Goal: Information Seeking & Learning: Learn about a topic

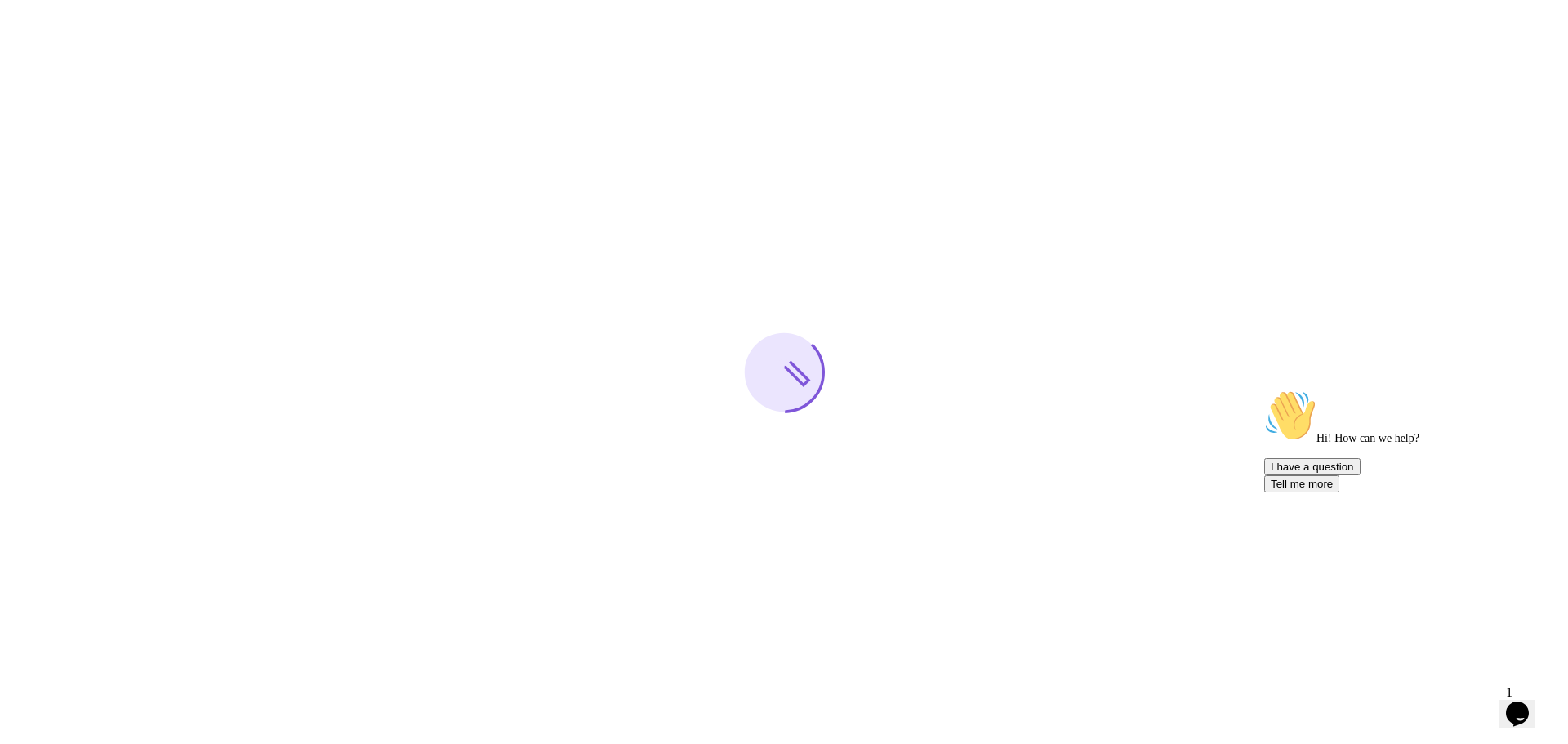
click at [1106, 194] on div at bounding box center [784, 372] width 1568 height 744
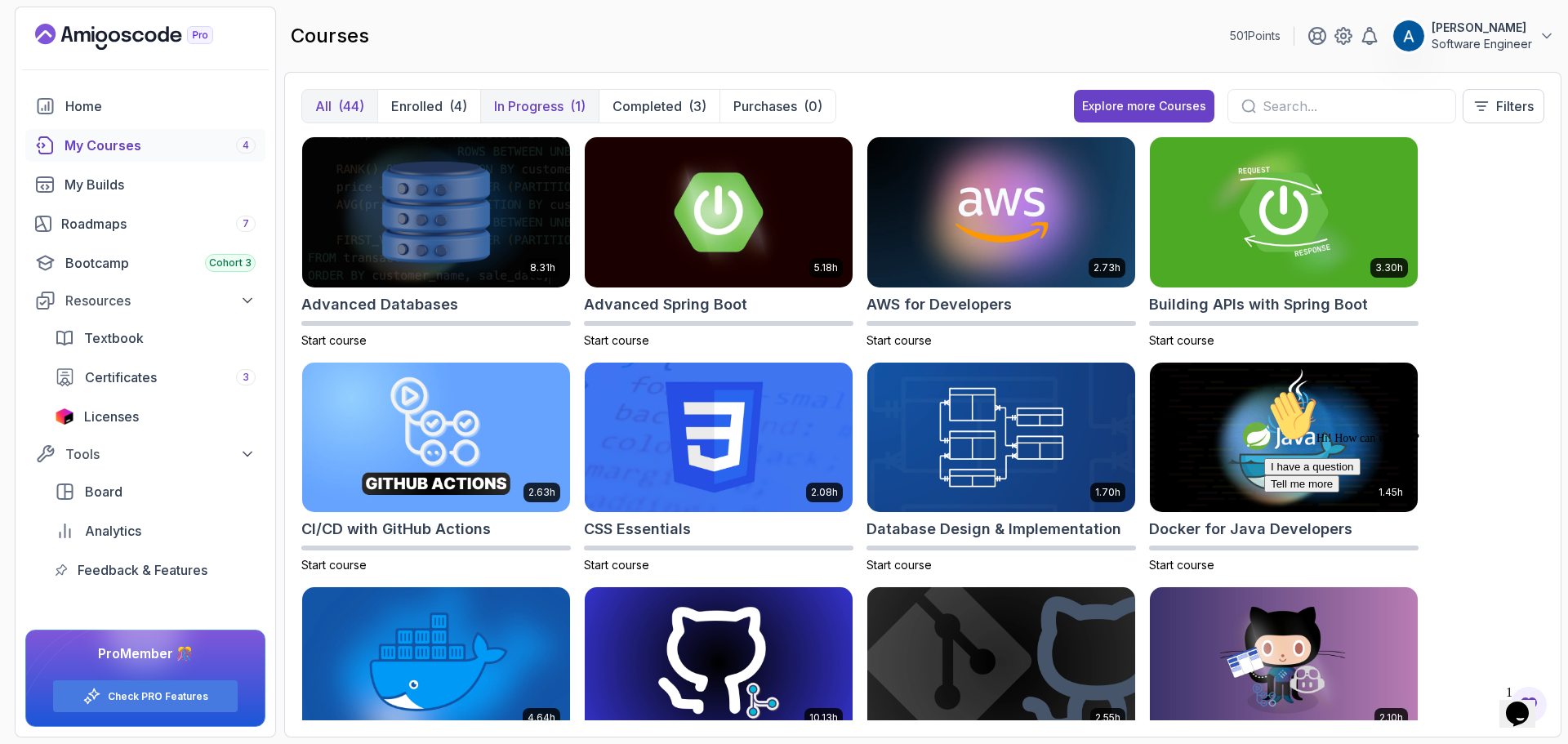
click at [539, 104] on p "In Progress" at bounding box center [529, 106] width 69 height 20
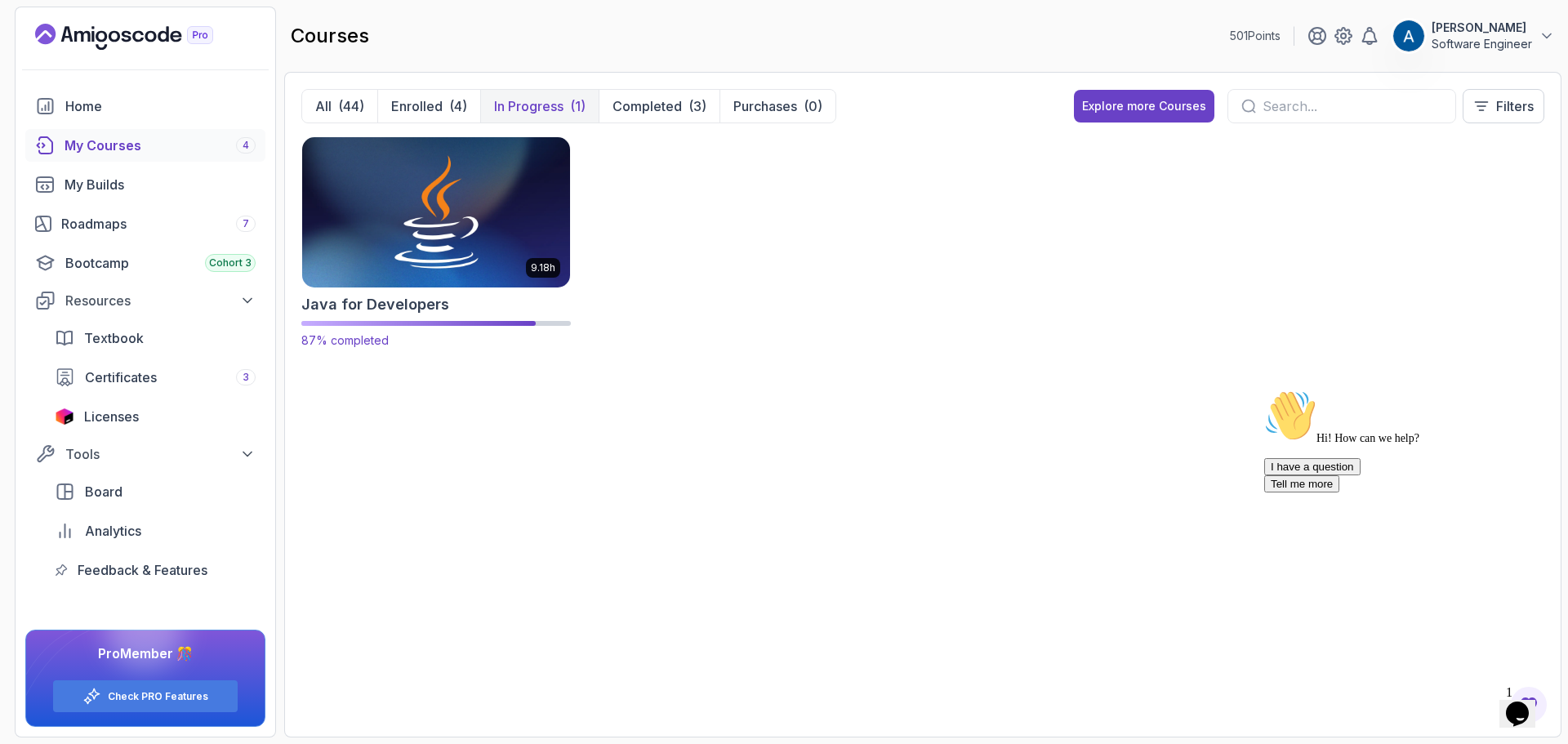
click at [468, 251] on img at bounding box center [436, 212] width 281 height 157
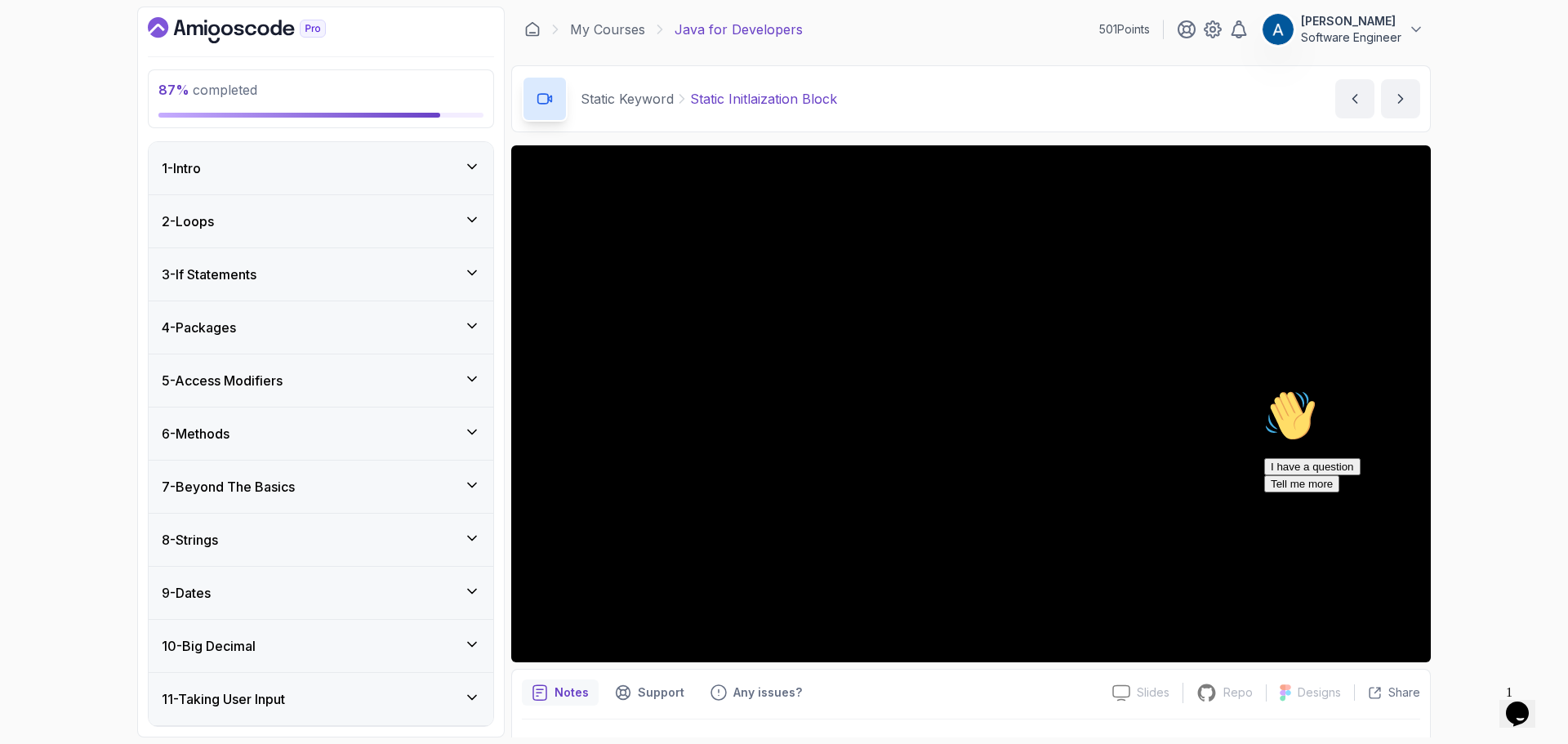
click at [1265, 390] on icon "Chat attention grabber" at bounding box center [1265, 390] width 0 height 0
click at [1474, 702] on icon "Close" at bounding box center [1474, 709] width 0 height 14
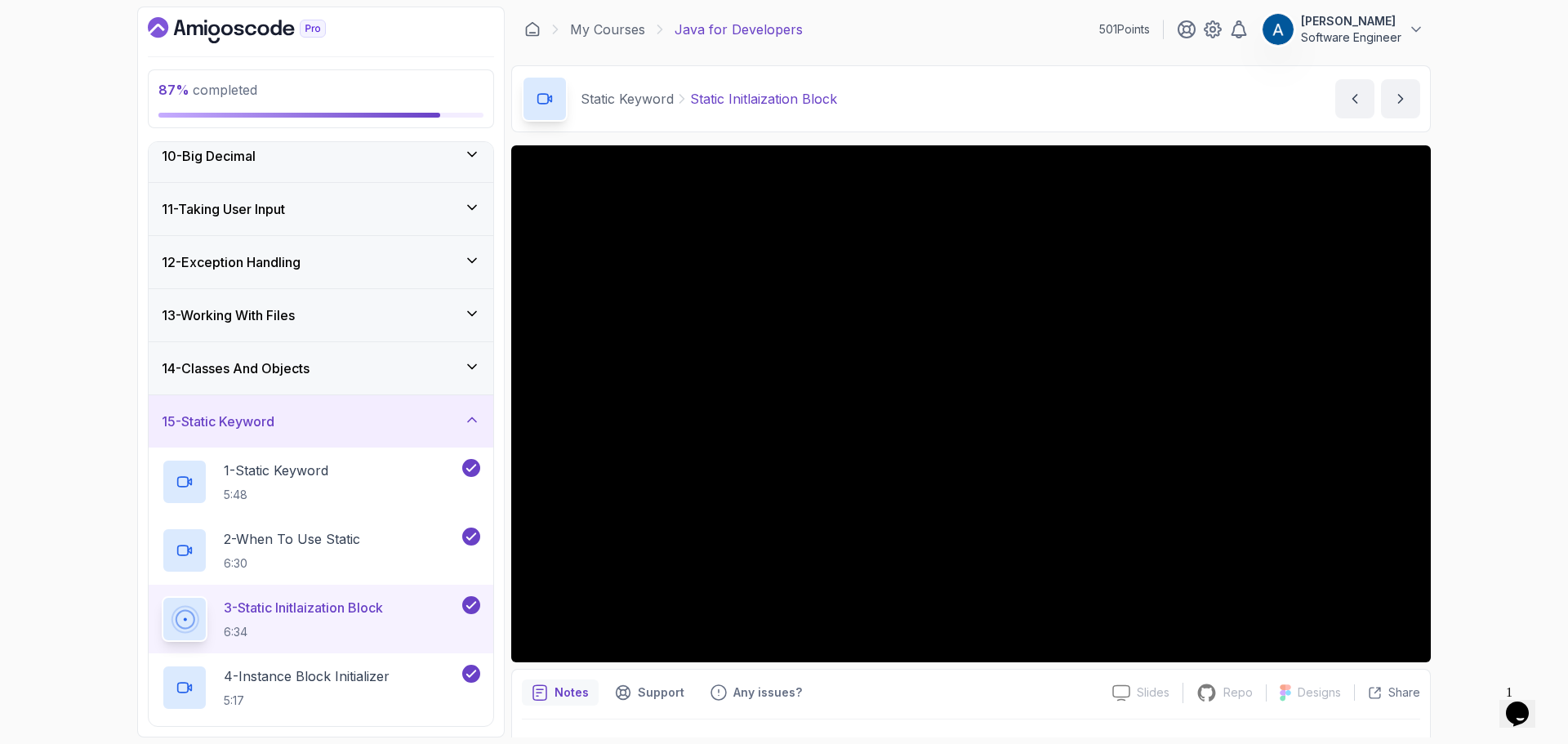
scroll to position [836, 0]
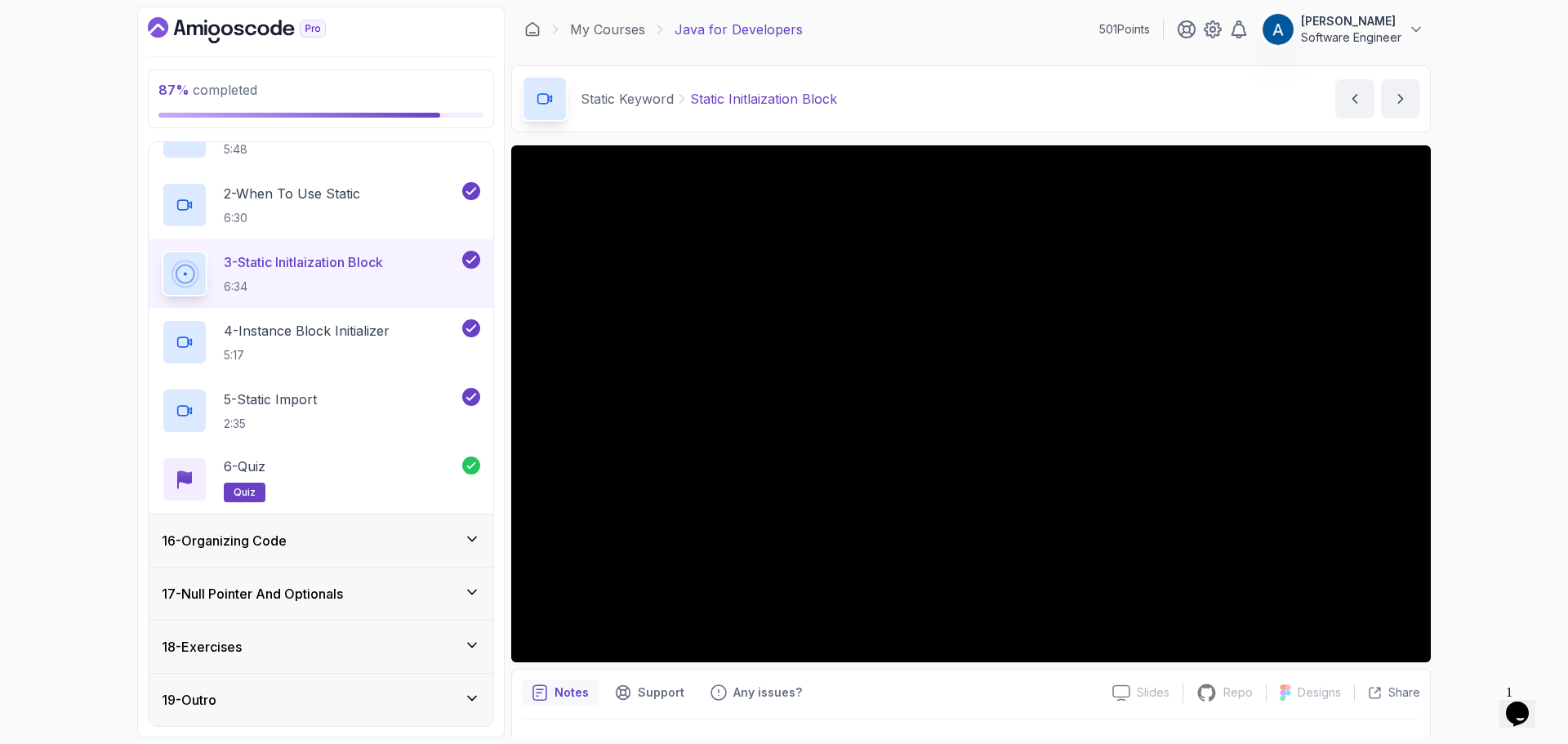
click at [303, 595] on h3 "17 - Null Pointer And Optionals" at bounding box center [252, 594] width 182 height 20
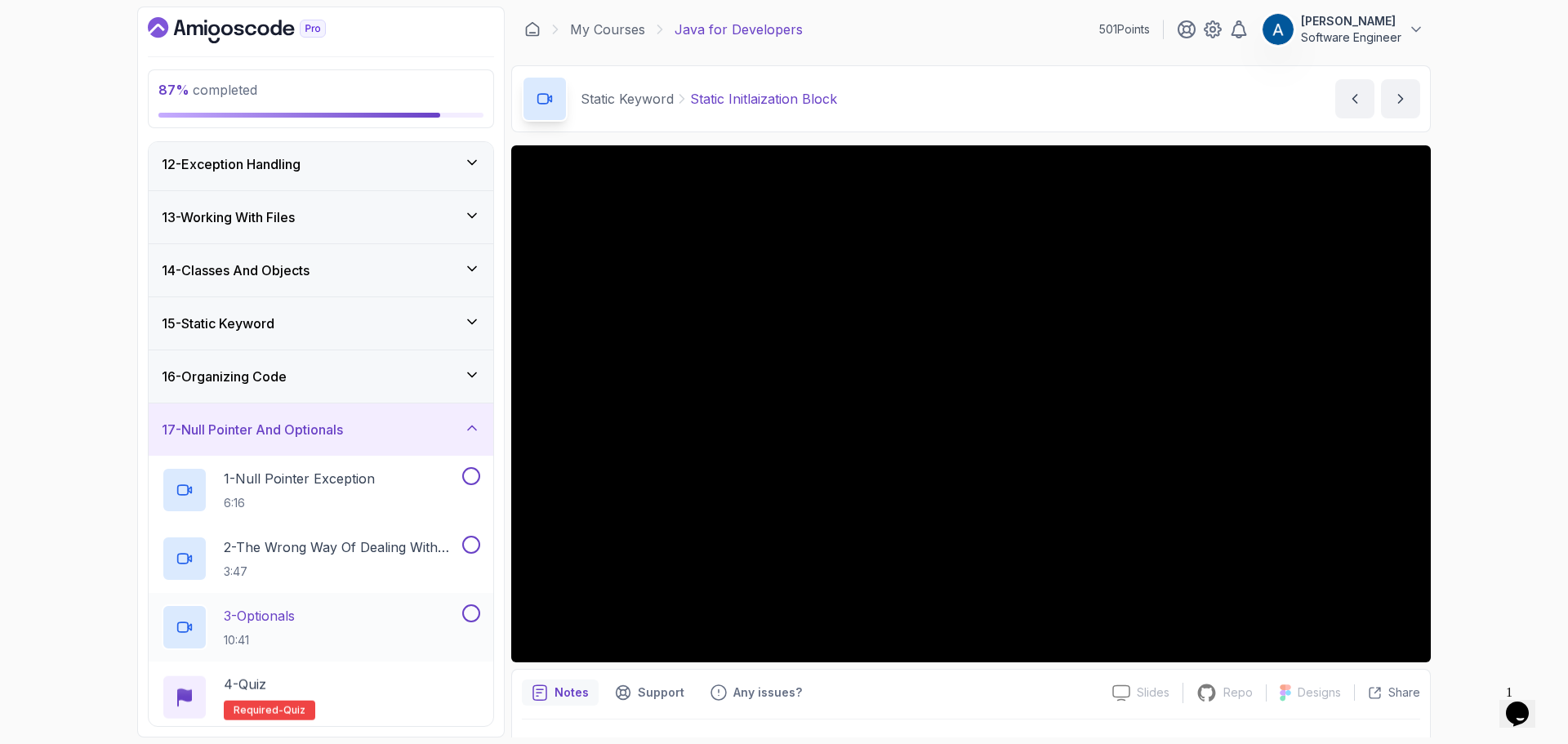
scroll to position [698, 0]
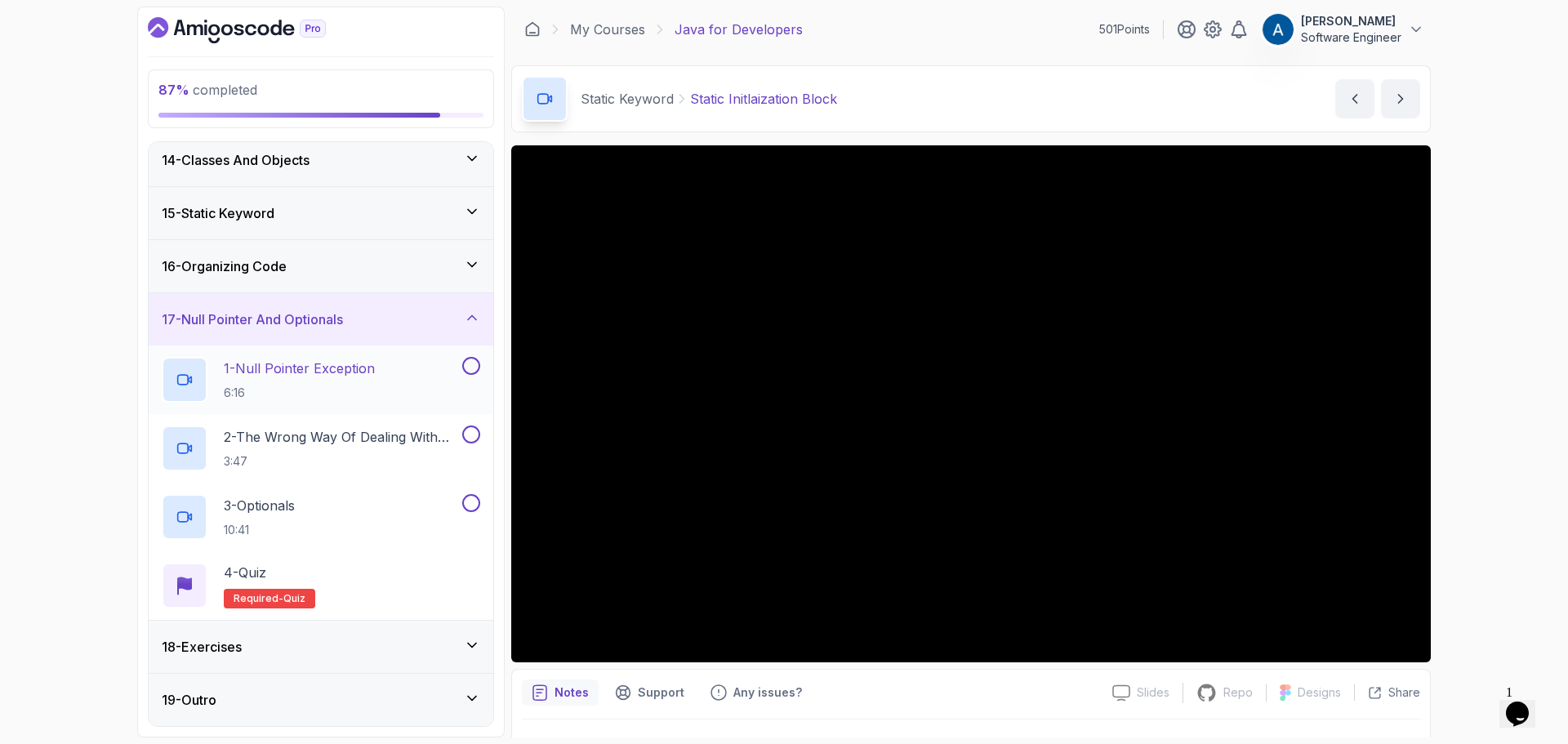
click at [394, 364] on div "1 - Null Pointer Exception 6:16" at bounding box center [310, 379] width 297 height 46
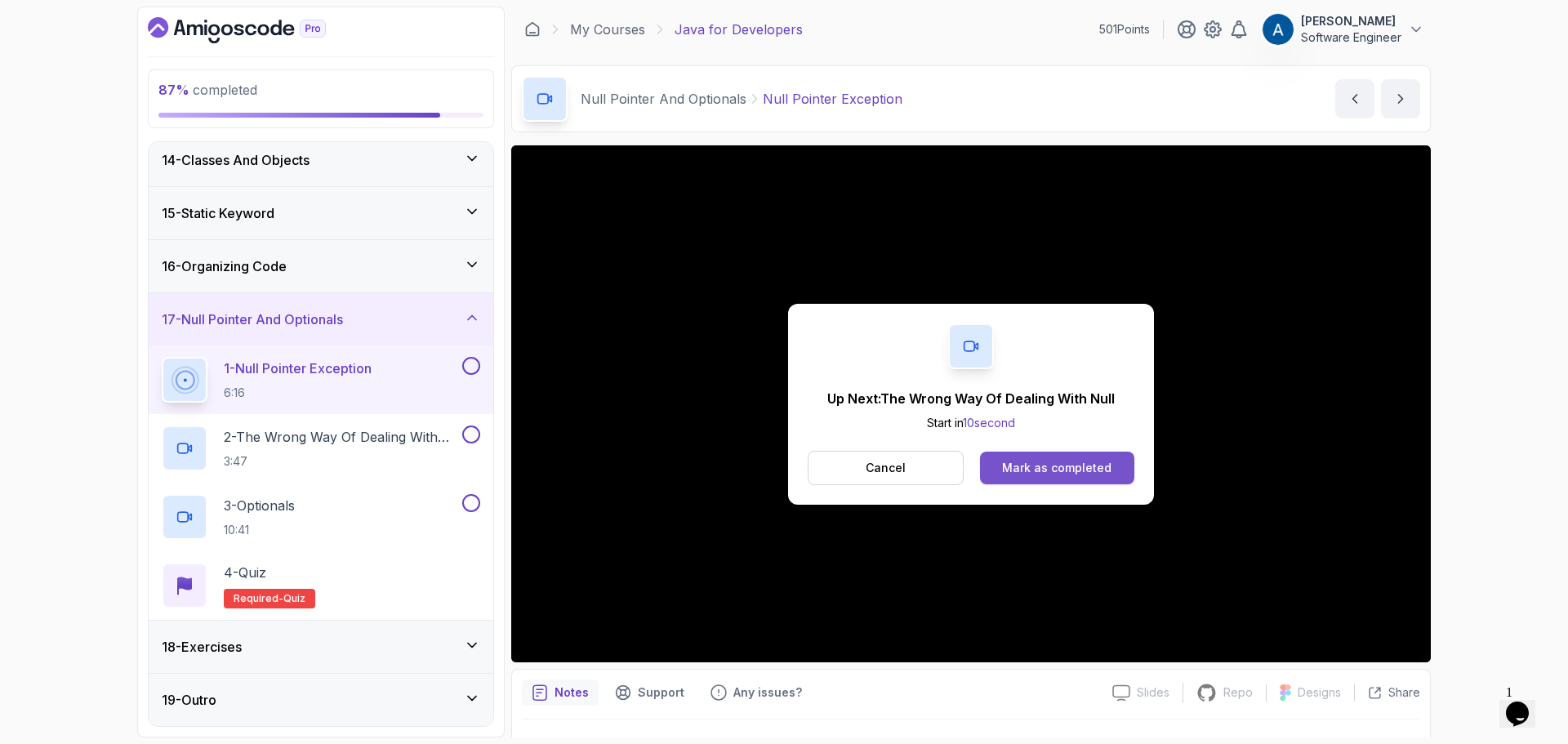
click at [1067, 455] on button "Mark as completed" at bounding box center [1057, 468] width 155 height 33
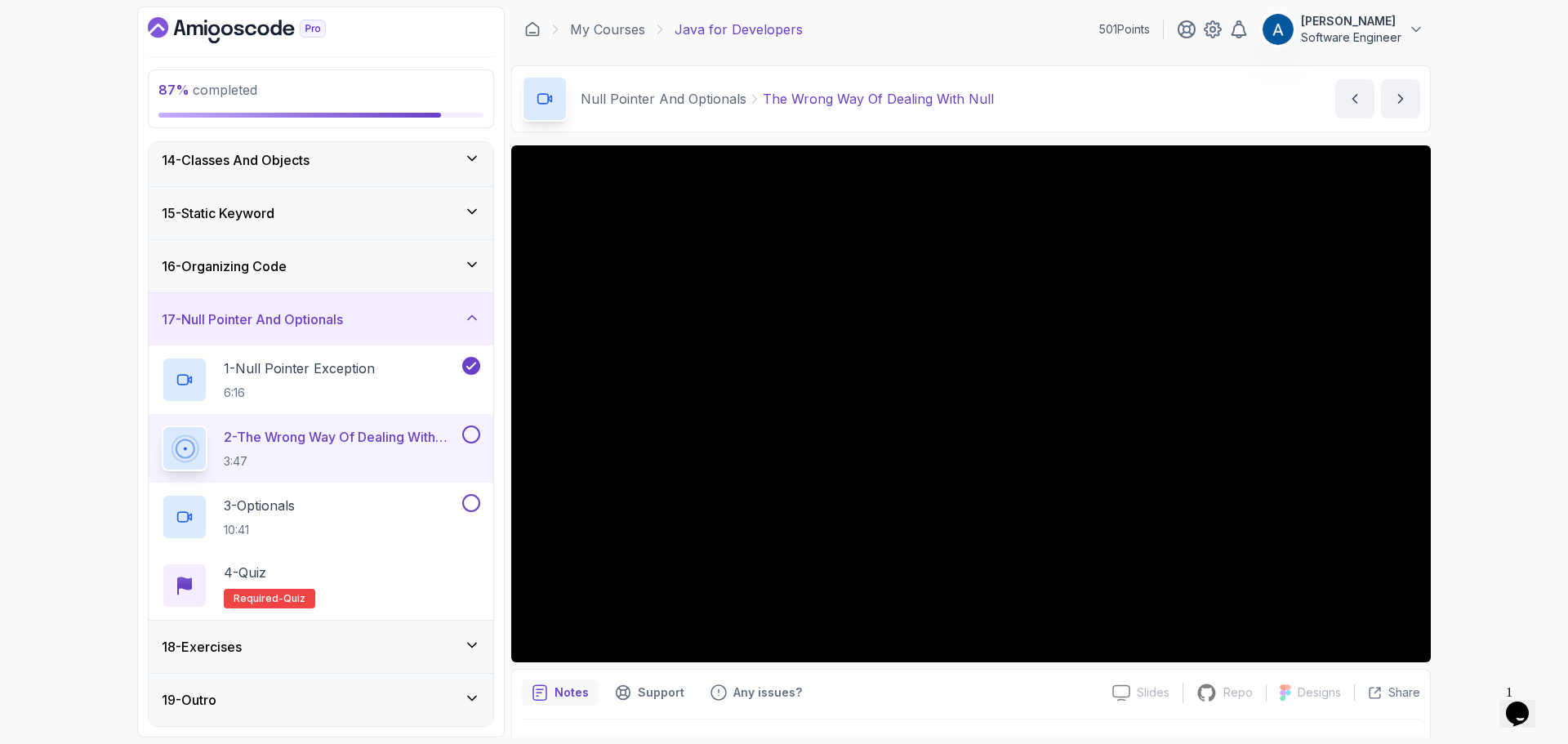
scroll to position [38, 0]
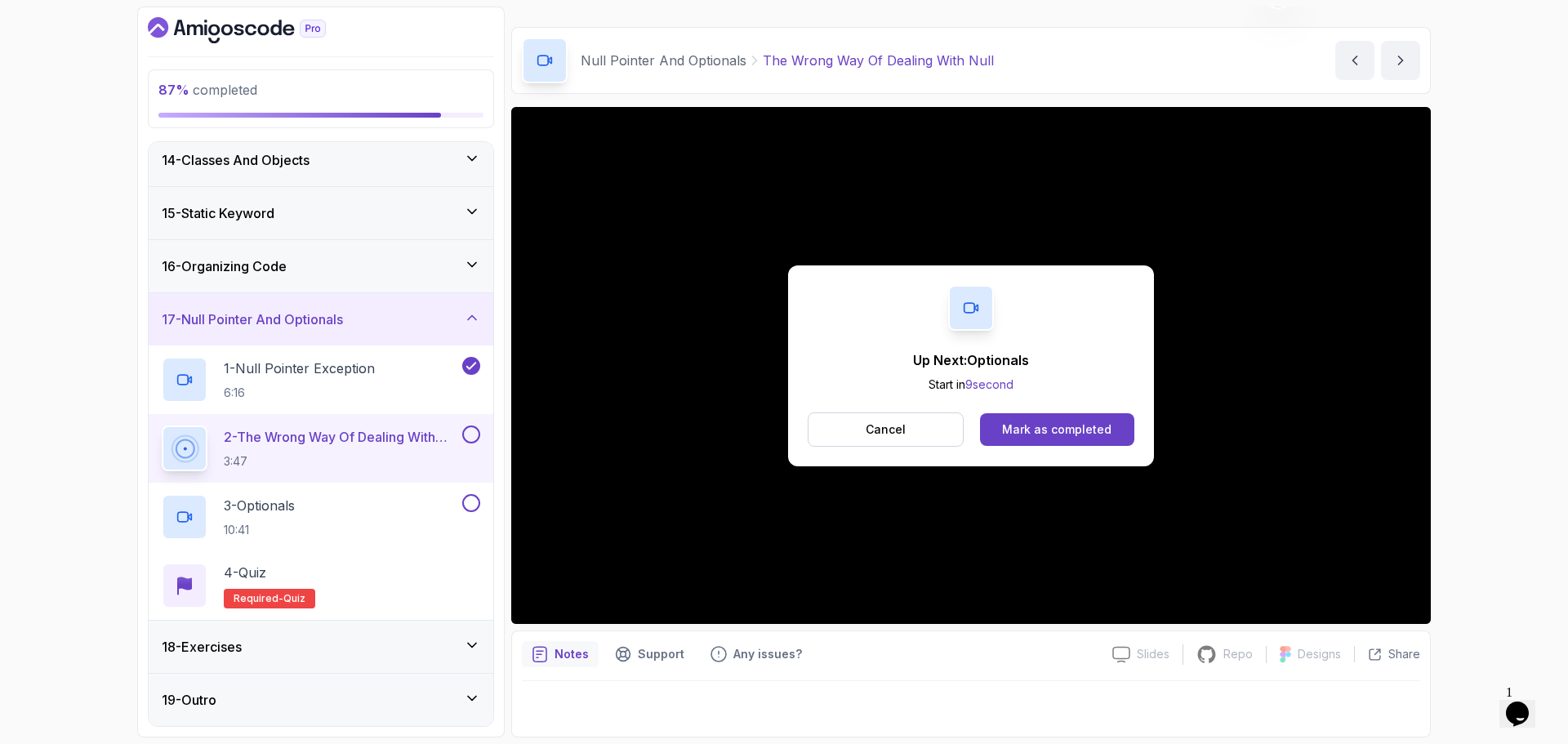
click at [1036, 457] on div "Up Next: Optionals Start in 9 second Cancel Mark as completed" at bounding box center [971, 366] width 366 height 200
click at [1051, 436] on div "Mark as completed" at bounding box center [1057, 429] width 110 height 16
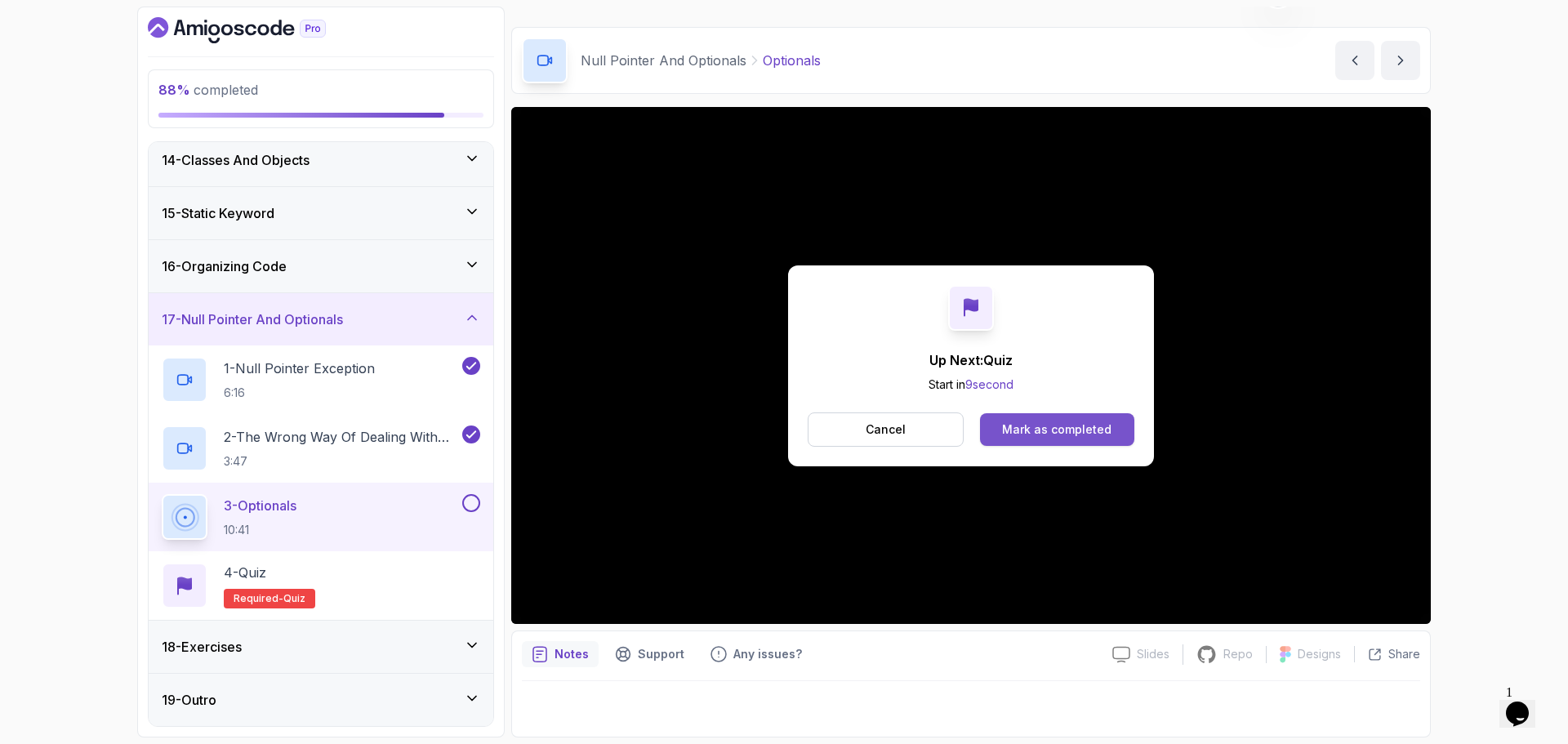
click at [1077, 423] on div "Mark as completed" at bounding box center [1057, 429] width 110 height 16
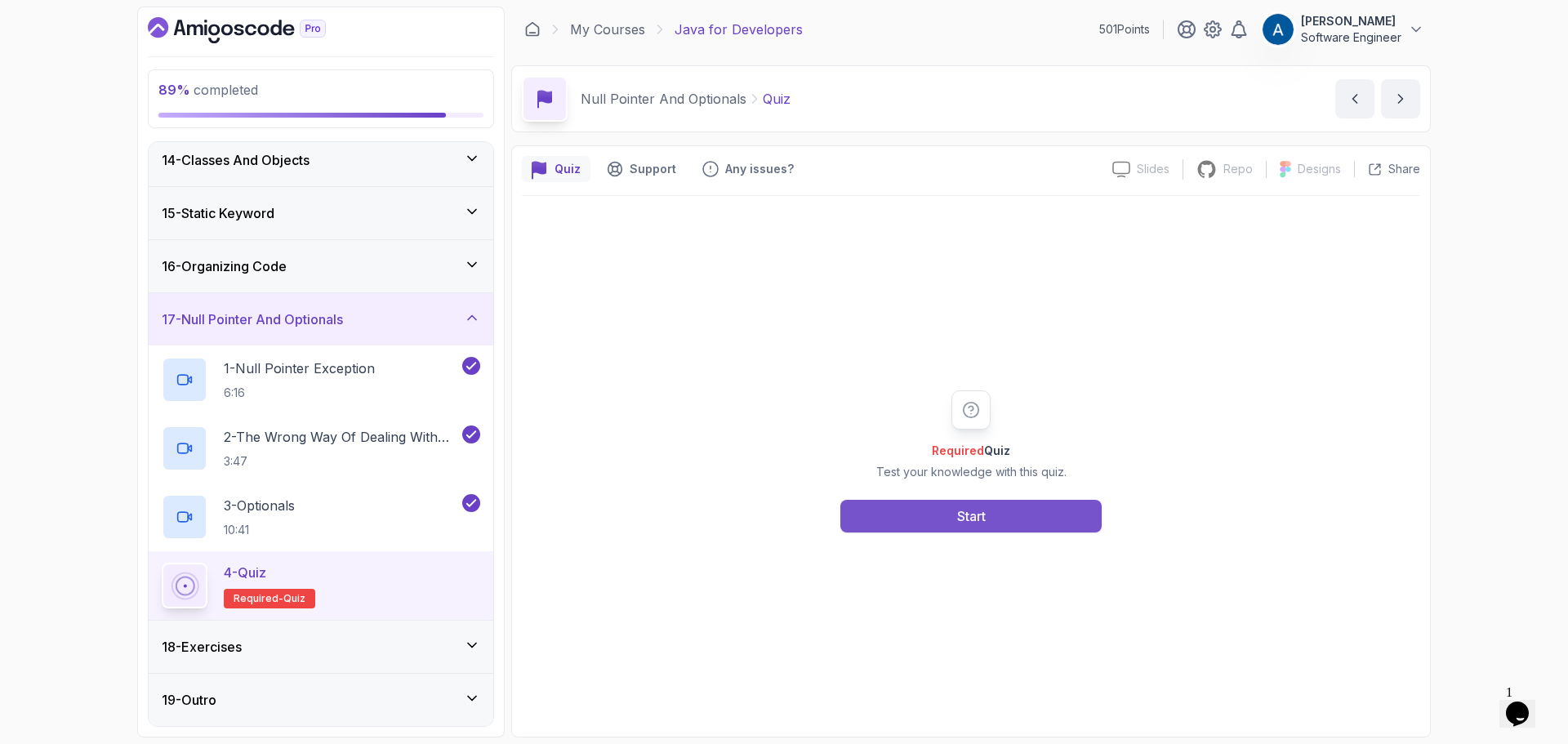
click at [999, 527] on button "Start" at bounding box center [971, 516] width 261 height 33
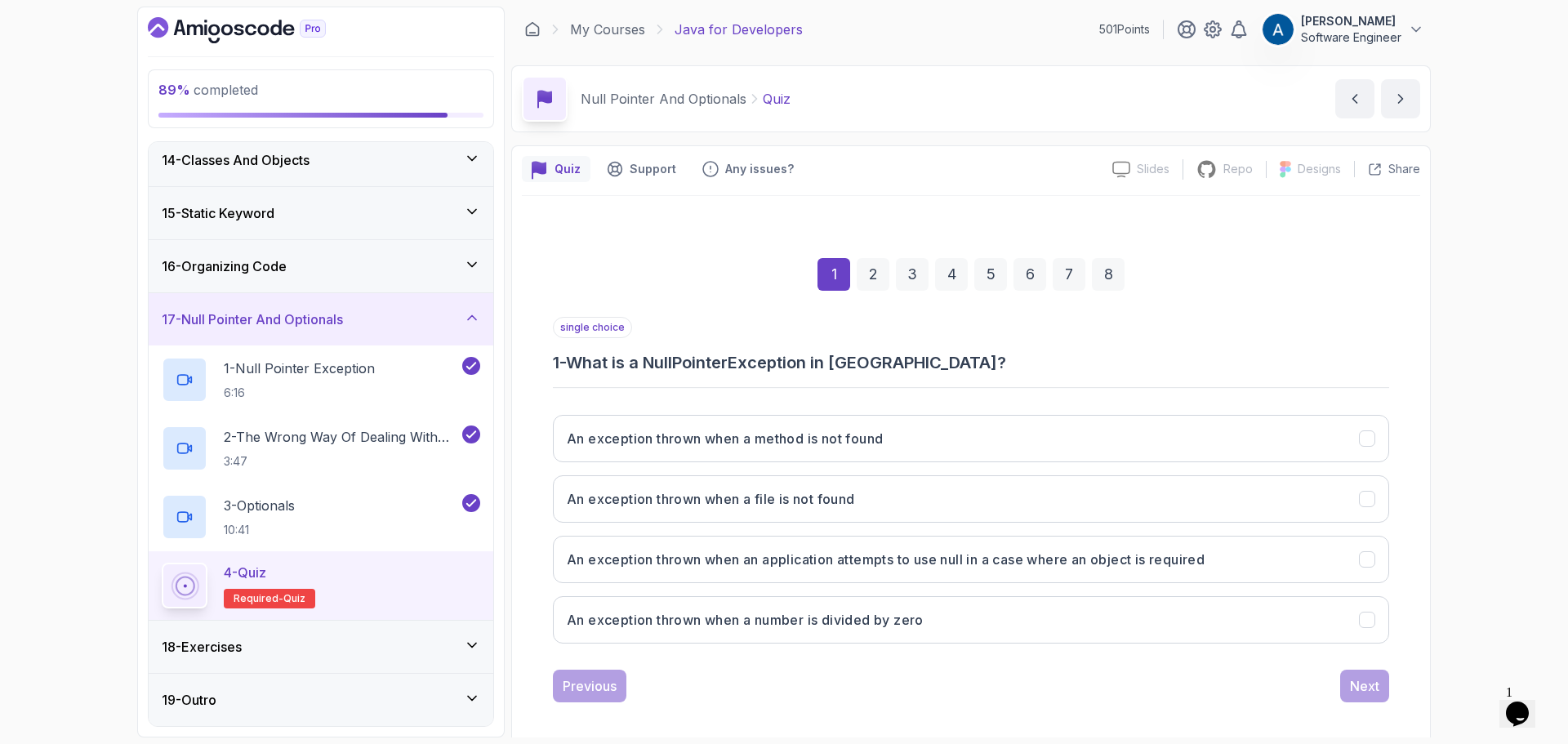
scroll to position [11, 0]
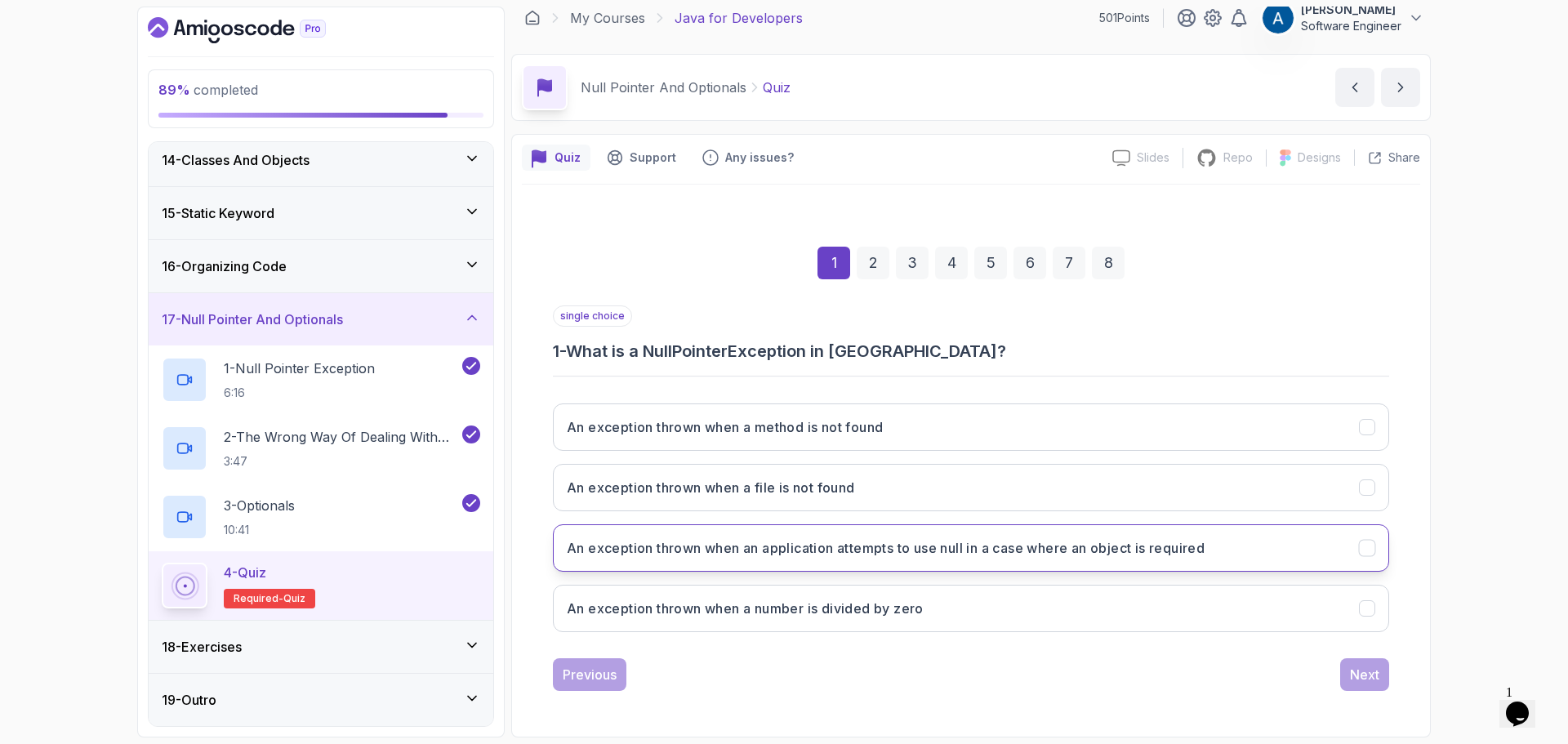
click at [1025, 554] on h3 "An exception thrown when an application attempts to use null in a case where an…" at bounding box center [886, 548] width 638 height 20
click at [1354, 675] on div "Next" at bounding box center [1365, 674] width 29 height 20
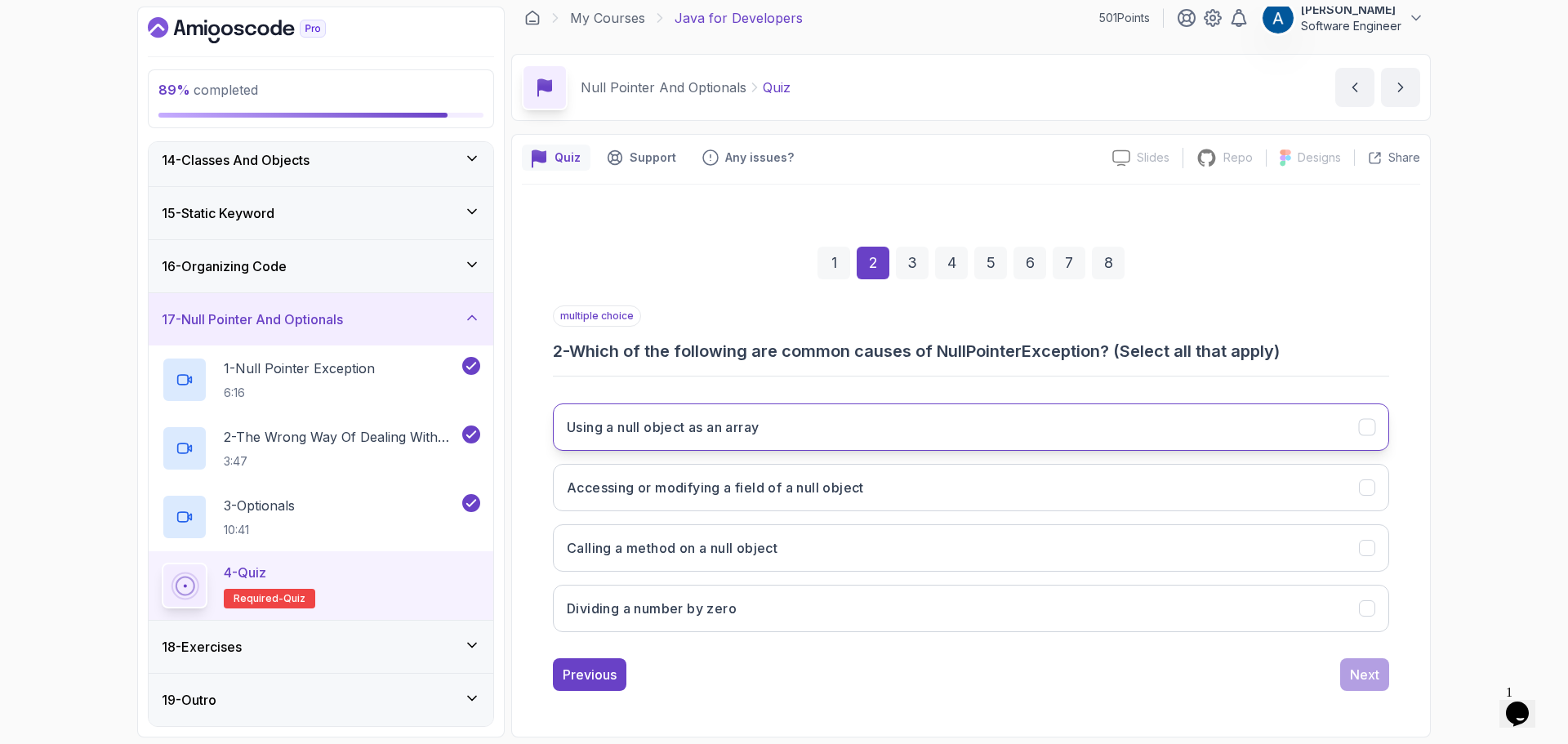
click at [821, 430] on button "Using a null object as an array" at bounding box center [972, 427] width 837 height 48
click at [850, 499] on button "Accessing or modifying a field of a null object" at bounding box center [972, 487] width 837 height 48
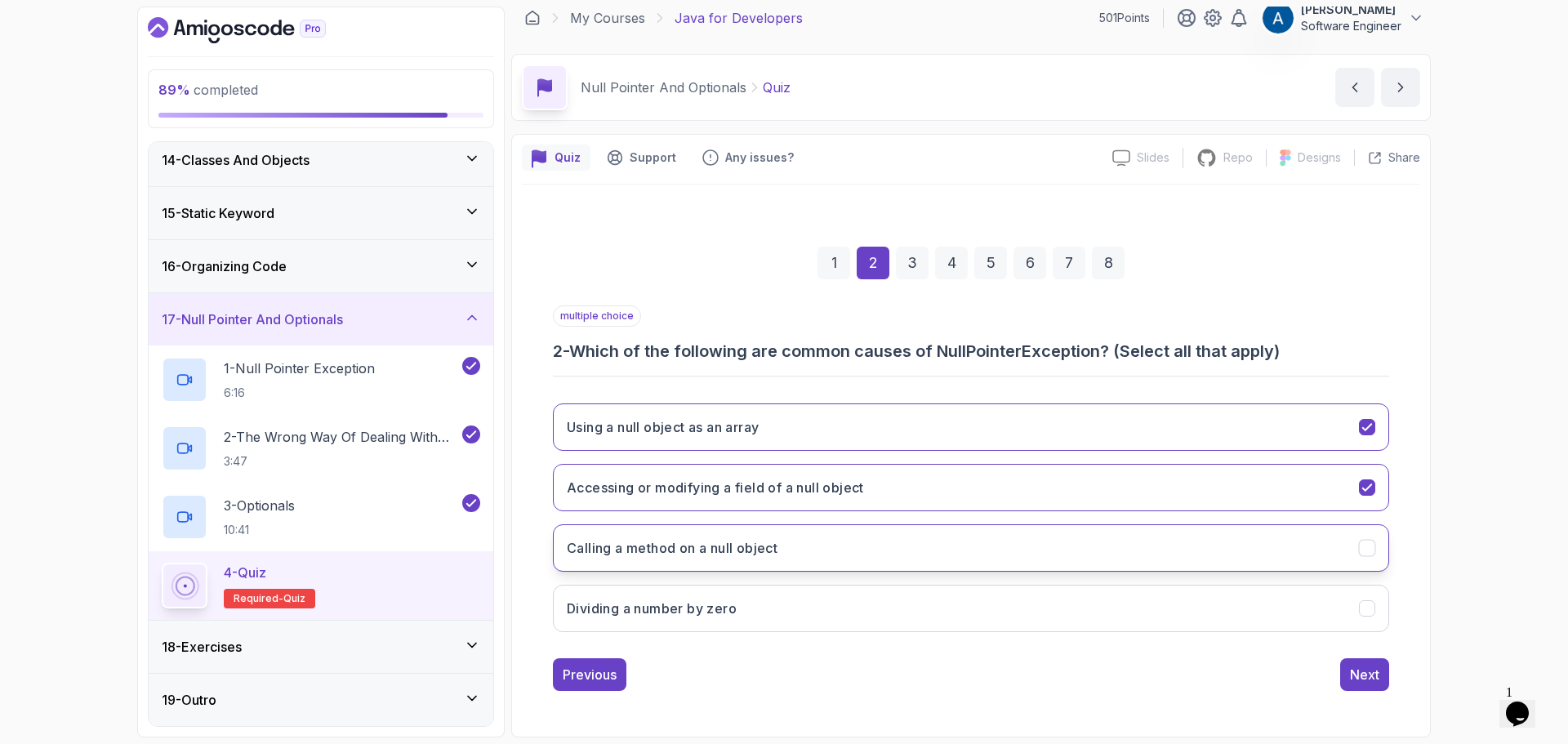
click at [768, 554] on h3 "Calling a method on a null object" at bounding box center [672, 548] width 211 height 20
click at [1372, 671] on div "Next" at bounding box center [1365, 674] width 29 height 20
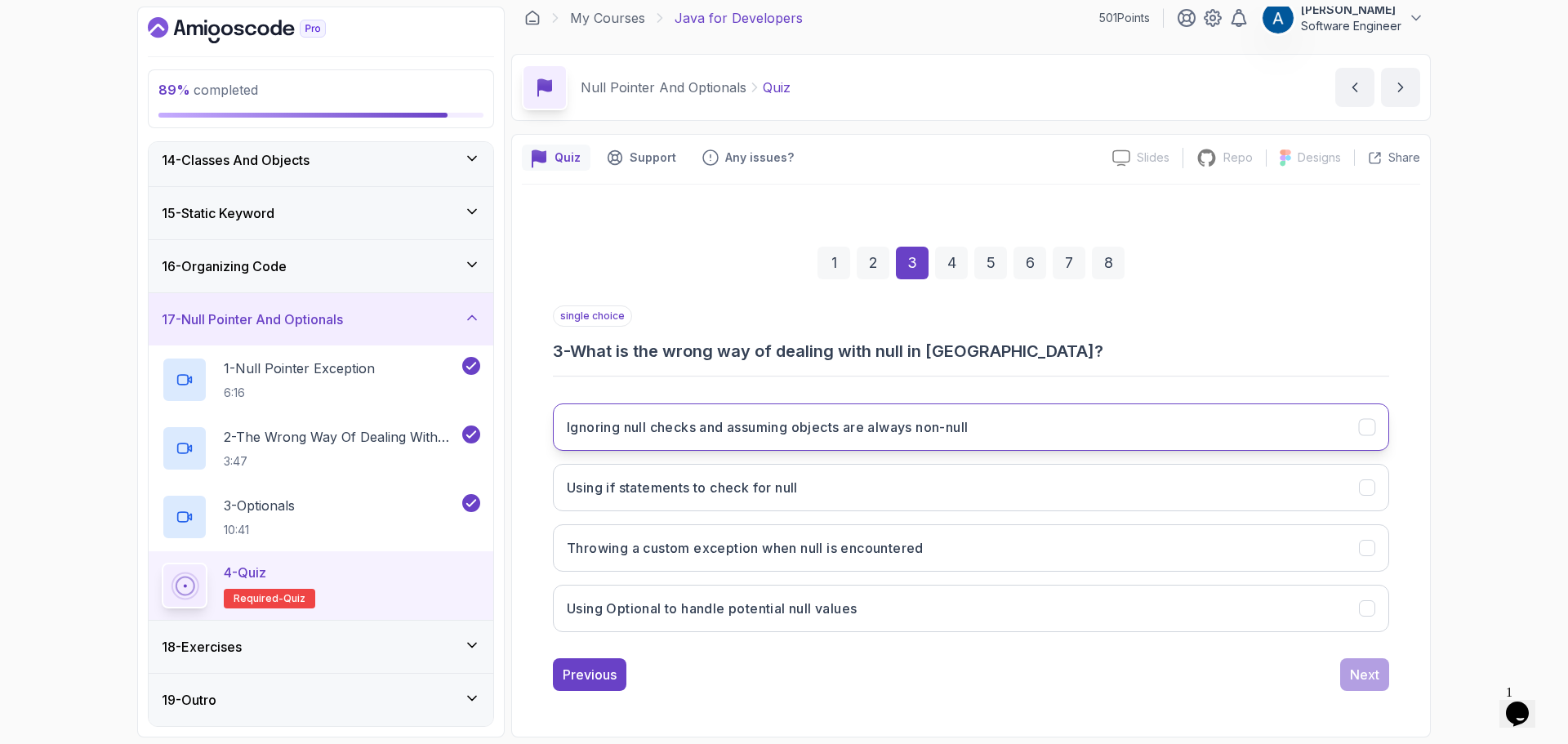
click at [799, 433] on h3 "Ignoring null checks and assuming objects are always non-null" at bounding box center [768, 427] width 401 height 20
click at [1379, 669] on div "Next" at bounding box center [1365, 674] width 29 height 20
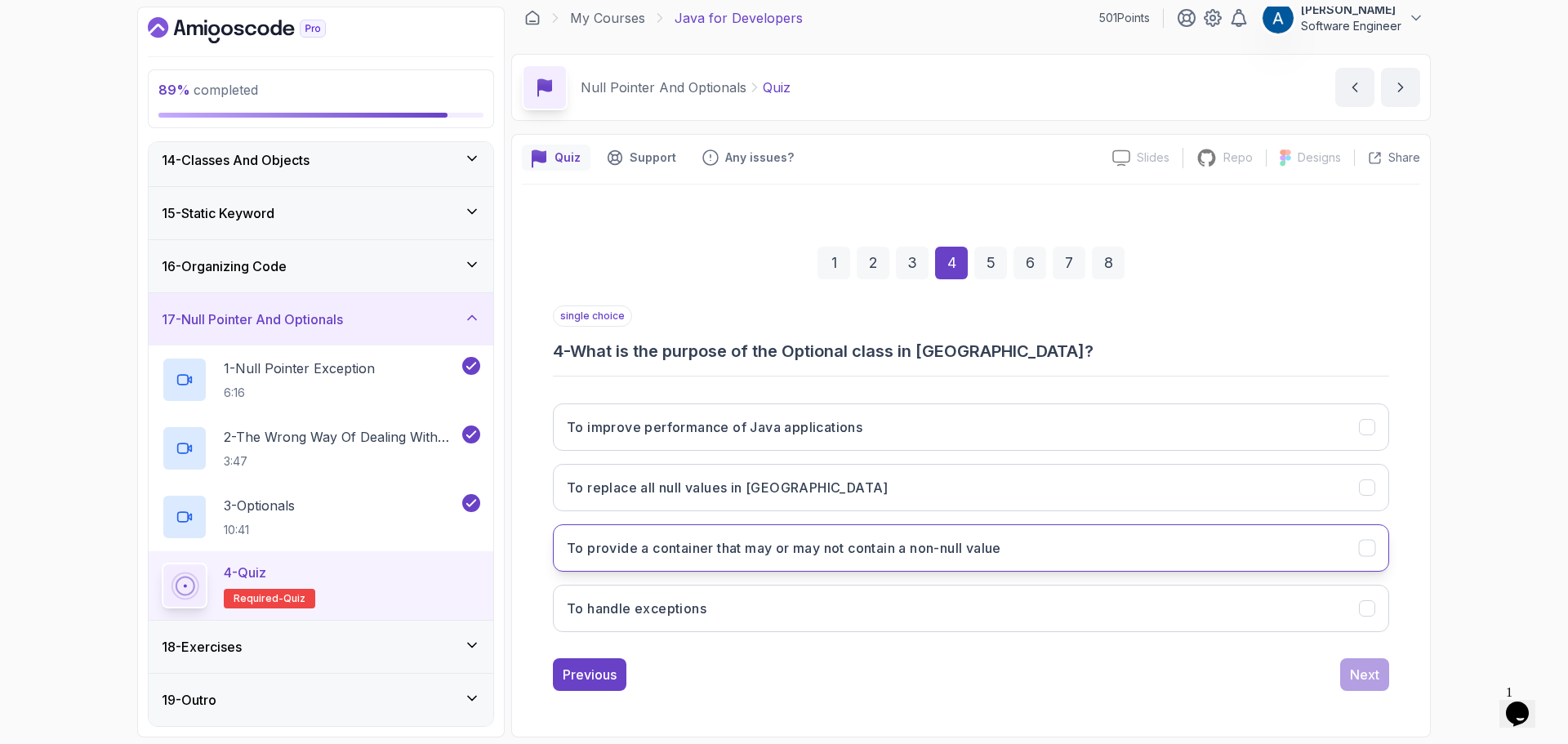
click at [772, 550] on h3 "To provide a container that may or may not contain a non-null value" at bounding box center [784, 548] width 435 height 20
click at [1366, 681] on div "Next" at bounding box center [1365, 674] width 29 height 20
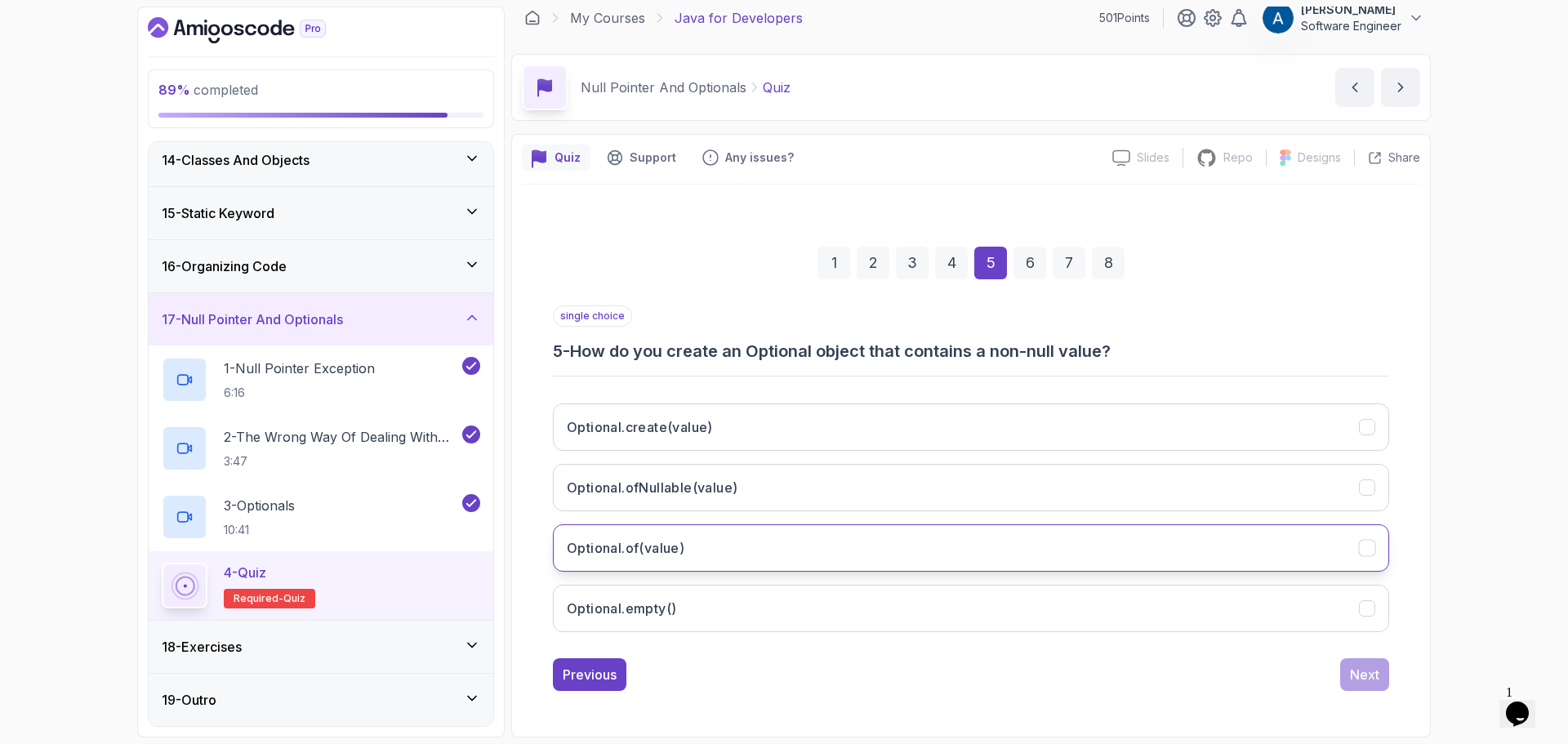
click at [702, 544] on button "Optional.of(value)" at bounding box center [972, 548] width 837 height 48
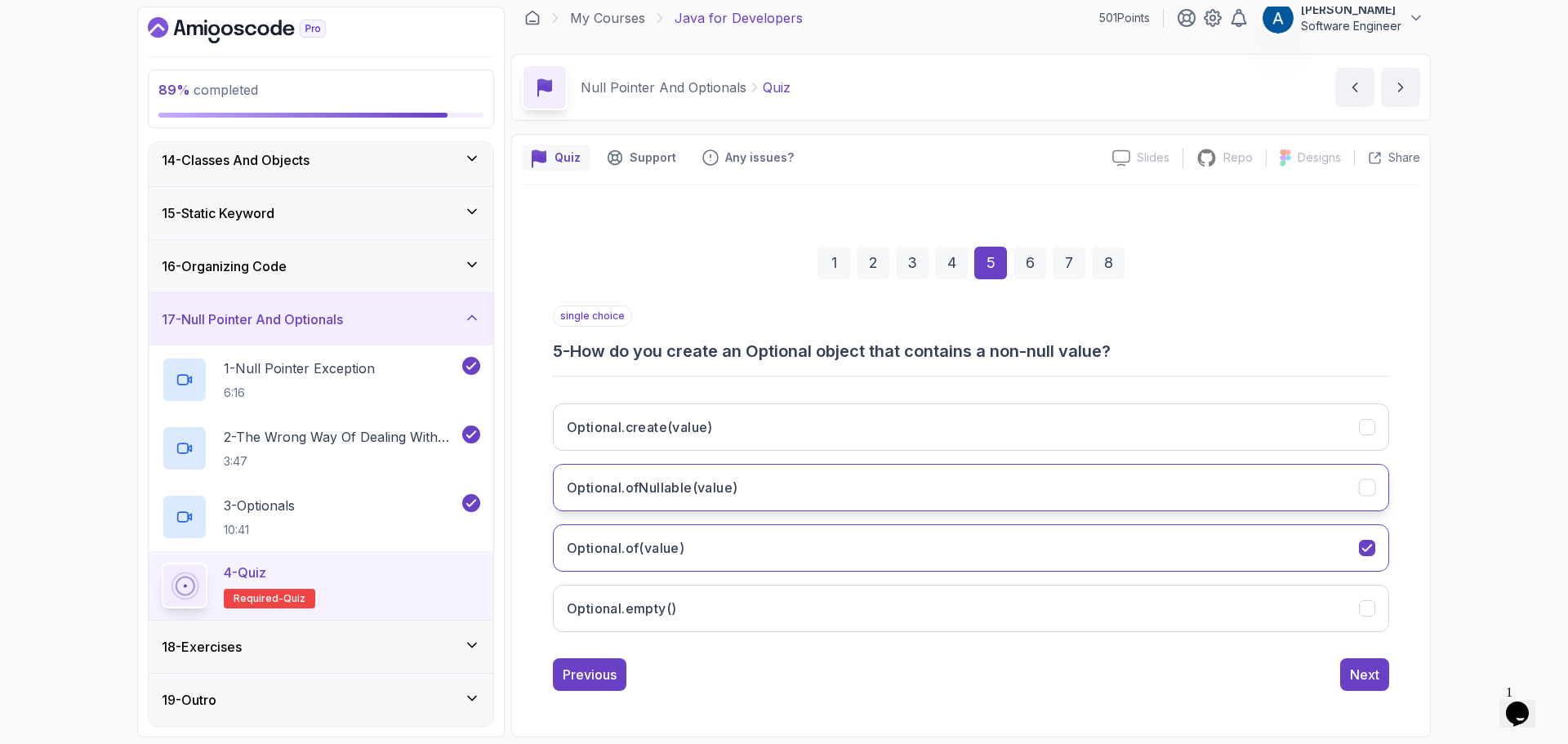
click at [1018, 505] on button "Optional.ofNullable(value)" at bounding box center [972, 487] width 837 height 48
click at [1364, 676] on div "Next" at bounding box center [1365, 674] width 29 height 20
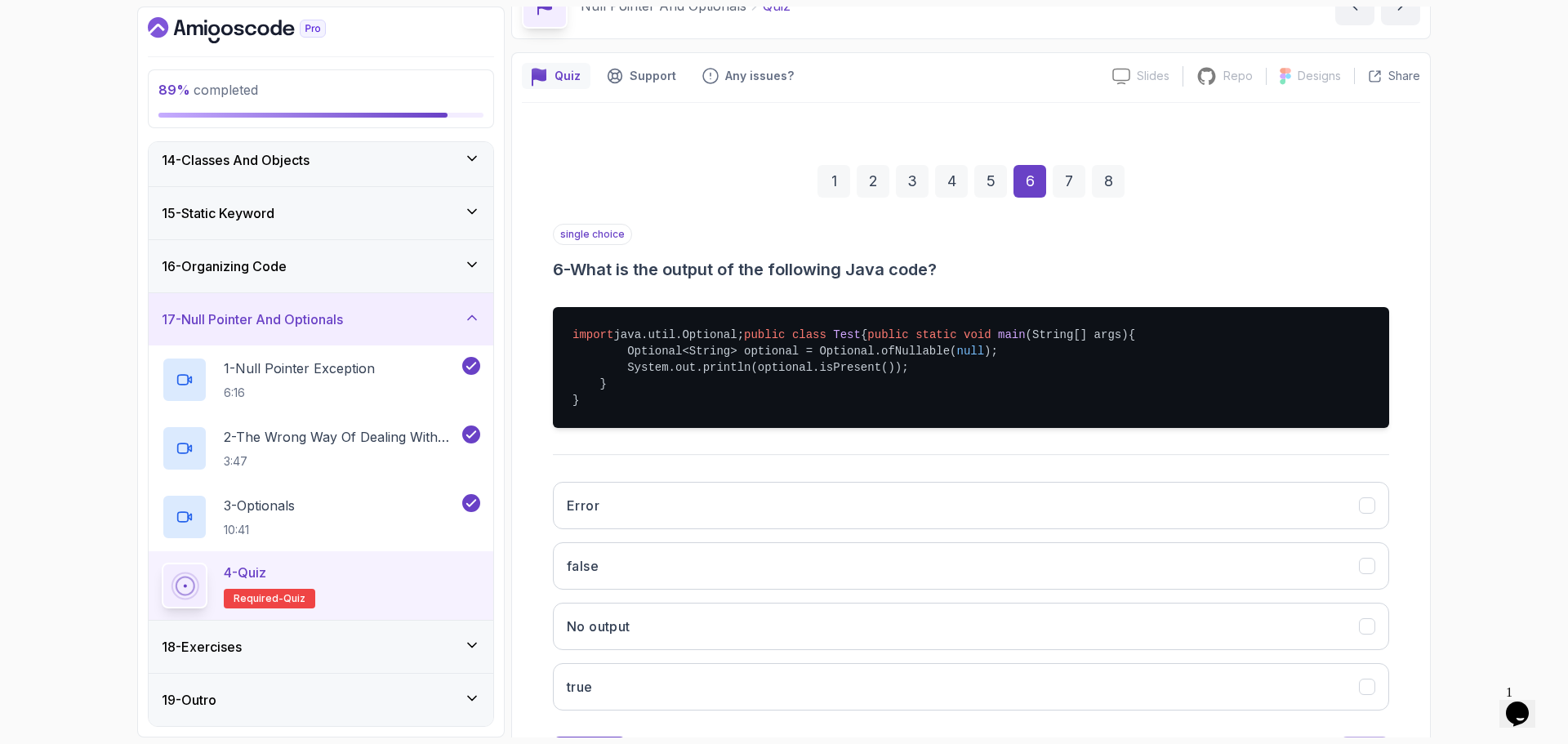
scroll to position [175, 0]
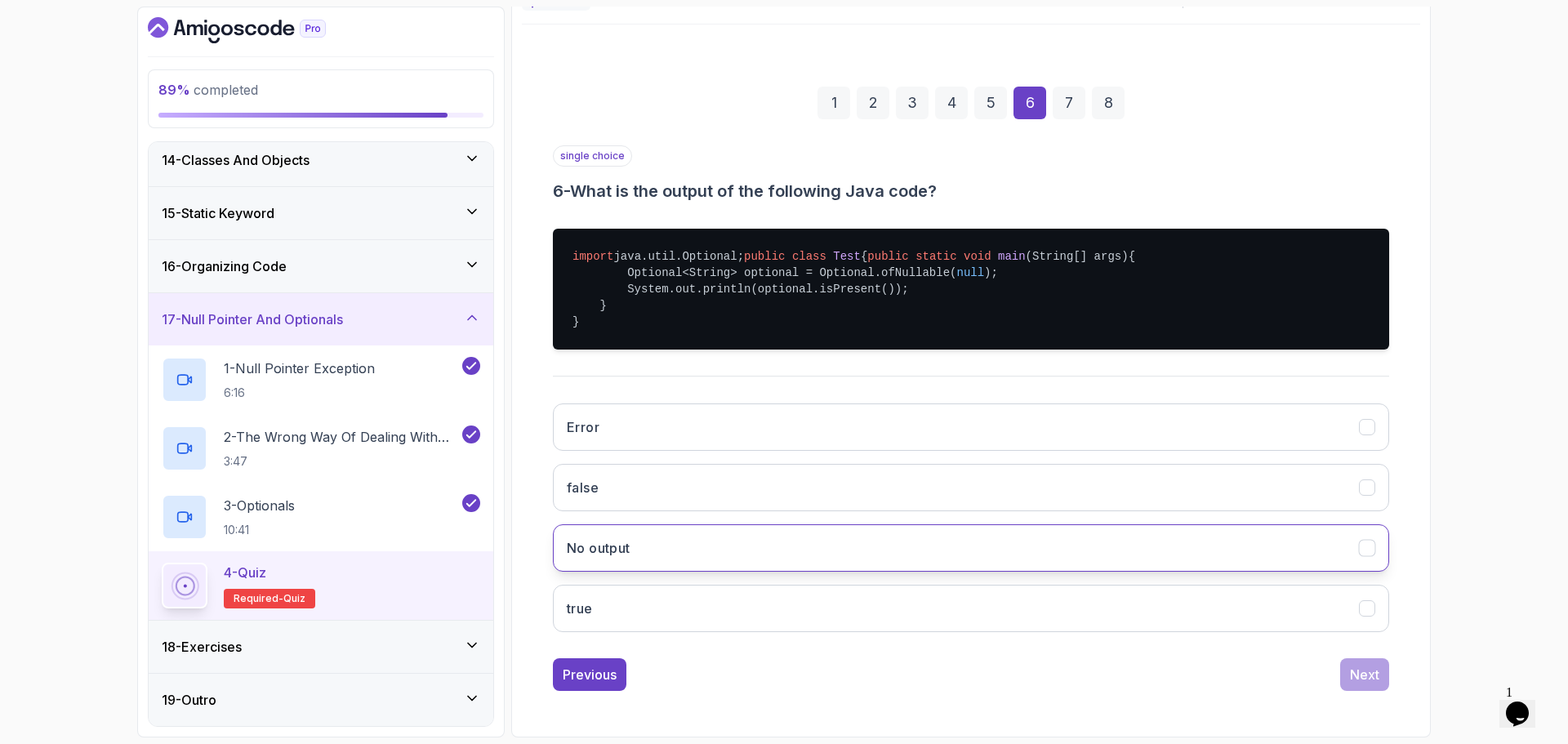
click at [694, 572] on button "No output" at bounding box center [972, 548] width 837 height 48
click at [1365, 684] on div "Next" at bounding box center [1365, 674] width 29 height 20
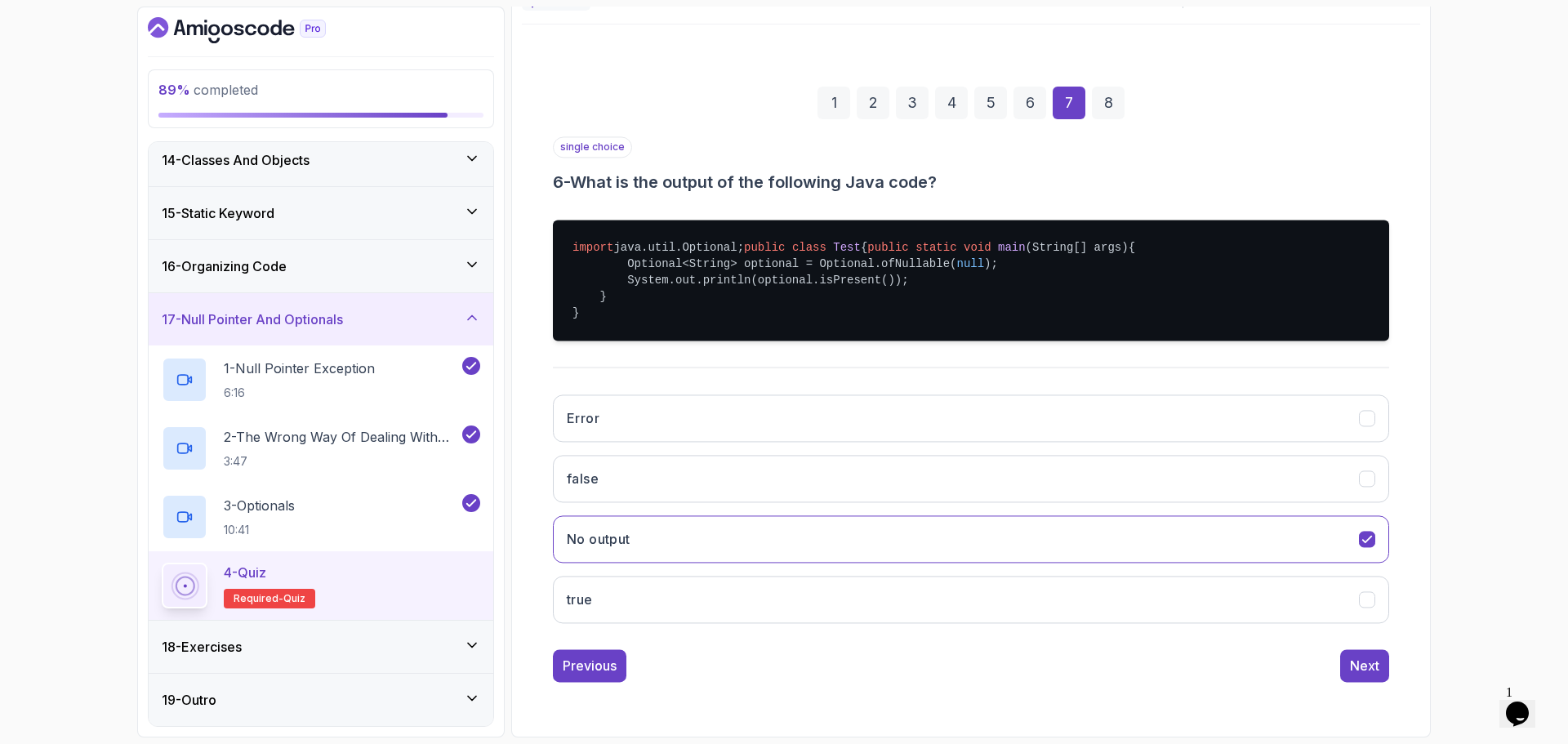
scroll to position [11, 0]
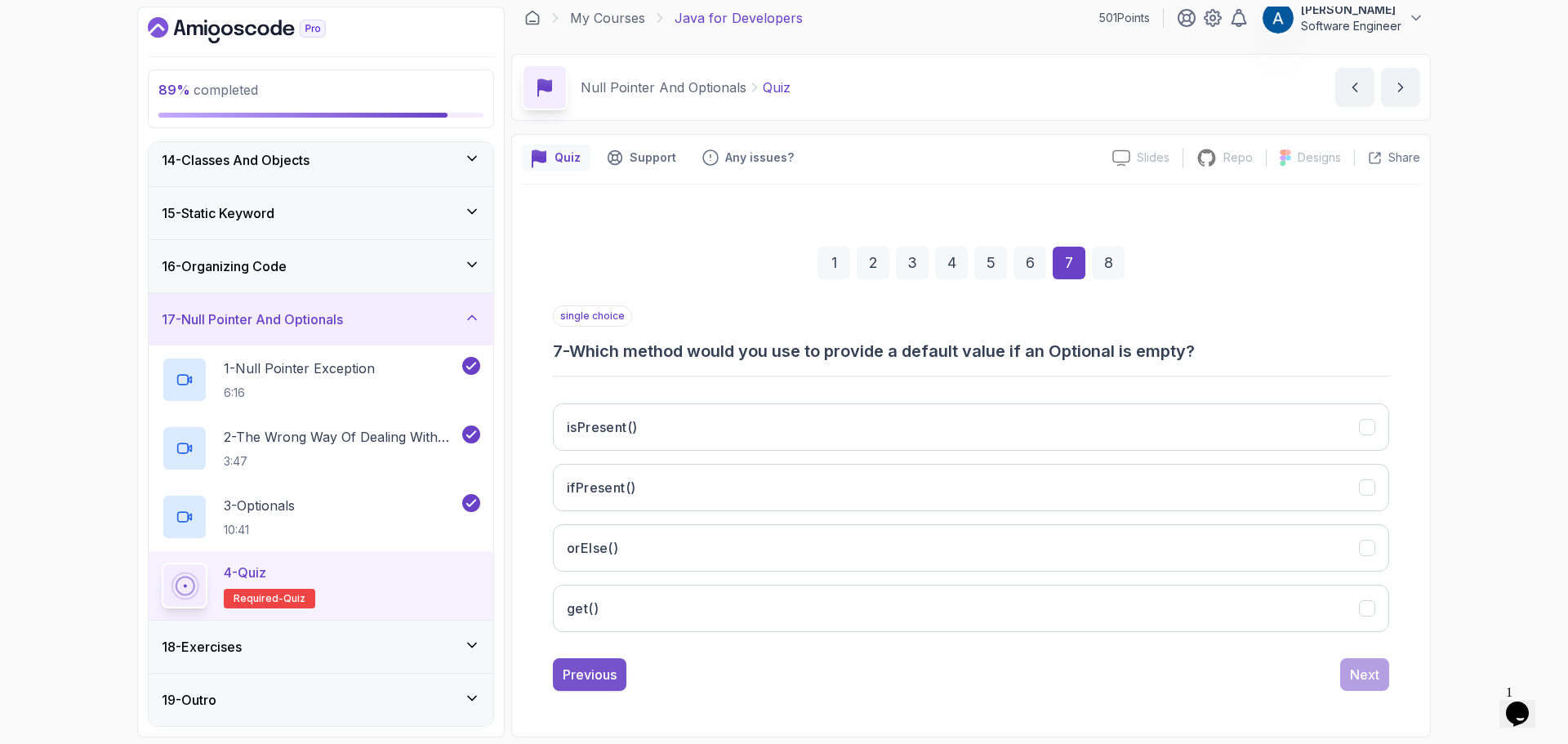
click at [604, 690] on button "Previous" at bounding box center [590, 675] width 73 height 33
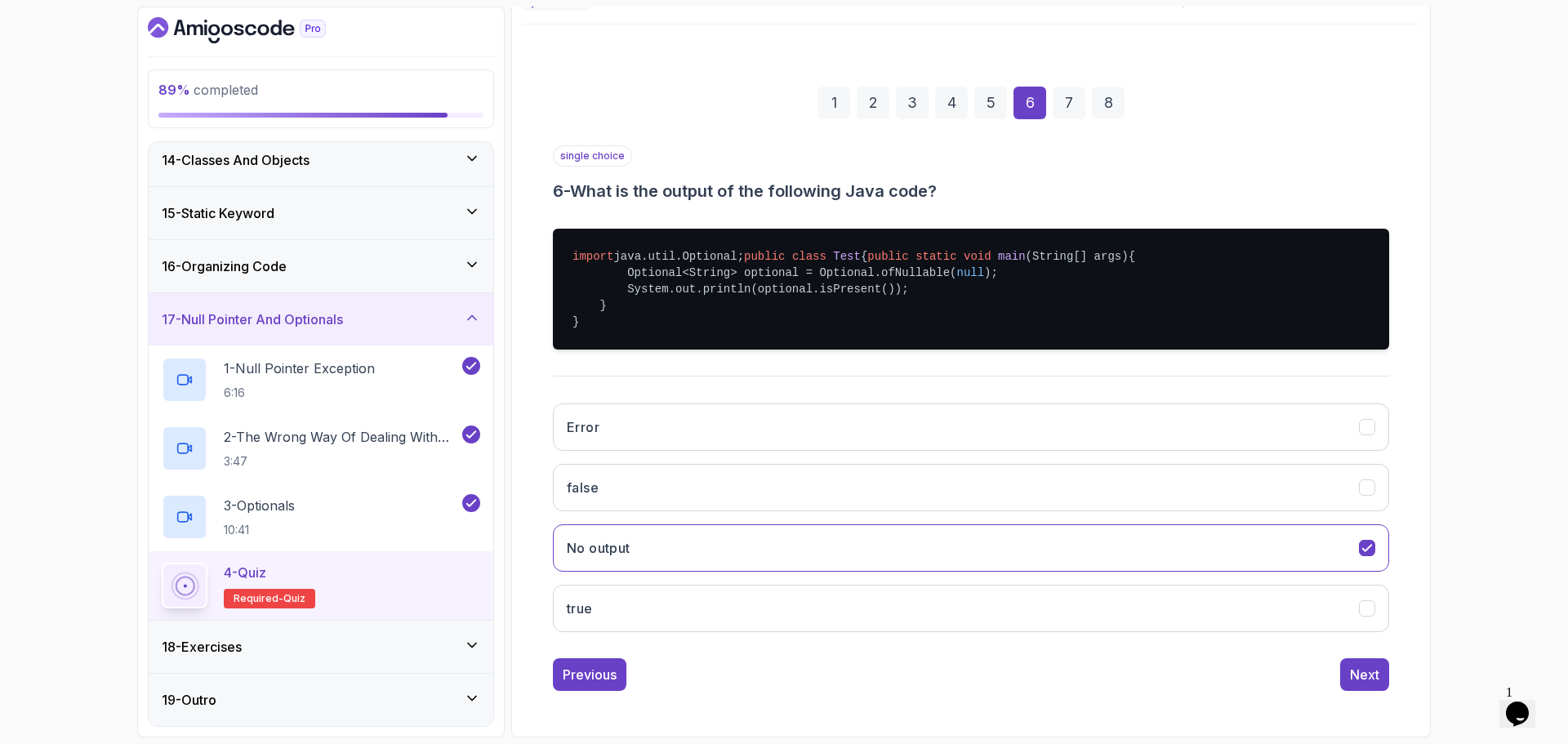
scroll to position [204, 0]
click at [587, 482] on h3 "false" at bounding box center [583, 487] width 32 height 20
click at [1355, 665] on button "Next" at bounding box center [1365, 675] width 49 height 33
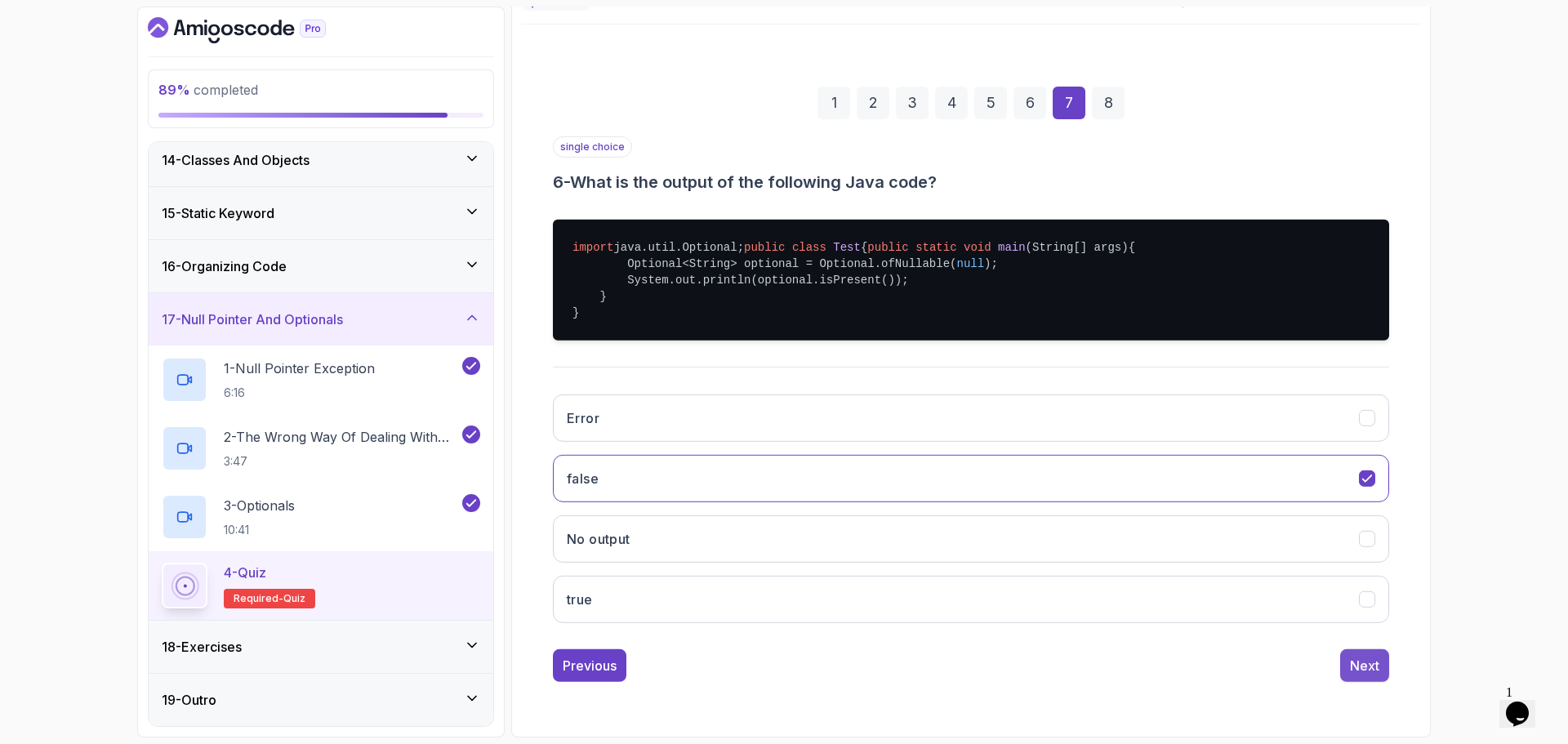
scroll to position [11, 0]
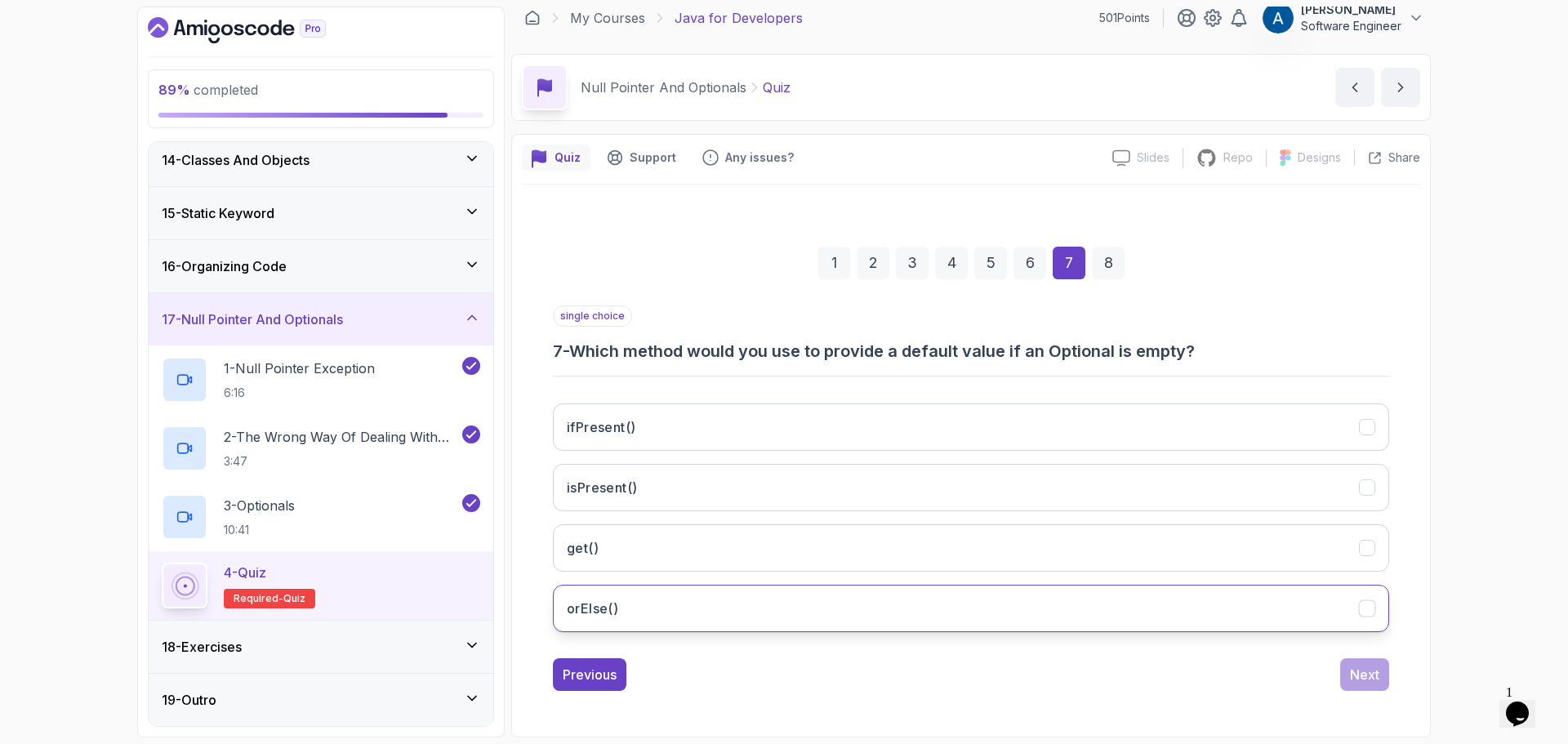
click at [720, 620] on button "orElse()" at bounding box center [972, 608] width 837 height 48
click at [1374, 682] on div "Next" at bounding box center [1365, 674] width 29 height 20
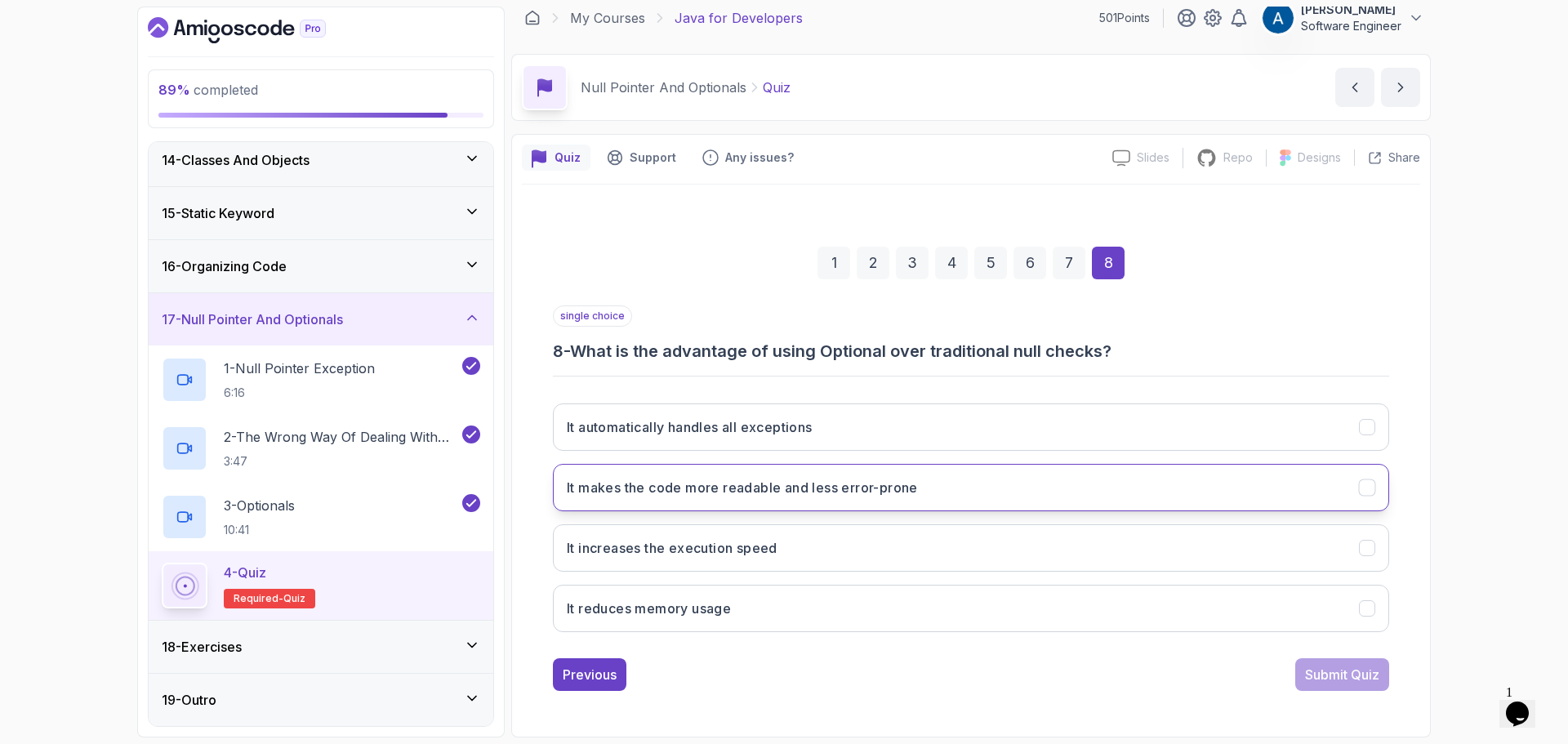
click at [788, 494] on h3 "It makes the code more readable and less error-prone" at bounding box center [743, 487] width 351 height 20
click at [1367, 685] on button "Submit Quiz" at bounding box center [1342, 675] width 94 height 33
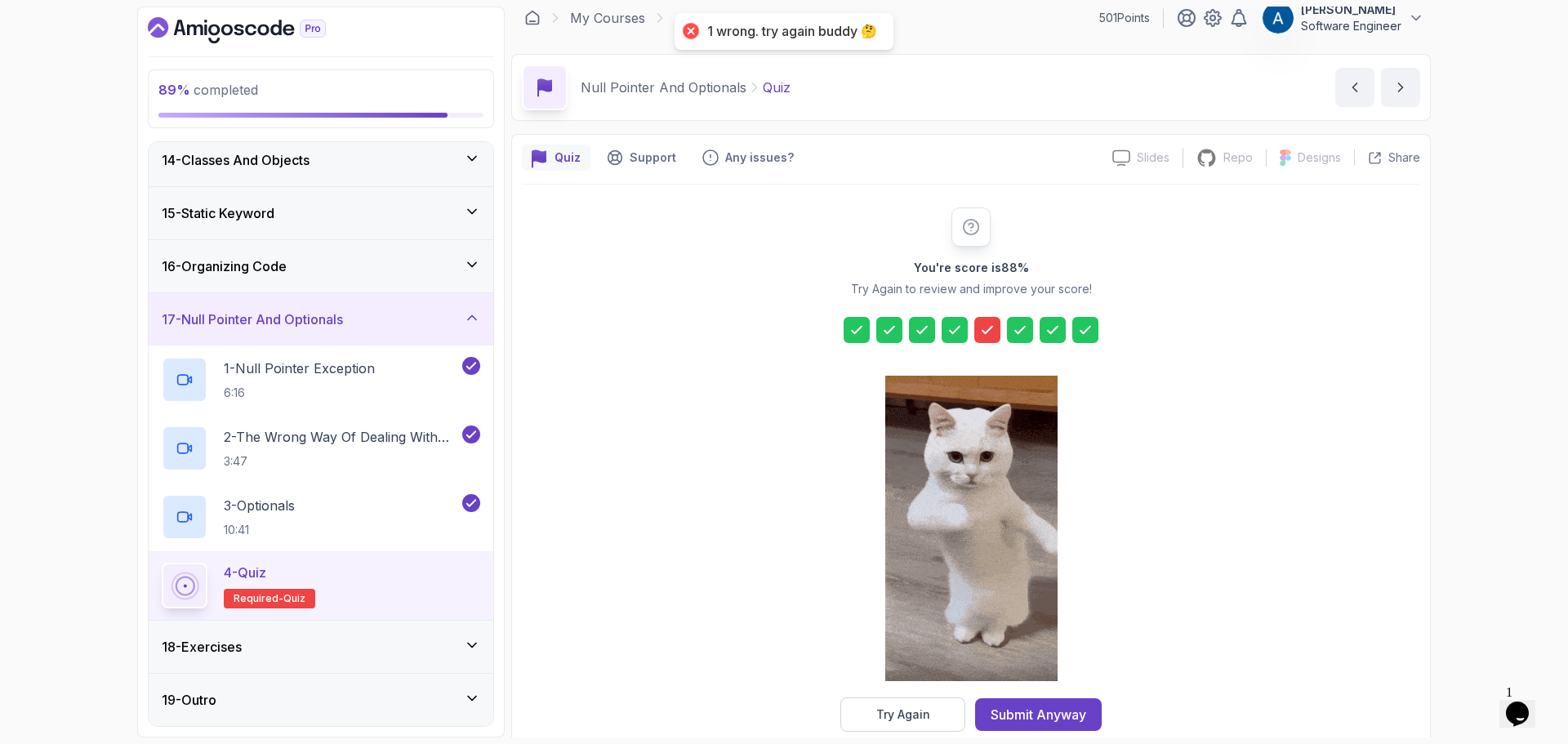
scroll to position [39, 0]
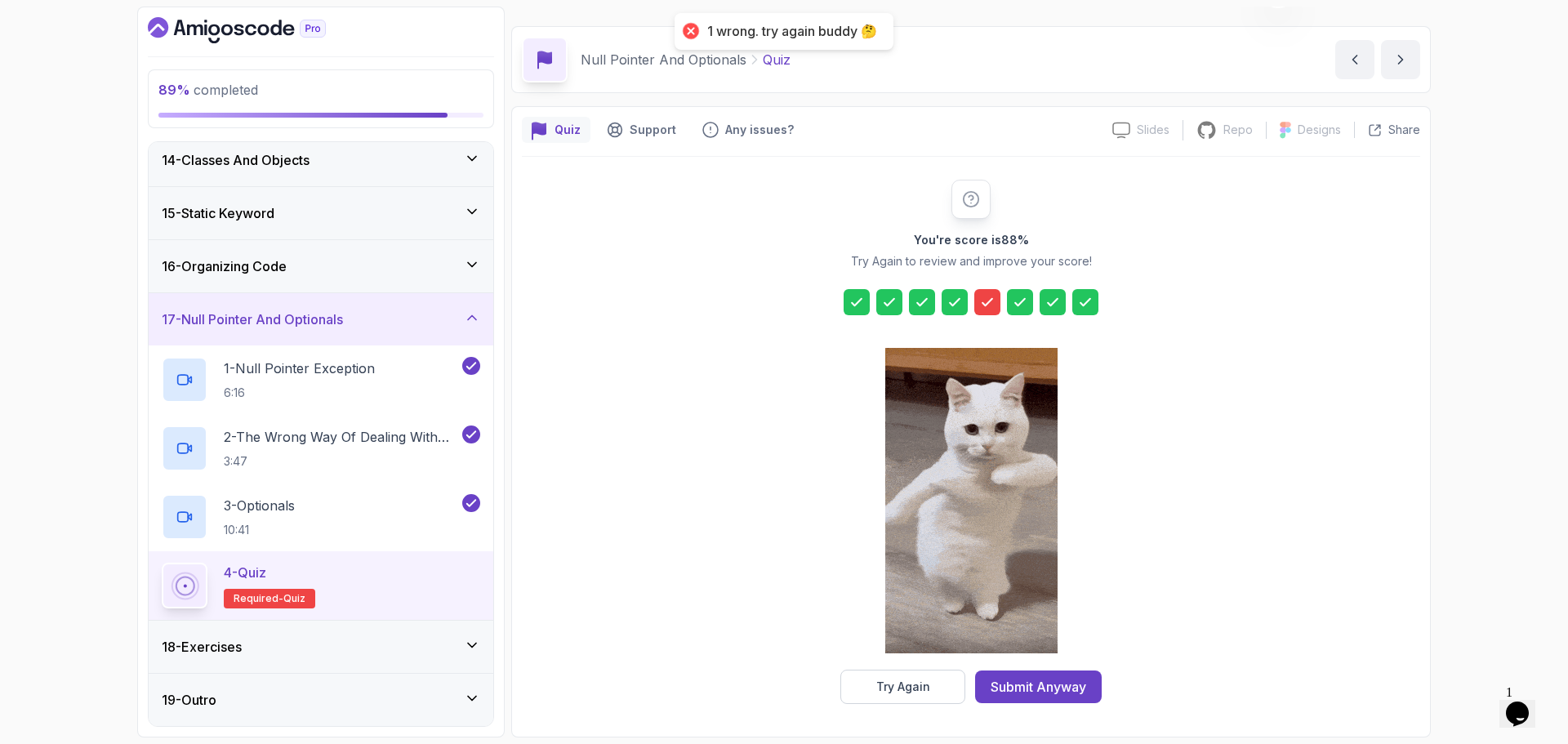
click at [986, 296] on icon at bounding box center [987, 302] width 16 height 16
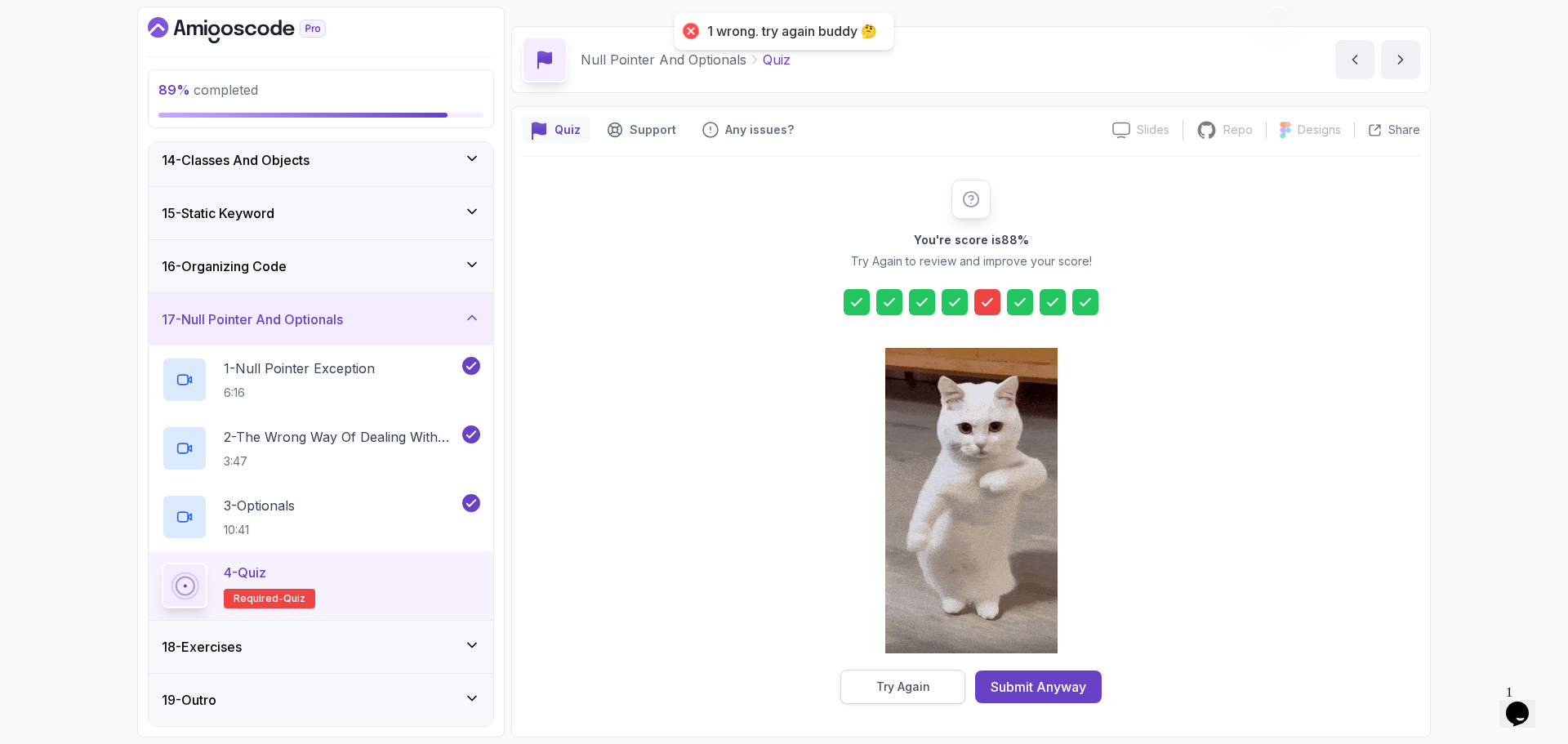
click at [929, 682] on button "Try Again" at bounding box center [902, 687] width 125 height 35
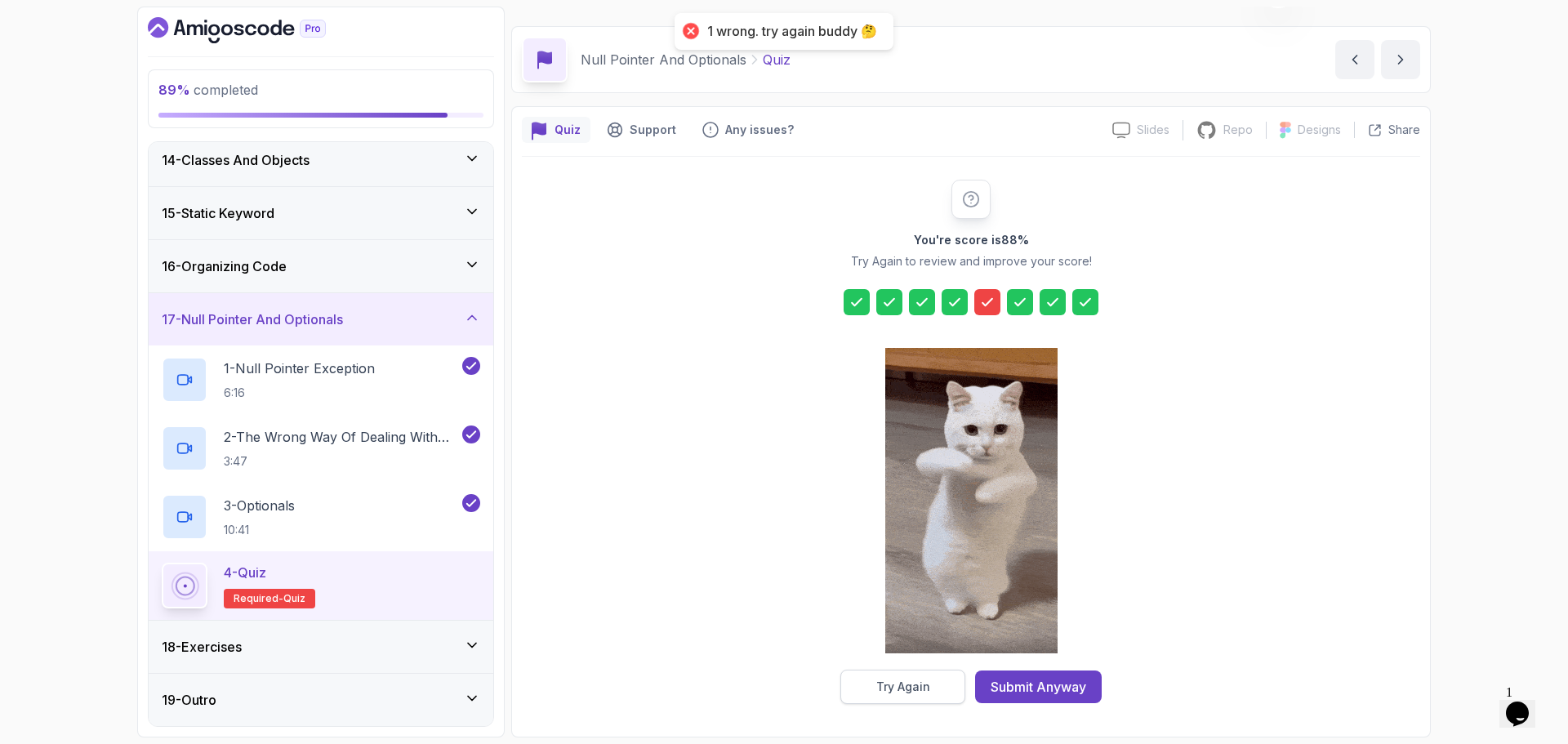
scroll to position [11, 0]
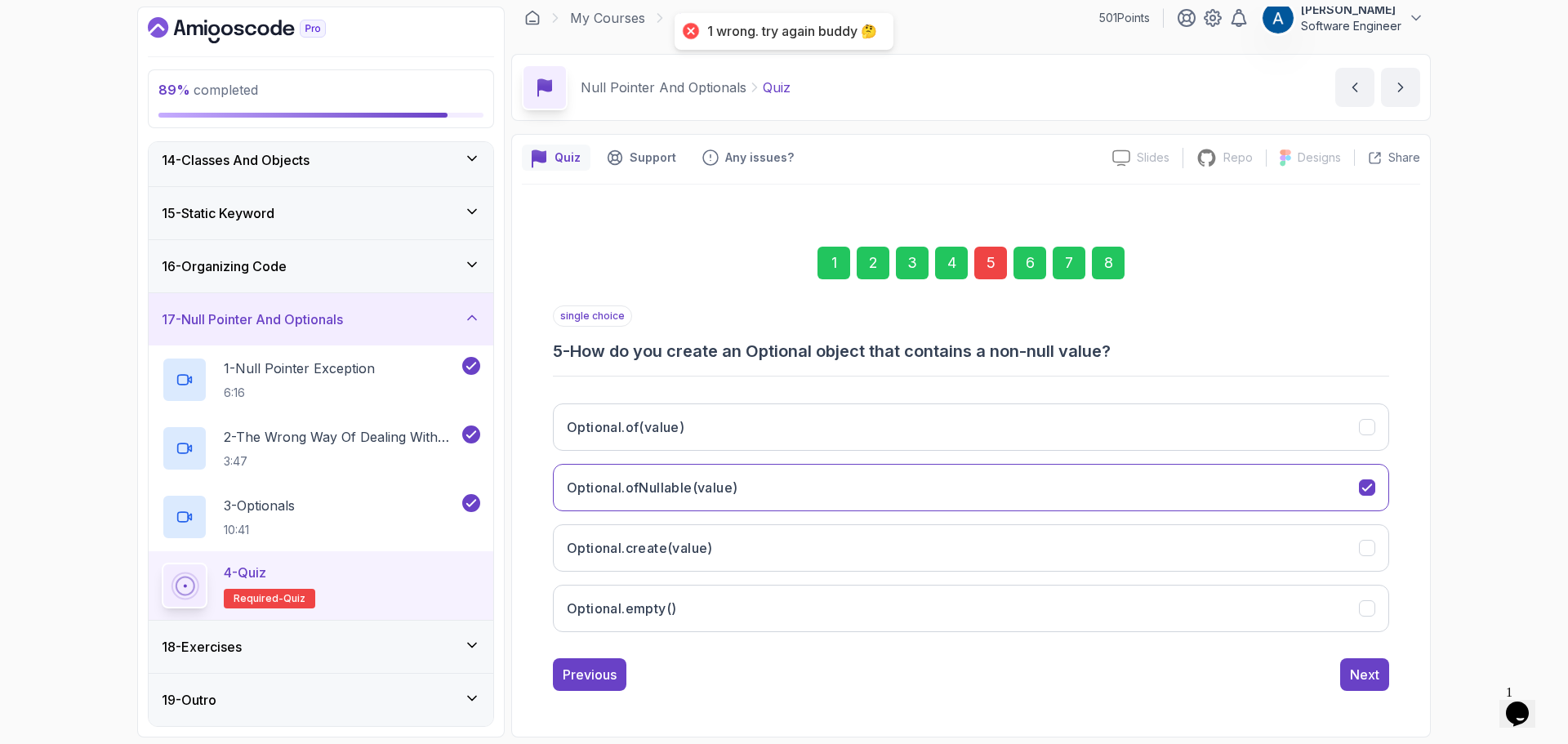
click at [988, 255] on div "5" at bounding box center [991, 263] width 33 height 33
click at [991, 265] on div "5" at bounding box center [991, 263] width 33 height 33
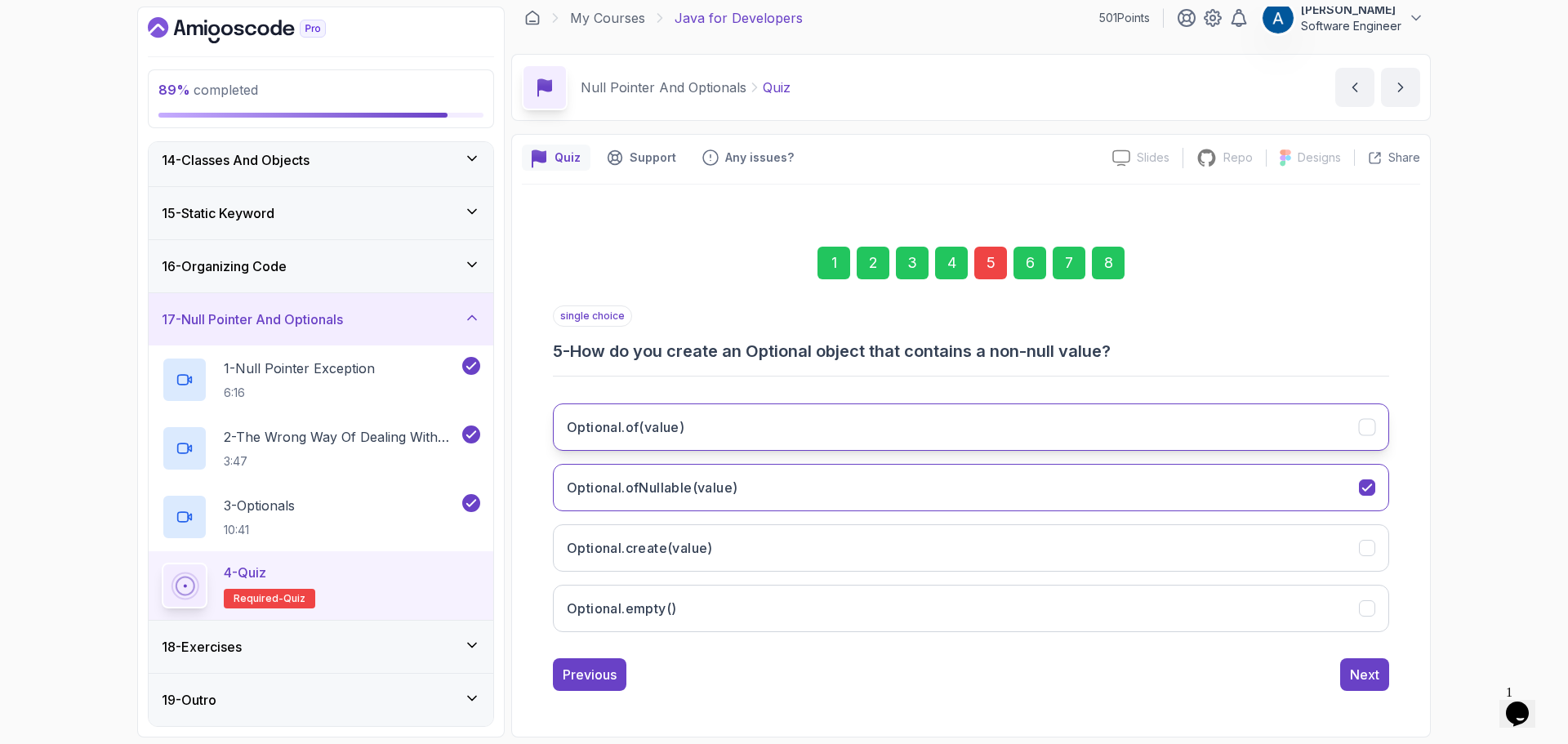
click at [704, 429] on button "Optional.of(value)" at bounding box center [972, 427] width 837 height 48
click at [1374, 677] on div "Next" at bounding box center [1365, 674] width 29 height 20
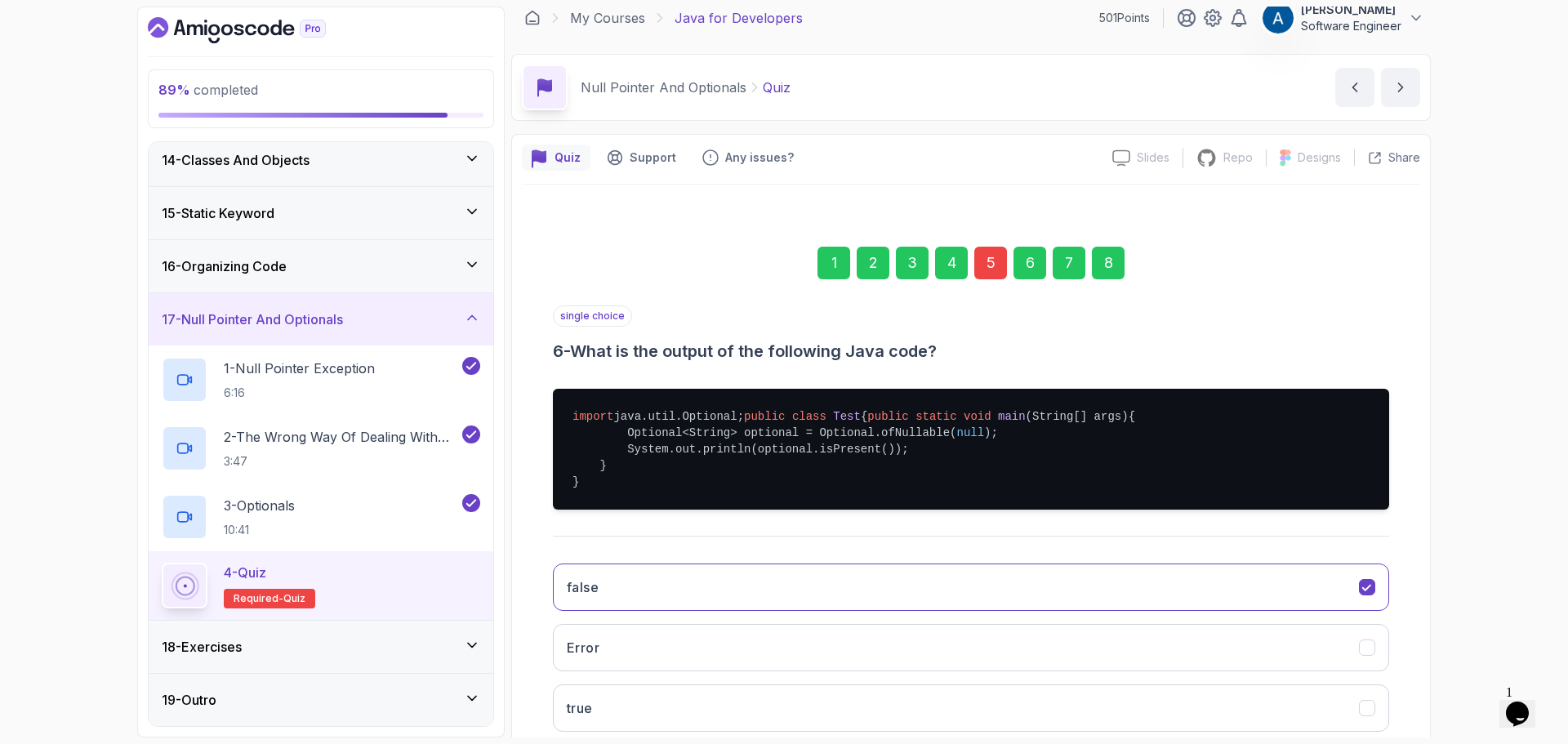
scroll to position [204, 0]
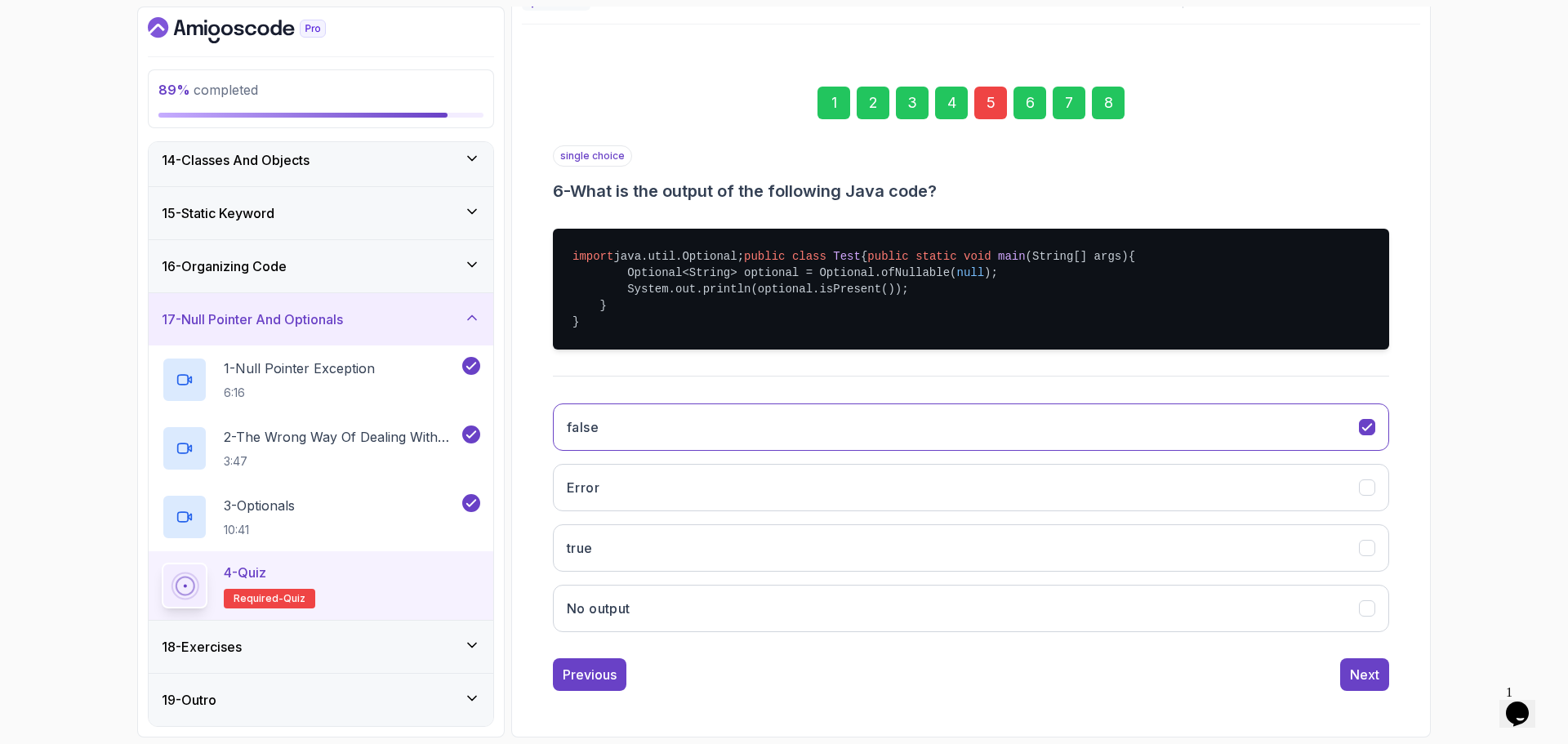
click at [1116, 86] on div "8" at bounding box center [1109, 103] width 33 height 33
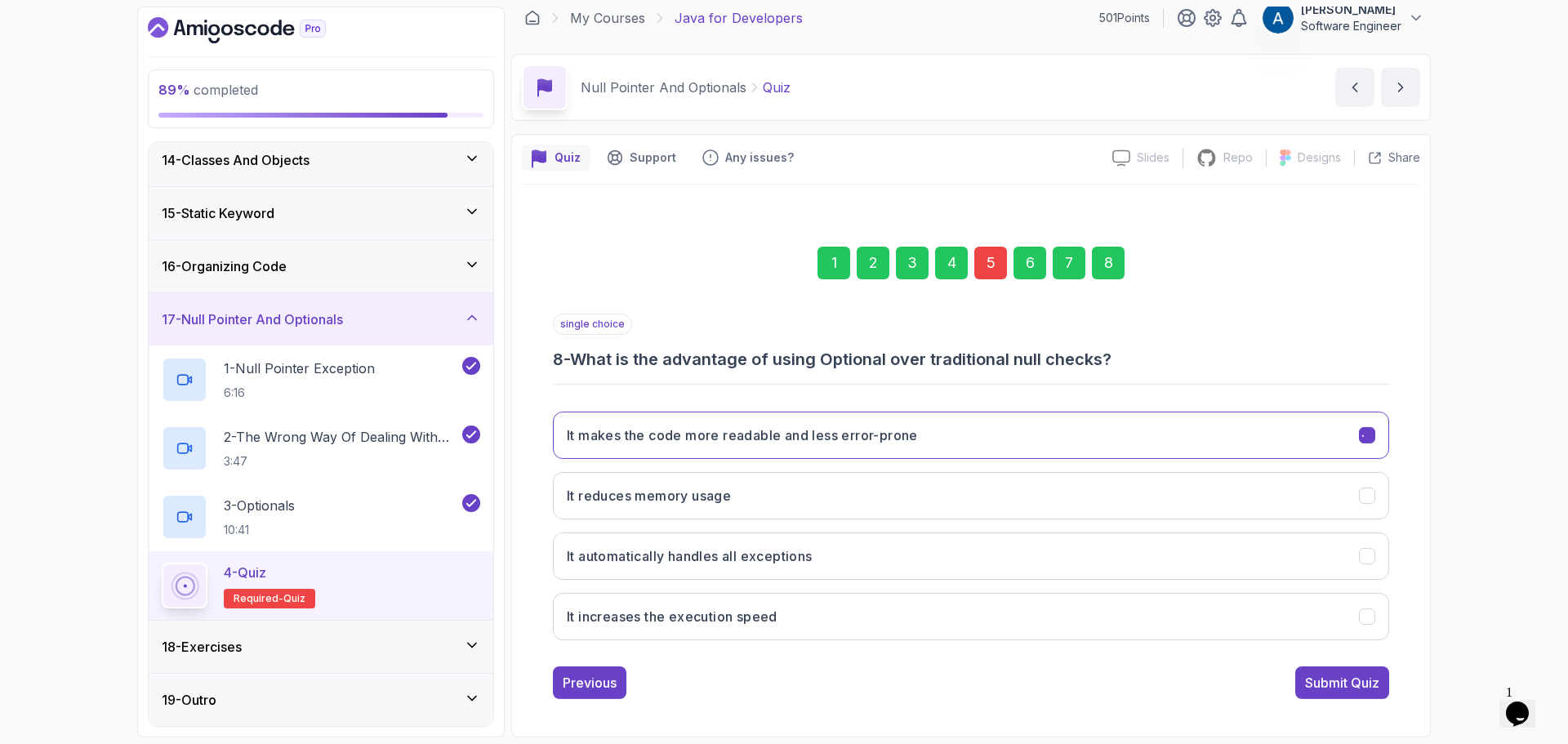
scroll to position [11, 0]
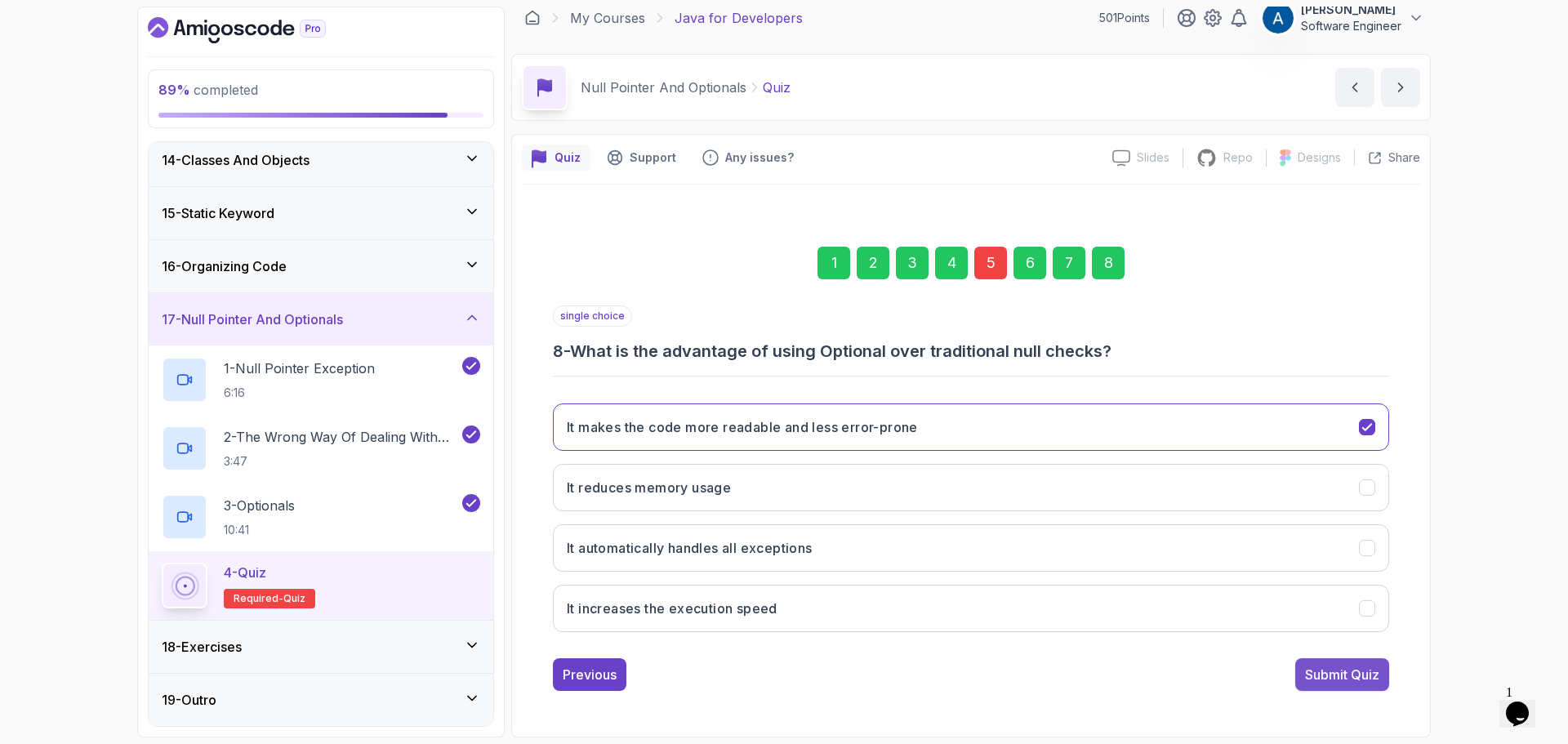
click at [1340, 669] on div "Submit Quiz" at bounding box center [1342, 674] width 74 height 20
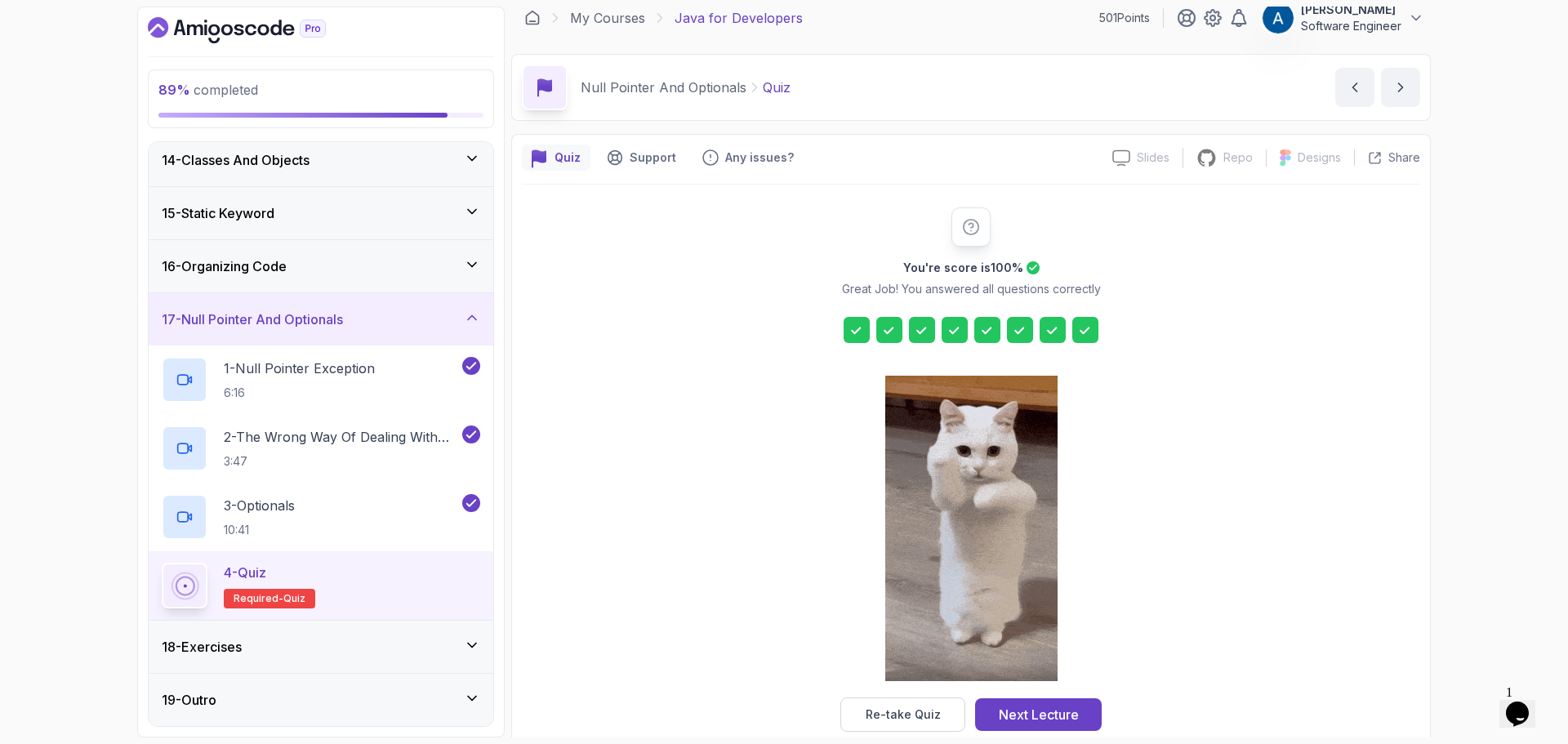
scroll to position [39, 0]
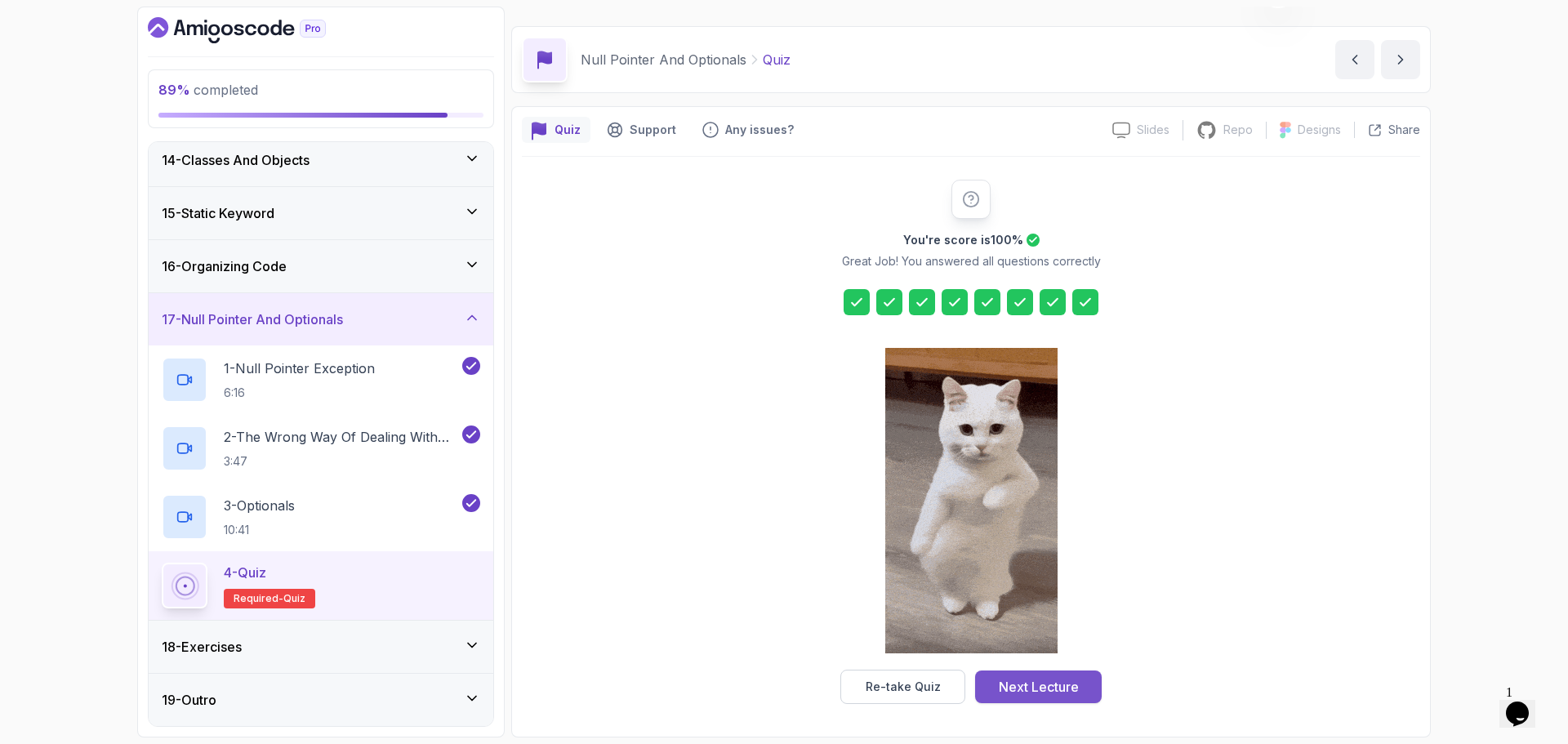
click at [1060, 685] on div "Next Lecture" at bounding box center [1039, 686] width 80 height 20
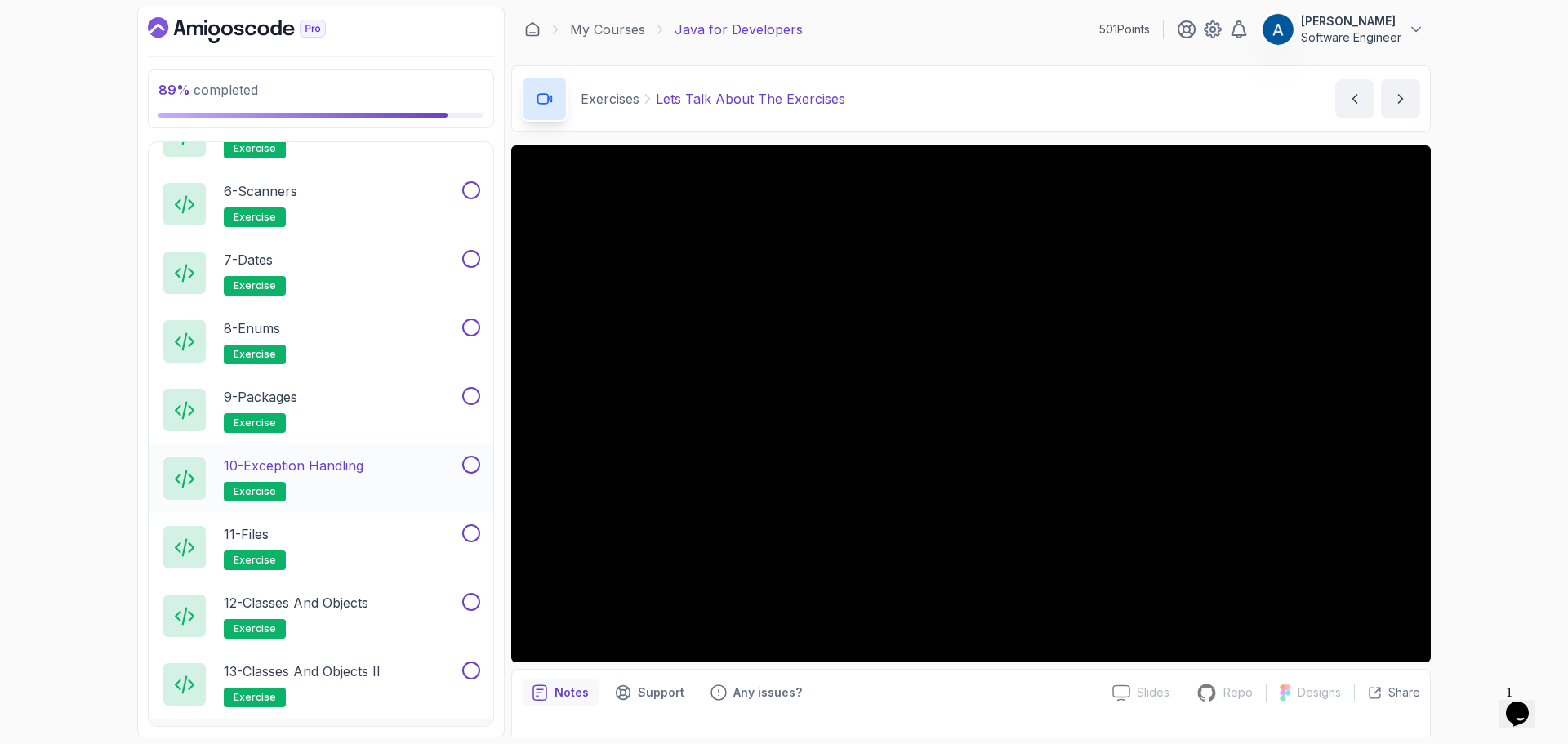
scroll to position [1315, 0]
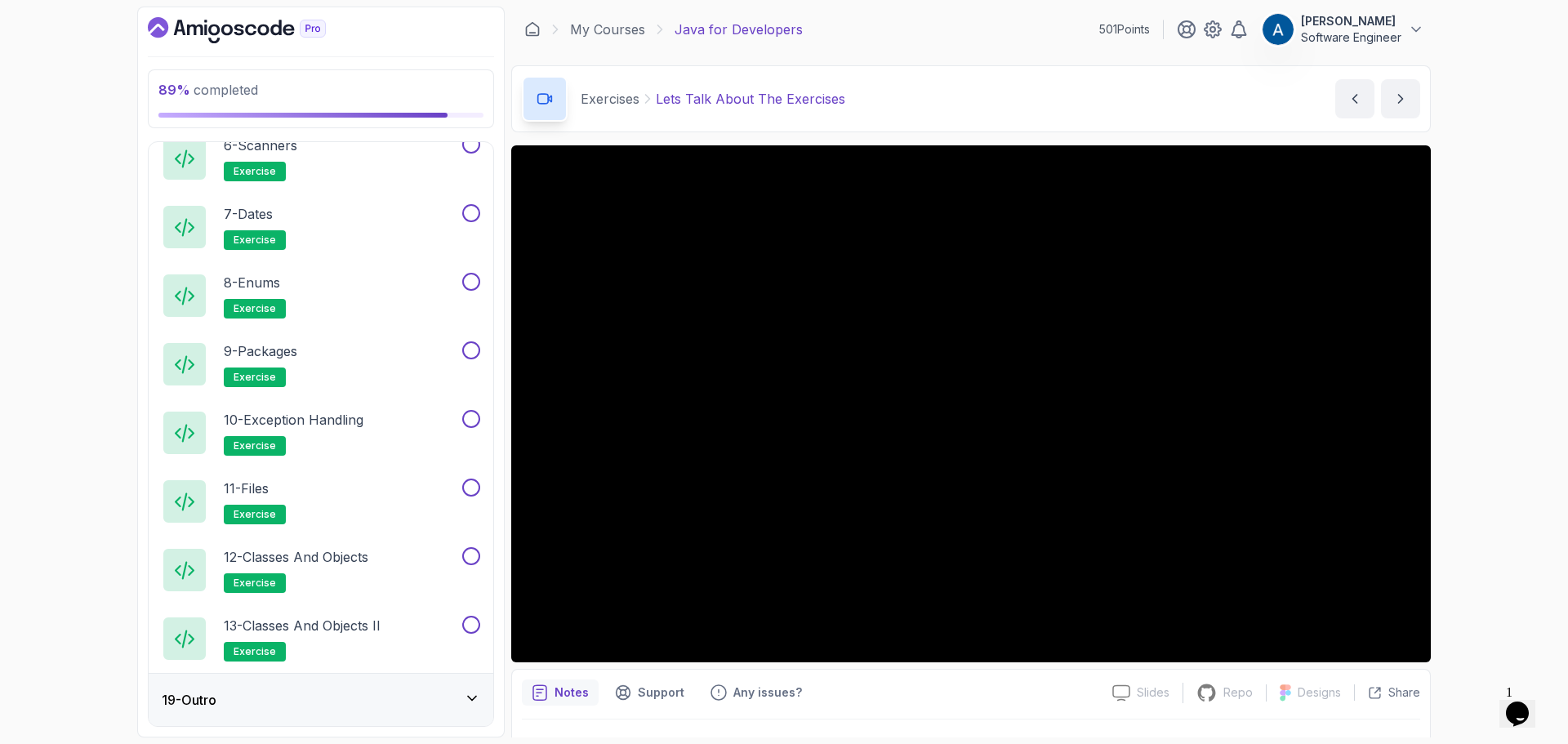
click at [428, 696] on div "19 - Outro" at bounding box center [321, 700] width 319 height 20
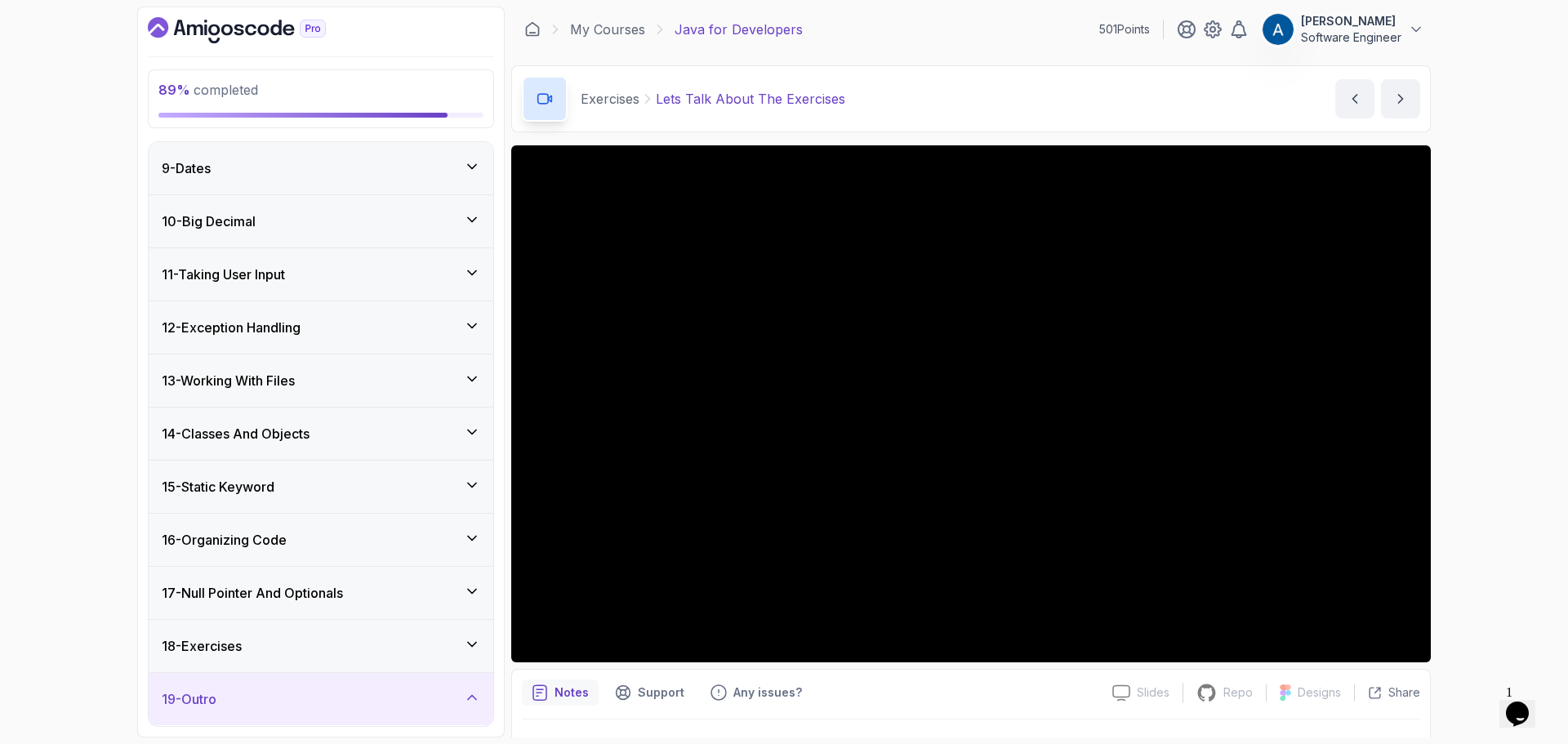
scroll to position [630, 0]
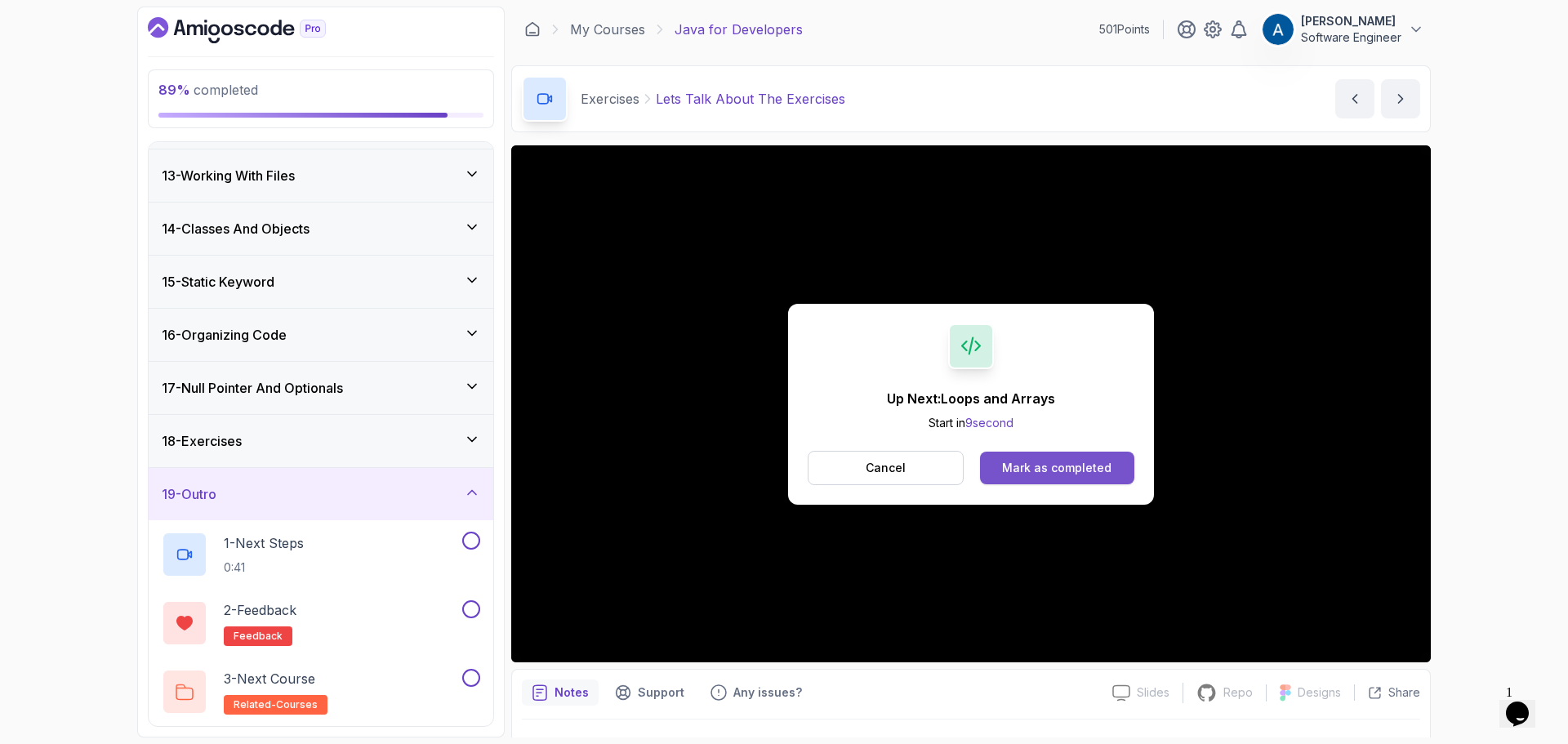
click at [1087, 474] on div "Mark as completed" at bounding box center [1057, 467] width 110 height 16
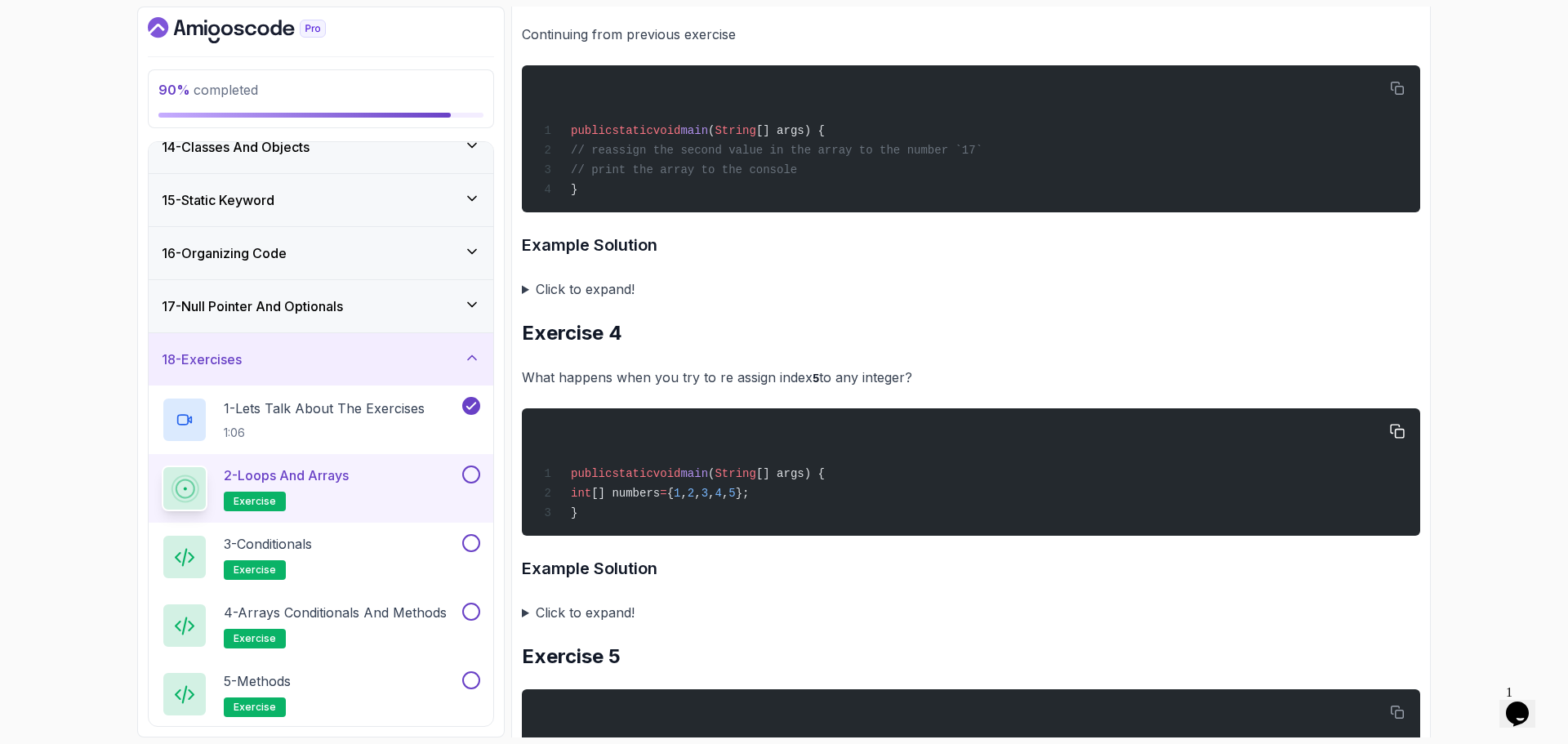
scroll to position [1143, 0]
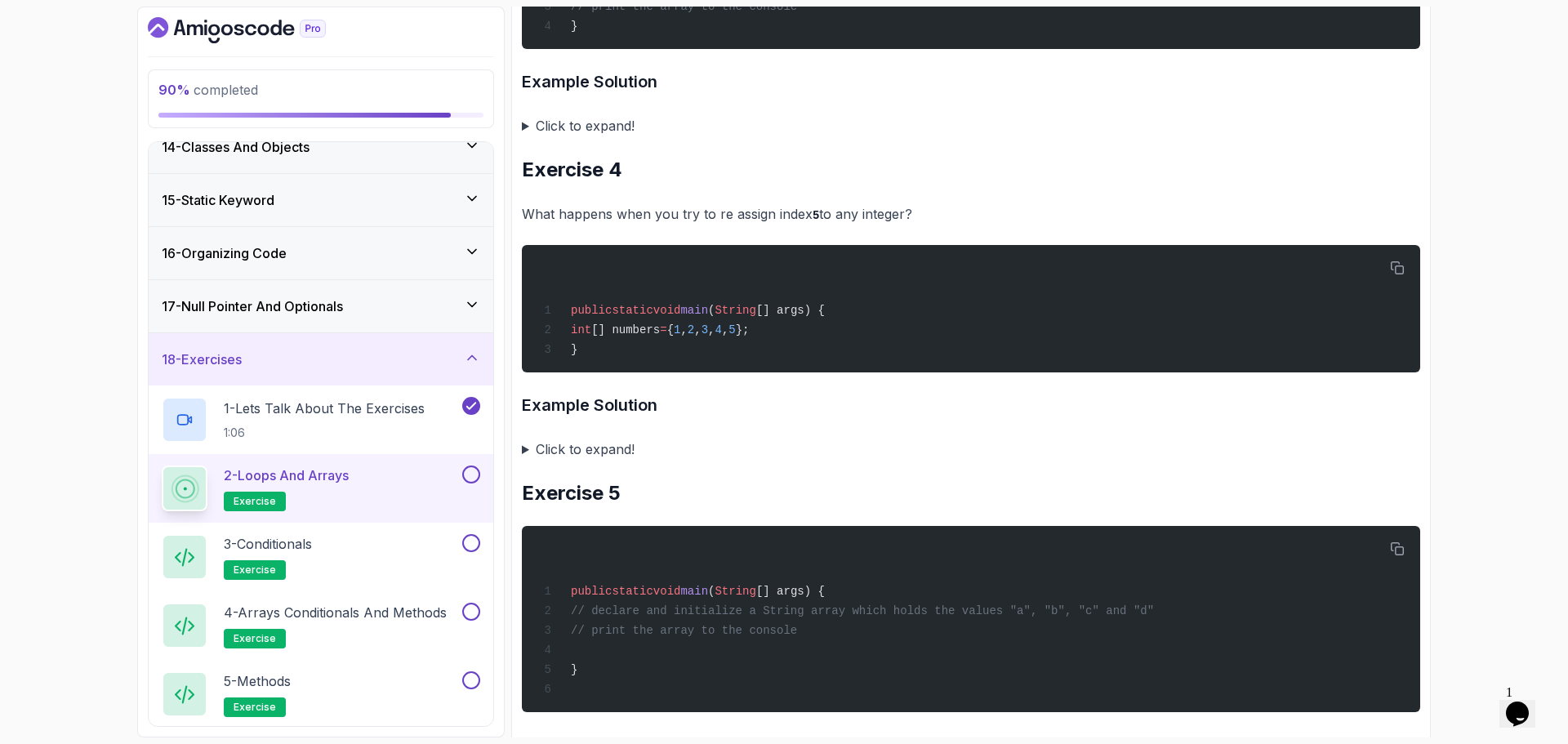
click at [546, 137] on summary "Click to expand!" at bounding box center [972, 125] width 899 height 22
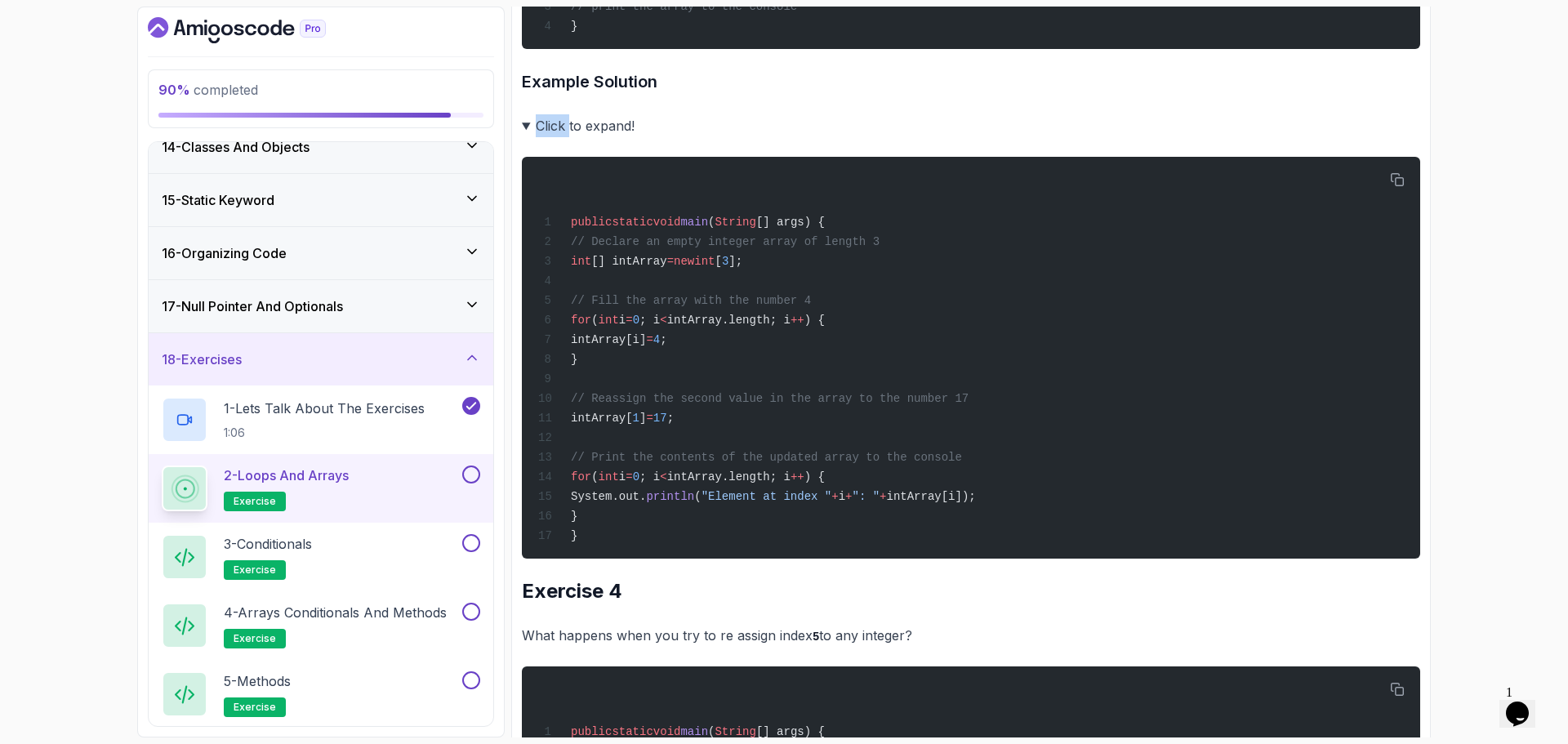
click at [546, 137] on summary "Click to expand!" at bounding box center [972, 125] width 899 height 22
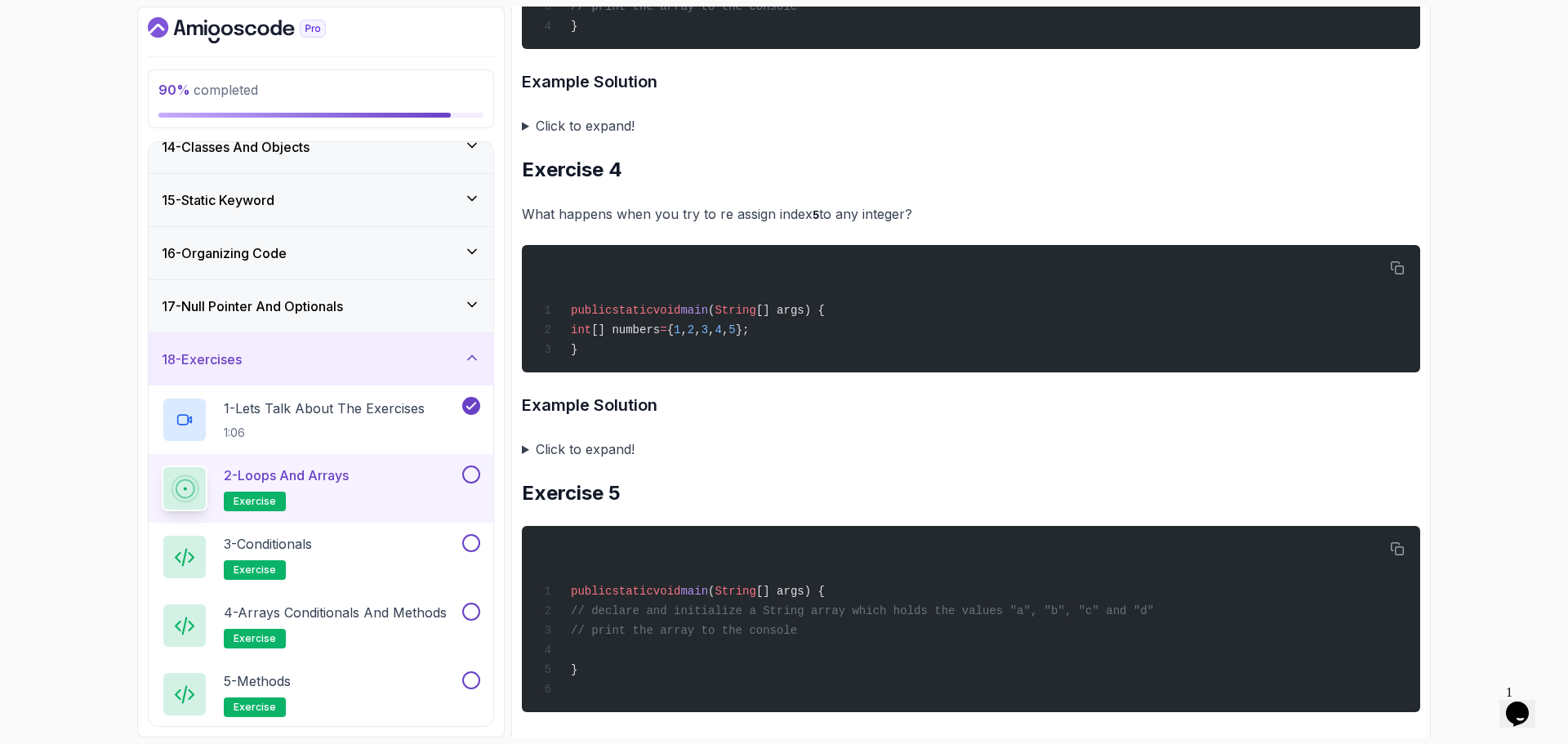
click at [819, 180] on h2 "Exercise 4" at bounding box center [972, 169] width 899 height 26
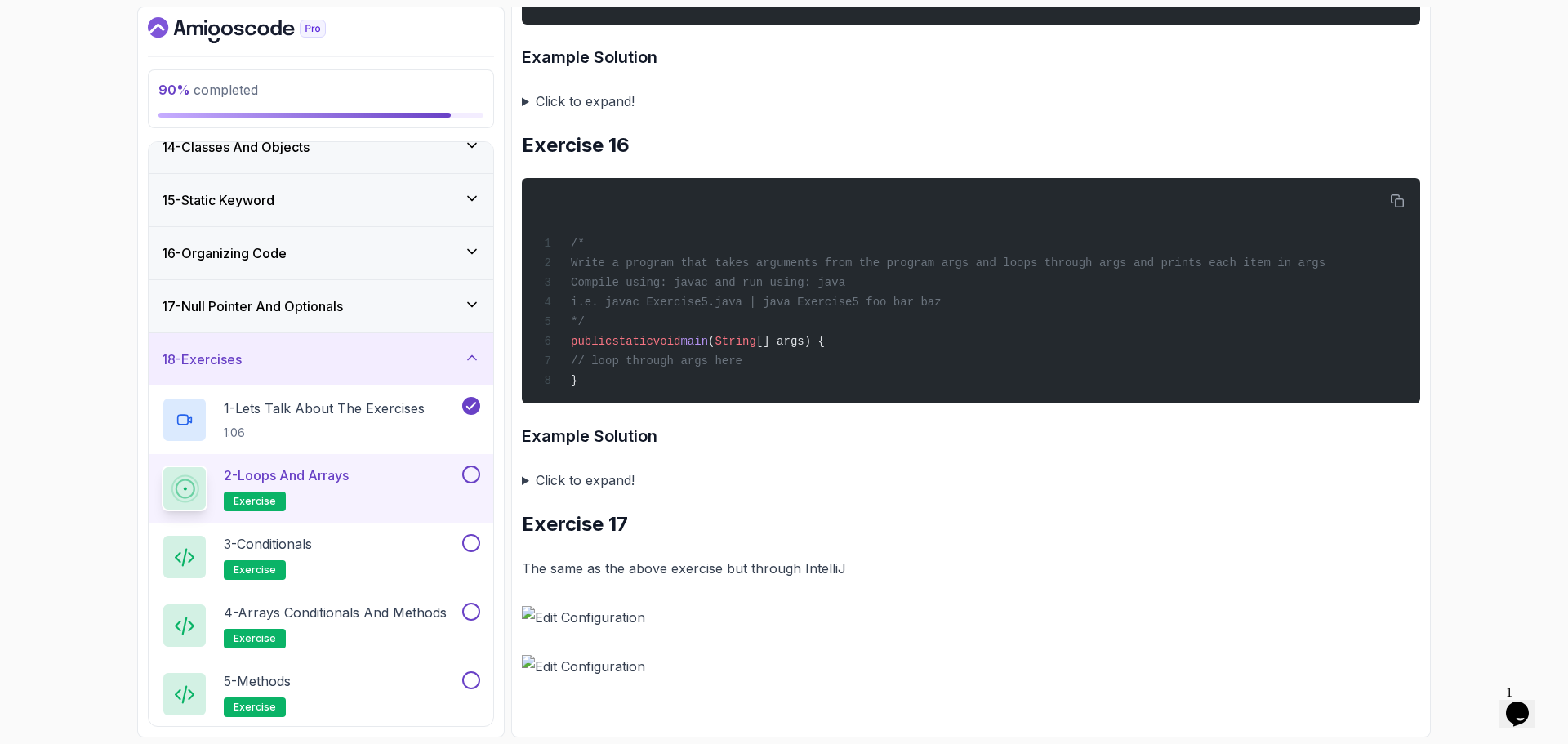
scroll to position [6292, 0]
click at [574, 613] on img at bounding box center [972, 617] width 899 height 22
click at [619, 608] on img at bounding box center [972, 617] width 899 height 22
drag, startPoint x: 585, startPoint y: 658, endPoint x: 584, endPoint y: 639, distance: 19.0
click at [585, 656] on img at bounding box center [972, 666] width 899 height 22
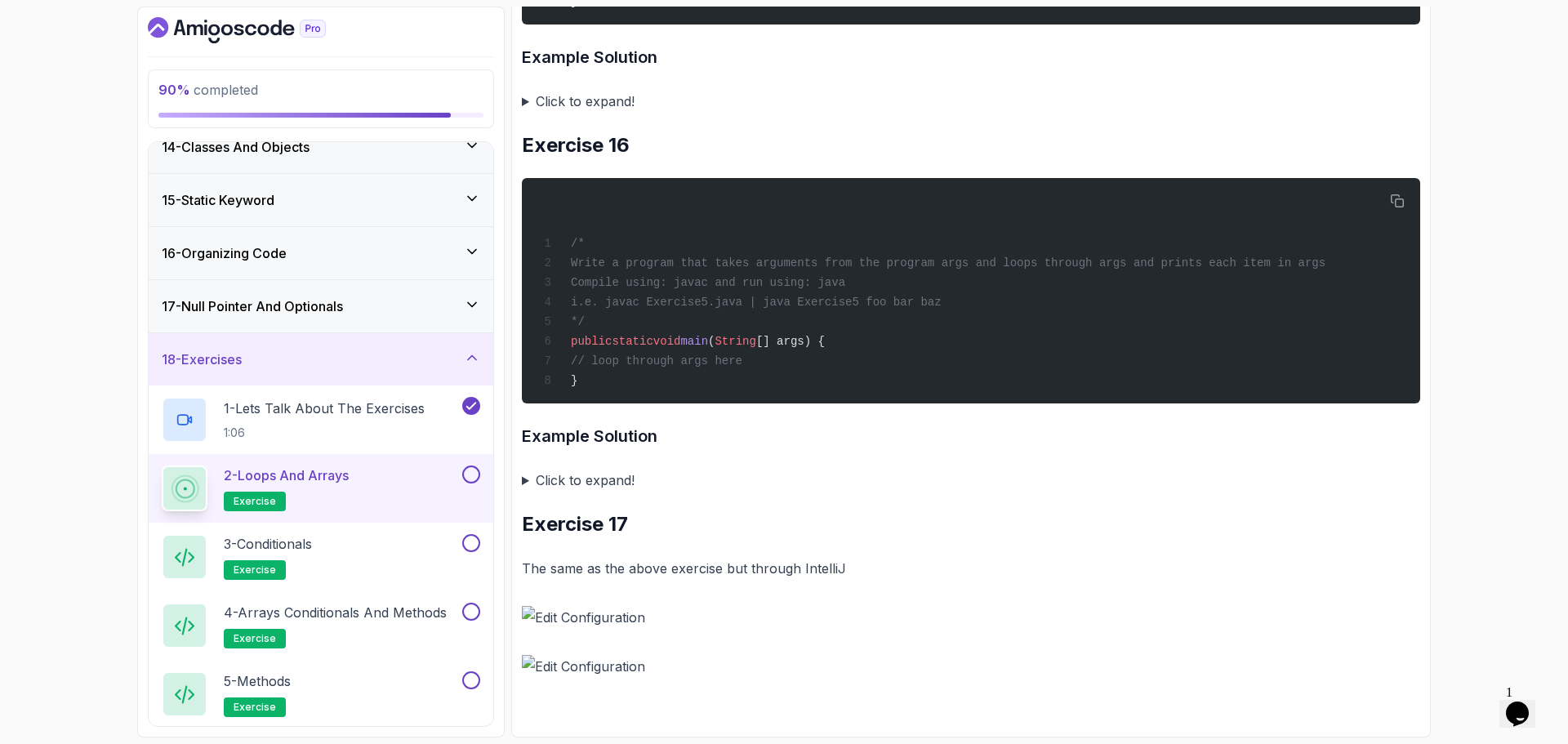
click at [537, 613] on img at bounding box center [972, 617] width 899 height 22
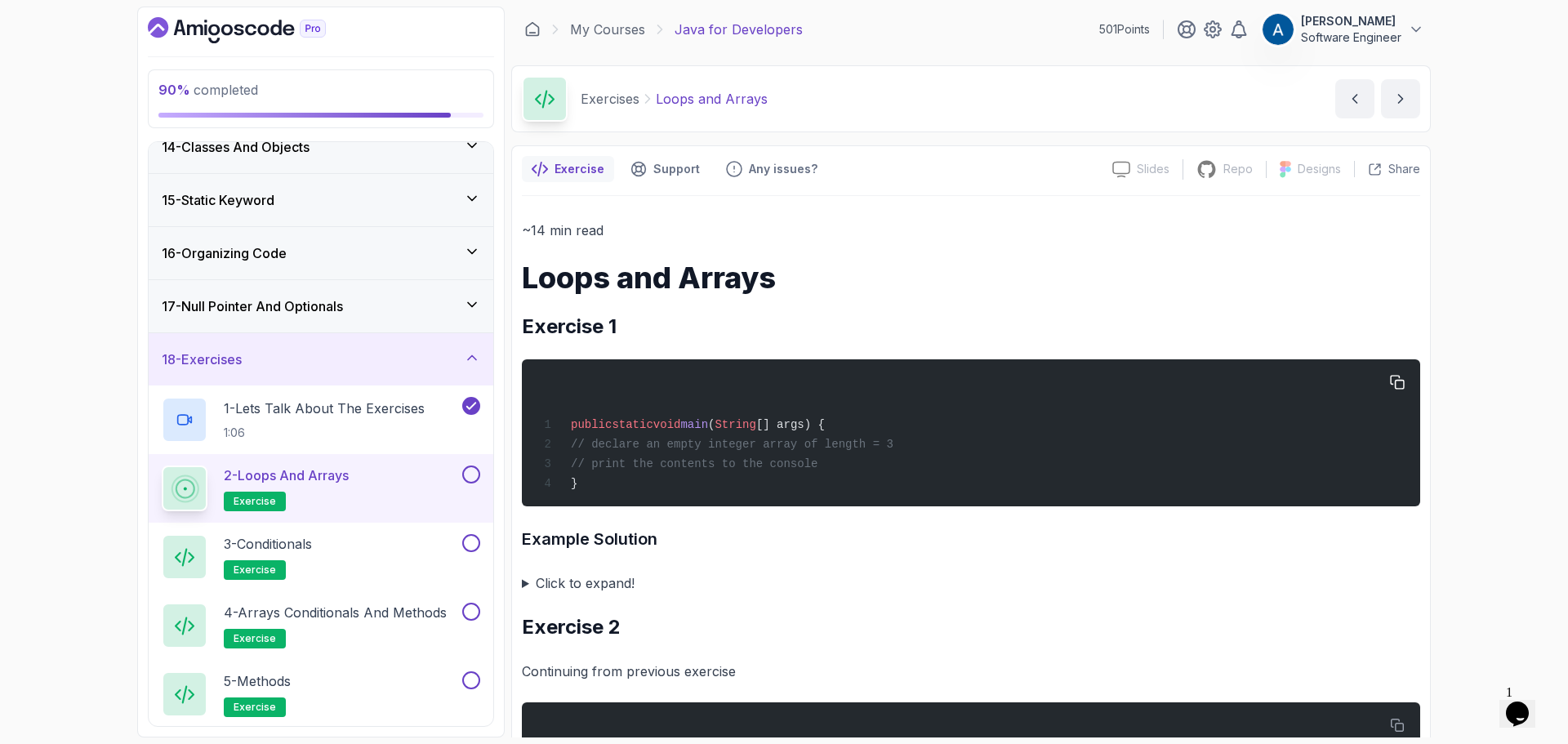
scroll to position [163, 0]
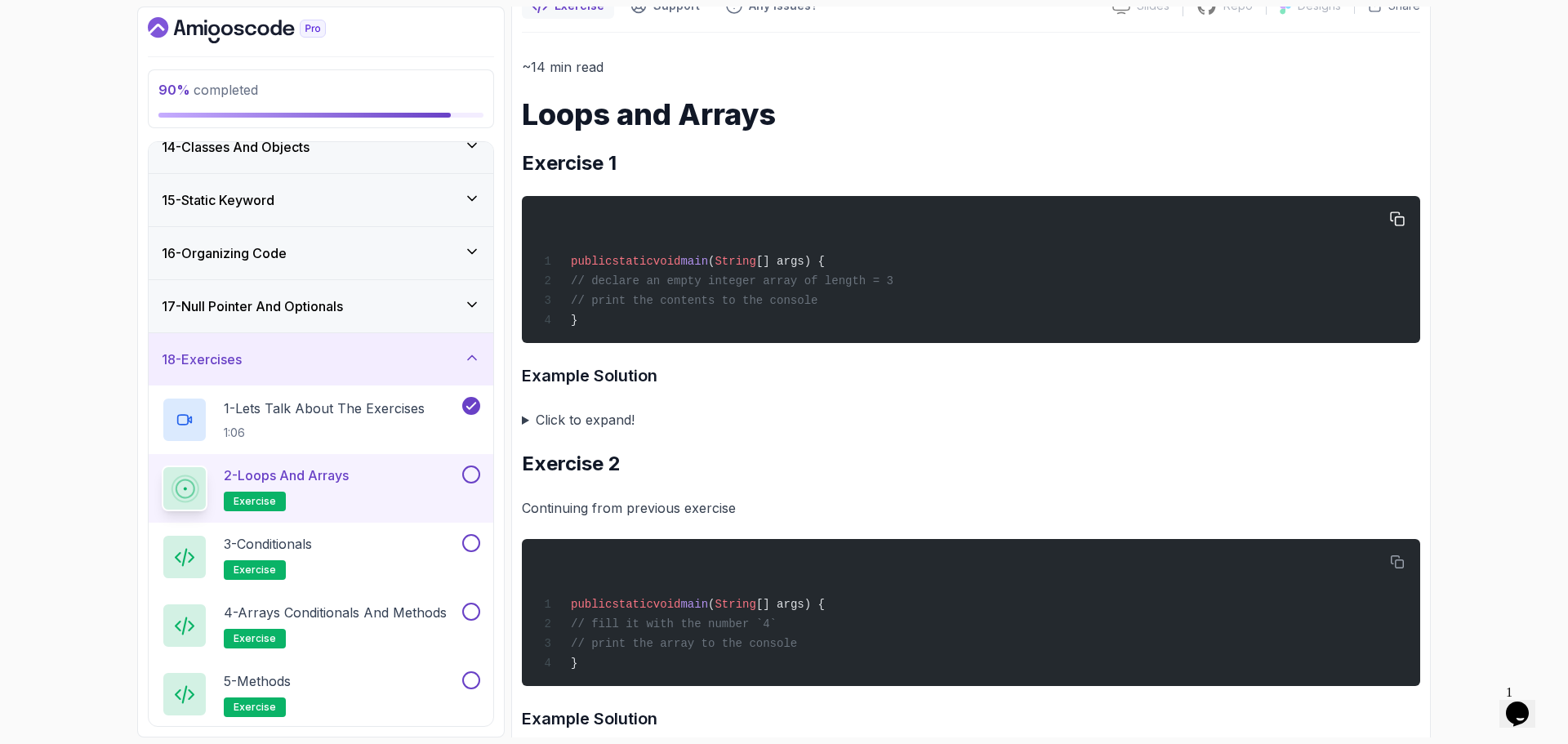
drag, startPoint x: 595, startPoint y: 300, endPoint x: 871, endPoint y: 302, distance: 276.0
click at [871, 302] on div "public static void main ( String [] args) { // declare an empty integer array o…" at bounding box center [971, 269] width 872 height 127
click at [554, 422] on summary "Click to expand!" at bounding box center [972, 420] width 899 height 22
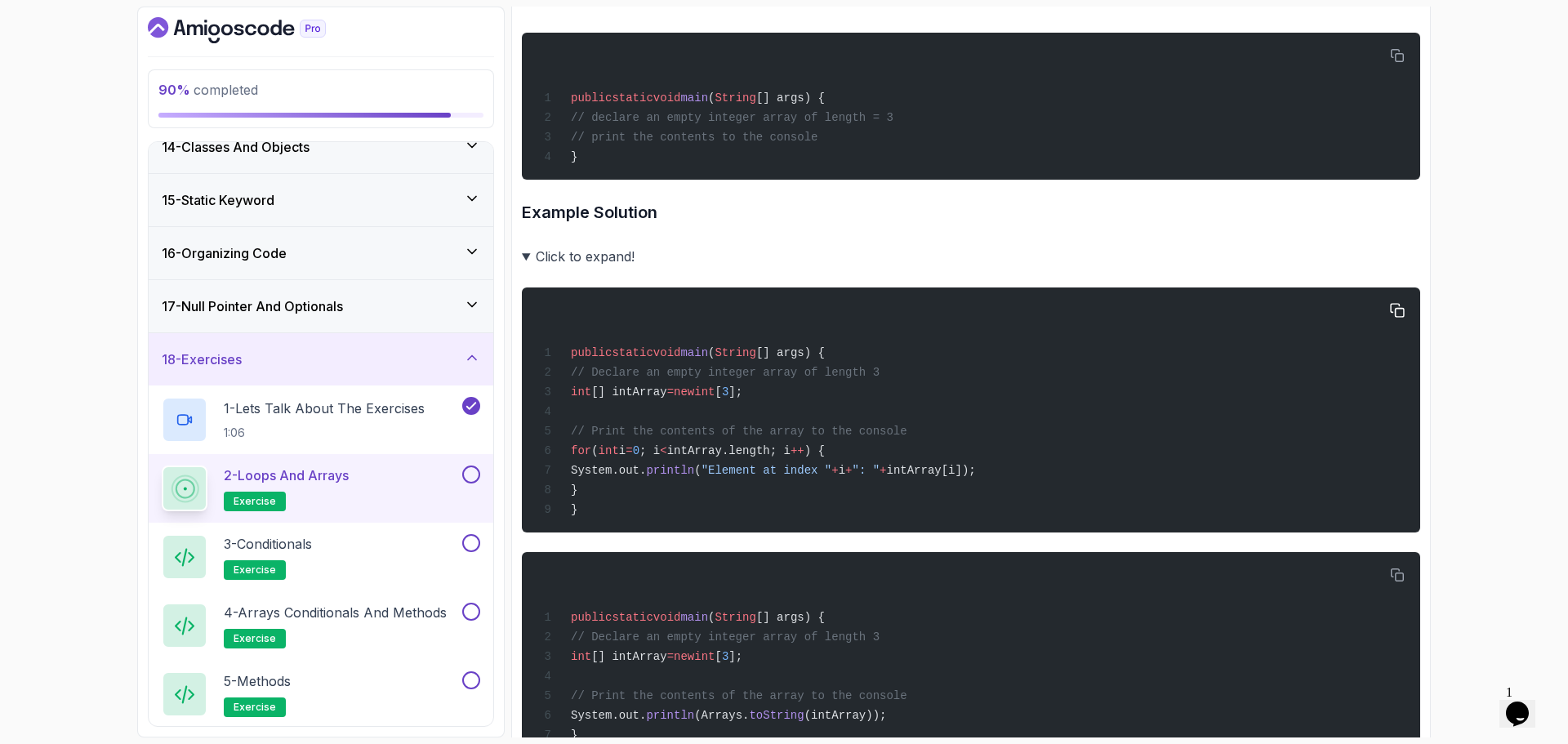
scroll to position [409, 0]
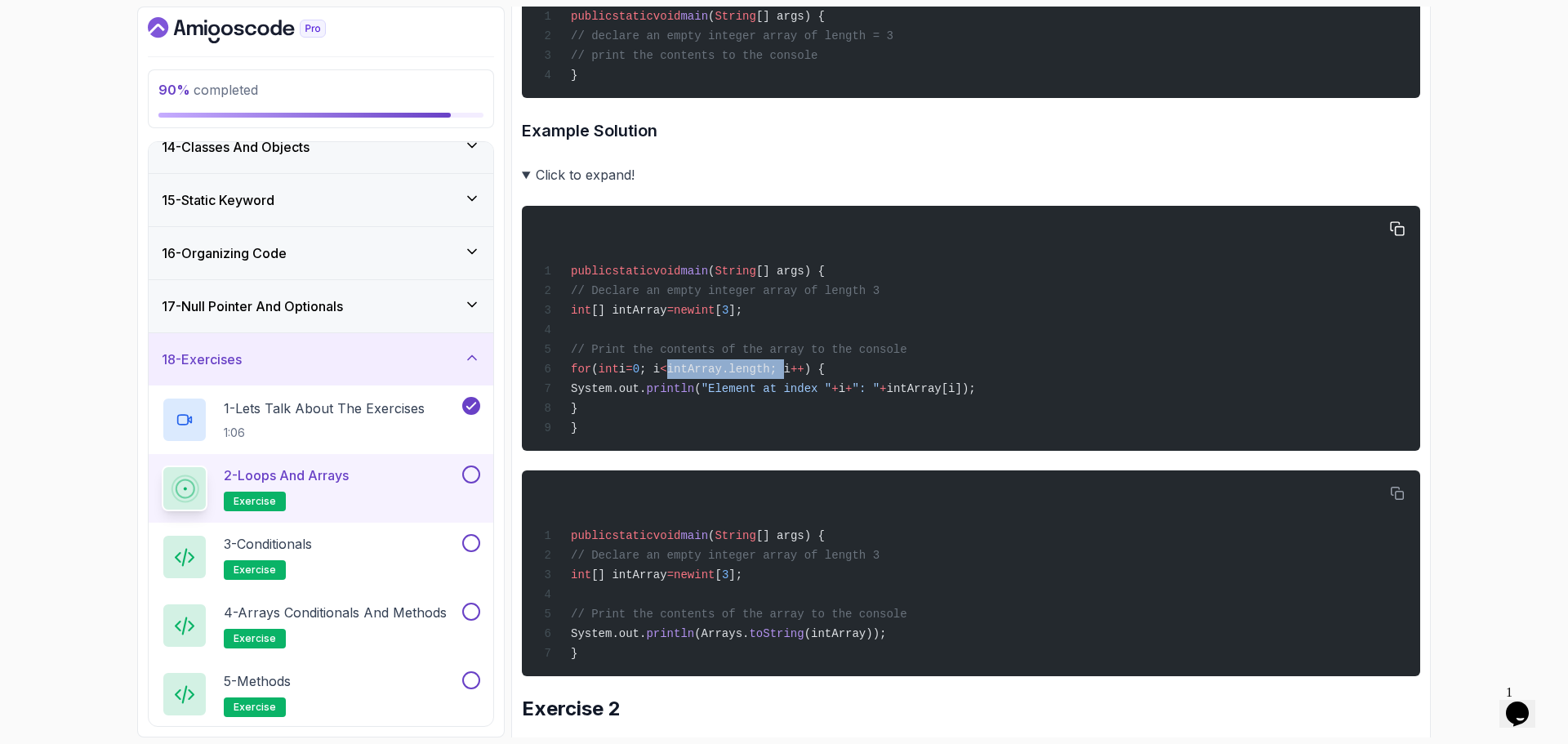
drag, startPoint x: 717, startPoint y: 374, endPoint x: 825, endPoint y: 376, distance: 108.0
click at [791, 376] on span "intArray.length; i" at bounding box center [729, 369] width 124 height 13
drag, startPoint x: 832, startPoint y: 379, endPoint x: 839, endPoint y: 387, distance: 10.6
click at [791, 376] on span "intArray.length; i" at bounding box center [729, 369] width 124 height 13
click at [862, 427] on div "public static void main ( String [] args) { // Declare an empty integer array o…" at bounding box center [971, 327] width 872 height 226
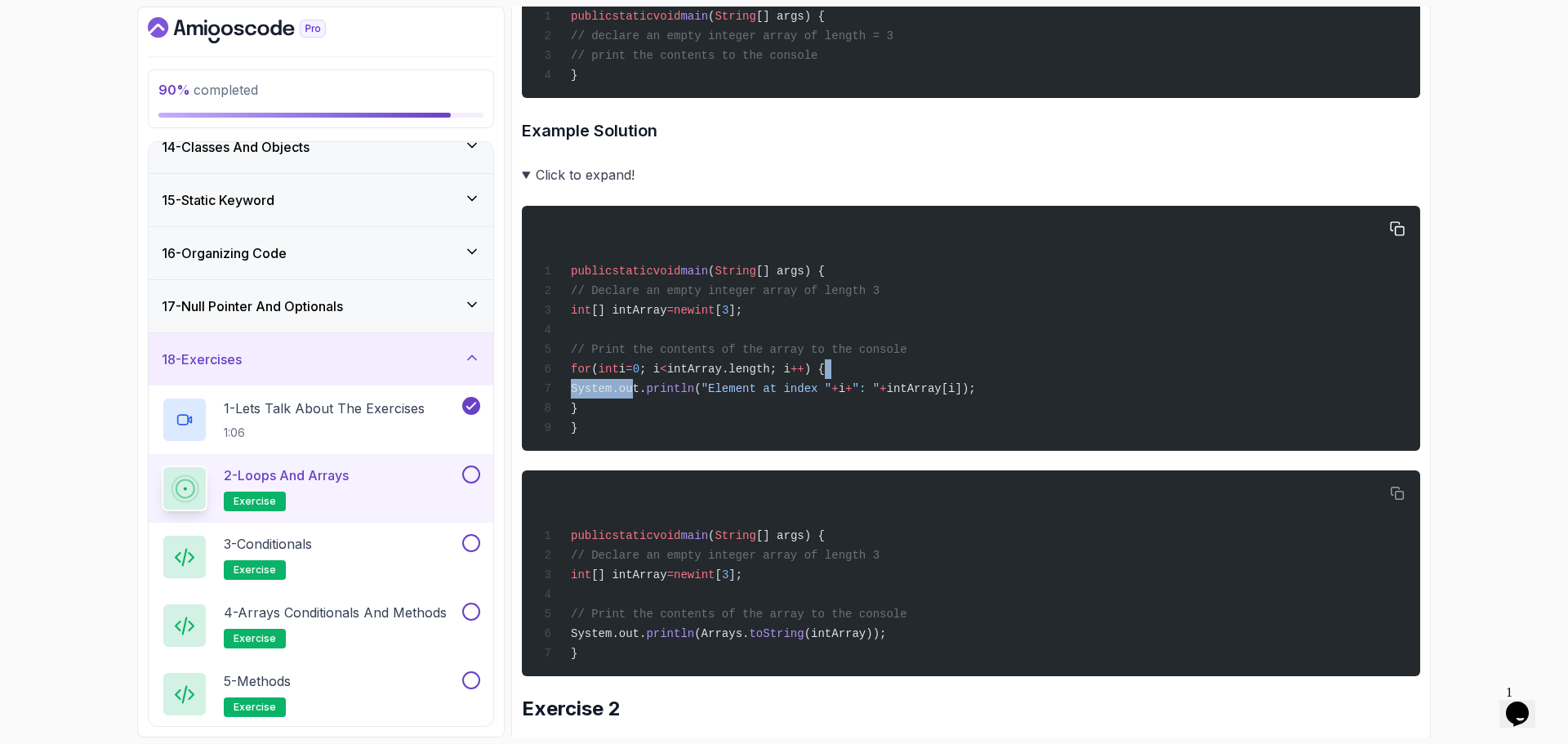
drag, startPoint x: 630, startPoint y: 407, endPoint x: 997, endPoint y: 378, distance: 368.1
click at [986, 380] on div "public static void main ( String [] args) { // Declare an empty integer array o…" at bounding box center [971, 327] width 872 height 226
click at [976, 395] on span "intArray[i]);" at bounding box center [931, 388] width 89 height 13
drag, startPoint x: 589, startPoint y: 382, endPoint x: 753, endPoint y: 404, distance: 165.5
click at [738, 417] on div "public static void main ( String [] args) { // Declare an empty integer array o…" at bounding box center [971, 327] width 872 height 226
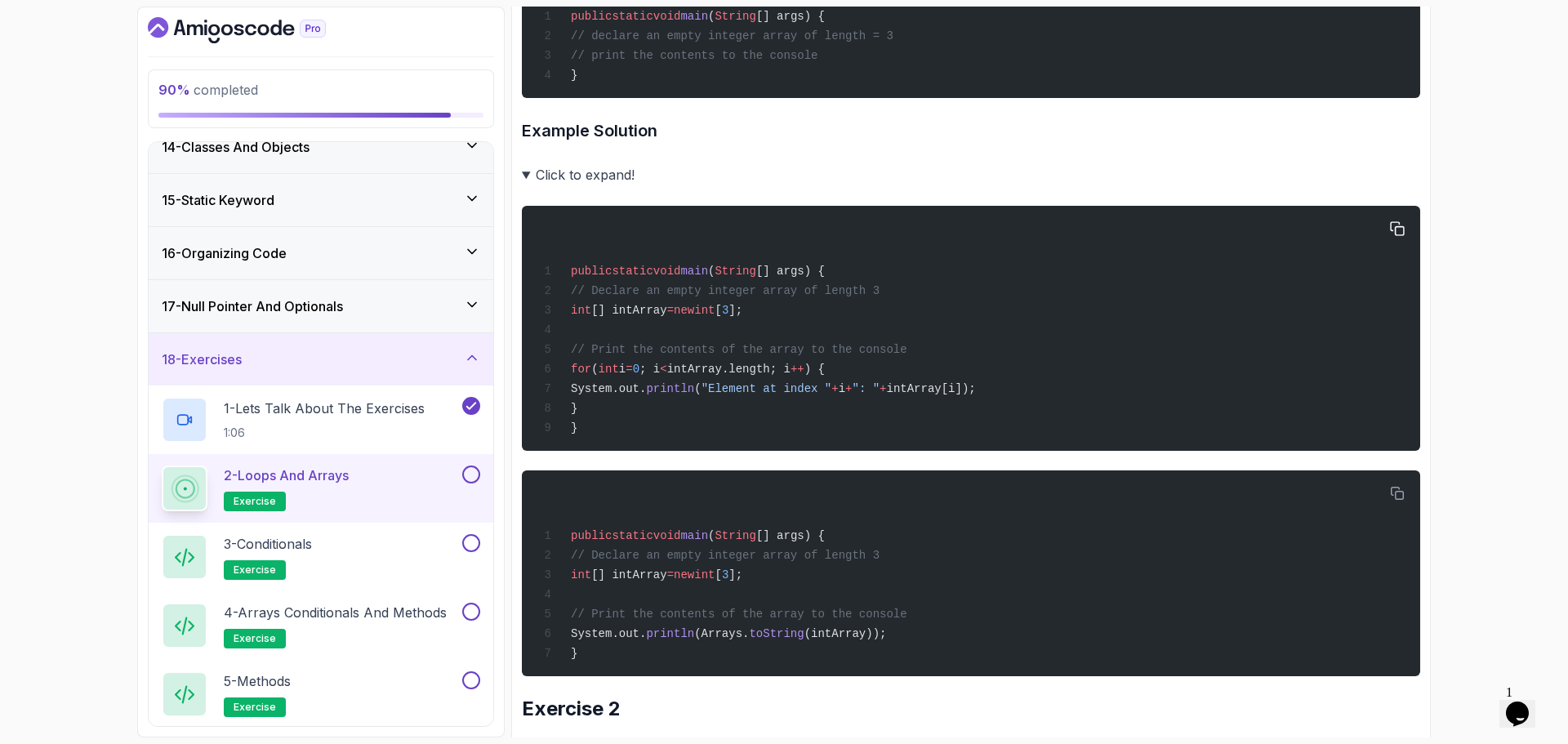
click at [1184, 317] on div "public static void main ( String [] args) { // Declare an empty integer array o…" at bounding box center [971, 327] width 872 height 226
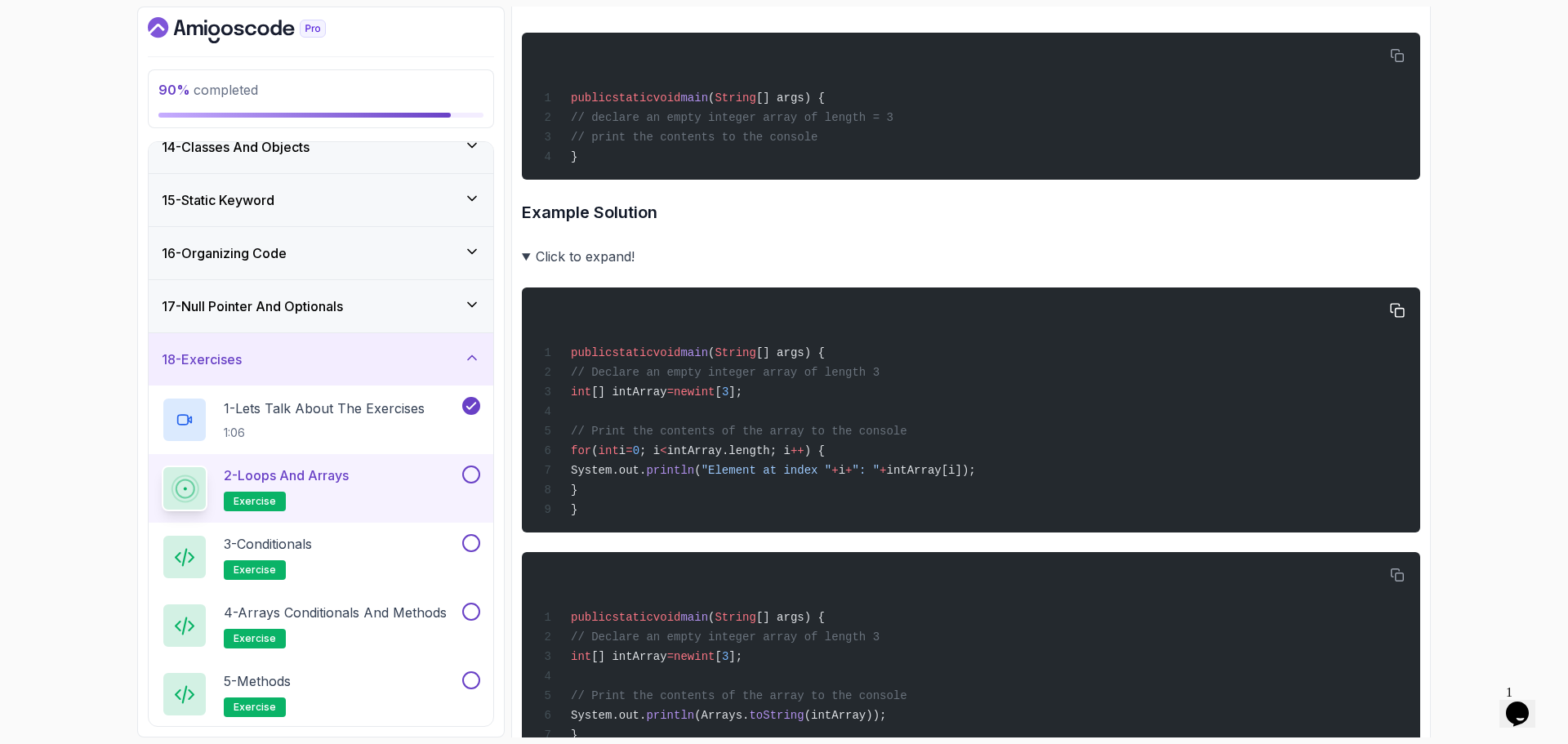
scroll to position [163, 0]
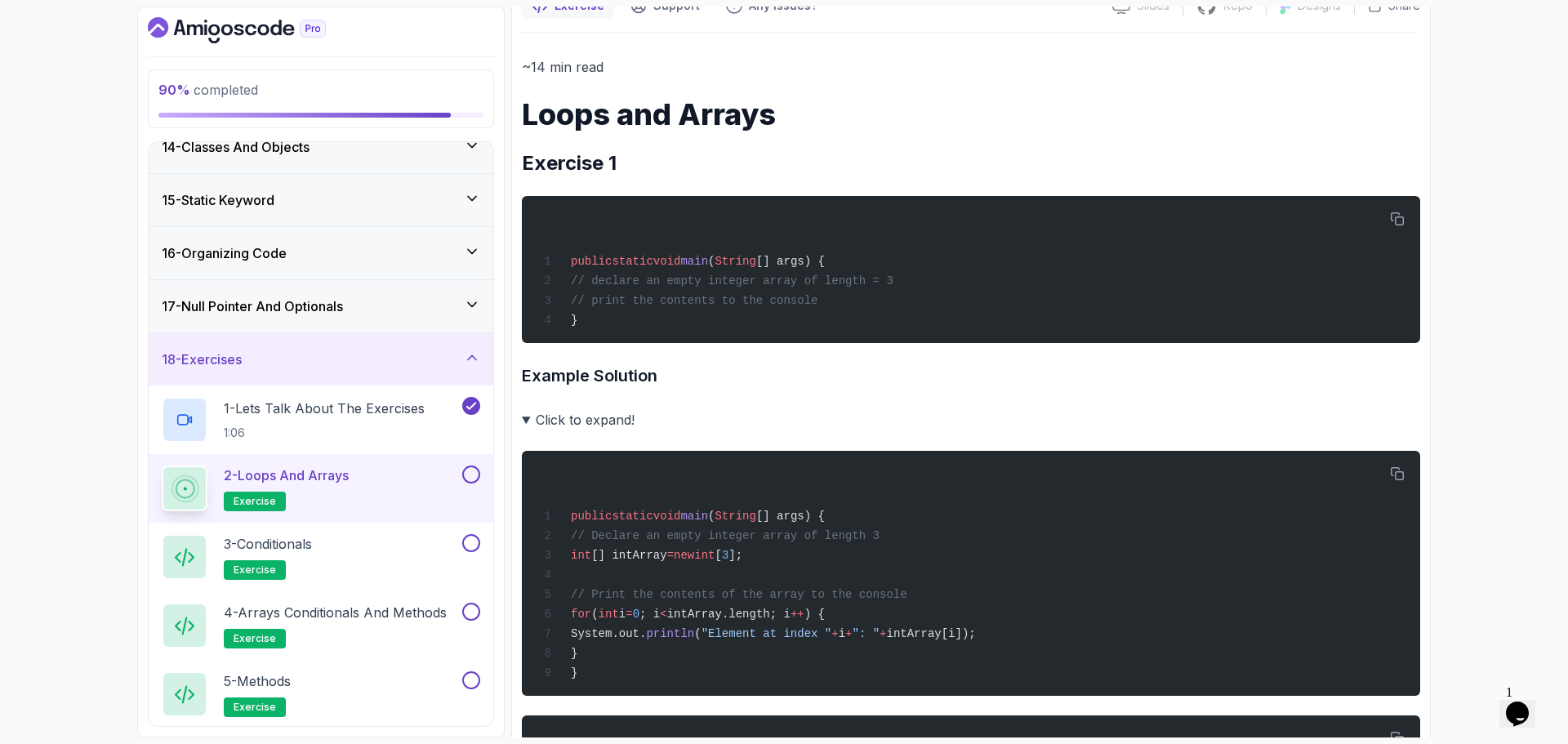
click at [589, 423] on summary "Click to expand!" at bounding box center [972, 420] width 899 height 22
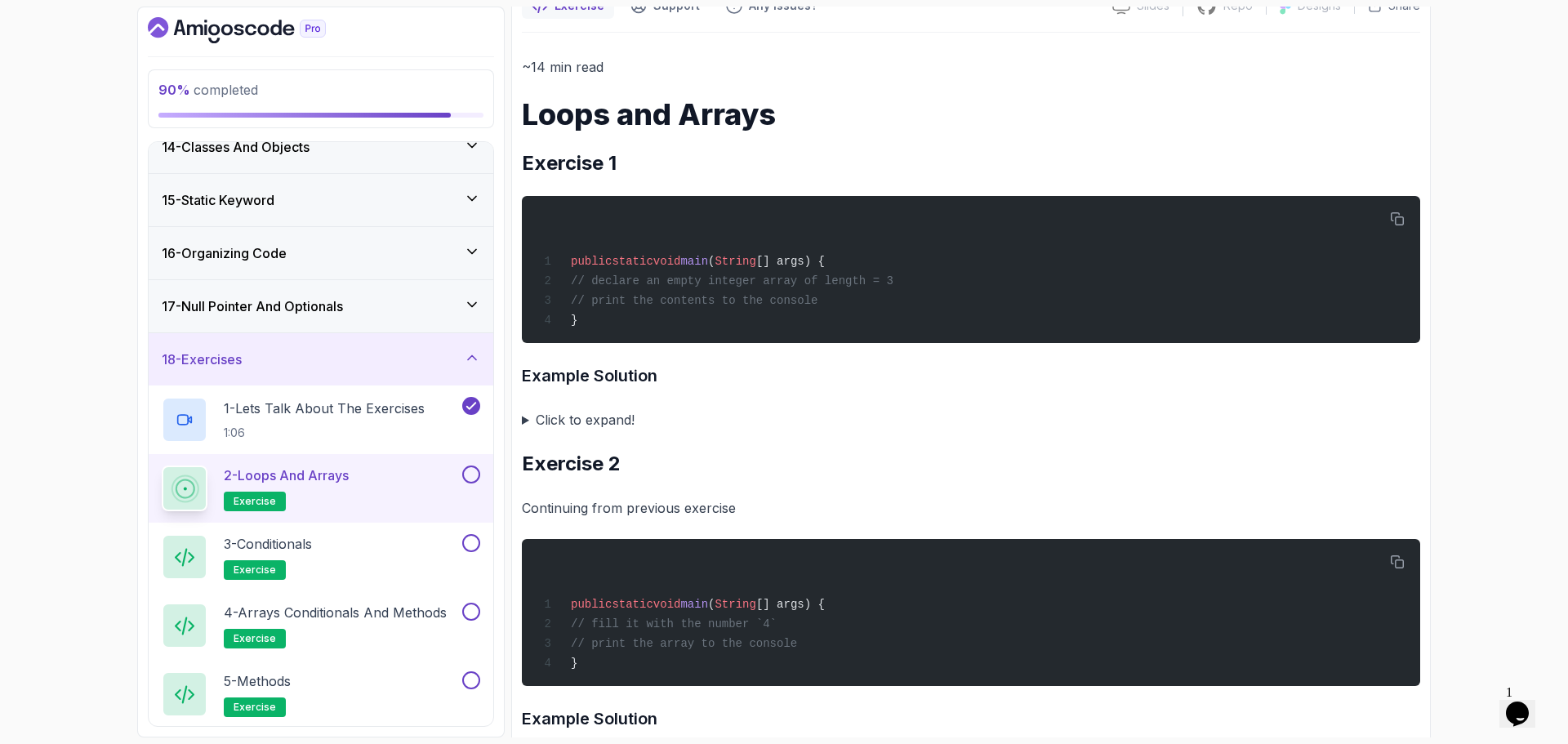
click at [594, 428] on summary "Click to expand!" at bounding box center [972, 420] width 899 height 22
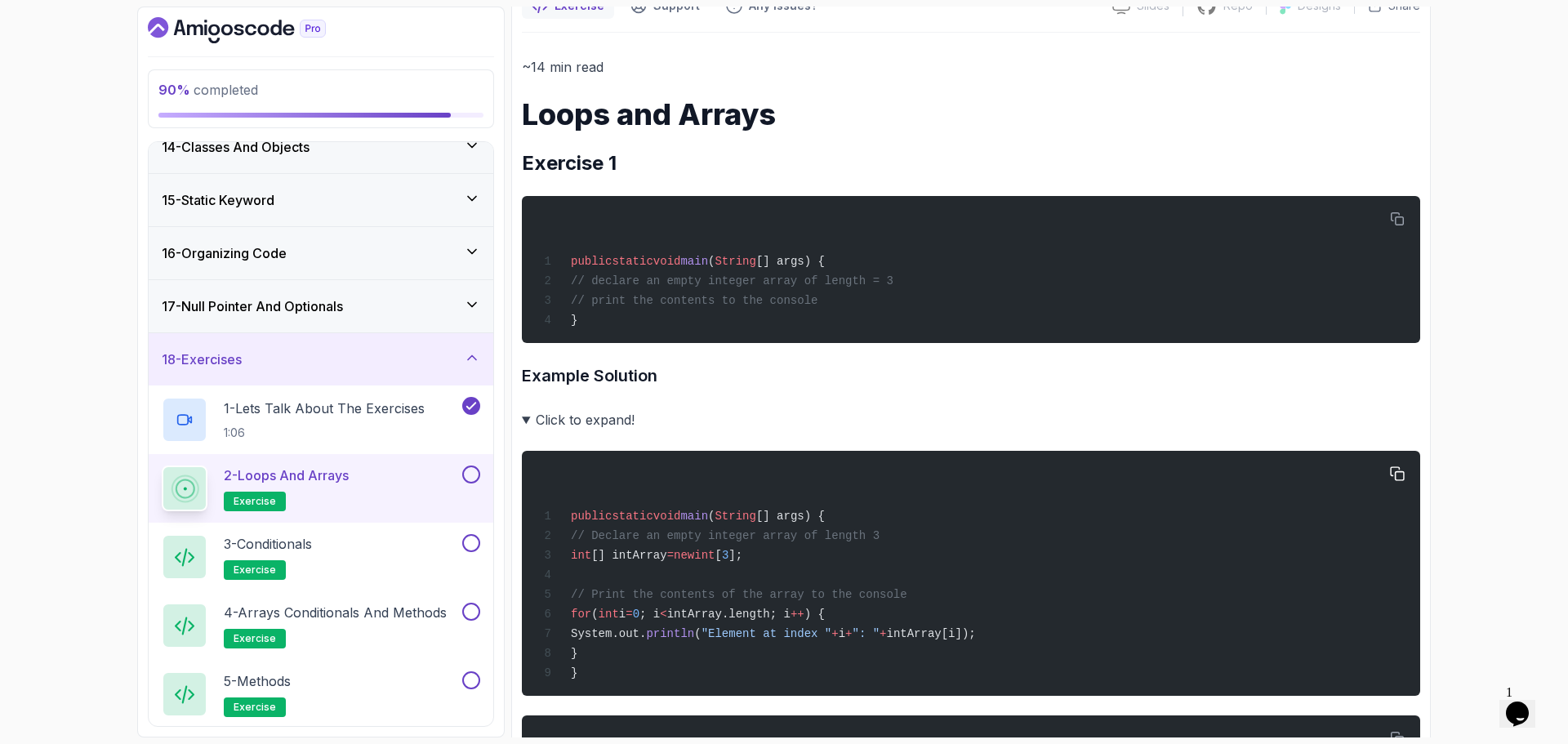
scroll to position [327, 0]
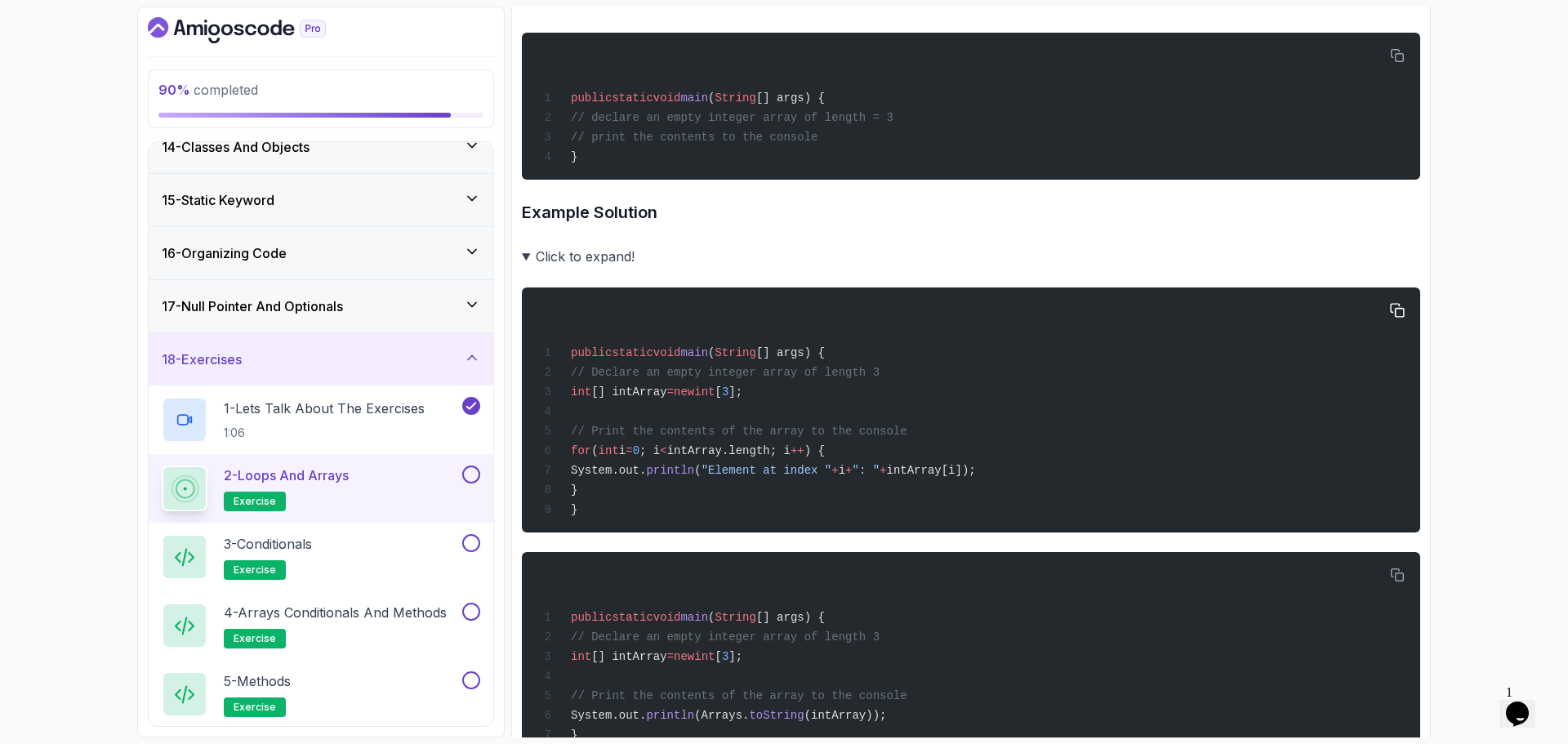
drag, startPoint x: 594, startPoint y: 398, endPoint x: 824, endPoint y: 400, distance: 230.0
click at [824, 400] on div "public static void main ( String [] args) { // Declare an empty integer array o…" at bounding box center [971, 410] width 872 height 226
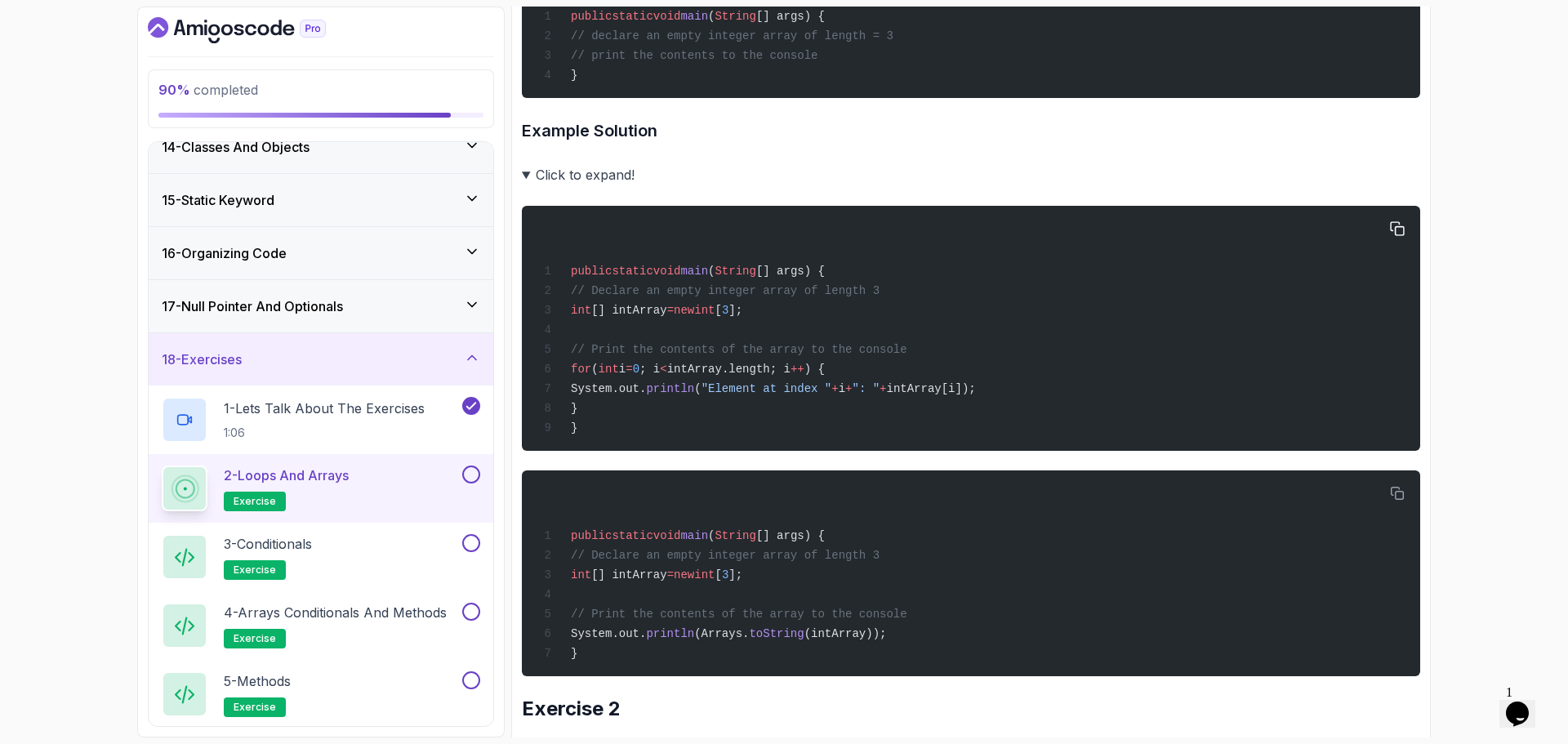
scroll to position [490, 0]
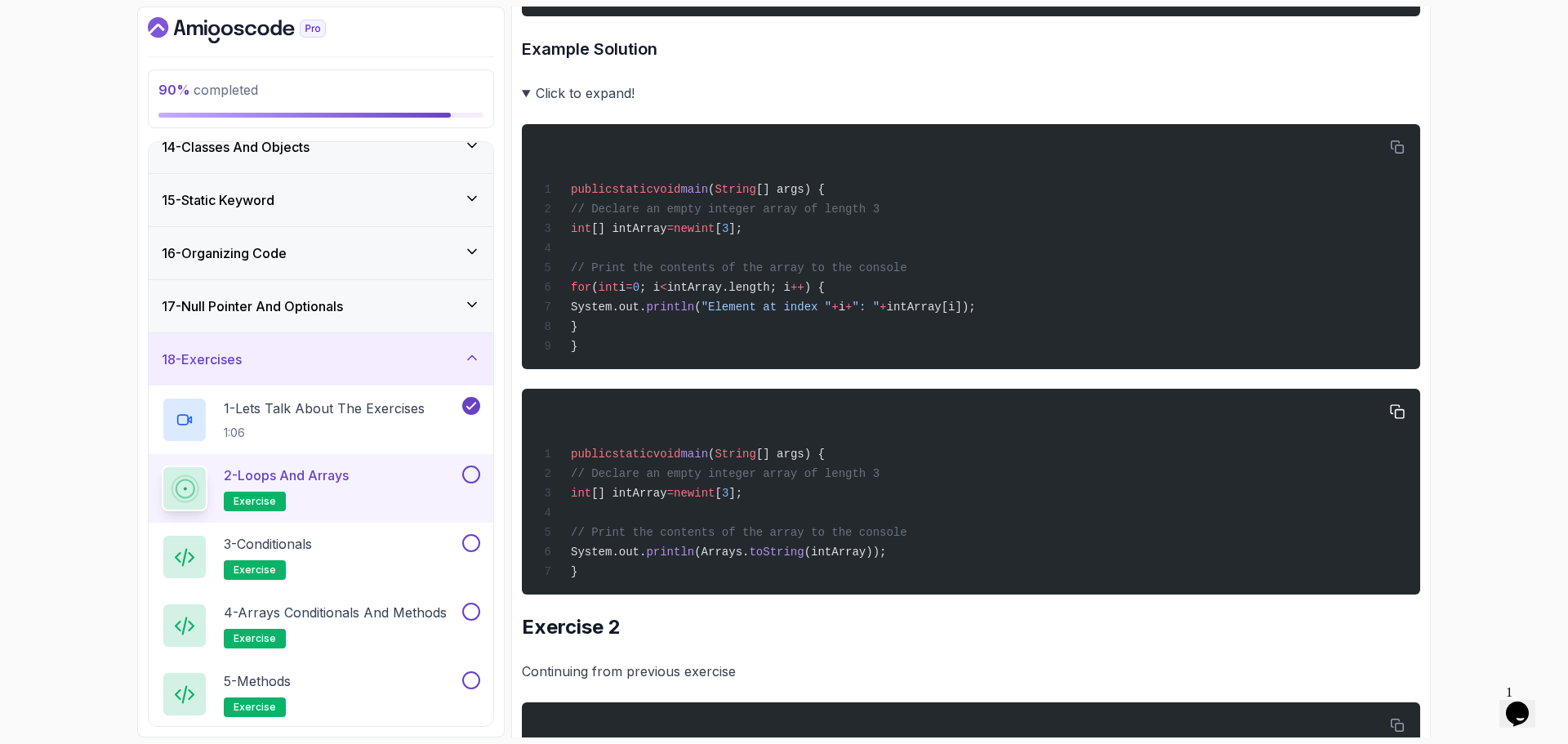
click at [700, 458] on span "main" at bounding box center [694, 454] width 28 height 13
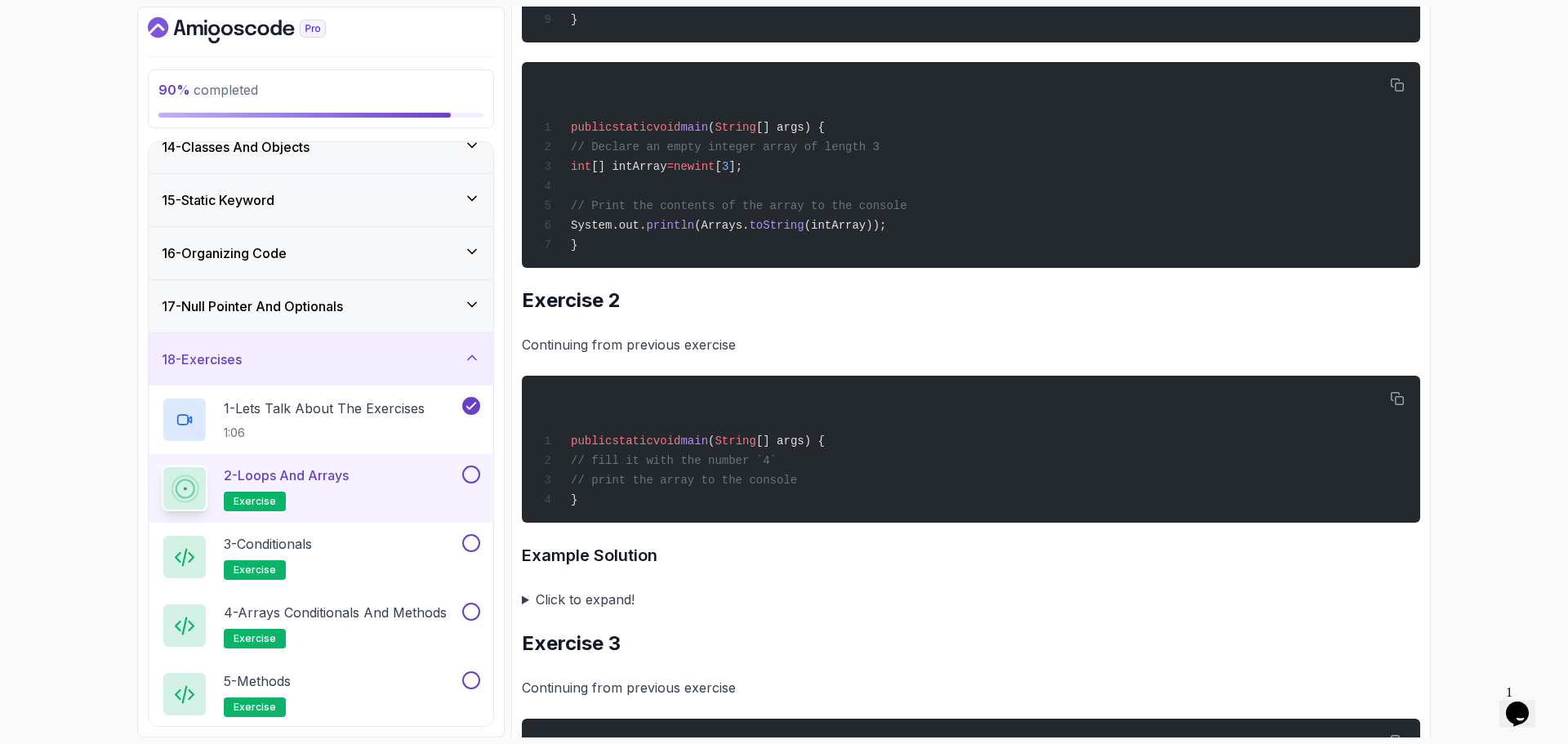
scroll to position [980, 0]
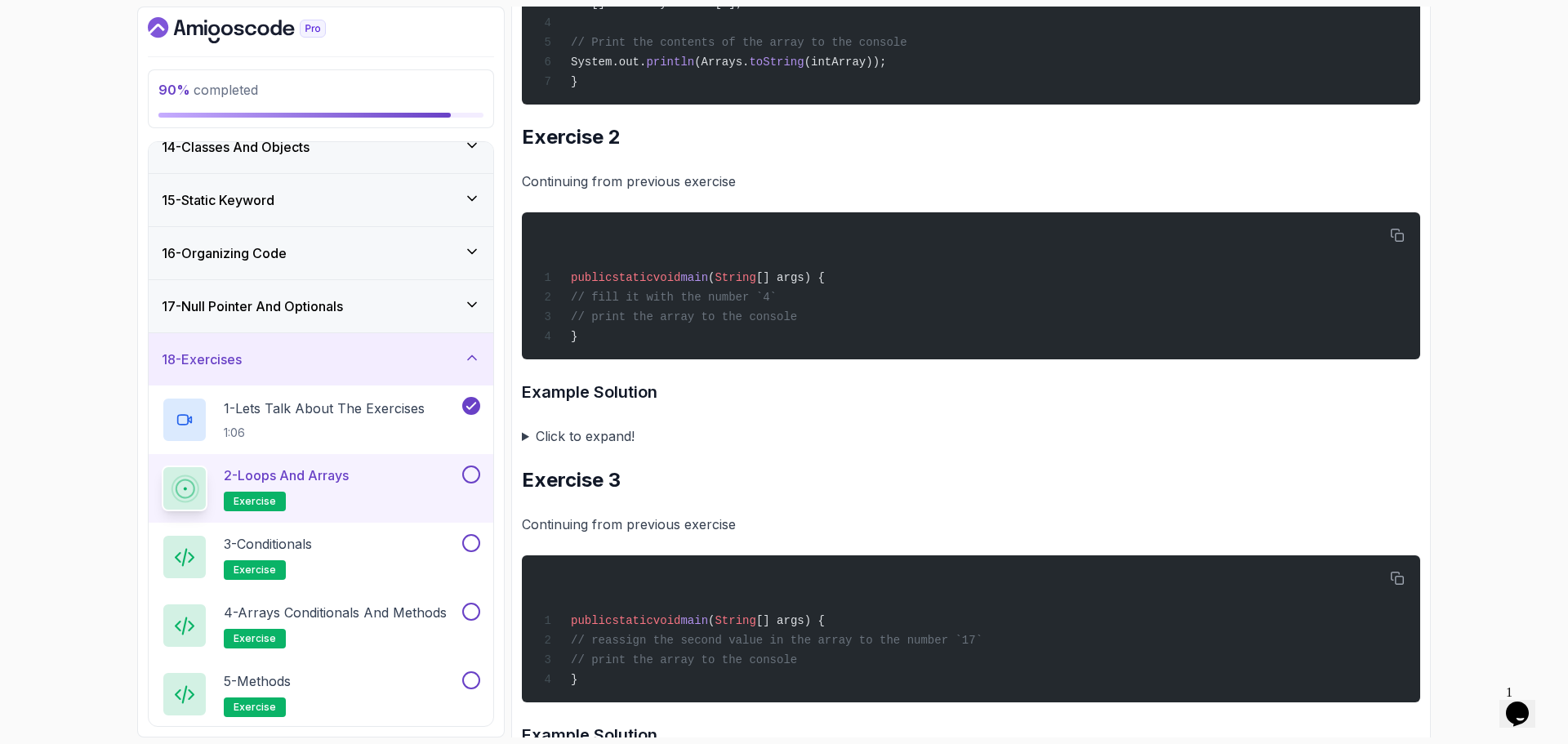
click at [597, 448] on summary "Click to expand!" at bounding box center [972, 436] width 899 height 22
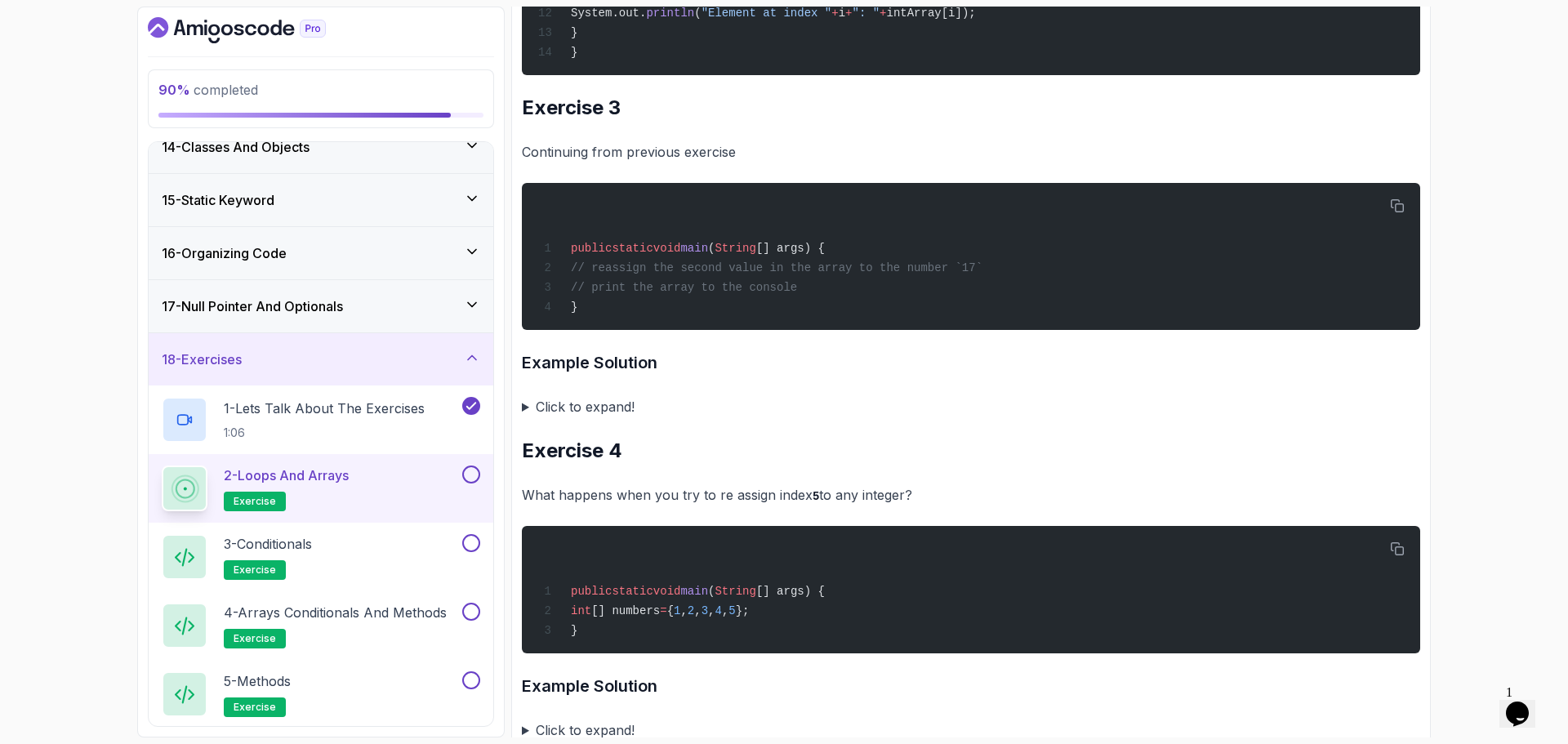
scroll to position [1796, 0]
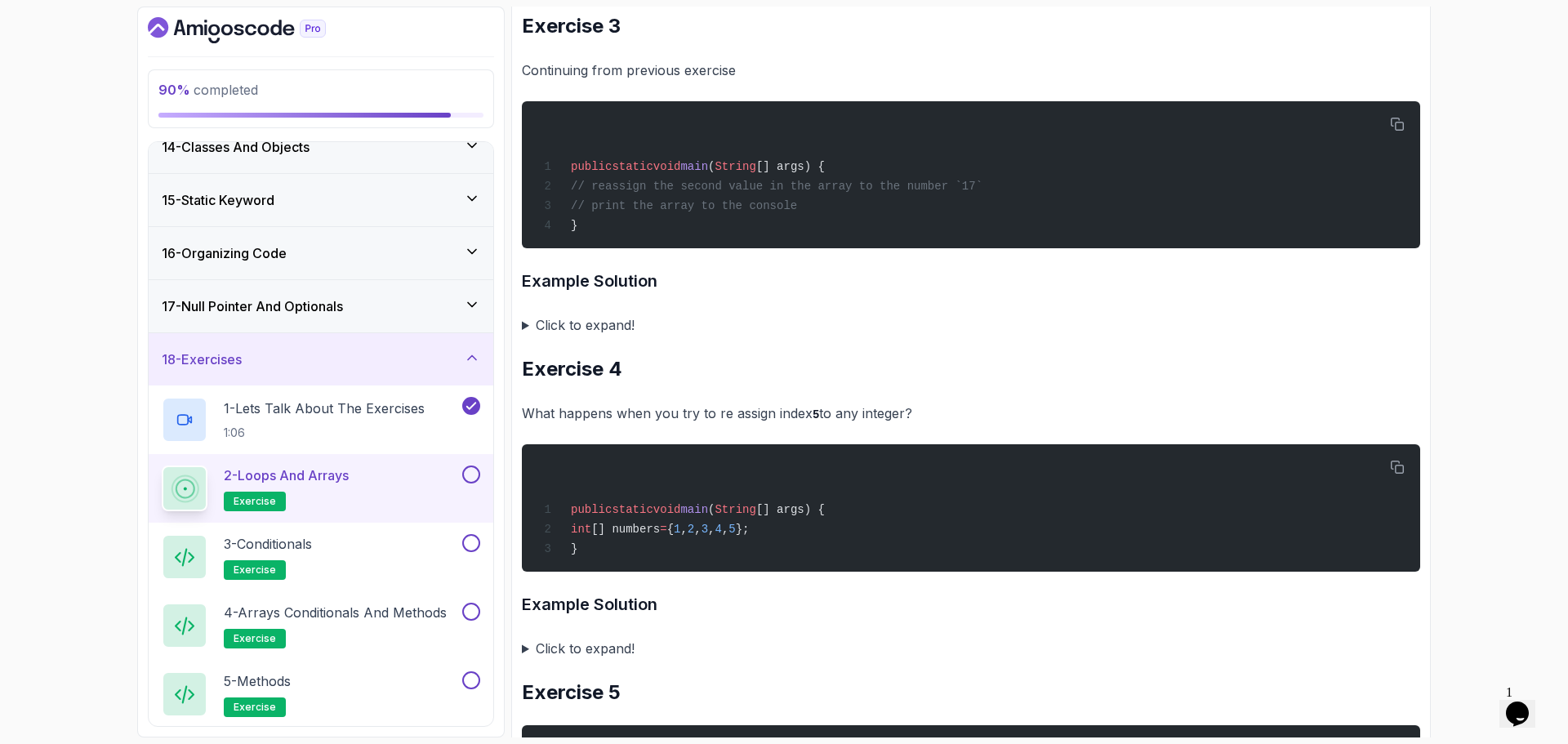
click at [605, 336] on summary "Click to expand!" at bounding box center [972, 325] width 899 height 22
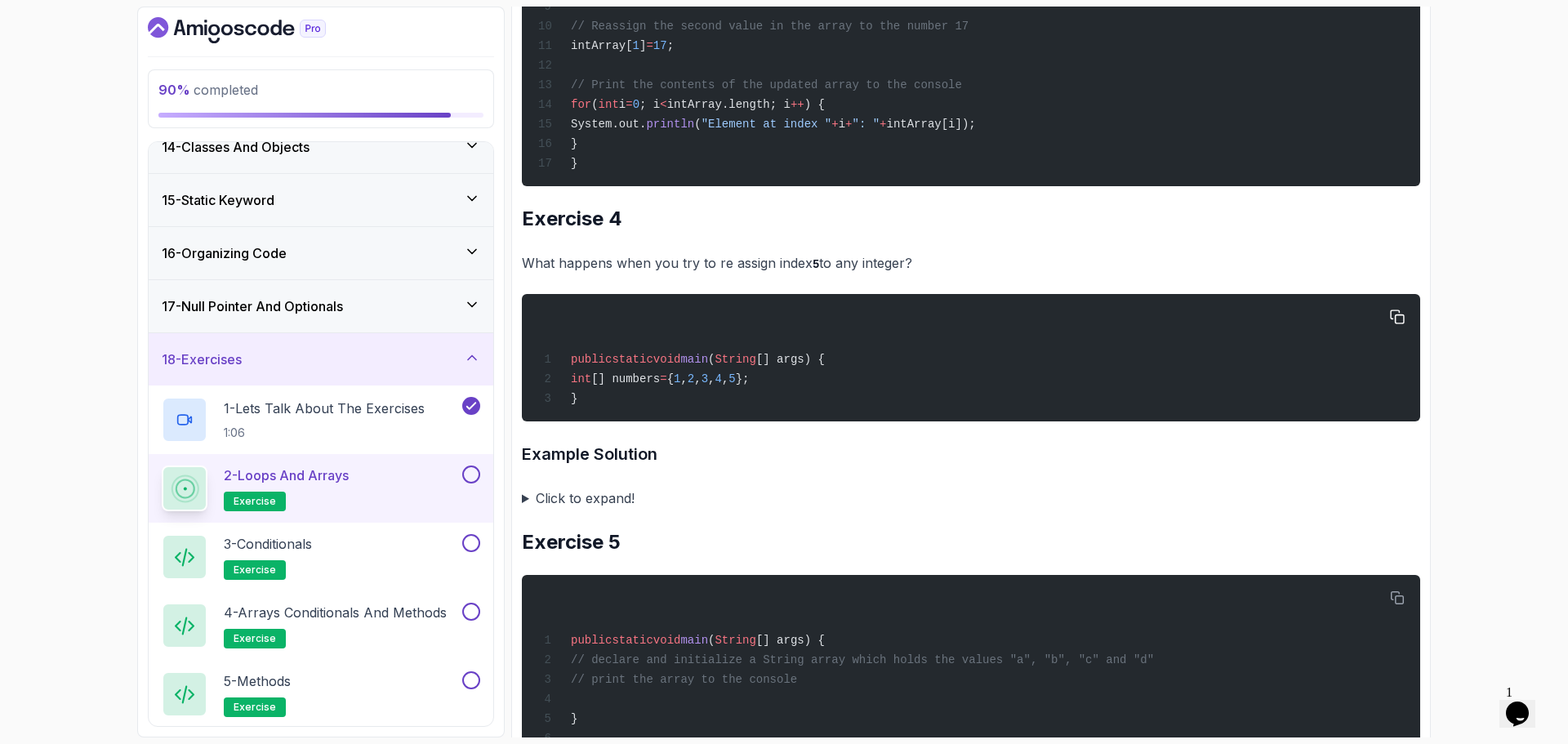
scroll to position [2450, 0]
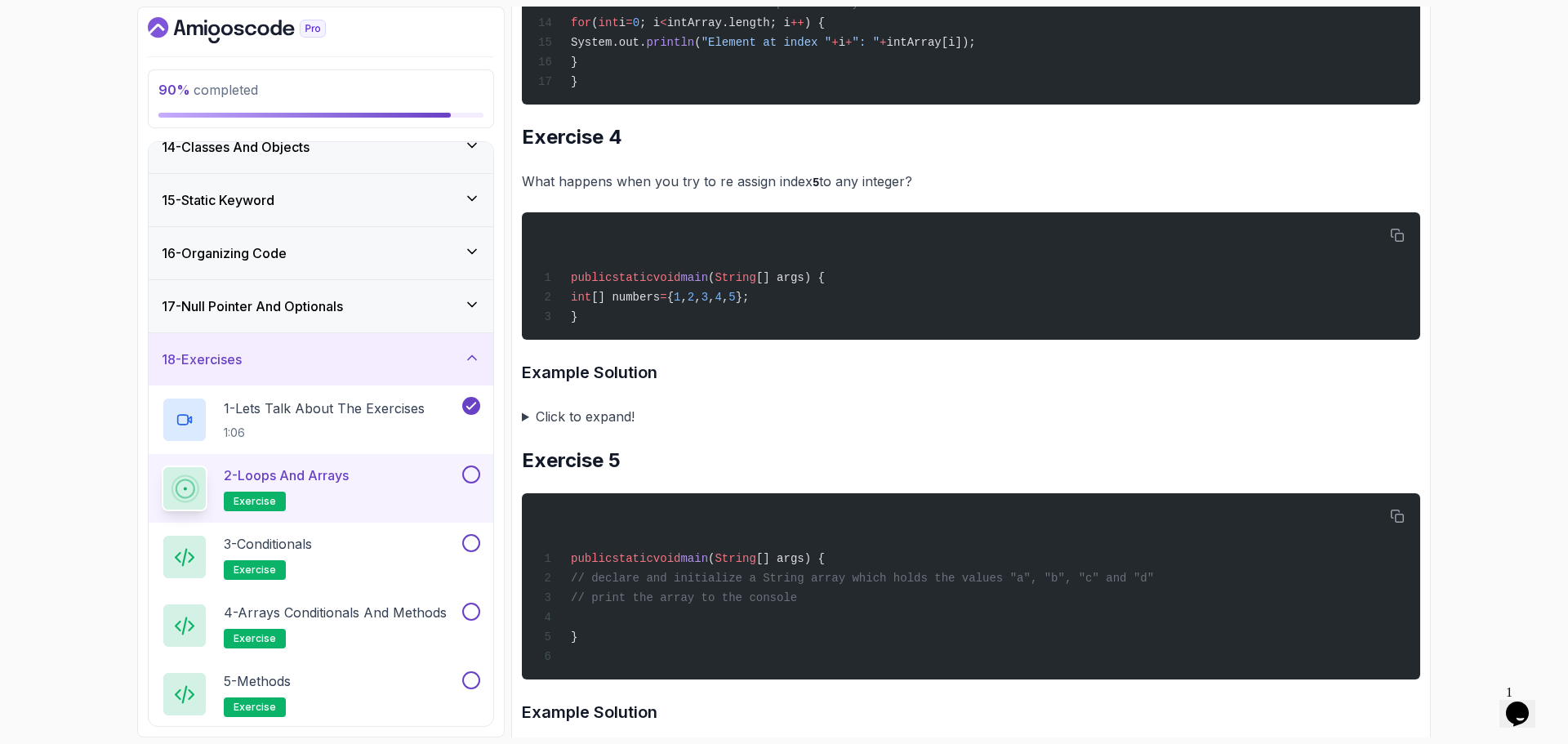
click at [612, 428] on summary "Click to expand!" at bounding box center [972, 417] width 899 height 22
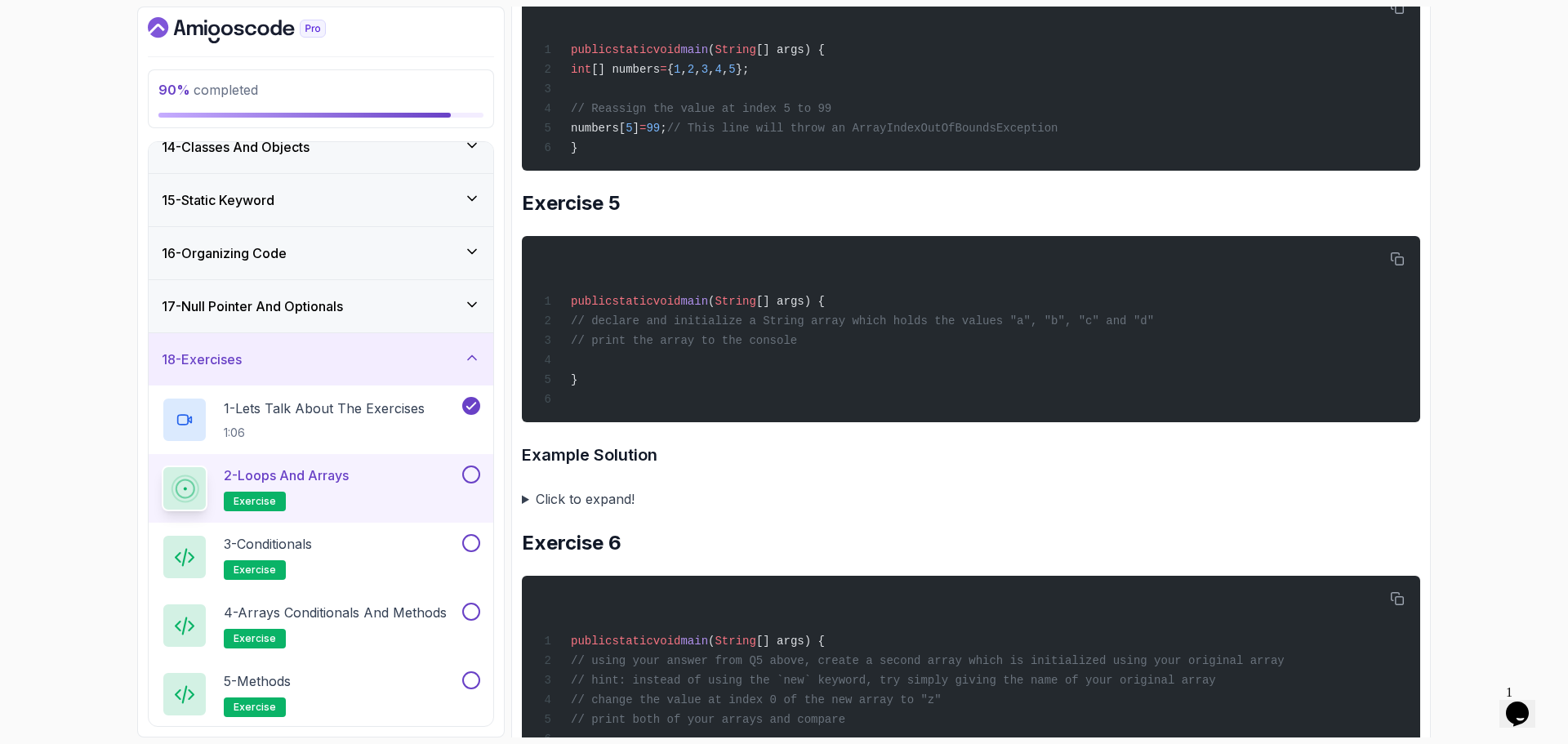
scroll to position [3185, 0]
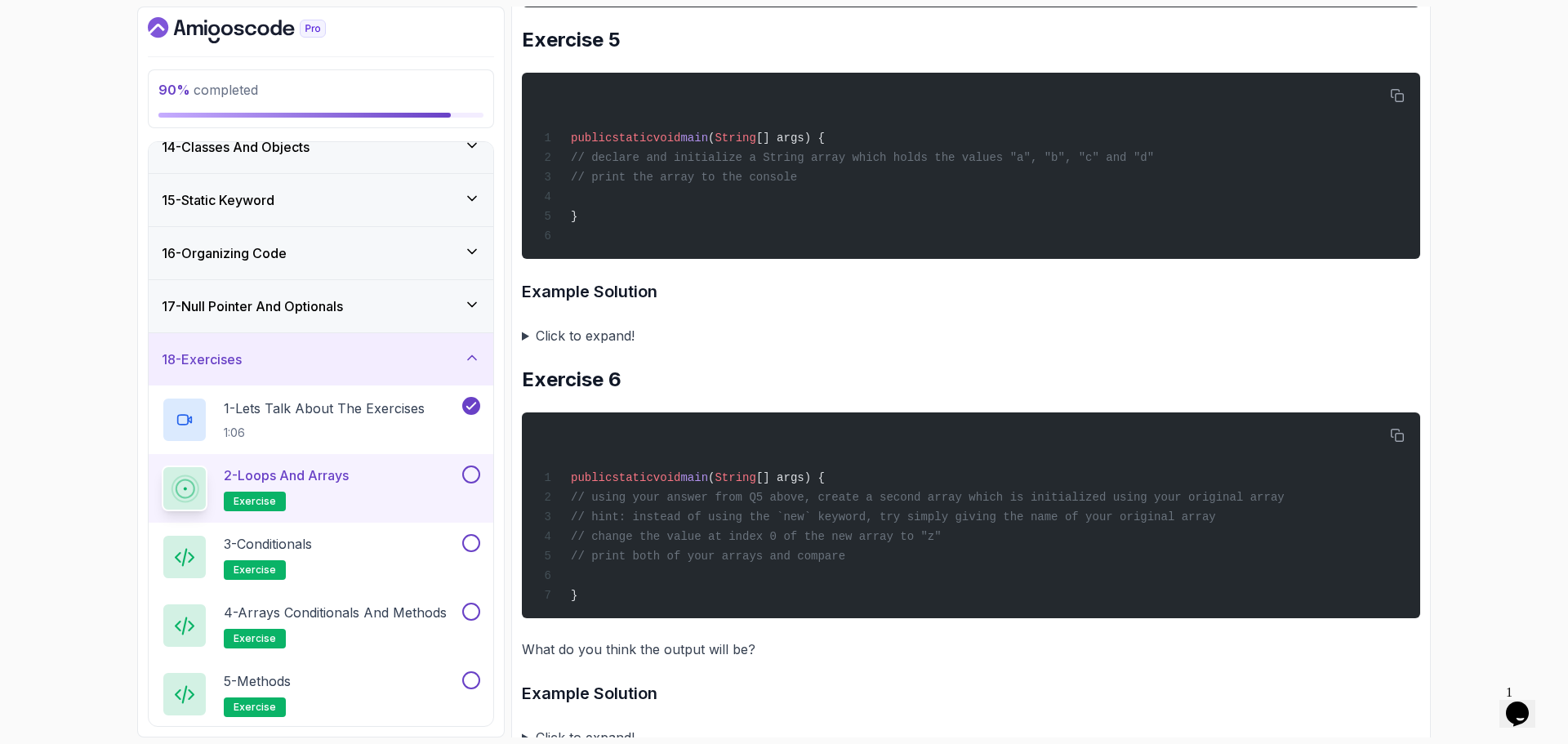
click at [621, 347] on summary "Click to expand!" at bounding box center [972, 335] width 899 height 22
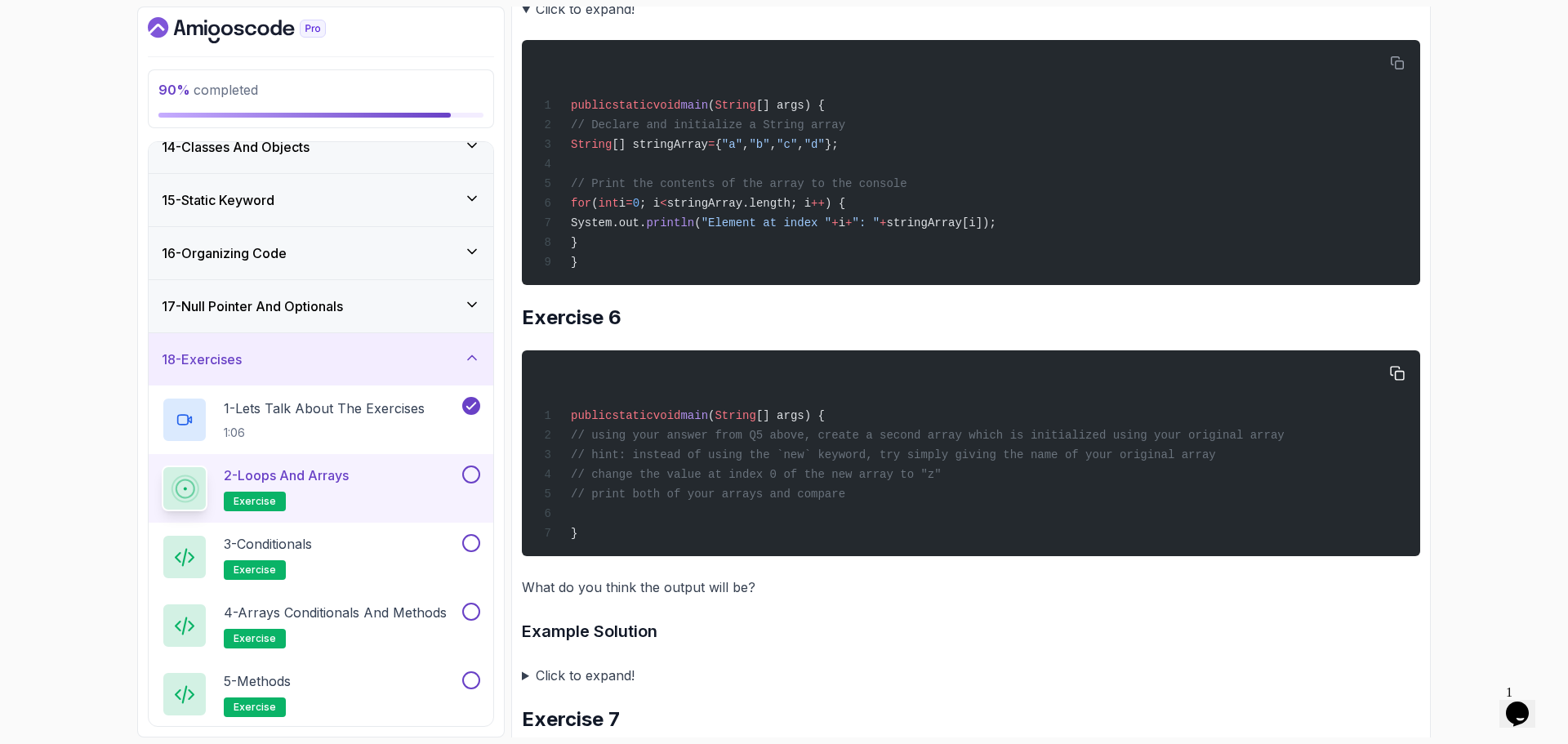
scroll to position [3675, 0]
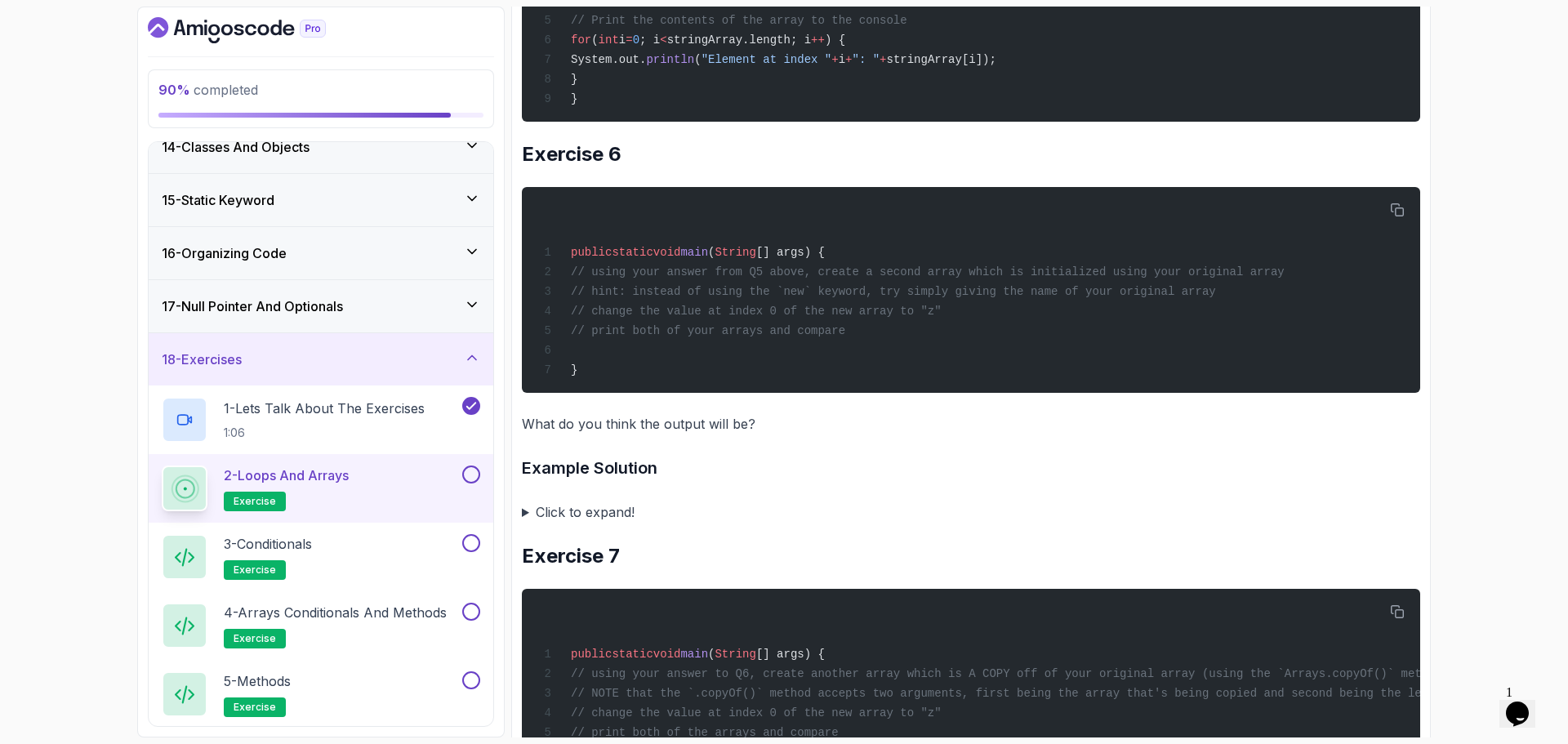
drag, startPoint x: 595, startPoint y: 584, endPoint x: 597, endPoint y: 567, distance: 17.1
click at [596, 524] on summary "Click to expand!" at bounding box center [972, 512] width 899 height 22
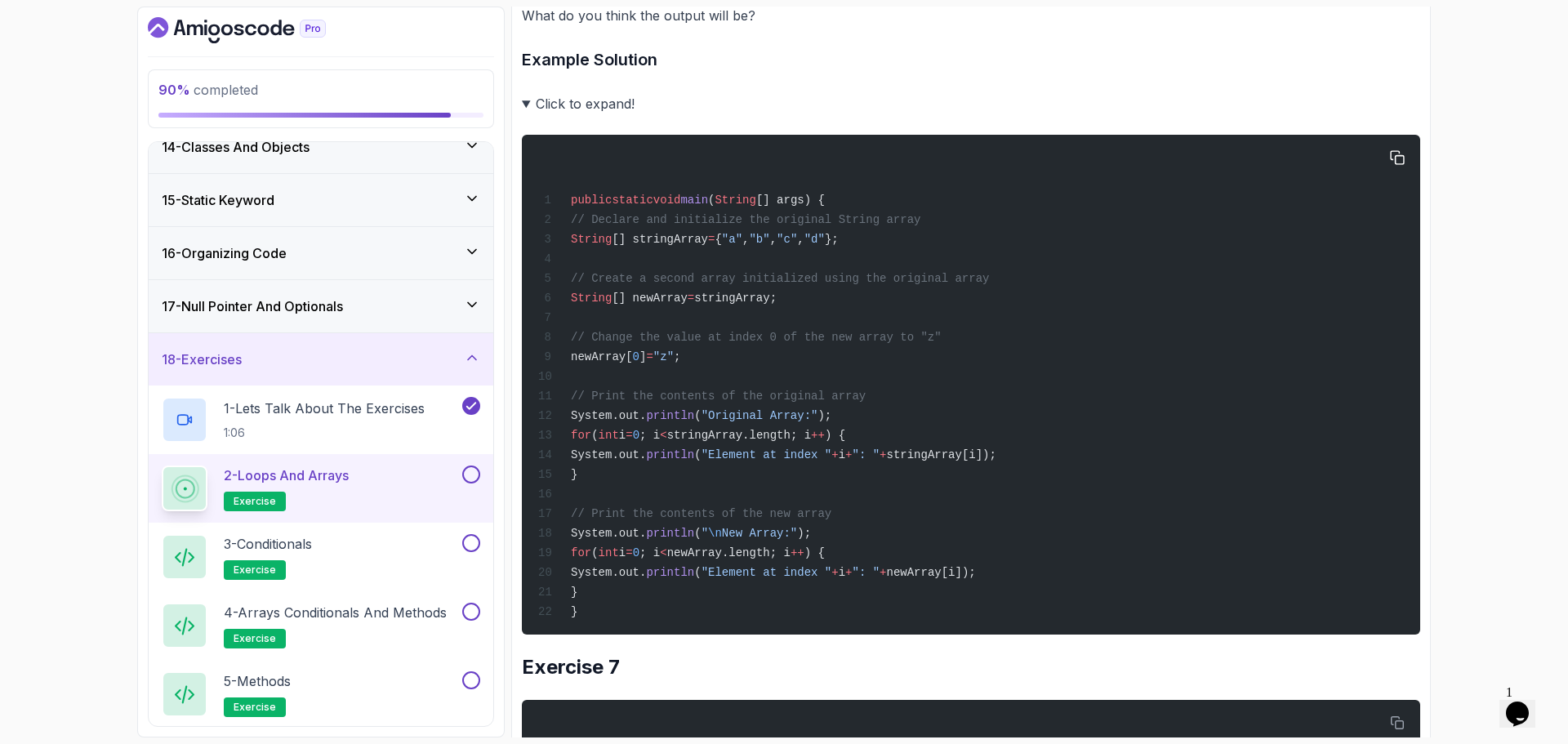
scroll to position [4246, 0]
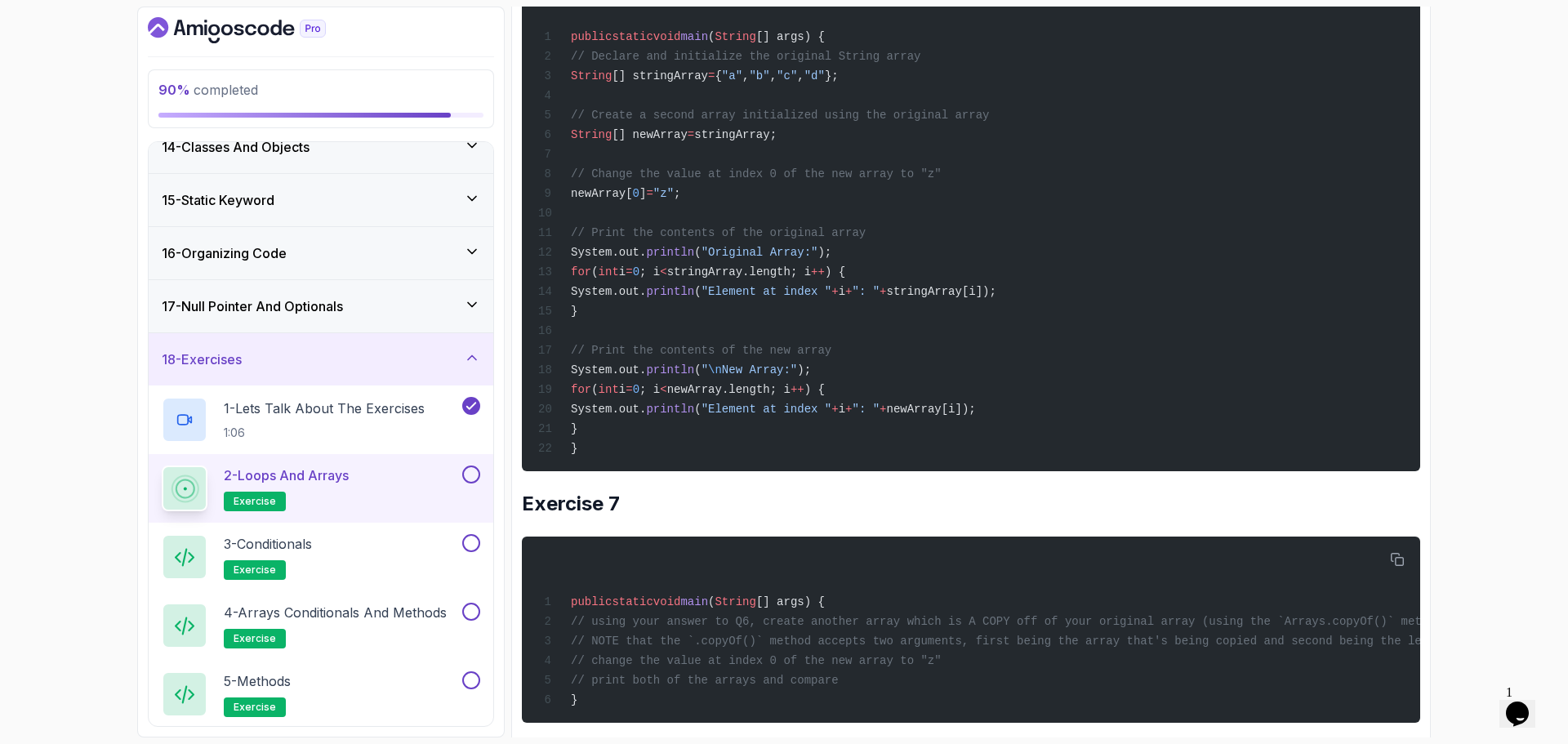
click at [694, 141] on span "=" at bounding box center [692, 134] width 7 height 13
click at [681, 141] on span "[] newArray" at bounding box center [649, 134] width 75 height 13
click at [640, 200] on span "0" at bounding box center [636, 193] width 7 height 13
click at [759, 141] on span "stringArray;" at bounding box center [735, 134] width 82 height 13
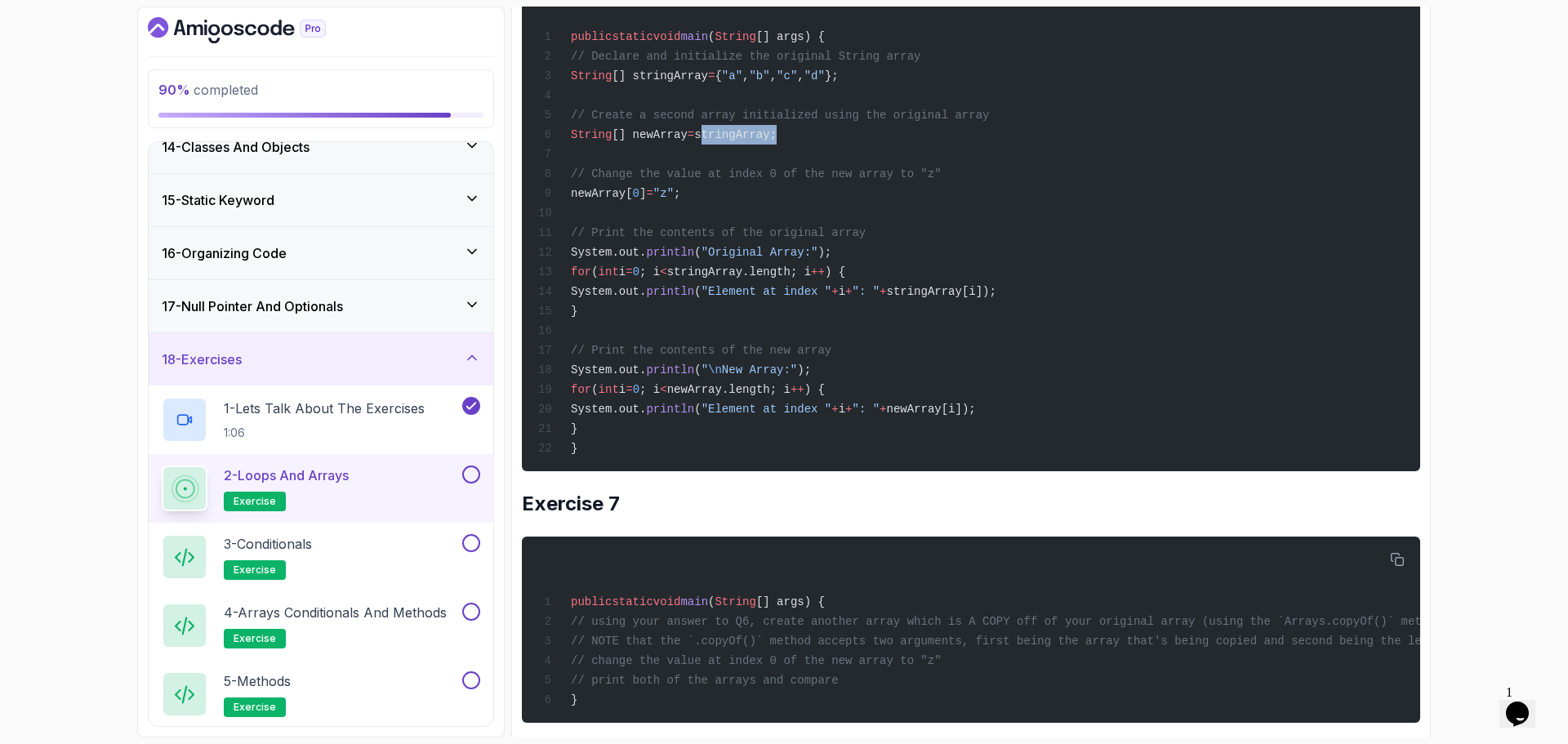
click at [759, 141] on span "stringArray;" at bounding box center [735, 134] width 82 height 13
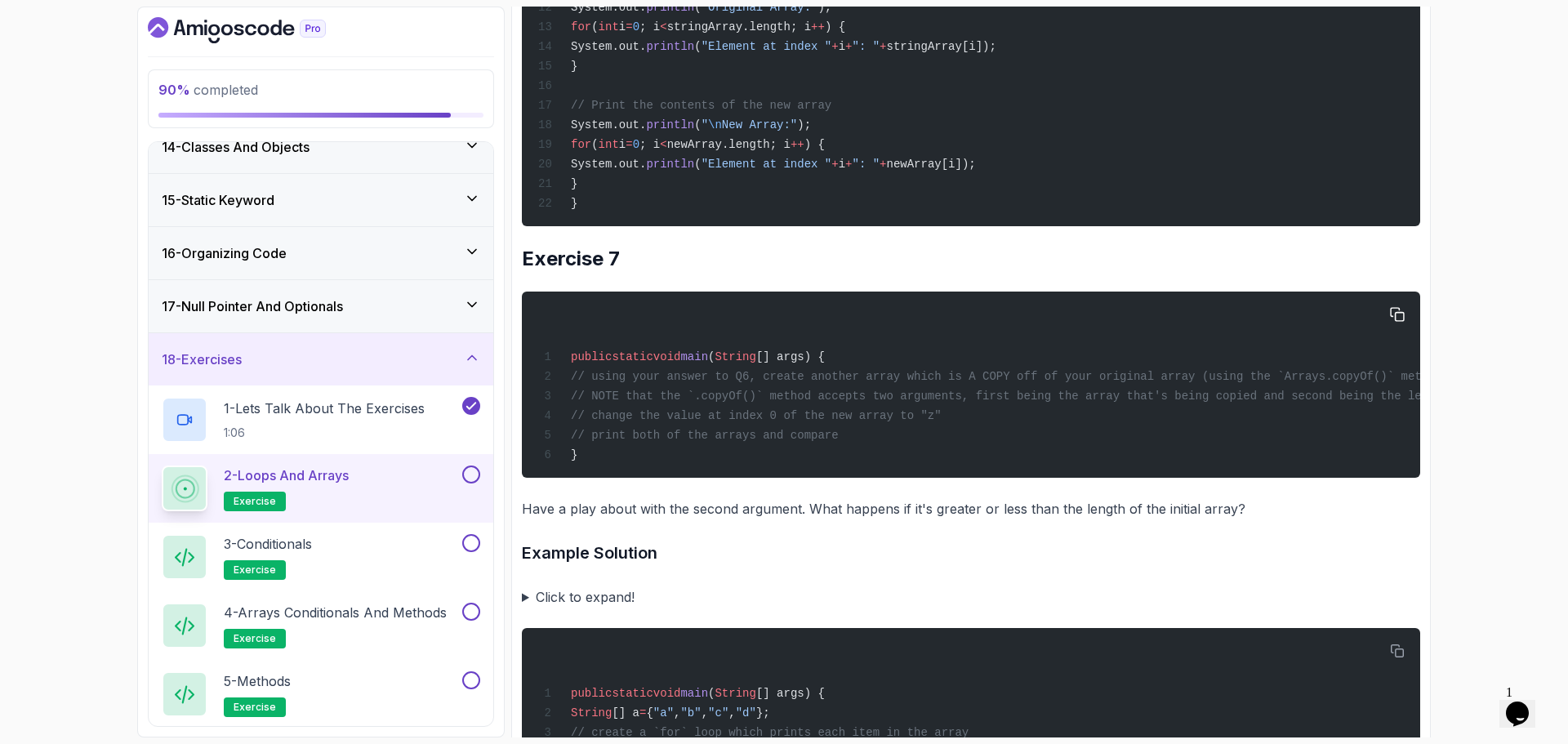
scroll to position [4655, 0]
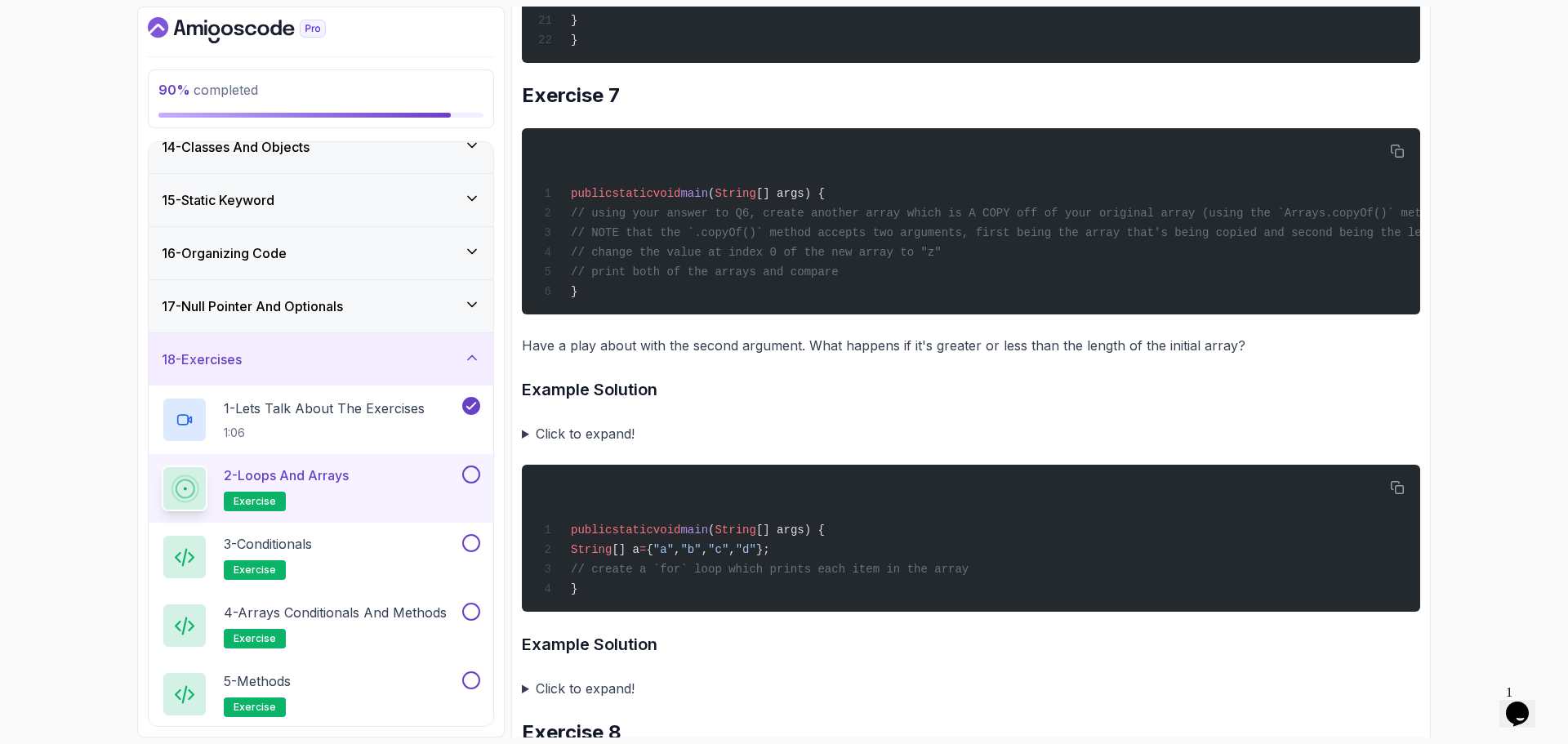
click at [564, 445] on summary "Click to expand!" at bounding box center [972, 434] width 899 height 22
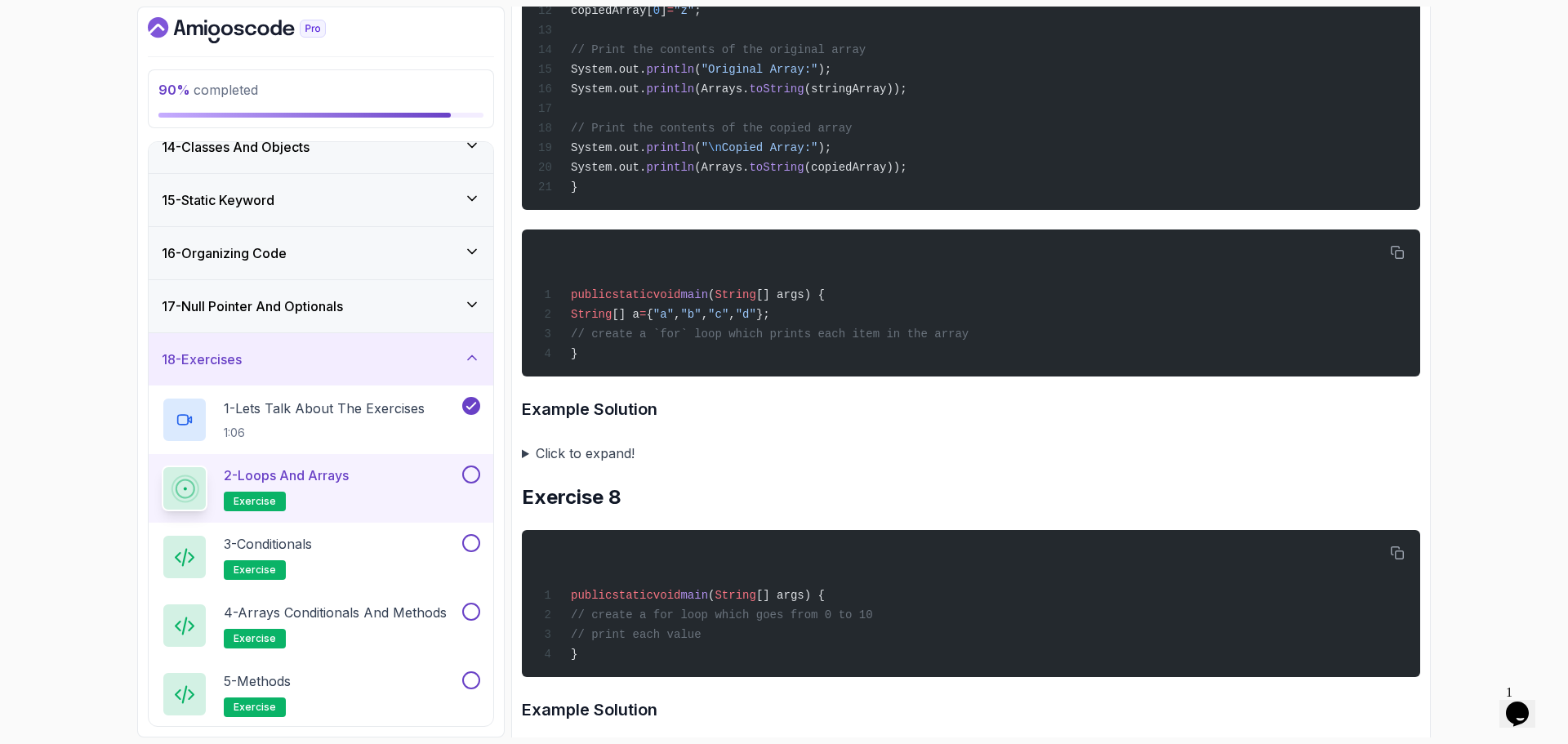
scroll to position [5472, 0]
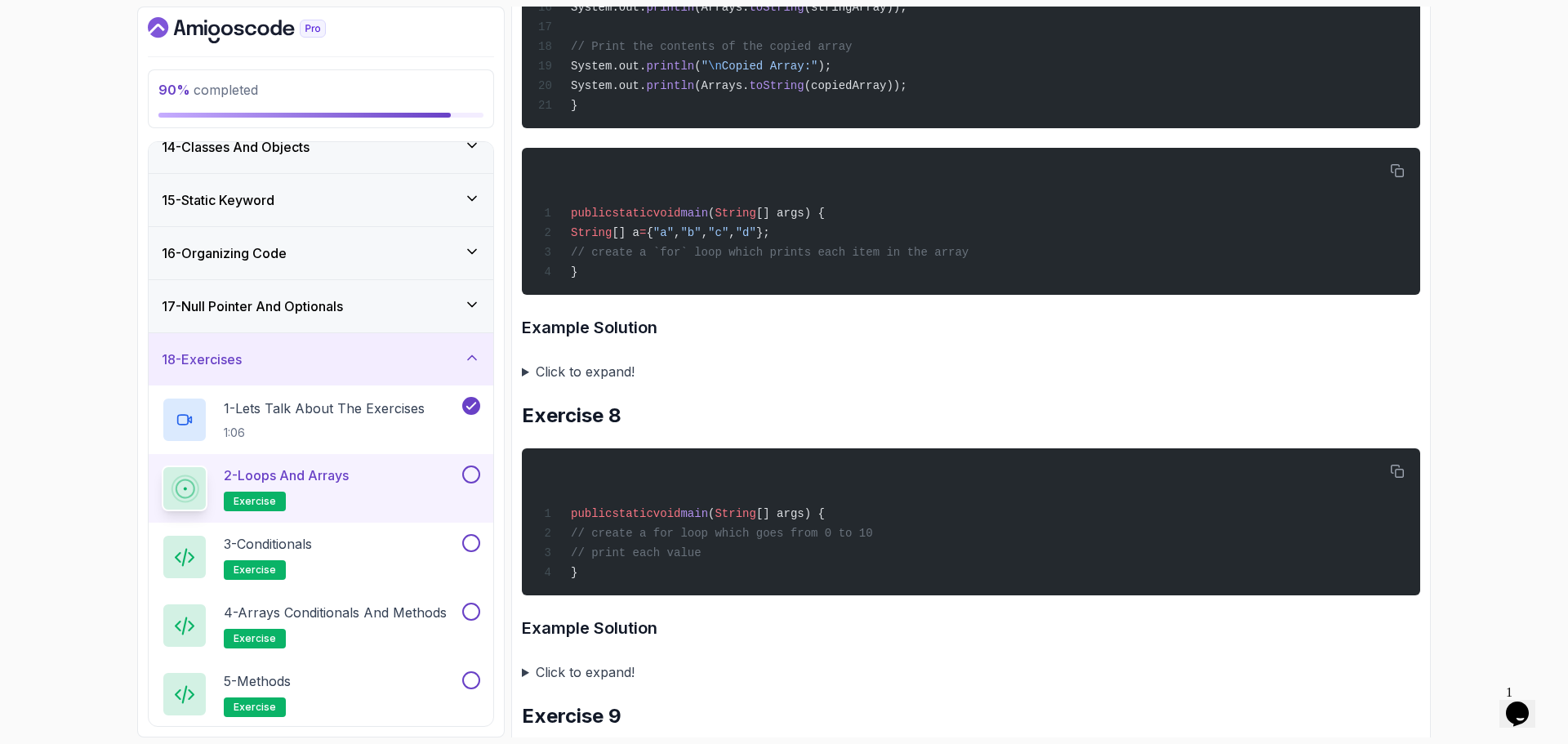
click at [624, 383] on summary "Click to expand!" at bounding box center [972, 372] width 899 height 22
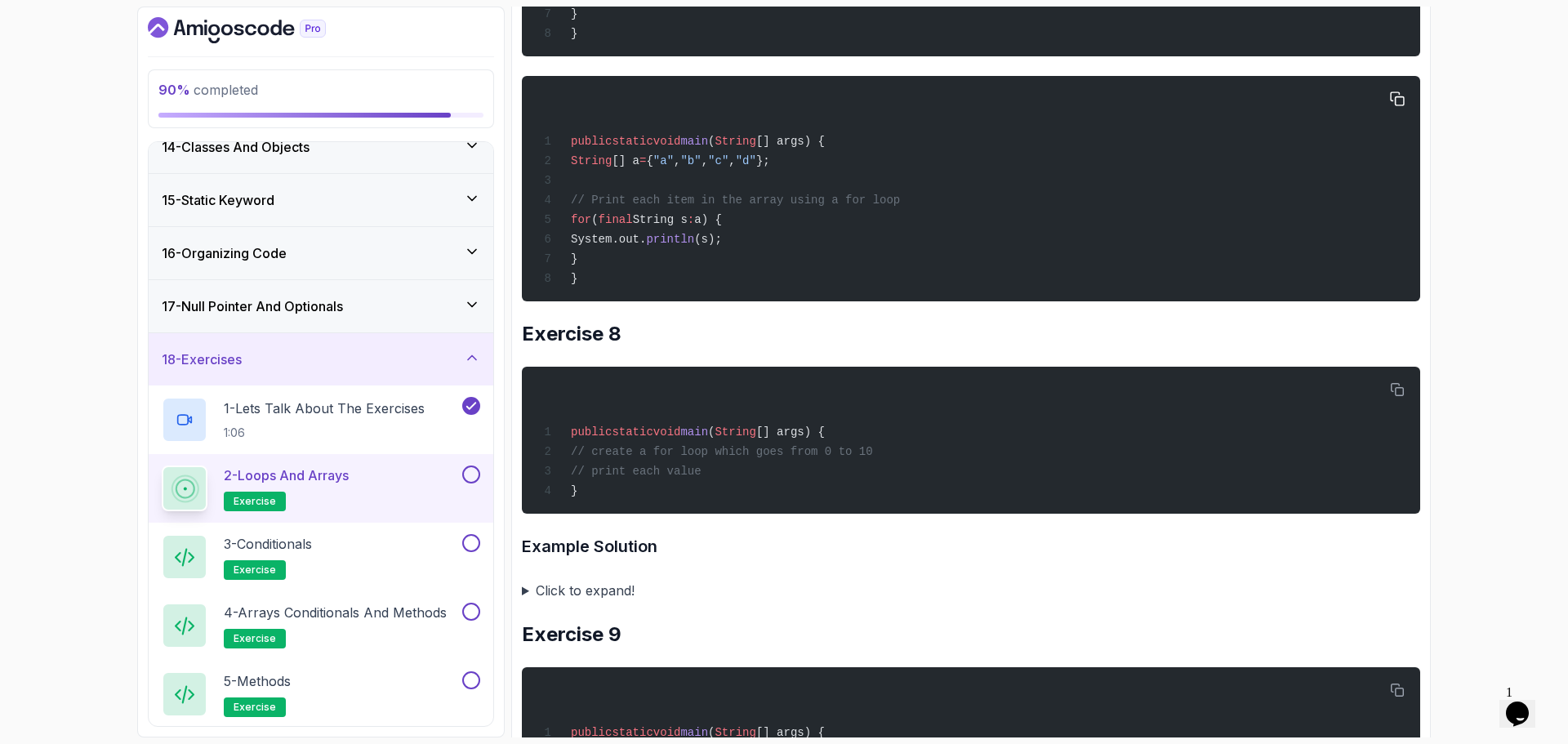
scroll to position [6288, 0]
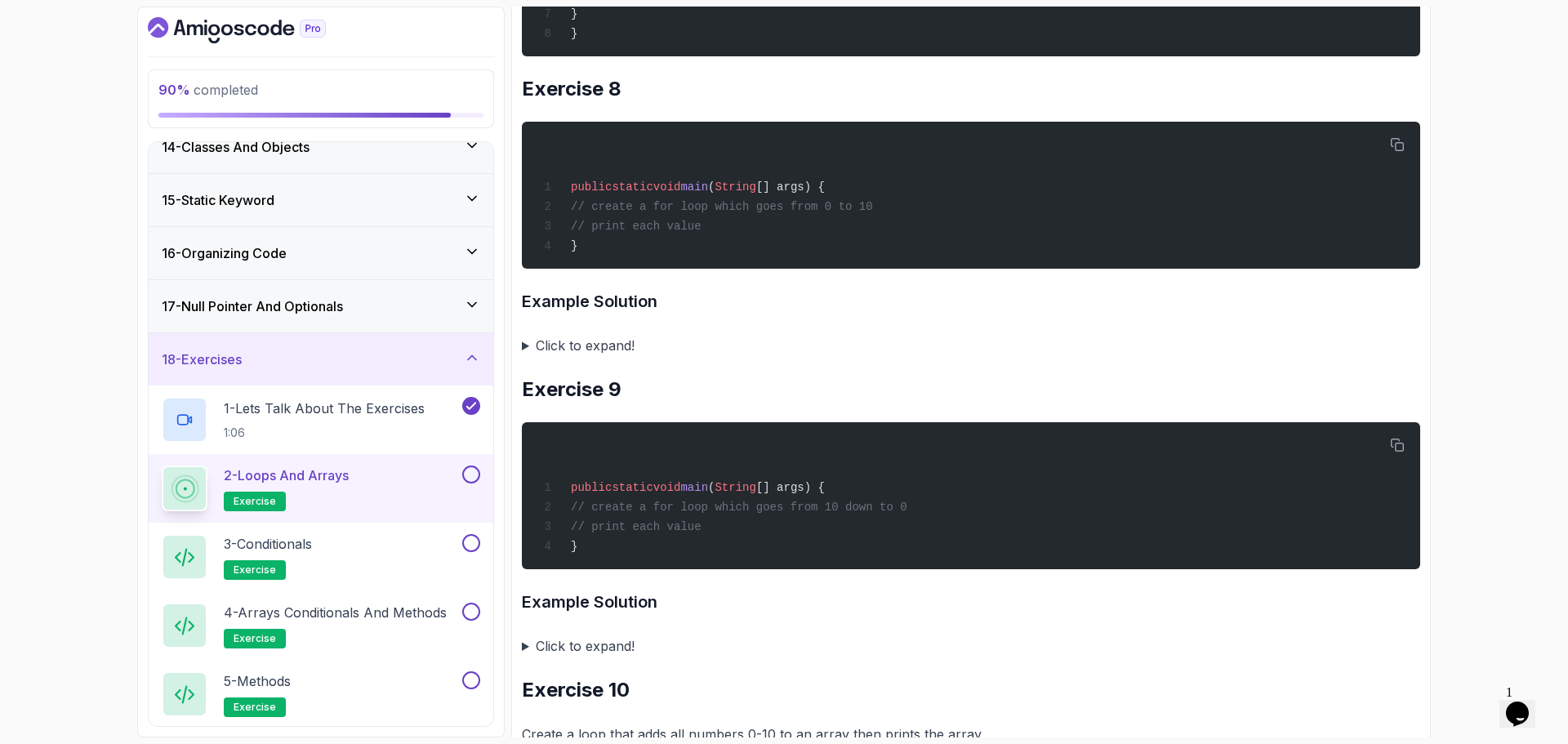
click at [641, 357] on summary "Click to expand!" at bounding box center [972, 346] width 899 height 22
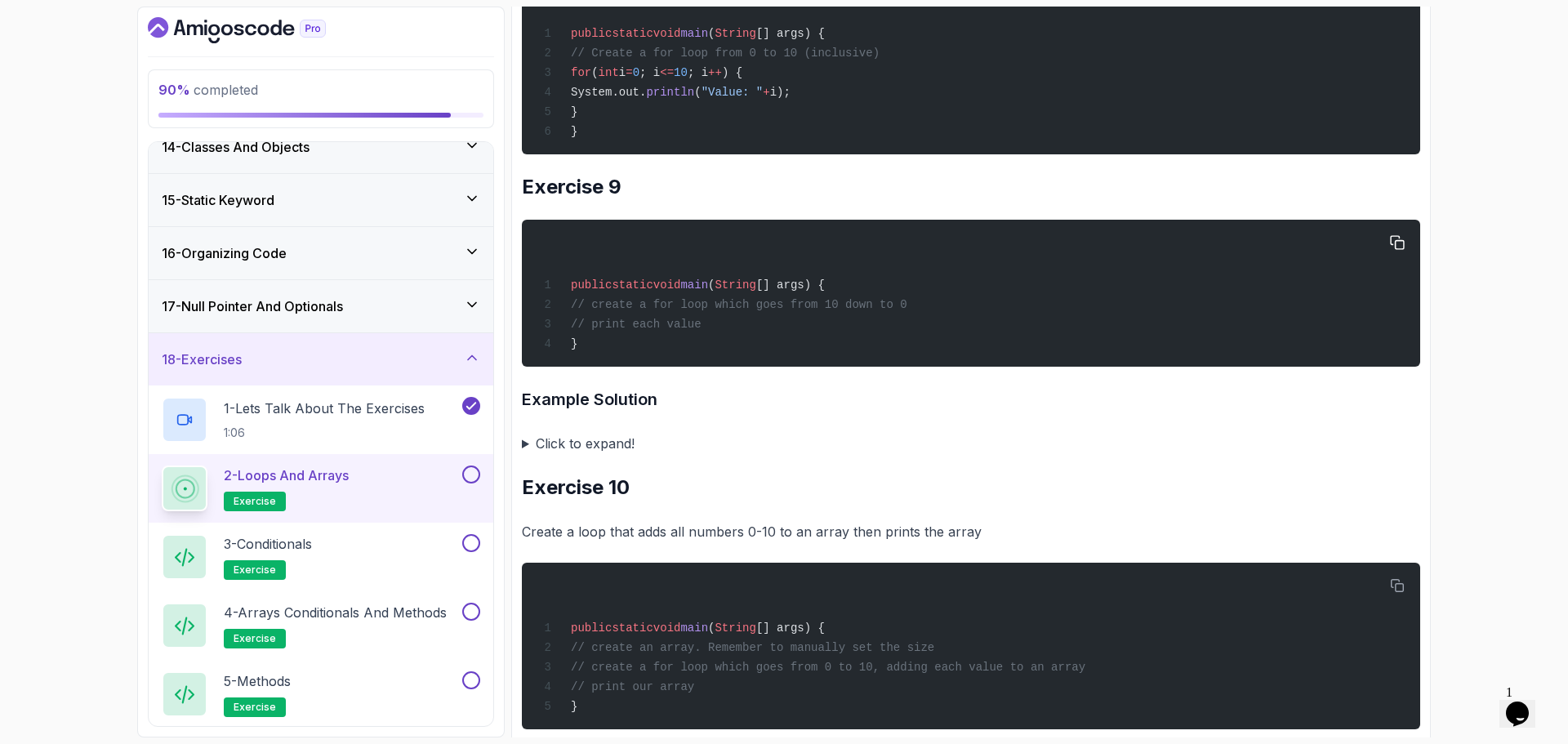
scroll to position [6778, 0]
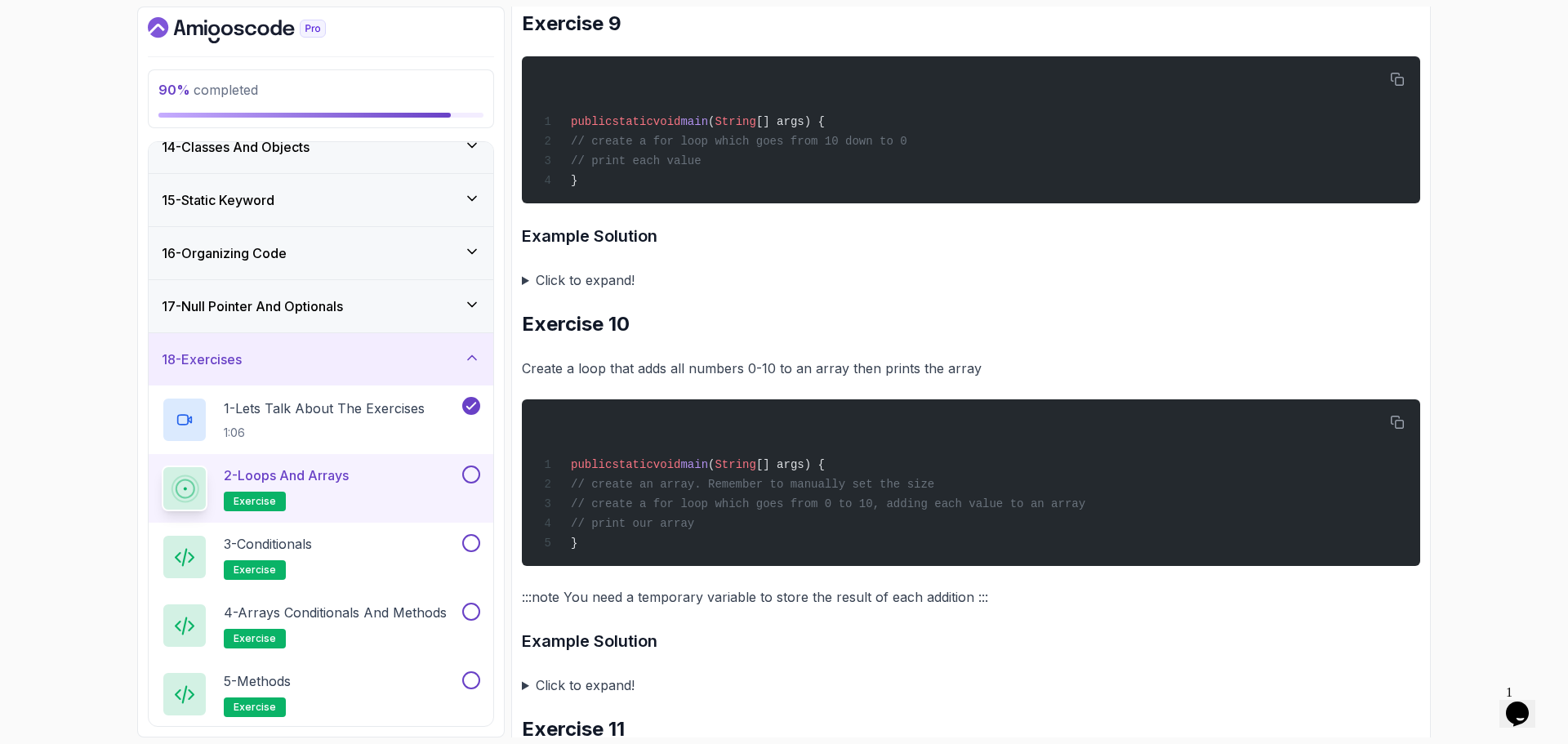
click at [608, 291] on summary "Click to expand!" at bounding box center [972, 280] width 899 height 22
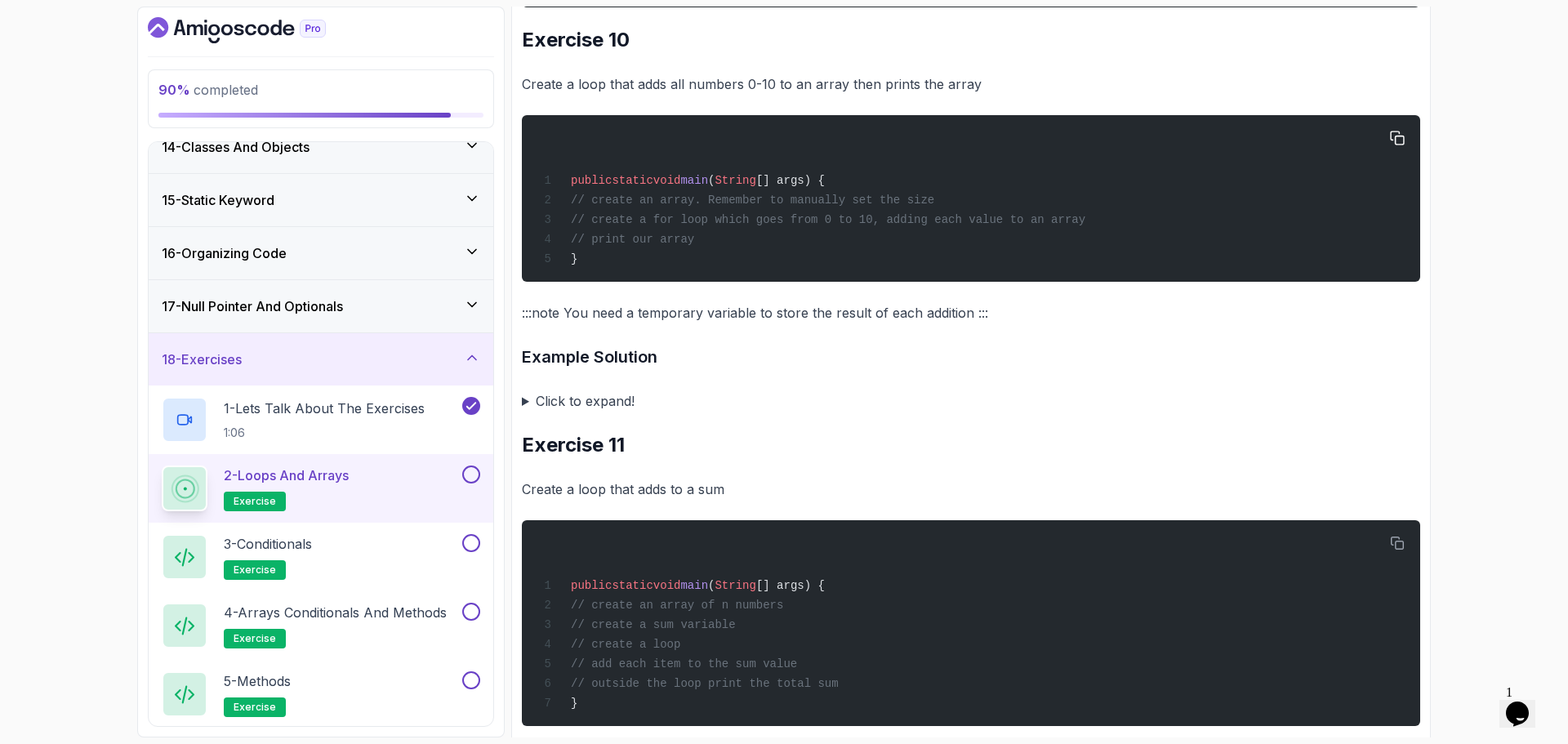
scroll to position [7431, 0]
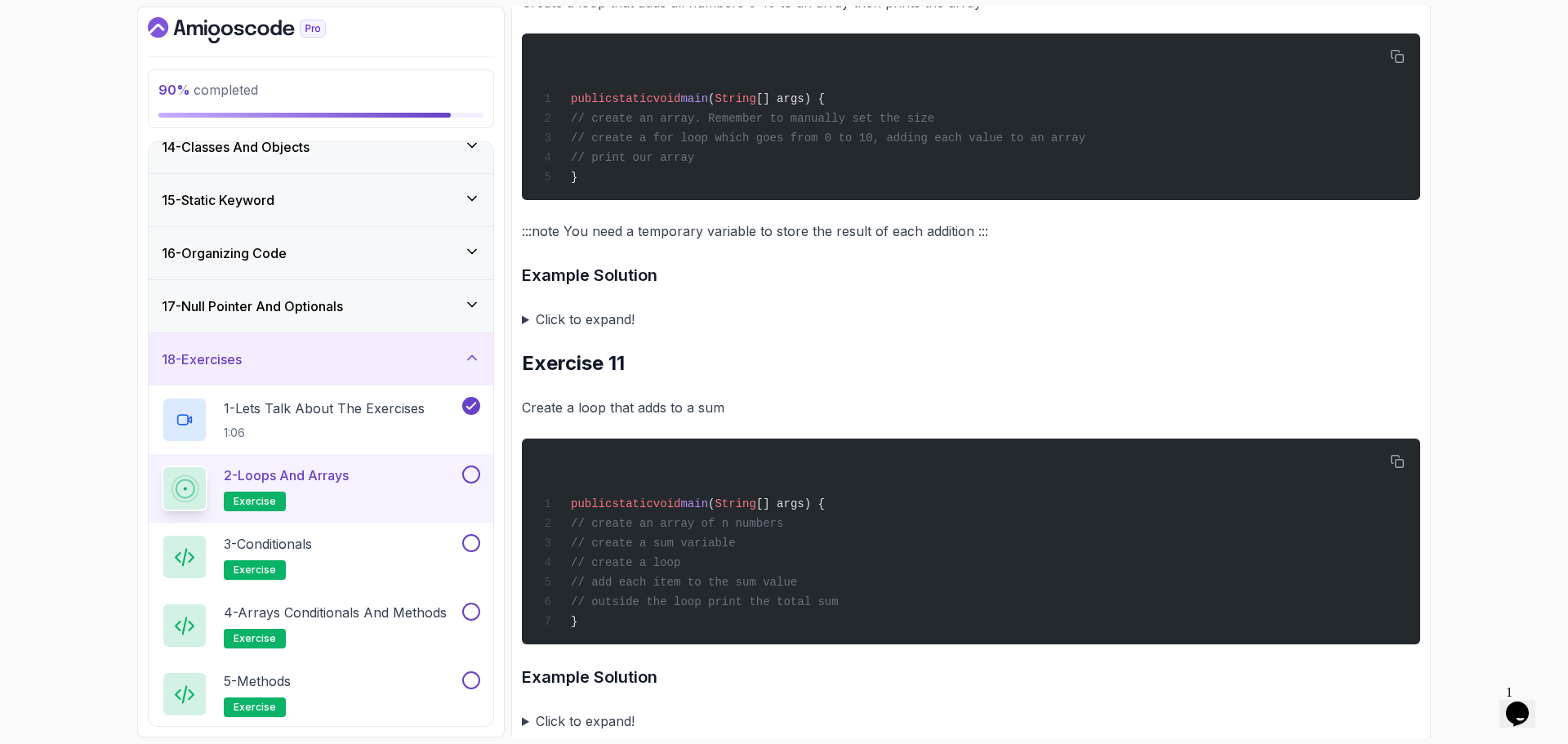
click at [621, 331] on summary "Click to expand!" at bounding box center [972, 319] width 899 height 22
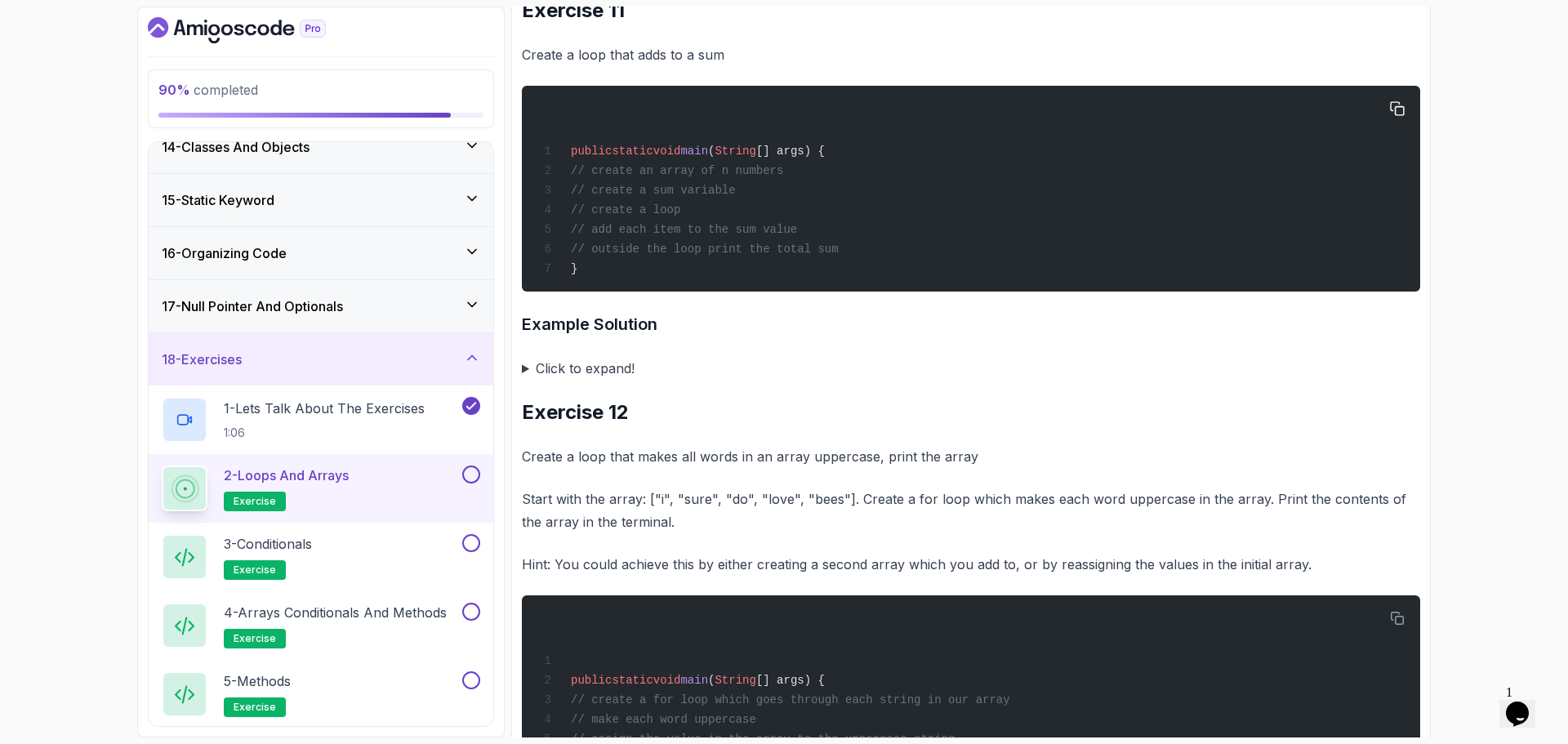
scroll to position [8329, 0]
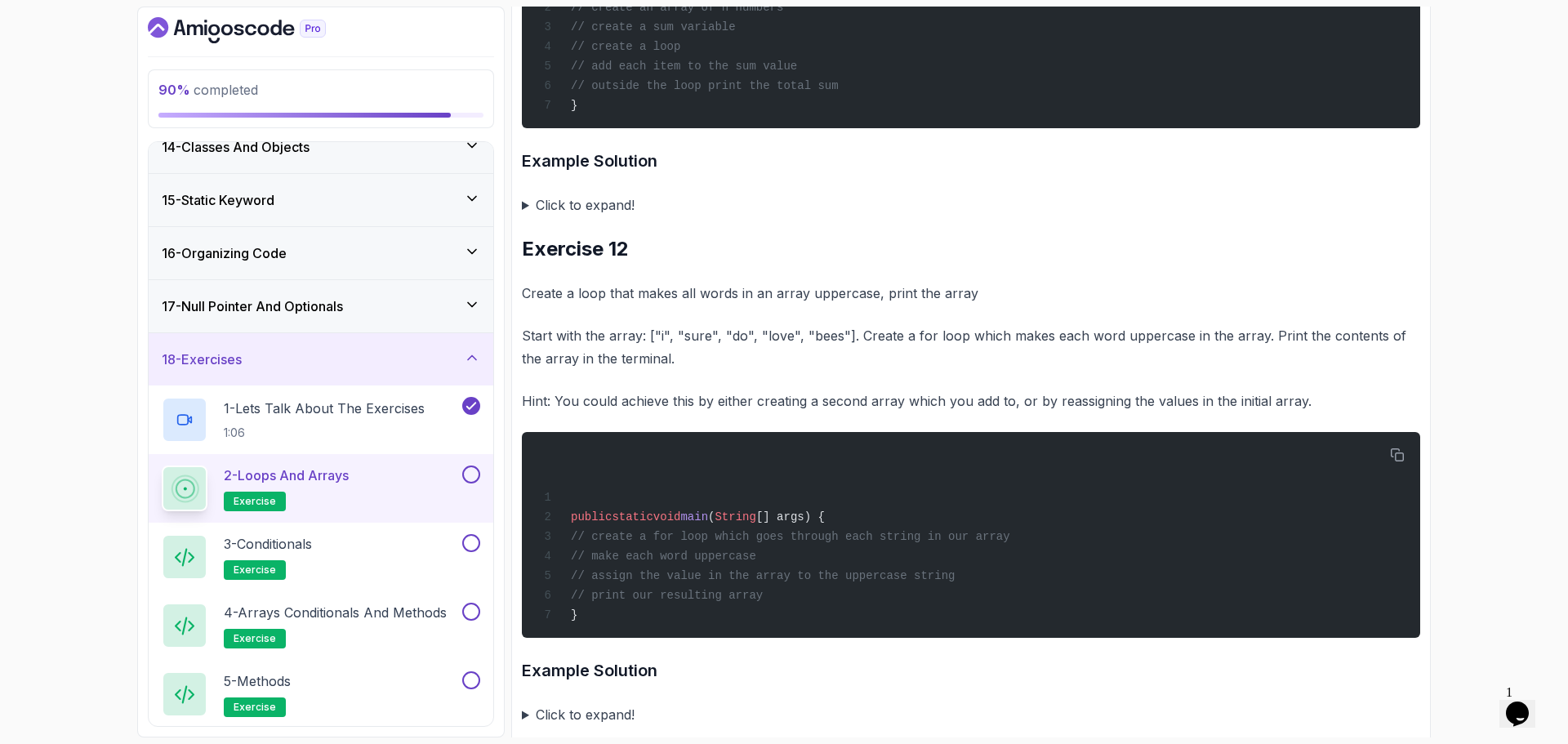
click at [603, 216] on summary "Click to expand!" at bounding box center [972, 205] width 899 height 22
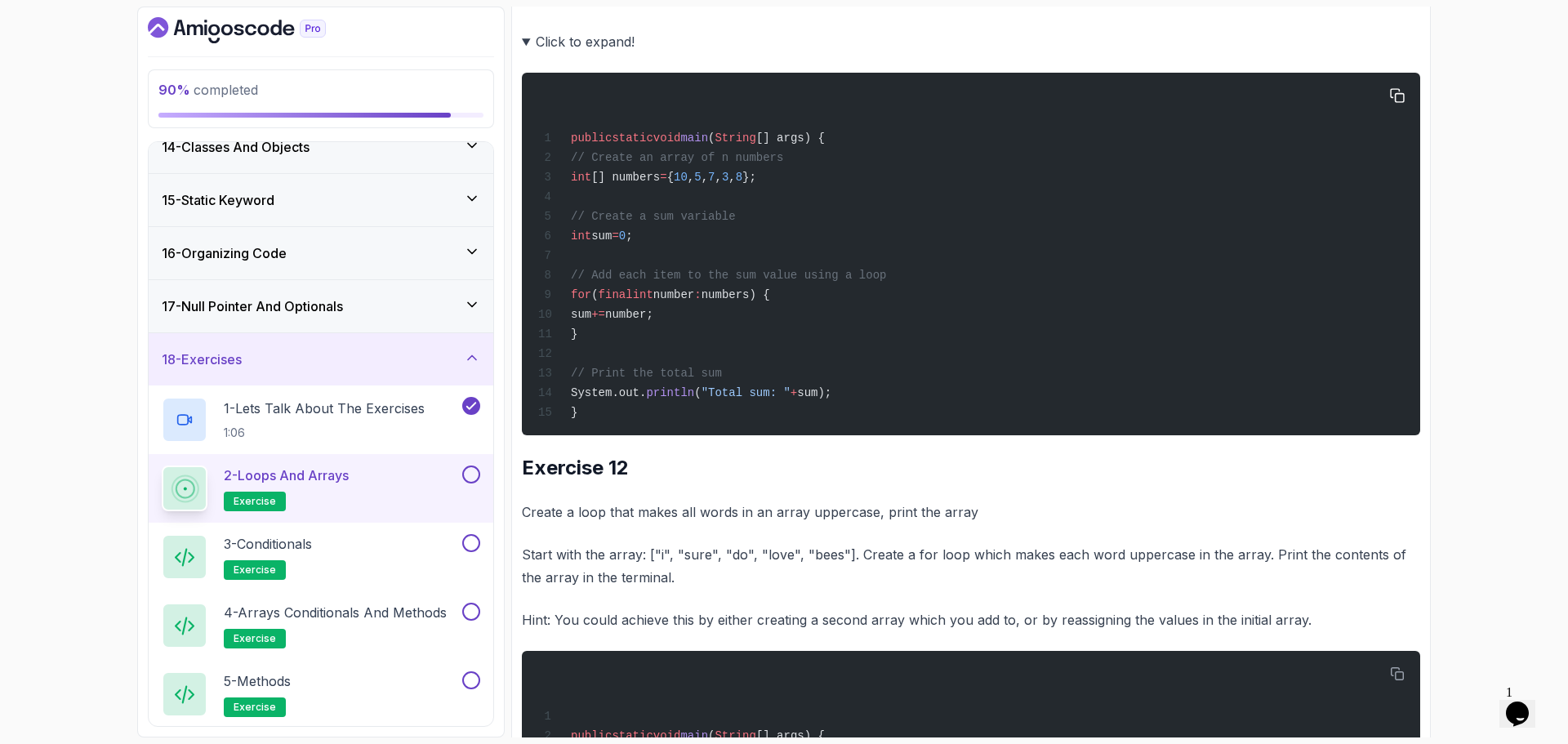
scroll to position [8575, 0]
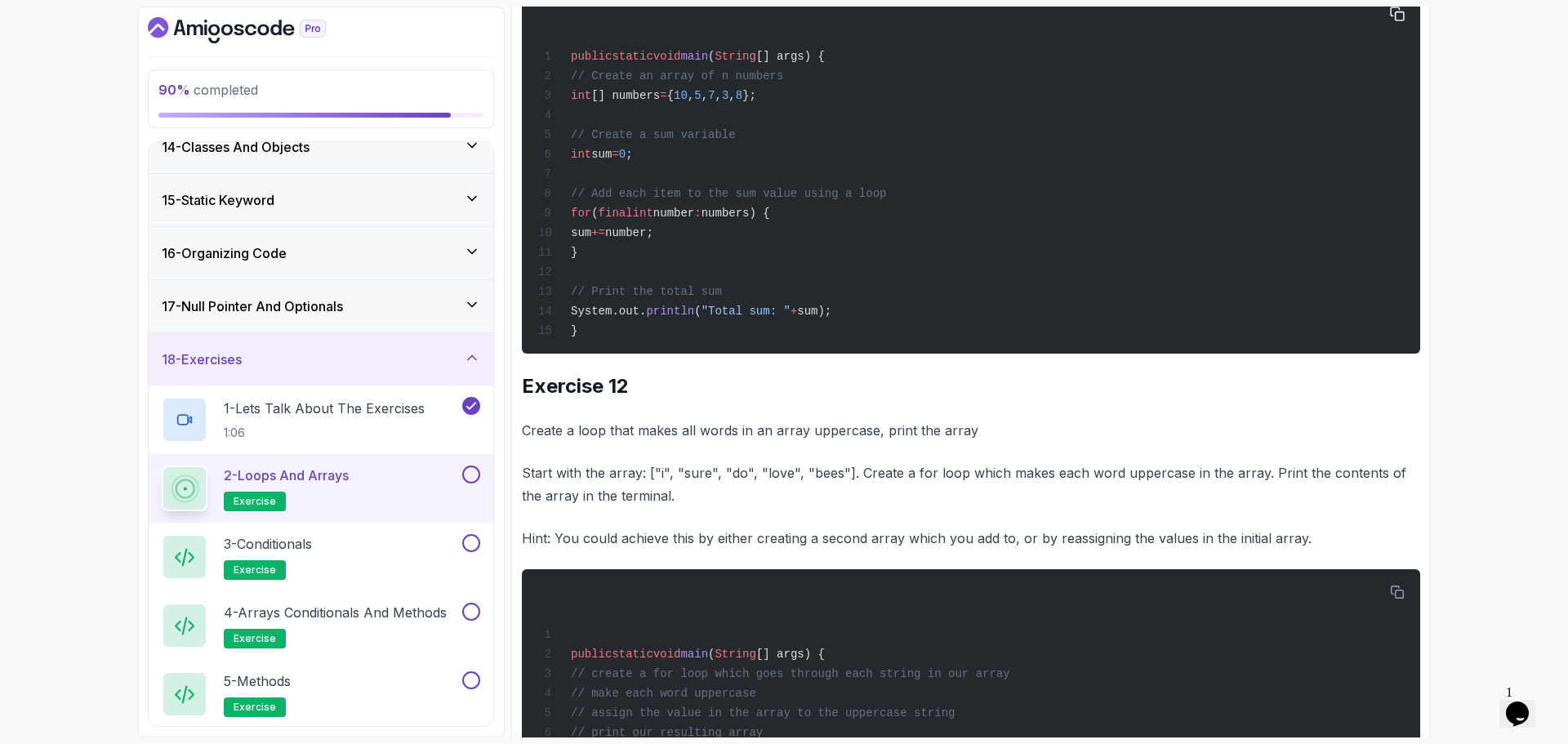
drag, startPoint x: 657, startPoint y: 397, endPoint x: 888, endPoint y: 404, distance: 231.1
click at [892, 344] on div "public static void main ( String [] args) { // Create an array of n numbers int…" at bounding box center [971, 172] width 872 height 343
click at [717, 344] on div "public static void main ( String [] args) { // Create an array of n numbers int…" at bounding box center [971, 172] width 872 height 343
click at [904, 344] on div "public static void main ( String [] args) { // Create an array of n numbers int…" at bounding box center [971, 172] width 872 height 343
click at [760, 344] on div "public static void main ( String [] args) { // Create an array of n numbers int…" at bounding box center [971, 172] width 872 height 343
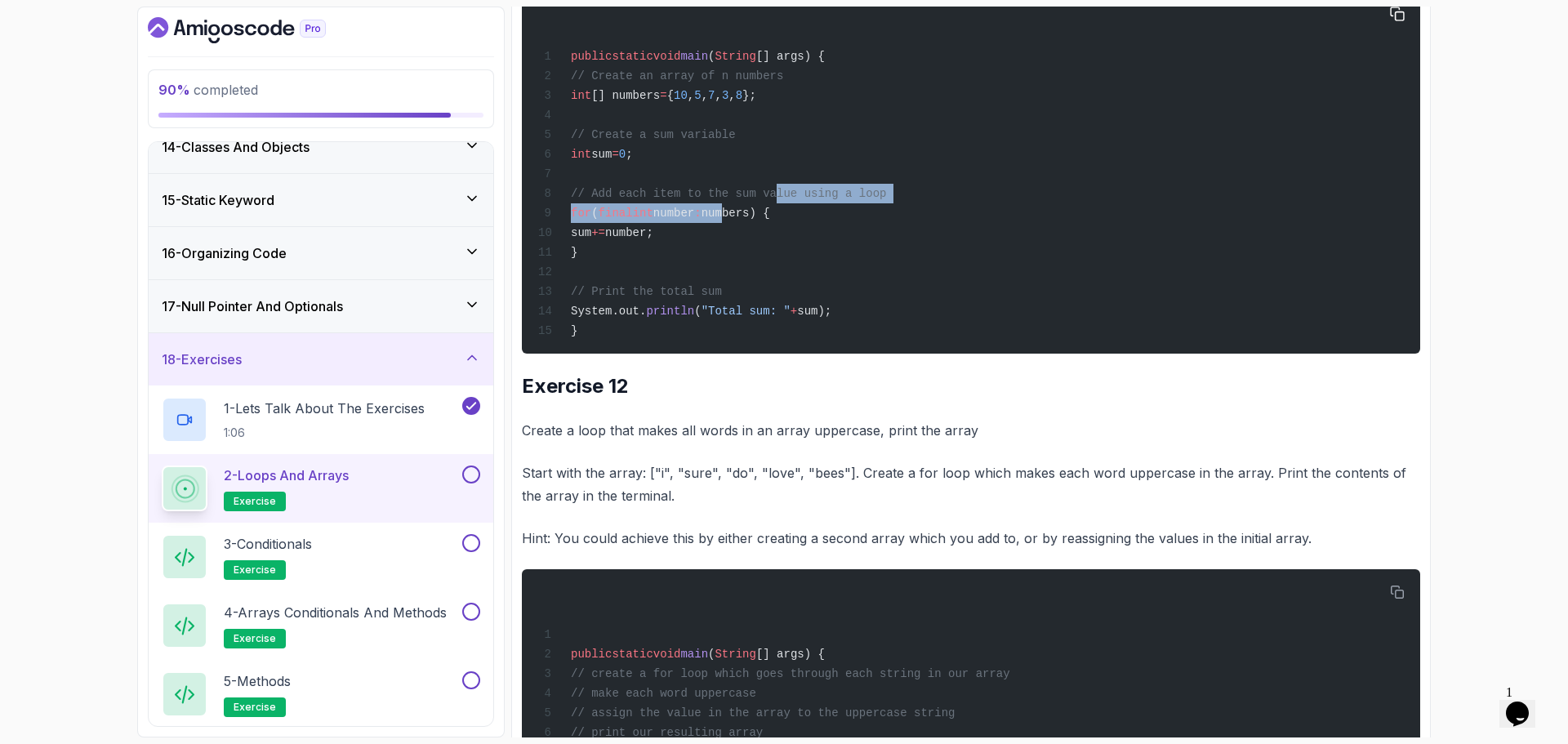
click at [761, 344] on div "public static void main ( String [] args) { // Create an array of n numbers int…" at bounding box center [971, 172] width 872 height 343
drag, startPoint x: 761, startPoint y: 392, endPoint x: 773, endPoint y: 394, distance: 12.2
click at [764, 344] on div "public static void main ( String [] args) { // Create an array of n numbers int…" at bounding box center [971, 172] width 872 height 343
click at [684, 219] on span "number" at bounding box center [673, 213] width 41 height 13
click at [694, 219] on span "number" at bounding box center [673, 213] width 41 height 13
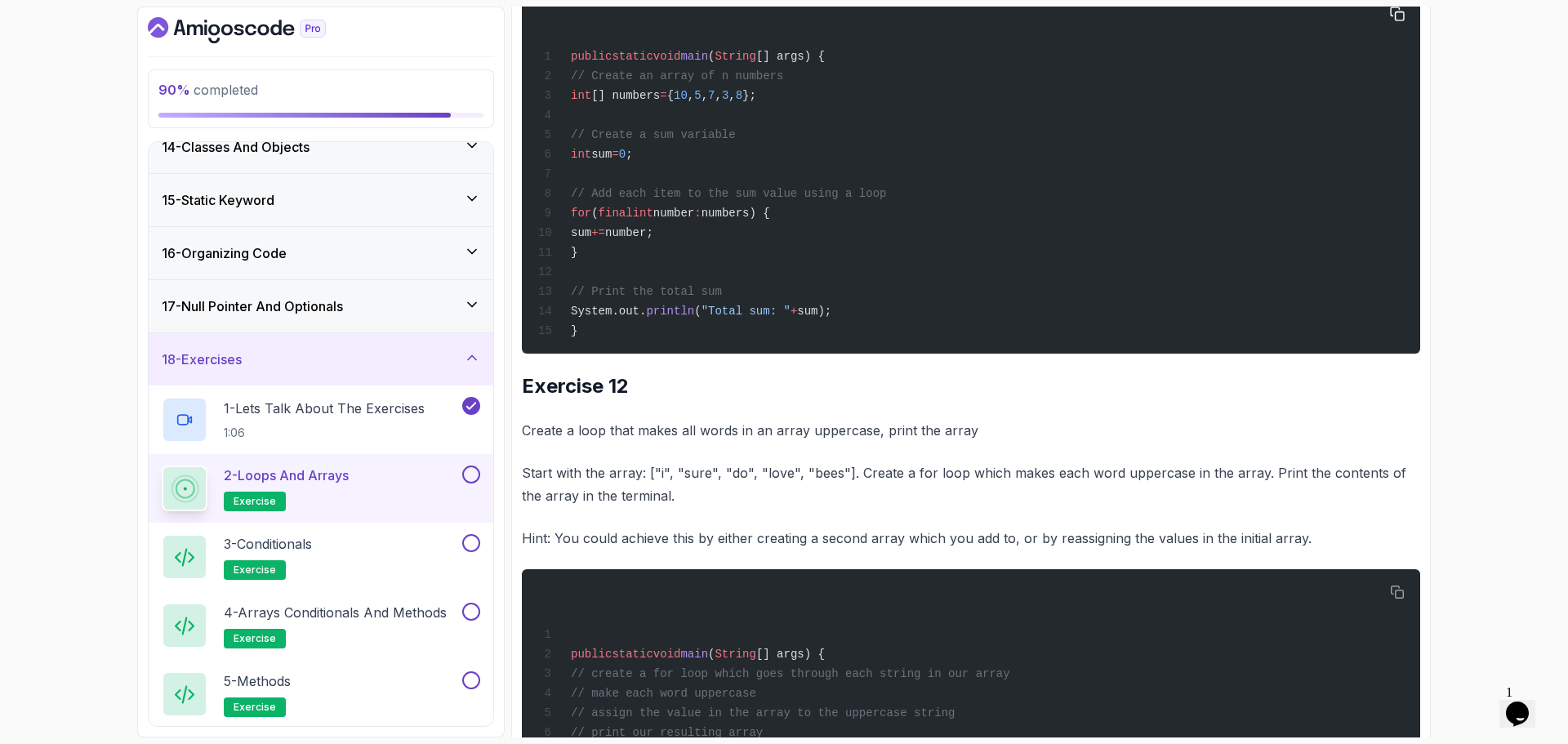
click at [605, 239] on span "+=" at bounding box center [598, 232] width 14 height 13
click at [591, 239] on span "sum" at bounding box center [582, 232] width 21 height 13
click at [653, 239] on span "number;" at bounding box center [629, 232] width 48 height 13
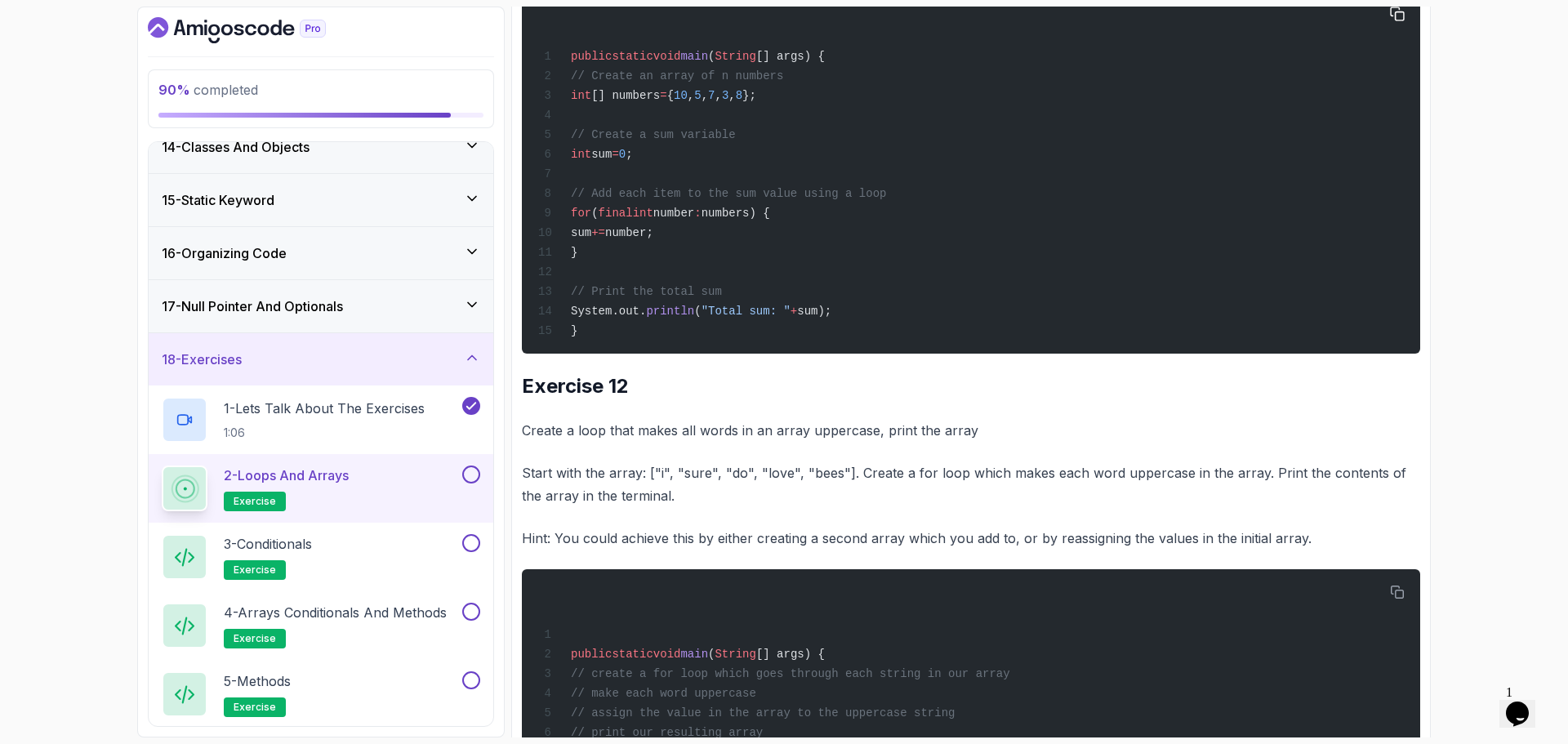
click at [770, 219] on span "numbers) {" at bounding box center [736, 213] width 68 height 13
click at [694, 219] on span "number" at bounding box center [673, 213] width 41 height 13
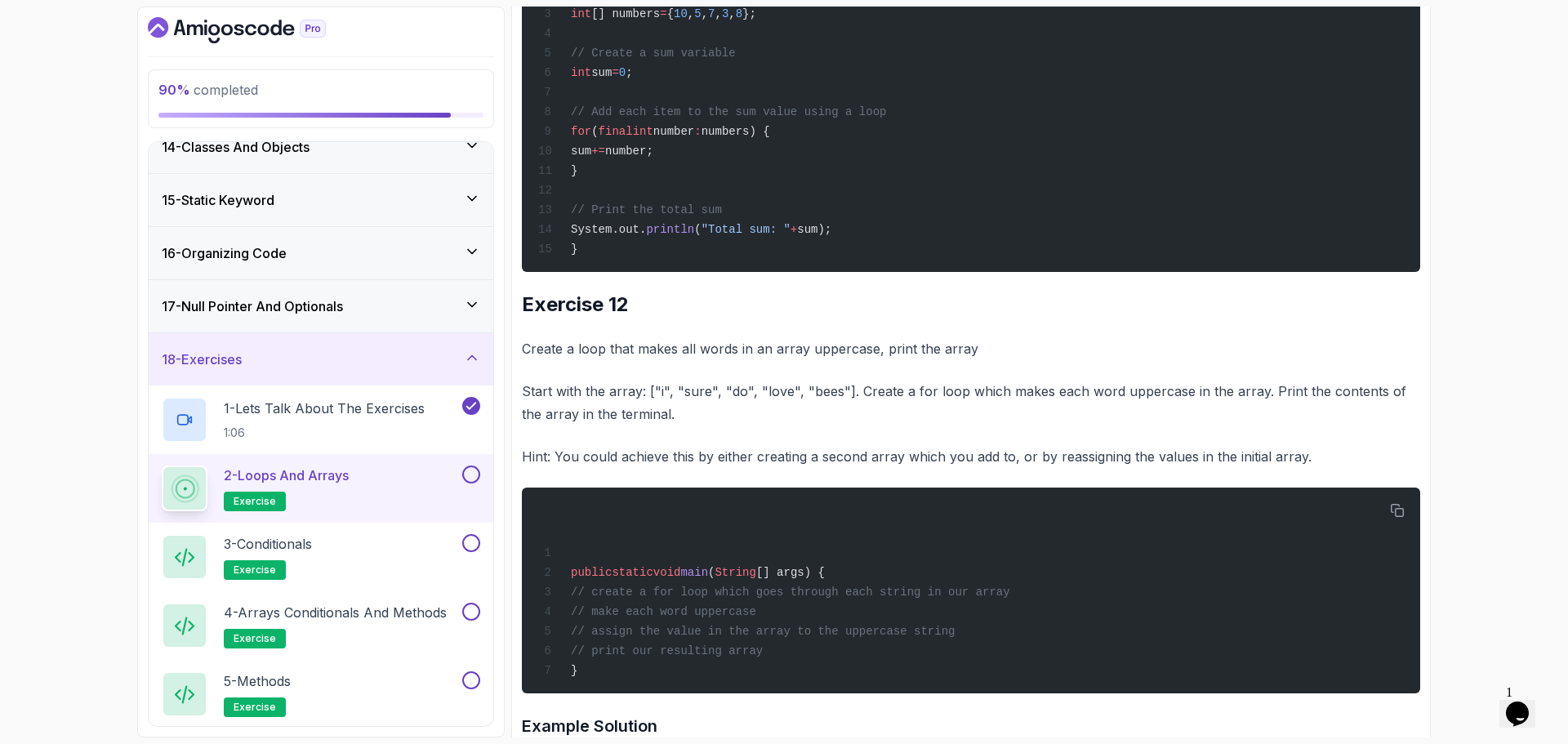
scroll to position [8901, 0]
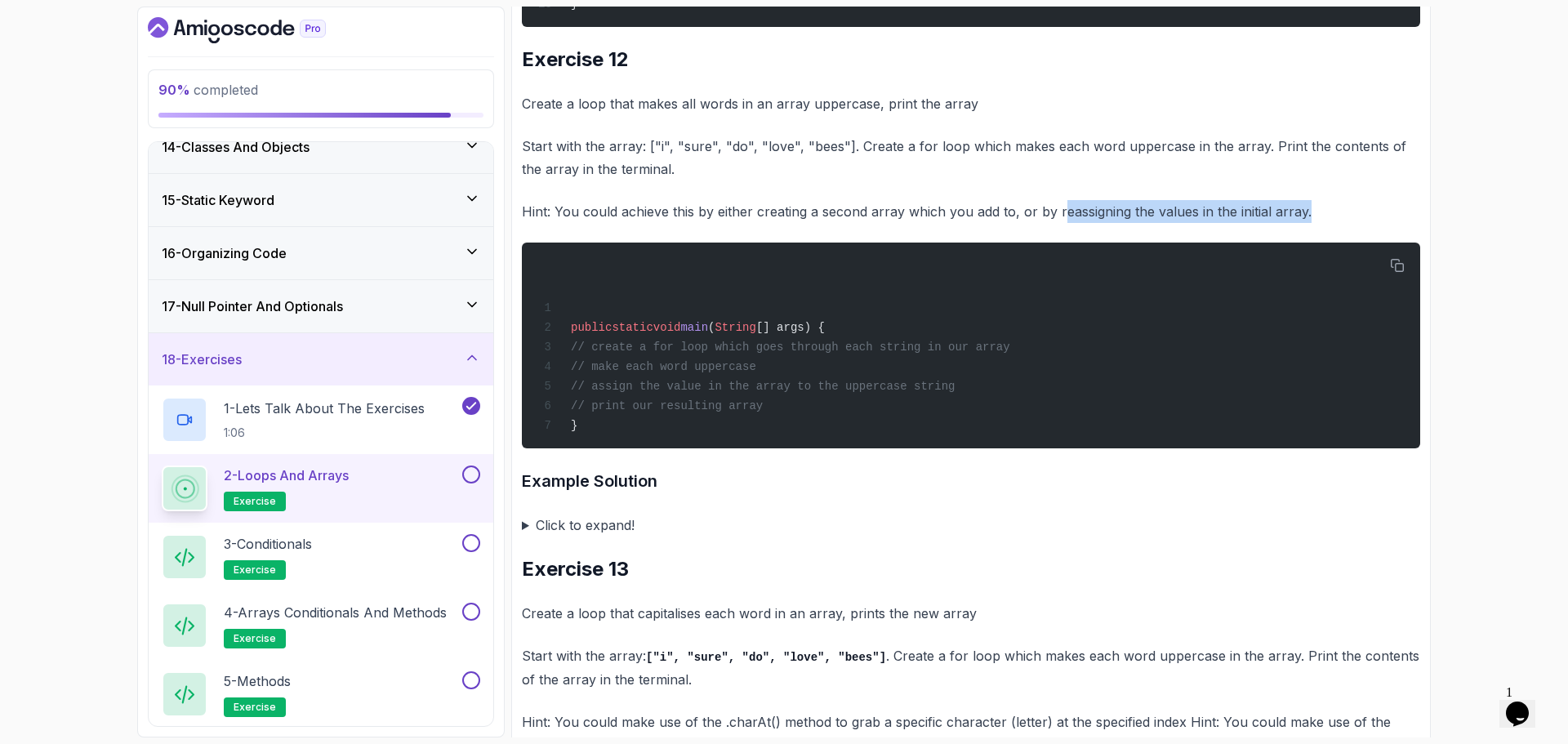
drag, startPoint x: 1059, startPoint y: 401, endPoint x: 1396, endPoint y: 395, distance: 337.1
click at [1396, 223] on p "Hint: You could achieve this by either creating a second array which you add to…" at bounding box center [972, 212] width 899 height 22
click at [1239, 181] on p "Start with the array: ["i", "sure", "do", "love", "bees"]. Create a for loop wh…" at bounding box center [972, 157] width 899 height 46
drag, startPoint x: 1041, startPoint y: 404, endPoint x: 1336, endPoint y: 384, distance: 295.7
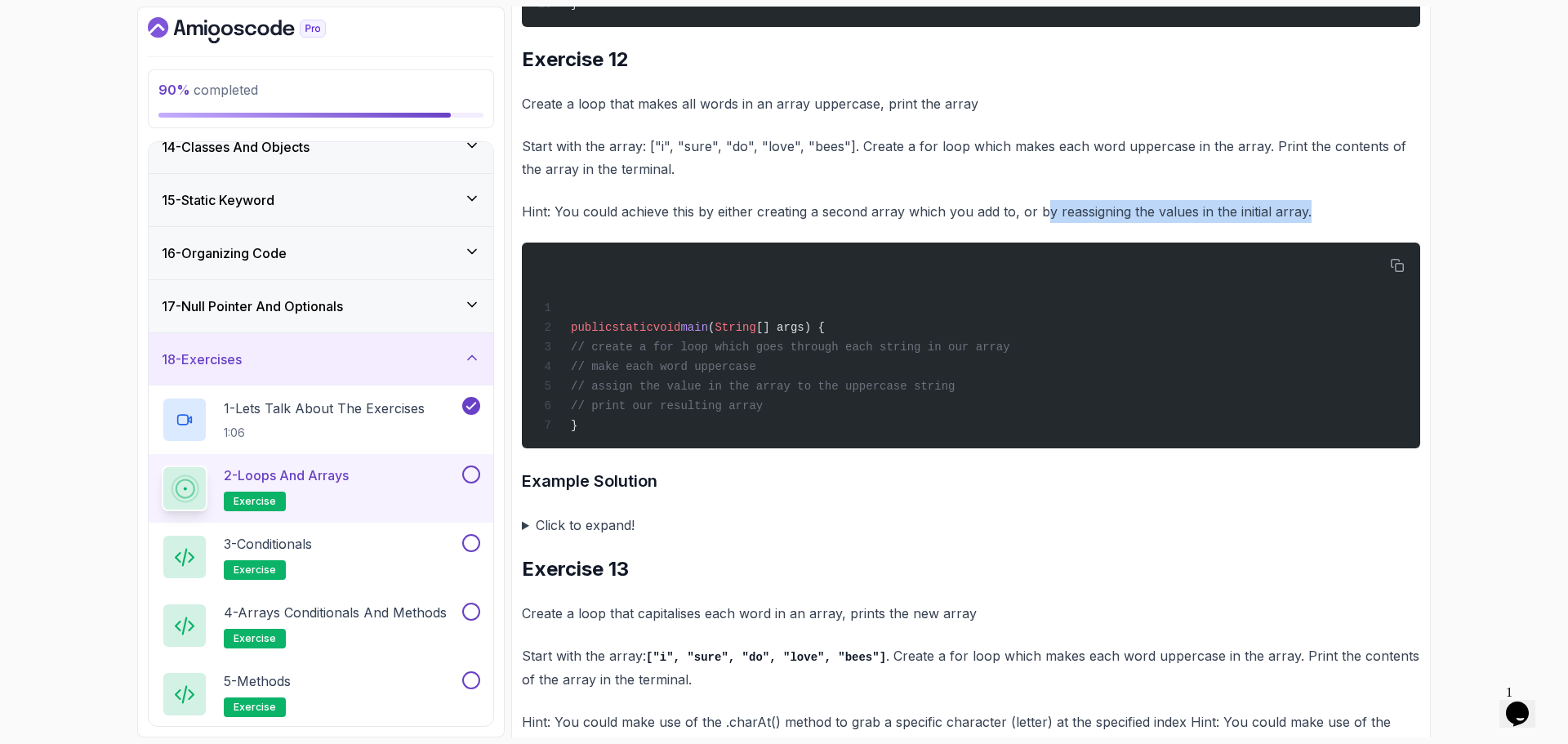
drag, startPoint x: 1336, startPoint y: 384, endPoint x: 1278, endPoint y: 383, distance: 58.0
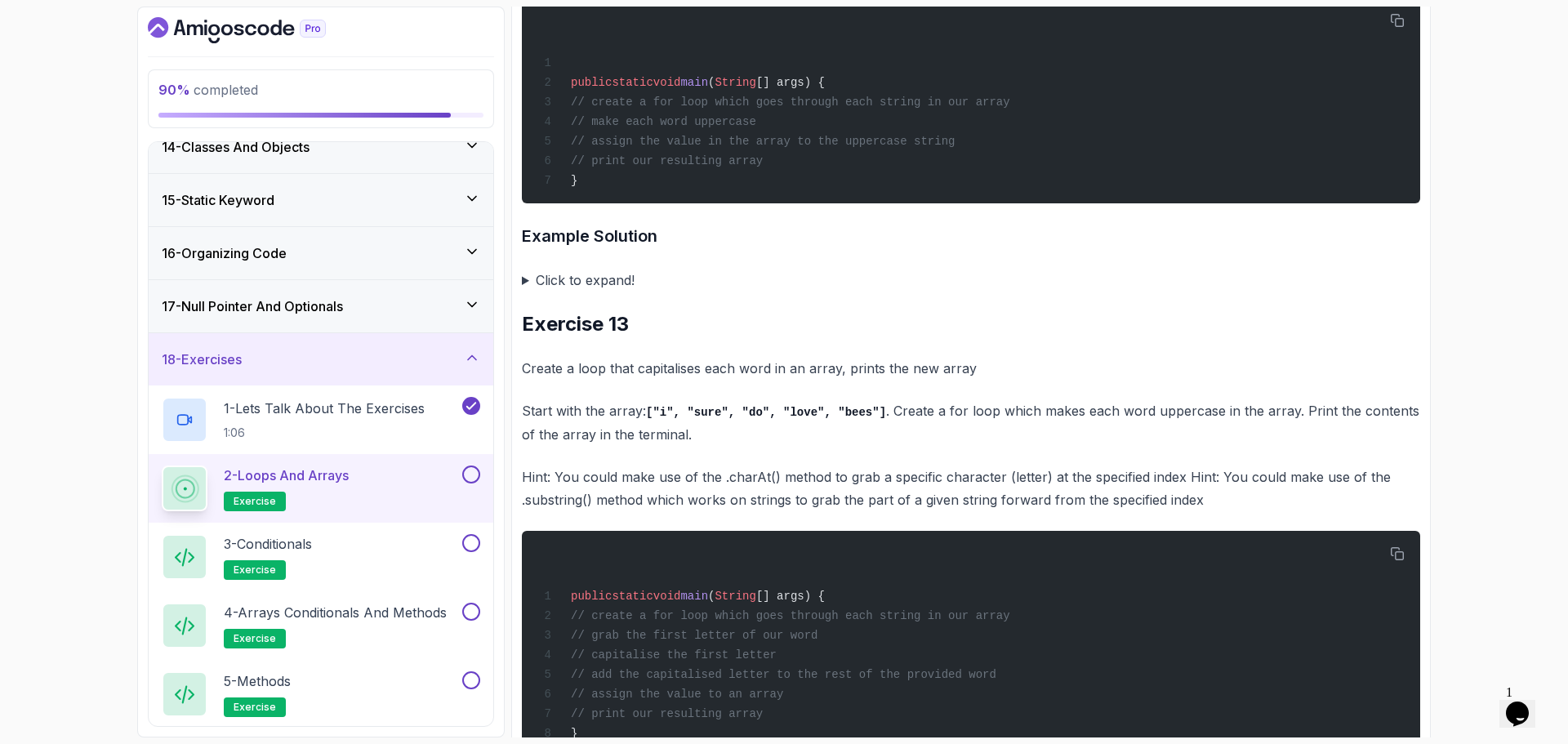
click at [577, 291] on summary "Click to expand!" at bounding box center [972, 280] width 899 height 22
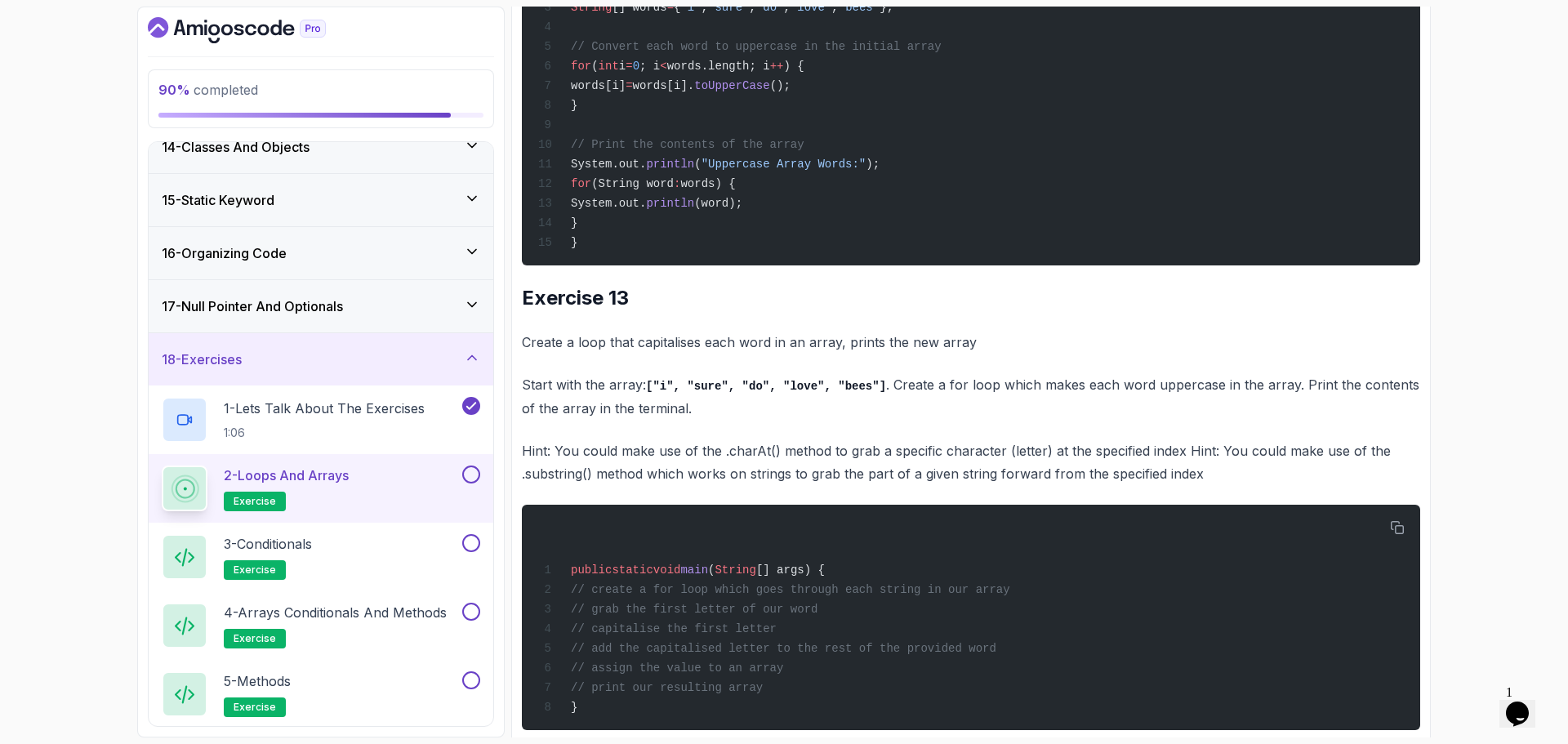
scroll to position [9391, 0]
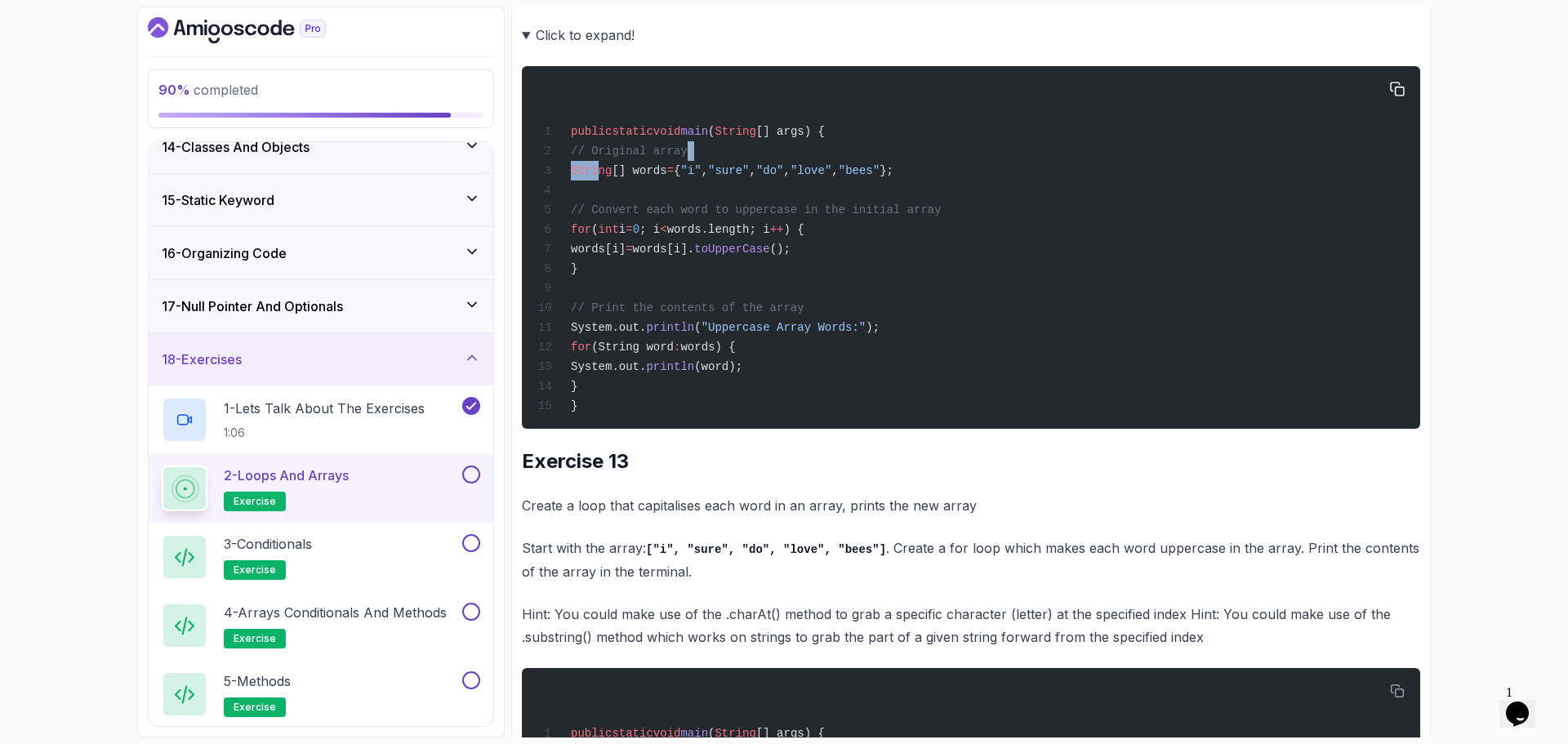
drag, startPoint x: 599, startPoint y: 372, endPoint x: 1130, endPoint y: 350, distance: 531.5
click at [1130, 350] on div "public static void main ( String [] args) { // Original array String [] words =…" at bounding box center [971, 247] width 872 height 343
drag, startPoint x: 585, startPoint y: 365, endPoint x: 611, endPoint y: 369, distance: 26.3
click at [586, 177] on span "String" at bounding box center [591, 170] width 41 height 13
drag, startPoint x: 576, startPoint y: 440, endPoint x: 598, endPoint y: 438, distance: 22.1
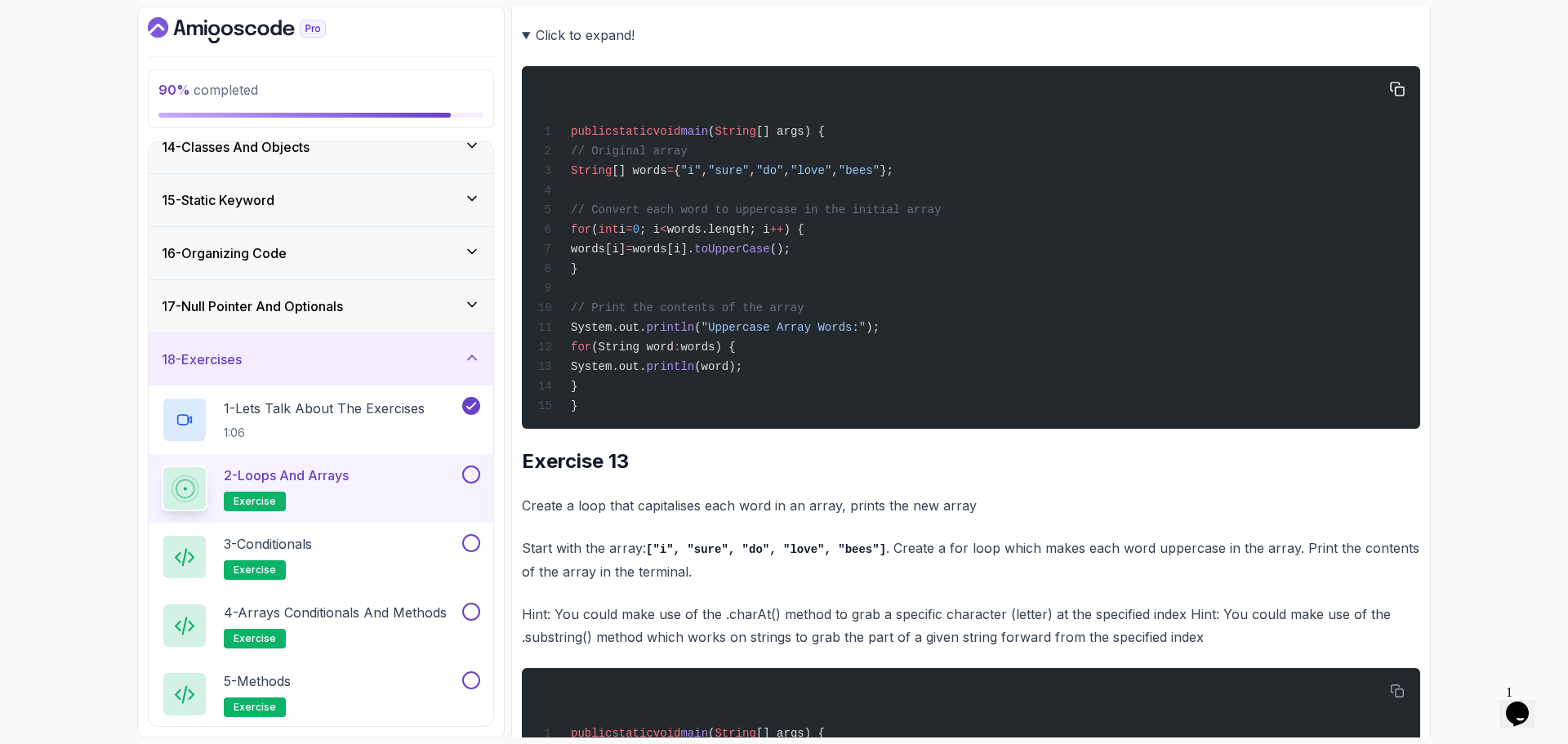
click at [578, 419] on div "public static void main ( String [] args) { // Original array String [] words =…" at bounding box center [971, 247] width 872 height 343
drag, startPoint x: 579, startPoint y: 366, endPoint x: 1092, endPoint y: 371, distance: 513.0
click at [1093, 370] on div "public static void main ( String [] args) { // Original array String [] words =…" at bounding box center [971, 247] width 872 height 343
click at [1047, 376] on div "public static void main ( String [] args) { // Original array String [] words =…" at bounding box center [971, 247] width 872 height 343
drag, startPoint x: 746, startPoint y: 392, endPoint x: 899, endPoint y: 387, distance: 153.1
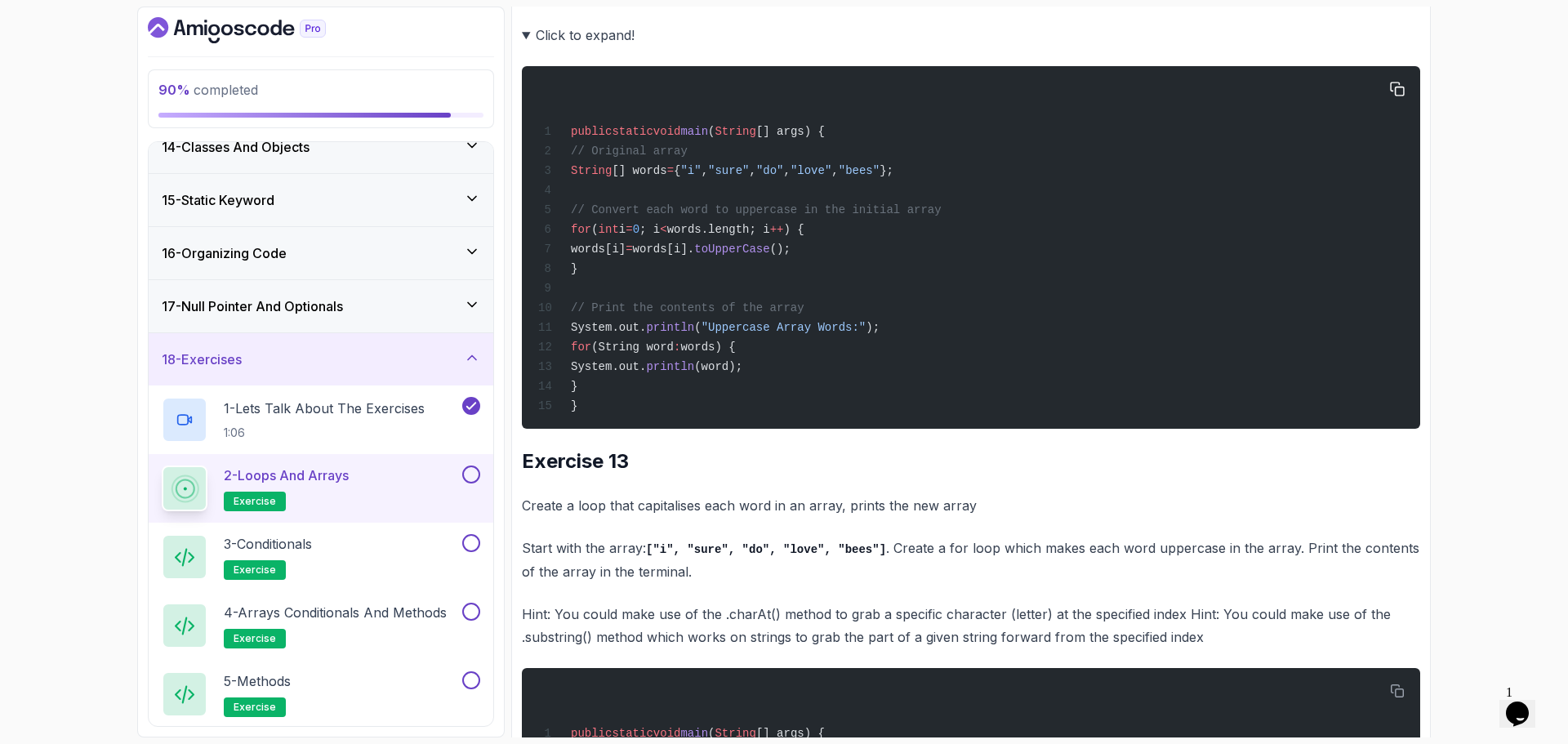
click at [747, 392] on div "public static void main ( String [] args) { // Original array String [] words =…" at bounding box center [971, 247] width 872 height 343
drag, startPoint x: 669, startPoint y: 369, endPoint x: 686, endPoint y: 374, distance: 17.7
click at [666, 177] on span "[] words" at bounding box center [639, 170] width 54 height 13
click at [762, 236] on span "words.length; i" at bounding box center [718, 229] width 103 height 13
drag, startPoint x: 590, startPoint y: 434, endPoint x: 780, endPoint y: 455, distance: 191.2
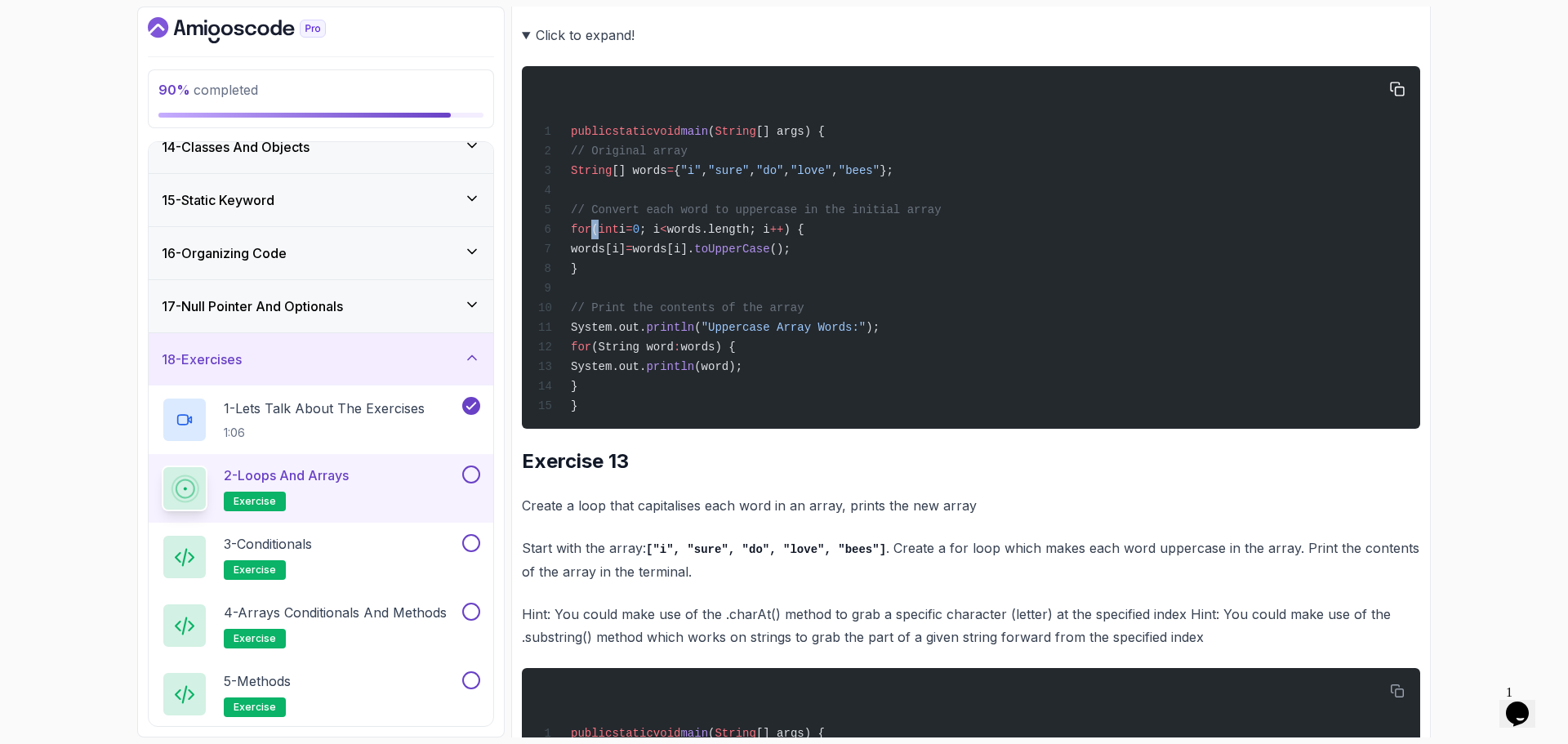
click at [632, 236] on span "for ( int i = 0 ; i < words.length; i ++ ) {" at bounding box center [672, 229] width 266 height 13
click at [611, 419] on div "public static void main ( String [] args) { // Original array String [] words =…" at bounding box center [971, 247] width 872 height 343
drag, startPoint x: 639, startPoint y: 452, endPoint x: 671, endPoint y: 453, distance: 32.0
click at [626, 256] on span "words[i]" at bounding box center [598, 249] width 54 height 13
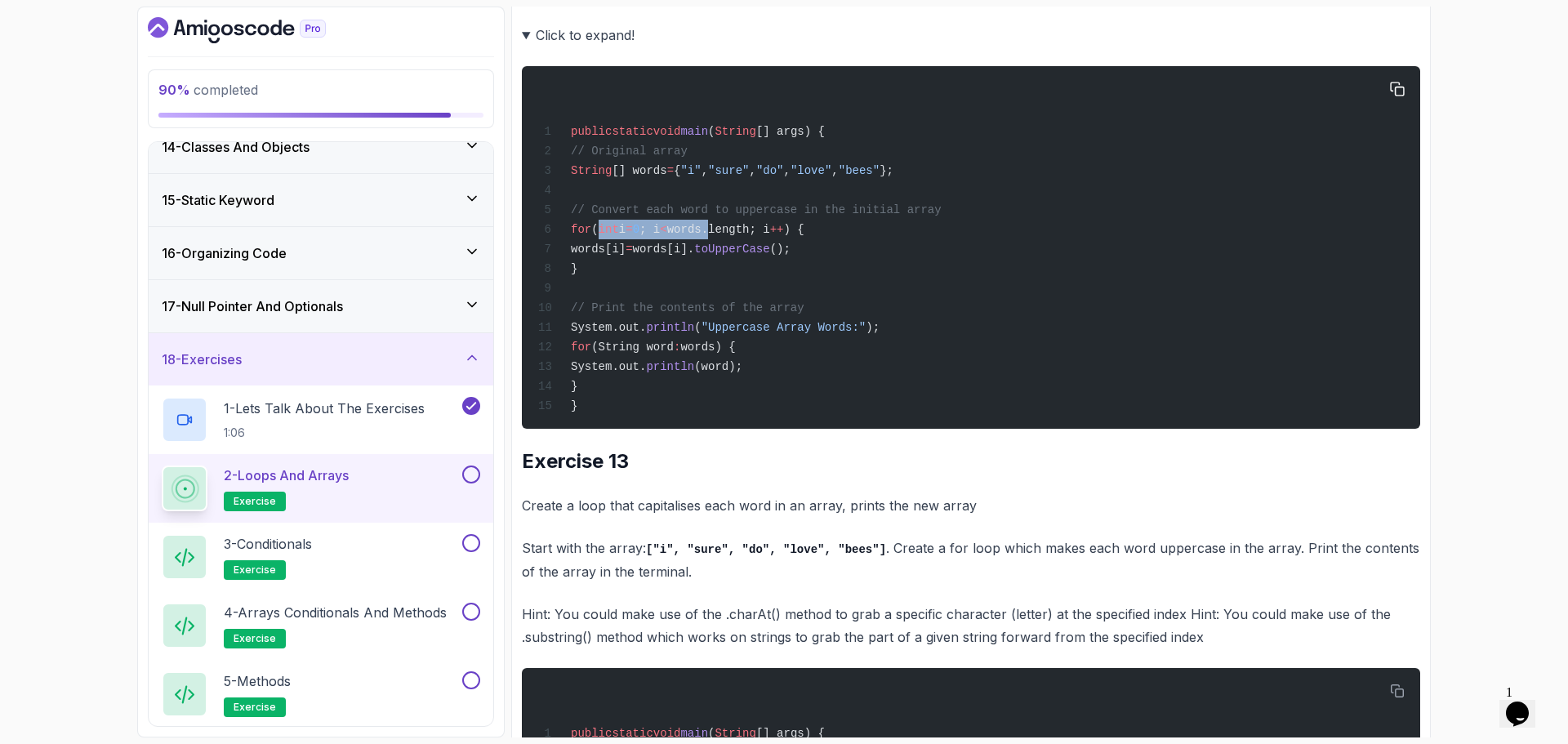
drag, startPoint x: 632, startPoint y: 435, endPoint x: 756, endPoint y: 439, distance: 124.1
click at [756, 236] on span "for ( int i = 0 ; i < words.length; i ++ ) {" at bounding box center [672, 229] width 266 height 13
drag, startPoint x: 692, startPoint y: 452, endPoint x: 861, endPoint y: 451, distance: 169.0
click at [862, 419] on div "public static void main ( String [] args) { // Original array String [] words =…" at bounding box center [971, 247] width 872 height 343
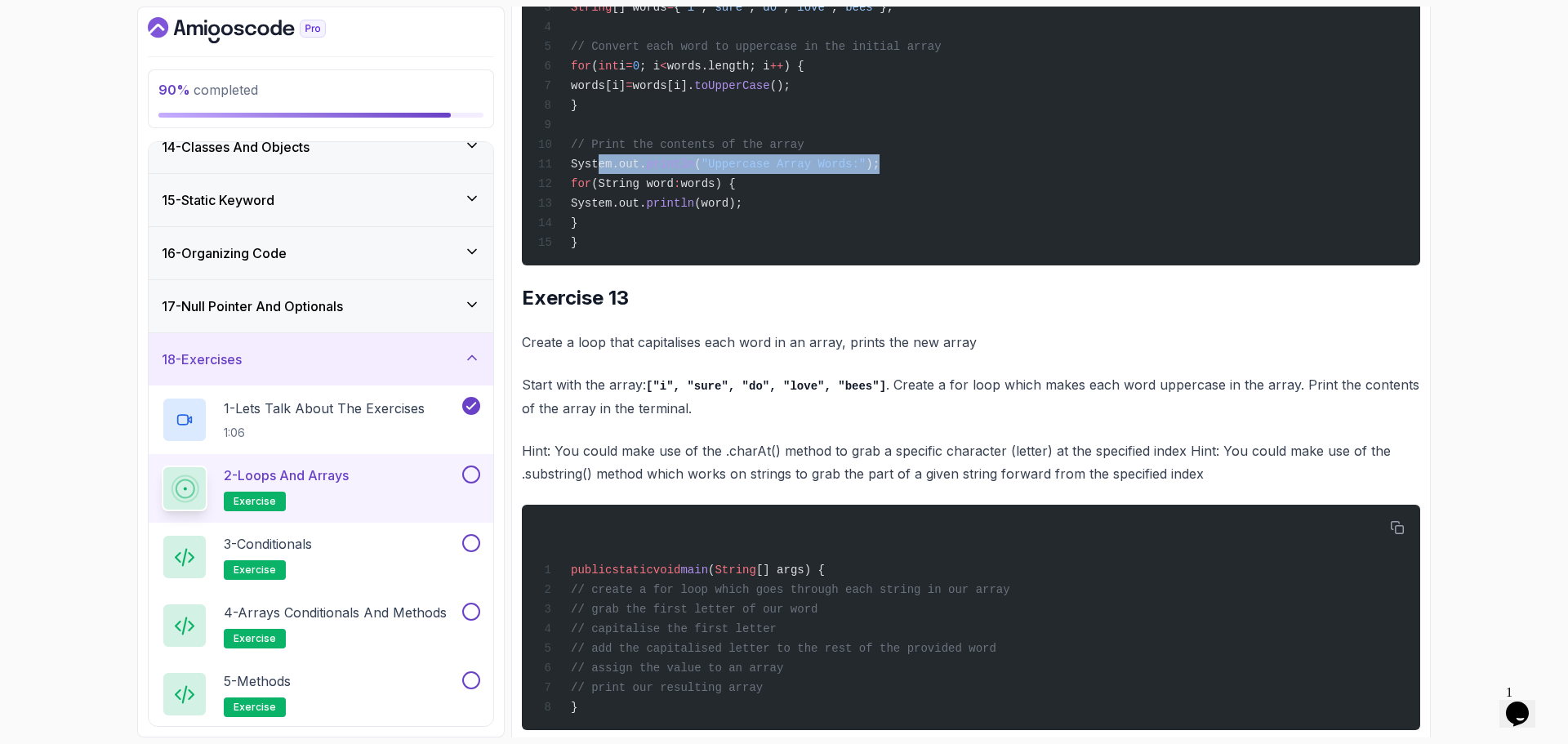
drag, startPoint x: 617, startPoint y: 370, endPoint x: 903, endPoint y: 378, distance: 286.1
click at [903, 256] on div "public static void main ( String [] args) { // Original array String [] words =…" at bounding box center [971, 84] width 872 height 343
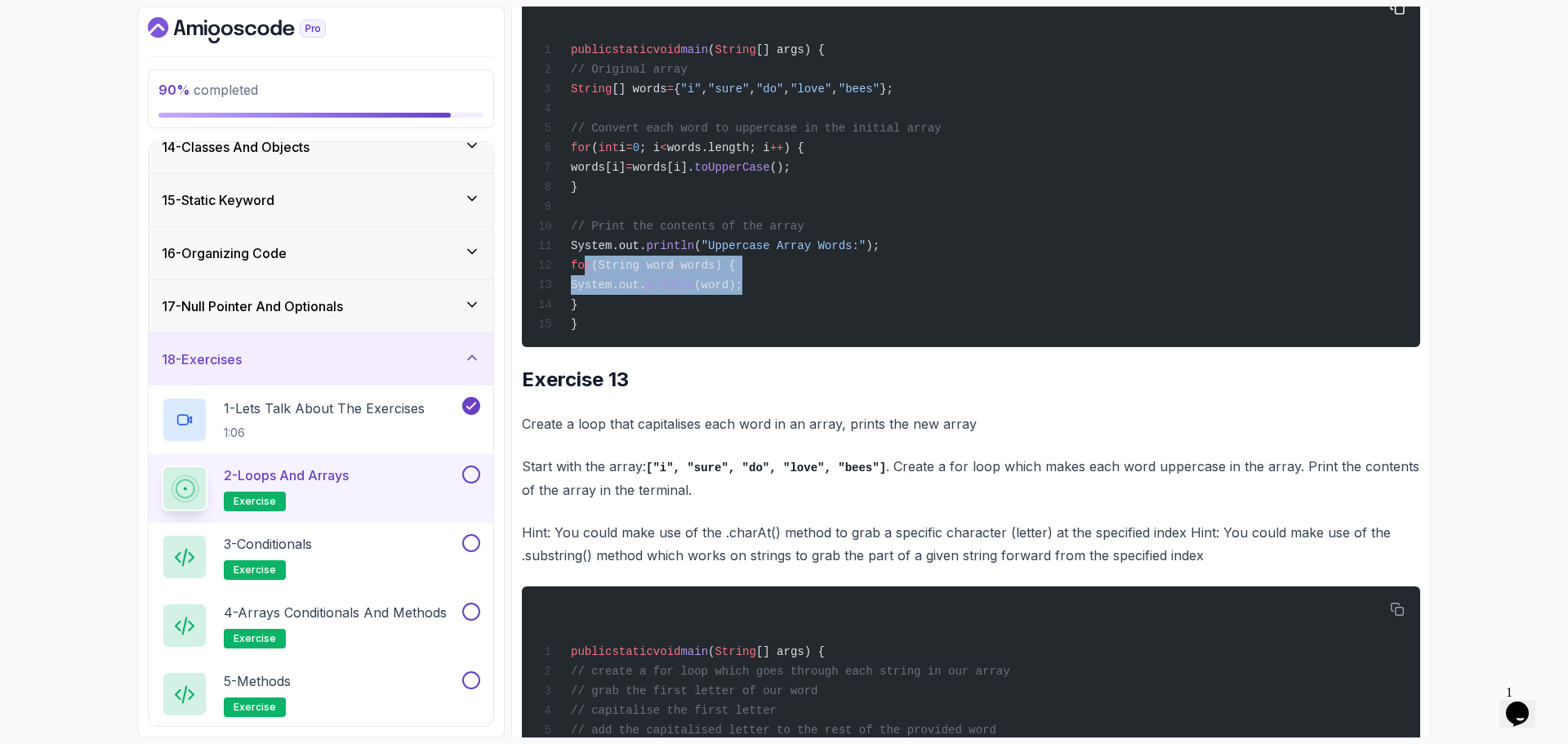
drag, startPoint x: 587, startPoint y: 474, endPoint x: 686, endPoint y: 473, distance: 99.0
click at [832, 337] on div "public static void main ( String [] args) { // Original array String [] words =…" at bounding box center [971, 165] width 872 height 343
click at [661, 272] on span "(String word" at bounding box center [632, 265] width 82 height 13
drag, startPoint x: 683, startPoint y: 480, endPoint x: 658, endPoint y: 480, distance: 25.0
click at [674, 272] on span "(String word" at bounding box center [632, 265] width 82 height 13
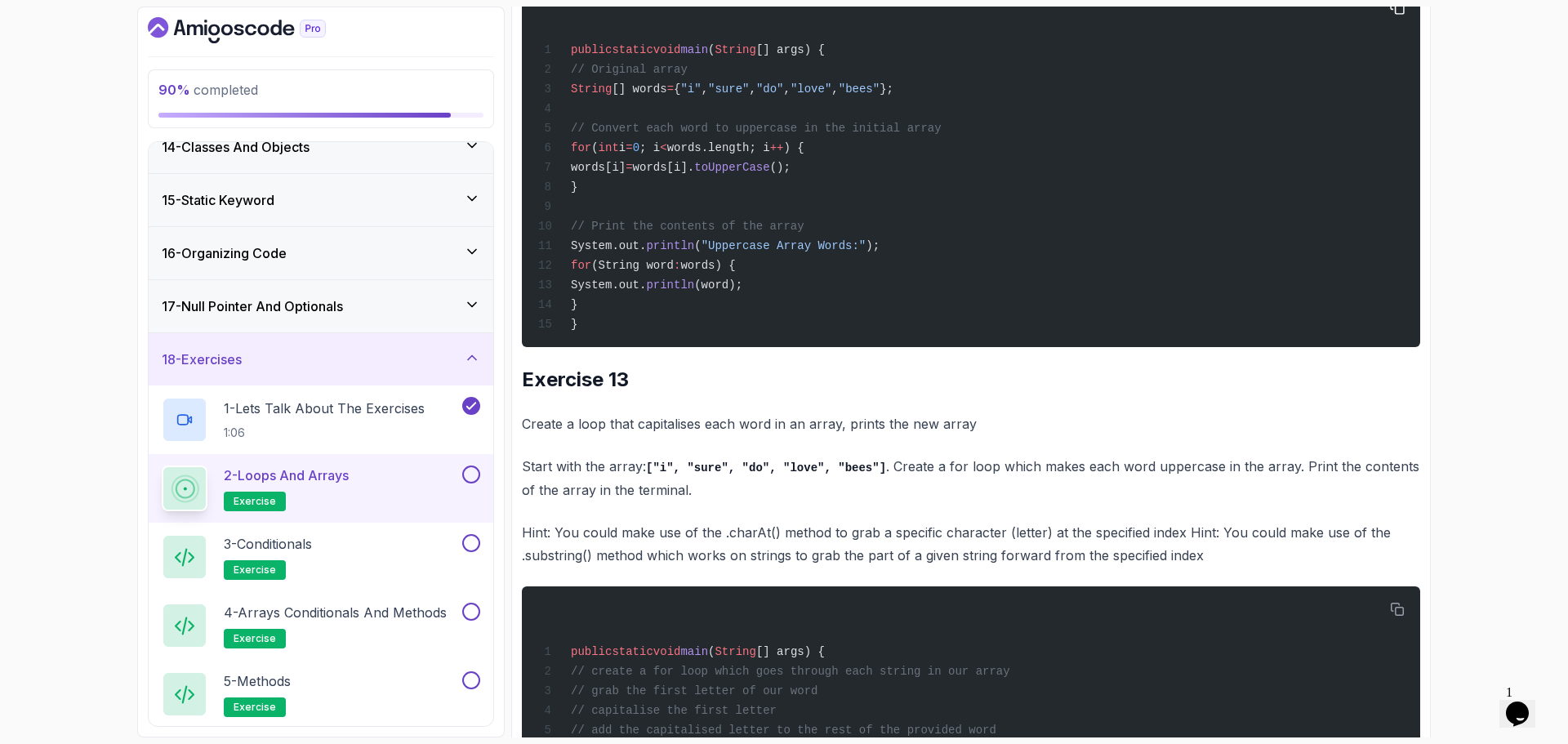
drag, startPoint x: 646, startPoint y: 474, endPoint x: 661, endPoint y: 471, distance: 15.3
click at [647, 272] on span "(String word" at bounding box center [632, 265] width 82 height 13
click at [666, 272] on span "(String word" at bounding box center [632, 265] width 82 height 13
click at [680, 272] on span ":" at bounding box center [678, 265] width 7 height 13
click at [679, 337] on div "public static void main ( String [] args) { // Original array String [] words =…" at bounding box center [971, 165] width 872 height 343
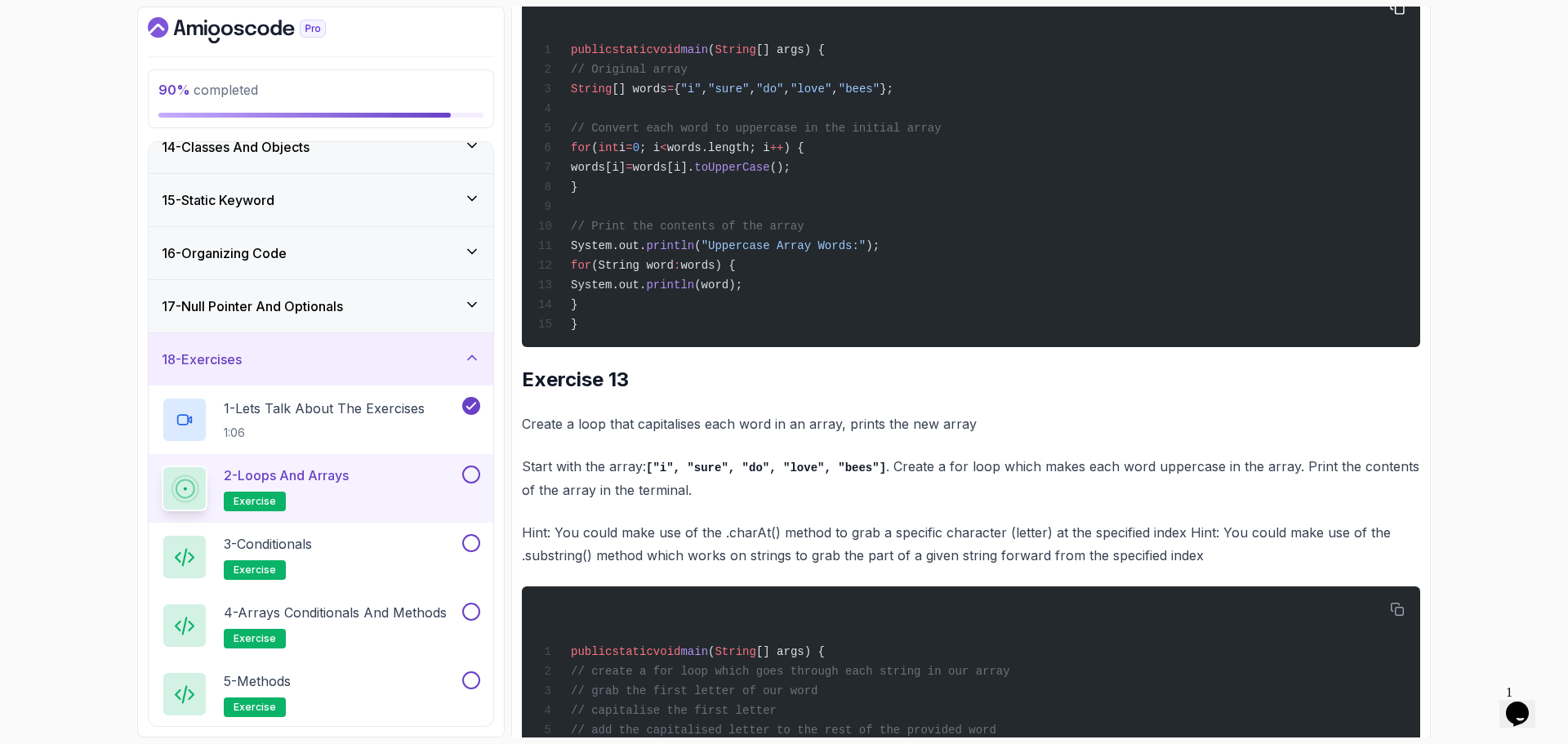
click at [640, 337] on div "public static void main ( String [] args) { // Original array String [] words =…" at bounding box center [971, 165] width 872 height 343
click at [642, 252] on span "System.out." at bounding box center [609, 245] width 75 height 13
click at [693, 337] on div "public static void main ( String [] args) { // Original array String [] words =…" at bounding box center [971, 165] width 872 height 343
click at [660, 155] on span "; i" at bounding box center [650, 147] width 21 height 13
drag, startPoint x: 696, startPoint y: 350, endPoint x: 766, endPoint y: 349, distance: 70.0
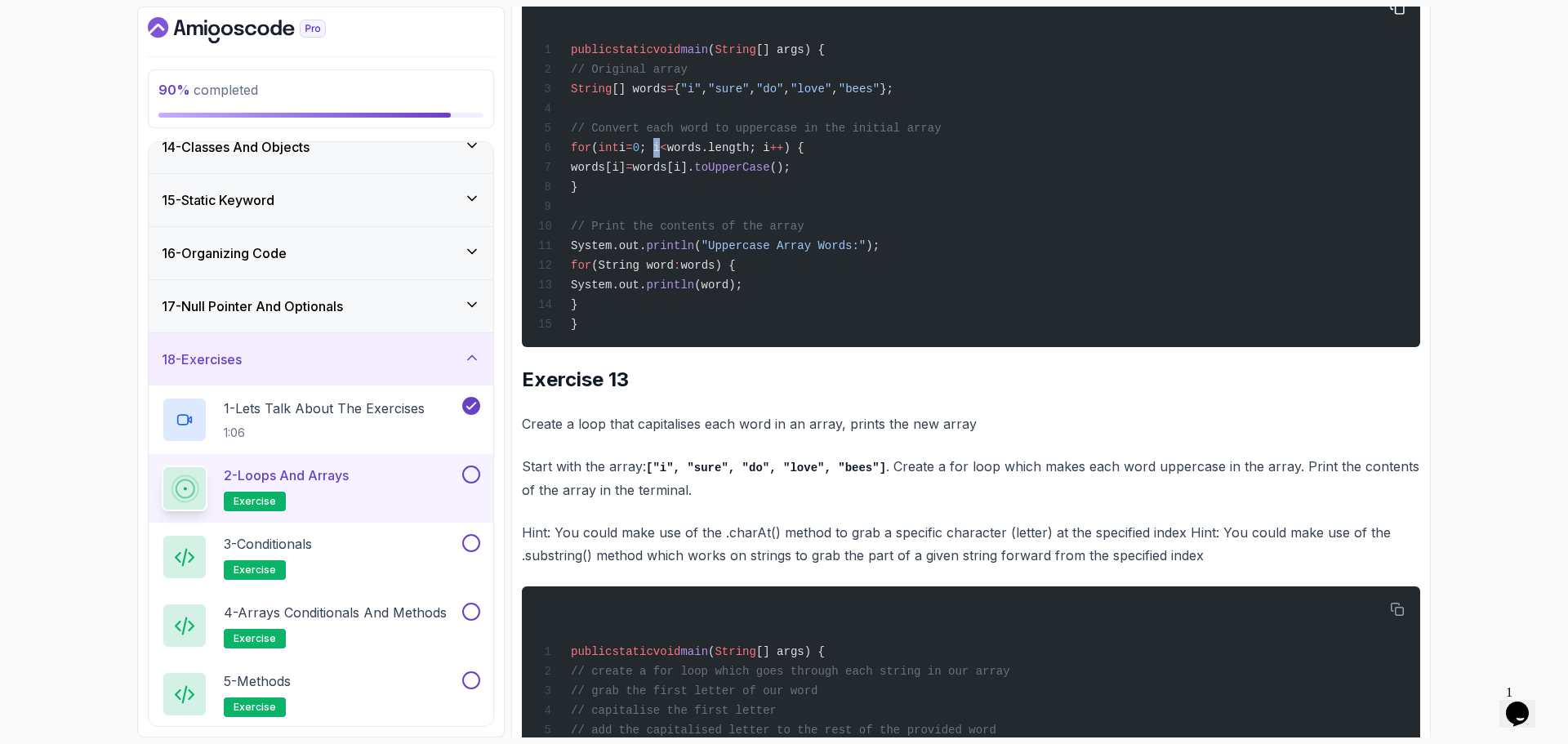
click at [660, 155] on span "; i" at bounding box center [650, 147] width 21 height 13
drag, startPoint x: 743, startPoint y: 366, endPoint x: 702, endPoint y: 374, distance: 41.8
click at [740, 174] on span "words[i] = words[i]. toUpperCase ();" at bounding box center [665, 167] width 252 height 13
drag, startPoint x: 580, startPoint y: 367, endPoint x: 641, endPoint y: 362, distance: 61.2
click at [581, 174] on span "words[i]" at bounding box center [598, 167] width 54 height 13
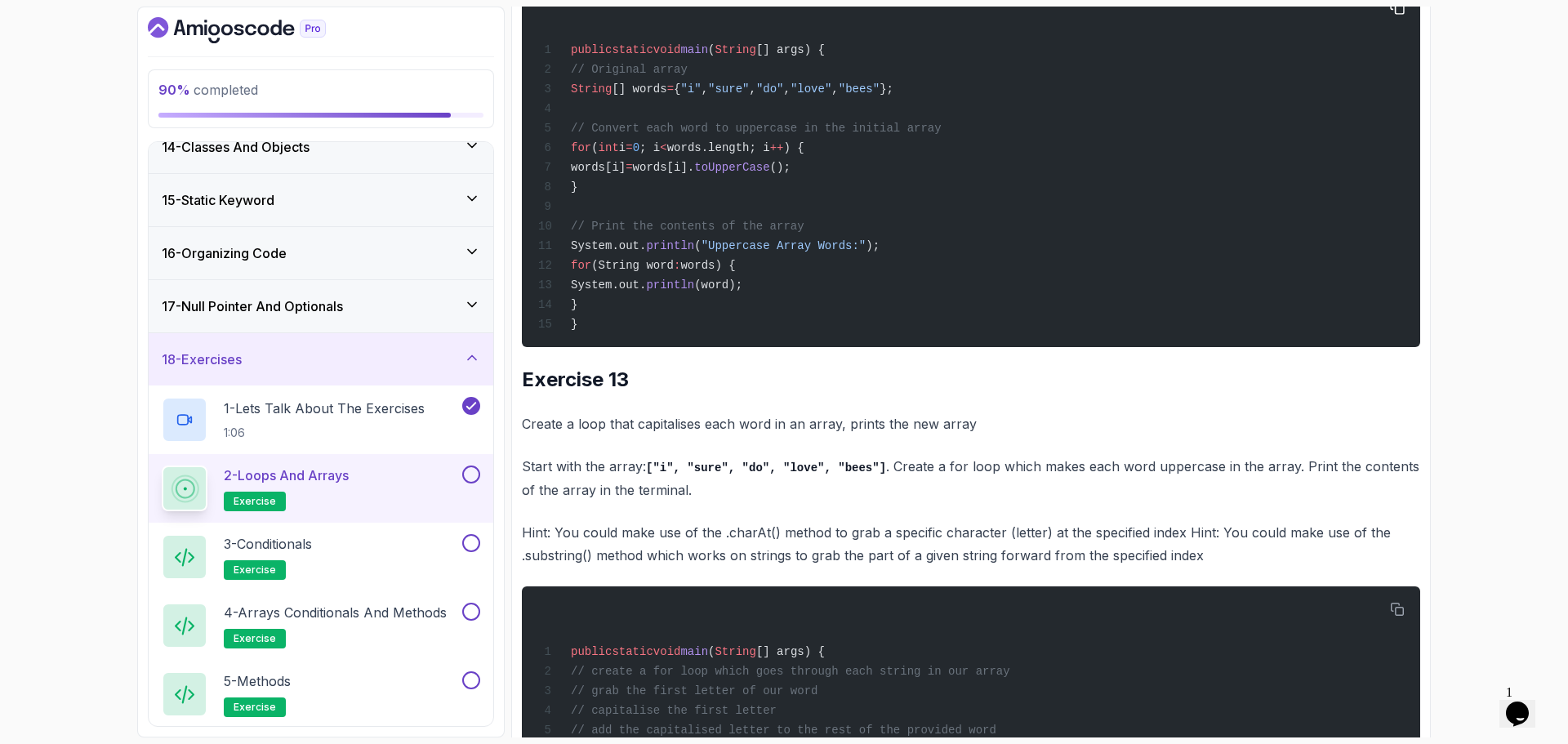
click at [660, 155] on span "; i" at bounding box center [650, 147] width 21 height 13
click at [866, 337] on div "public static void main ( String [] args) { // Original array String [] words =…" at bounding box center [971, 165] width 872 height 343
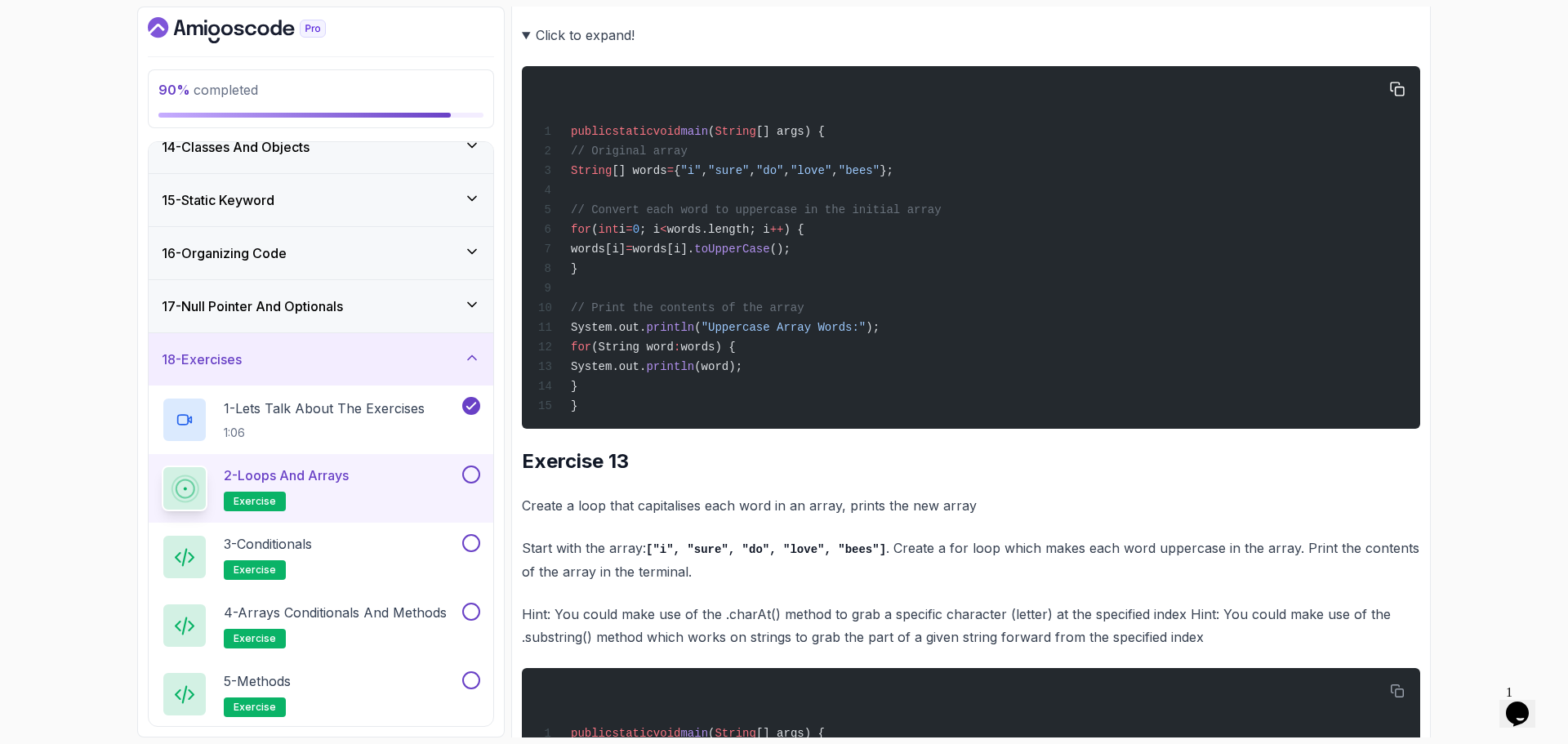
scroll to position [9554, 0]
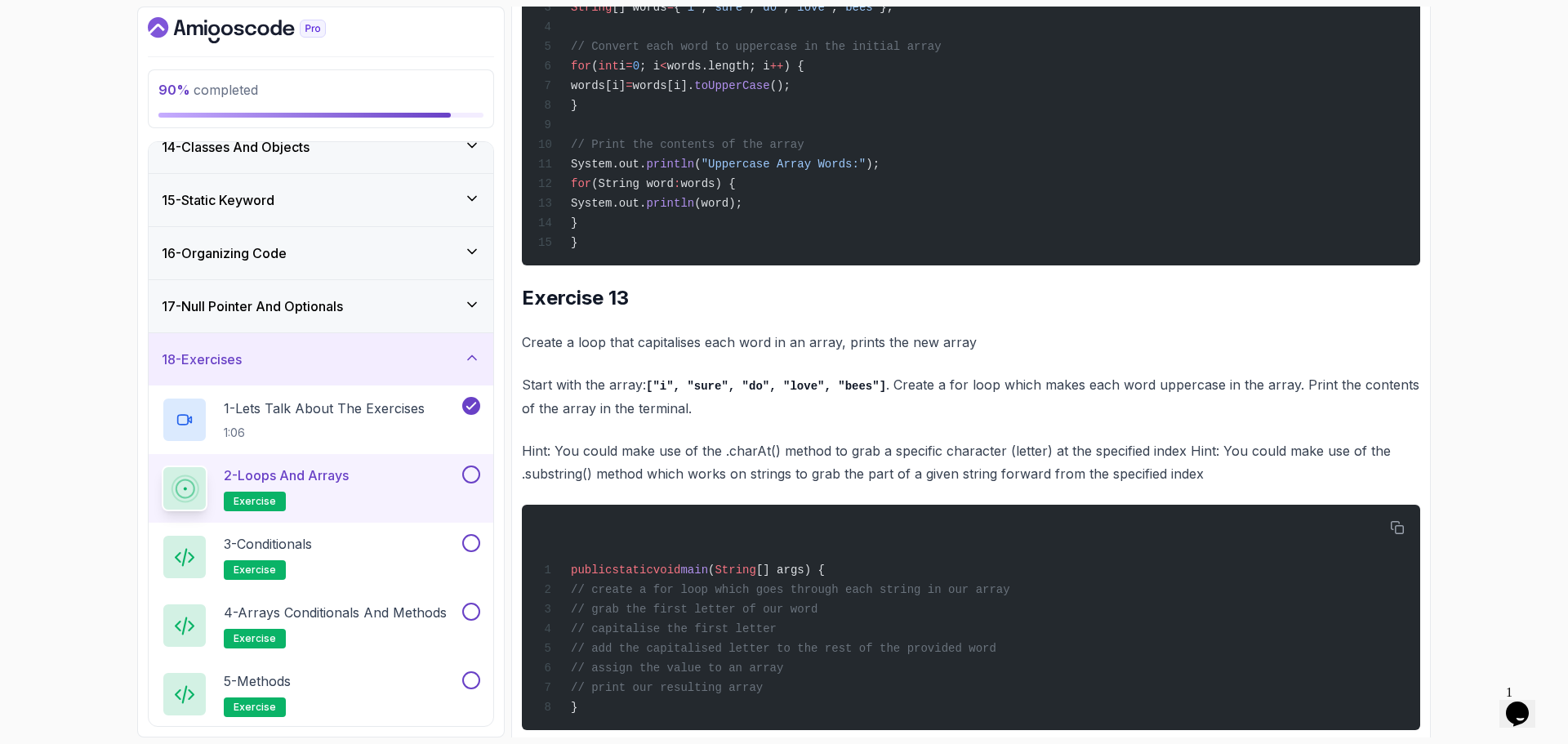
drag, startPoint x: 677, startPoint y: 399, endPoint x: 681, endPoint y: 391, distance: 8.9
click at [677, 256] on div "public static void main ( String [] args) { // Original array String [] words =…" at bounding box center [971, 84] width 872 height 343
click at [674, 190] on span "(String word" at bounding box center [632, 183] width 82 height 13
click at [741, 210] on span "(word);" at bounding box center [718, 203] width 48 height 13
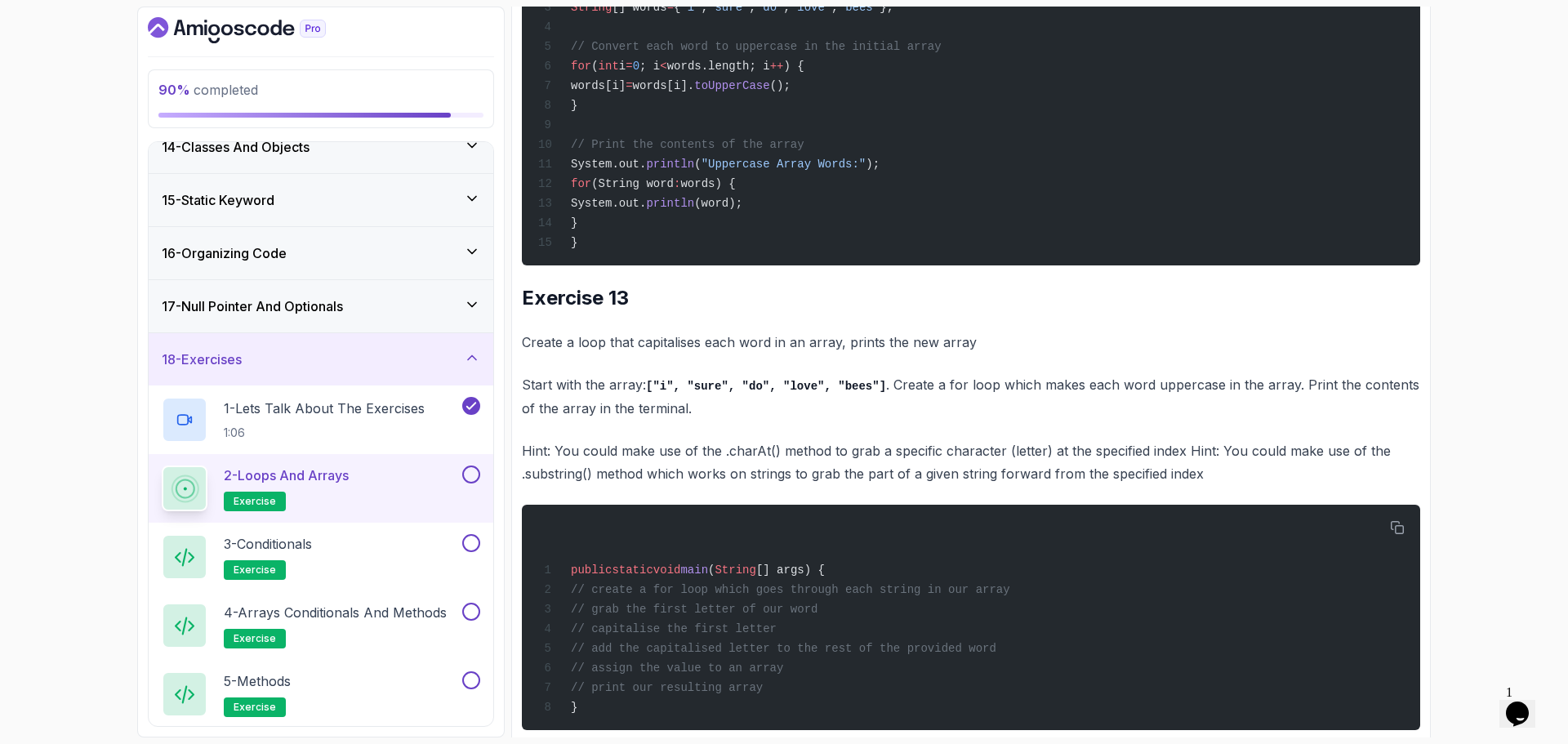
click at [743, 210] on span "(word);" at bounding box center [718, 203] width 48 height 13
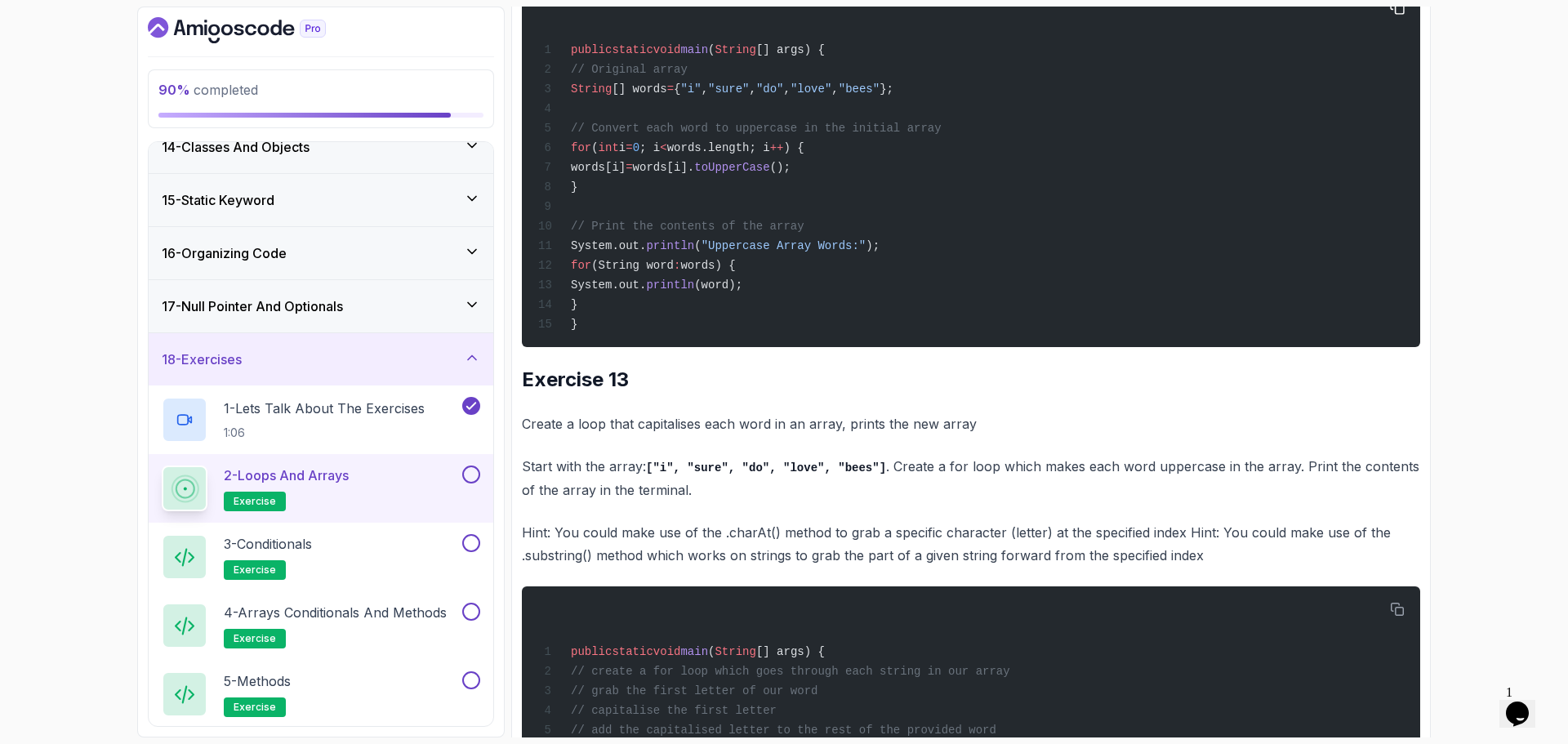
drag, startPoint x: 692, startPoint y: 334, endPoint x: 692, endPoint y: 346, distance: 12.0
click at [693, 337] on div "public static void main ( String [] args) { // Original array String [] words =…" at bounding box center [971, 165] width 872 height 343
drag, startPoint x: 694, startPoint y: 349, endPoint x: 847, endPoint y: 369, distance: 154.3
click at [891, 337] on div "public static void main ( String [] args) { // Original array String [] words =…" at bounding box center [971, 165] width 872 height 343
click at [640, 155] on span "0" at bounding box center [636, 147] width 7 height 13
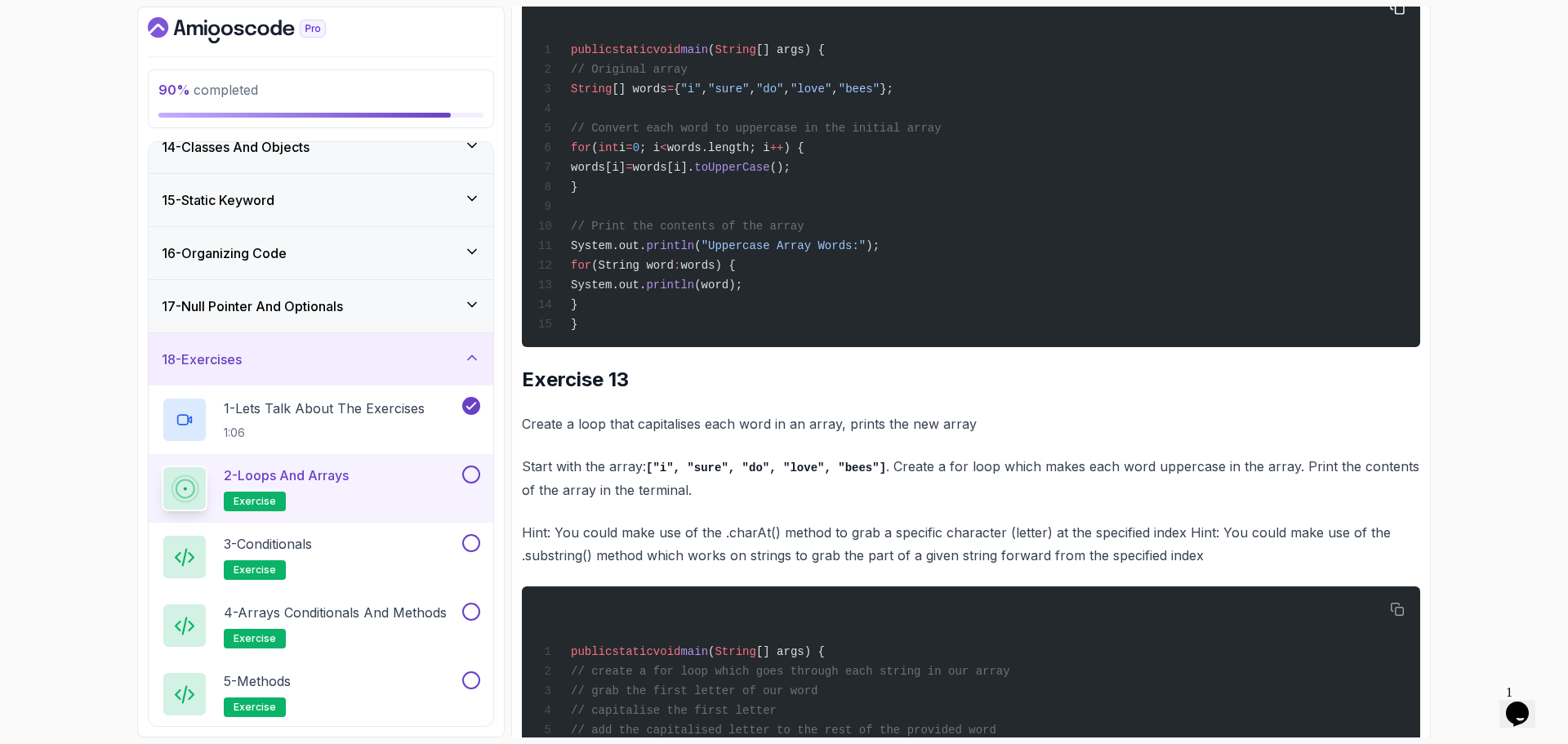
drag, startPoint x: 589, startPoint y: 461, endPoint x: 877, endPoint y: 451, distance: 288.2
click at [884, 337] on div "public static void main ( String [] args) { // Original array String [] words =…" at bounding box center [971, 165] width 872 height 343
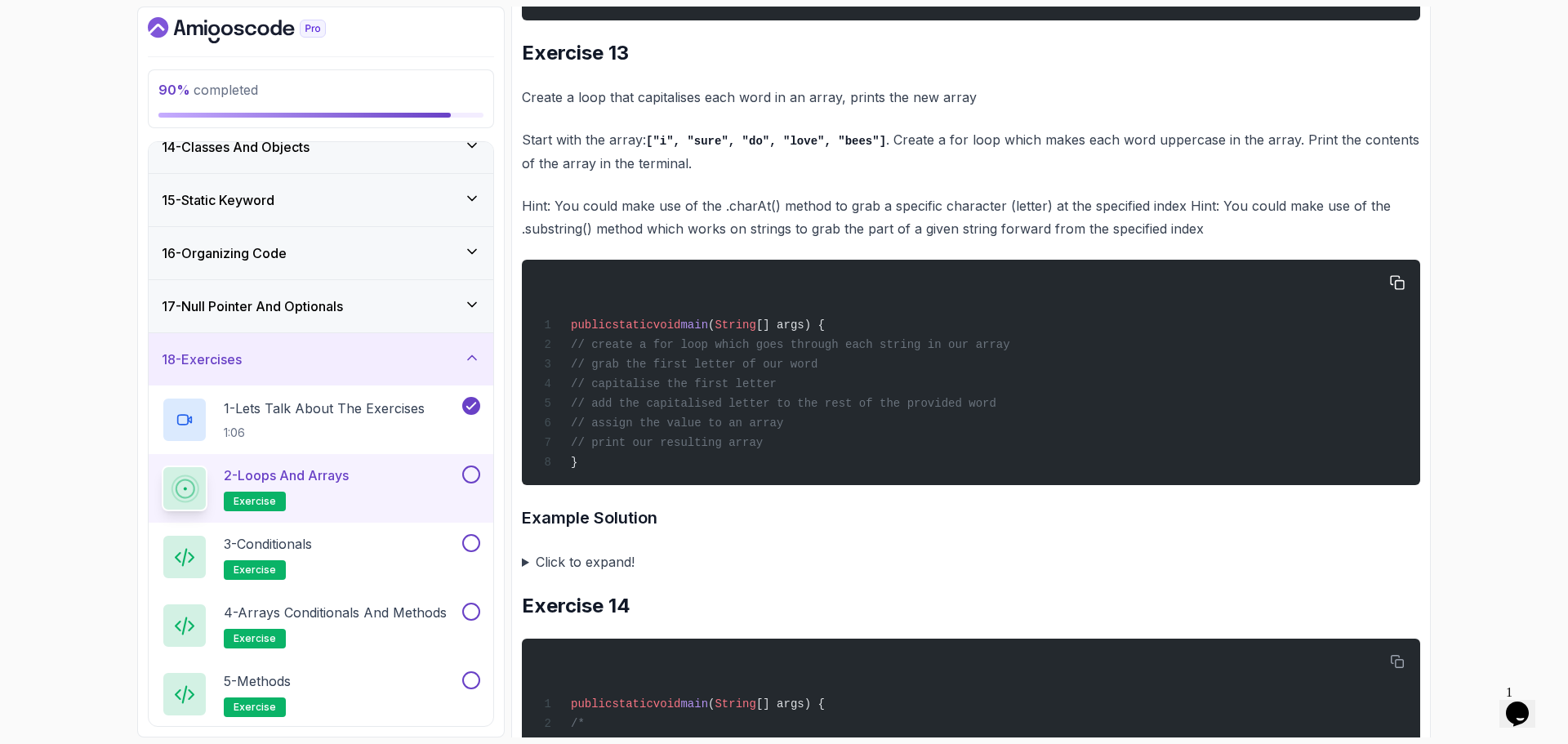
scroll to position [9881, 0]
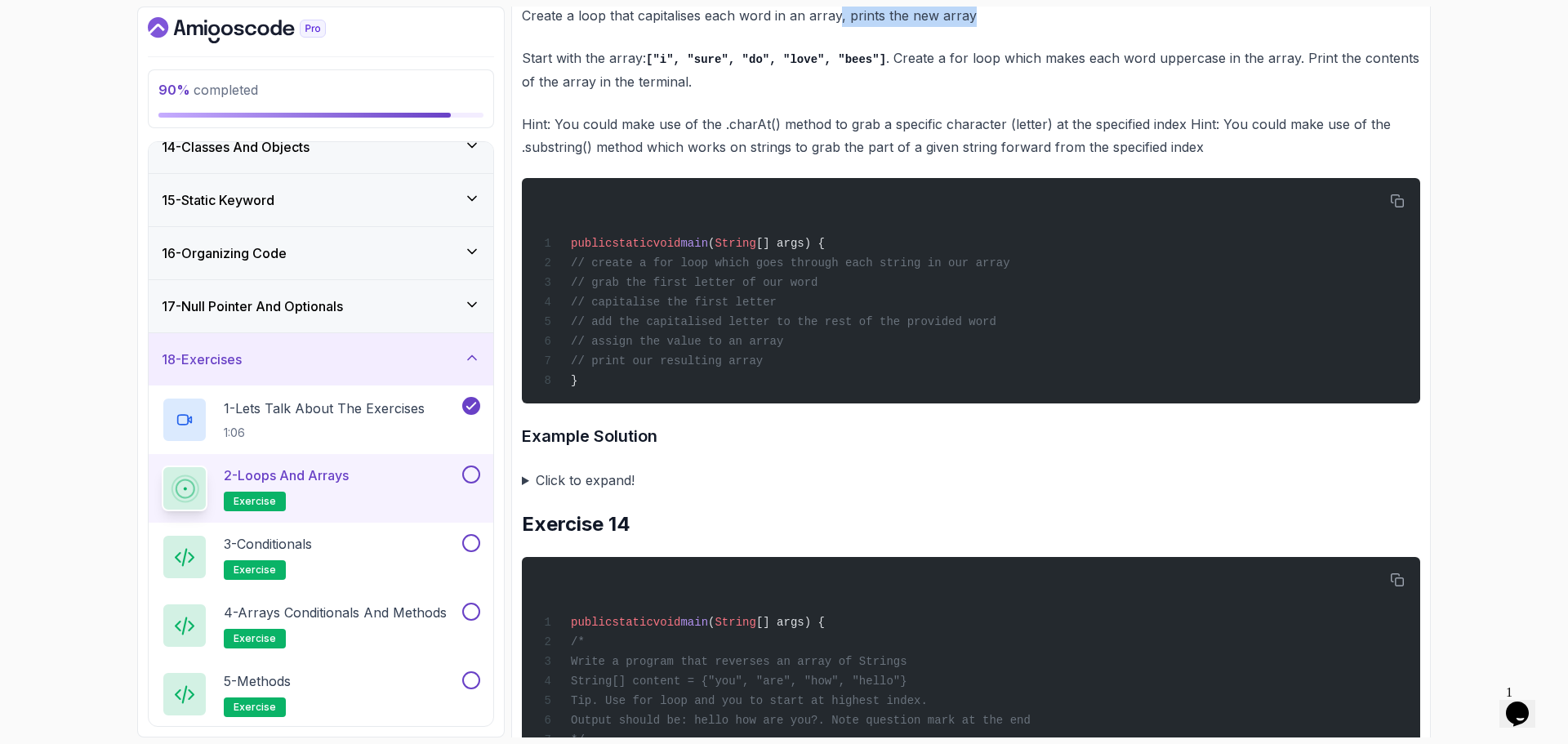
drag, startPoint x: 838, startPoint y: 229, endPoint x: 961, endPoint y: 249, distance: 124.6
click at [1117, 27] on p "Create a loop that capitalises each word in an array, prints the new array" at bounding box center [972, 16] width 899 height 22
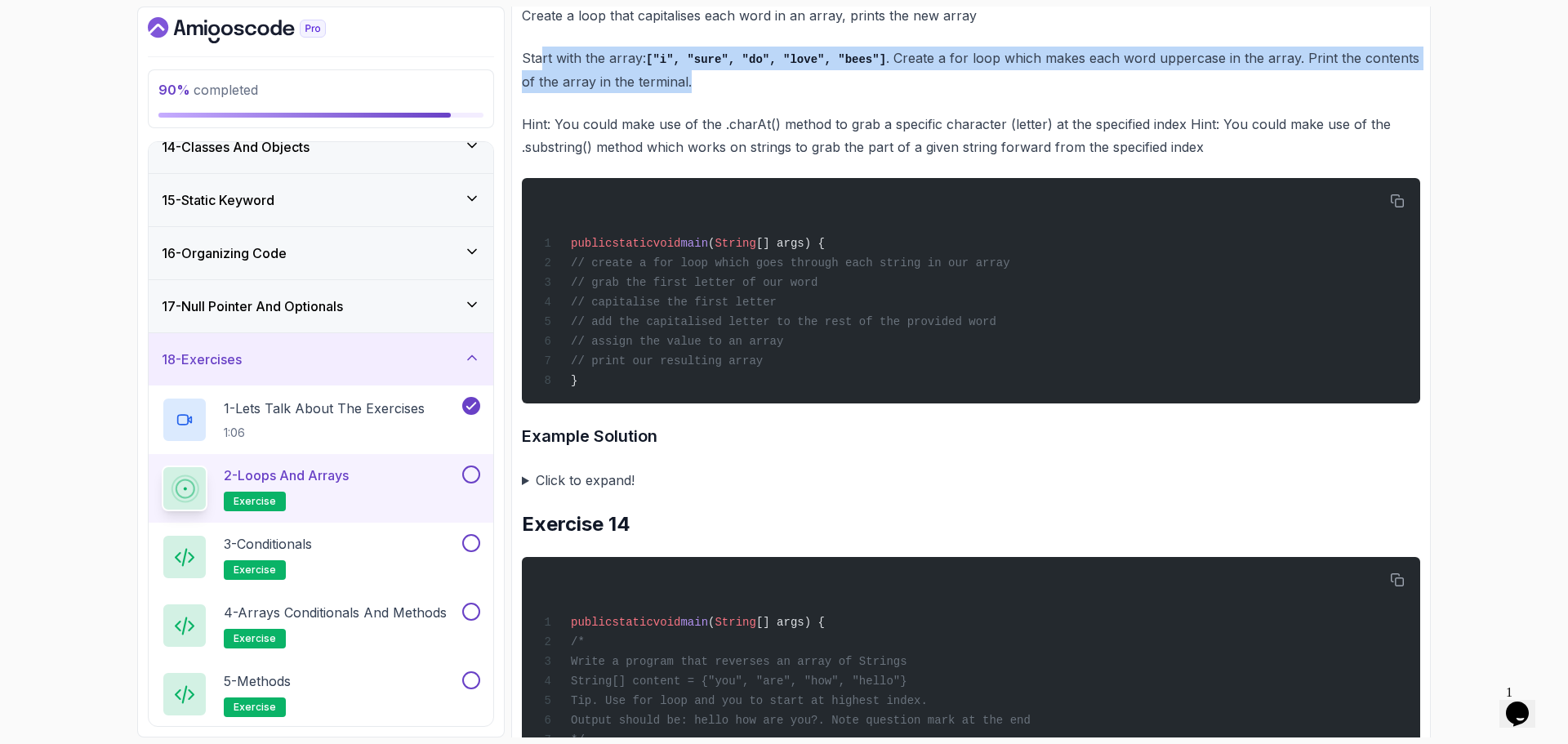
drag, startPoint x: 542, startPoint y: 277, endPoint x: 784, endPoint y: 287, distance: 242.2
click at [783, 93] on p "Start with the array: ["i", "sure", "do", "love", "bees"] . Create a for loop w…" at bounding box center [972, 70] width 899 height 47
click at [811, 93] on p "Start with the array: ["i", "sure", "do", "love", "bees"] . Create a for loop w…" at bounding box center [972, 70] width 899 height 47
click at [1044, 93] on p "Start with the array: ["i", "sure", "do", "love", "bees"] . Create a for loop w…" at bounding box center [972, 70] width 899 height 47
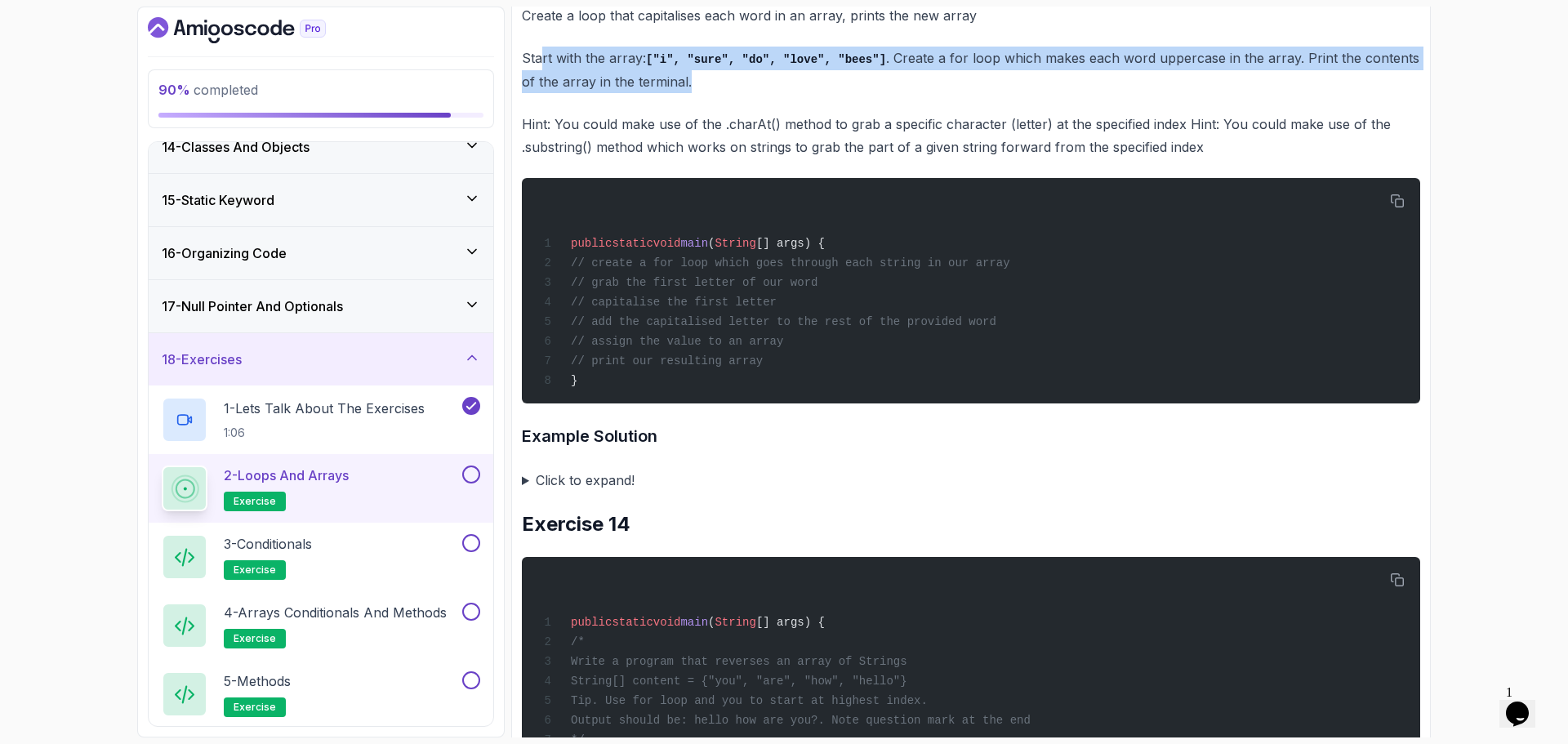
click at [1182, 93] on p "Start with the array: ["i", "sure", "do", "love", "bees"] . Create a for loop w…" at bounding box center [972, 70] width 899 height 47
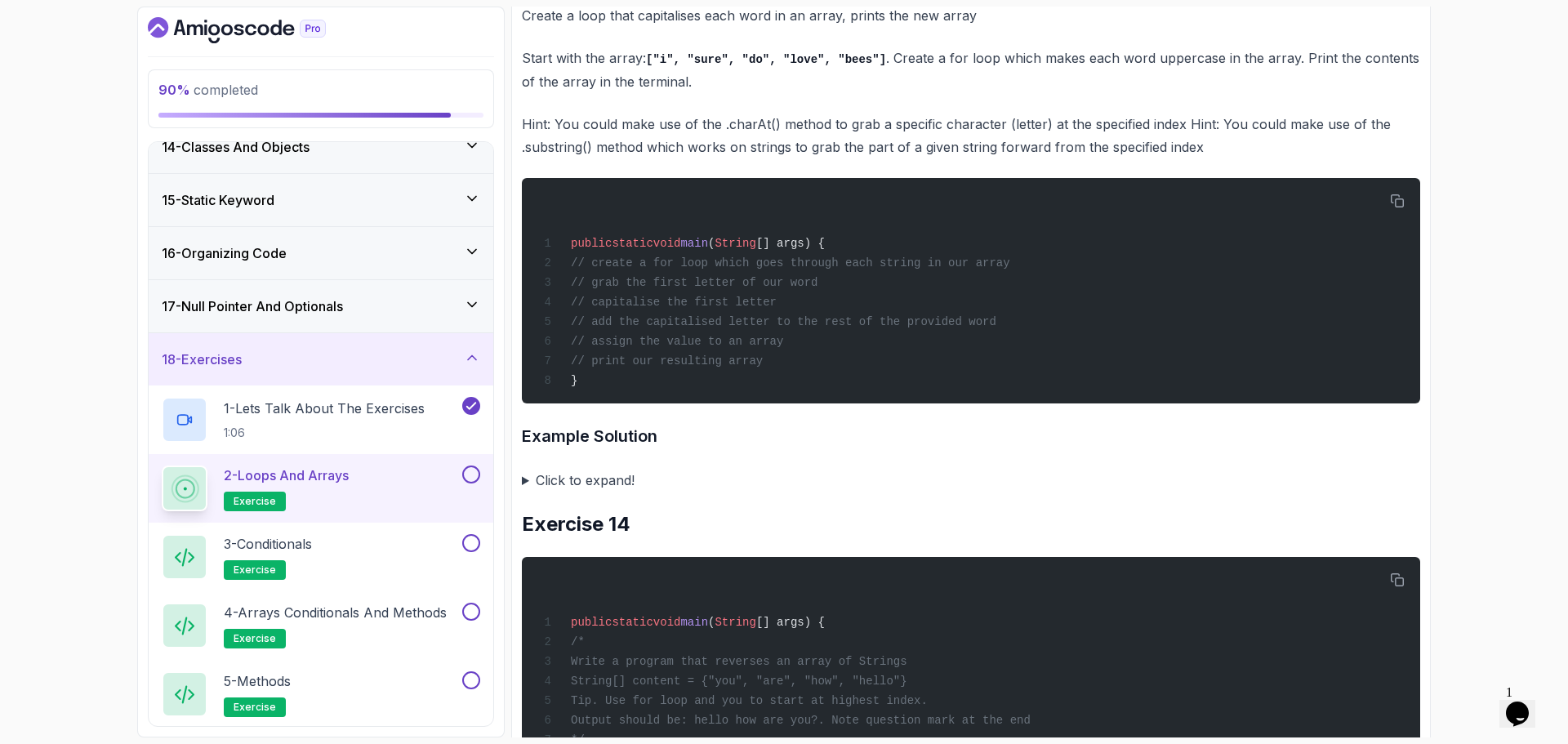
scroll to position [10126, 0]
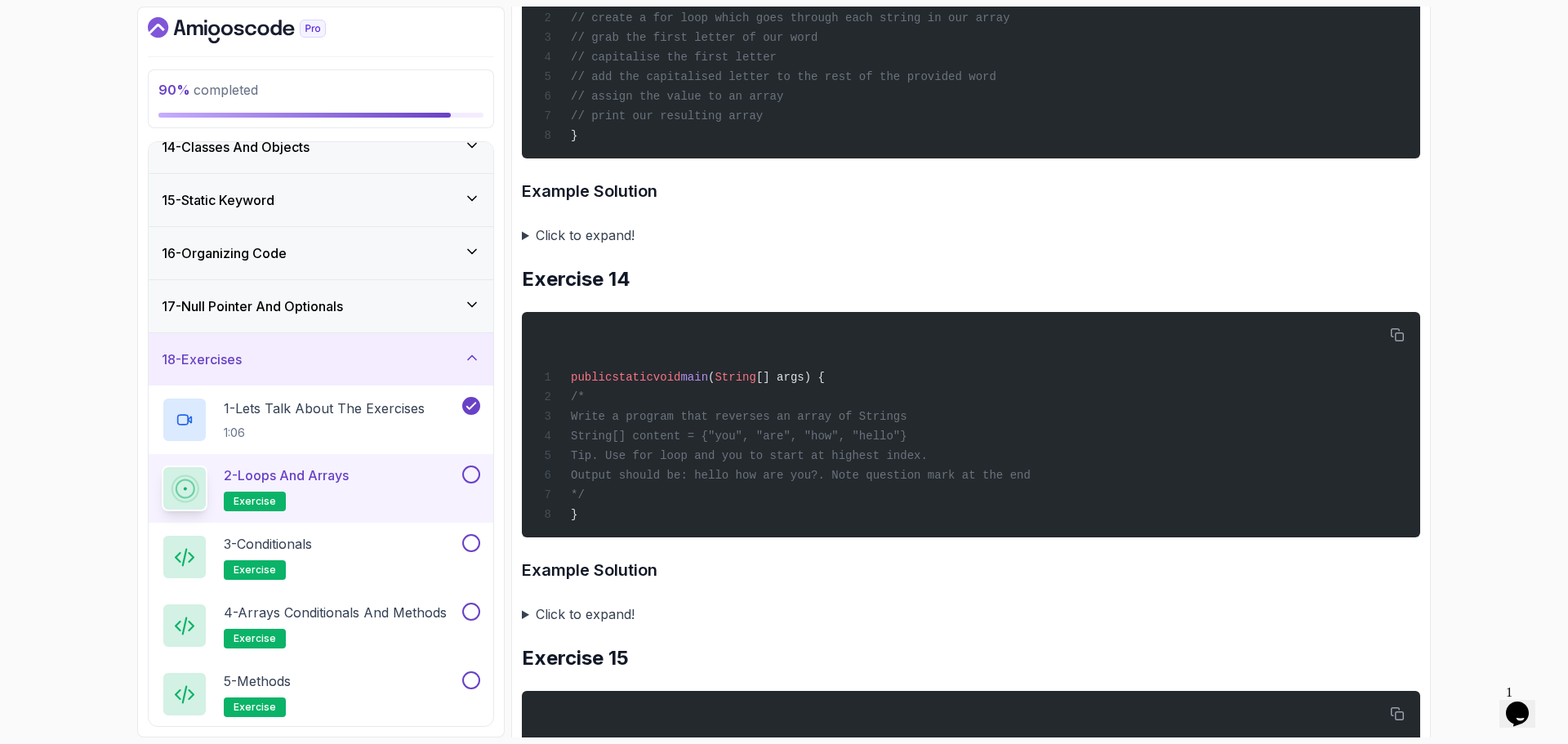
click at [585, 246] on summary "Click to expand!" at bounding box center [972, 235] width 899 height 22
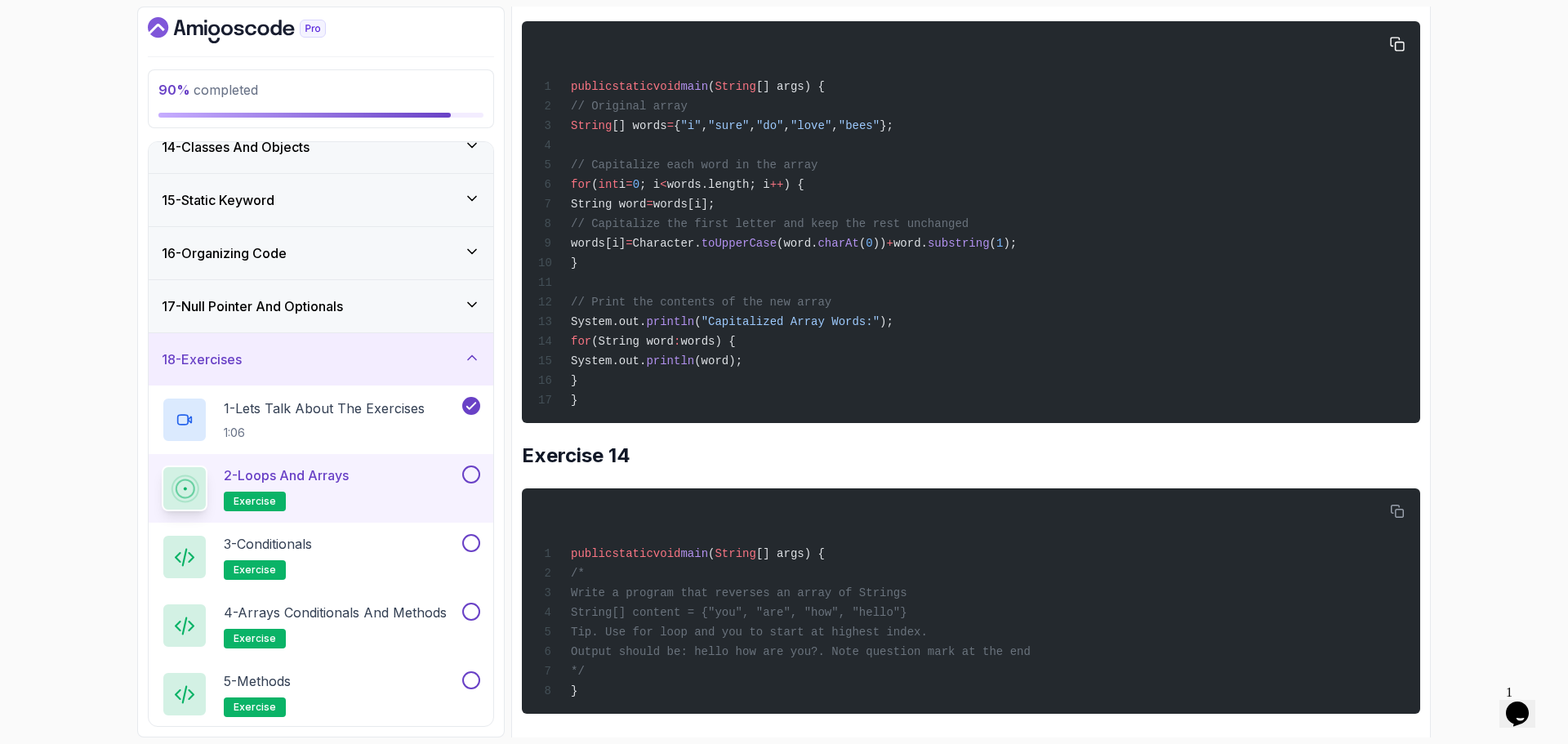
scroll to position [10452, 0]
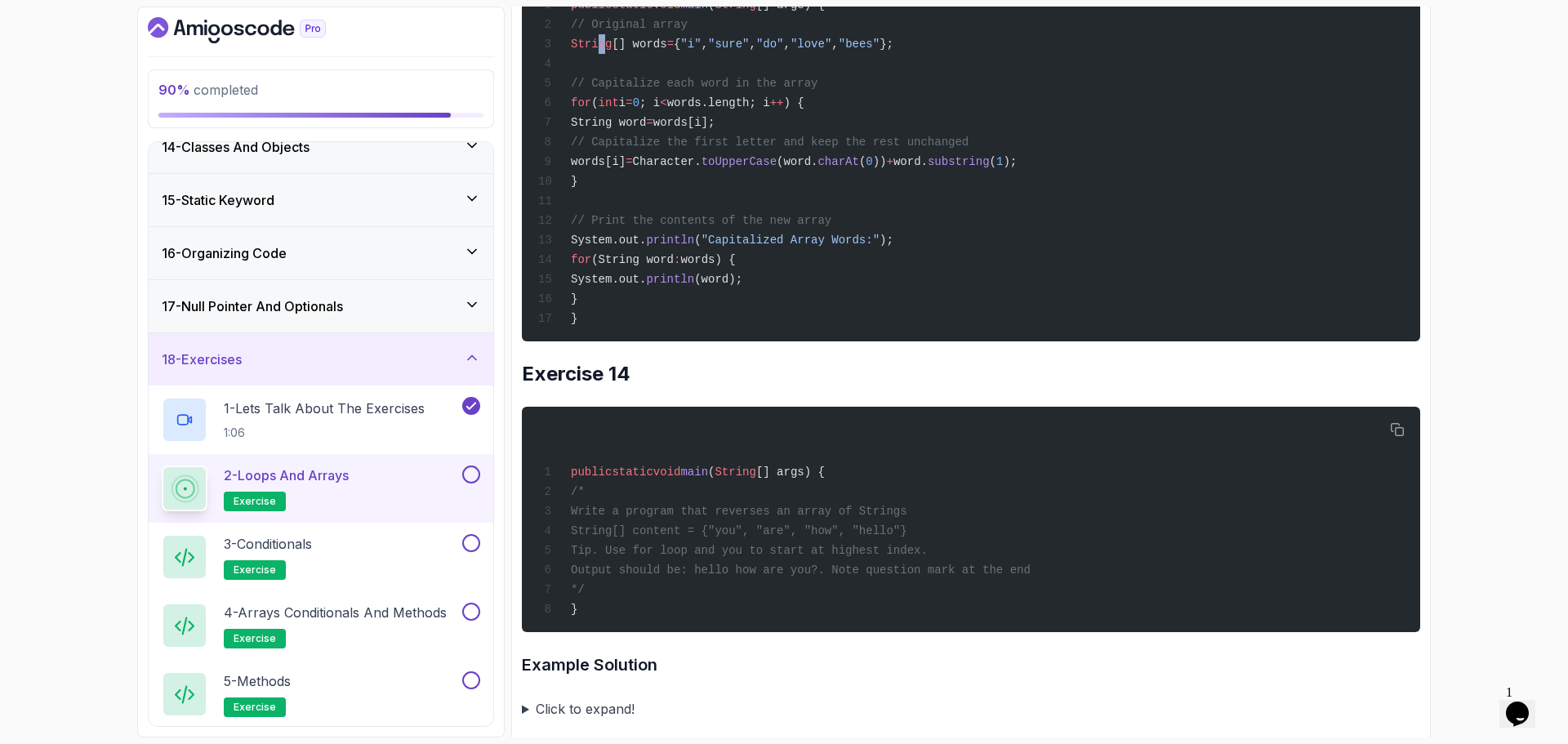
click at [597, 51] on span "String" at bounding box center [591, 43] width 41 height 13
drag, startPoint x: 578, startPoint y: 264, endPoint x: 1080, endPoint y: 234, distance: 502.9
click at [1074, 236] on div "public static void main ( String [] args) { // Original array String [] words =…" at bounding box center [971, 140] width 872 height 382
click at [887, 297] on div "public static void main ( String [] args) { // Original array String [] words =…" at bounding box center [971, 140] width 872 height 382
drag, startPoint x: 694, startPoint y: 325, endPoint x: 949, endPoint y: 328, distance: 255.0
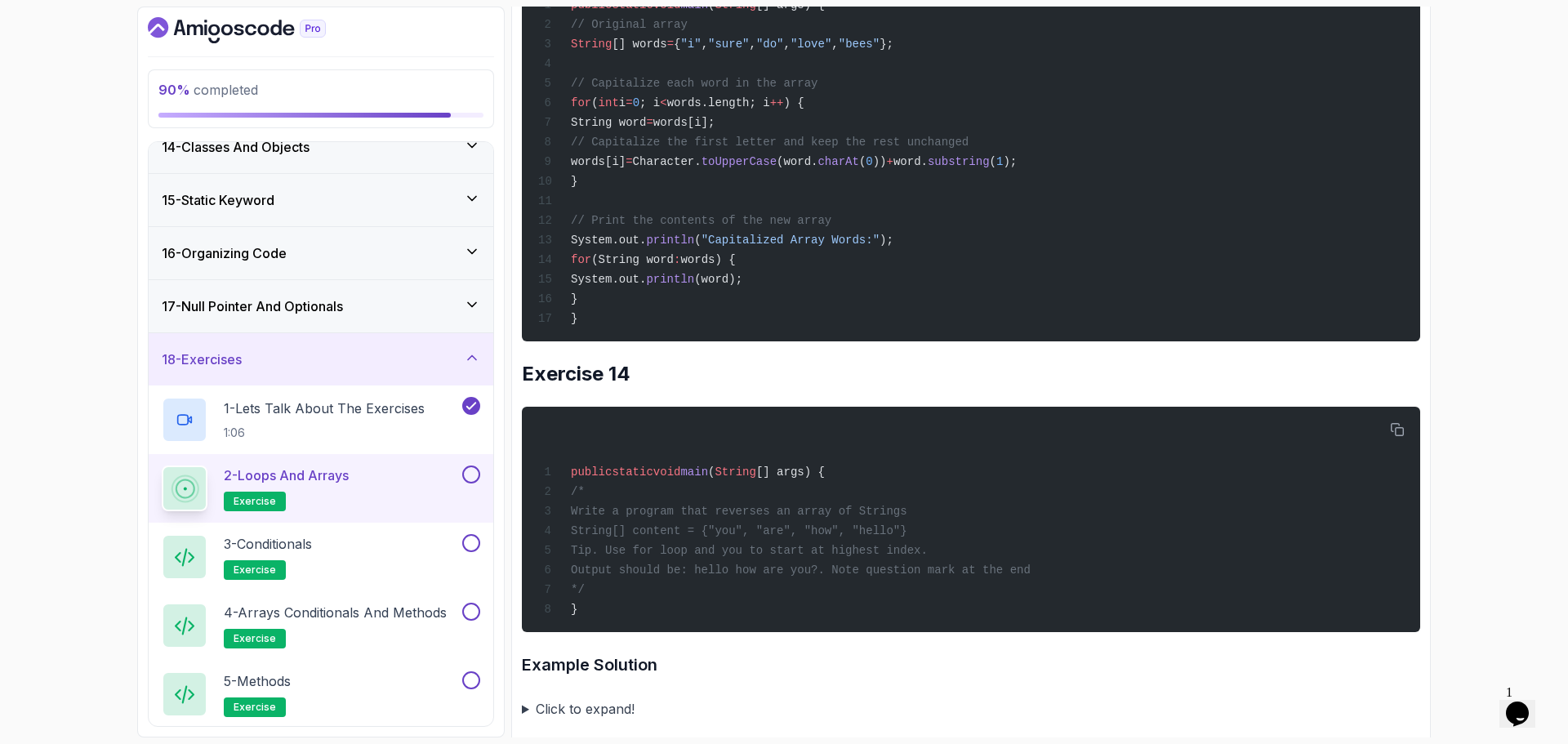
click at [982, 332] on div "public static void main ( String [] args) { // Original array String [] words =…" at bounding box center [971, 140] width 872 height 382
click at [948, 332] on div "public static void main ( String [] args) { // Original array String [] words =…" at bounding box center [971, 140] width 872 height 382
drag, startPoint x: 617, startPoint y: 345, endPoint x: 825, endPoint y: 342, distance: 208.0
click at [825, 332] on div "public static void main ( String [] args) { // Original array String [] words =…" at bounding box center [971, 140] width 872 height 382
click at [857, 332] on div "public static void main ( String [] args) { // Original array String [] words =…" at bounding box center [971, 140] width 872 height 382
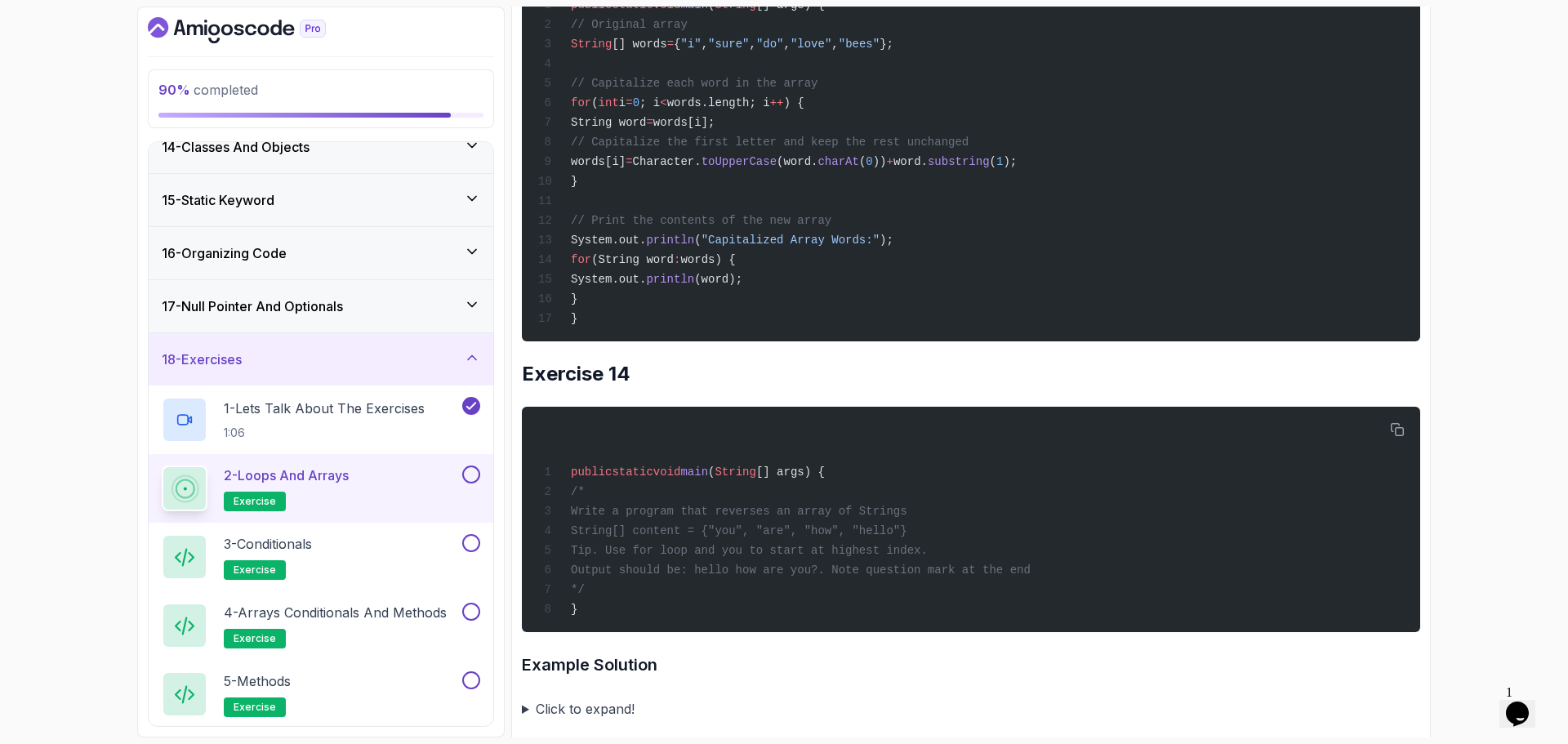
drag, startPoint x: 686, startPoint y: 349, endPoint x: 672, endPoint y: 348, distance: 14.0
click at [647, 129] on span "String word" at bounding box center [609, 122] width 75 height 13
click at [716, 129] on span "words[i];" at bounding box center [685, 122] width 62 height 13
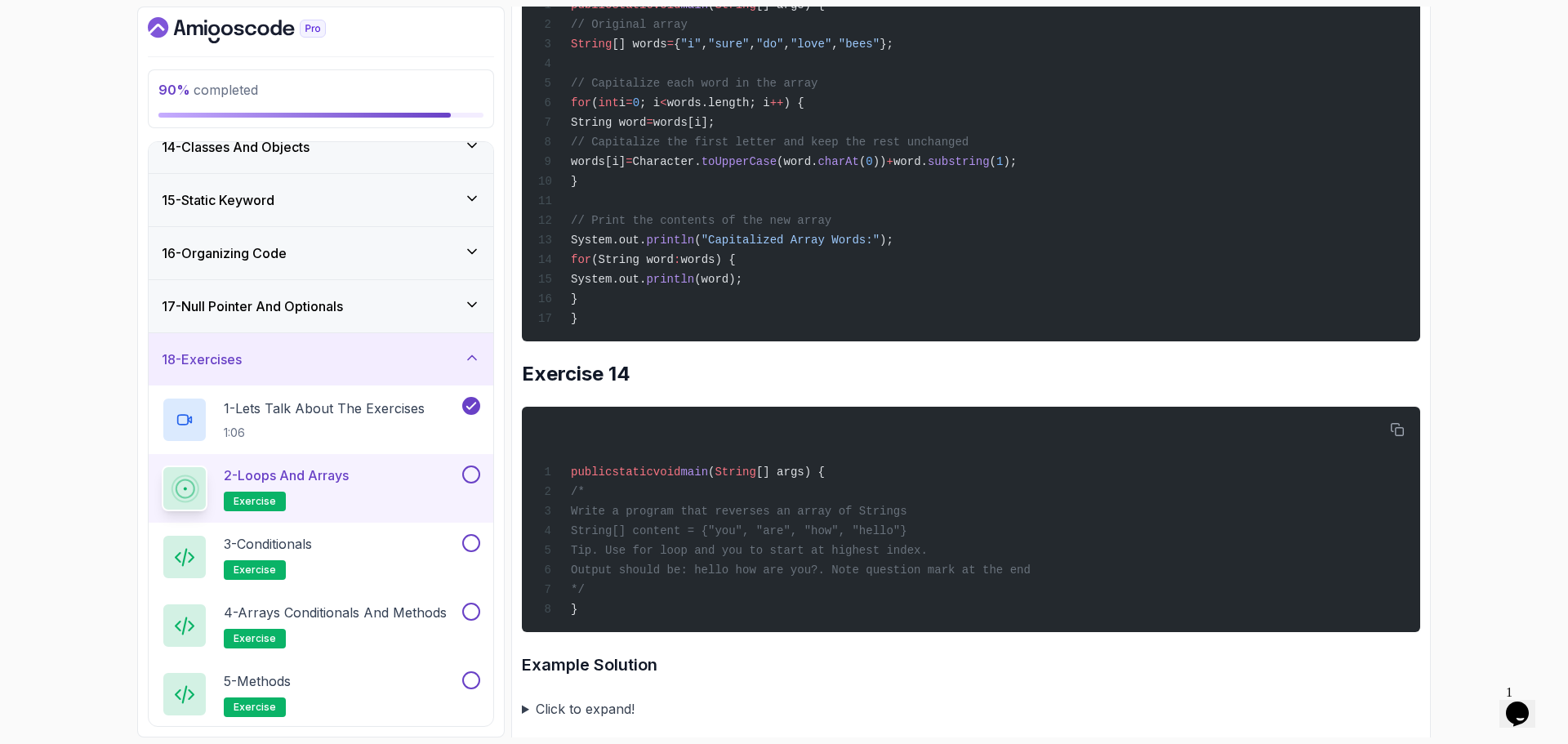
click at [802, 332] on div "public static void main ( String [] args) { // Original array String [] words =…" at bounding box center [971, 140] width 872 height 382
drag, startPoint x: 709, startPoint y: 346, endPoint x: 744, endPoint y: 349, distance: 35.1
click at [716, 129] on span "words[i];" at bounding box center [685, 122] width 62 height 13
drag, startPoint x: 748, startPoint y: 347, endPoint x: 736, endPoint y: 350, distance: 12.4
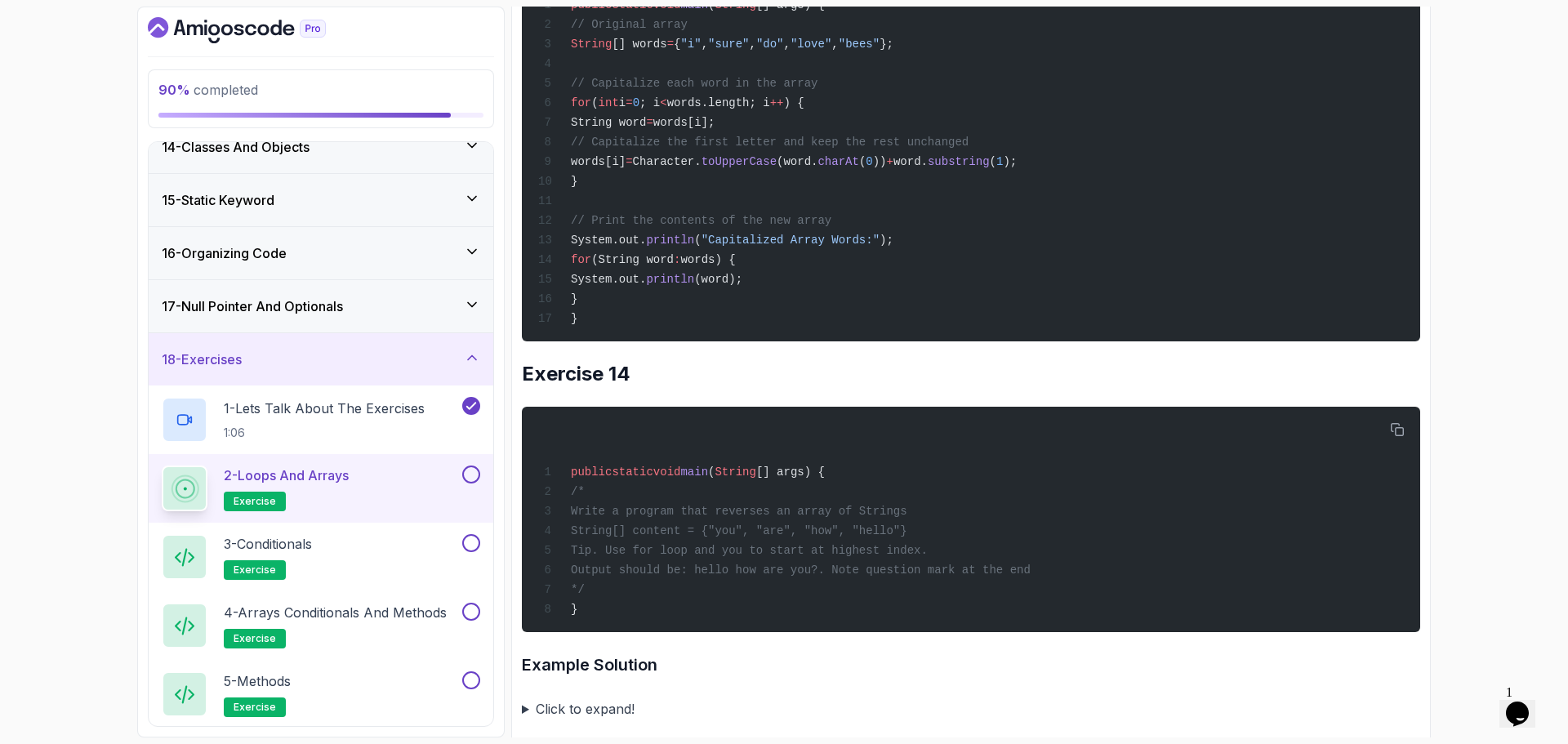
click at [716, 129] on span "words[i];" at bounding box center [685, 122] width 62 height 13
click at [647, 129] on span "String word" at bounding box center [609, 122] width 75 height 13
click at [621, 129] on span "String word" at bounding box center [609, 122] width 75 height 13
click at [813, 332] on div "public static void main ( String [] args) { // Original array String [] words =…" at bounding box center [971, 140] width 872 height 382
drag, startPoint x: 688, startPoint y: 387, endPoint x: 835, endPoint y: 391, distance: 147.1
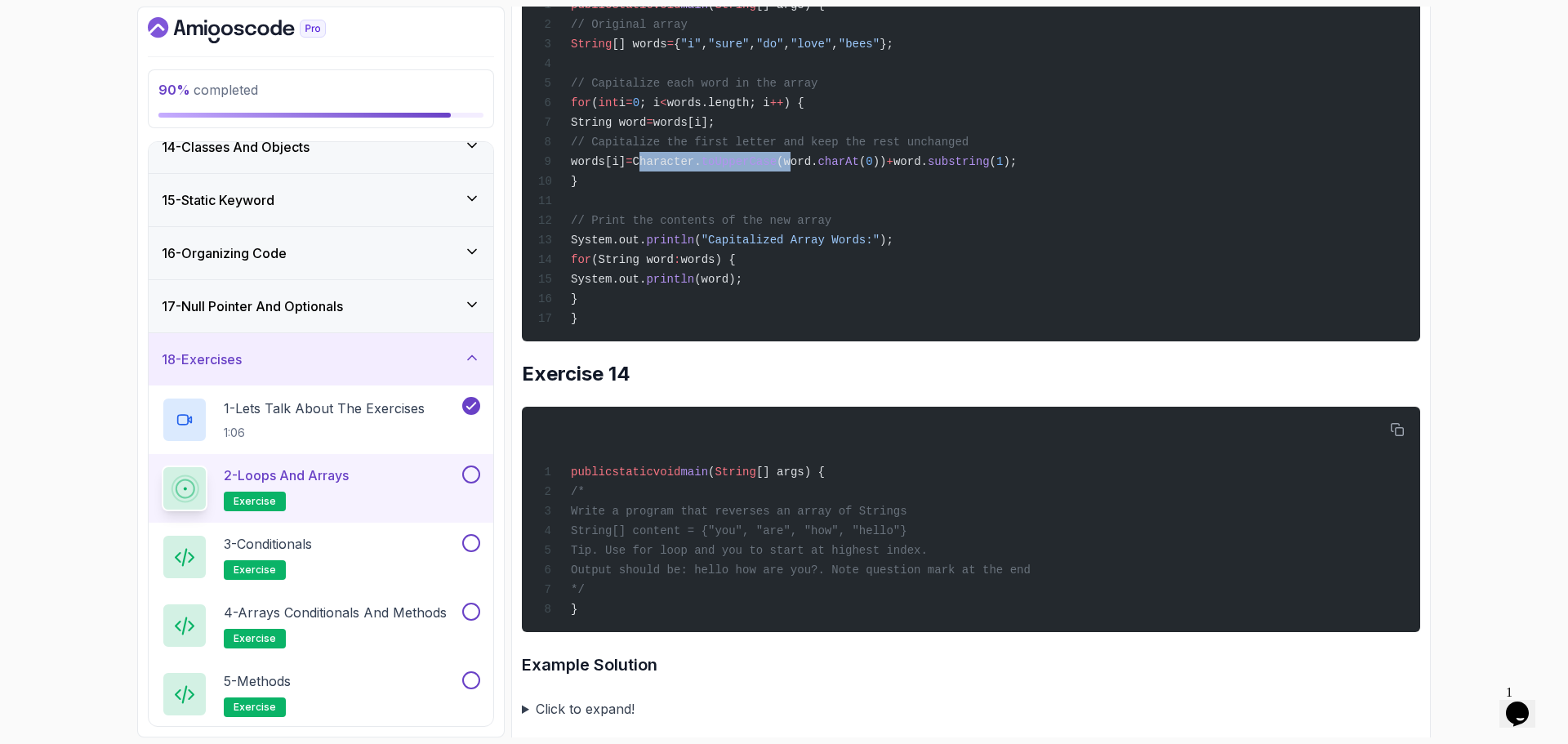
click at [835, 169] on span "words[i] = Character. toUpperCase (word. charAt ( 0 )) + word. substring ( 1 );" at bounding box center [778, 162] width 479 height 13
click at [640, 129] on span "String word" at bounding box center [609, 122] width 75 height 13
drag, startPoint x: 755, startPoint y: 391, endPoint x: 833, endPoint y: 394, distance: 78.1
click at [832, 332] on div "public static void main ( String [] args) { // Original array String [] words =…" at bounding box center [971, 140] width 872 height 382
drag, startPoint x: 841, startPoint y: 384, endPoint x: 883, endPoint y: 386, distance: 42.0
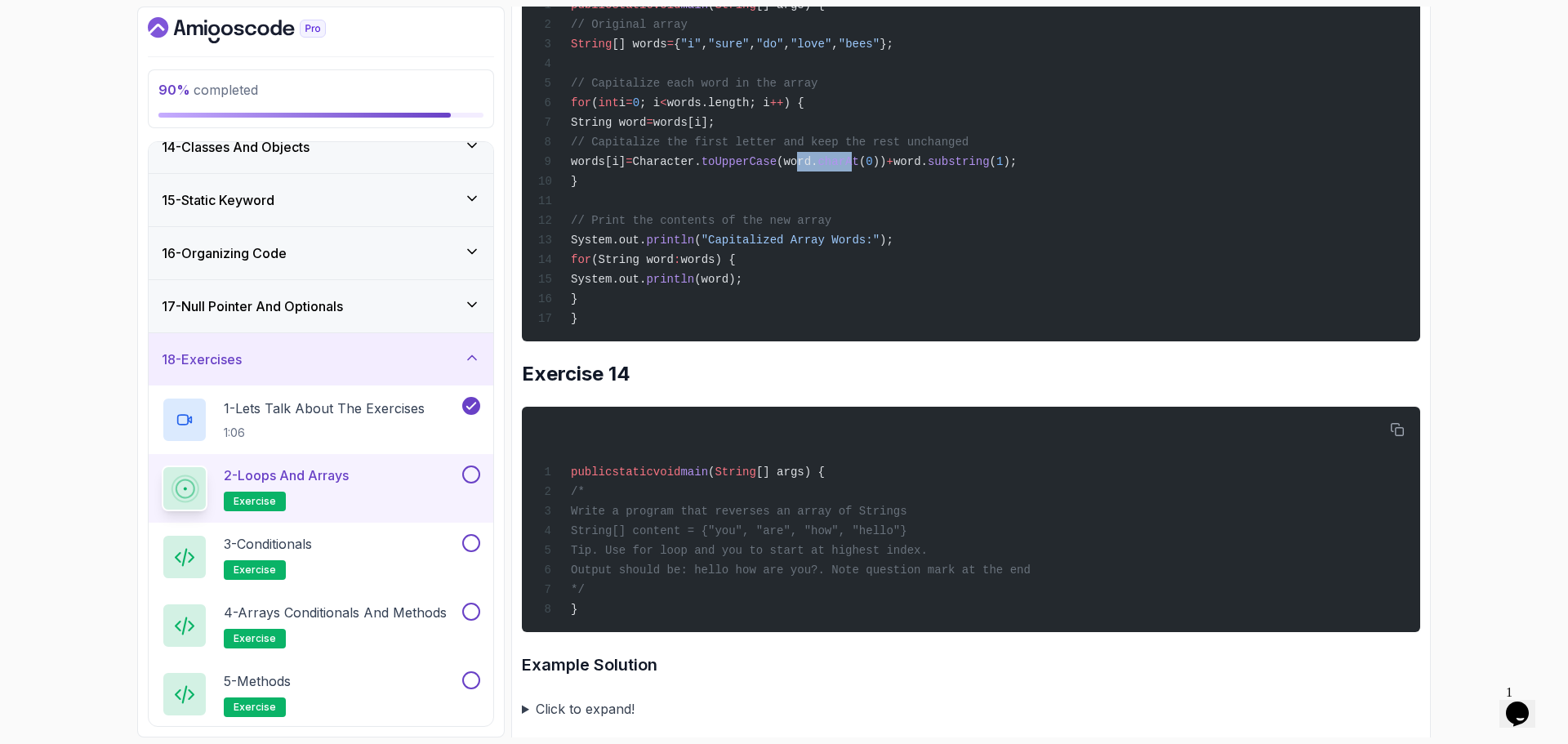
click at [889, 332] on div "public static void main ( String [] args) { // Original array String [] words =…" at bounding box center [971, 140] width 872 height 382
drag, startPoint x: 943, startPoint y: 389, endPoint x: 1061, endPoint y: 393, distance: 118.1
click at [1061, 332] on div "public static void main ( String [] args) { // Original array String [] words =…" at bounding box center [971, 140] width 872 height 382
click at [1115, 332] on div "public static void main ( String [] args) { // Original array String [] words =…" at bounding box center [971, 140] width 872 height 382
drag, startPoint x: 876, startPoint y: 393, endPoint x: 996, endPoint y: 385, distance: 120.3
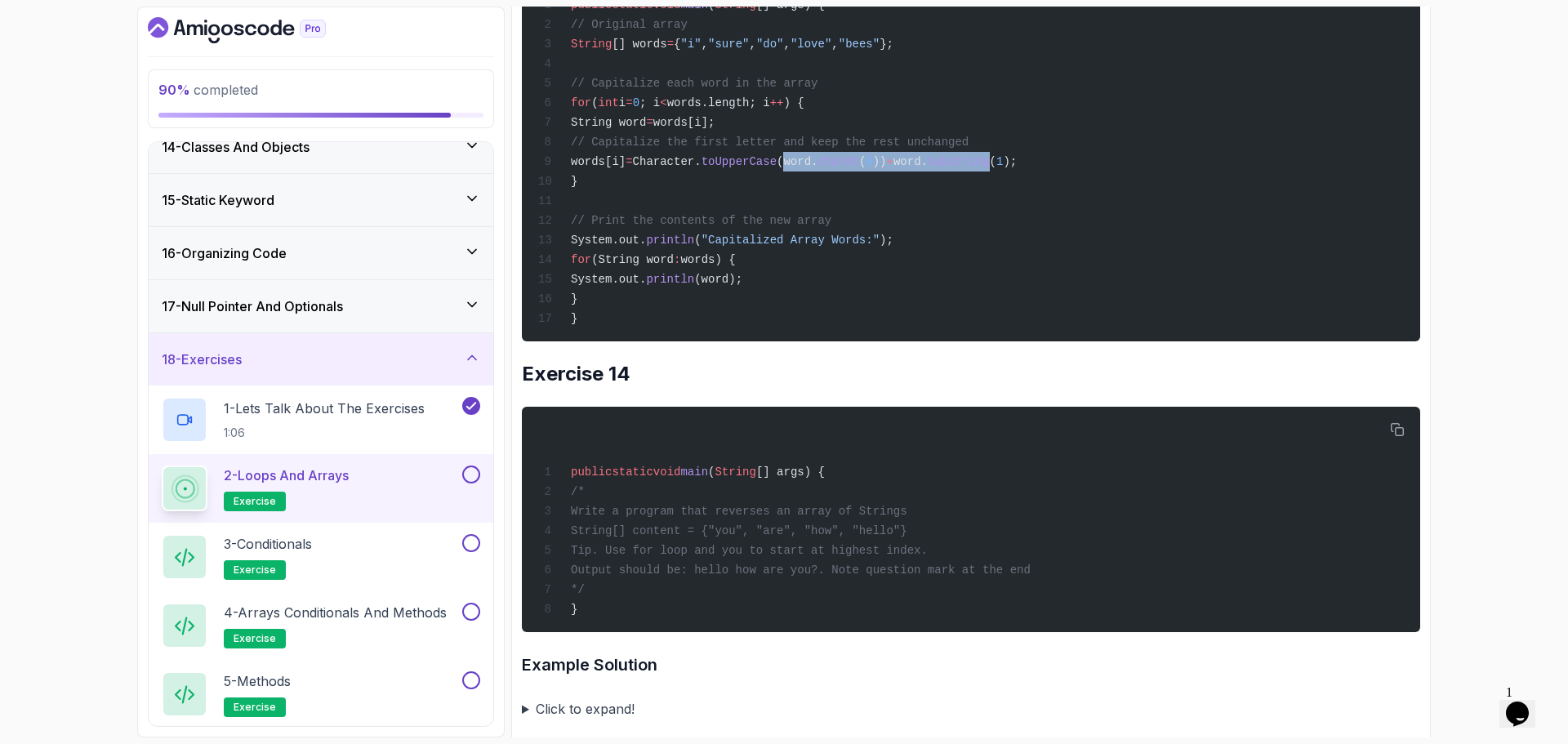
click at [1017, 169] on span "words[i] = Character. toUpperCase (word. charAt ( 0 )) + word. substring ( 1 );" at bounding box center [778, 162] width 479 height 13
click at [887, 169] on span "))" at bounding box center [880, 162] width 14 height 13
click at [825, 169] on span "words[i] = Character. toUpperCase (word. charAt ( 0 )) + word. substring ( 1 );" at bounding box center [778, 162] width 479 height 13
drag, startPoint x: 995, startPoint y: 384, endPoint x: 910, endPoint y: 391, distance: 85.3
click at [990, 169] on span "substring" at bounding box center [959, 162] width 62 height 13
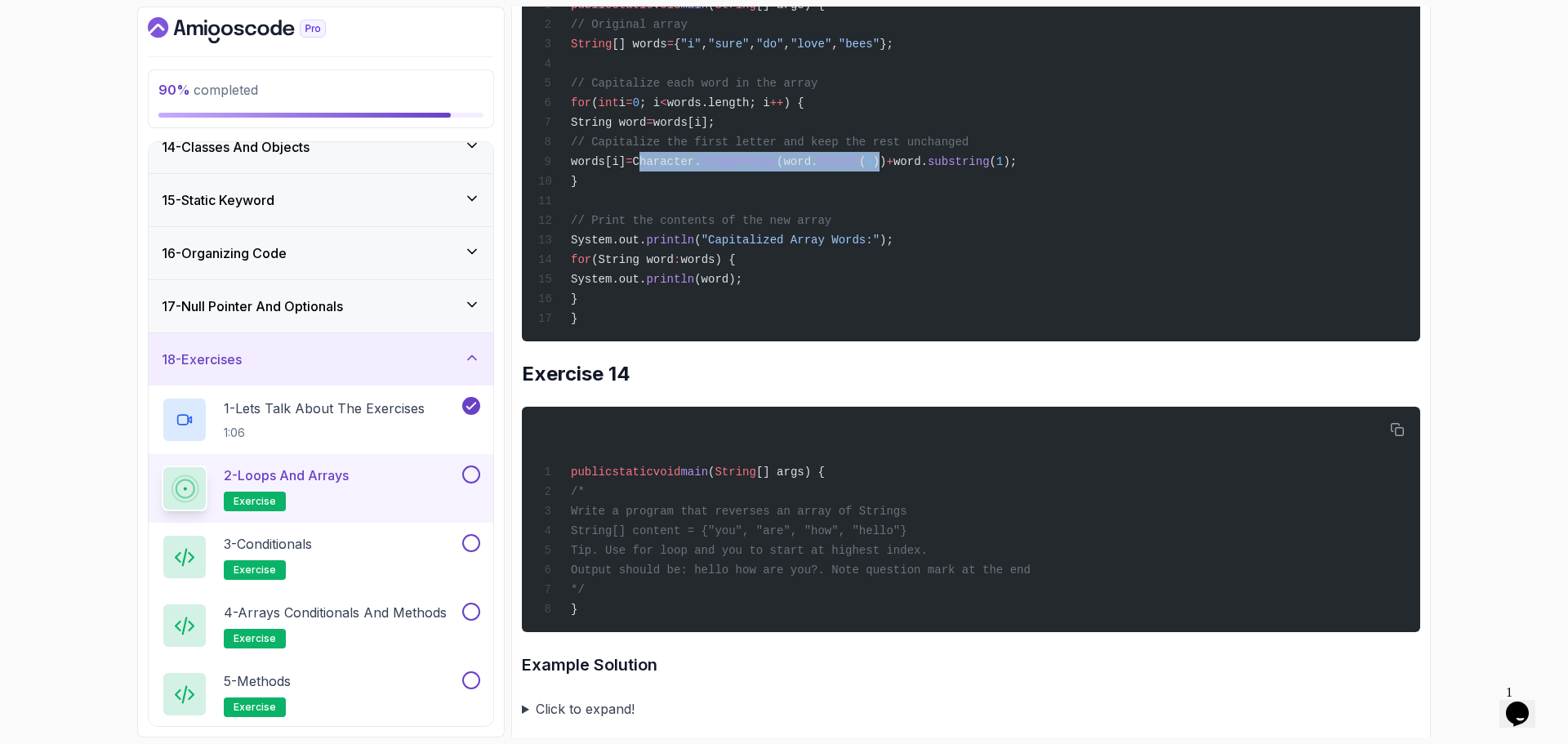
drag, startPoint x: 920, startPoint y: 390, endPoint x: 707, endPoint y: 389, distance: 213.0
click at [691, 169] on span "words[i] = Character. toUpperCase (word. charAt ( 0 )) + word. substring ( 1 );" at bounding box center [778, 162] width 479 height 13
drag, startPoint x: 937, startPoint y: 385, endPoint x: 1052, endPoint y: 387, distance: 115.0
click at [1017, 169] on span "words[i] = Character. toUpperCase (word. charAt ( 0 )) + word. substring ( 1 );" at bounding box center [778, 162] width 479 height 13
click at [1102, 332] on div "public static void main ( String [] args) { // Original array String [] words =…" at bounding box center [971, 140] width 872 height 382
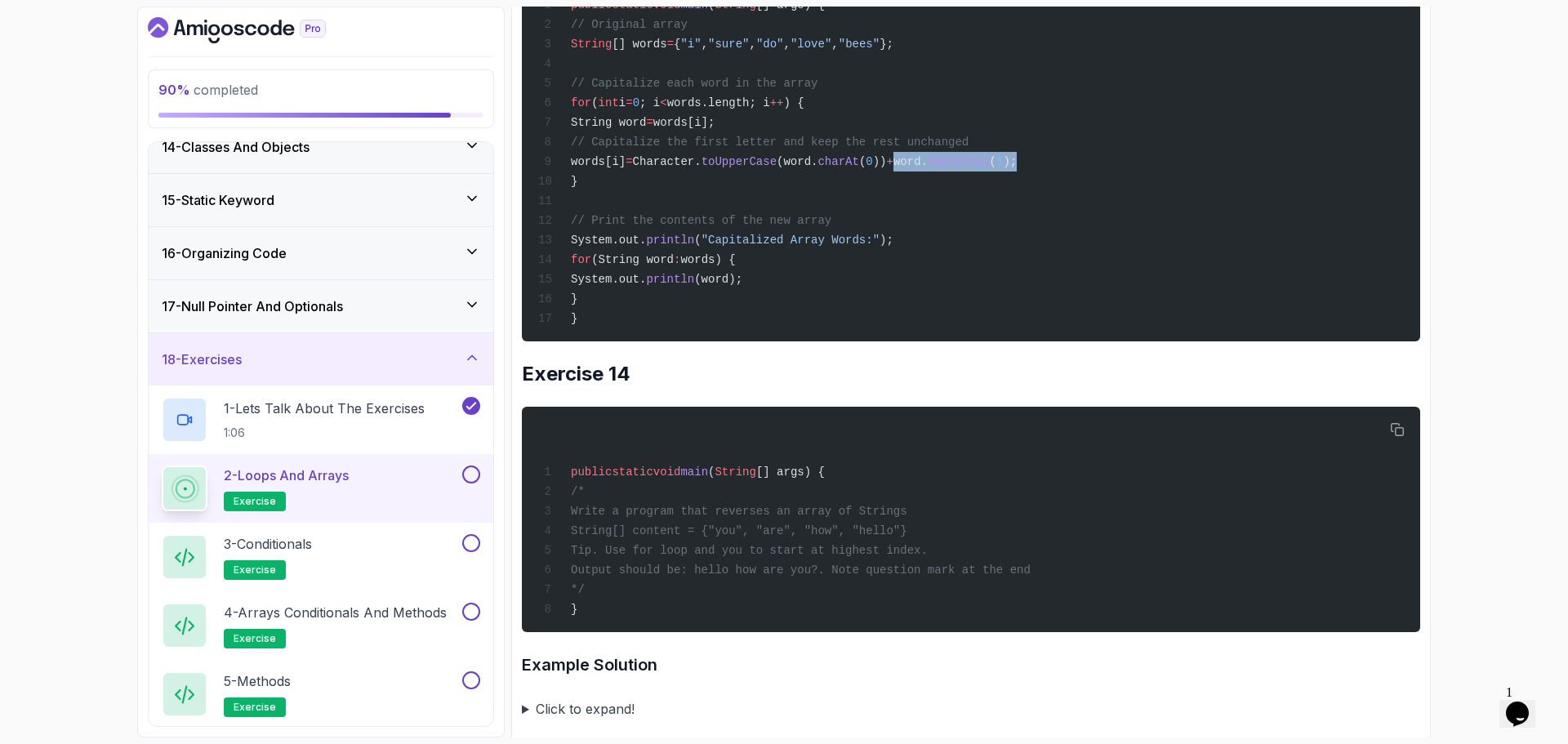
drag, startPoint x: 603, startPoint y: 391, endPoint x: 724, endPoint y: 397, distance: 121.1
click at [724, 332] on div "public static void main ( String [] args) { // Original array String [] words =…" at bounding box center [971, 140] width 872 height 382
click at [1013, 332] on div "public static void main ( String [] args) { // Original array String [] words =…" at bounding box center [971, 140] width 872 height 382
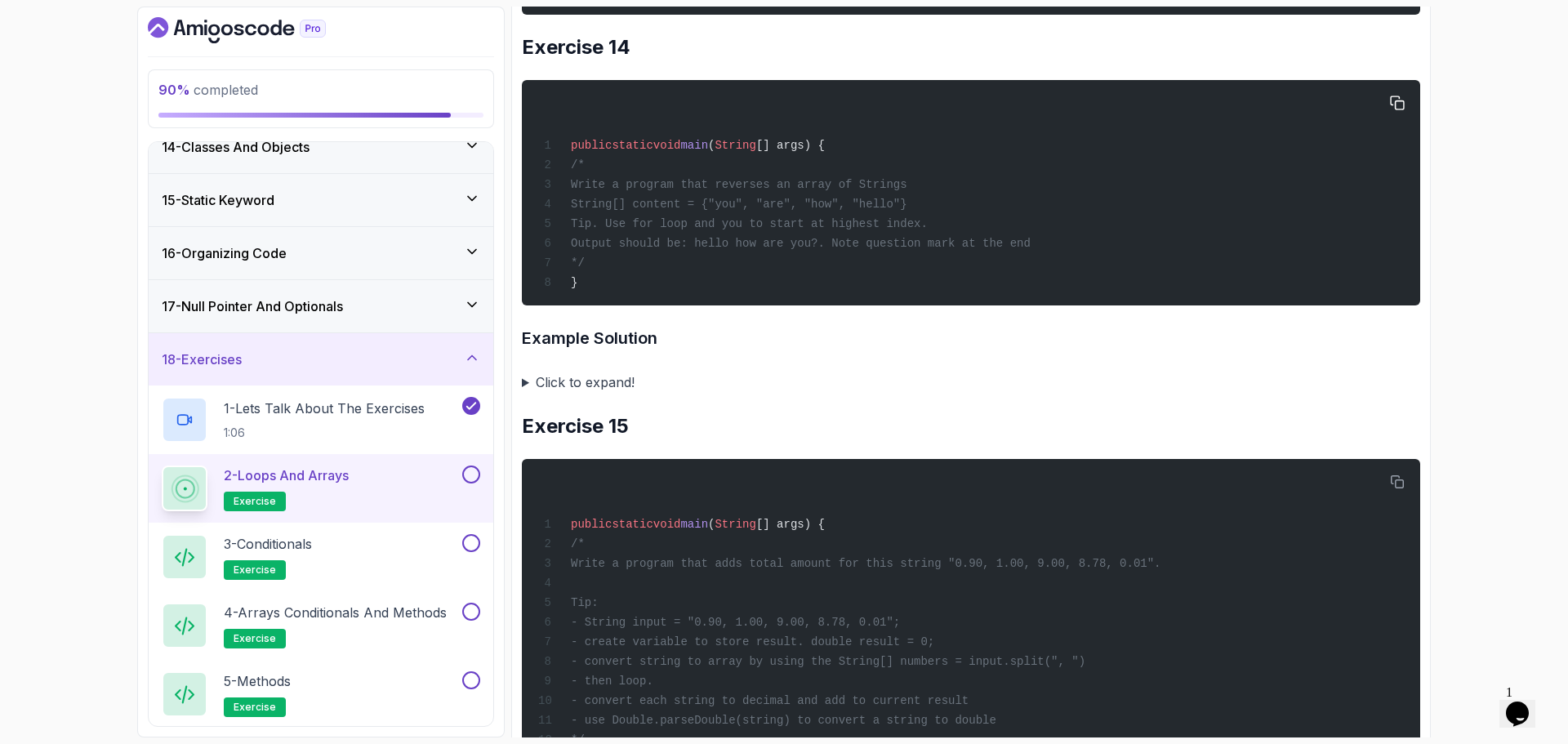
scroll to position [11024, 0]
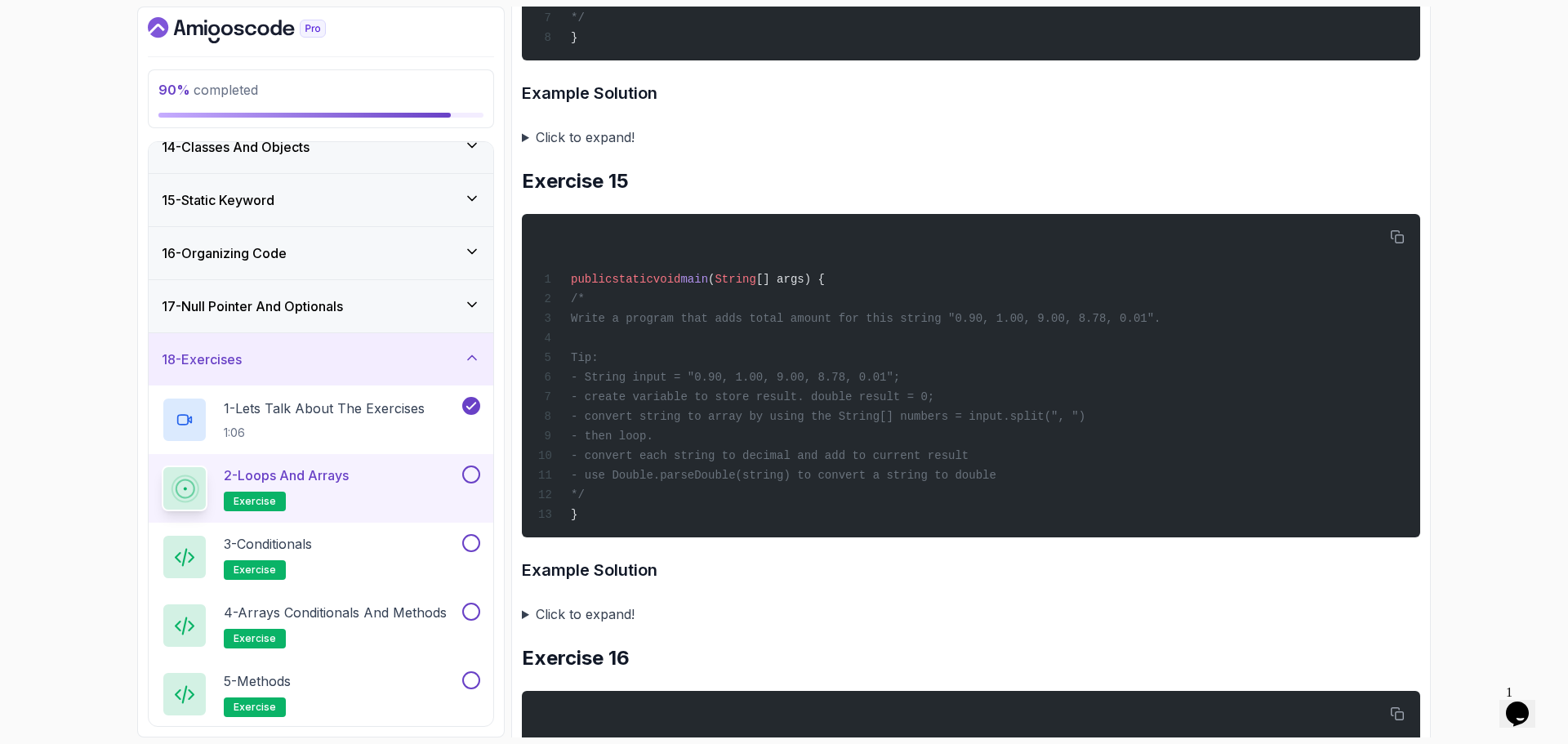
drag, startPoint x: 675, startPoint y: 190, endPoint x: 1021, endPoint y: 203, distance: 346.2
drag, startPoint x: 741, startPoint y: 217, endPoint x: 1000, endPoint y: 205, distance: 259.3
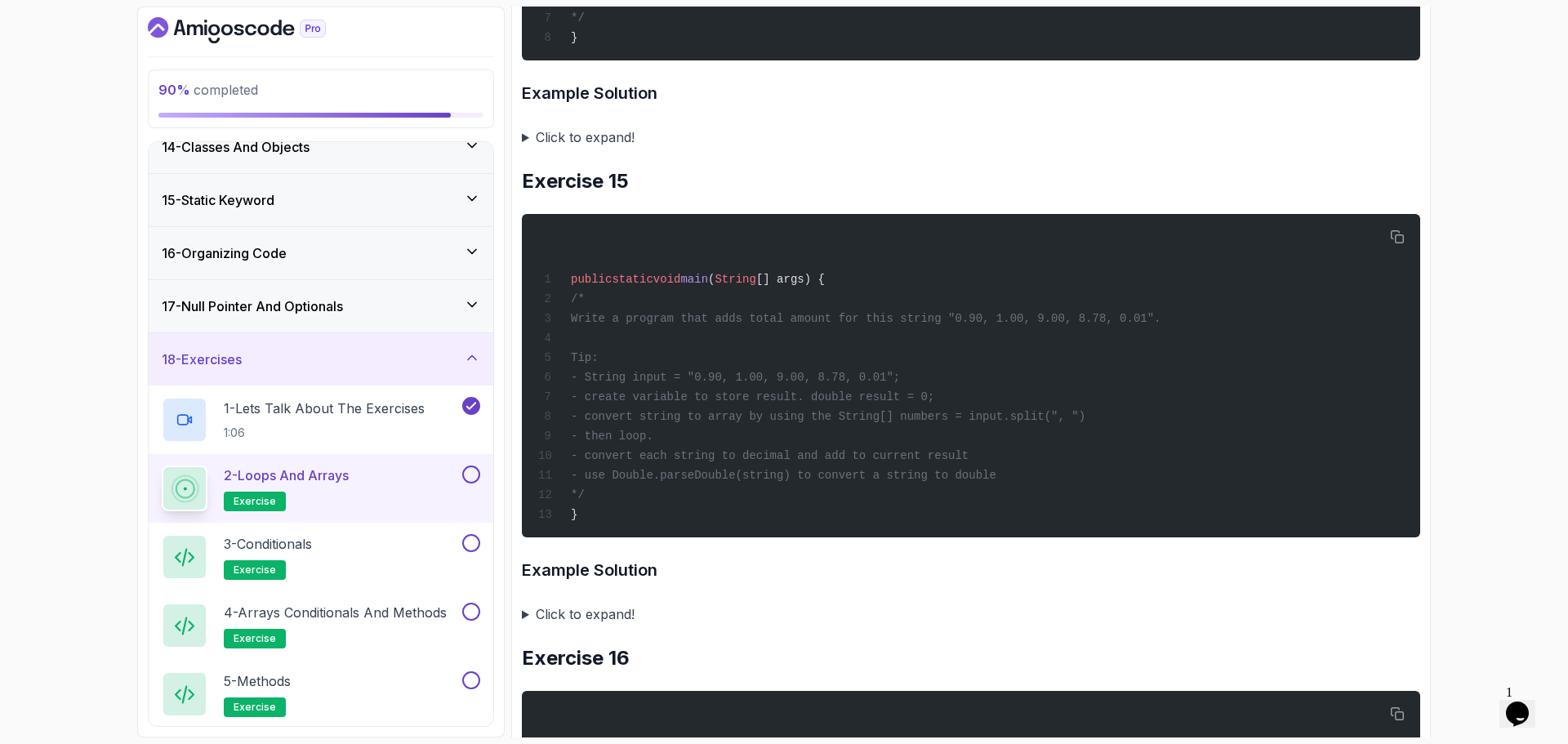
drag, startPoint x: 615, startPoint y: 233, endPoint x: 1101, endPoint y: 225, distance: 486.1
drag, startPoint x: 612, startPoint y: 229, endPoint x: 1347, endPoint y: 224, distance: 735.0
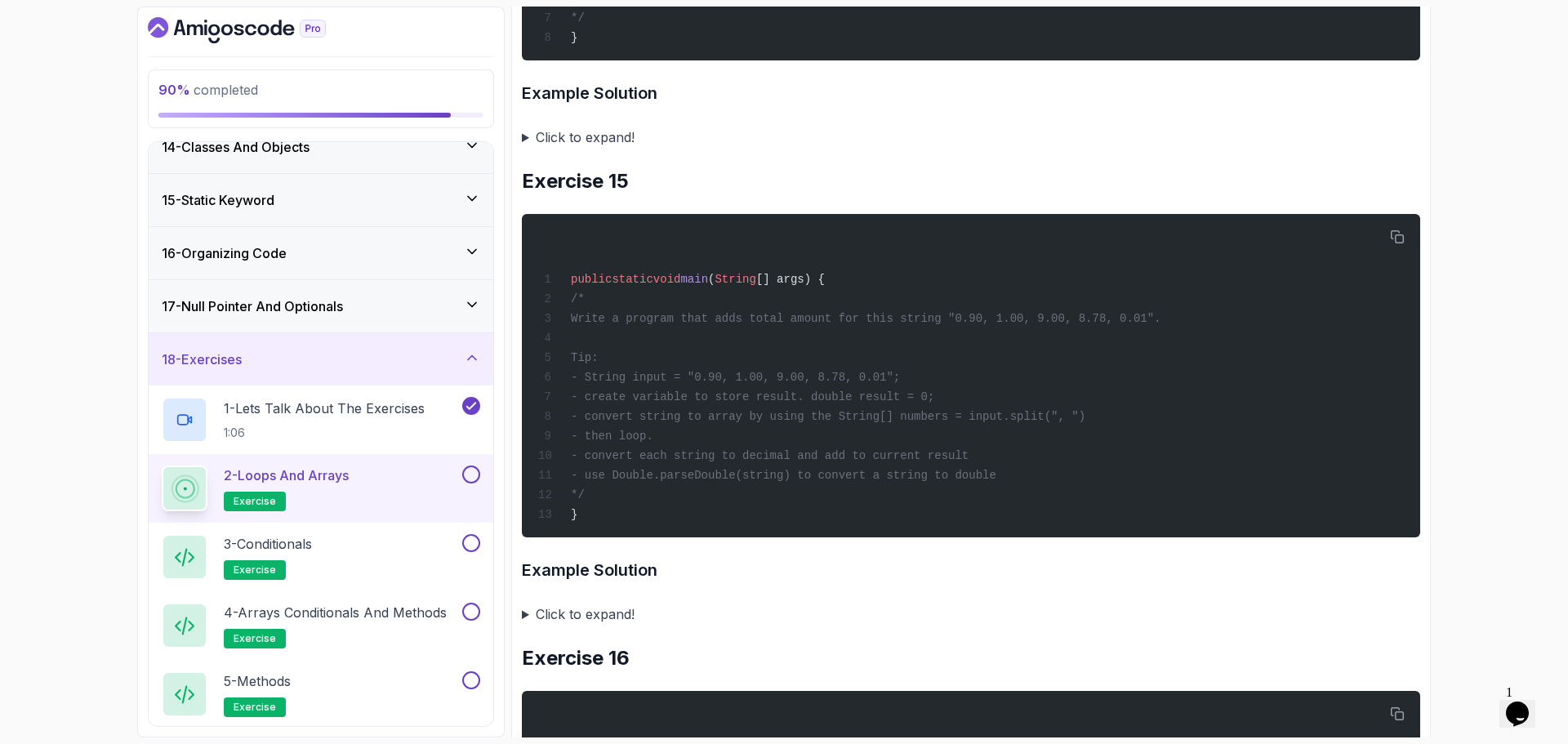
drag, startPoint x: 624, startPoint y: 196, endPoint x: 1192, endPoint y: 193, distance: 568.0
drag, startPoint x: 616, startPoint y: 216, endPoint x: 1233, endPoint y: 208, distance: 617.1
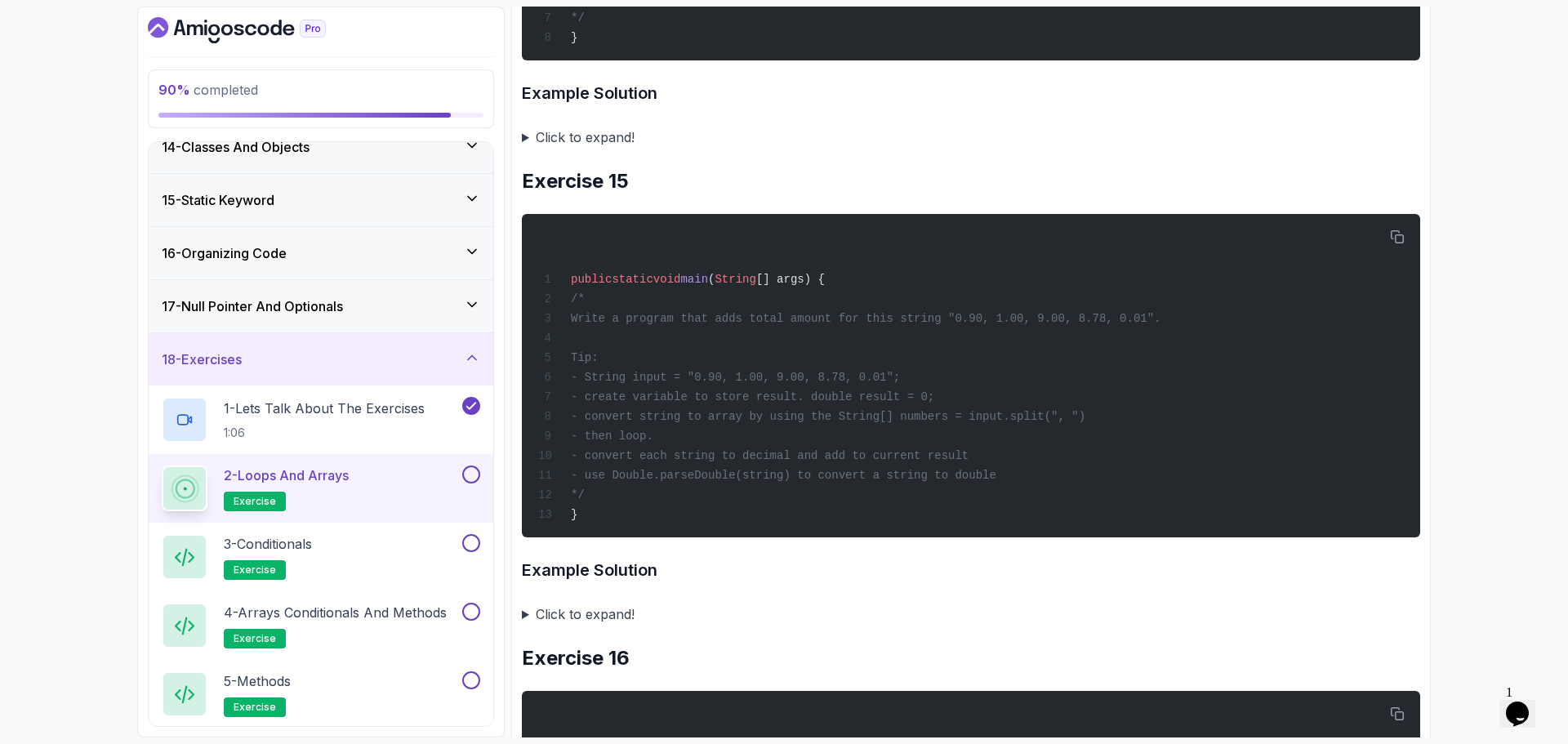
click at [601, 149] on summary "Click to expand!" at bounding box center [972, 137] width 899 height 22
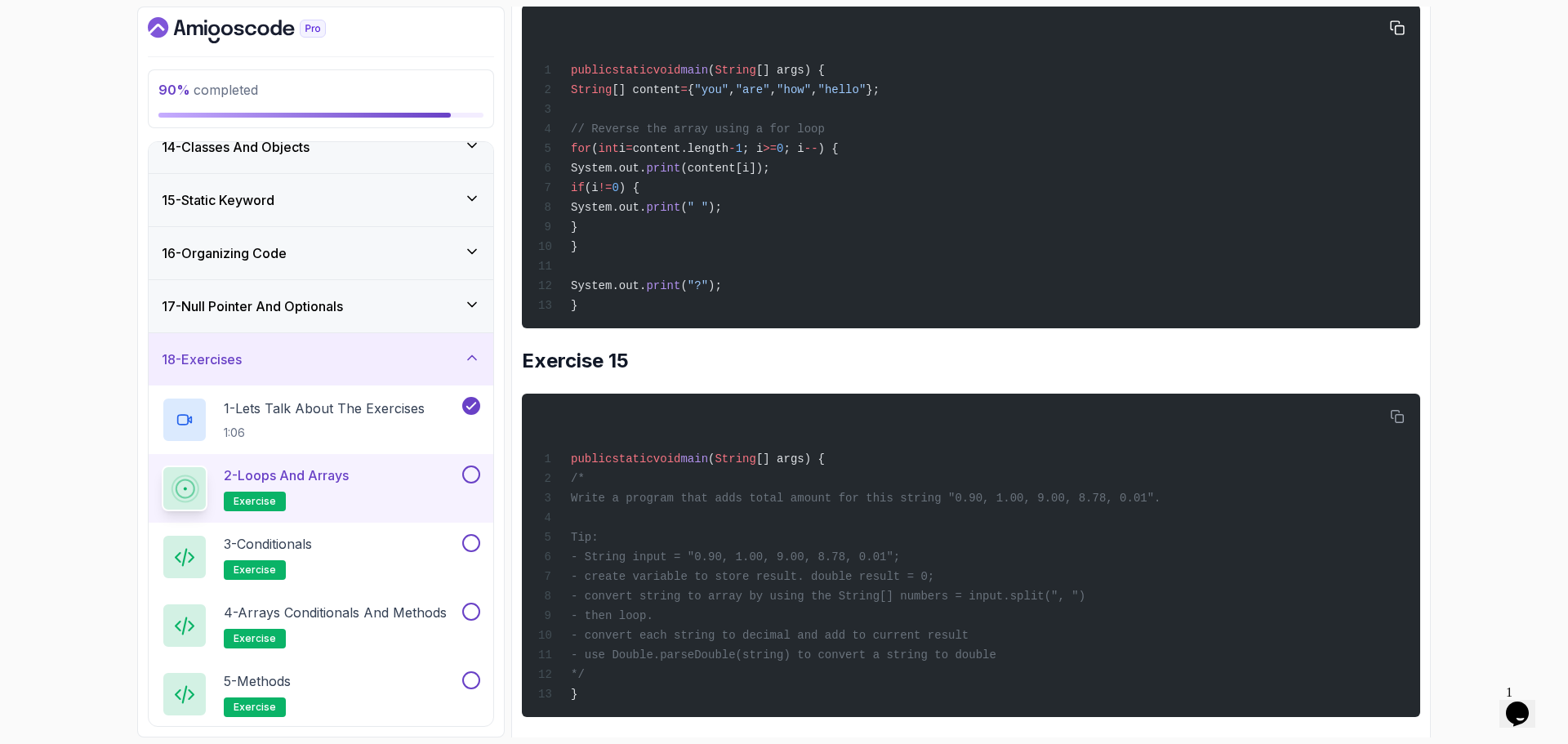
scroll to position [11269, 0]
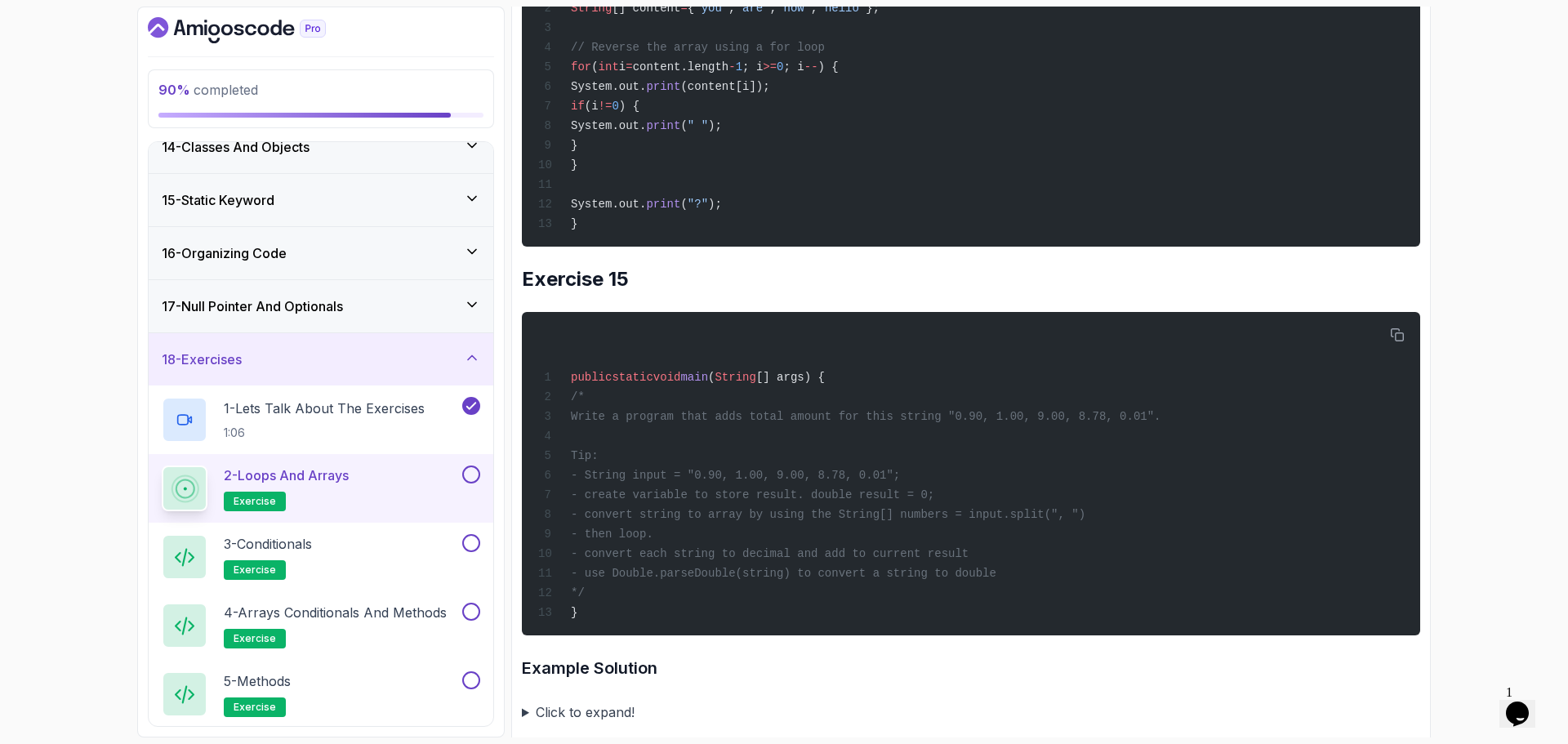
drag, startPoint x: 761, startPoint y: 302, endPoint x: 790, endPoint y: 296, distance: 29.6
click at [730, 73] on span "content.length" at bounding box center [681, 67] width 97 height 13
drag, startPoint x: 666, startPoint y: 240, endPoint x: 1021, endPoint y: 245, distance: 355.0
click at [1021, 237] on div "public static void main ( String [] args) { String [] content = { "you" , "are"…" at bounding box center [971, 86] width 872 height 304
click at [1017, 237] on div "public static void main ( String [] args) { String [] content = { "you" , "are"…" at bounding box center [971, 86] width 872 height 304
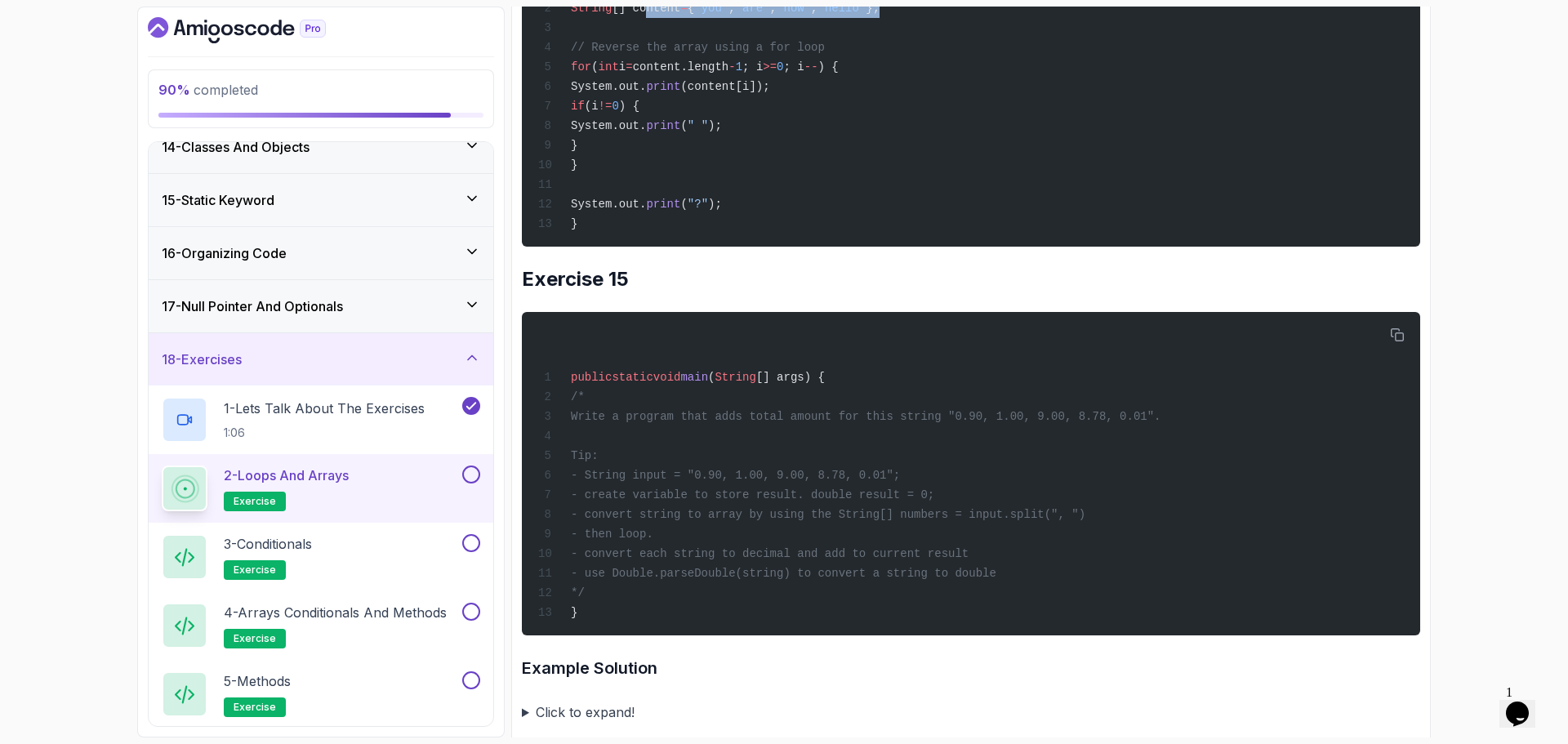
drag, startPoint x: 593, startPoint y: 293, endPoint x: 830, endPoint y: 289, distance: 237.0
click at [832, 237] on div "public static void main ( String [] args) { String [] content = { "you" , "are"…" at bounding box center [971, 86] width 872 height 304
drag, startPoint x: 588, startPoint y: 302, endPoint x: 775, endPoint y: 318, distance: 187.7
click at [785, 237] on div "public static void main ( String [] args) { String [] content = { "you" , "are"…" at bounding box center [971, 86] width 872 height 304
click at [675, 237] on div "public static void main ( String [] args) { String [] content = { "you" , "are"…" at bounding box center [971, 86] width 872 height 304
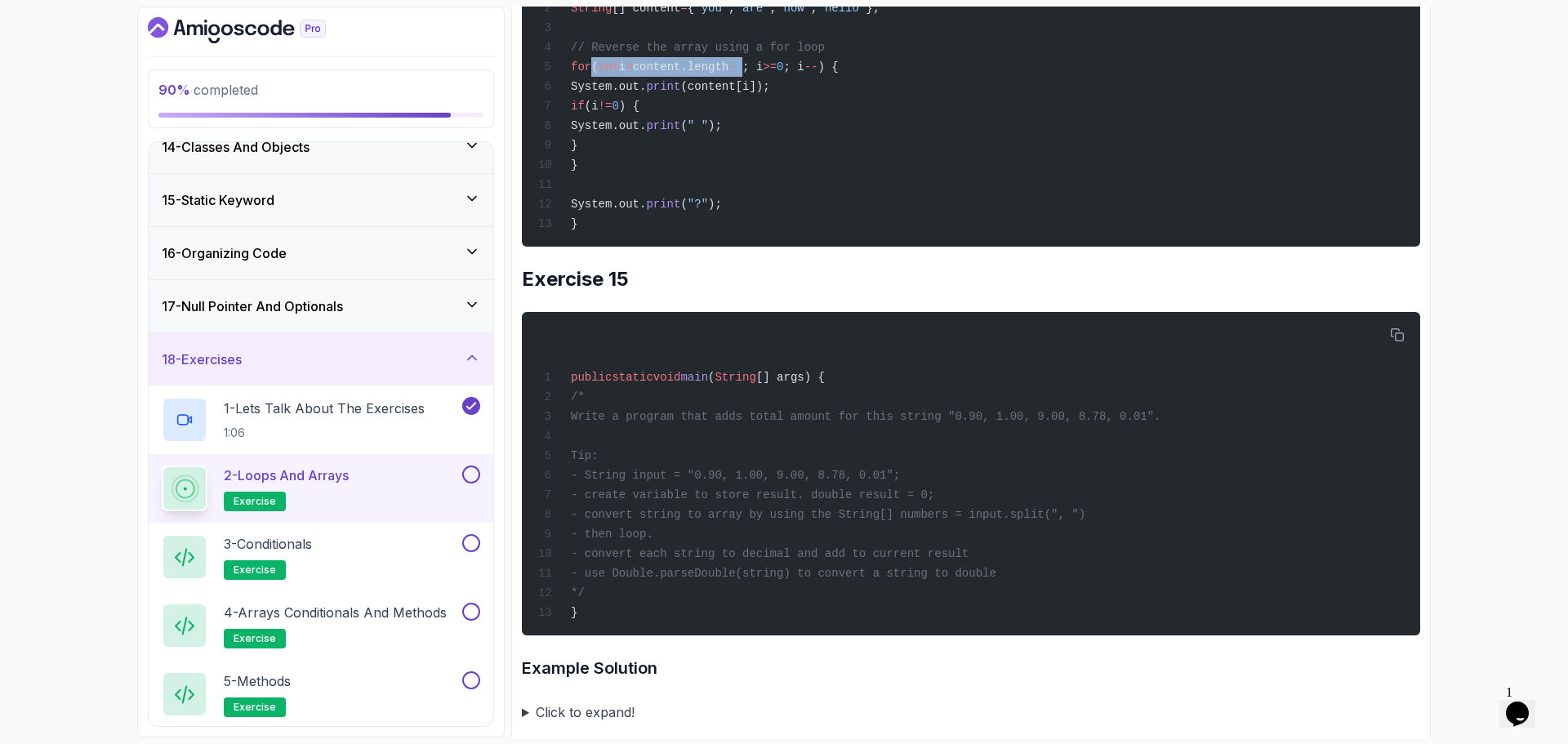
click at [691, 73] on span "content.length" at bounding box center [681, 67] width 97 height 13
click at [730, 73] on span "content.length" at bounding box center [681, 67] width 97 height 13
click at [598, 73] on span "(" at bounding box center [595, 67] width 7 height 13
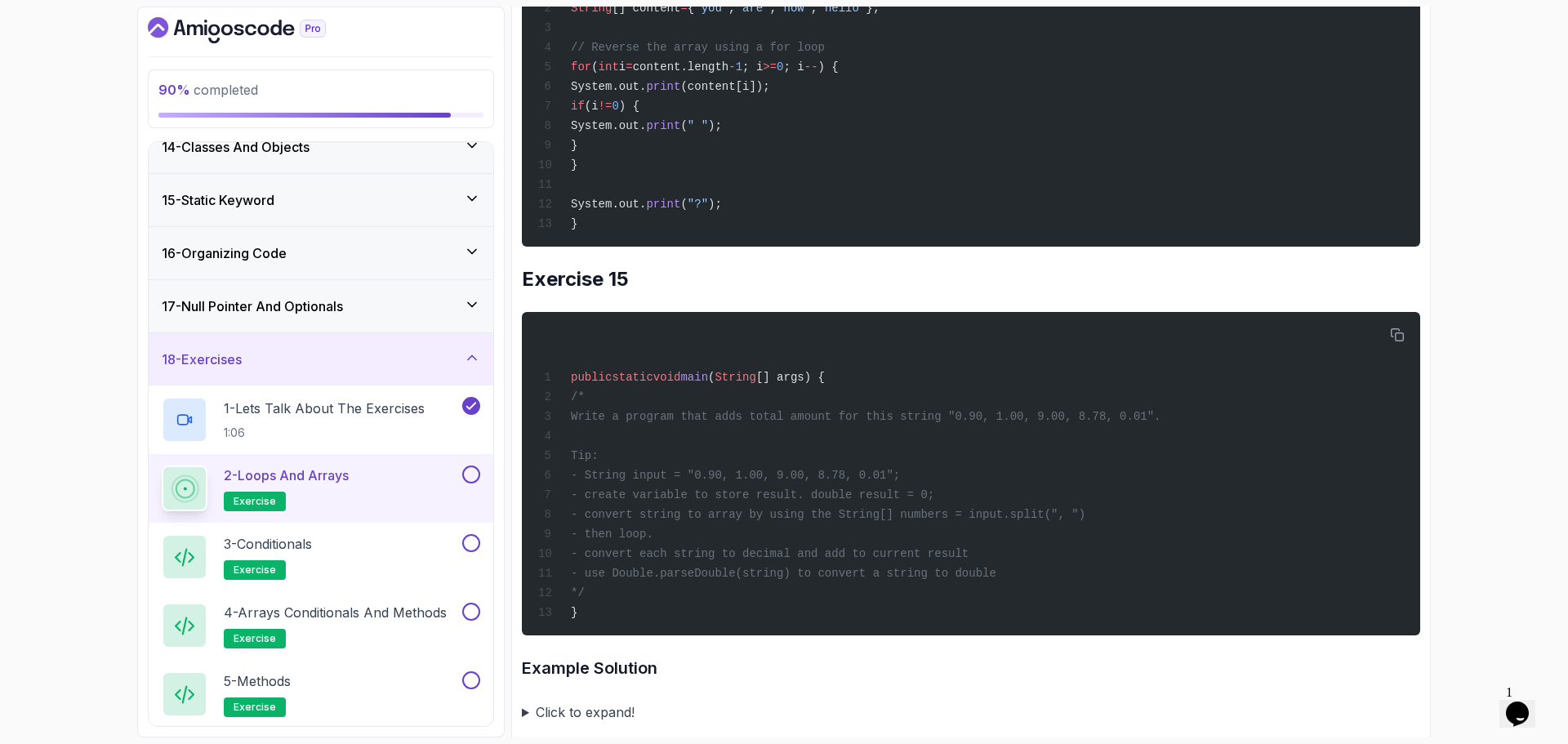
click at [711, 73] on span "content.length" at bounding box center [681, 67] width 97 height 13
click at [619, 73] on span "int" at bounding box center [609, 67] width 21 height 13
click at [626, 73] on span "i" at bounding box center [622, 67] width 7 height 13
click at [763, 73] on span "; i" at bounding box center [753, 67] width 21 height 13
click at [839, 73] on span ") {" at bounding box center [829, 67] width 21 height 13
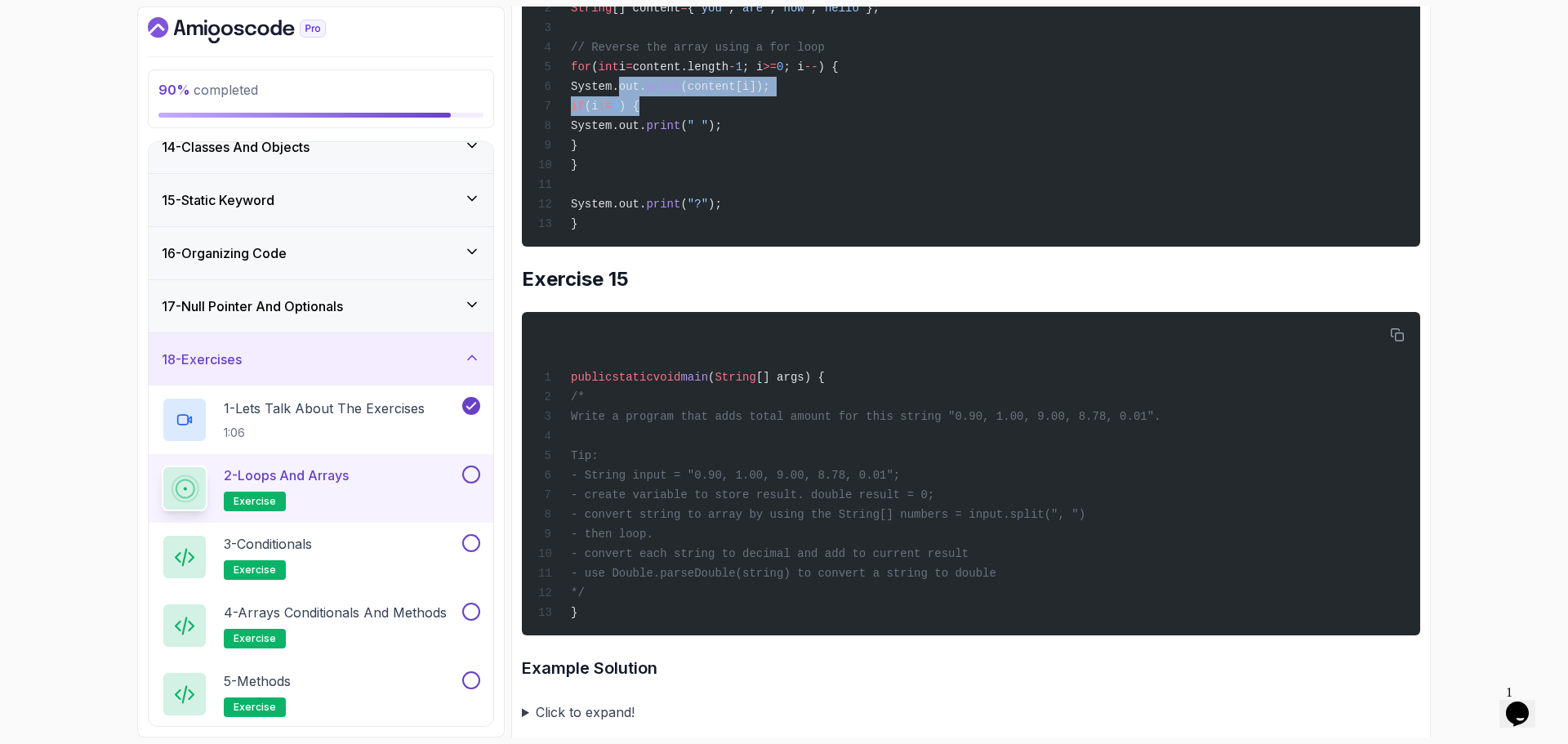
drag, startPoint x: 615, startPoint y: 328, endPoint x: 822, endPoint y: 340, distance: 207.3
click at [822, 237] on div "public static void main ( String [] args) { String [] content = { "you" , "are"…" at bounding box center [971, 86] width 872 height 304
click at [900, 237] on div "public static void main ( String [] args) { String [] content = { "you" , "are"…" at bounding box center [971, 86] width 872 height 304
drag, startPoint x: 678, startPoint y: 310, endPoint x: 765, endPoint y: 315, distance: 87.1
click at [730, 73] on span "content.length" at bounding box center [681, 67] width 97 height 13
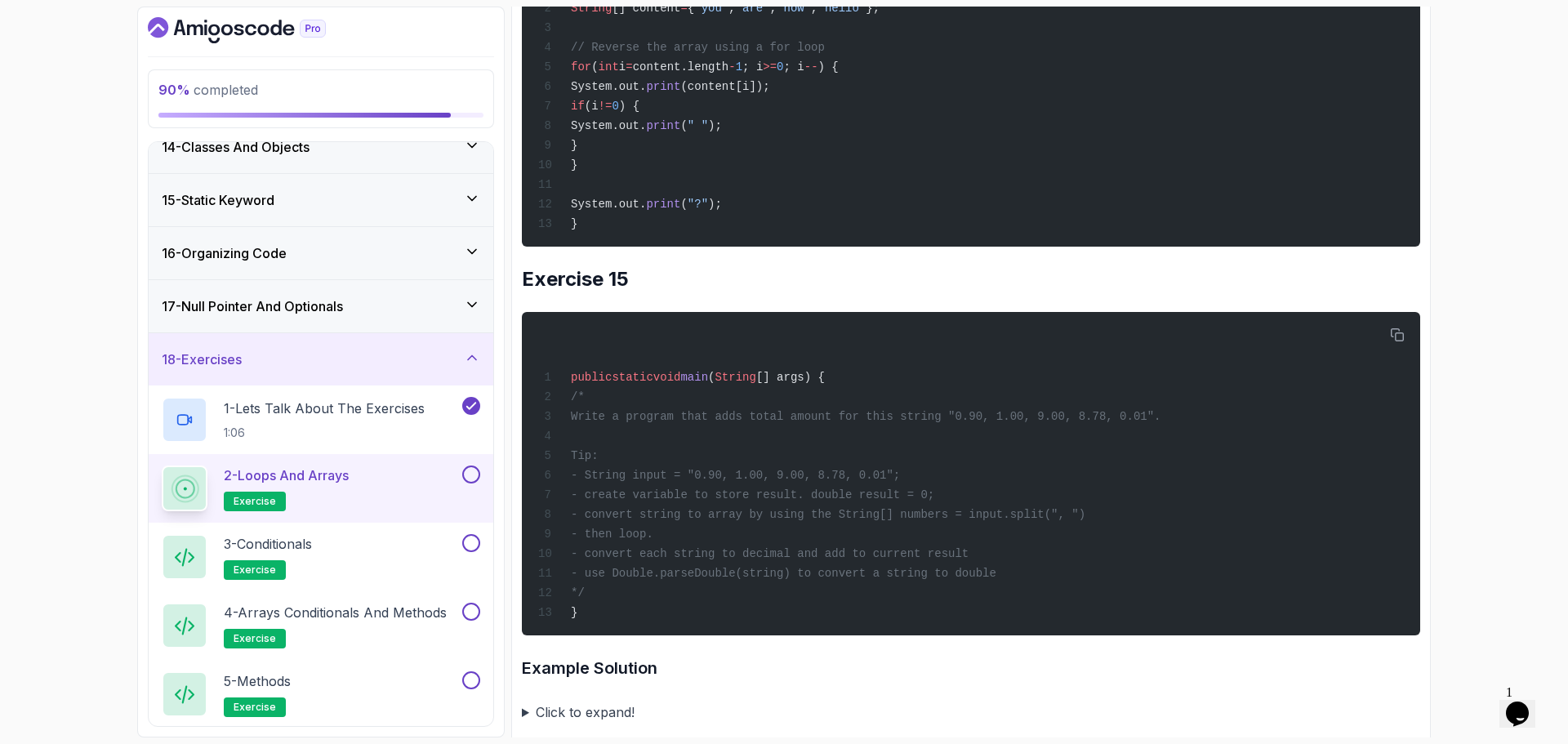
click at [935, 237] on div "public static void main ( String [] args) { String [] content = { "you" , "are"…" at bounding box center [971, 86] width 872 height 304
drag, startPoint x: 722, startPoint y: 248, endPoint x: 896, endPoint y: 250, distance: 174.0
click at [880, 15] on span "String [] content = { "you" , "are" , "how" , "hello" };" at bounding box center [709, 8] width 341 height 13
click at [981, 237] on div "public static void main ( String [] args) { String [] content = { "you" , "are"…" at bounding box center [971, 86] width 872 height 304
drag, startPoint x: 647, startPoint y: 302, endPoint x: 772, endPoint y: 308, distance: 125.1
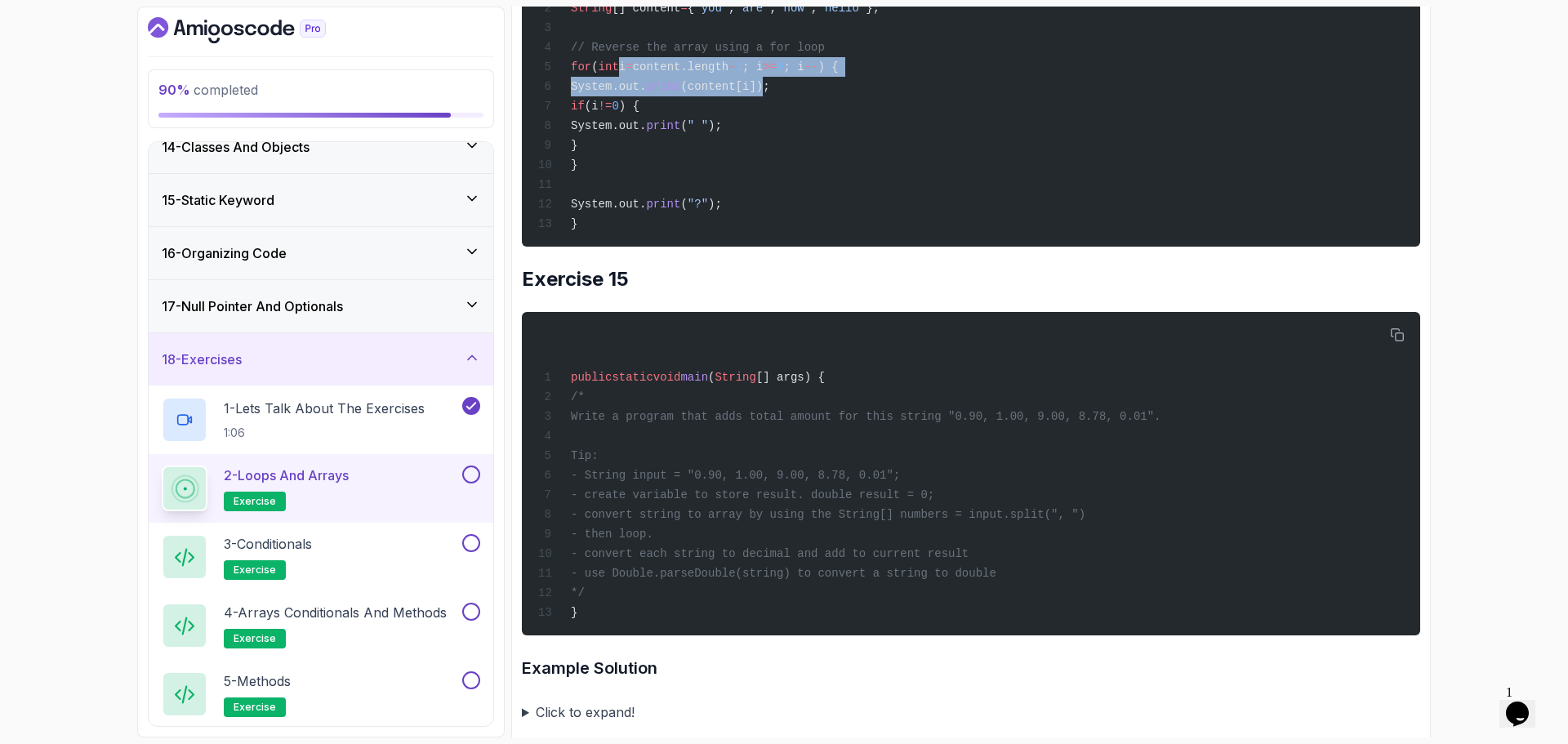
click at [796, 237] on div "public static void main ( String [] args) { String [] content = { "you" , "are"…" at bounding box center [971, 86] width 872 height 304
click at [781, 237] on div "public static void main ( String [] args) { String [] content = { "you" , "are"…" at bounding box center [971, 86] width 872 height 304
drag, startPoint x: 785, startPoint y: 310, endPoint x: 845, endPoint y: 273, distance: 70.5
click at [743, 73] on span "1" at bounding box center [739, 67] width 7 height 13
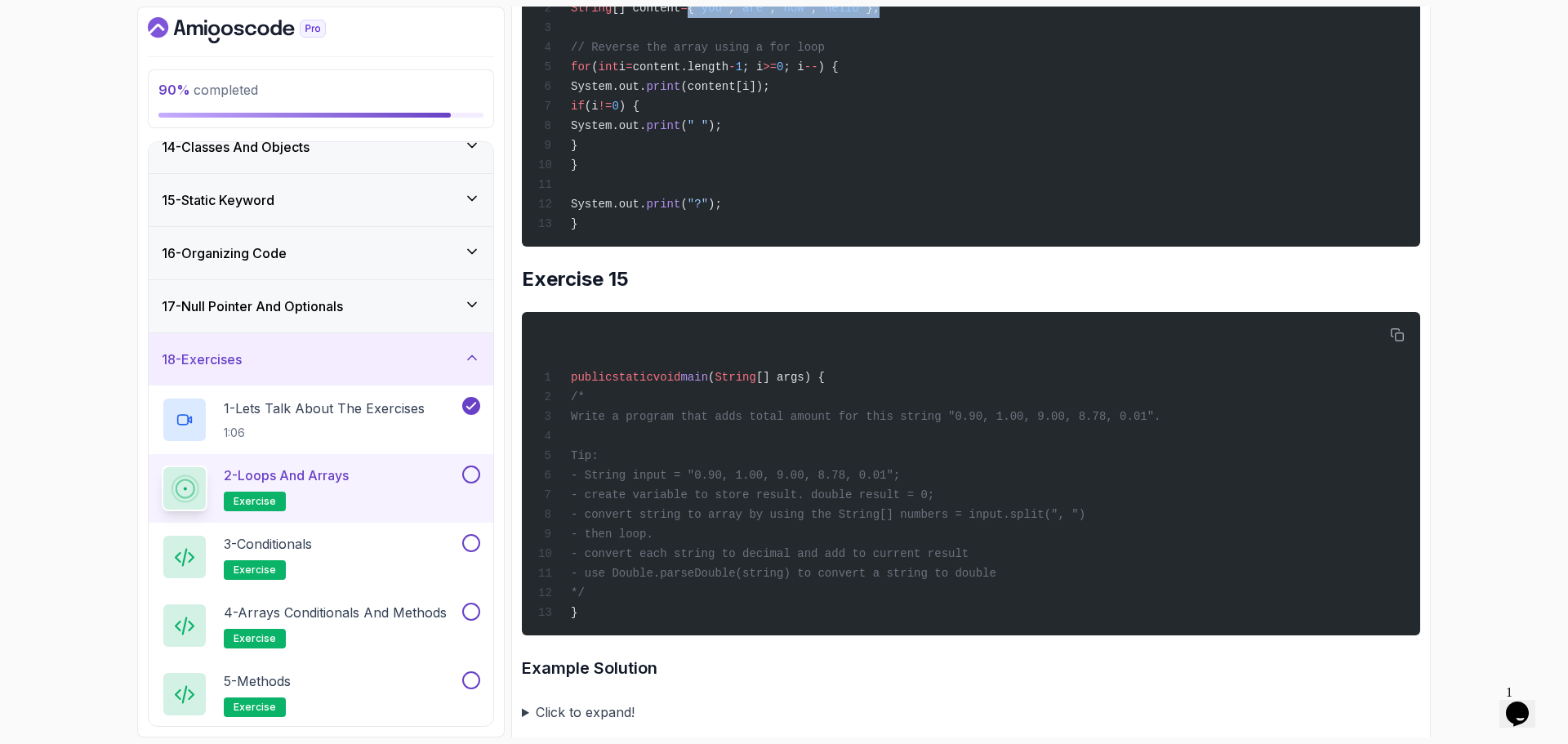
drag, startPoint x: 890, startPoint y: 245, endPoint x: 708, endPoint y: 254, distance: 182.2
click at [708, 237] on div "public static void main ( String [] args) { String [] content = { "you" , "are"…" at bounding box center [971, 86] width 872 height 304
drag, startPoint x: 902, startPoint y: 243, endPoint x: 918, endPoint y: 250, distance: 17.5
click at [880, 15] on span "};" at bounding box center [873, 8] width 14 height 13
click at [1003, 237] on div "public static void main ( String [] args) { String [] content = { "you" , "are"…" at bounding box center [971, 86] width 872 height 304
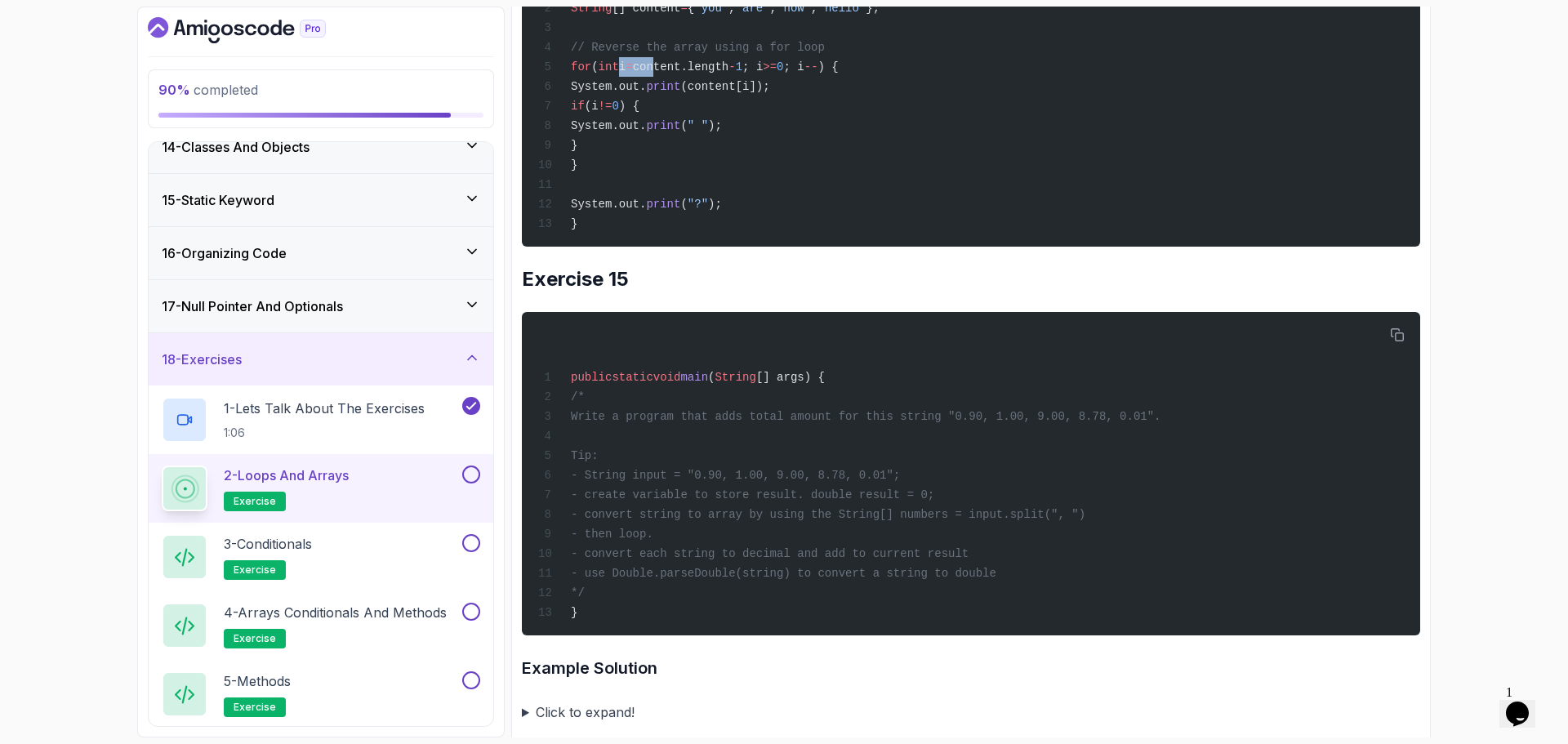
drag, startPoint x: 646, startPoint y: 308, endPoint x: 691, endPoint y: 308, distance: 45.0
click at [691, 73] on span "for ( int i = content.length - 1 ; i >= 0 ; i -- ) {" at bounding box center [689, 67] width 301 height 13
drag, startPoint x: 726, startPoint y: 243, endPoint x: 749, endPoint y: 245, distance: 23.1
click at [729, 15] on span ""you"" at bounding box center [711, 8] width 35 height 13
drag, startPoint x: 785, startPoint y: 245, endPoint x: 814, endPoint y: 245, distance: 29.0
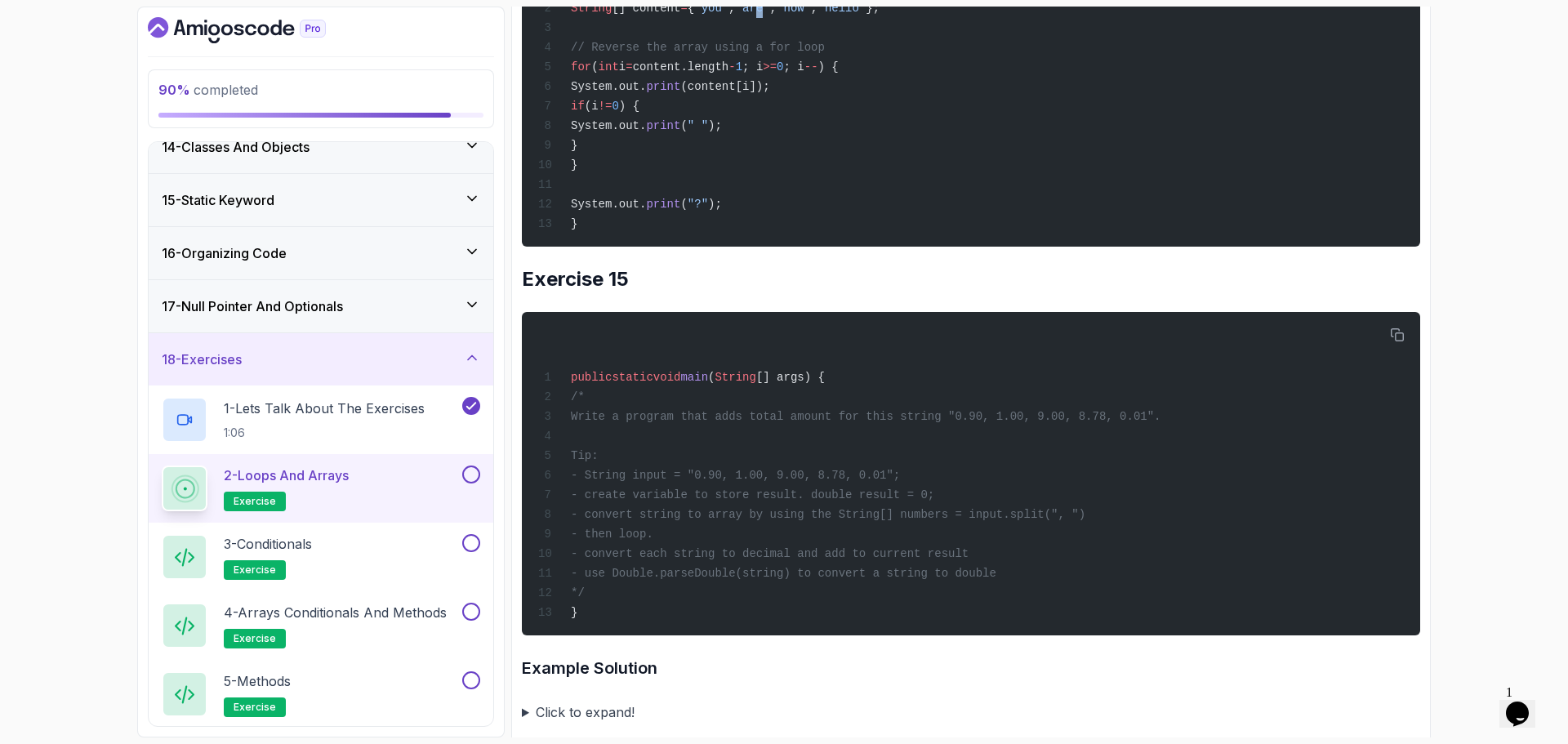
click at [800, 15] on span "String [] content = { "you" , "are" , "how" , "hello" };" at bounding box center [709, 8] width 341 height 13
drag, startPoint x: 850, startPoint y: 244, endPoint x: 866, endPoint y: 249, distance: 16.8
click at [857, 15] on span "String [] content = { "you" , "are" , "how" , "hello" };" at bounding box center [709, 8] width 341 height 13
drag, startPoint x: 724, startPoint y: 316, endPoint x: 768, endPoint y: 308, distance: 44.7
click at [749, 237] on div "public static void main ( String [] args) { String [] content = { "you" , "are"…" at bounding box center [971, 86] width 872 height 304
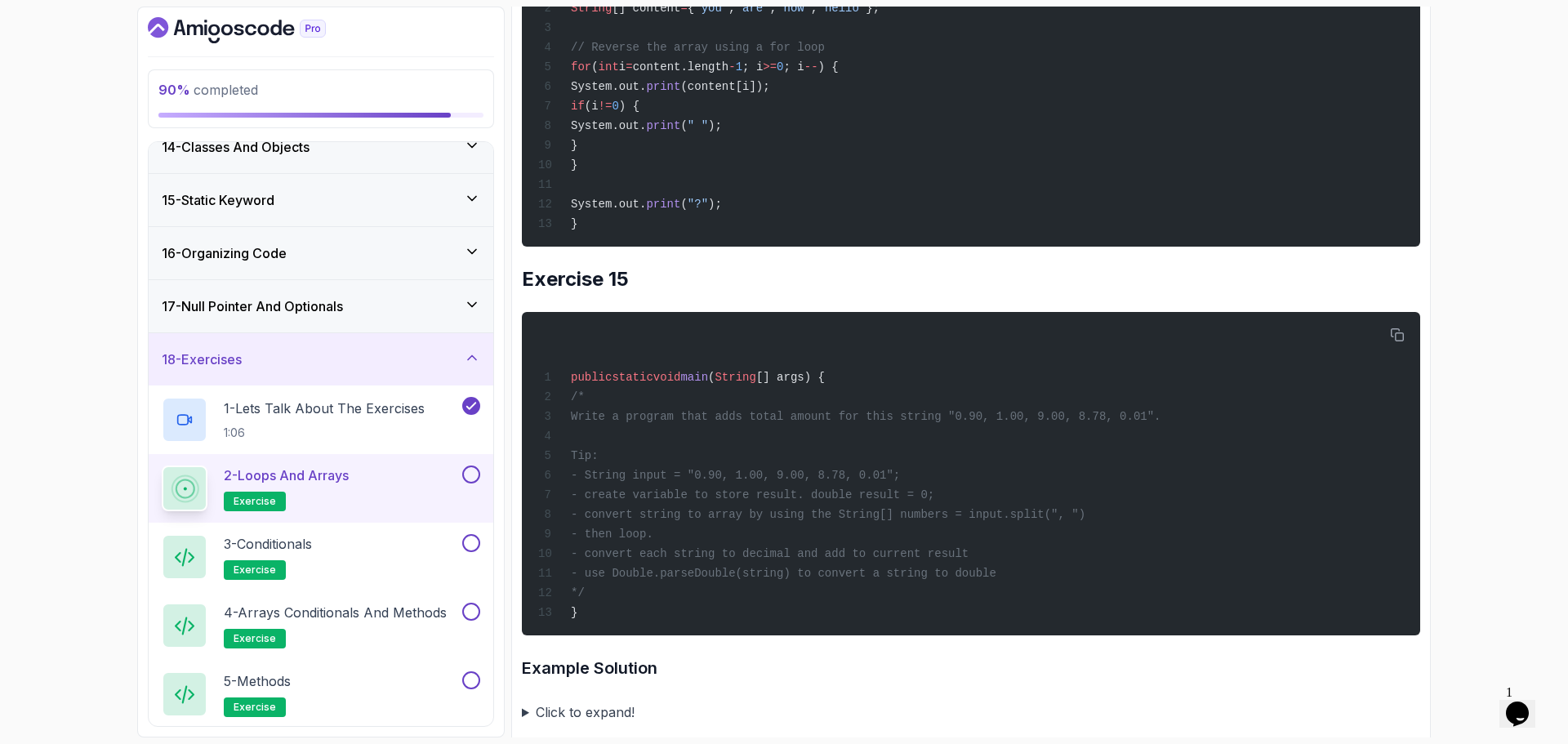
drag, startPoint x: 797, startPoint y: 308, endPoint x: 807, endPoint y: 310, distance: 10.2
click at [763, 73] on span "; i" at bounding box center [753, 67] width 21 height 13
drag, startPoint x: 734, startPoint y: 308, endPoint x: 667, endPoint y: 313, distance: 67.2
click at [668, 237] on div "public static void main ( String [] args) { String [] content = { "you" , "are"…" at bounding box center [971, 86] width 872 height 304
drag, startPoint x: 622, startPoint y: 305, endPoint x: 769, endPoint y: 311, distance: 147.1
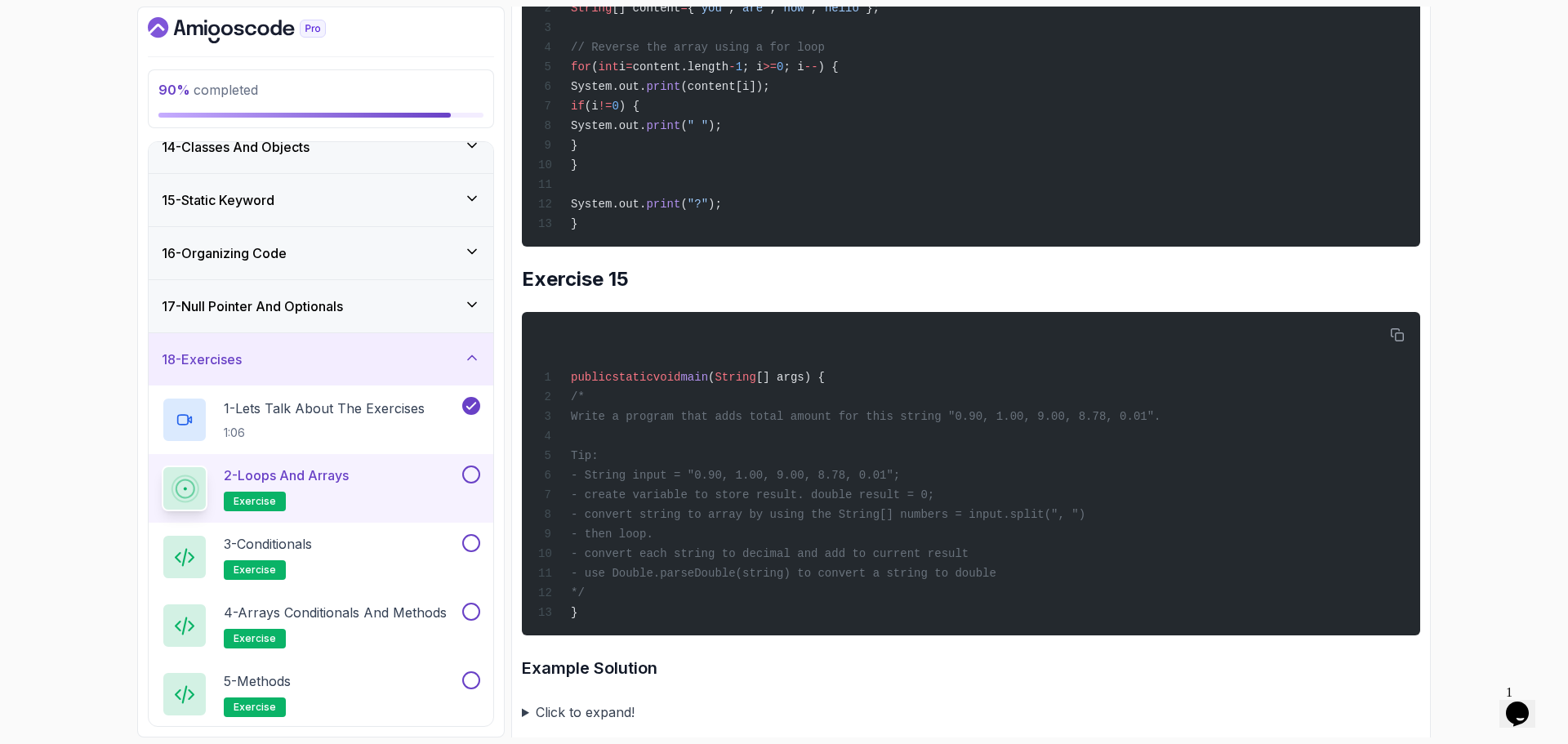
click at [662, 73] on span "for ( int i = content.length - 1 ; i >= 0 ; i -- ) {" at bounding box center [689, 67] width 301 height 13
click at [763, 73] on span "; i" at bounding box center [753, 67] width 21 height 13
drag, startPoint x: 799, startPoint y: 315, endPoint x: 827, endPoint y: 314, distance: 28.0
click at [827, 73] on span "for ( int i = content.length - 1 ; i >= 0 ; i -- ) {" at bounding box center [689, 67] width 301 height 13
drag, startPoint x: 832, startPoint y: 311, endPoint x: 841, endPoint y: 304, distance: 11.4
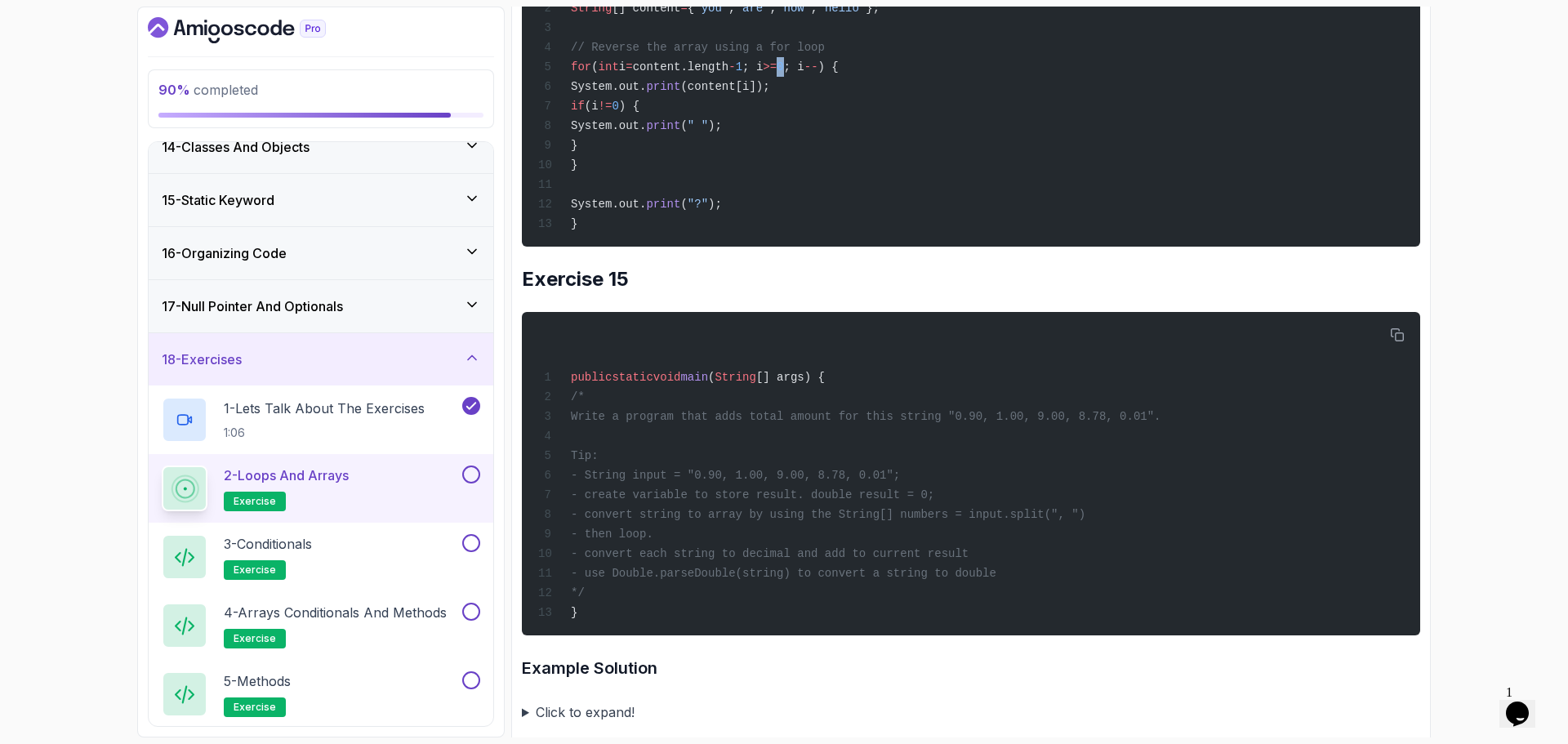
click at [783, 73] on span "0" at bounding box center [781, 67] width 7 height 13
click at [805, 73] on span "; i" at bounding box center [794, 67] width 21 height 13
drag, startPoint x: 908, startPoint y: 324, endPoint x: 784, endPoint y: 310, distance: 124.8
click at [907, 237] on div "public static void main ( String [] args) { String [] content = { "you" , "are"…" at bounding box center [971, 86] width 872 height 304
drag, startPoint x: 851, startPoint y: 312, endPoint x: 885, endPoint y: 314, distance: 34.1
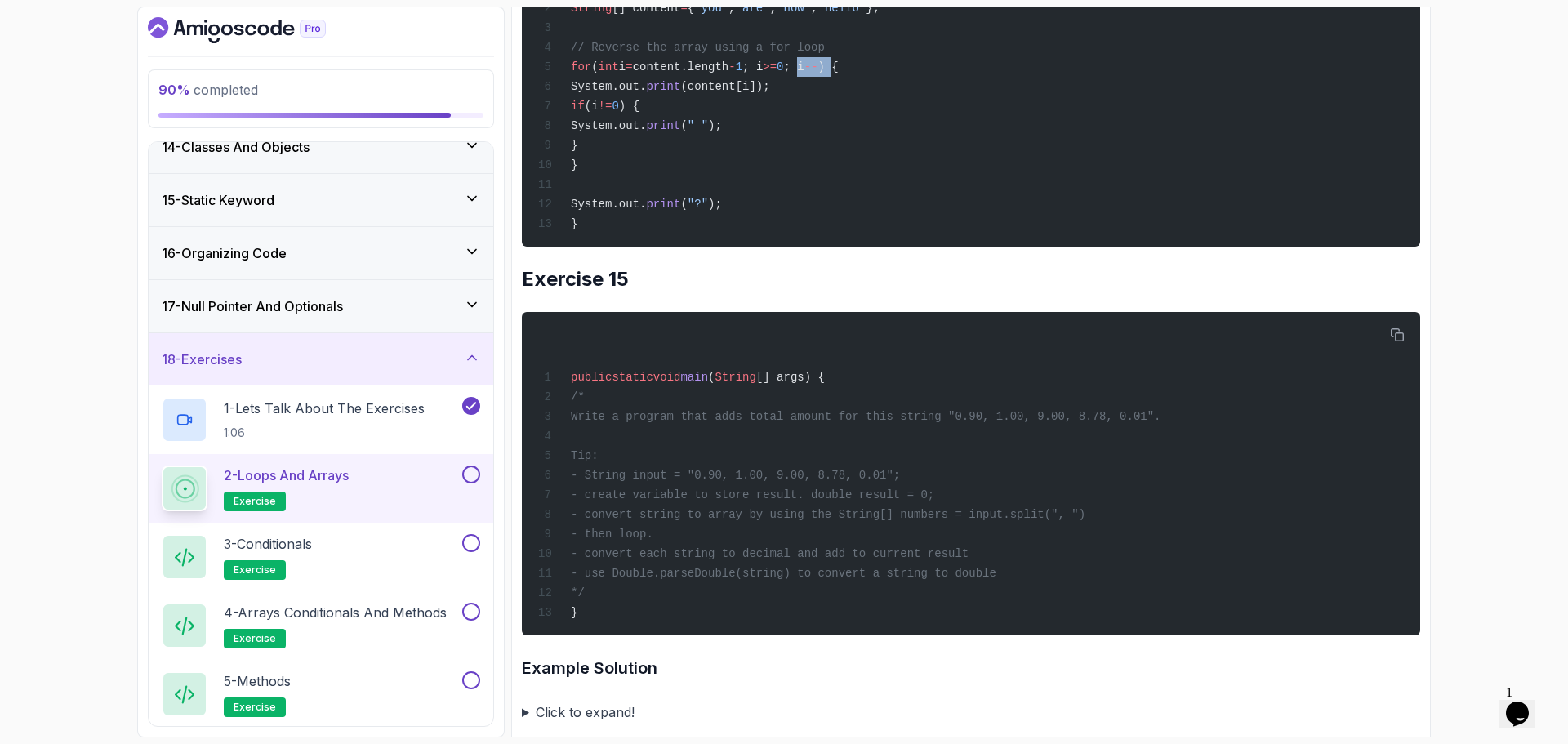
click at [885, 237] on div "public static void main ( String [] args) { String [] content = { "you" , "are"…" at bounding box center [971, 86] width 872 height 304
drag, startPoint x: 992, startPoint y: 309, endPoint x: 801, endPoint y: 337, distance: 193.0
click at [991, 237] on div "public static void main ( String [] args) { String [] content = { "you" , "are"…" at bounding box center [971, 86] width 872 height 304
drag, startPoint x: 590, startPoint y: 330, endPoint x: 831, endPoint y: 331, distance: 241.0
click at [835, 237] on div "public static void main ( String [] args) { String [] content = { "you" , "are"…" at bounding box center [971, 86] width 872 height 304
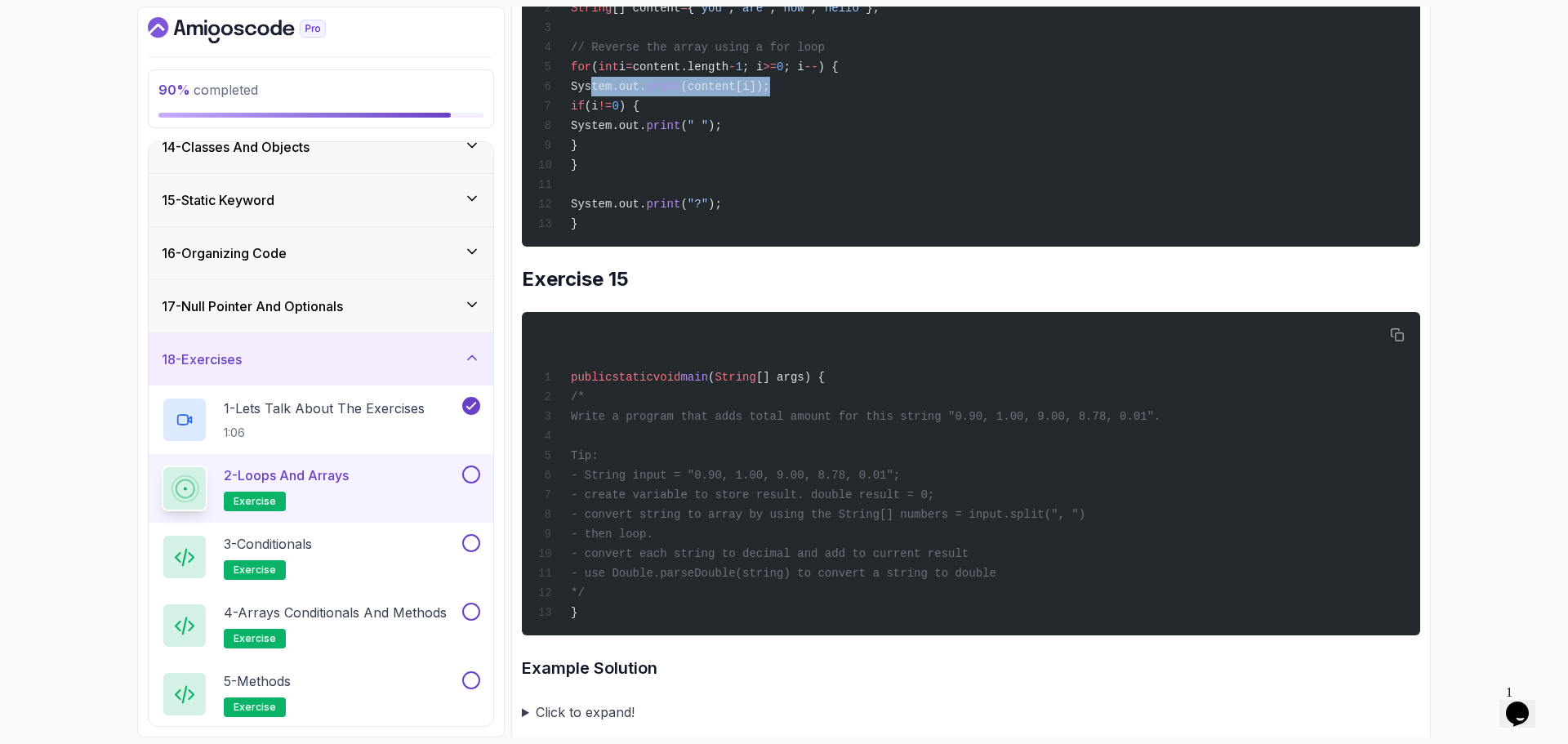
click at [899, 237] on div "public static void main ( String [] args) { String [] content = { "you" , "are"…" at bounding box center [971, 86] width 872 height 304
click at [647, 93] on span "System.out." at bounding box center [609, 86] width 75 height 13
click at [830, 237] on div "public static void main ( String [] args) { String [] content = { "you" , "are"…" at bounding box center [971, 86] width 872 height 304
click at [831, 237] on div "public static void main ( String [] args) { String [] content = { "you" , "are"…" at bounding box center [971, 86] width 872 height 304
click at [647, 93] on span "System.out." at bounding box center [609, 86] width 75 height 13
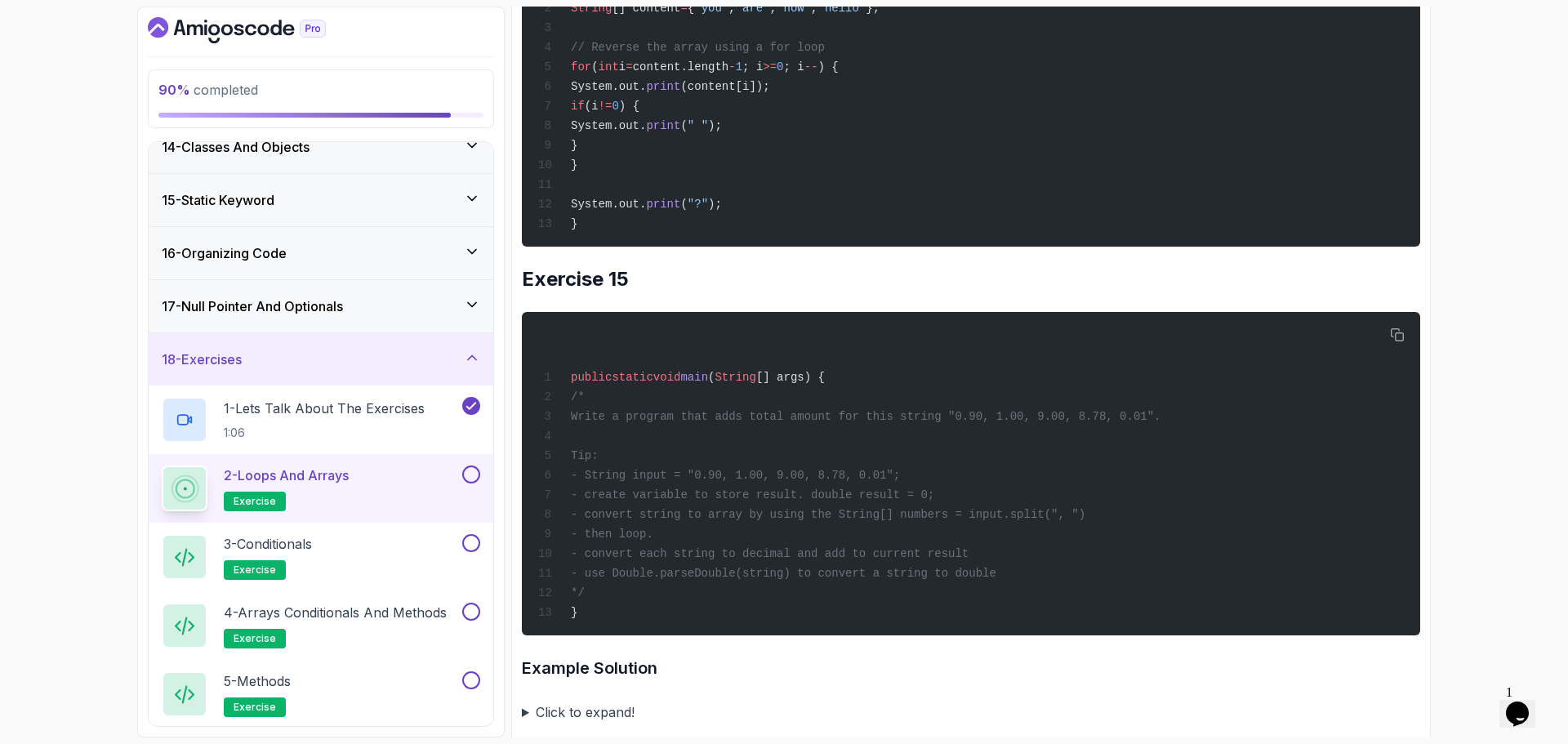
click at [725, 93] on span "(content[i]);" at bounding box center [724, 86] width 89 height 13
click at [726, 93] on span "(content[i]);" at bounding box center [724, 86] width 89 height 13
click at [680, 93] on span "print" at bounding box center [664, 86] width 35 height 13
click at [585, 112] on span "if" at bounding box center [578, 105] width 14 height 13
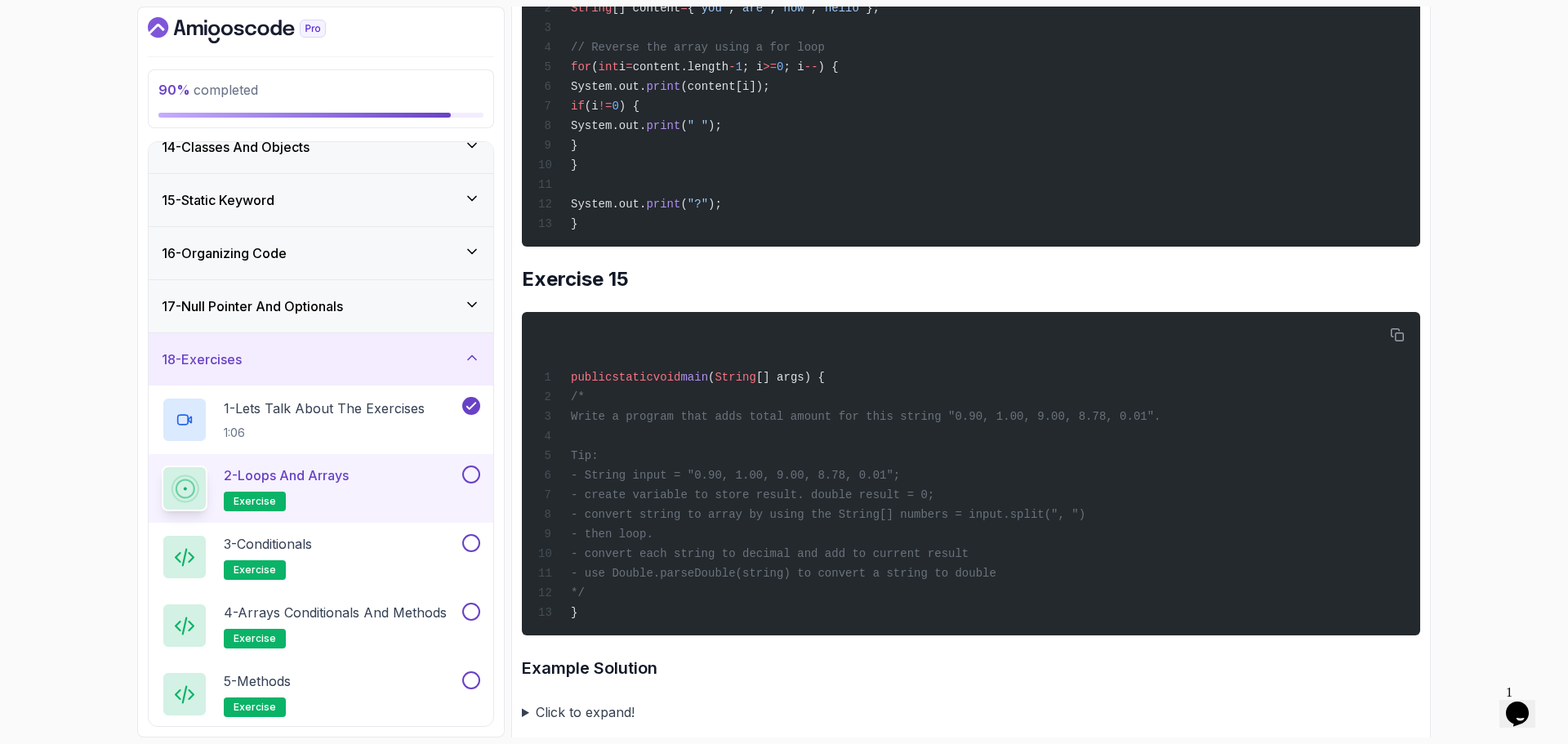
drag, startPoint x: 622, startPoint y: 352, endPoint x: 724, endPoint y: 364, distance: 102.7
click at [724, 230] on code "public static void main ( String [] args) { String [] content = { "you" , "are"…" at bounding box center [709, 105] width 341 height 248
click at [842, 237] on div "public static void main ( String [] args) { String [] content = { "you" , "are"…" at bounding box center [971, 86] width 872 height 304
click at [708, 132] on span "" "" at bounding box center [698, 125] width 21 height 13
click at [712, 237] on div "public static void main ( String [] args) { String [] content = { "you" , "are"…" at bounding box center [971, 86] width 872 height 304
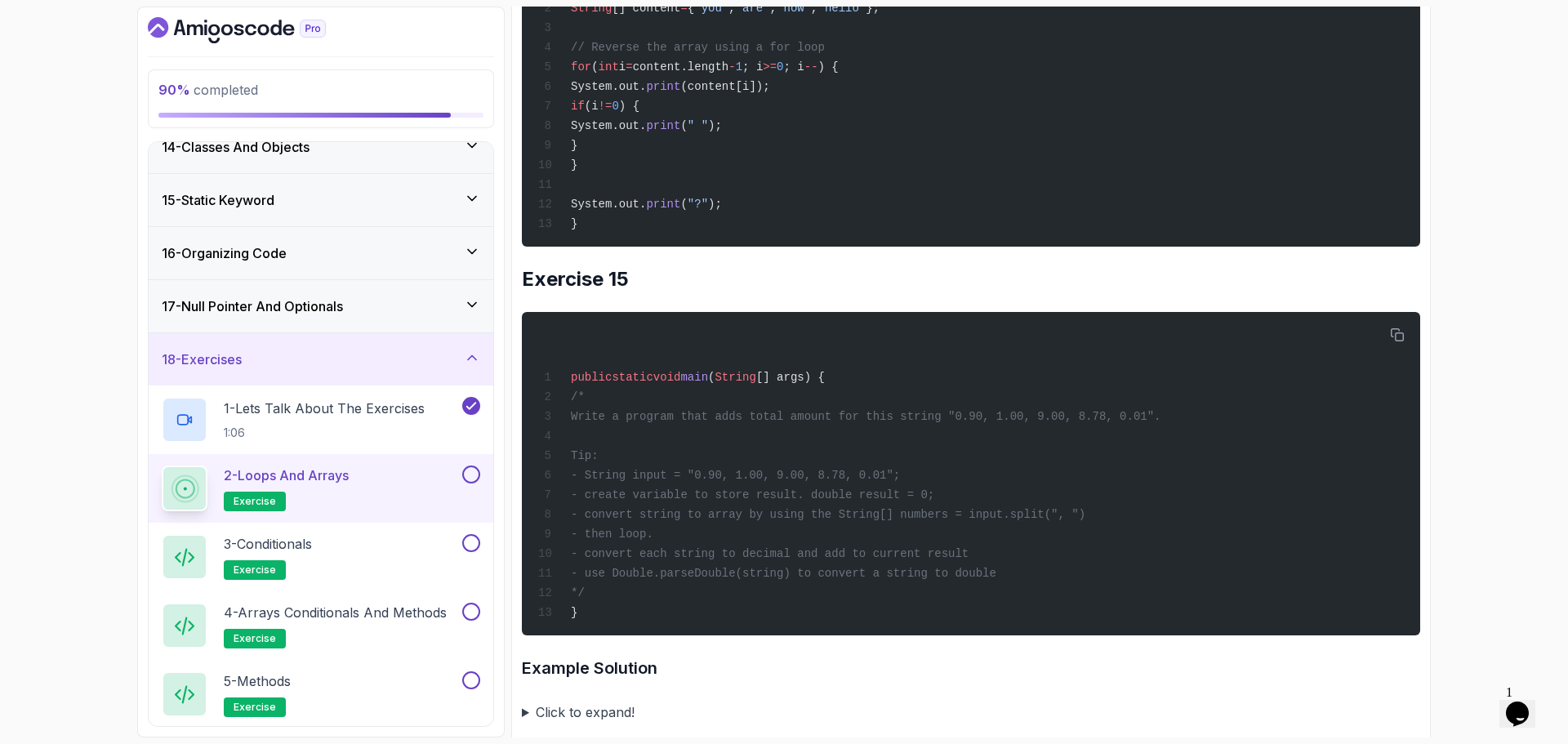
click at [722, 211] on span ");" at bounding box center [715, 204] width 14 height 13
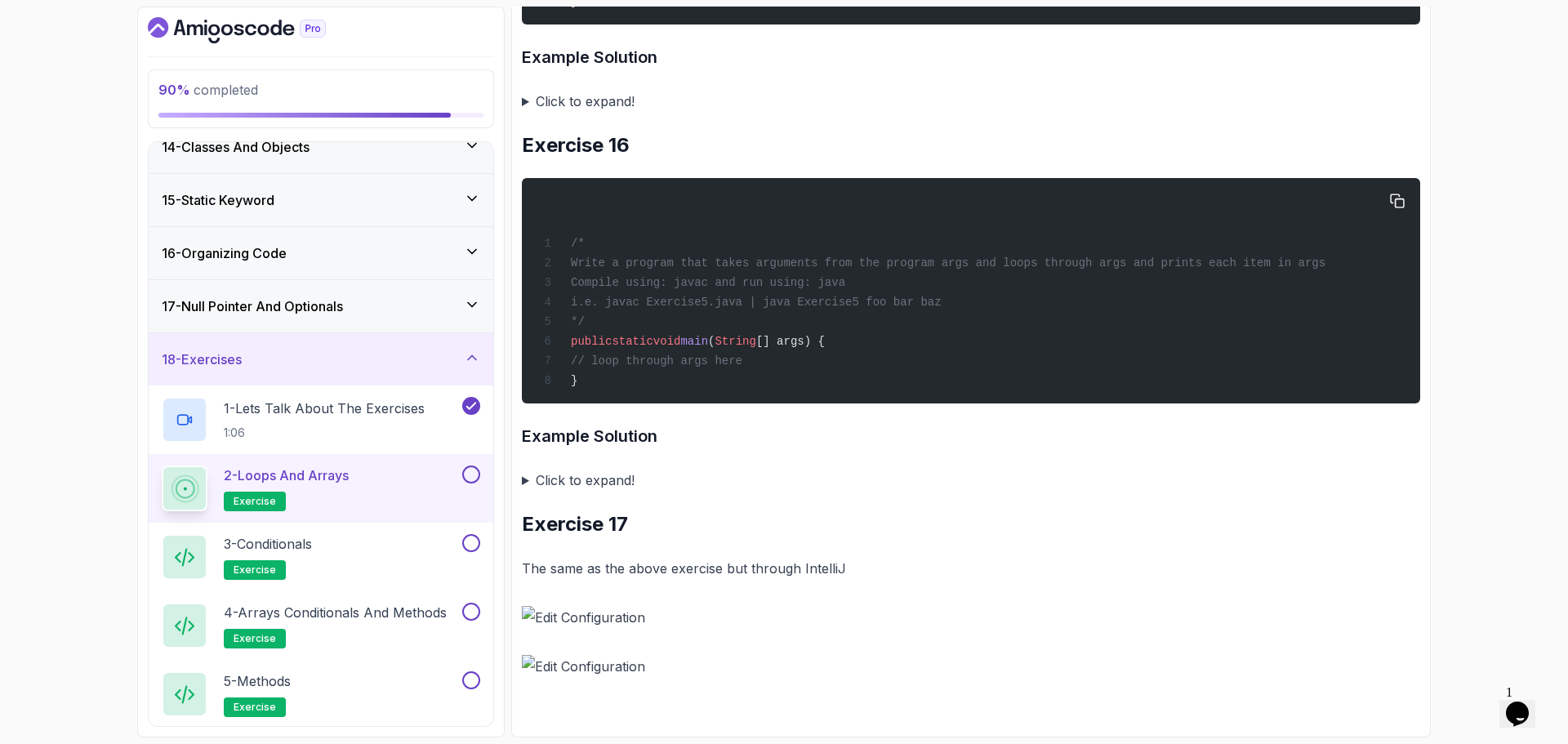
scroll to position [12004, 0]
click at [589, 112] on summary "Click to expand!" at bounding box center [972, 101] width 899 height 22
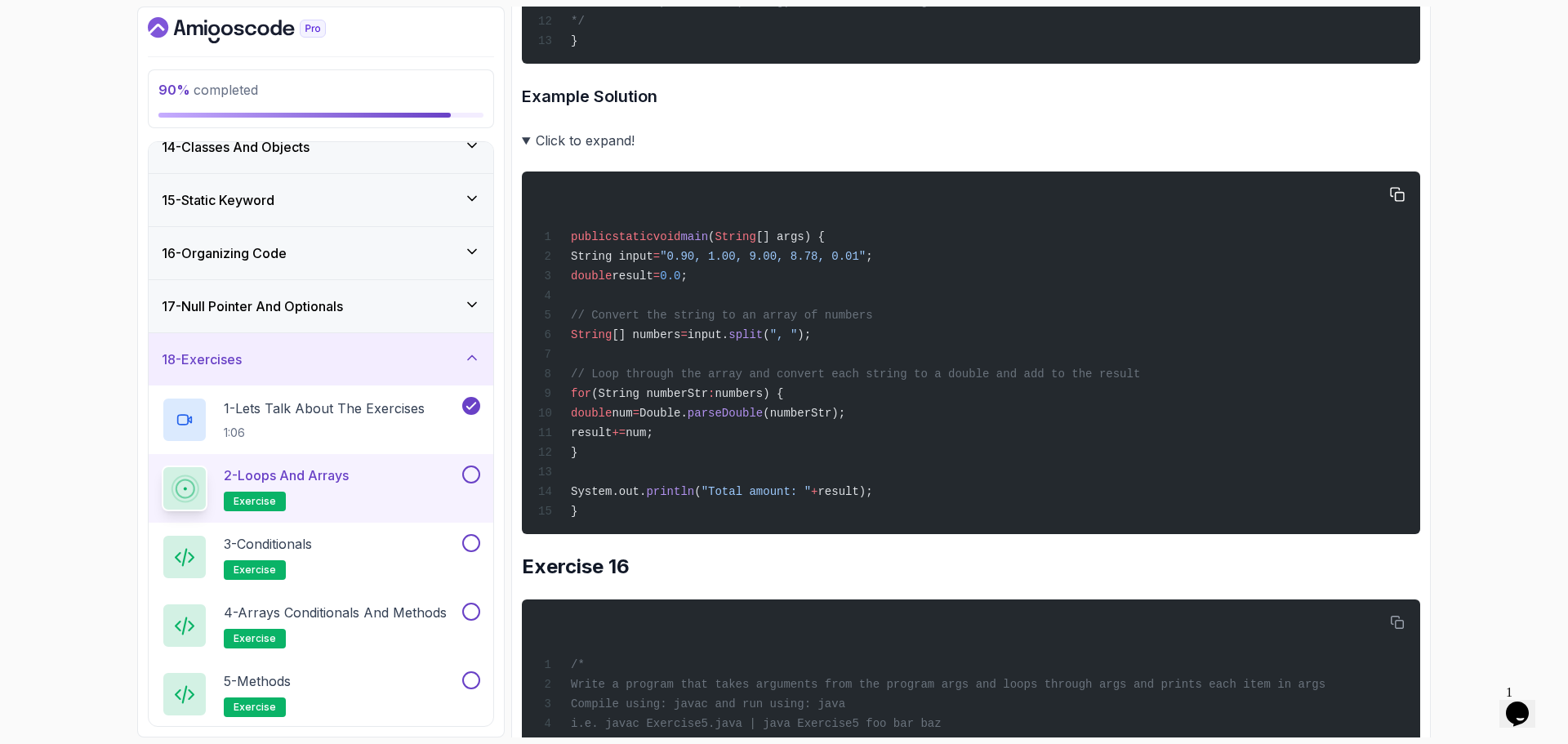
scroll to position [11596, 0]
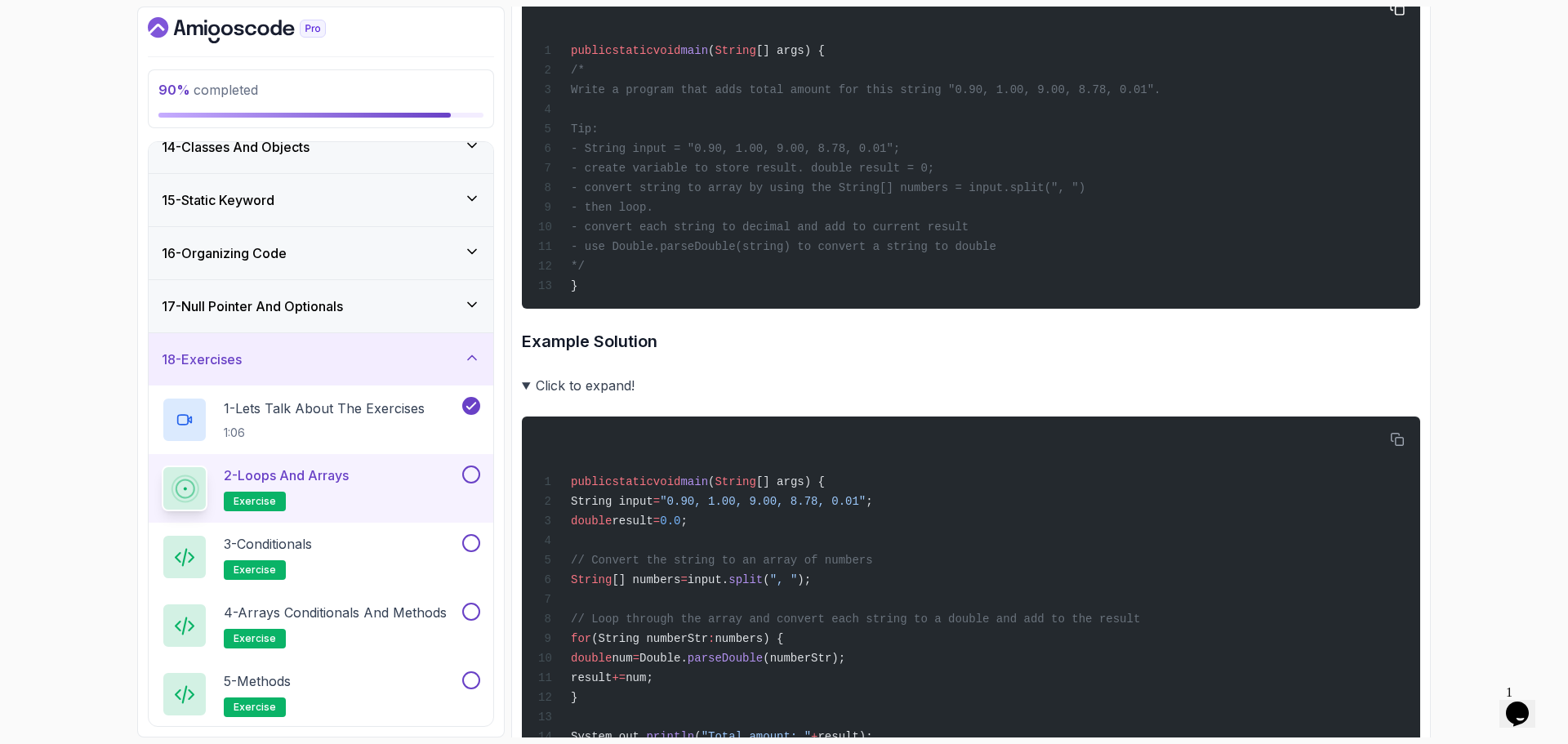
drag, startPoint x: 671, startPoint y: 342, endPoint x: 1172, endPoint y: 340, distance: 501.0
click at [1138, 97] on span "Write a program that adds total amount for this string "0.90, 1.00, 9.00, 8.78,…" at bounding box center [866, 89] width 590 height 13
click at [1172, 299] on div "public static void main ( String [] args) { /* Write a program that adds total …" at bounding box center [971, 147] width 872 height 304
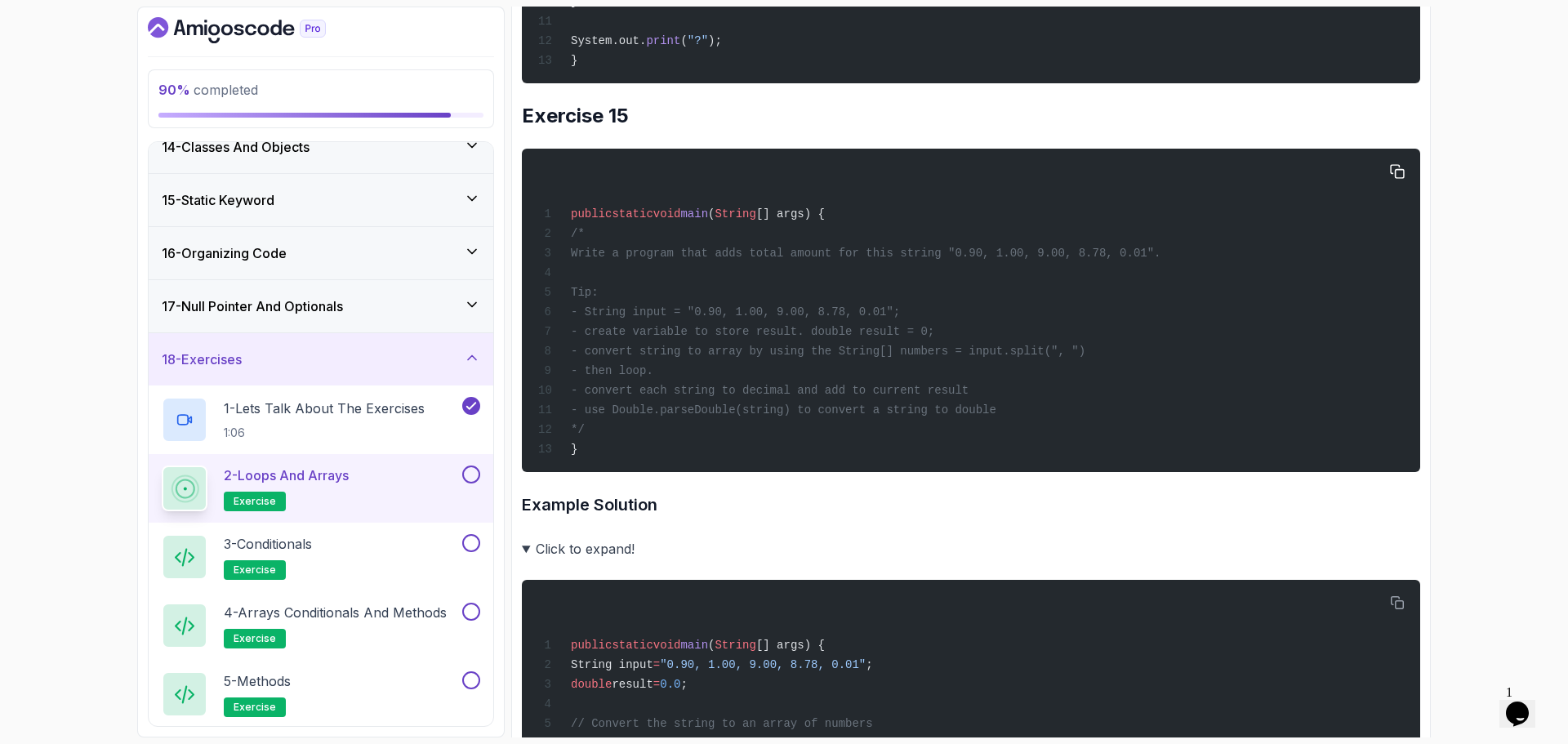
scroll to position [11351, 0]
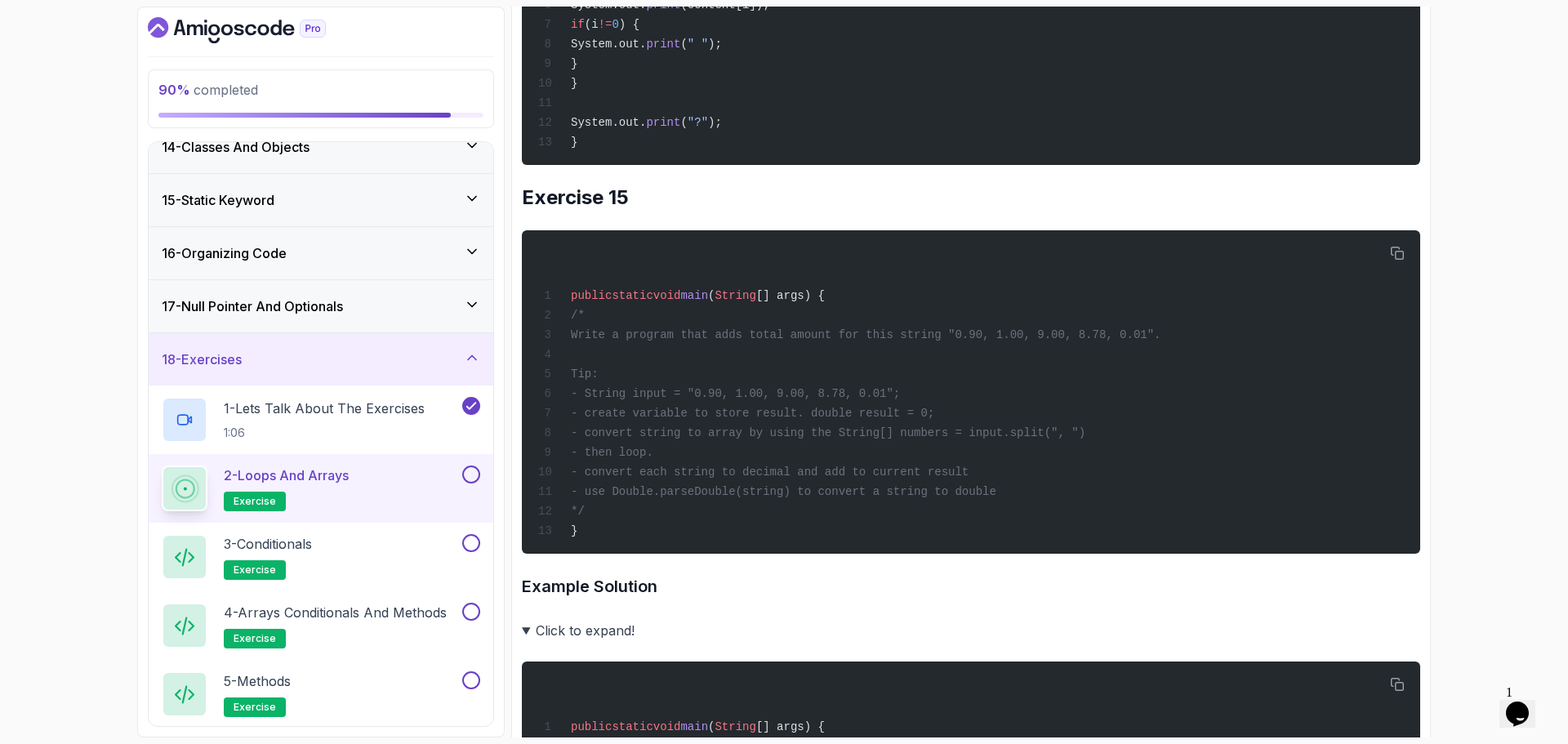
drag, startPoint x: 695, startPoint y: 262, endPoint x: 634, endPoint y: 251, distance: 62.0
click at [641, 149] on code "public static void main ( String [] args) { String [] content = { "you" , "are"…" at bounding box center [709, 24] width 341 height 248
drag, startPoint x: 836, startPoint y: 266, endPoint x: 837, endPoint y: 276, distance: 10.0
click at [832, 156] on div "public static void main ( String [] args) { String [] content = { "you" , "are"…" at bounding box center [971, 3] width 872 height 304
drag, startPoint x: 624, startPoint y: 258, endPoint x: 707, endPoint y: 274, distance: 84.5
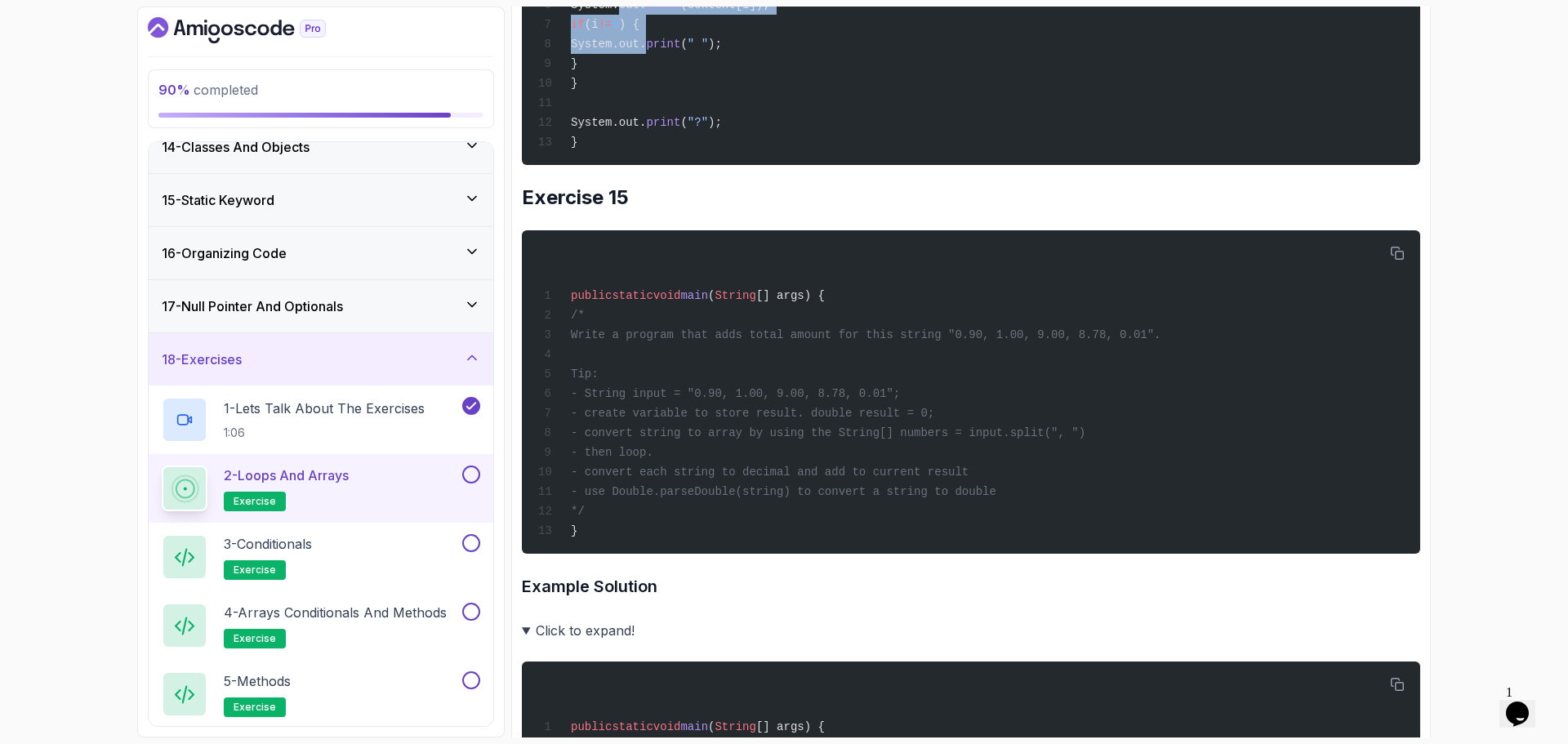
click at [647, 156] on div "public static void main ( String [] args) { String [] content = { "you" , "are"…" at bounding box center [971, 3] width 872 height 304
click at [872, 156] on div "public static void main ( String [] args) { String [] content = { "you" , "are"…" at bounding box center [971, 3] width 872 height 304
drag
click at [825, 156] on div "public static void main ( String [] args) { String [] content = { "you" , "are"…" at bounding box center [971, 3] width 872 height 304
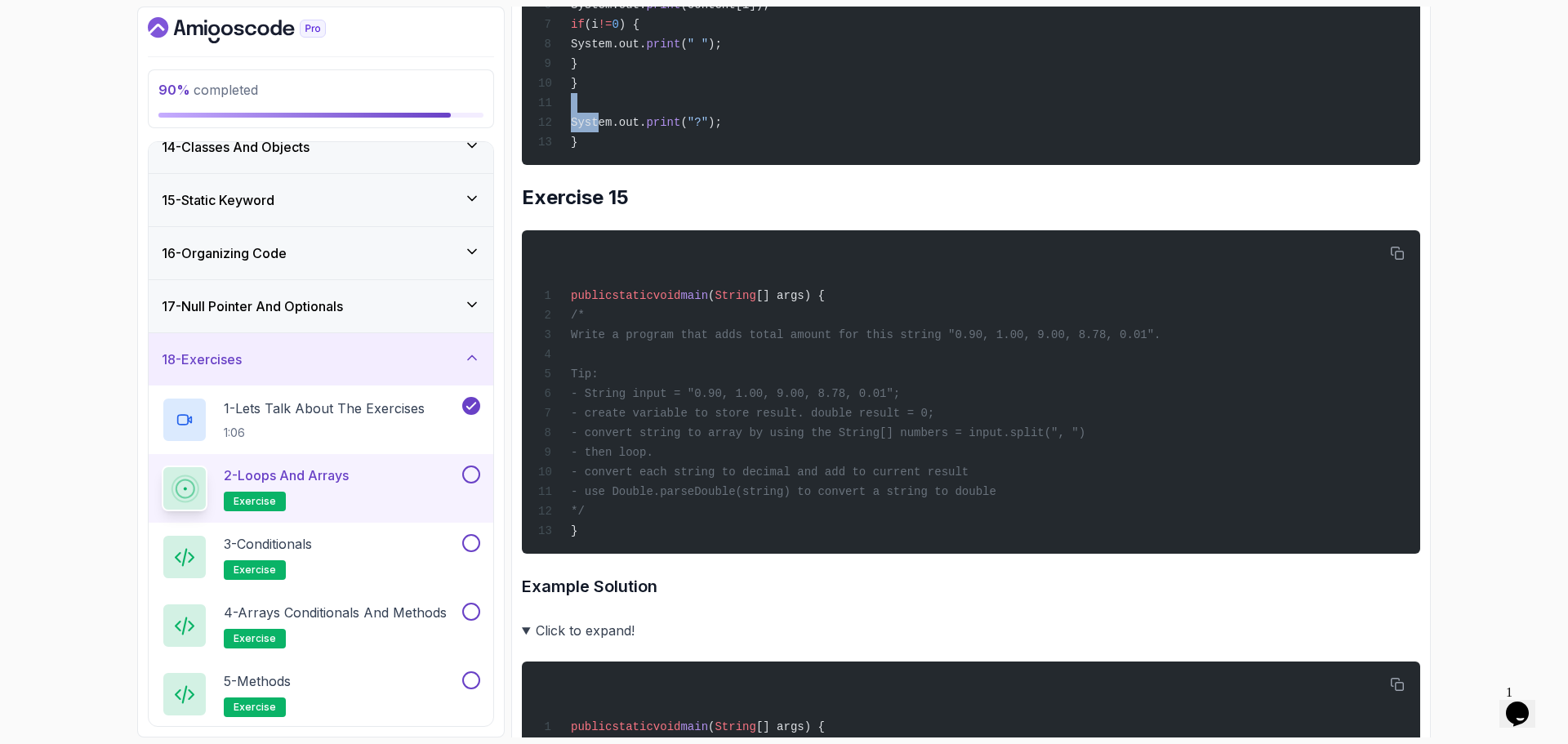
click at [772, 156] on div "public static void main ( String [] args) { String [] content = { "you" , "are"…" at bounding box center [971, 3] width 872 height 304
click at [801, 156] on div "public static void main ( String [] args) { String [] content = { "you" , "are"…" at bounding box center [971, 3] width 872 height 304
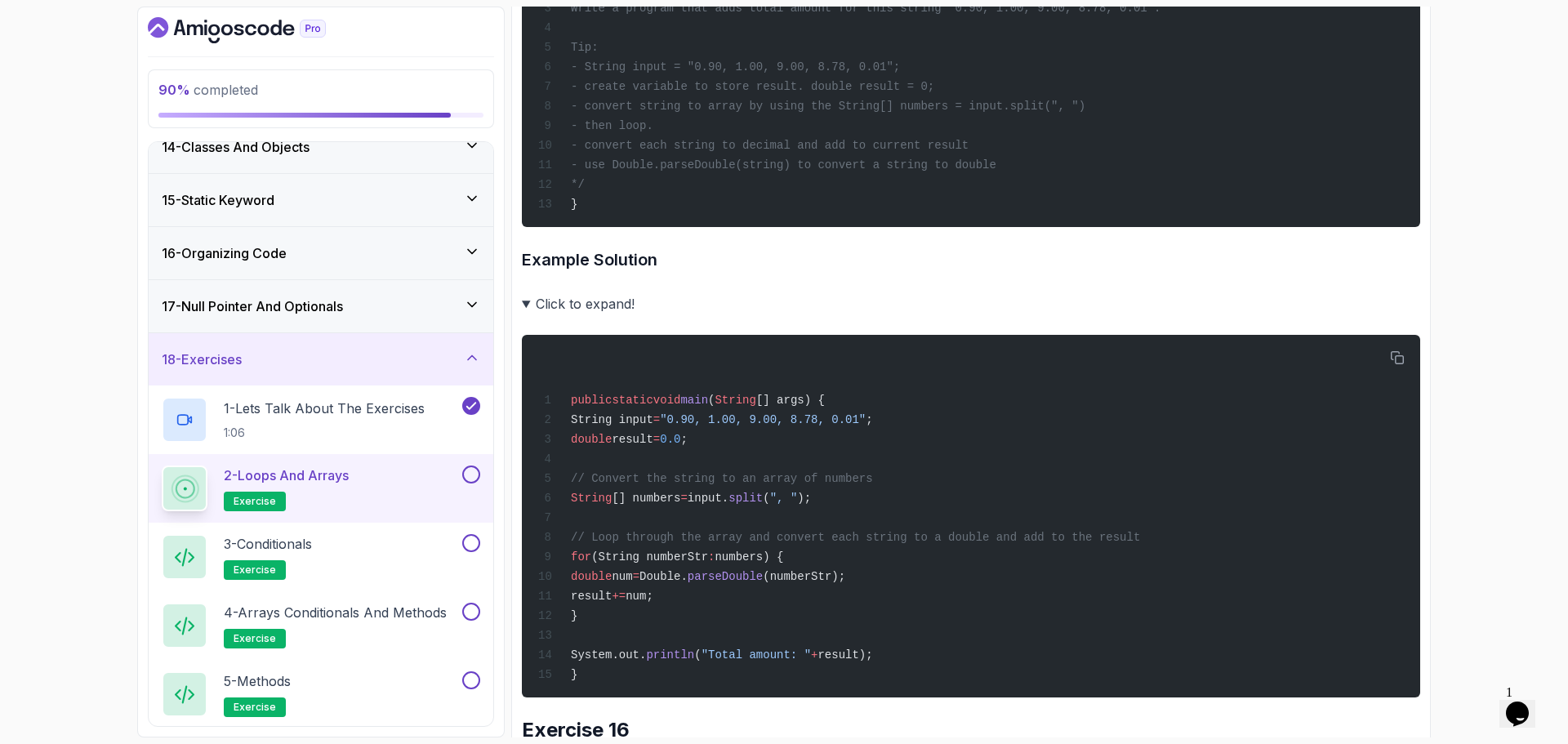
scroll to position [11596, 0]
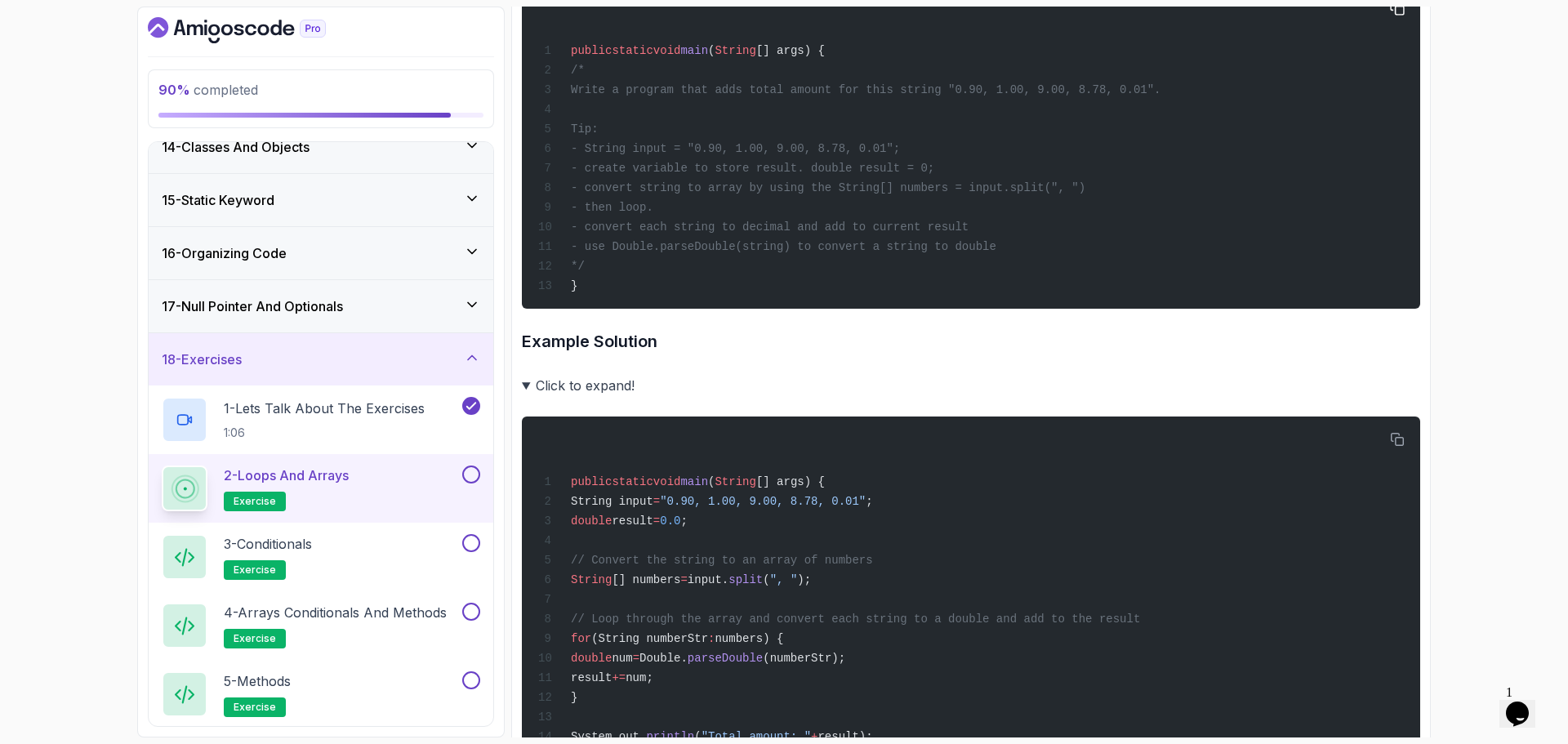
click at [1150, 299] on div "public static void main ( String [] args) { /* Write a program that adds total …" at bounding box center [971, 147] width 872 height 304
click at [1202, 299] on div "public static void main ( String [] args) { /* Write a program that adds total …" at bounding box center [971, 147] width 872 height 304
drag, startPoint x: 973, startPoint y: 339, endPoint x: 1203, endPoint y: 346, distance: 230.1
click at [1203, 299] on div "public static void main ( String [] args) { /* Write a program that adds total …" at bounding box center [971, 147] width 872 height 304
click at [1211, 299] on div "public static void main ( String [] args) { /* Write a program that adds total …" at bounding box center [971, 147] width 872 height 304
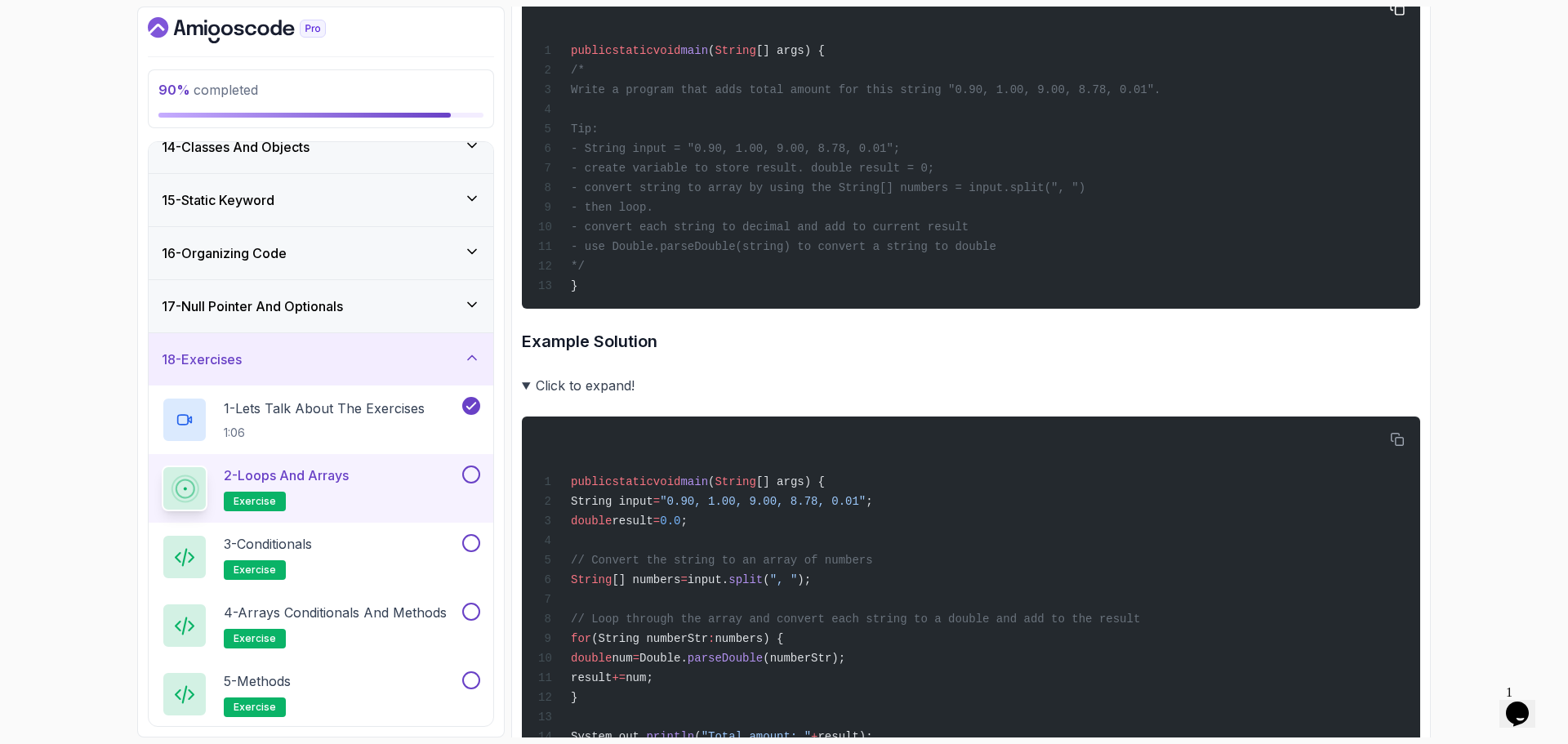
scroll to position [11678, 0]
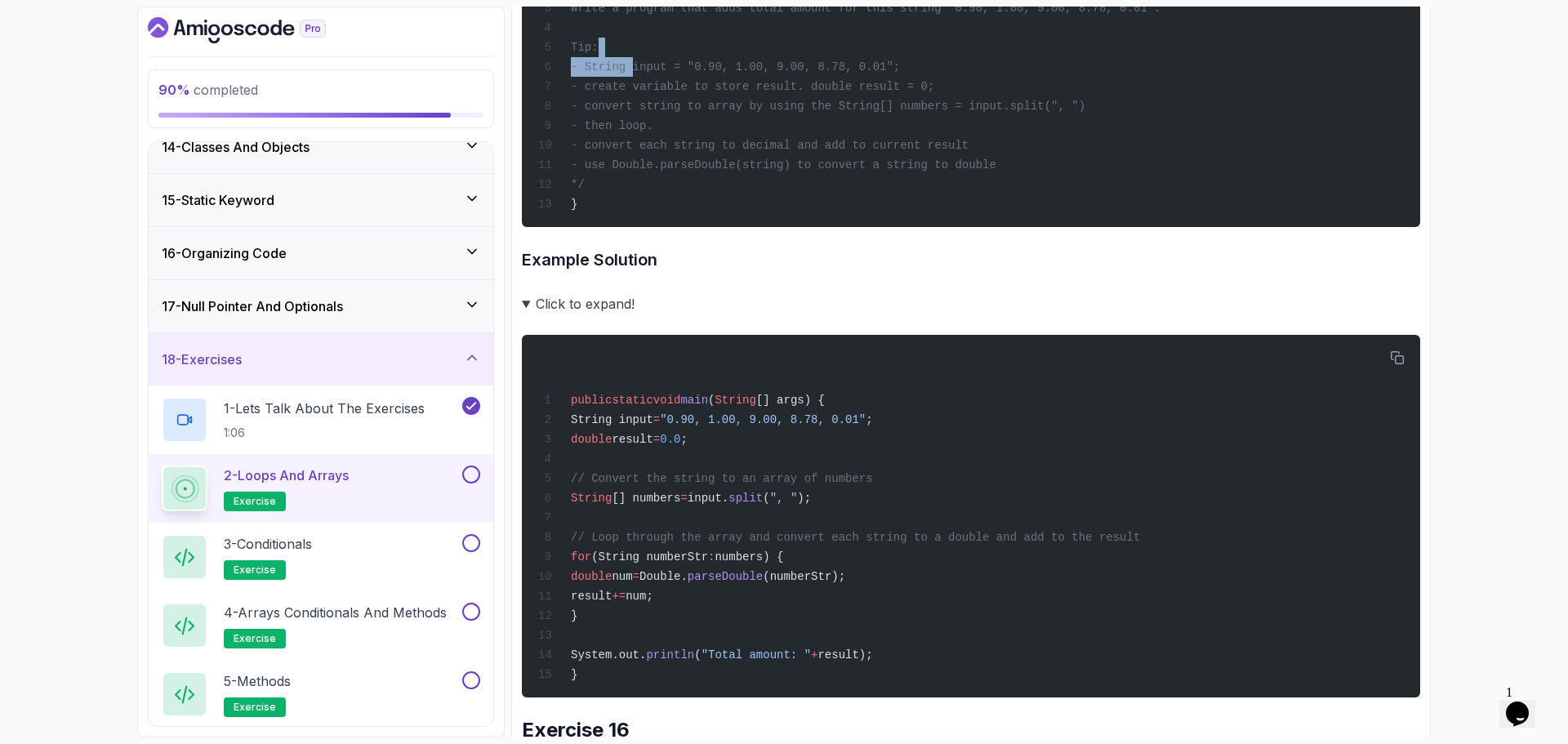
click at [974, 217] on div "public static void main ( String [] args) { /* Write a program that adds total …" at bounding box center [971, 66] width 872 height 304
click at [1091, 217] on div "public static void main ( String [] args) { /* Write a program that adds total …" at bounding box center [971, 66] width 872 height 304
click at [1068, 217] on div "public static void main ( String [] args) { /* Write a program that adds total …" at bounding box center [971, 66] width 872 height 304
click at [965, 217] on div "public static void main ( String [] args) { /* Write a program that adds total …" at bounding box center [971, 66] width 872 height 304
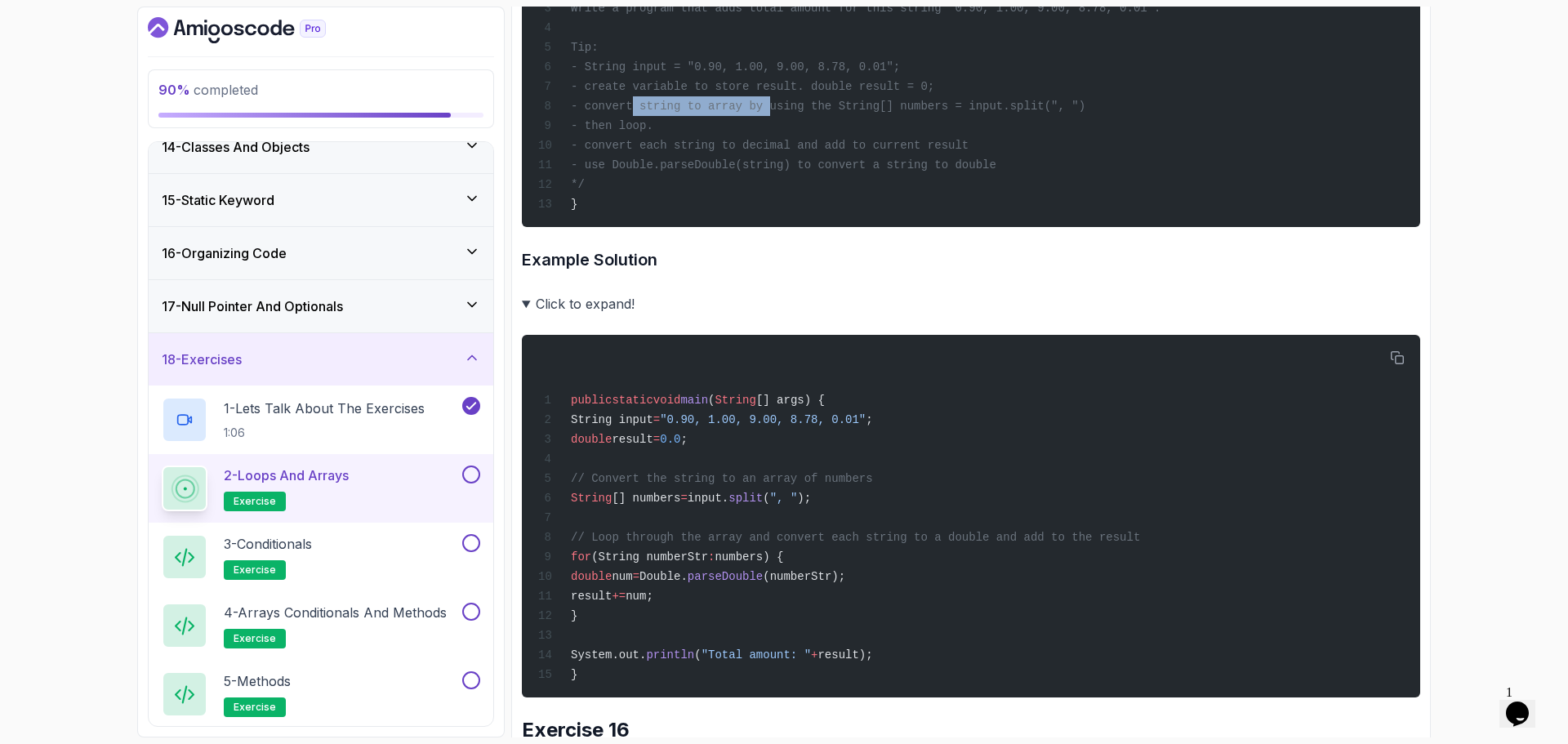
click at [754, 112] on span "- convert string to array by using the String[] numbers = input.split(", ")" at bounding box center [828, 105] width 514 height 13
click at [798, 112] on span "- convert string to array by using the String[] numbers = input.split(", ")" at bounding box center [828, 105] width 514 height 13
click at [970, 217] on div "public static void main ( String [] args) { /* Write a program that adds total …" at bounding box center [971, 66] width 872 height 304
click at [882, 112] on span "- convert string to array by using the String[] numbers = input.split(", ")" at bounding box center [828, 105] width 514 height 13
click at [989, 112] on span "- convert string to array by using the String[] numbers = input.split(", ")" at bounding box center [828, 105] width 514 height 13
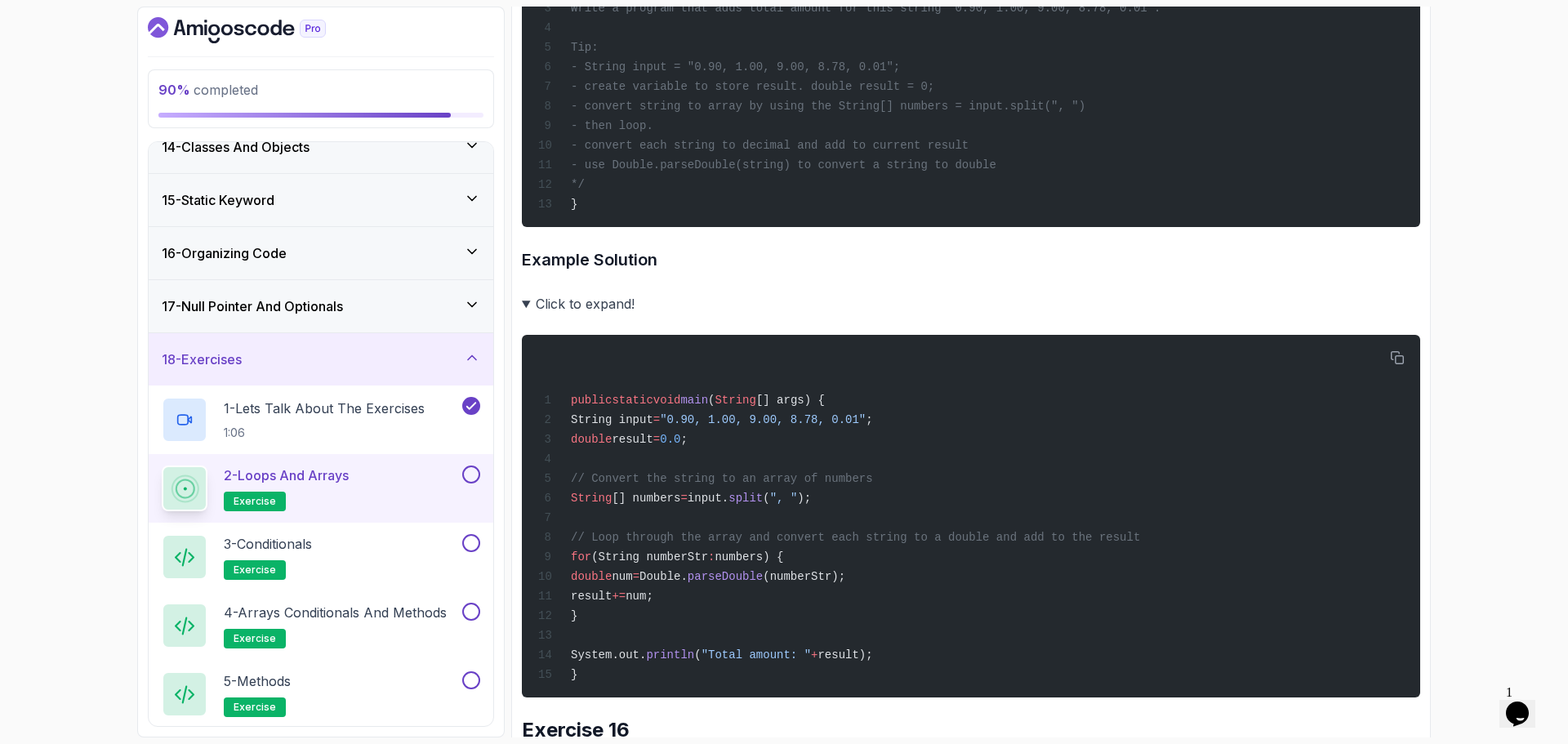
click at [1103, 217] on div "public static void main ( String [] args) { /* Write a program that adds total …" at bounding box center [971, 66] width 872 height 304
click at [1057, 217] on div "public static void main ( String [] args) { /* Write a program that adds total …" at bounding box center [971, 66] width 872 height 304
click at [680, 217] on div "public static void main ( String [] args) { /* Write a program that adds total …" at bounding box center [971, 66] width 872 height 304
drag, startPoint x: 639, startPoint y: 405, endPoint x: 925, endPoint y: 404, distance: 286.0
click at [889, 152] on span "- convert each string to decimal and add to current result" at bounding box center [770, 145] width 398 height 13
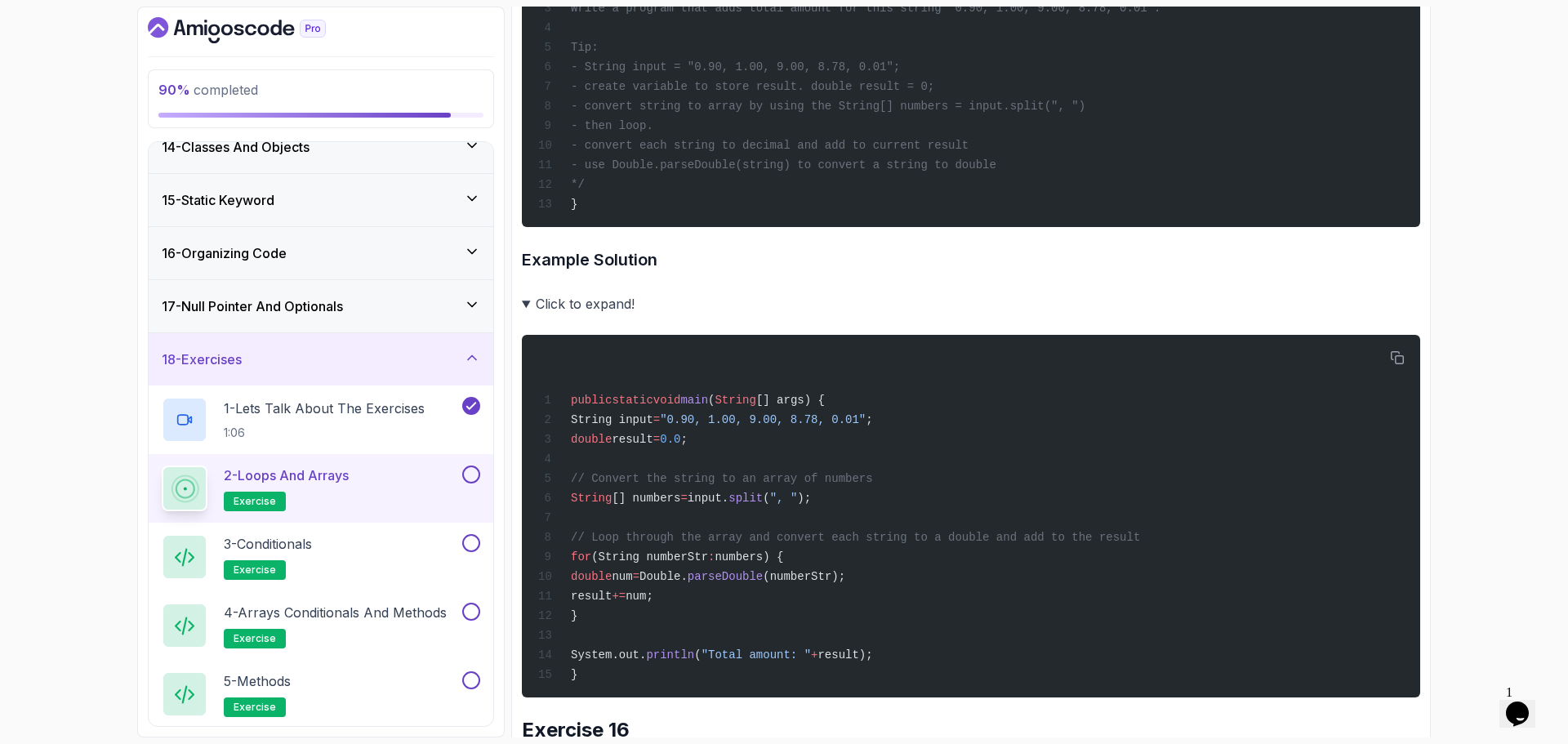
drag, startPoint x: 1025, startPoint y: 394, endPoint x: 1010, endPoint y: 392, distance: 15.1
click at [1026, 217] on div "public static void main ( String [] args) { /* Write a program that adds total …" at bounding box center [971, 66] width 872 height 304
drag, startPoint x: 663, startPoint y: 423, endPoint x: 1087, endPoint y: 414, distance: 424.1
click at [1094, 217] on div "public static void main ( String [] args) { /* Write a program that adds total …" at bounding box center [971, 66] width 872 height 304
click at [934, 217] on div "public static void main ( String [] args) { /* Write a program that adds total …" at bounding box center [971, 66] width 872 height 304
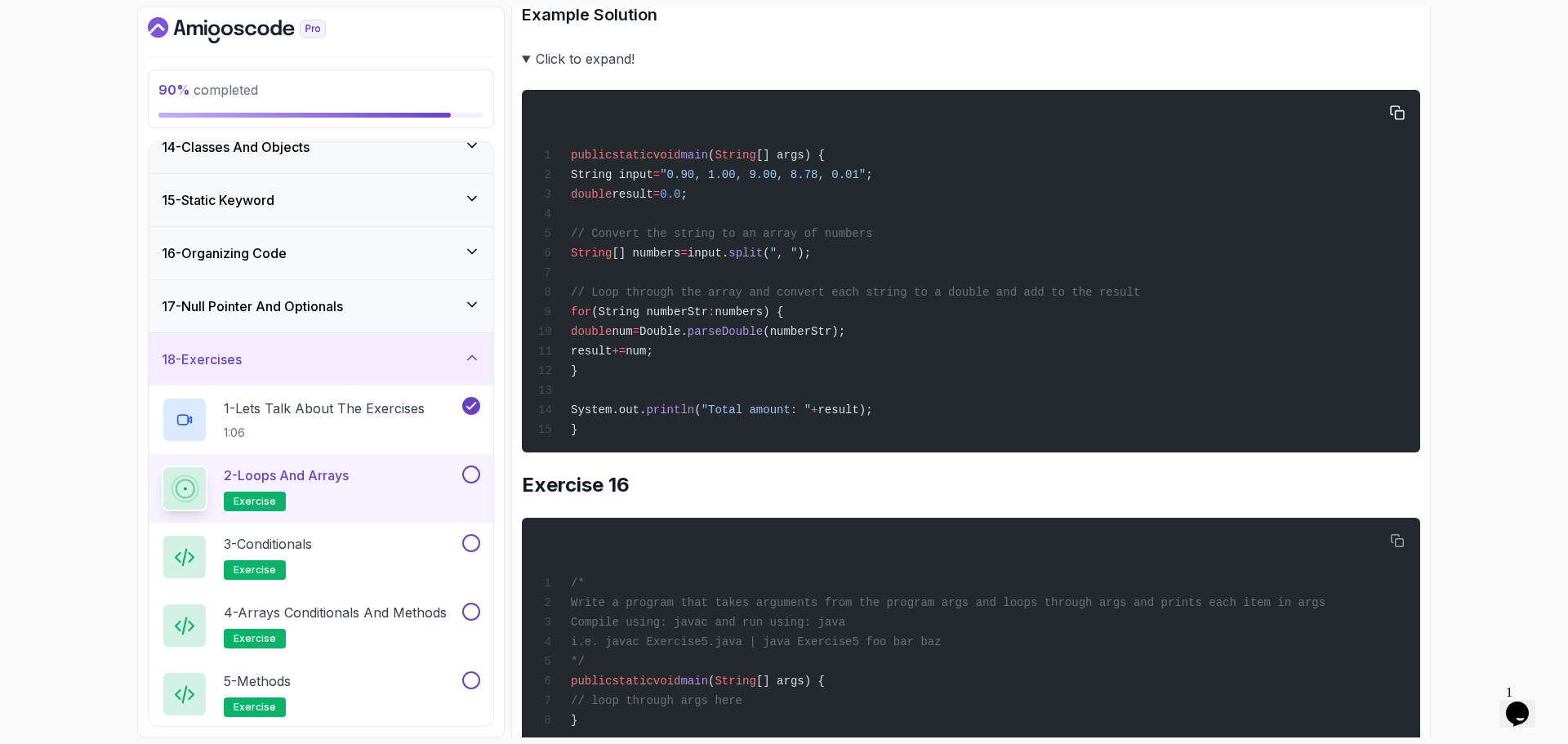
scroll to position [12085, 0]
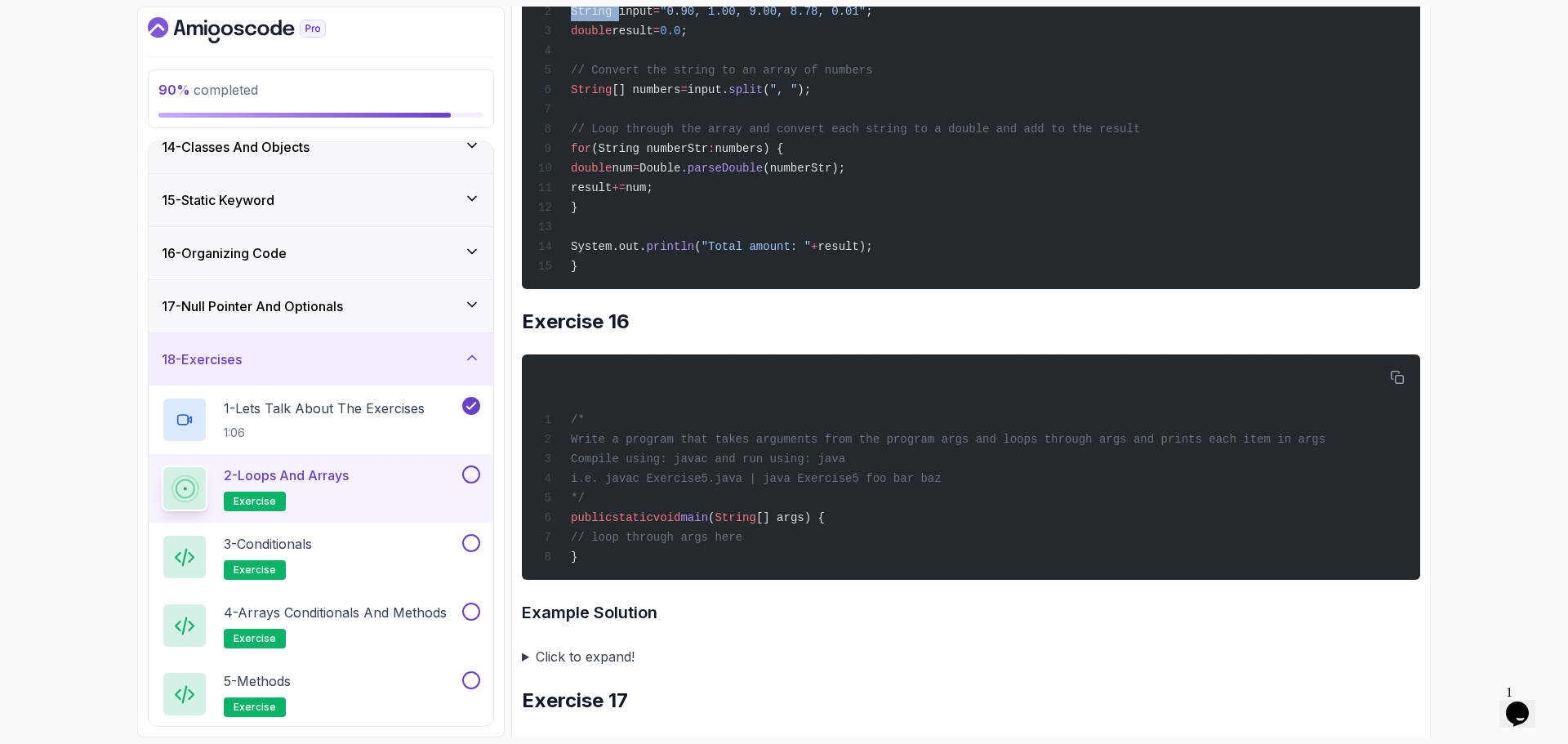
drag, startPoint x: 617, startPoint y: 278, endPoint x: 1045, endPoint y: 258, distance: 428.5
click at [1047, 258] on div "public static void main ( String [] args) { String input = "0.90, 1.00, 9.00, 8…" at bounding box center [971, 107] width 872 height 343
click at [1021, 253] on div "public static void main ( String [] args) { String input = "0.90, 1.00, 9.00, 8…" at bounding box center [971, 107] width 872 height 343
drag, startPoint x: 594, startPoint y: 298, endPoint x: 864, endPoint y: 302, distance: 270.0
click at [861, 279] on div "public static void main ( String [] args) { String input = "0.90, 1.00, 9.00, 8…" at bounding box center [971, 107] width 872 height 343
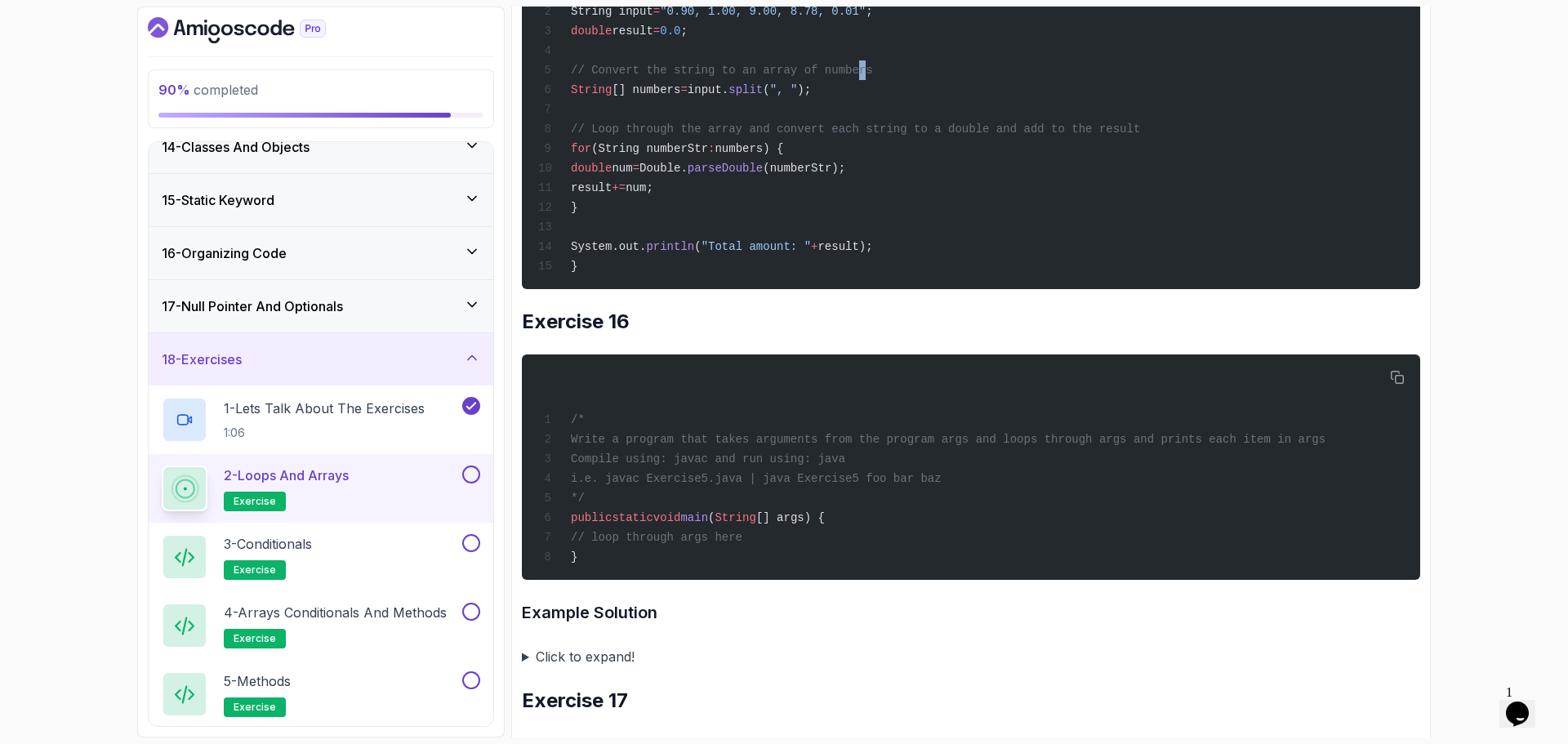
drag, startPoint x: 839, startPoint y: 336, endPoint x: 805, endPoint y: 337, distance: 34.0
click at [838, 77] on span "// Convert the string to an array of numbers" at bounding box center [723, 70] width 303 height 13
click at [615, 77] on span "// Convert the string to an array of numbers" at bounding box center [723, 70] width 303 height 13
drag, startPoint x: 602, startPoint y: 355, endPoint x: 991, endPoint y: 342, distance: 389.2
click at [994, 279] on div "public static void main ( String [] args) { String input = "0.90, 1.00, 9.00, 8…" at bounding box center [971, 107] width 872 height 343
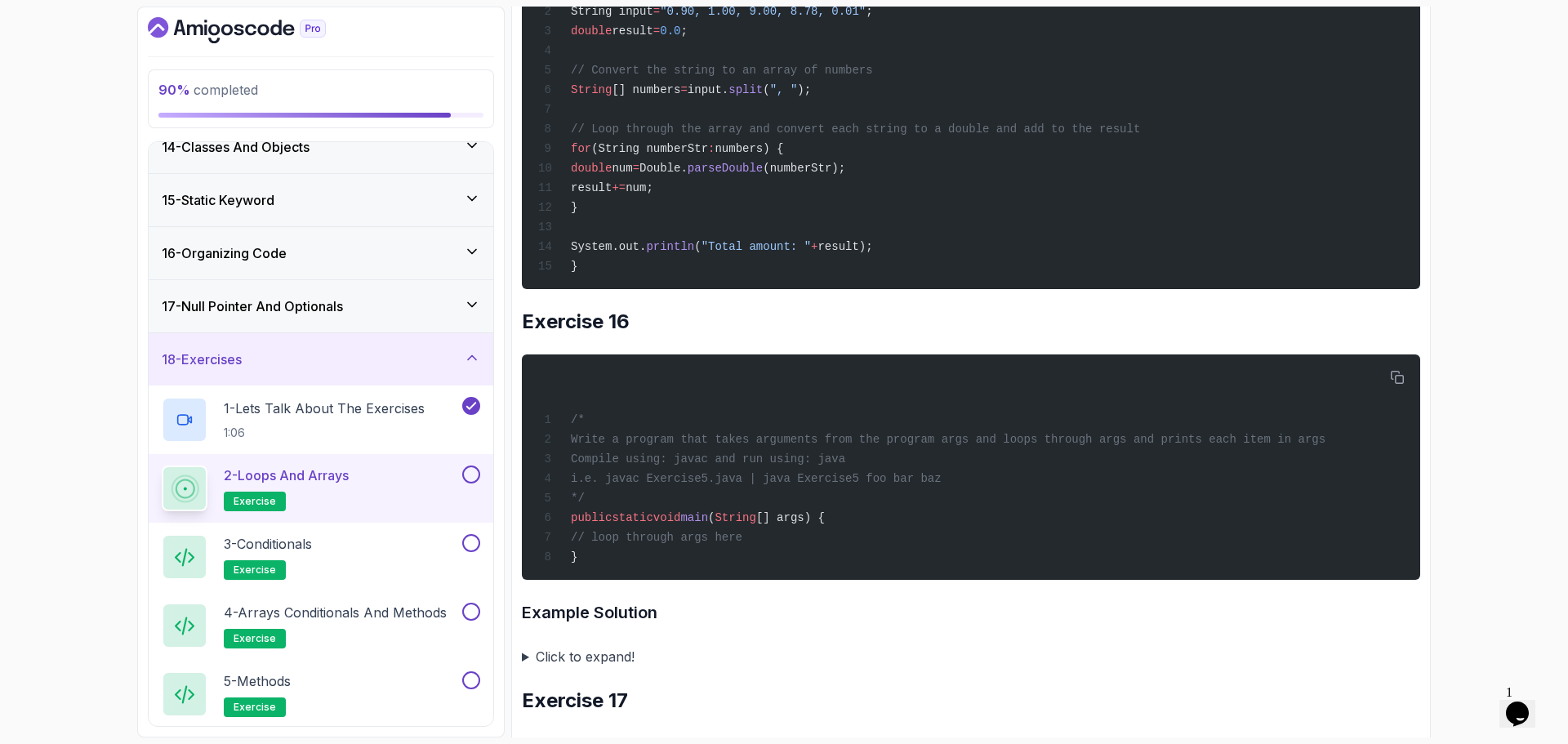
click at [988, 279] on div "public static void main ( String [] args) { String input = "0.90, 1.00, 9.00, 8…" at bounding box center [971, 107] width 872 height 343
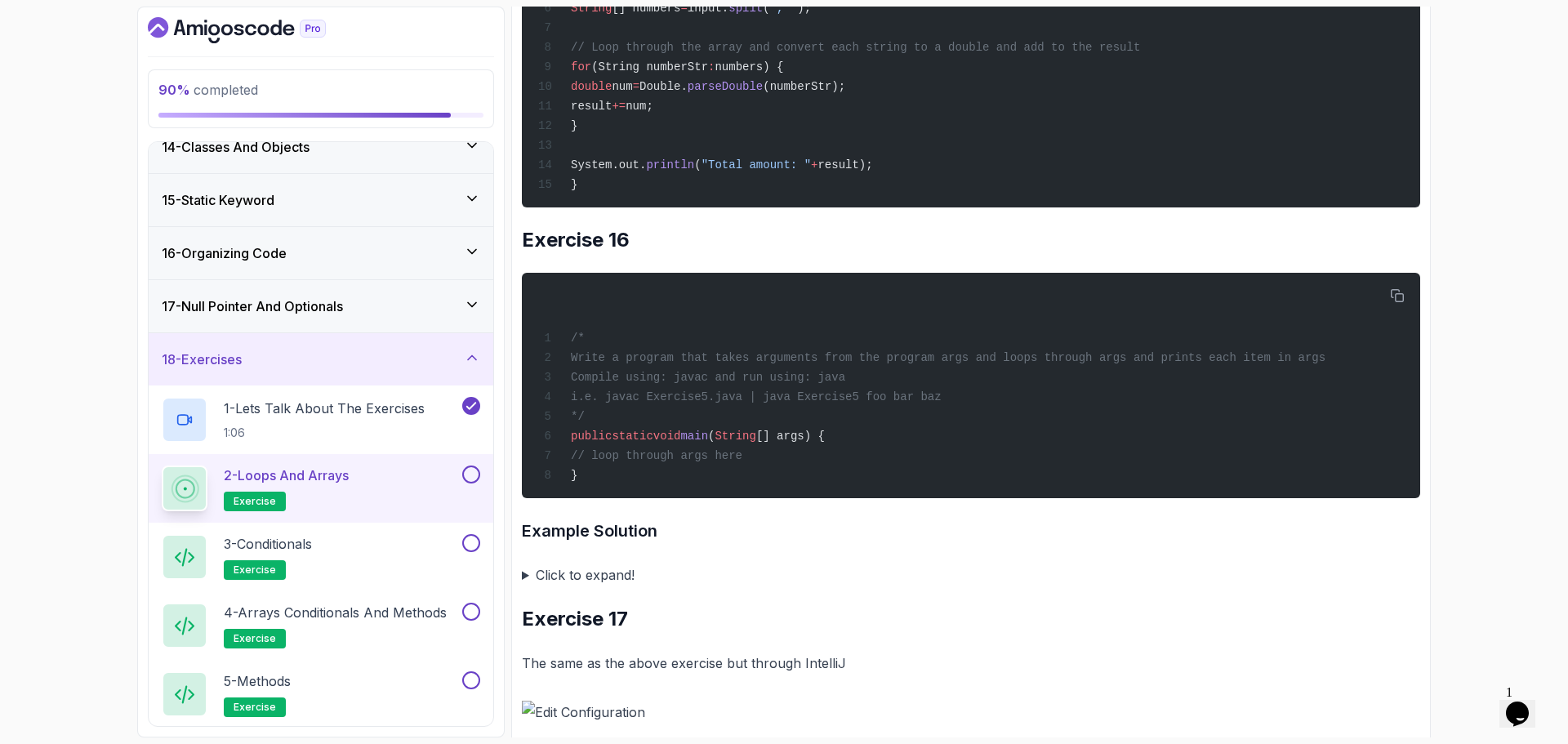
click at [698, 73] on span "(String numberStr" at bounding box center [649, 67] width 117 height 13
click at [752, 73] on span "numbers) {" at bounding box center [749, 67] width 68 height 13
drag, startPoint x: 752, startPoint y: 334, endPoint x: 739, endPoint y: 328, distance: 14.3
click at [754, 73] on span "numbers) {" at bounding box center [749, 67] width 68 height 13
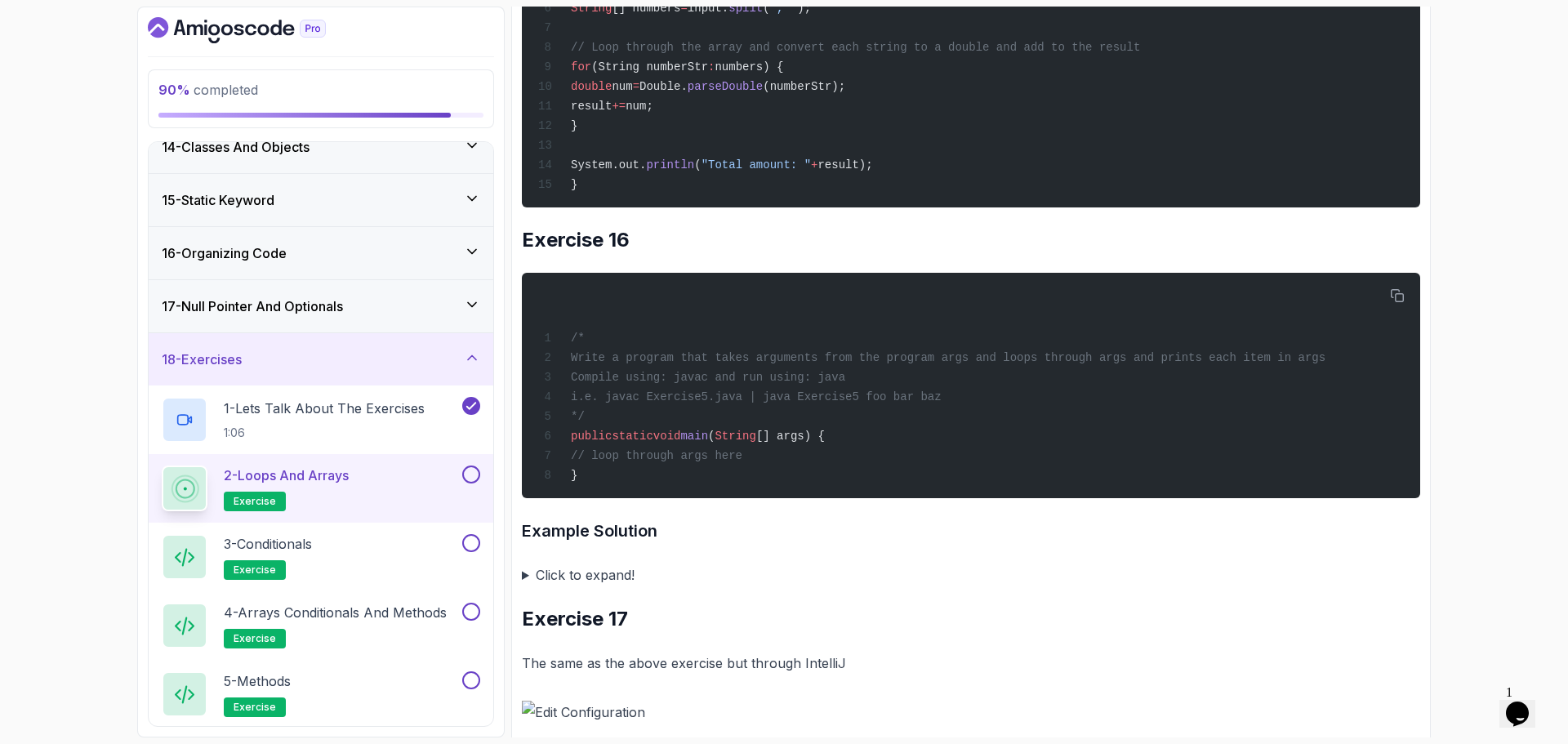
click at [674, 73] on span "(String numberStr" at bounding box center [649, 67] width 117 height 13
click at [763, 93] on span "parseDouble" at bounding box center [725, 86] width 75 height 13
drag, startPoint x: 952, startPoint y: 302, endPoint x: 1262, endPoint y: 326, distance: 310.9
click at [1271, 198] on div "public static void main ( String [] args) { String input = "0.90, 1.00, 9.00, 8…" at bounding box center [971, 26] width 872 height 343
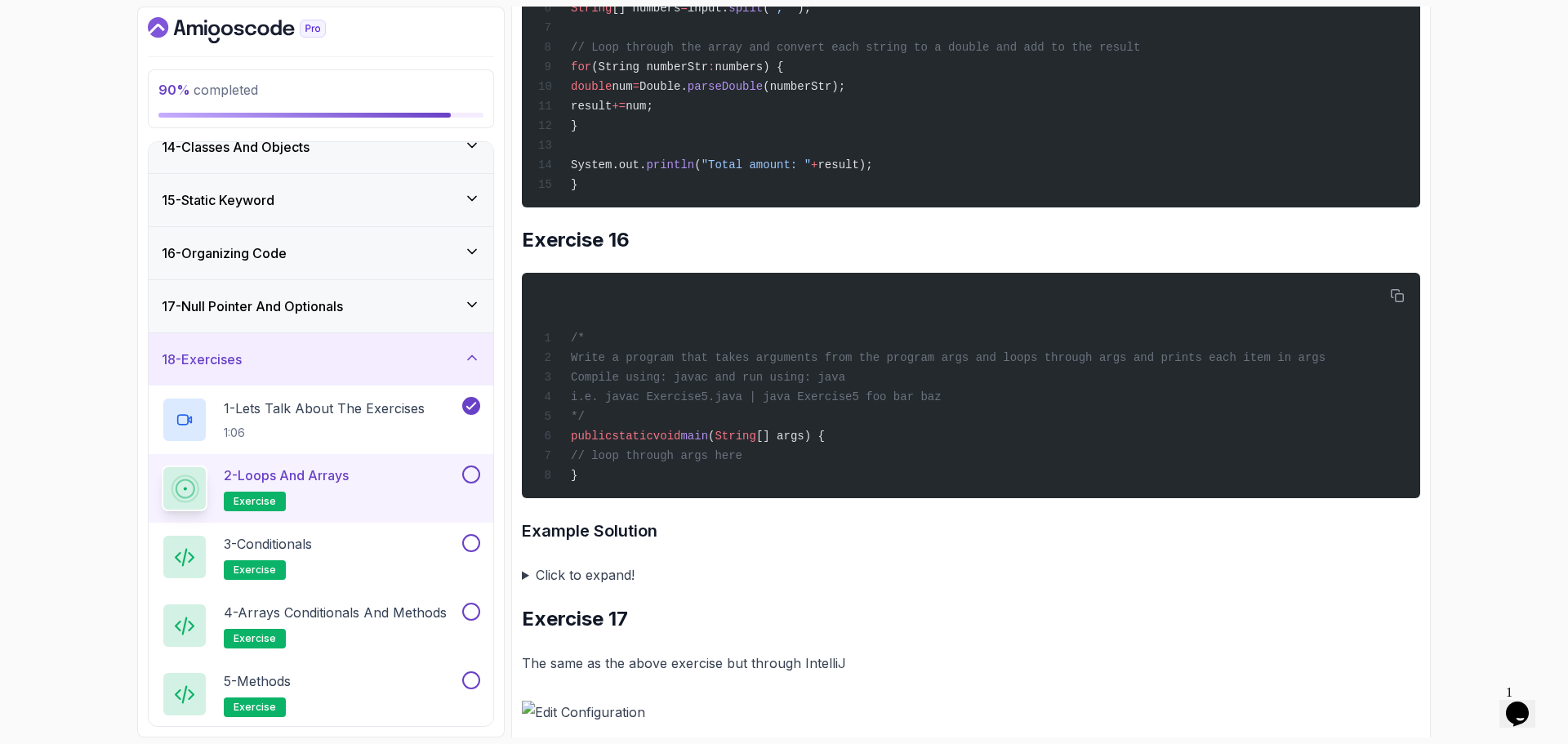
click at [845, 171] on span "result);" at bounding box center [845, 164] width 54 height 13
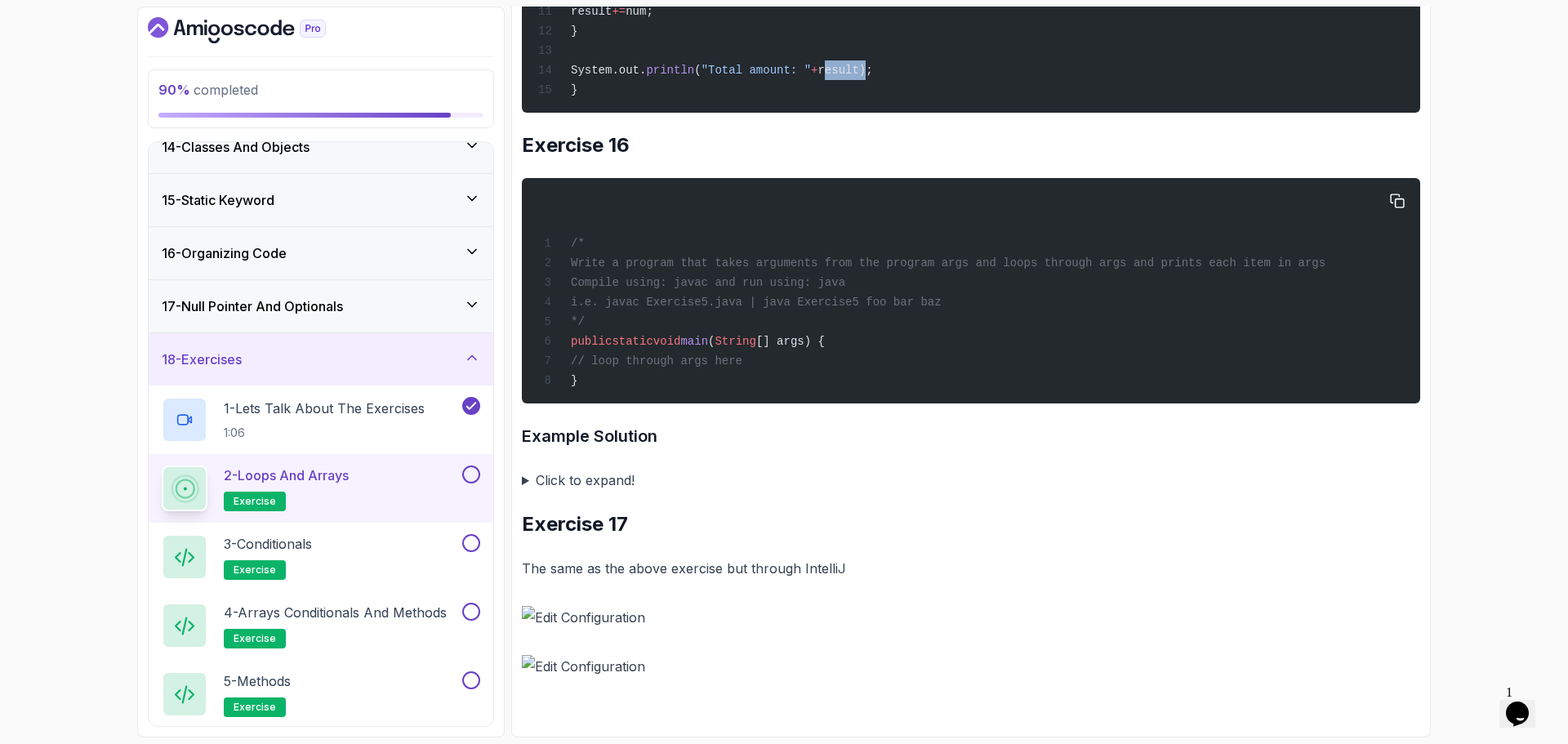
scroll to position [12540, 0]
click at [598, 474] on summary "Click to expand!" at bounding box center [972, 480] width 899 height 22
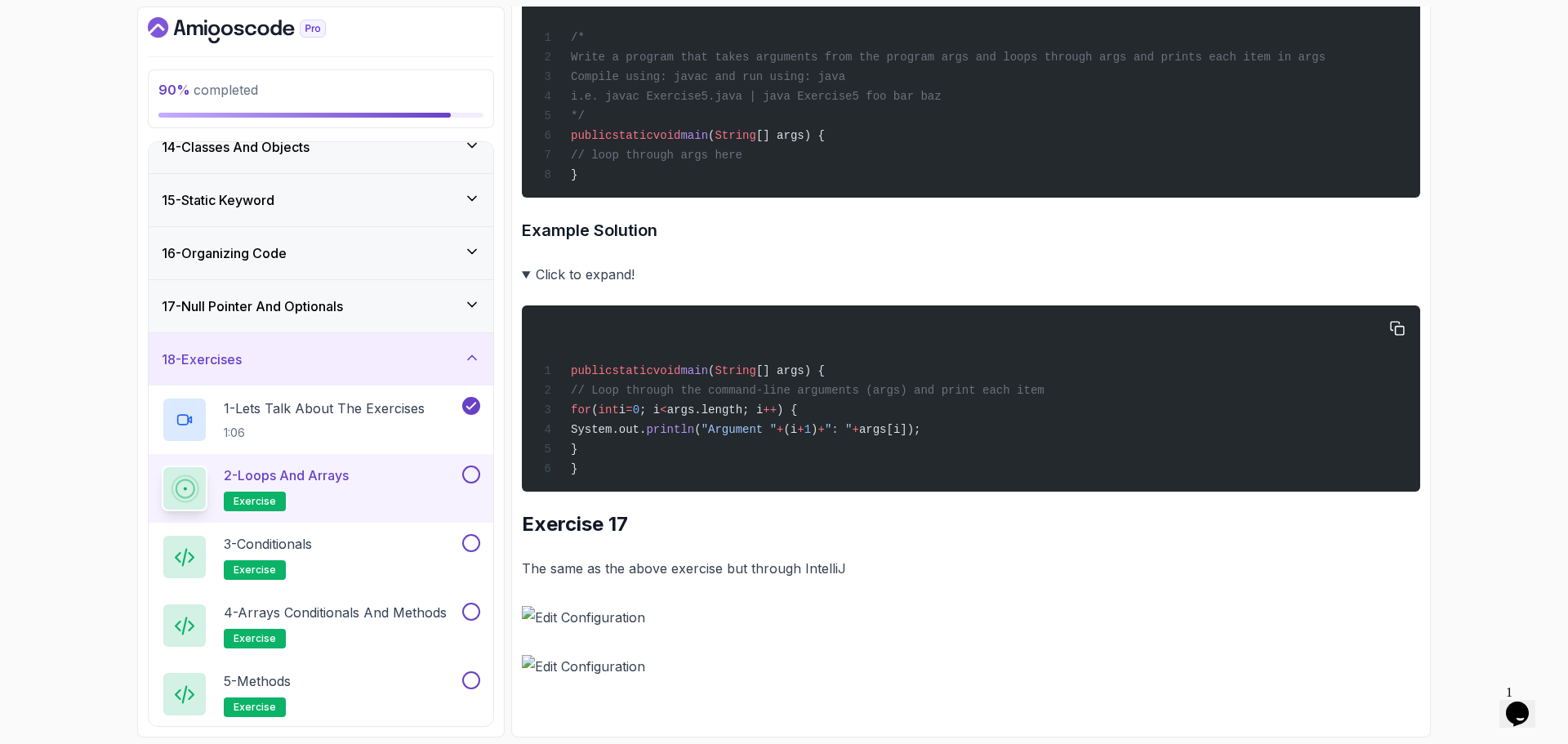
scroll to position [12751, 0]
click at [728, 569] on p "The same as the above exercise but through IntelliJ" at bounding box center [972, 569] width 899 height 22
click at [542, 620] on img at bounding box center [972, 617] width 899 height 22
click at [472, 473] on button at bounding box center [471, 474] width 18 height 18
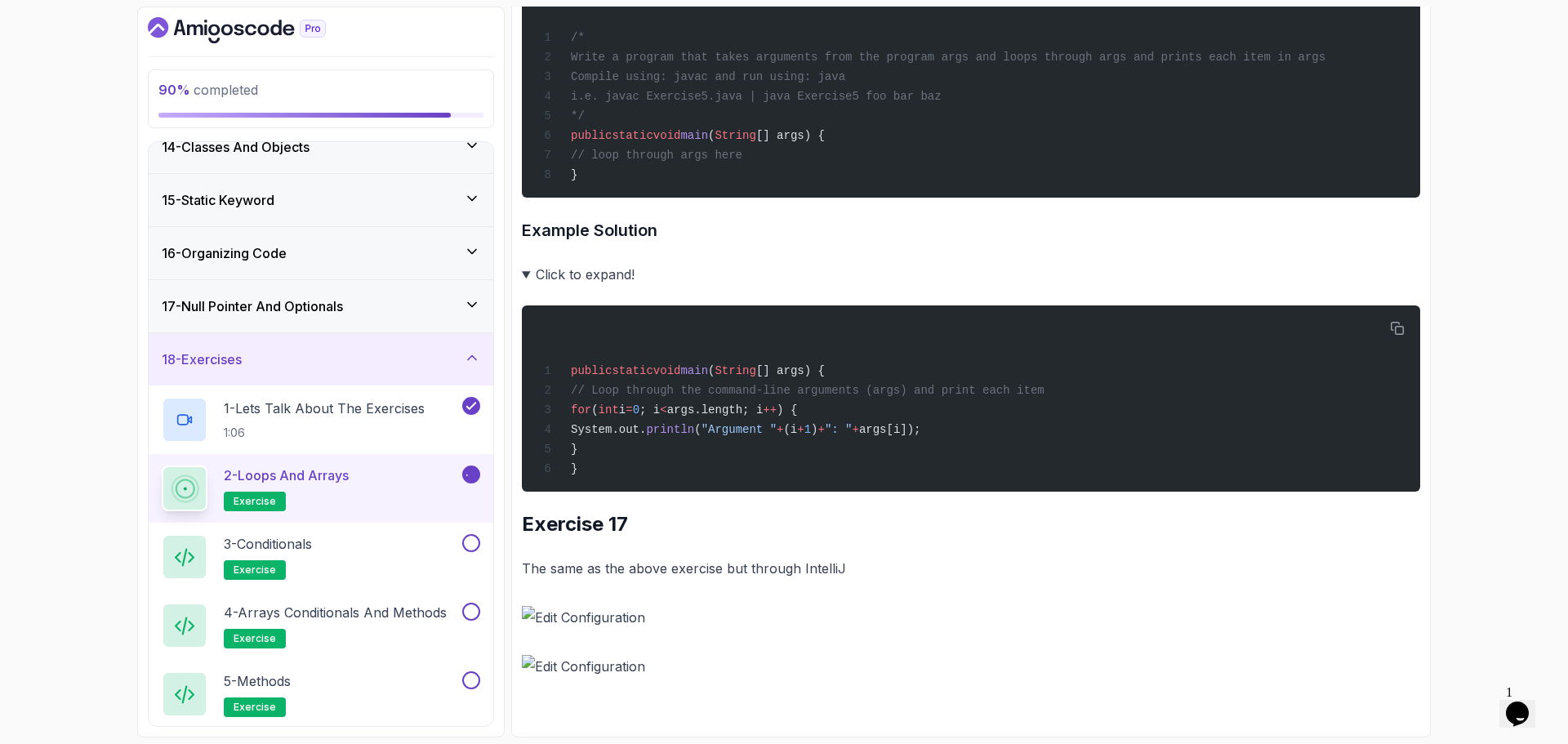
click at [468, 474] on icon at bounding box center [471, 474] width 15 height 16
click at [590, 525] on h2 "Exercise 17" at bounding box center [972, 525] width 899 height 26
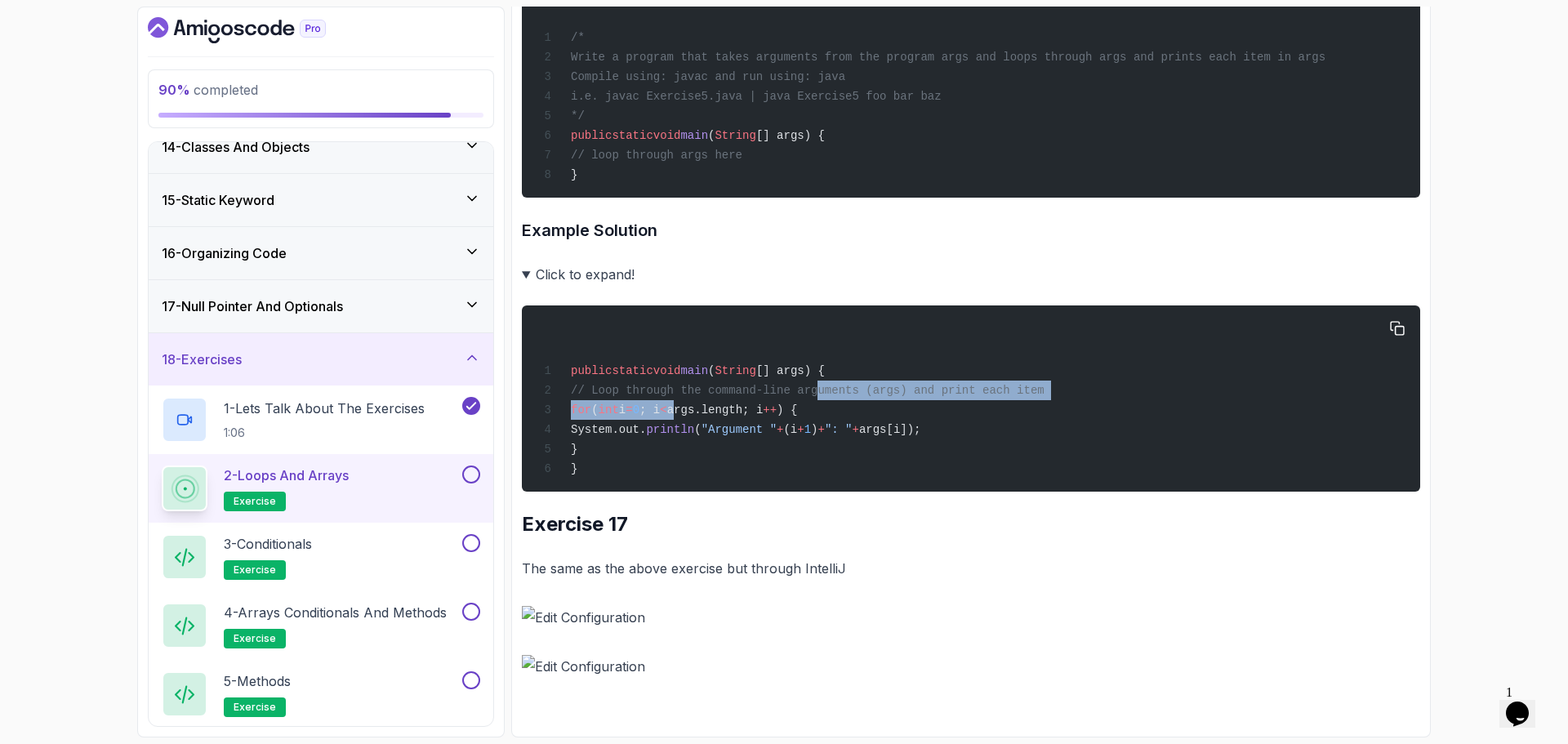
drag, startPoint x: 723, startPoint y: 407, endPoint x: 795, endPoint y: 396, distance: 72.8
click at [795, 396] on div "public static void main ( String [] args) { // Loop through the command-line ar…" at bounding box center [971, 398] width 872 height 167
click at [764, 410] on span "args.length; i" at bounding box center [716, 410] width 97 height 13
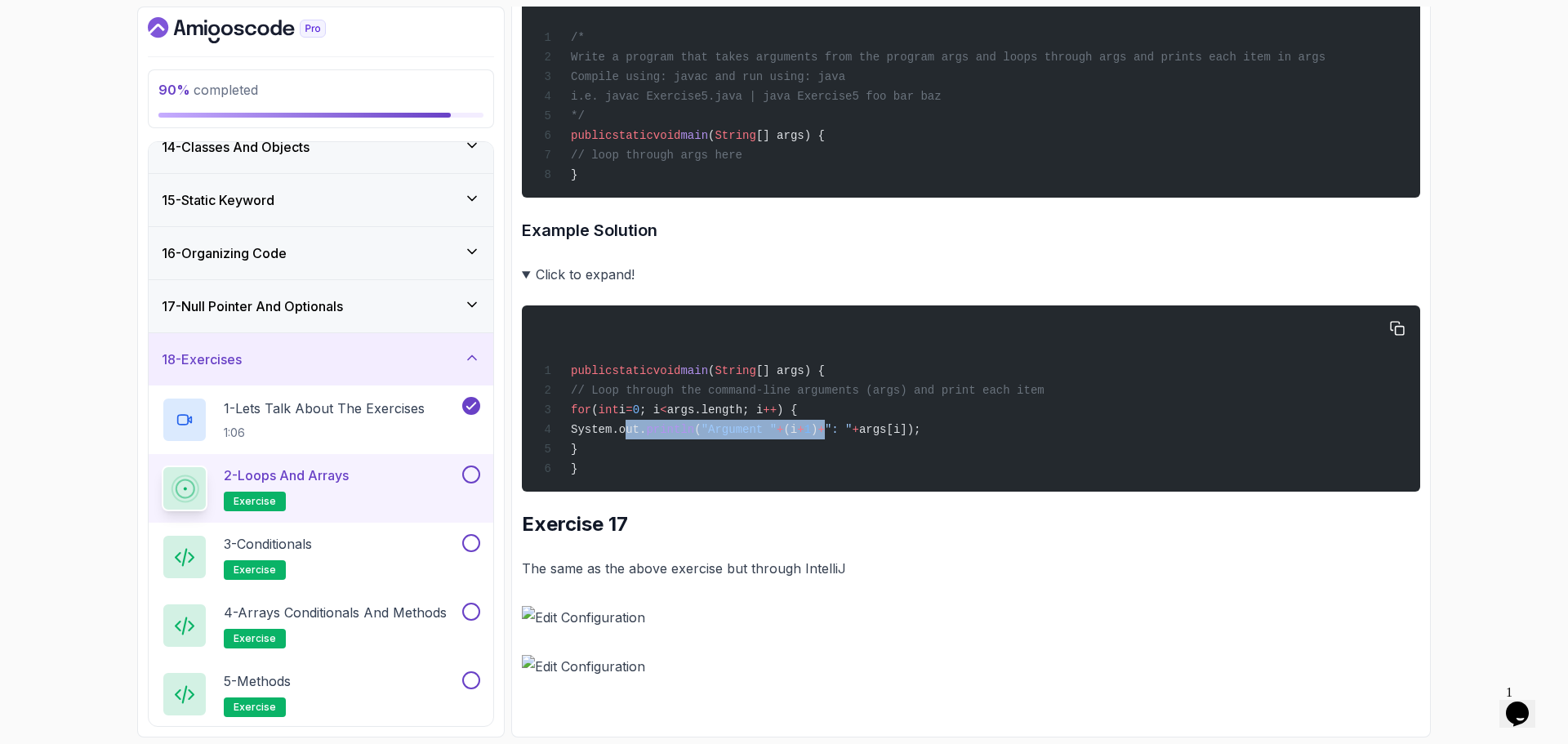
drag, startPoint x: 621, startPoint y: 428, endPoint x: 886, endPoint y: 418, distance: 265.2
click at [886, 418] on div "public static void main ( String [] args) { // Loop through the command-line ar…" at bounding box center [971, 398] width 872 height 167
click at [1033, 419] on div "public static void main ( String [] args) { // Loop through the command-line ar…" at bounding box center [971, 398] width 872 height 167
click at [1073, 429] on div "public static void main ( String [] args) { // Loop through the command-line ar…" at bounding box center [971, 398] width 872 height 167
click at [475, 473] on button at bounding box center [471, 474] width 18 height 18
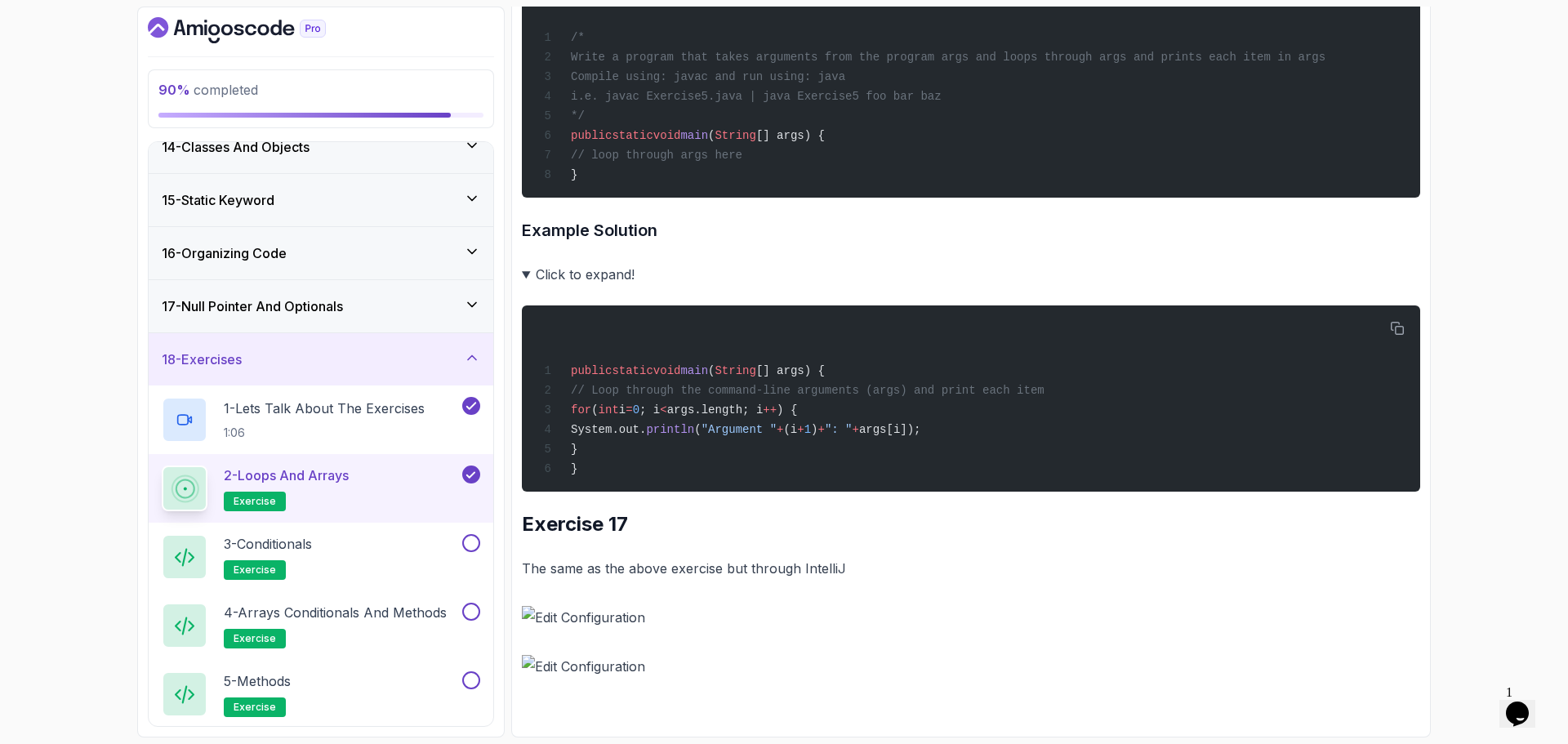
scroll to position [793, 0]
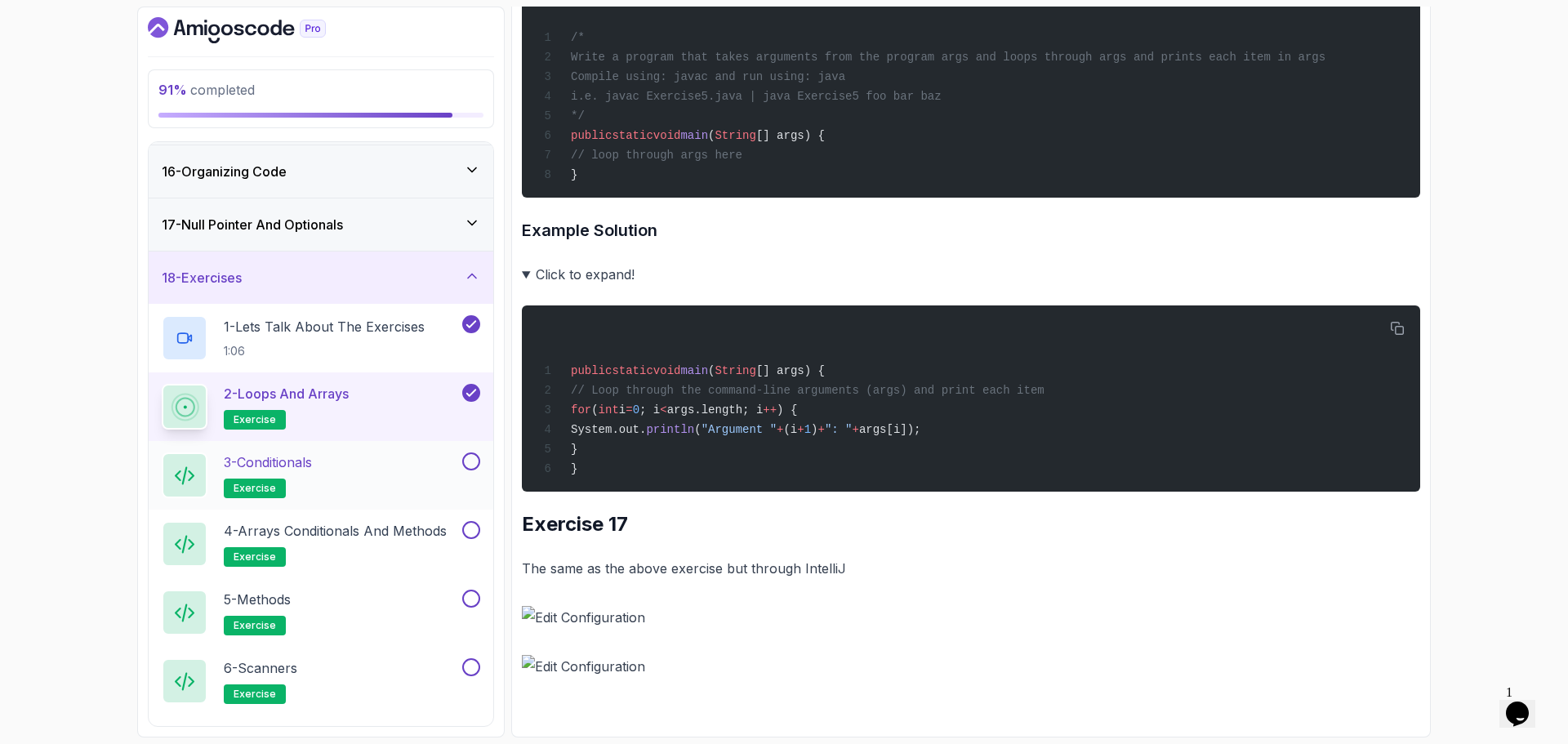
click at [352, 462] on div "3 - Conditionals exercise" at bounding box center [310, 475] width 297 height 46
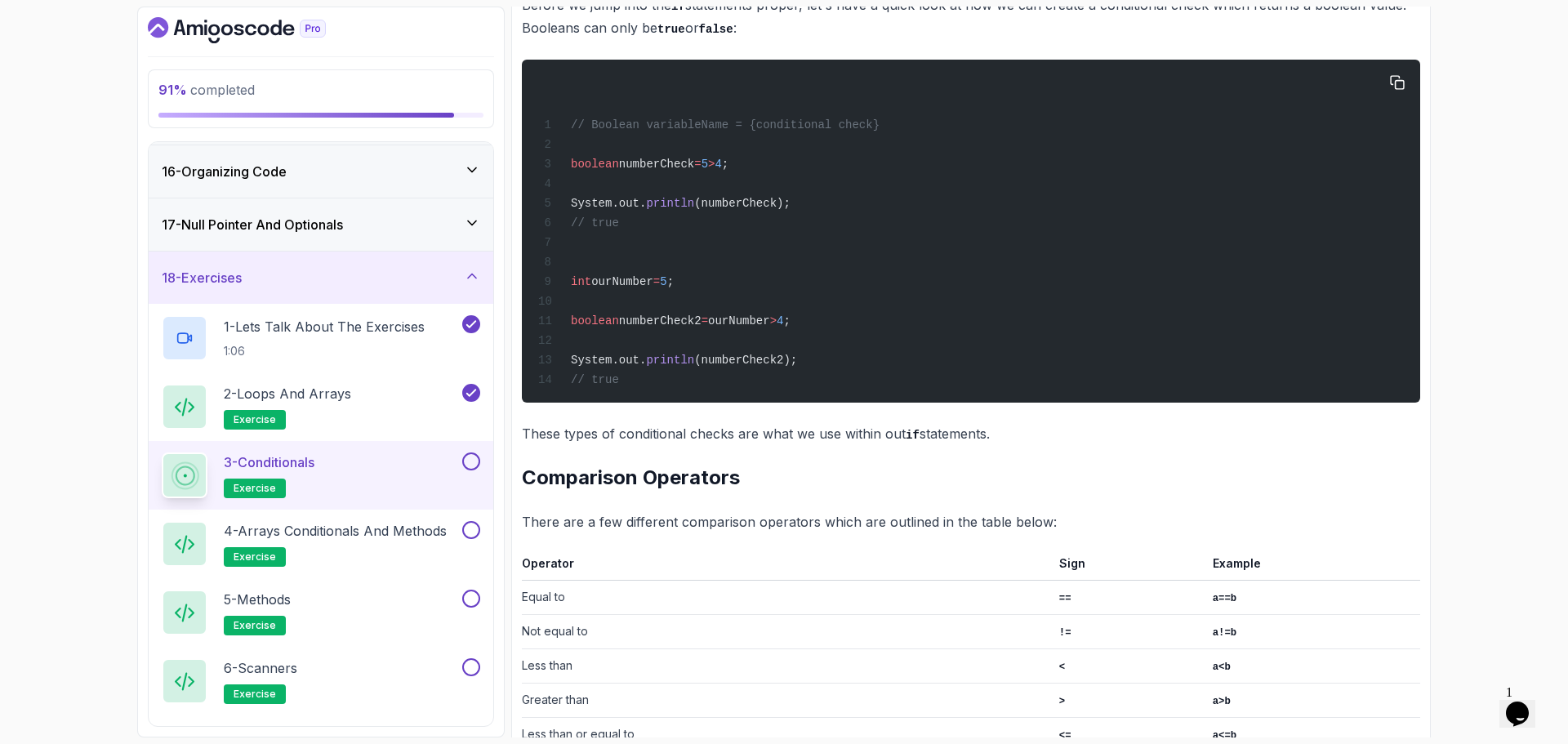
scroll to position [245, 0]
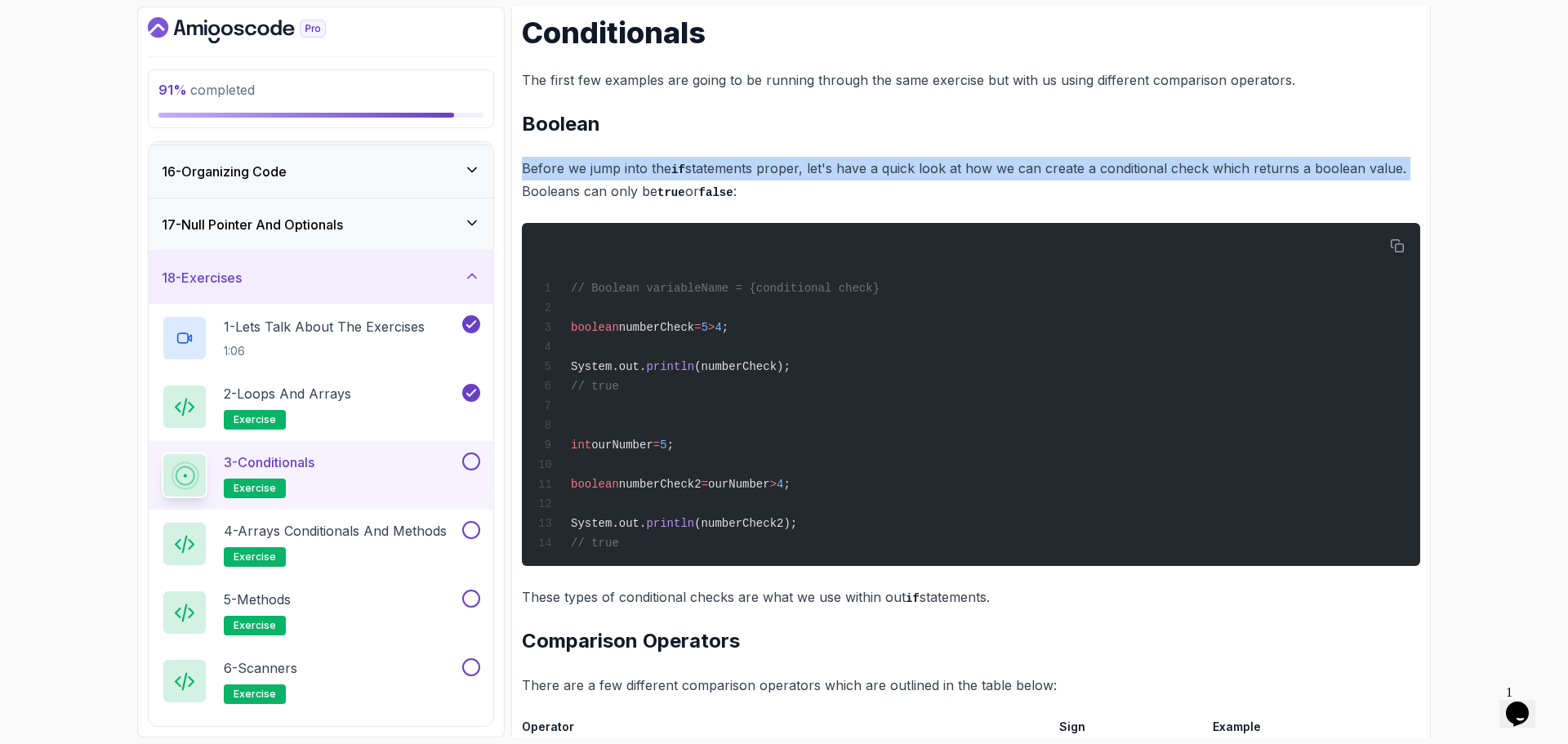
drag, startPoint x: 1400, startPoint y: 163, endPoint x: 525, endPoint y: 162, distance: 875.0
click at [525, 162] on p "Before we jump into the if statements proper, let's have a quick look at how we…" at bounding box center [972, 180] width 899 height 47
click at [691, 180] on p "Before we jump into the if statements proper, let's have a quick look at how we…" at bounding box center [972, 180] width 899 height 47
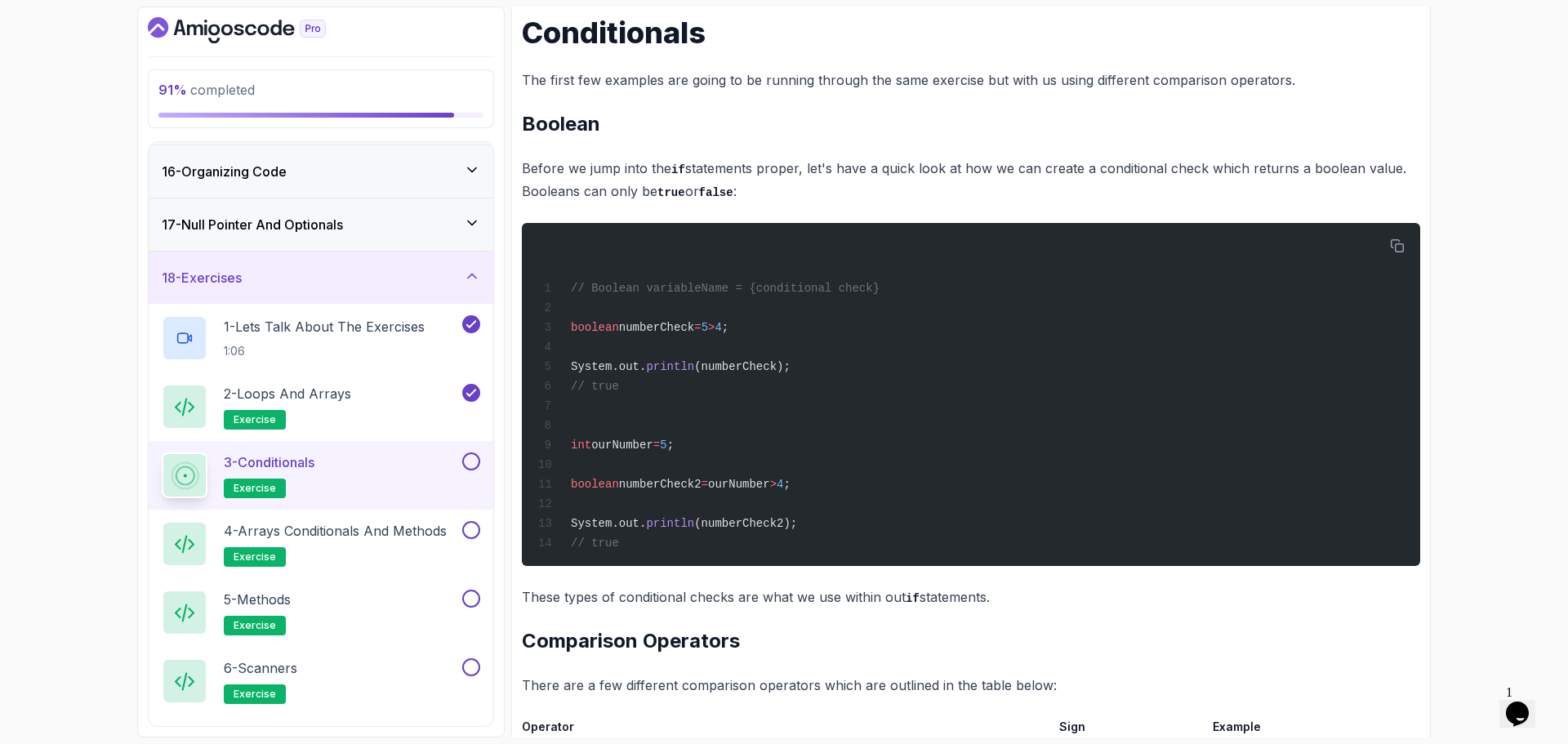
click at [783, 188] on p "Before we jump into the if statements proper, let's have a quick look at how we…" at bounding box center [972, 180] width 899 height 47
drag, startPoint x: 563, startPoint y: 321, endPoint x: 829, endPoint y: 321, distance: 266.0
click at [829, 321] on div "// Boolean variableName = {conditional check} boolean numberCheck = 5 > 4 ; Sys…" at bounding box center [971, 394] width 872 height 323
drag, startPoint x: 566, startPoint y: 372, endPoint x: 838, endPoint y: 378, distance: 272.1
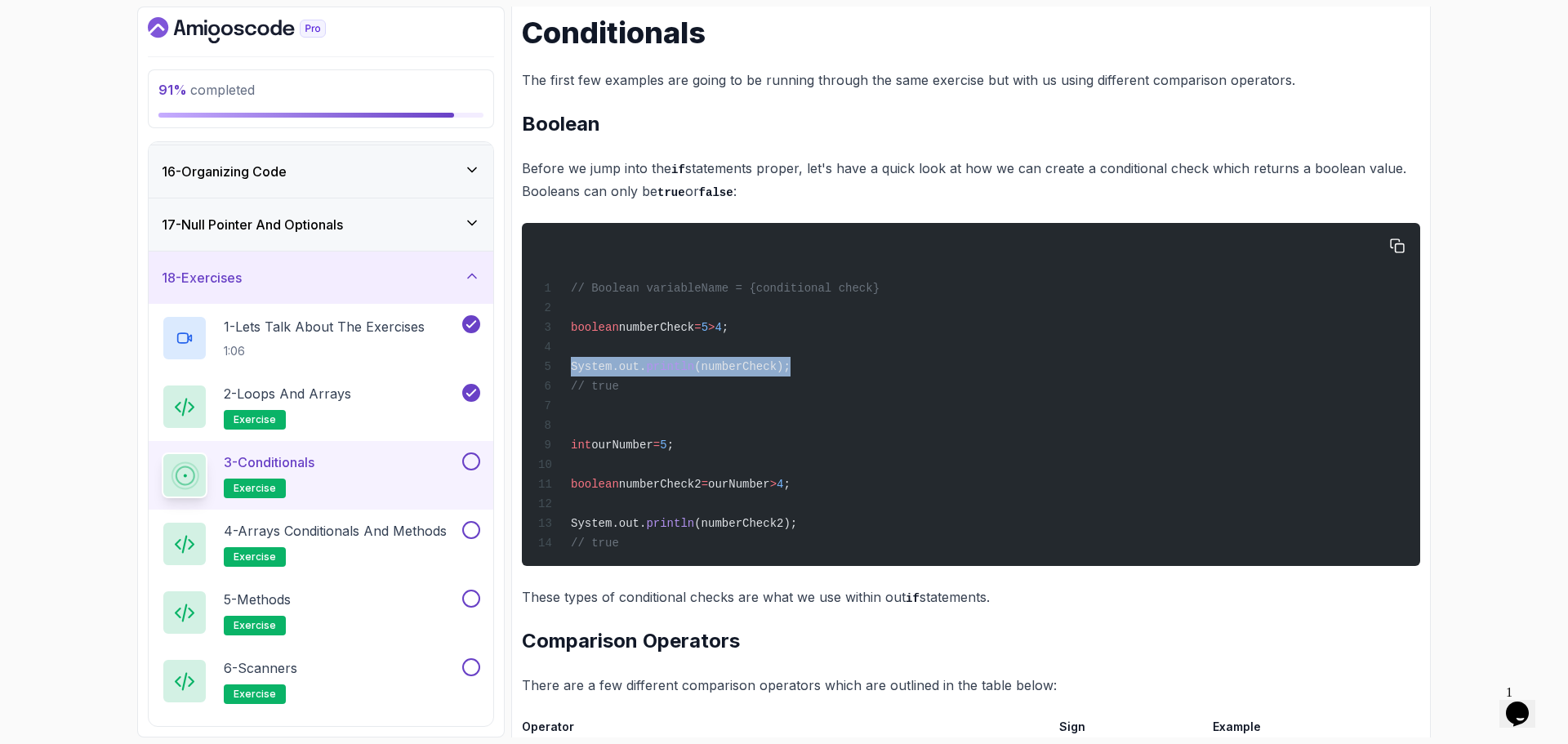
click at [838, 378] on div "// Boolean variableName = {conditional check} boolean numberCheck = 5 > 4 ; Sys…" at bounding box center [971, 394] width 872 height 323
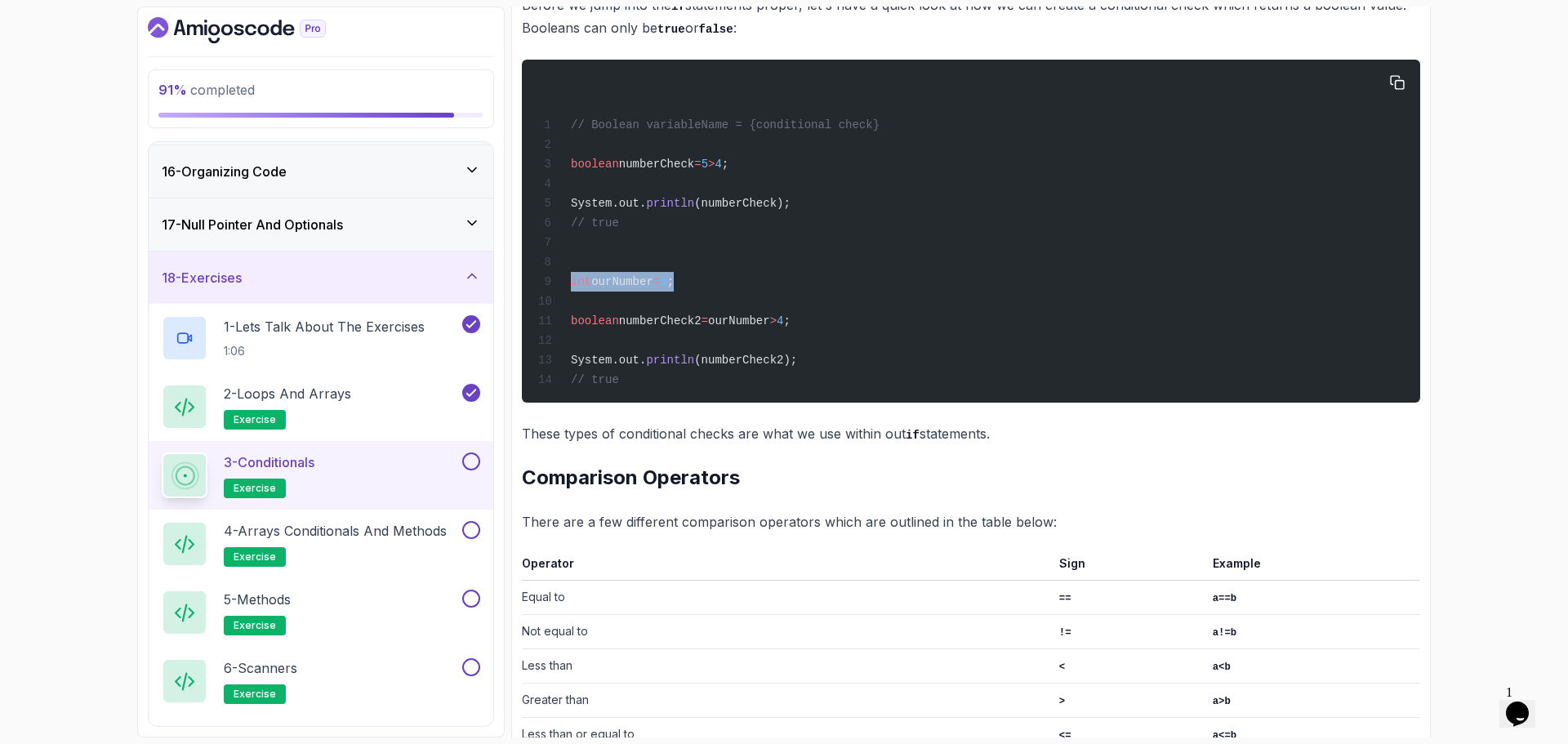
drag, startPoint x: 572, startPoint y: 289, endPoint x: 739, endPoint y: 281, distance: 167.2
click at [739, 281] on div "// Boolean variableName = {conditional check} boolean numberCheck = 5 > 4 ; Sys…" at bounding box center [971, 231] width 872 height 323
click at [741, 283] on div "// Boolean variableName = {conditional check} boolean numberCheck = 5 > 4 ; Sys…" at bounding box center [971, 231] width 872 height 323
click at [739, 366] on span "(numberCheck2);" at bounding box center [745, 359] width 103 height 13
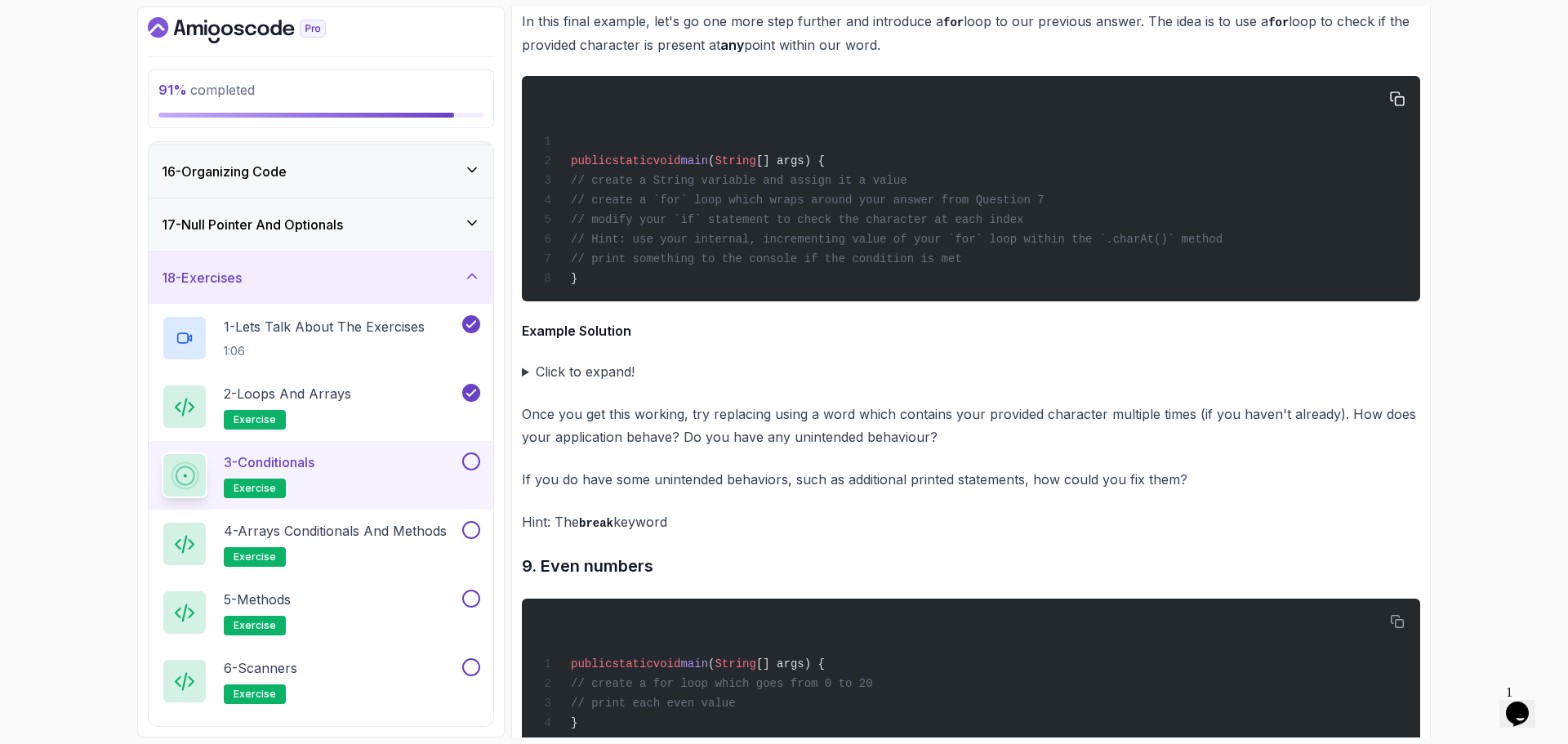
scroll to position [6125, 0]
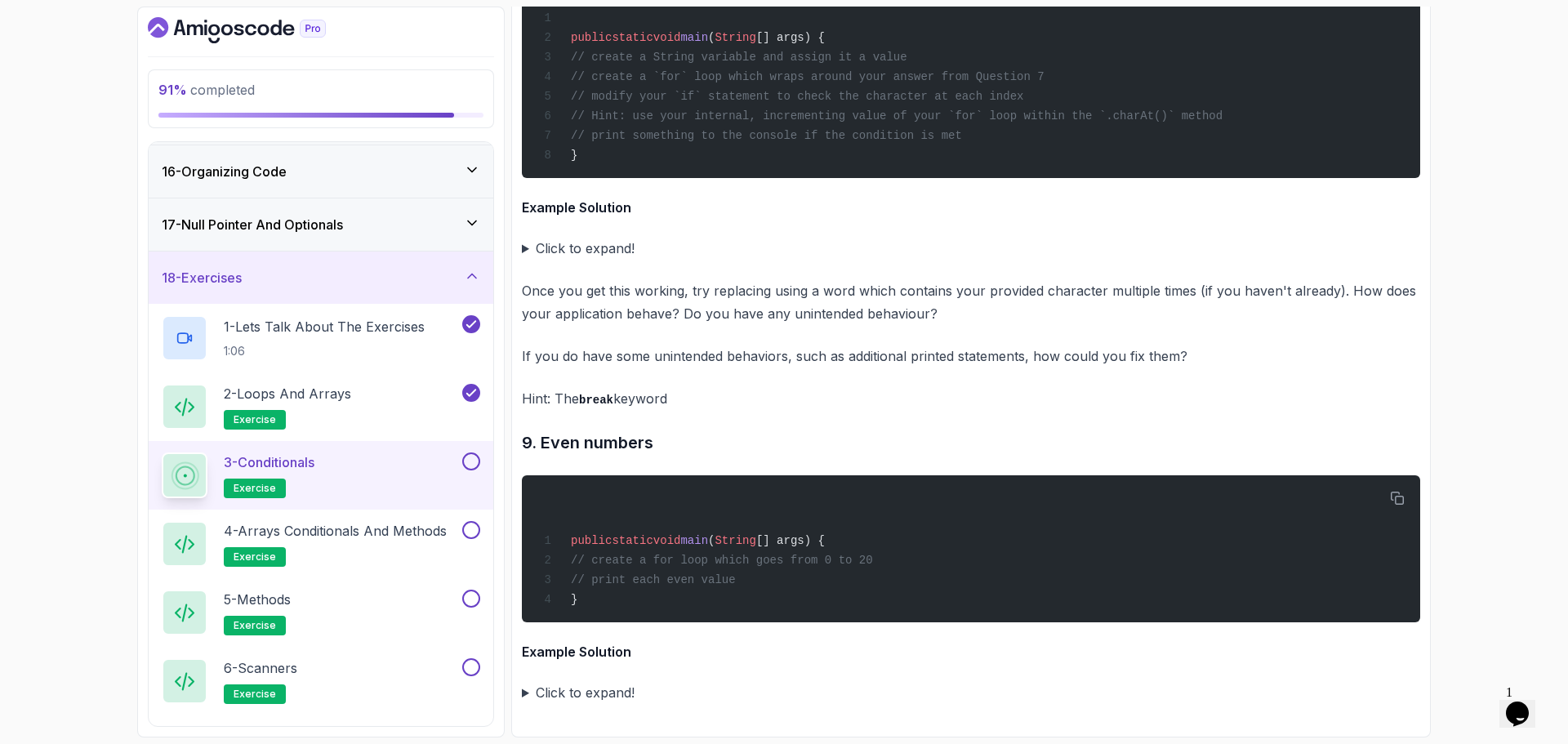
click at [479, 464] on button at bounding box center [471, 461] width 18 height 18
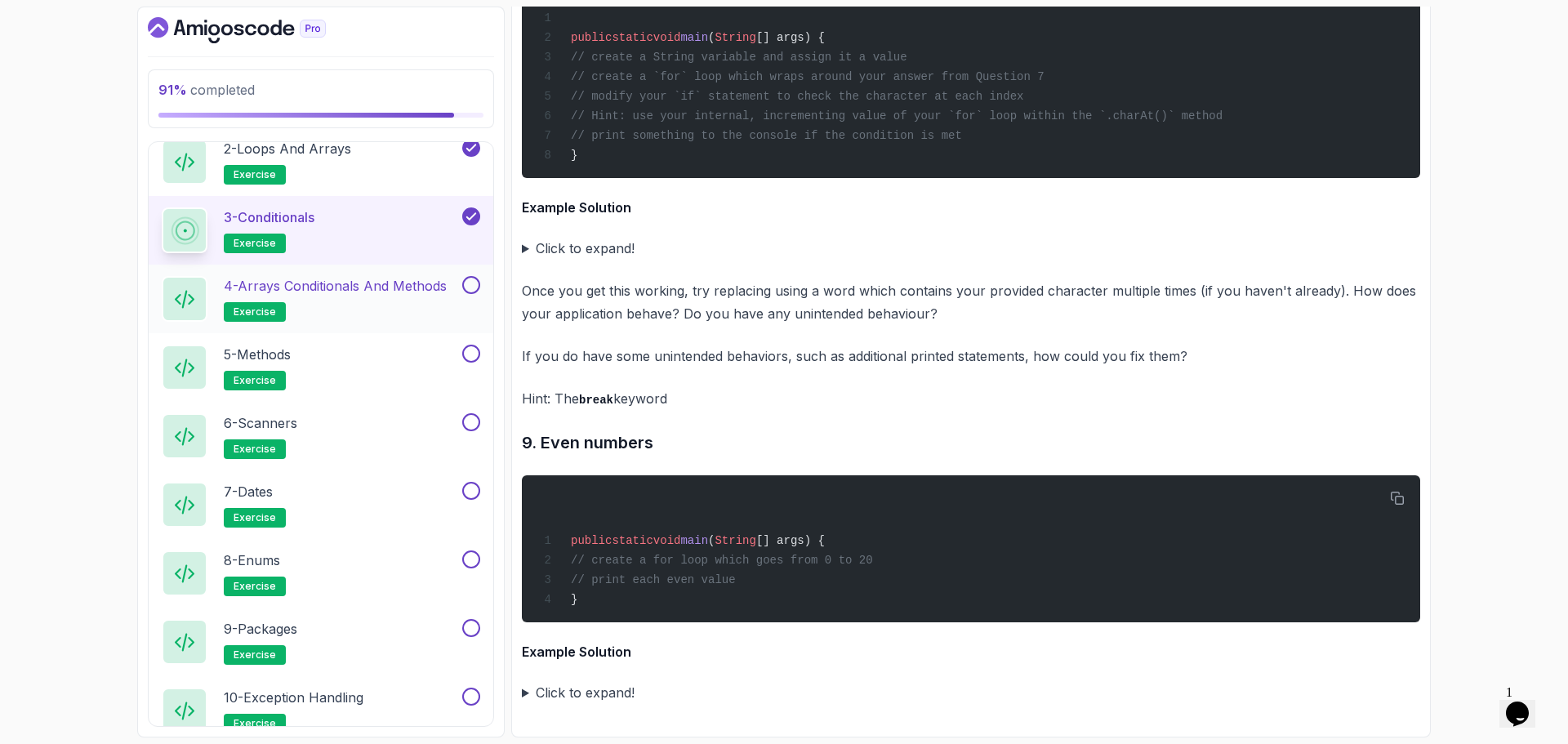
click at [469, 289] on button at bounding box center [471, 284] width 18 height 18
click at [471, 359] on button at bounding box center [471, 353] width 18 height 18
click at [470, 421] on button at bounding box center [471, 422] width 18 height 18
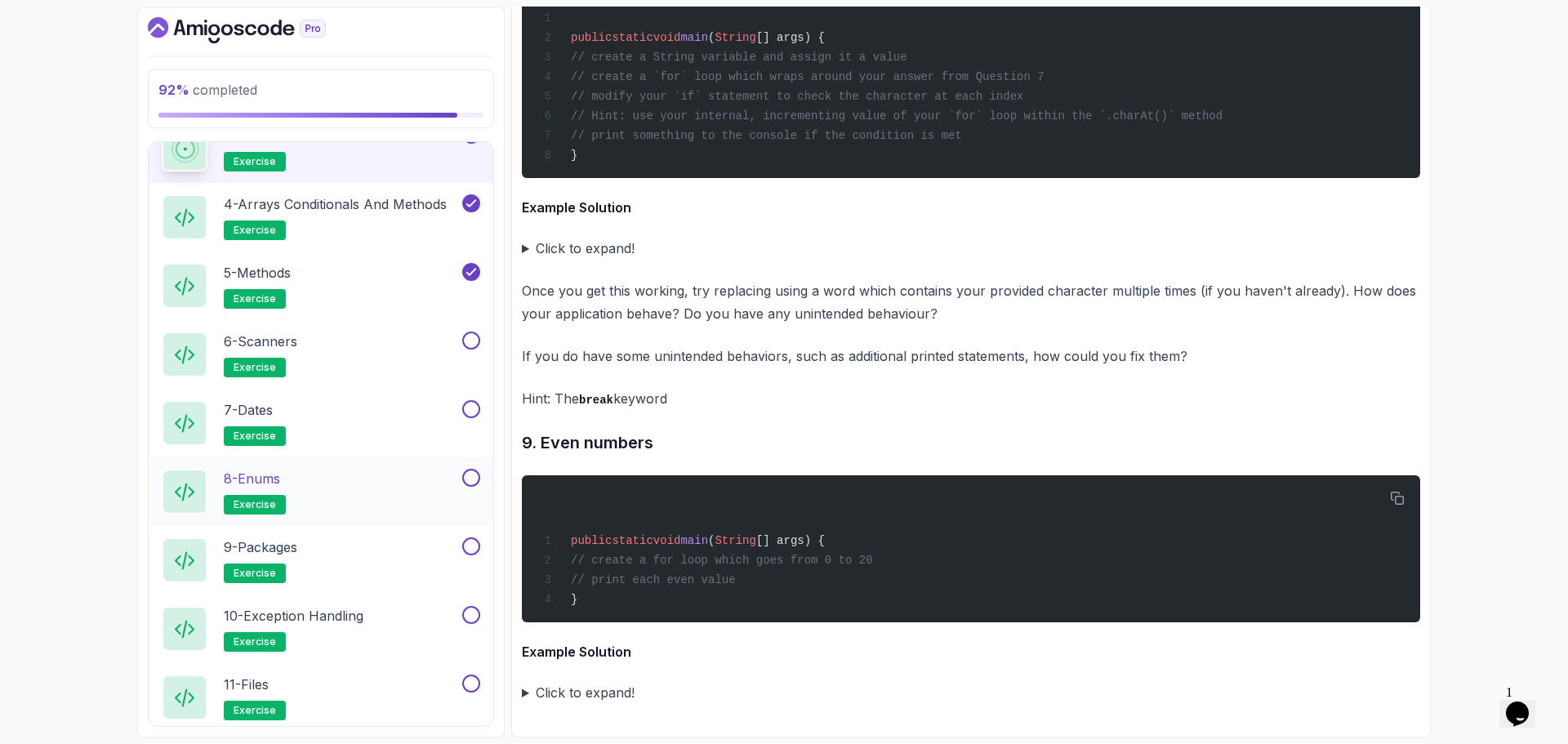
scroll to position [1201, 0]
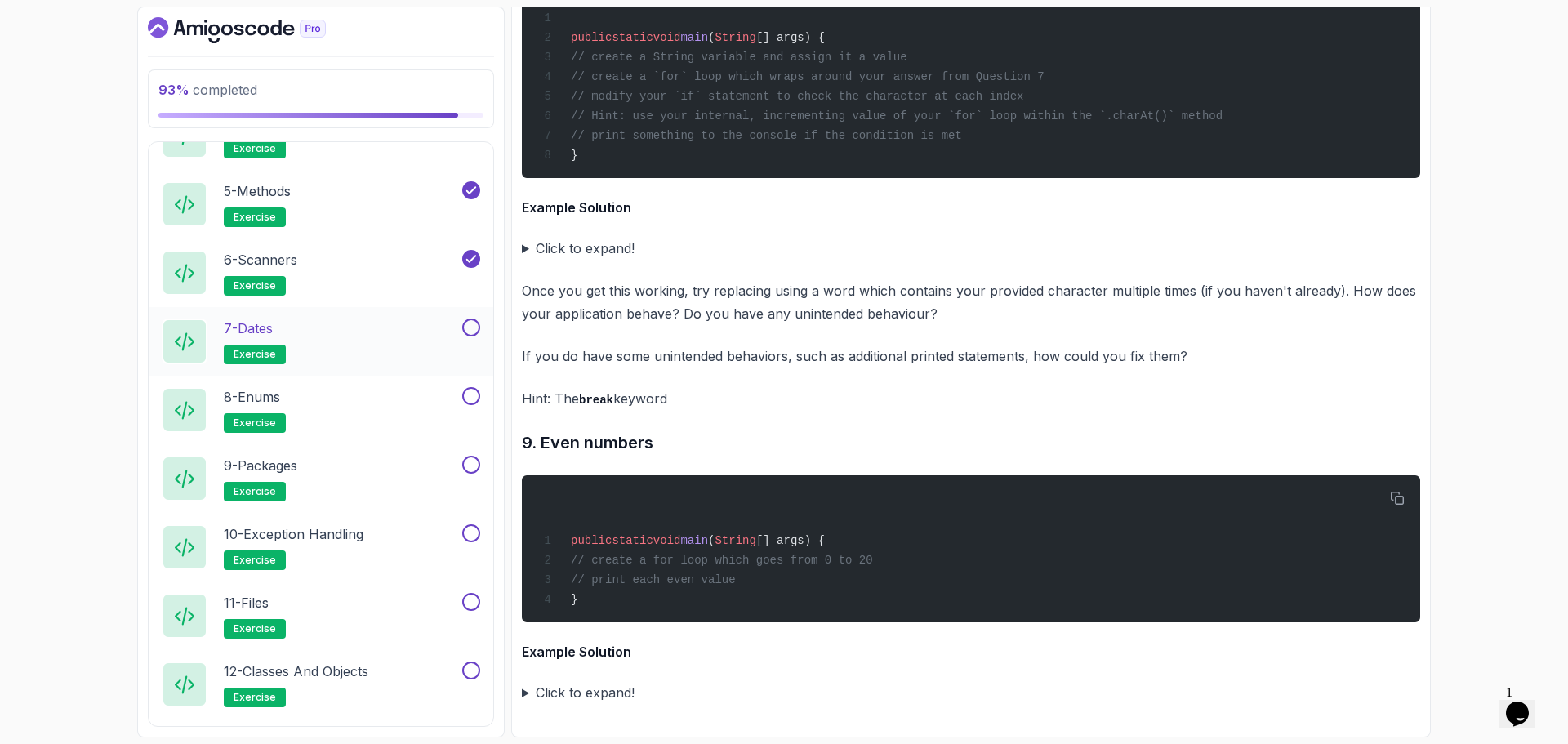
click at [475, 331] on button at bounding box center [471, 327] width 18 height 18
click at [472, 393] on button at bounding box center [471, 396] width 18 height 18
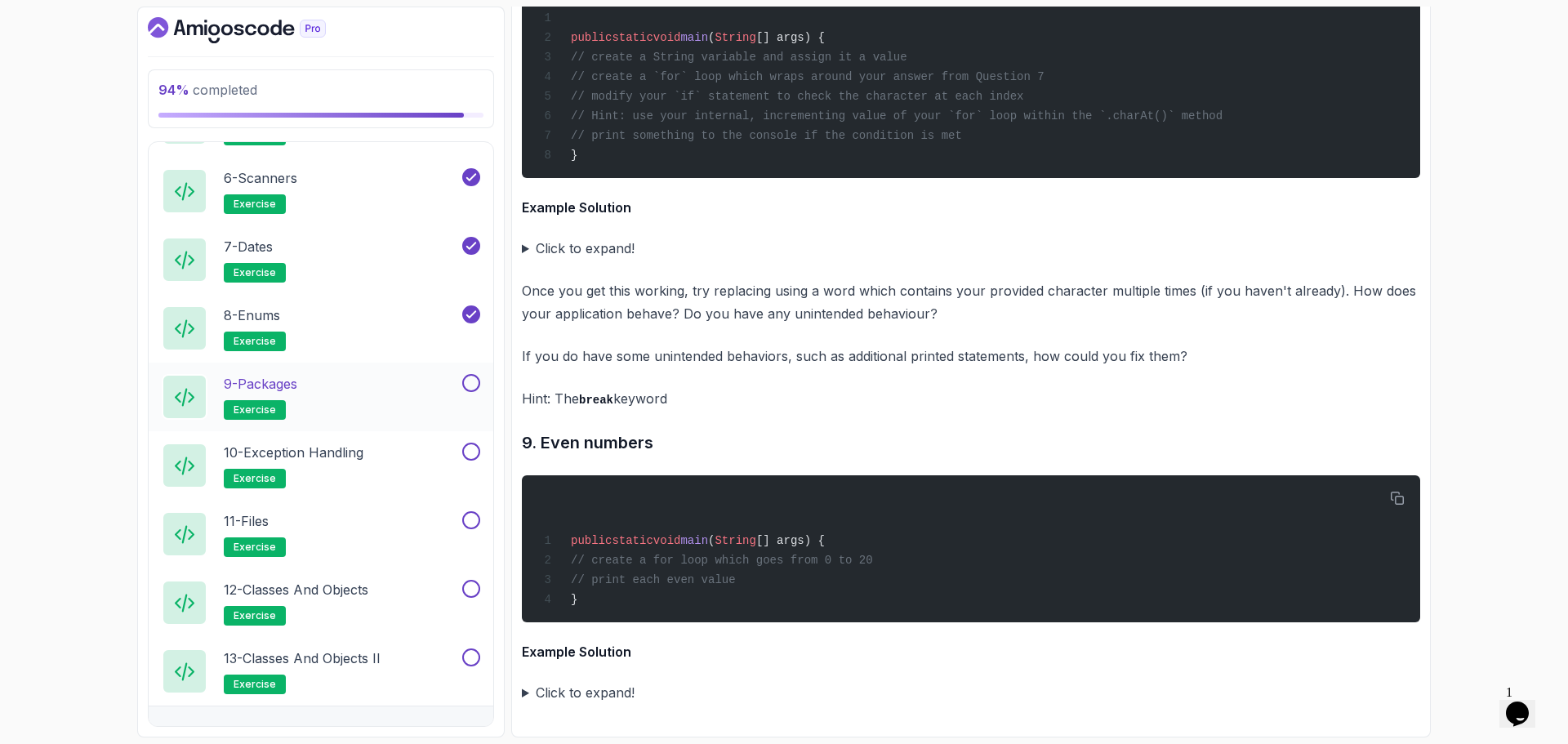
click at [477, 393] on button "9 - Packages exercise" at bounding box center [321, 397] width 319 height 46
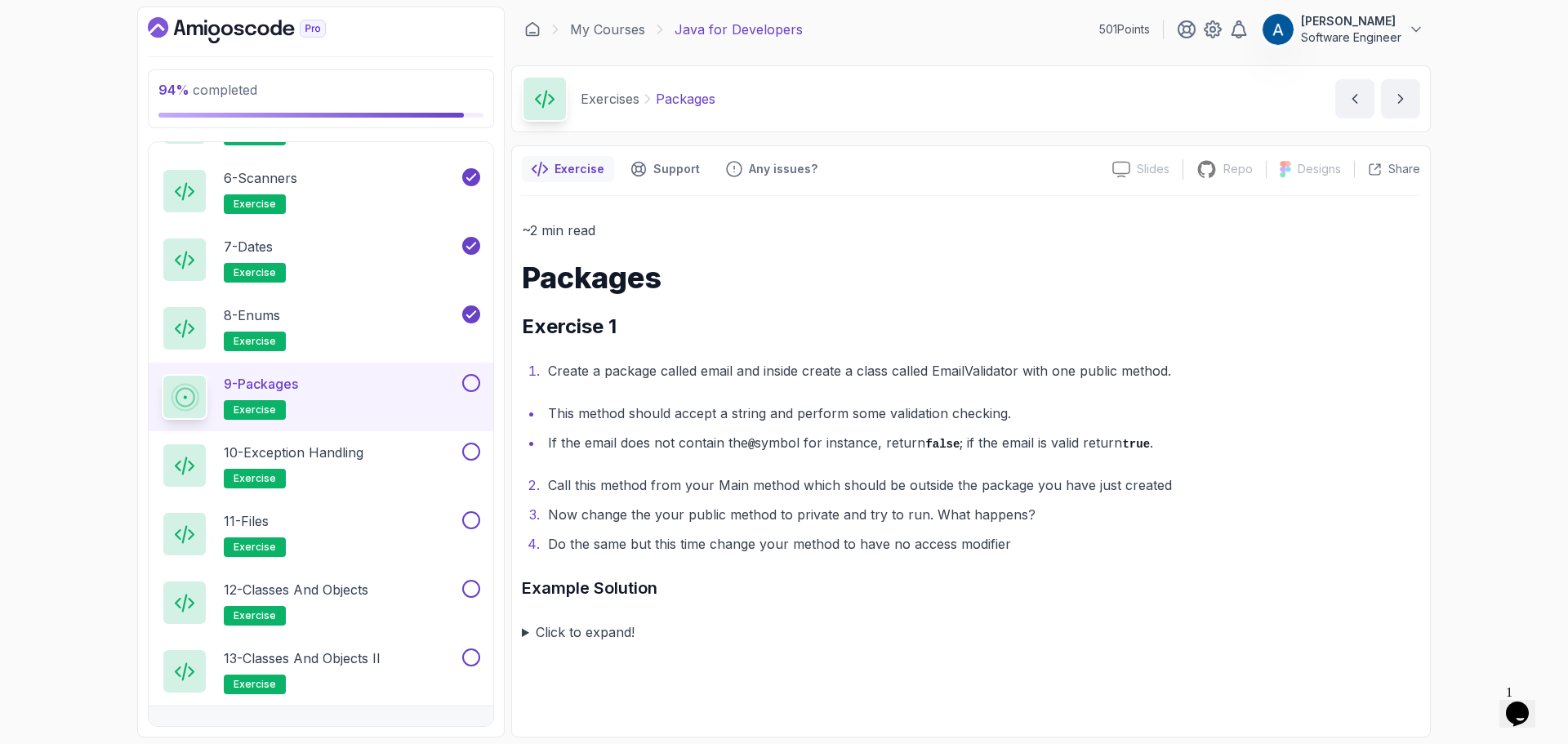
click at [463, 385] on button at bounding box center [471, 383] width 18 height 18
drag, startPoint x: 556, startPoint y: 626, endPoint x: 557, endPoint y: 614, distance: 12.0
click at [556, 626] on summary "Click to expand!" at bounding box center [972, 632] width 899 height 22
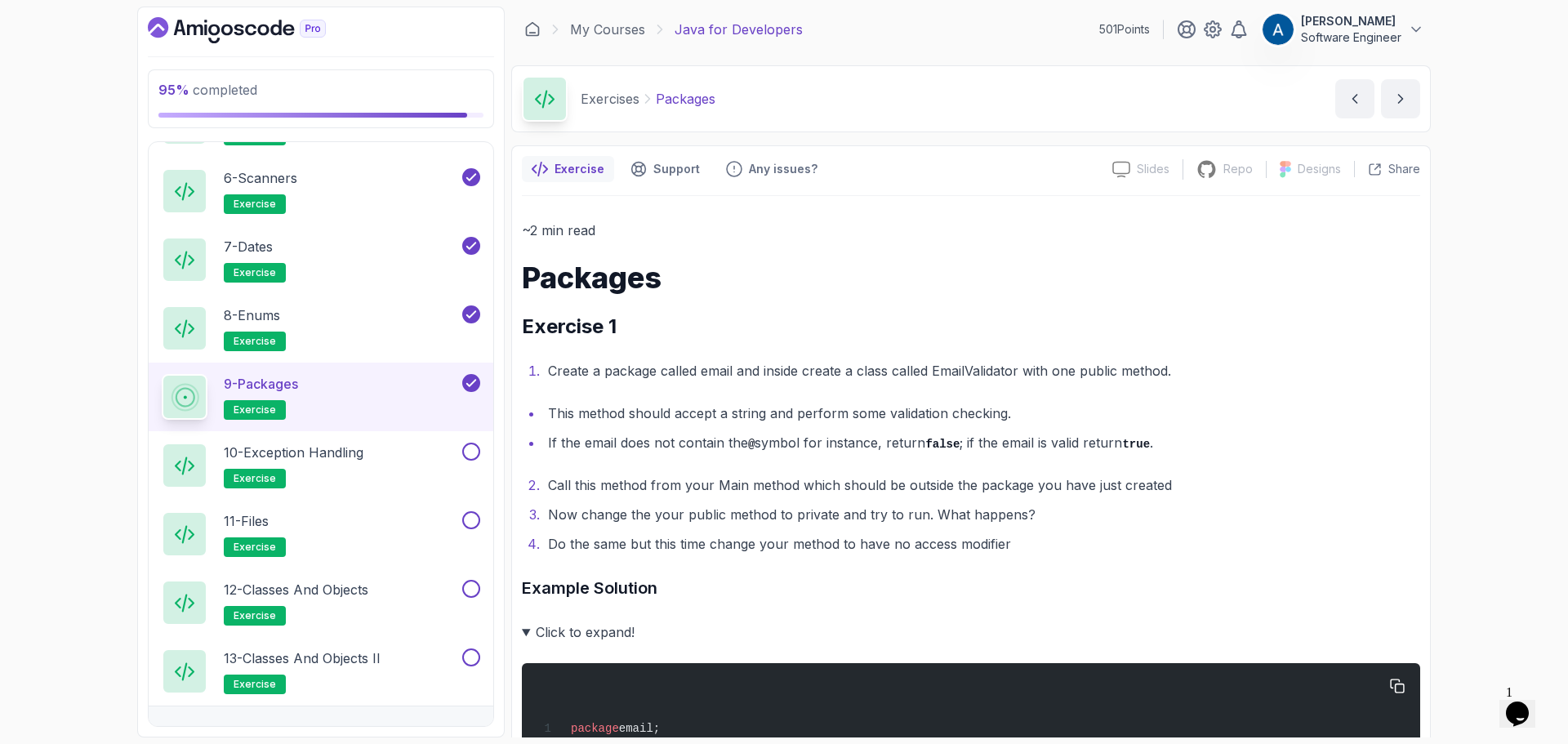
scroll to position [409, 0]
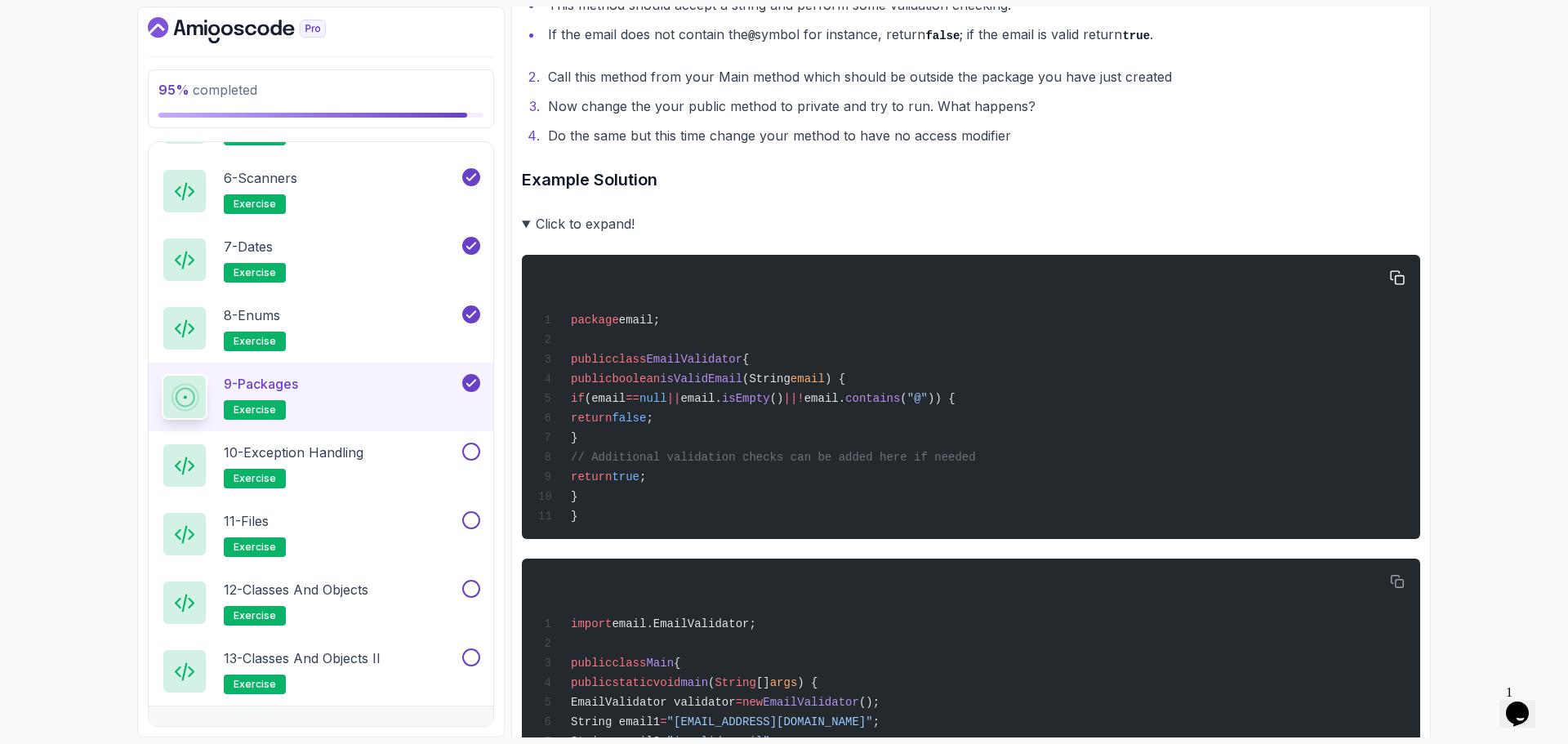
drag, startPoint x: 596, startPoint y: 458, endPoint x: 1109, endPoint y: 455, distance: 513.0
click at [1109, 455] on div "package email; public class EmailValidator { public boolean isValidEmail (Strin…" at bounding box center [971, 397] width 872 height 264
click at [1108, 455] on div "package email; public class EmailValidator { public boolean isValidEmail (Strin…" at bounding box center [971, 397] width 872 height 264
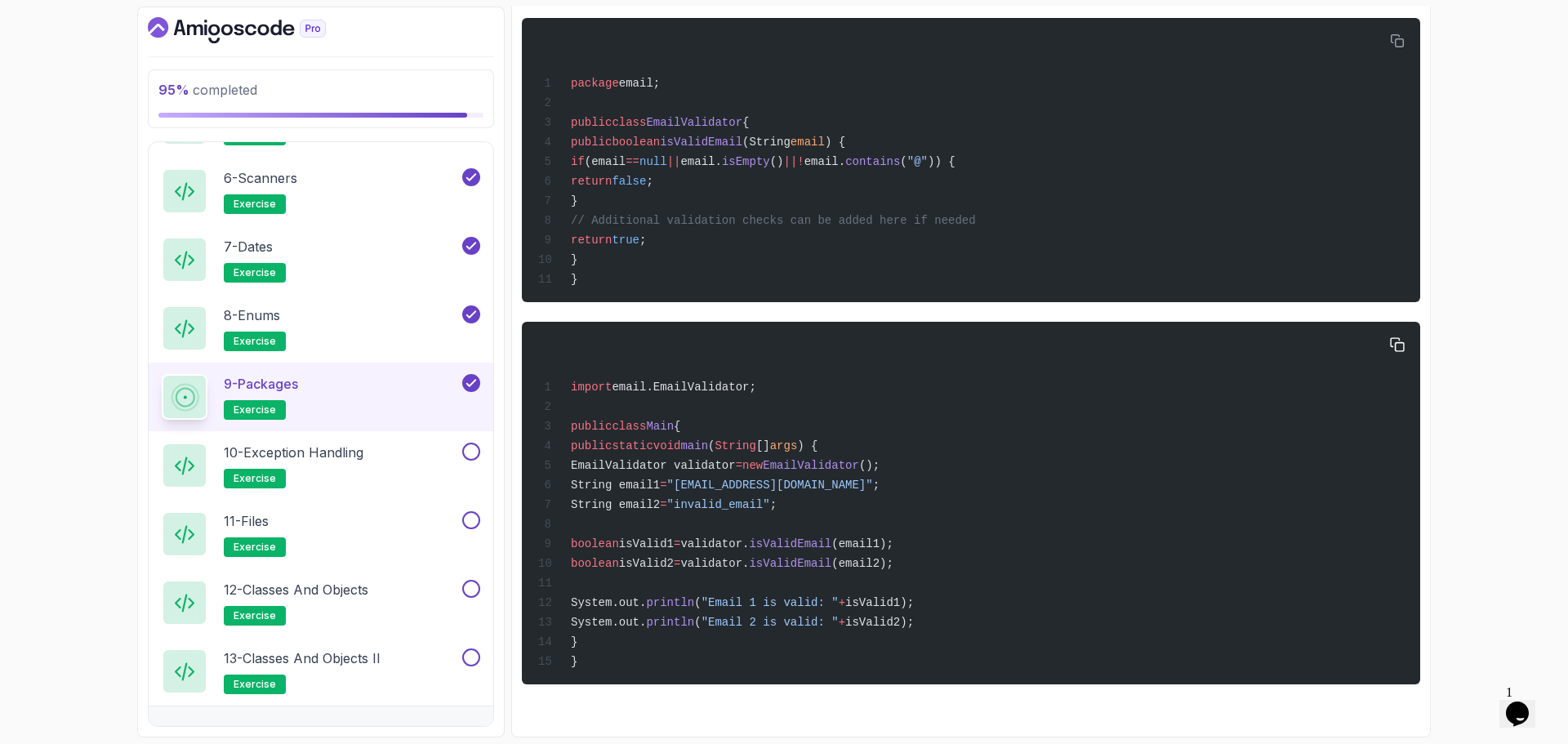
scroll to position [666, 0]
drag, startPoint x: 640, startPoint y: 462, endPoint x: 926, endPoint y: 469, distance: 286.1
click at [926, 469] on div "import email.EmailValidator; public class Main { public static void main ( Stri…" at bounding box center [971, 503] width 872 height 343
click at [971, 470] on div "import email.EmailValidator; public class Main { public static void main ( Stri…" at bounding box center [971, 503] width 872 height 343
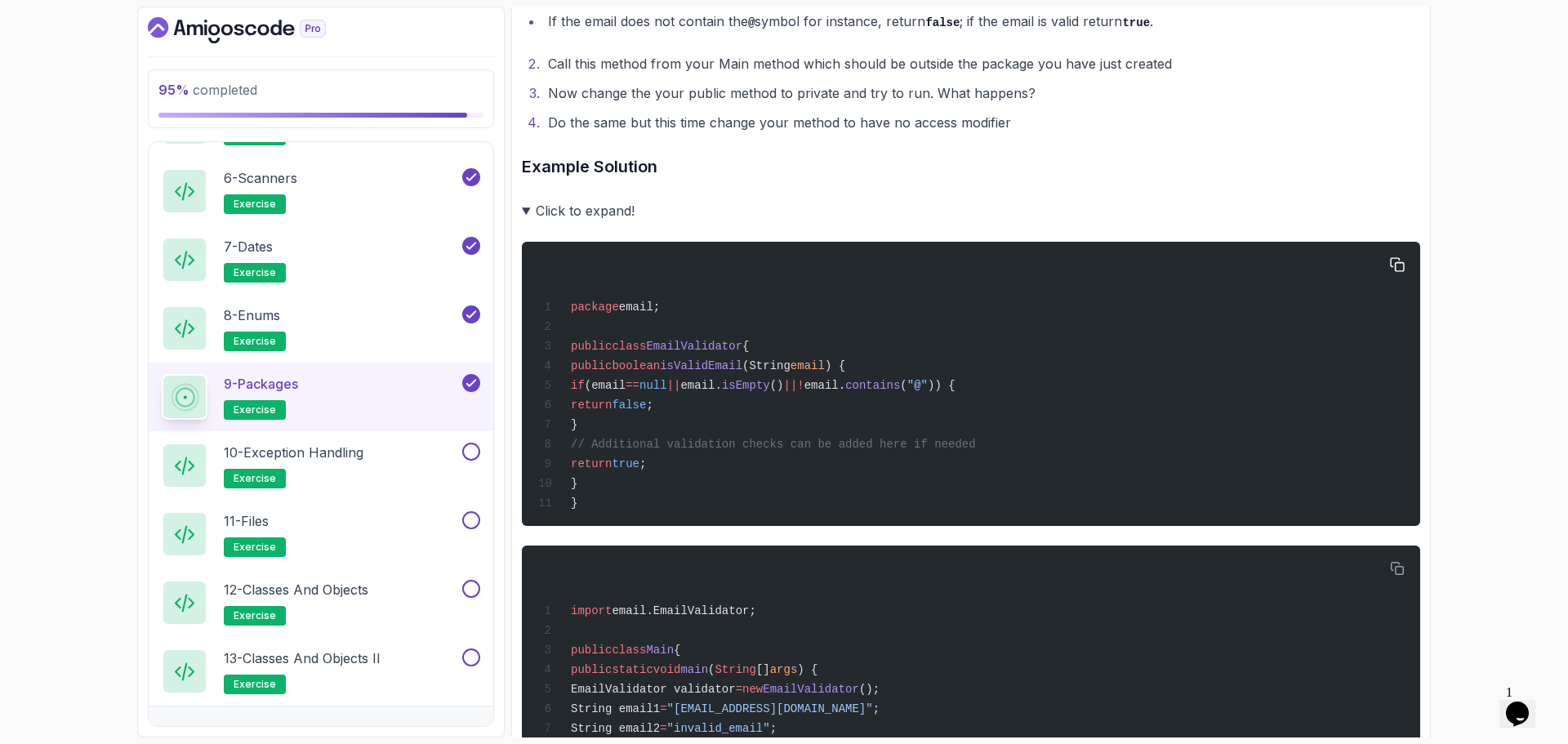
click at [633, 334] on div "package email; public class EmailValidator { public boolean isValidEmail (Strin…" at bounding box center [971, 384] width 872 height 264
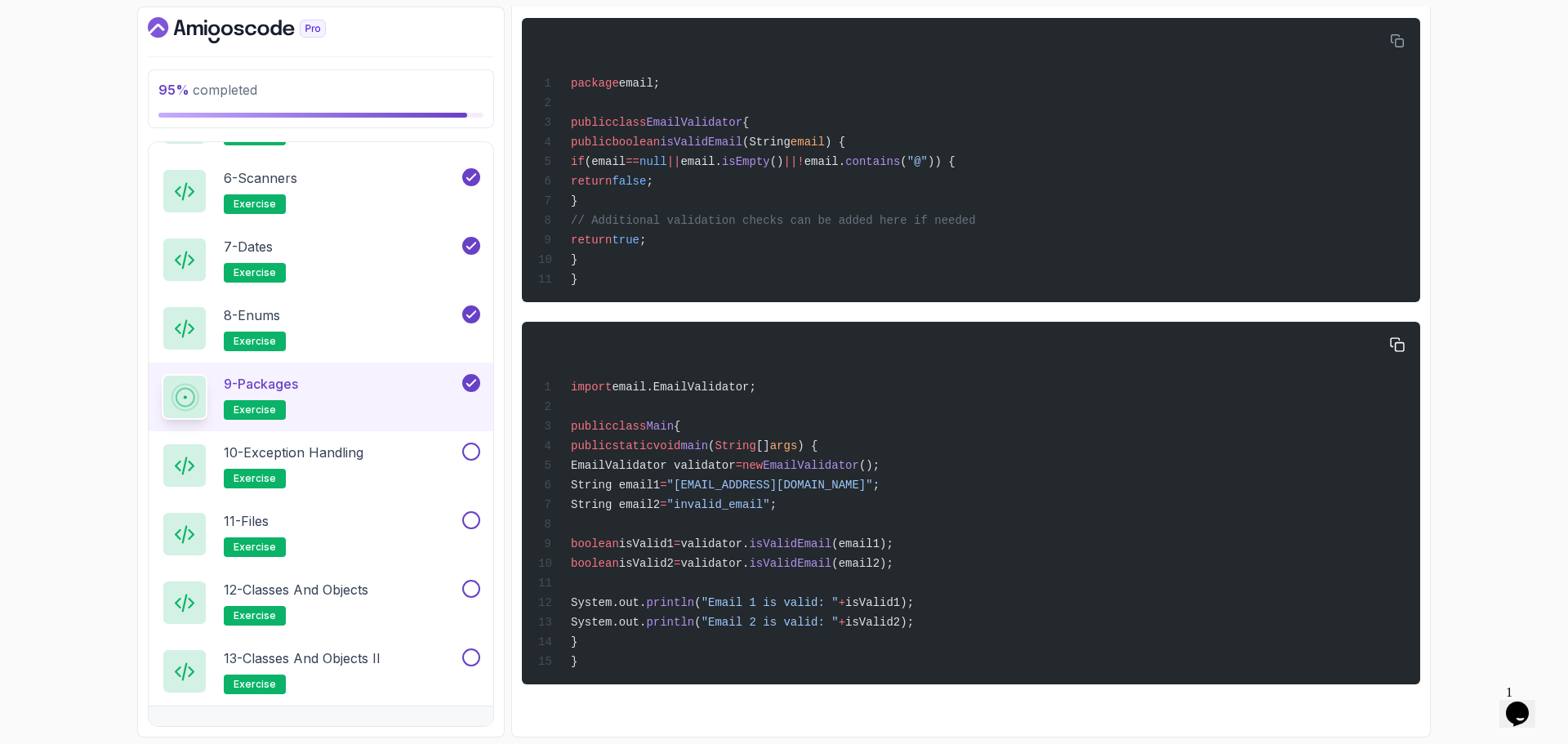
drag, startPoint x: 660, startPoint y: 378, endPoint x: 795, endPoint y: 367, distance: 135.4
click at [795, 368] on div "import email.EmailValidator; public class Main { public static void main ( Stri…" at bounding box center [971, 503] width 872 height 343
click at [787, 364] on div "import email.EmailValidator; public class Main { public static void main ( Stri…" at bounding box center [971, 503] width 872 height 343
click at [877, 126] on div "package email; public class EmailValidator { public boolean isValidEmail (Strin…" at bounding box center [971, 160] width 872 height 264
click at [626, 380] on span "email.EmailValidator;" at bounding box center [684, 386] width 143 height 13
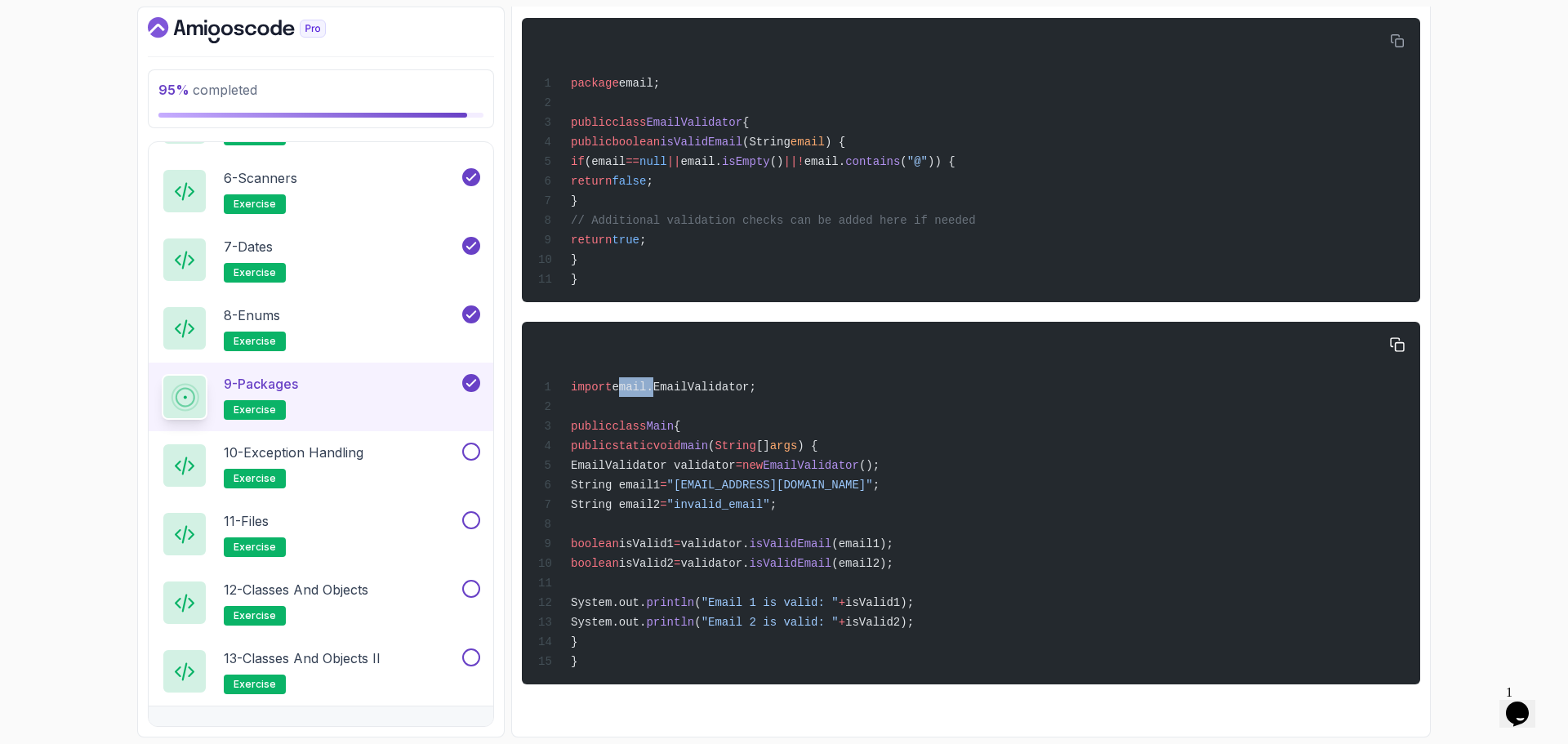
click at [626, 380] on span "email.EmailValidator;" at bounding box center [684, 386] width 143 height 13
click at [715, 380] on span "email.EmailValidator;" at bounding box center [684, 386] width 143 height 13
click at [643, 449] on div "import email.EmailValidator; public class Main { public static void main ( Stri…" at bounding box center [971, 503] width 872 height 343
drag, startPoint x: 577, startPoint y: 112, endPoint x: 676, endPoint y: 155, distance: 107.9
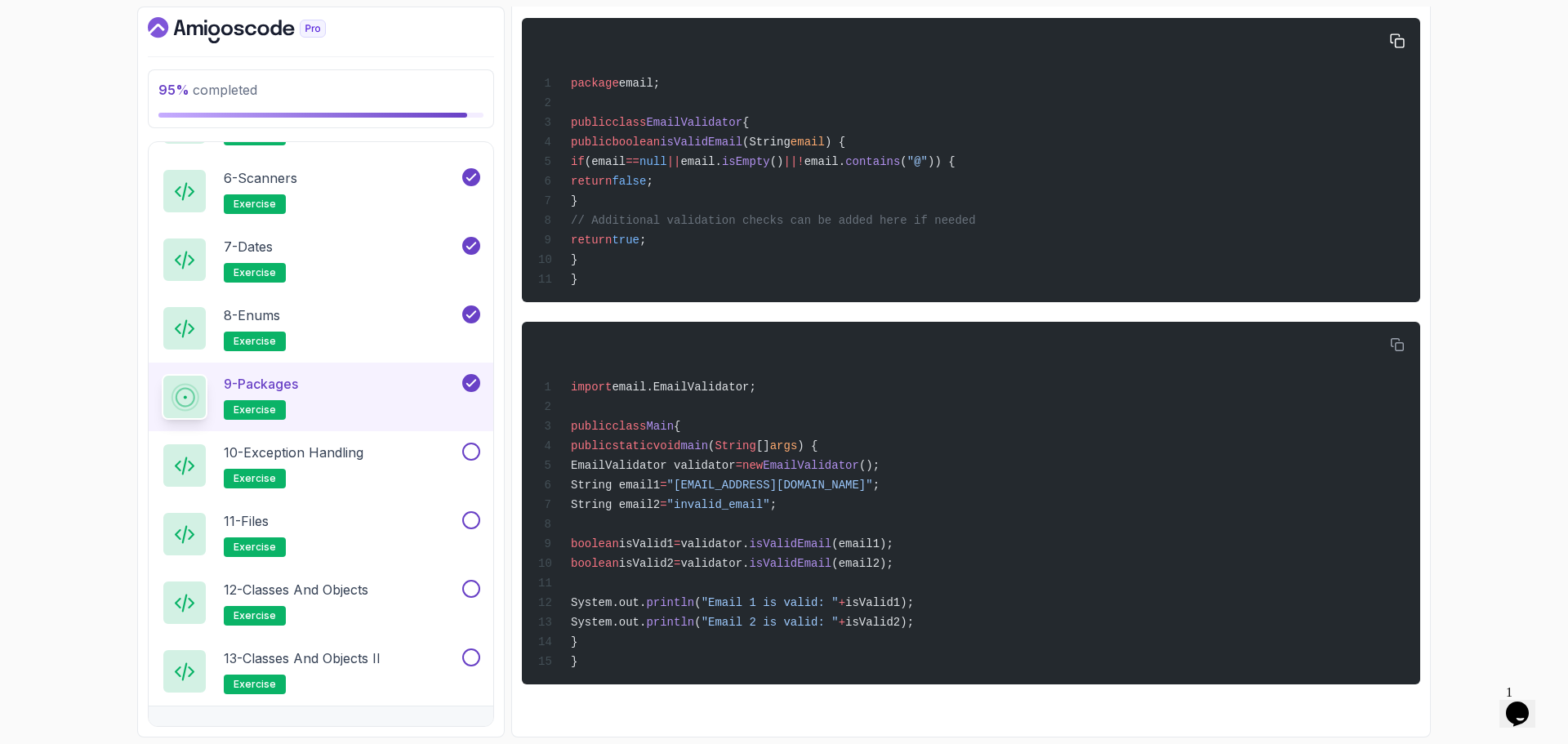
click at [585, 113] on div "package email; public class EmailValidator { public boolean isValidEmail (Strin…" at bounding box center [971, 160] width 872 height 264
click at [695, 404] on div "import email.EmailValidator; public class Main { public static void main ( Stri…" at bounding box center [971, 503] width 872 height 343
click at [693, 459] on span "EmailValidator validator" at bounding box center [653, 465] width 165 height 13
click at [736, 460] on span "EmailValidator validator" at bounding box center [653, 465] width 165 height 13
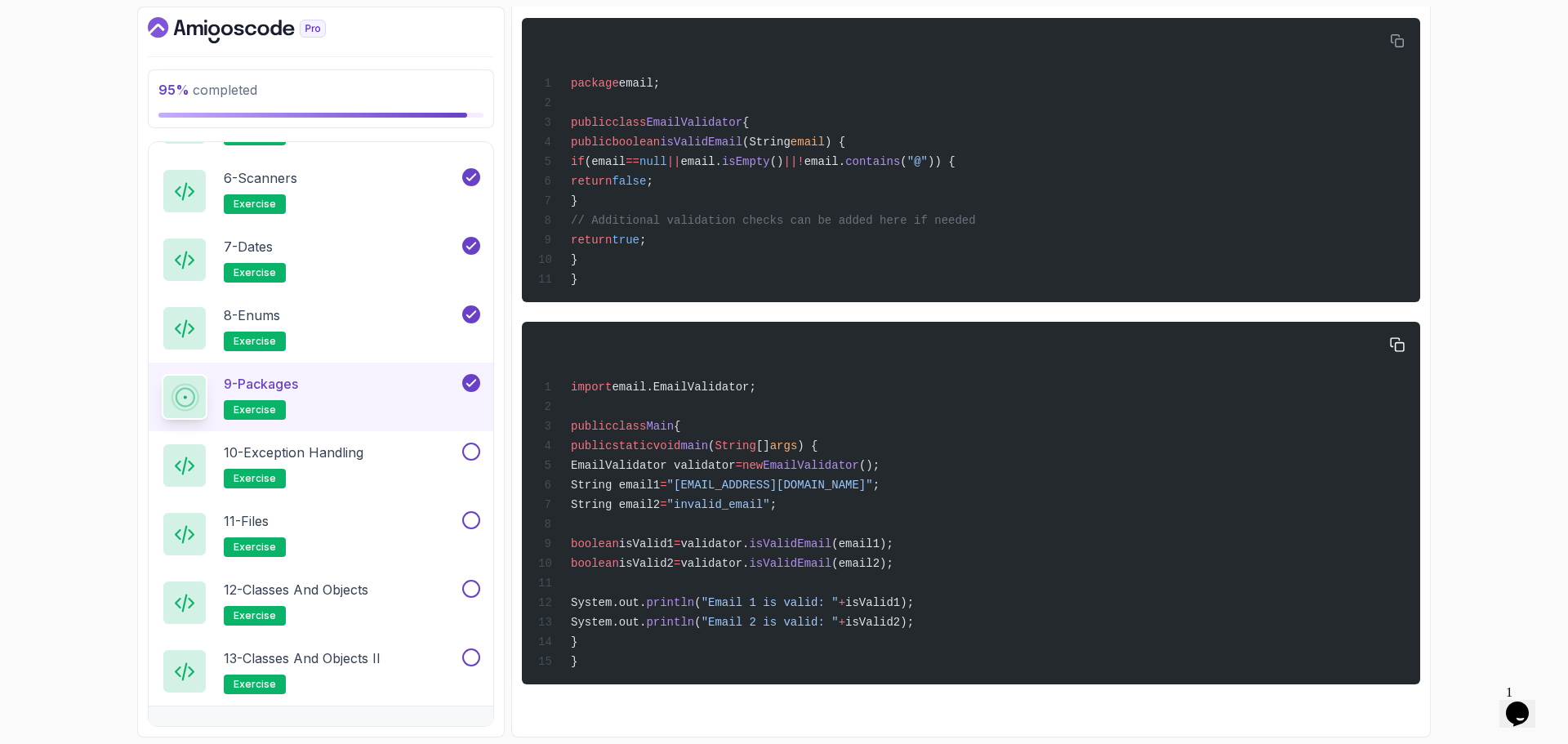
click at [736, 460] on span "EmailValidator validator" at bounding box center [653, 465] width 165 height 13
click at [868, 443] on div "import email.EmailValidator; public class Main { public static void main ( Stri…" at bounding box center [971, 503] width 872 height 343
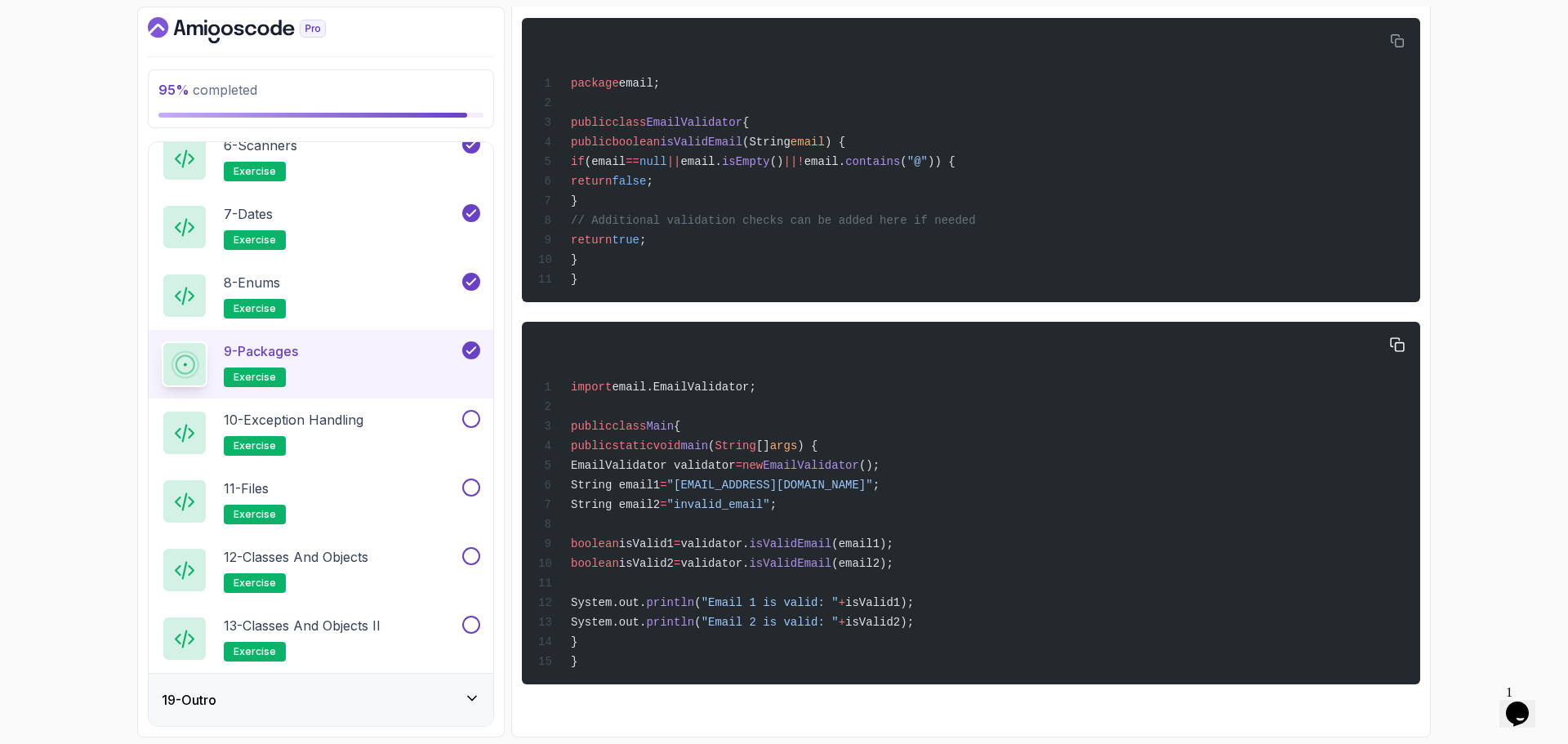
click at [661, 420] on span "Main" at bounding box center [660, 426] width 28 height 13
click at [590, 420] on span "public" at bounding box center [591, 426] width 41 height 13
click at [653, 407] on div "import email.EmailValidator; public class Main { public static void main ( Stri…" at bounding box center [971, 503] width 872 height 343
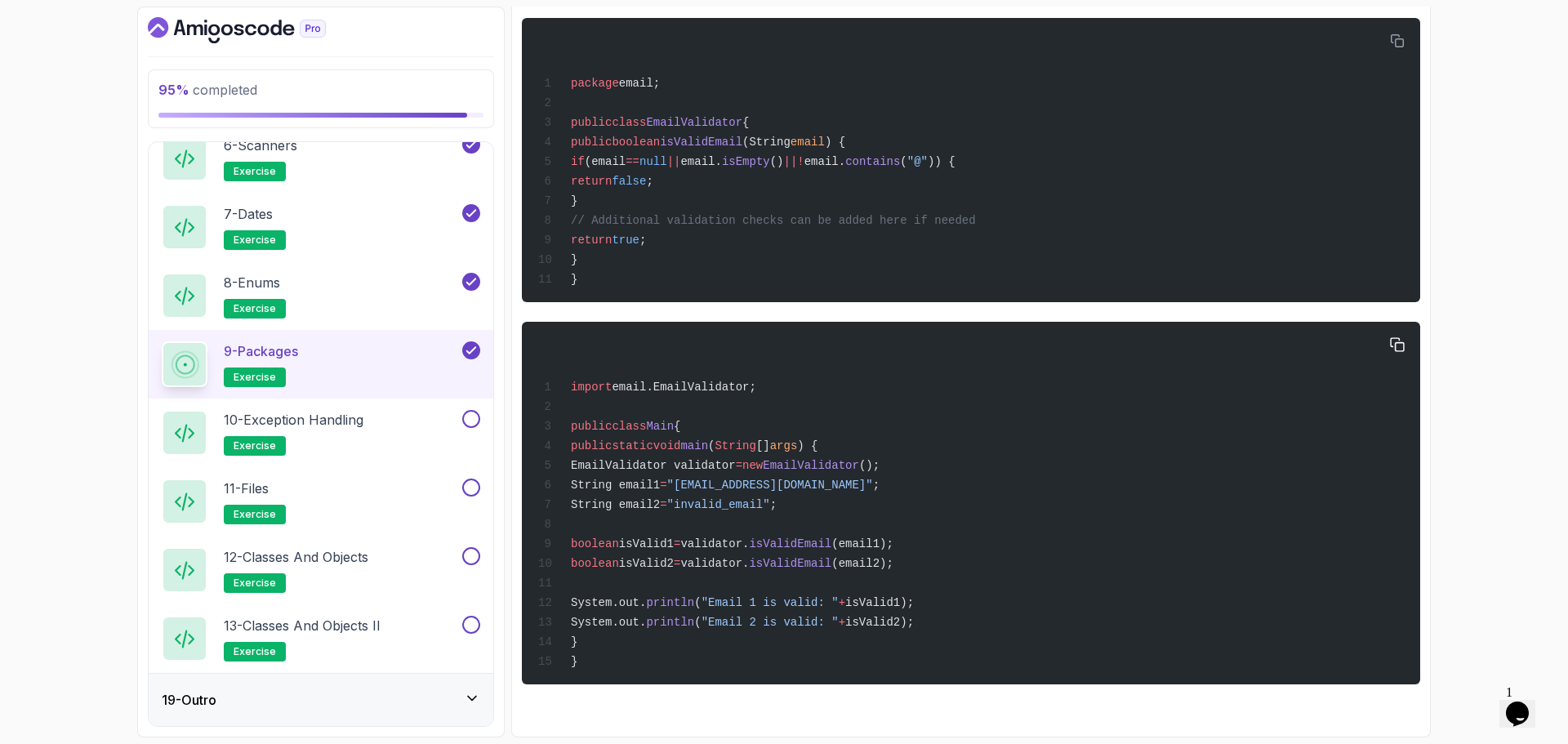
click at [704, 380] on span "email.EmailValidator;" at bounding box center [684, 386] width 143 height 13
click at [641, 380] on span "email.EmailValidator;" at bounding box center [684, 386] width 143 height 13
click at [598, 380] on span "import" at bounding box center [591, 386] width 41 height 13
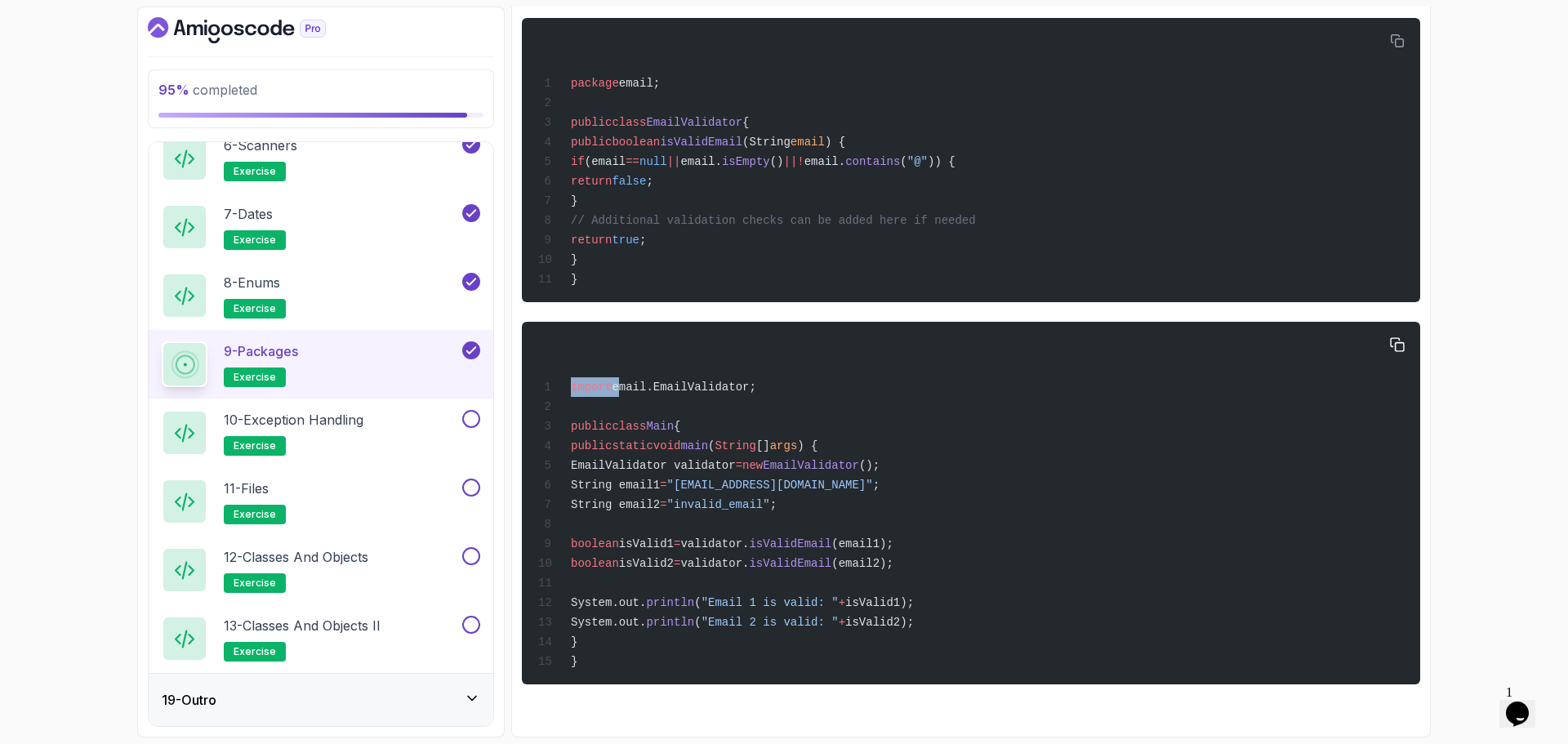
click at [598, 380] on span "import" at bounding box center [591, 386] width 41 height 13
click at [753, 449] on div "import email.EmailValidator; public class Main { public static void main ( Stri…" at bounding box center [971, 503] width 872 height 343
click at [859, 459] on span "EmailValidator" at bounding box center [812, 465] width 97 height 13
click at [768, 485] on div "import email.EmailValidator; public class Main { public static void main ( Stri…" at bounding box center [971, 503] width 872 height 343
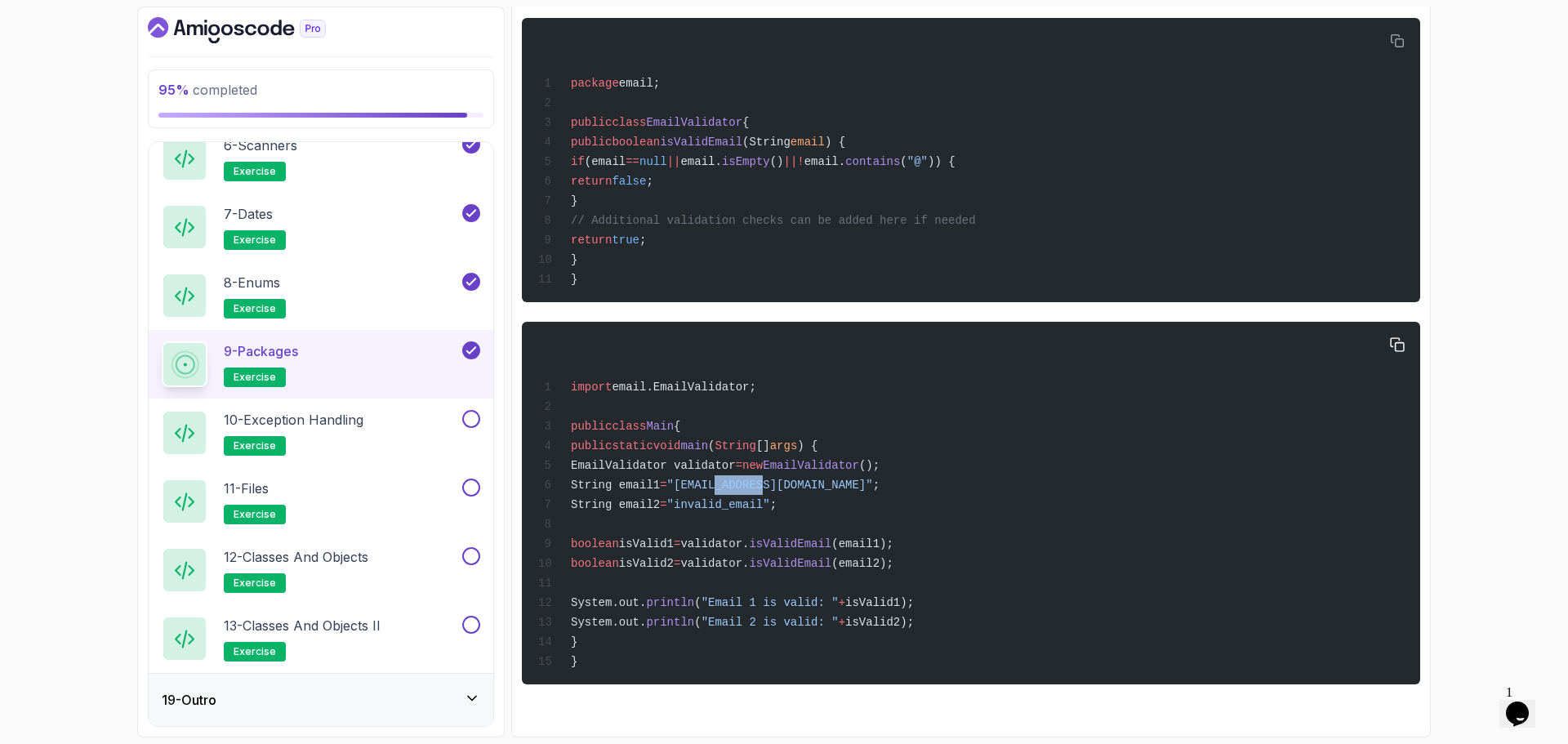
click at [772, 484] on span ""[EMAIL_ADDRESS][DOMAIN_NAME]"" at bounding box center [770, 485] width 206 height 13
click at [730, 487] on div "import email.EmailValidator; public class Main { public static void main ( Stri…" at bounding box center [971, 503] width 872 height 343
click at [730, 486] on div "import email.EmailValidator; public class Main { public static void main ( Stri…" at bounding box center [971, 503] width 872 height 343
click at [770, 506] on div "import email.EmailValidator; public class Main { public static void main ( Stri…" at bounding box center [971, 503] width 872 height 343
click at [832, 537] on span "isValidEmail" at bounding box center [790, 544] width 82 height 13
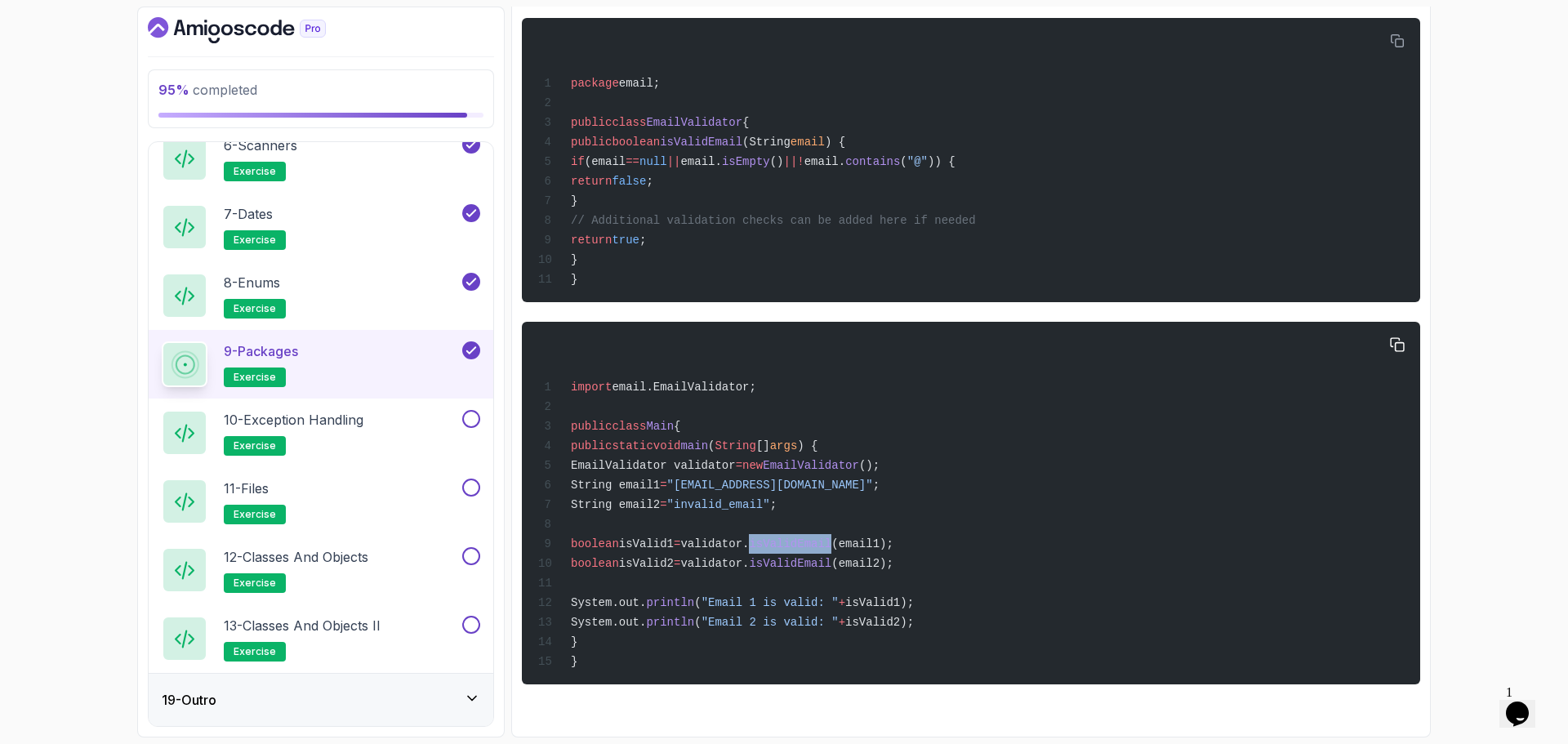
click at [832, 537] on span "isValidEmail" at bounding box center [790, 544] width 82 height 13
click at [749, 543] on span "validator." at bounding box center [714, 544] width 68 height 13
click at [832, 544] on span "isValidEmail" at bounding box center [790, 544] width 82 height 13
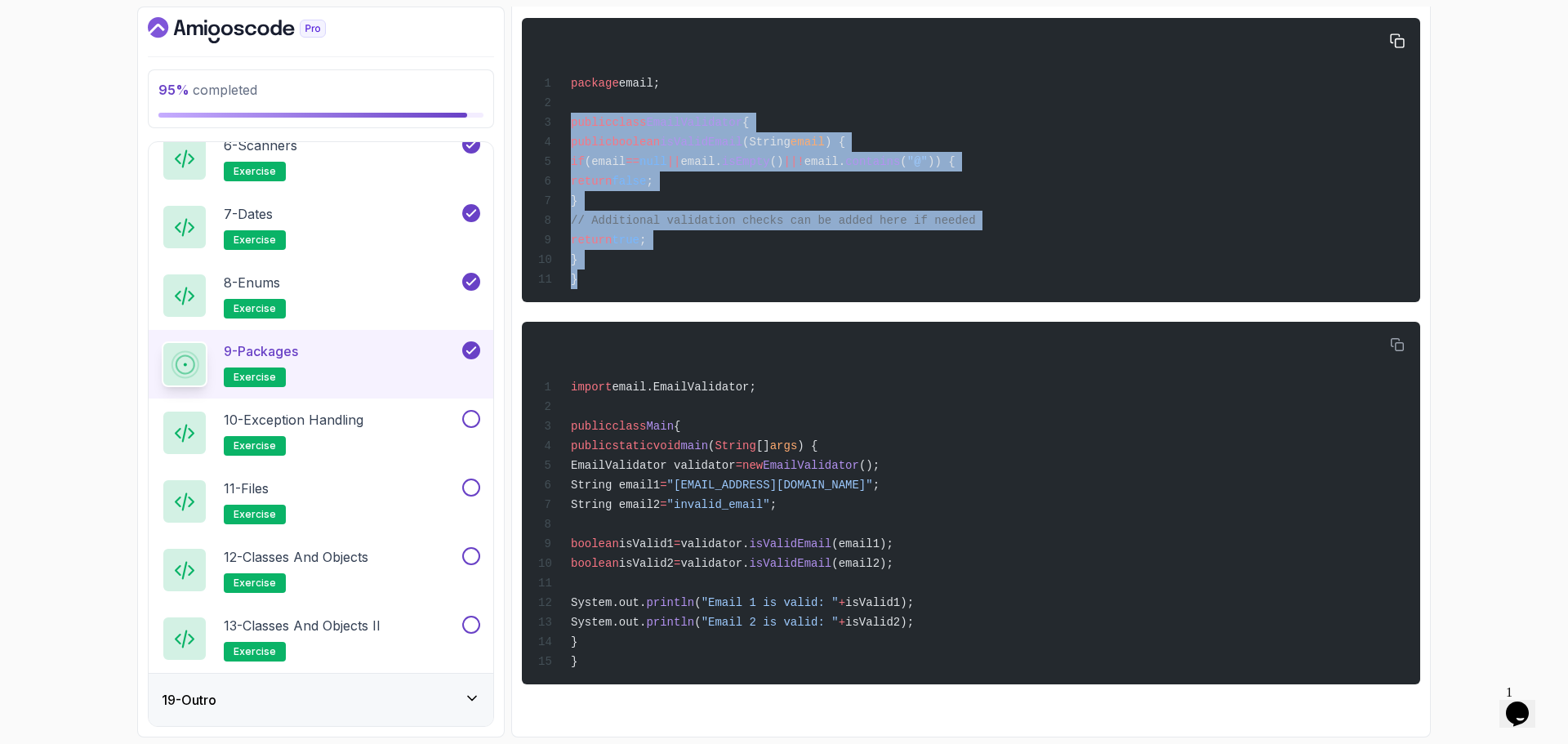
drag, startPoint x: 558, startPoint y: 105, endPoint x: 773, endPoint y: 283, distance: 279.1
click at [773, 289] on pre "package email; public class EmailValidator { public boolean isValidEmail (Strin…" at bounding box center [972, 160] width 899 height 284
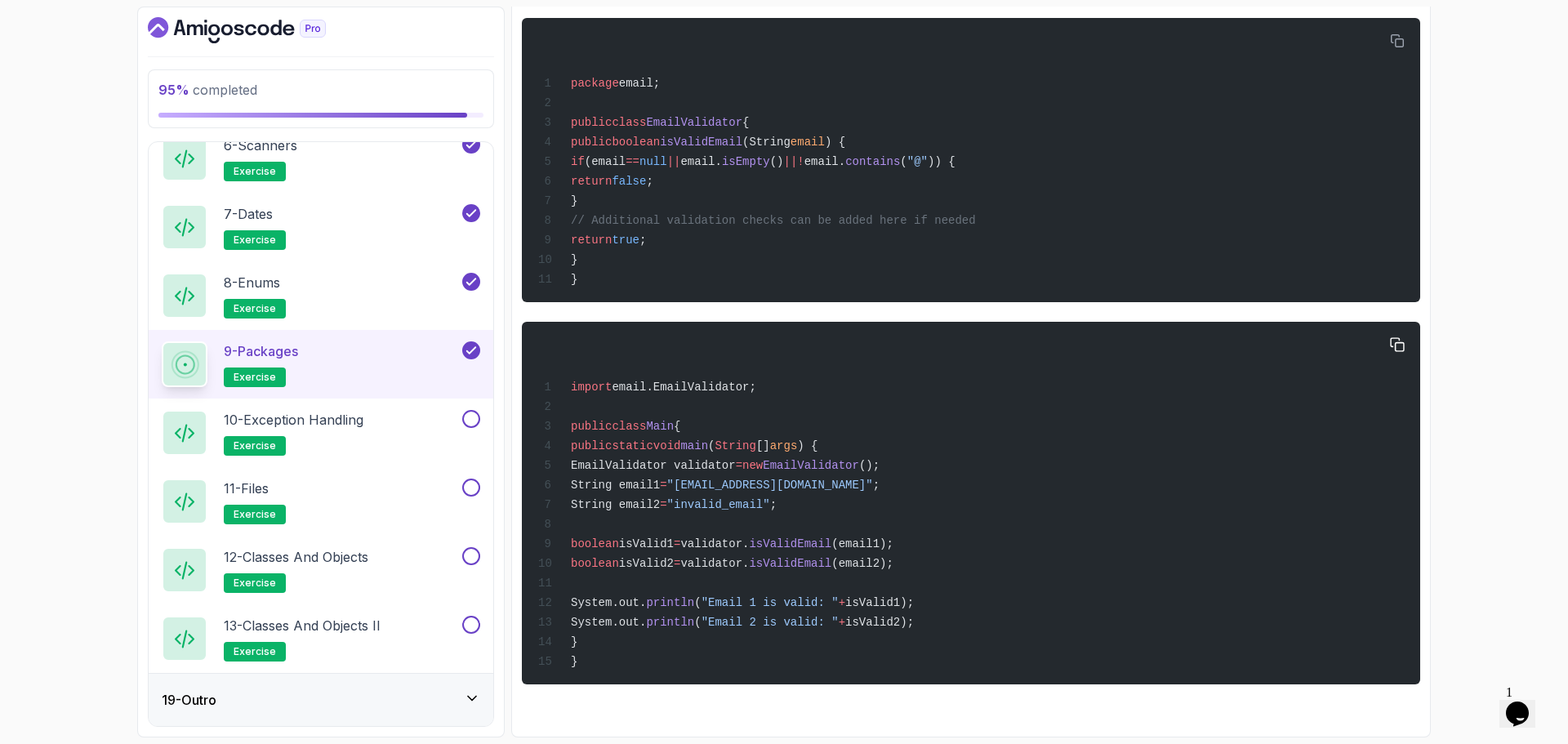
click at [736, 459] on span "EmailValidator validator" at bounding box center [653, 465] width 165 height 13
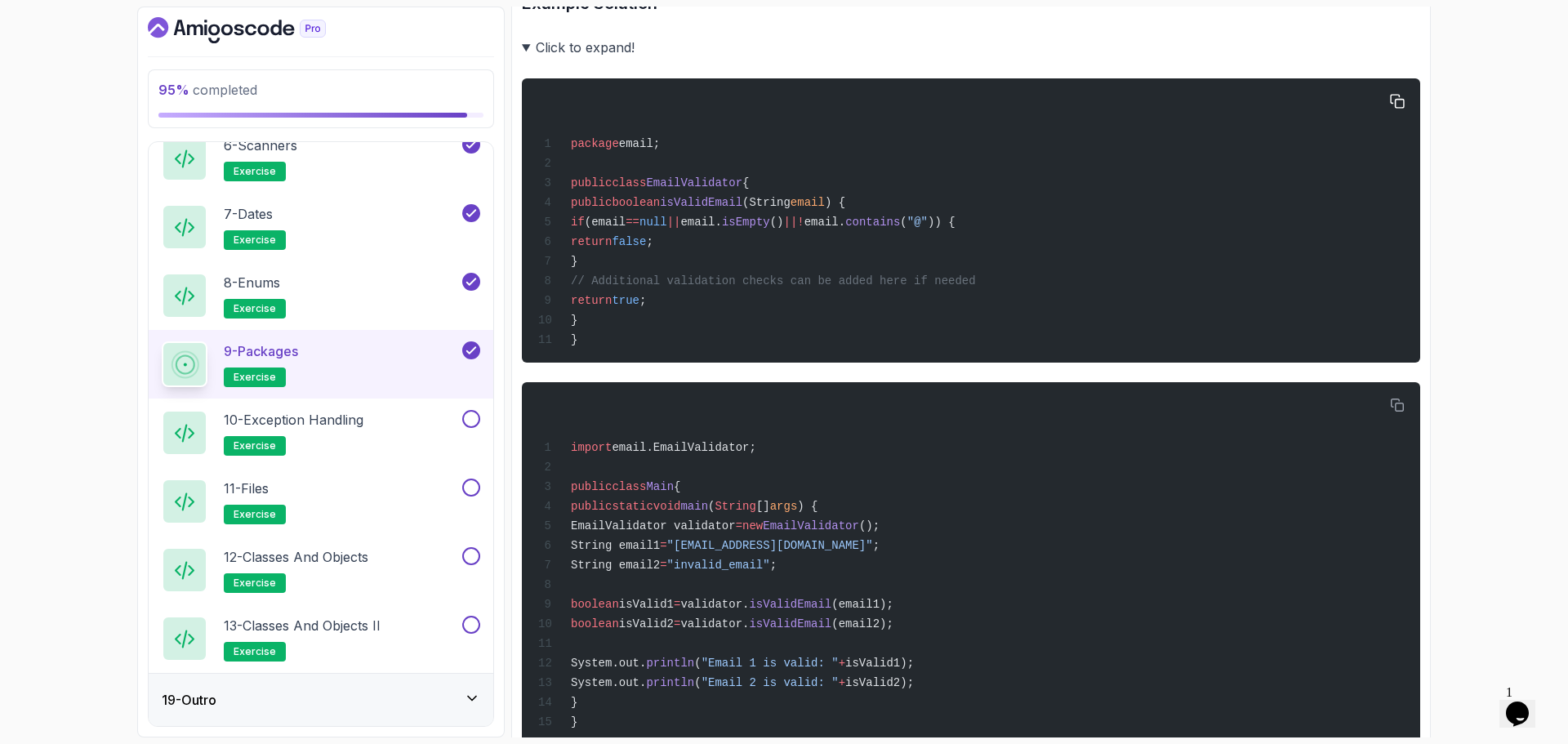
scroll to position [666, 0]
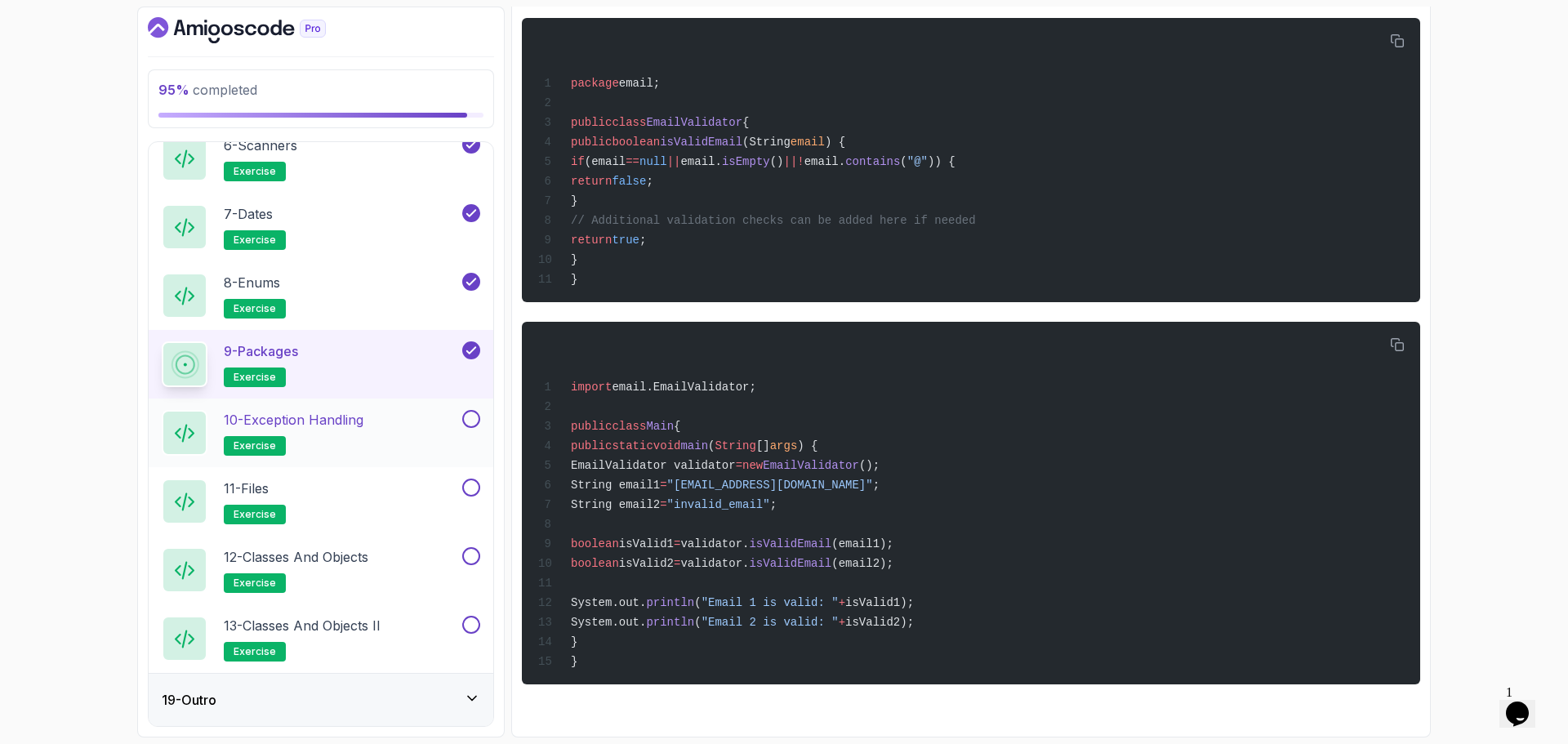
click at [469, 416] on button at bounding box center [471, 418] width 18 height 18
click at [364, 410] on p "10 - Exception Handling" at bounding box center [294, 419] width 140 height 20
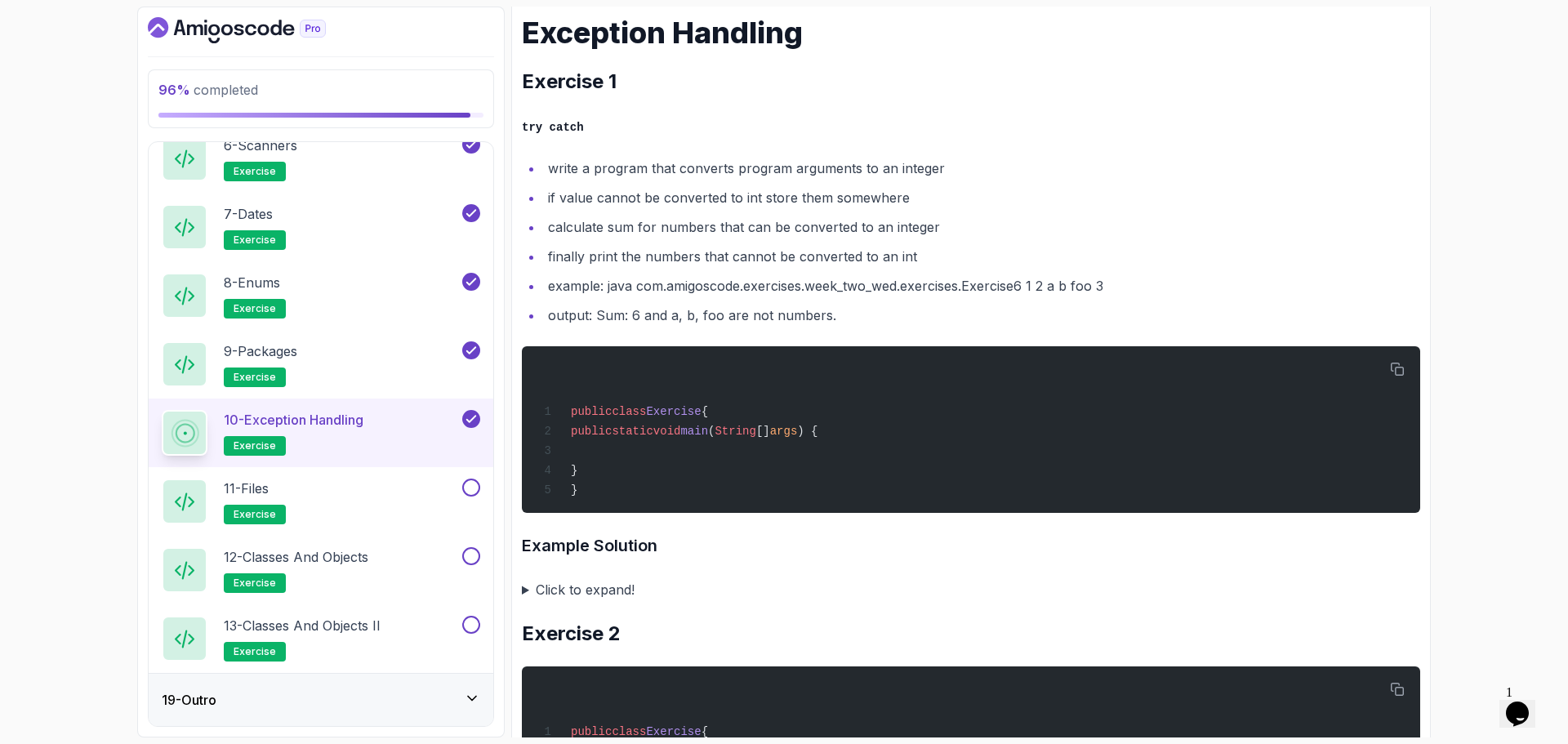
scroll to position [82, 0]
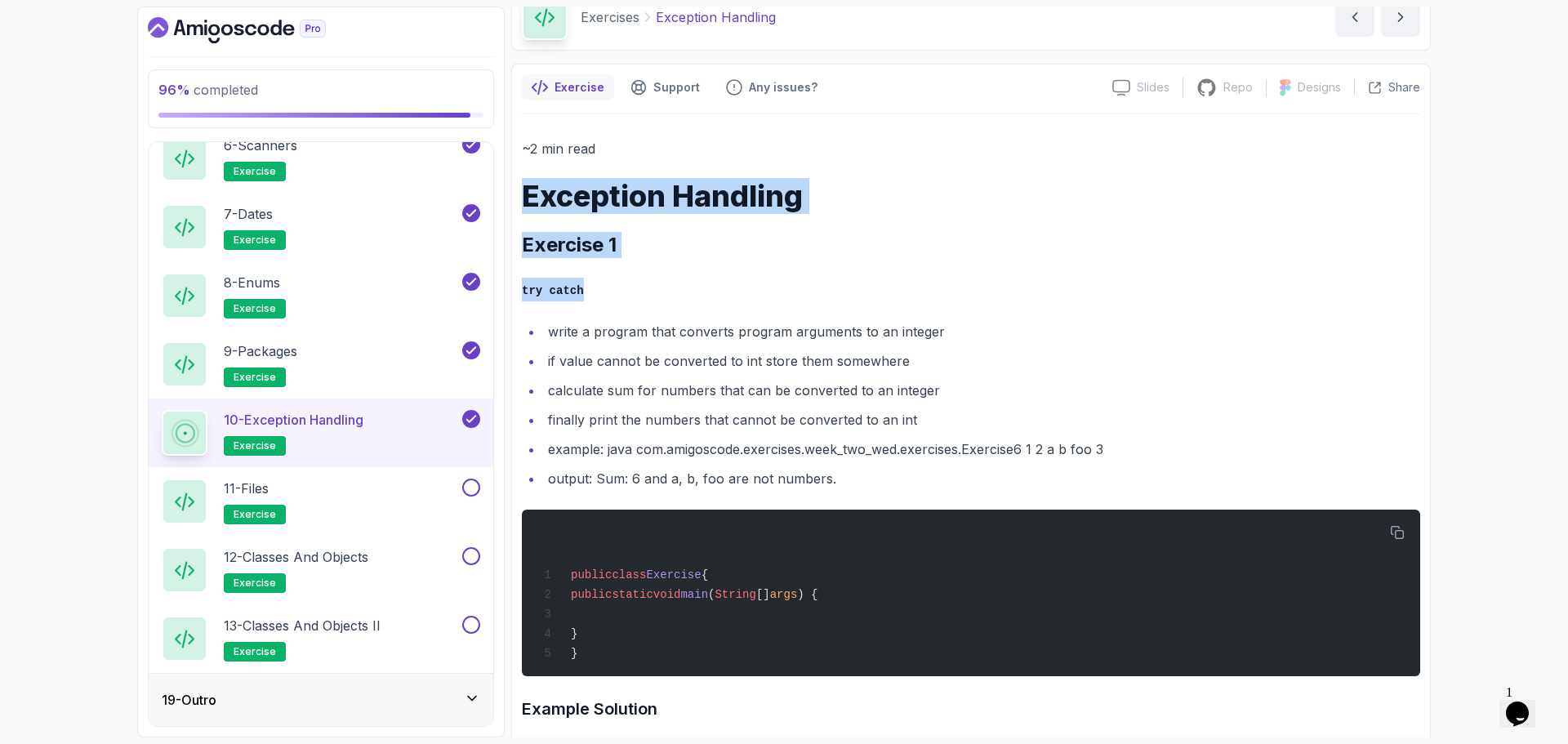
drag, startPoint x: 528, startPoint y: 208, endPoint x: 624, endPoint y: 260, distance: 109.2
click at [605, 294] on div "~2 min read Exception Handling Exercise 1 try catch write a program that conver…" at bounding box center [972, 661] width 899 height 1048
click at [713, 214] on div "~2 min read Exception Handling Exercise 1 try catch write a program that conver…" at bounding box center [972, 661] width 899 height 1048
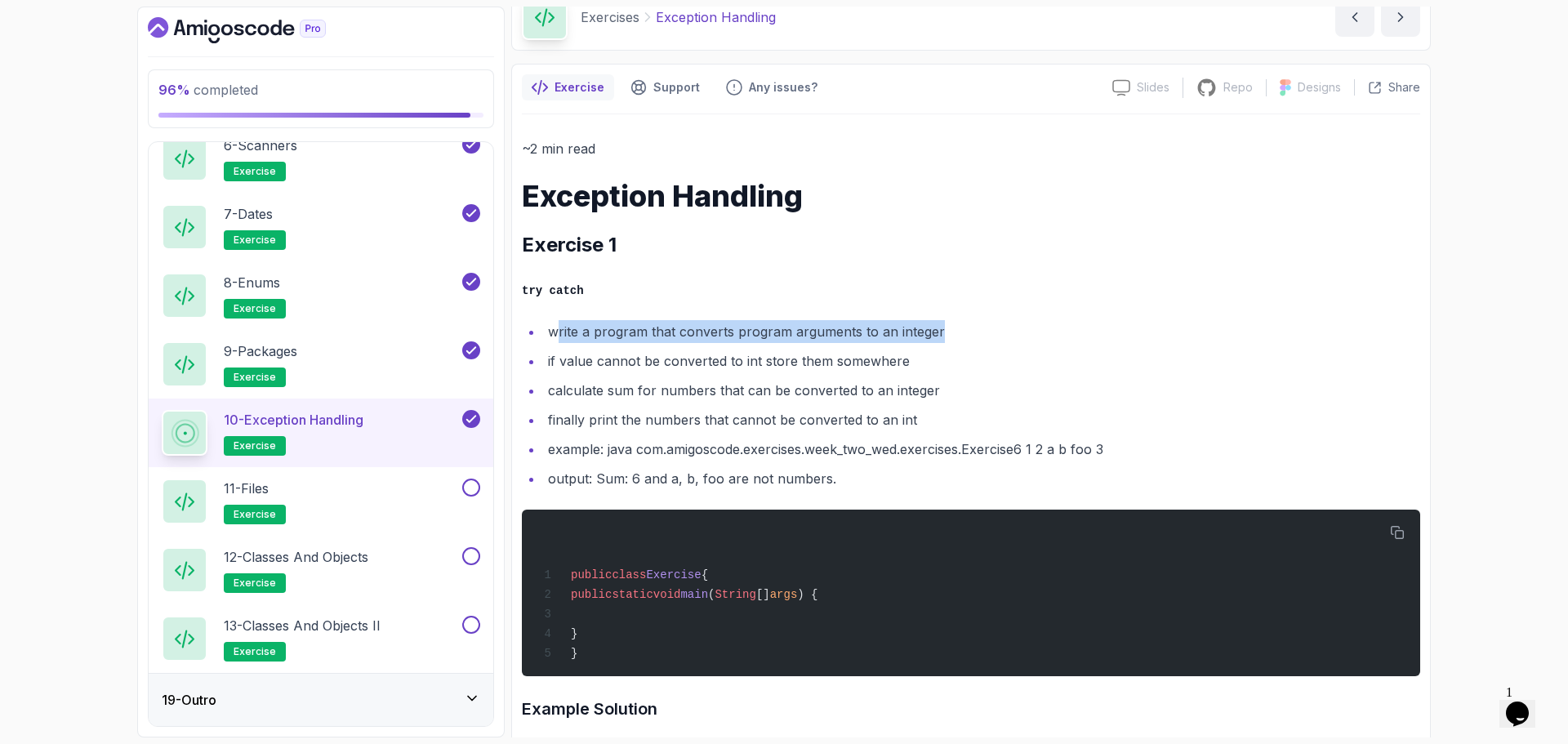
drag, startPoint x: 558, startPoint y: 329, endPoint x: 965, endPoint y: 342, distance: 407.2
click at [965, 342] on li "write a program that converts program arguments to an integer" at bounding box center [981, 331] width 877 height 22
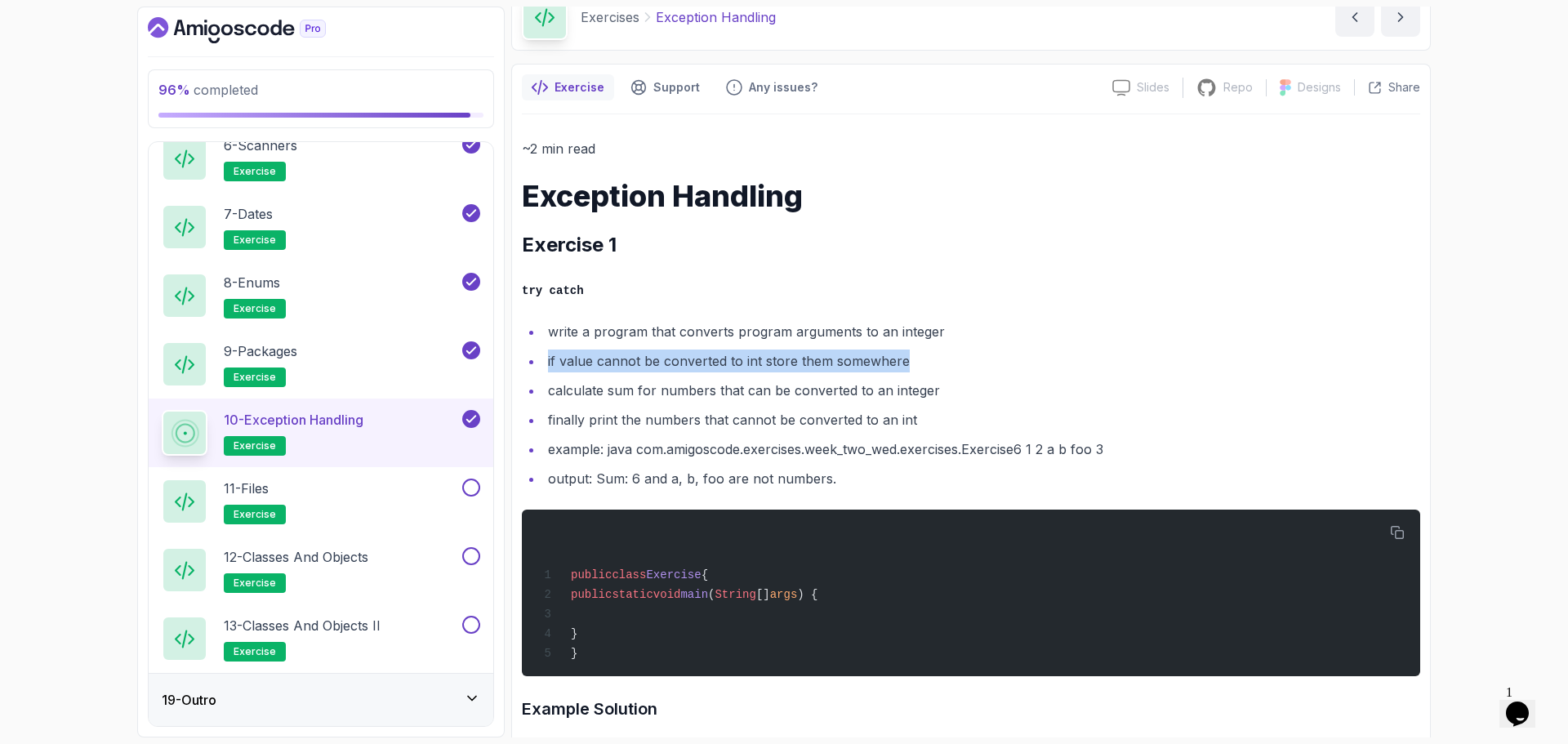
drag, startPoint x: 545, startPoint y: 367, endPoint x: 943, endPoint y: 352, distance: 398.3
click at [948, 352] on li "if value cannot be converted to int store them somewhere" at bounding box center [981, 360] width 877 height 22
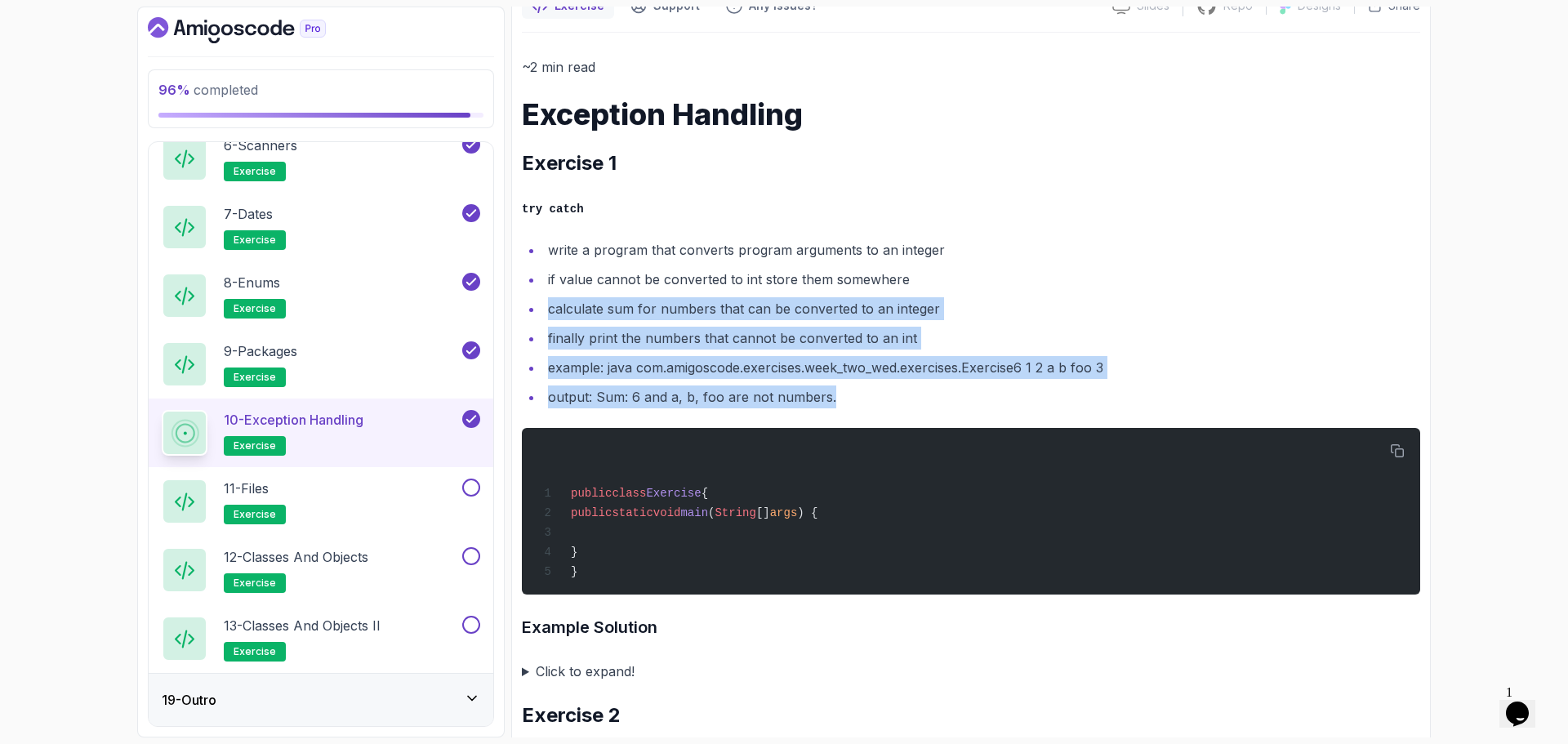
drag, startPoint x: 546, startPoint y: 312, endPoint x: 959, endPoint y: 382, distance: 418.9
click at [959, 382] on ul "write a program that converts program arguments to an integer if value cannot b…" at bounding box center [972, 323] width 899 height 170
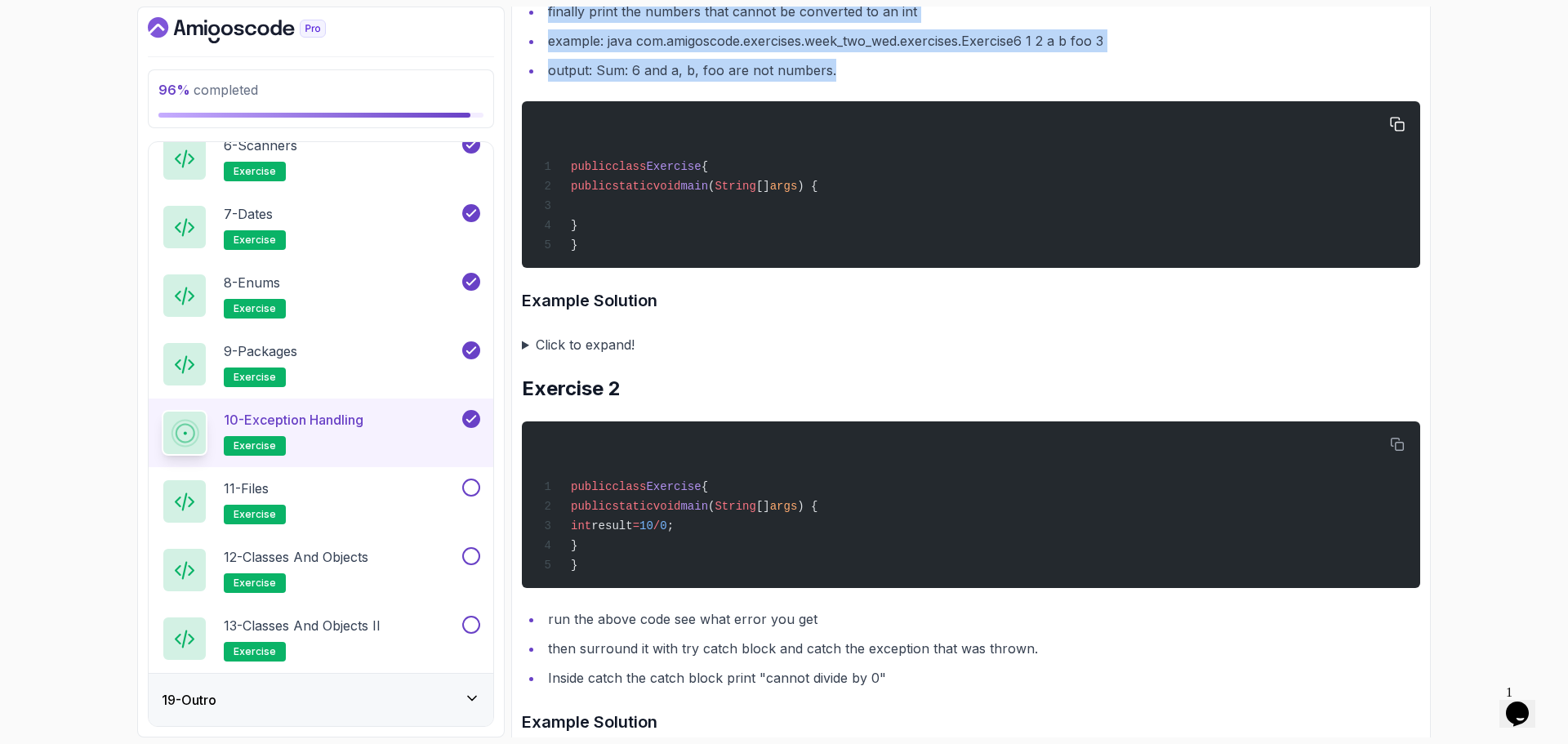
scroll to position [572, 0]
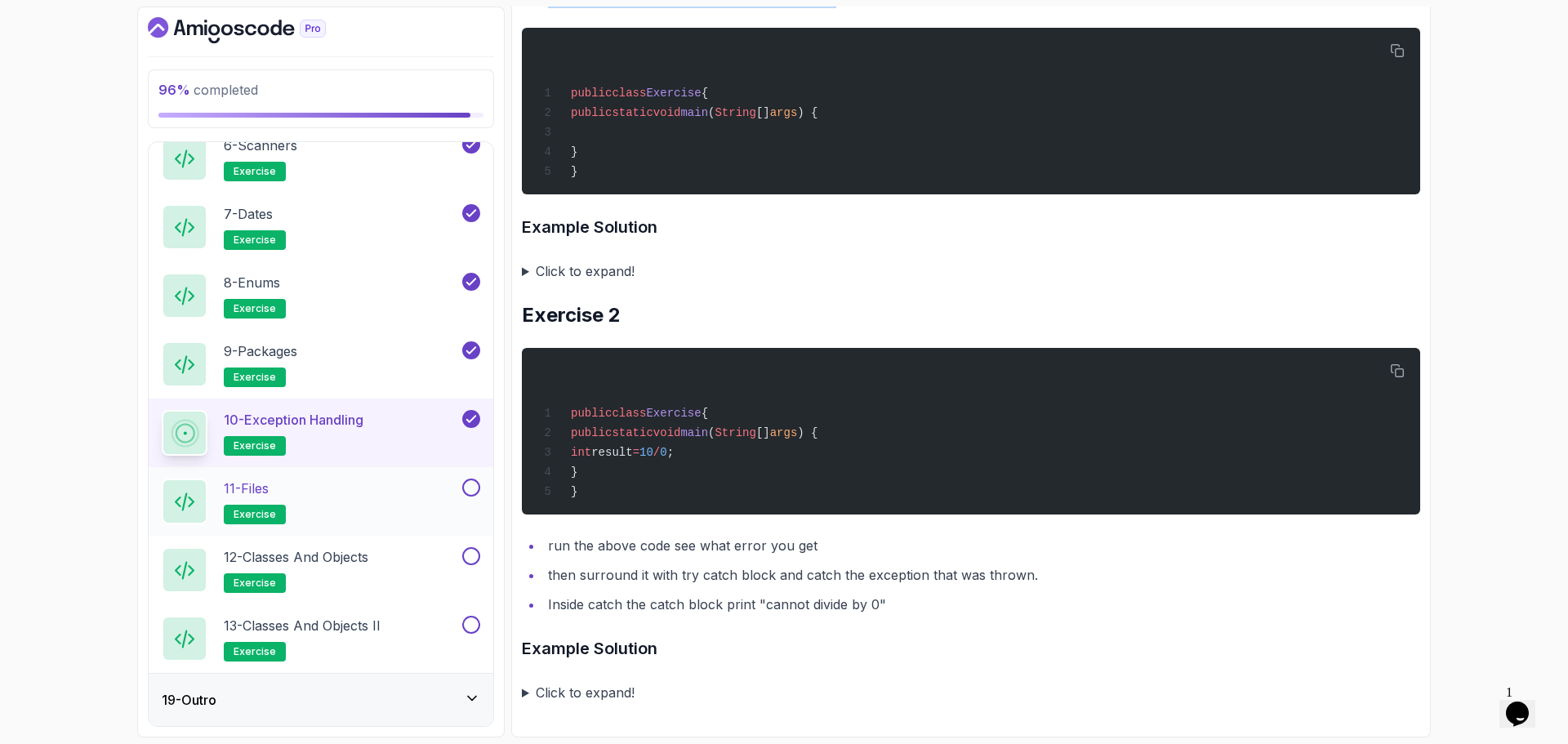
click at [404, 488] on div "11 - Files exercise" at bounding box center [310, 501] width 297 height 46
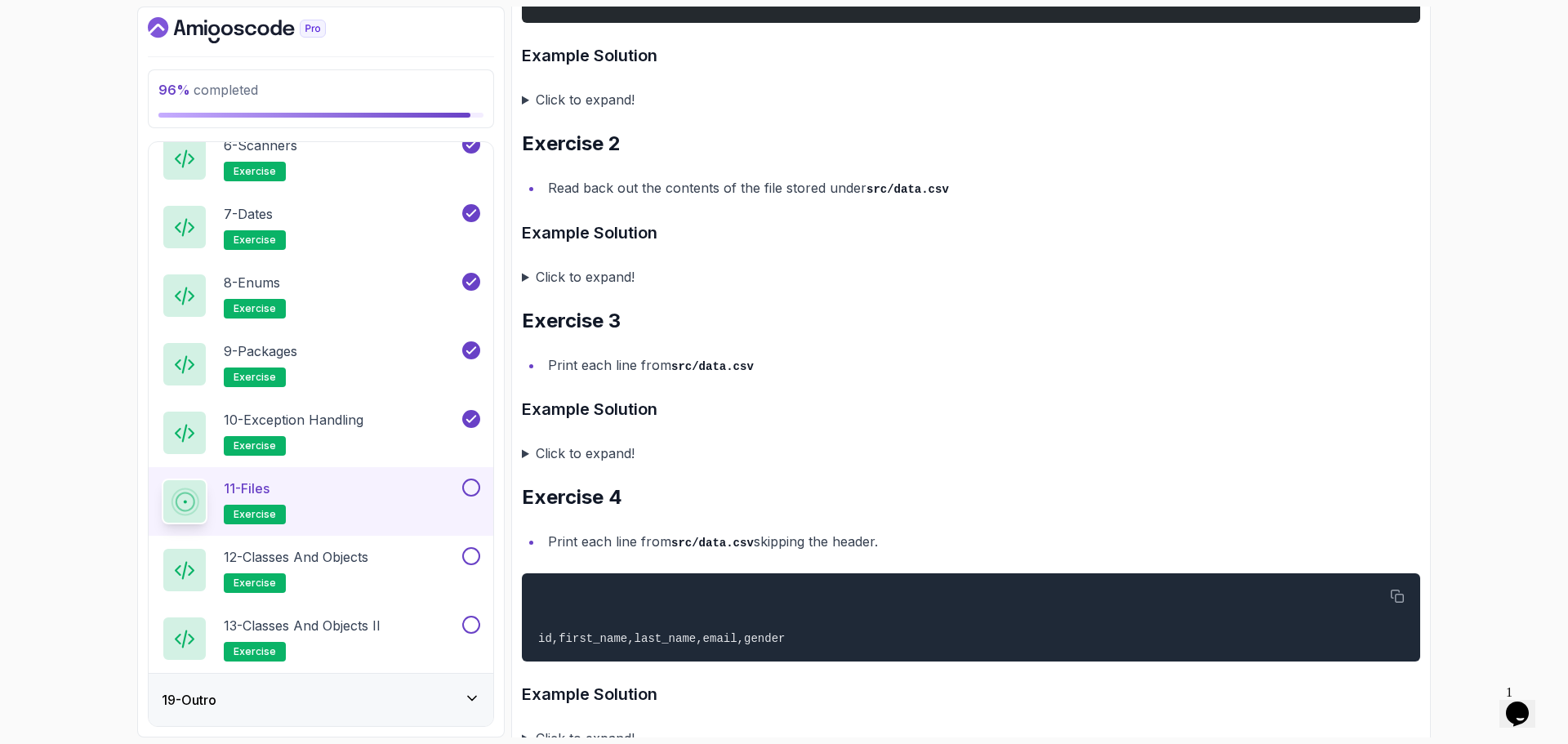
scroll to position [963, 0]
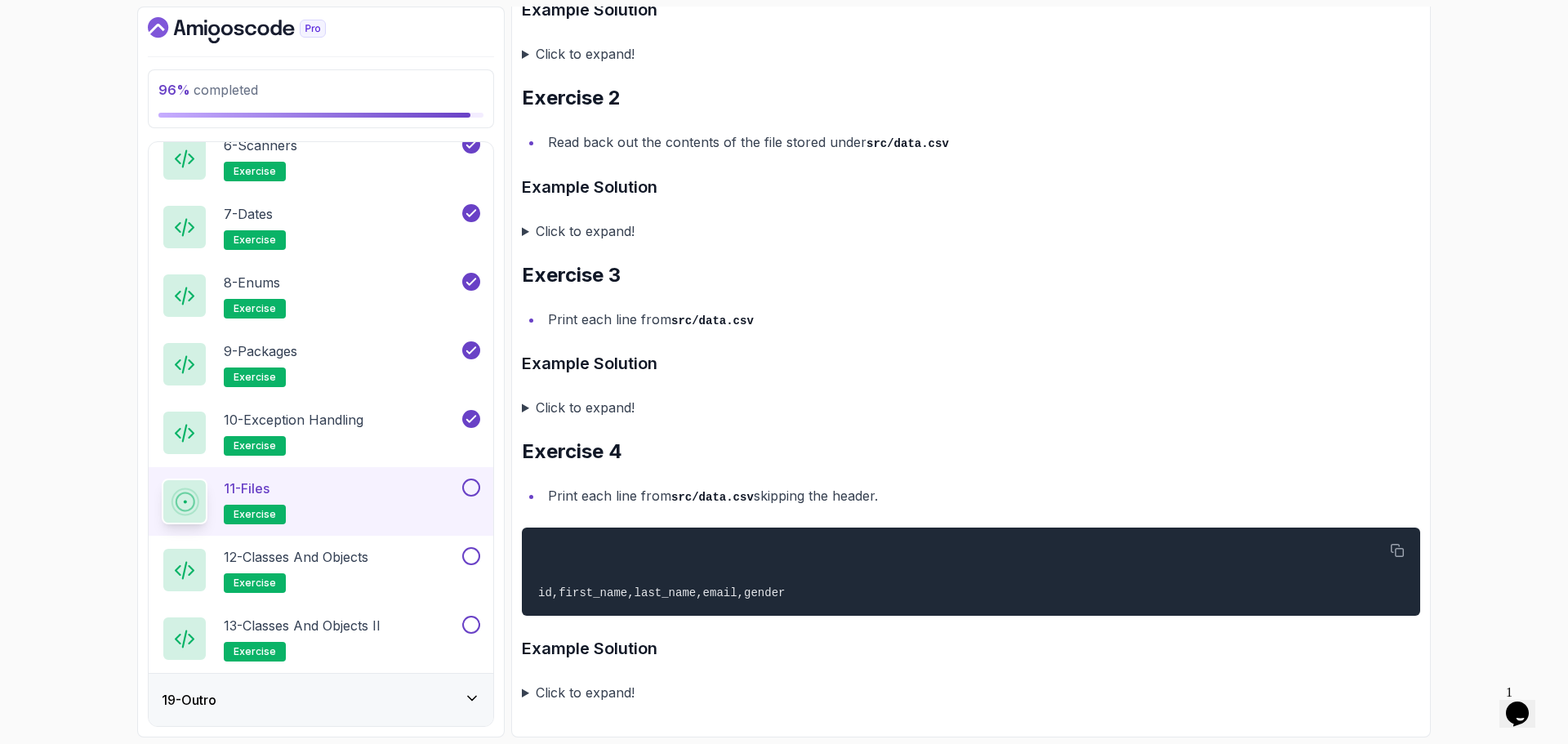
click at [475, 483] on button at bounding box center [471, 487] width 18 height 18
click at [411, 579] on div "12 - Classes and Objects exercise" at bounding box center [310, 569] width 297 height 46
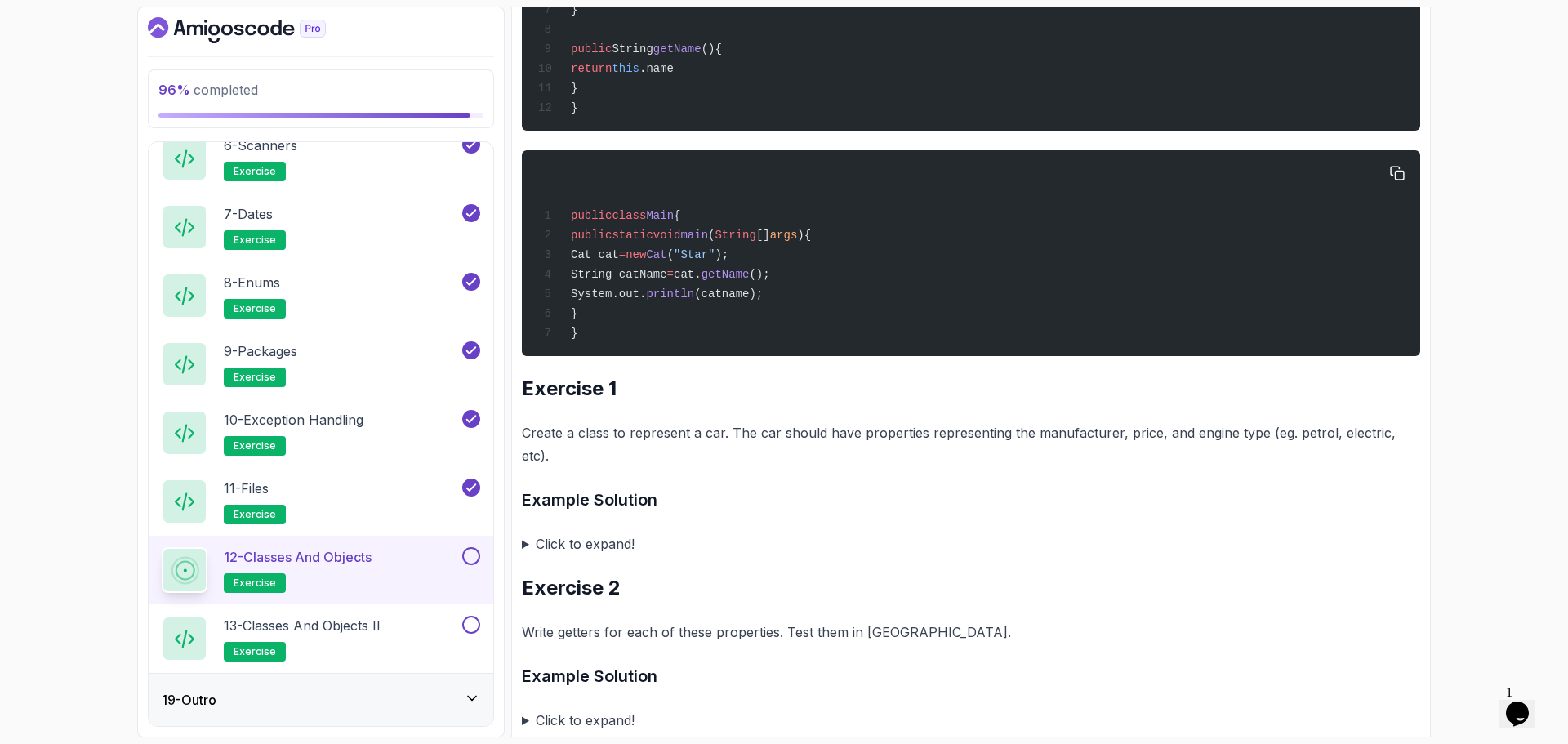
scroll to position [882, 0]
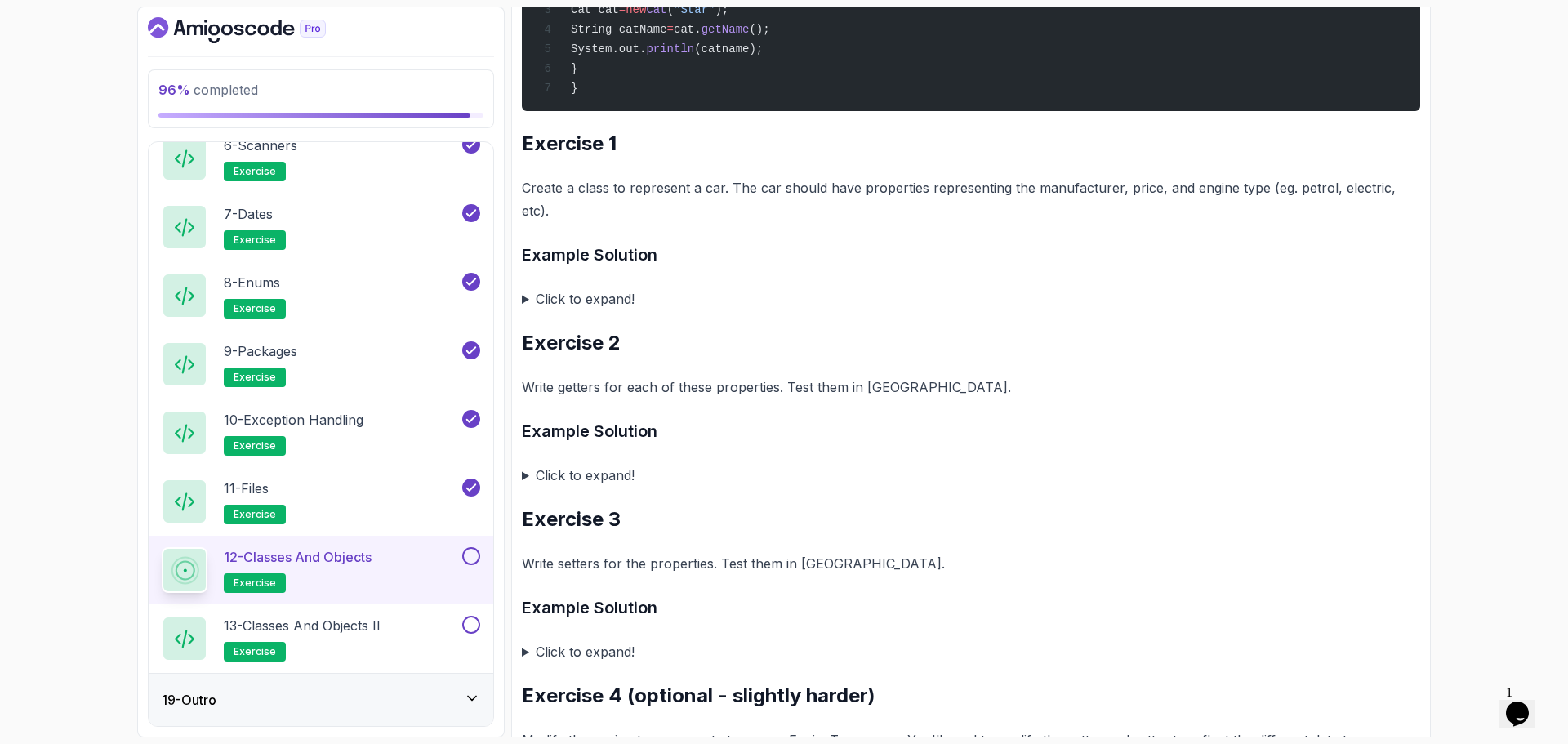
click at [474, 556] on button at bounding box center [471, 556] width 18 height 18
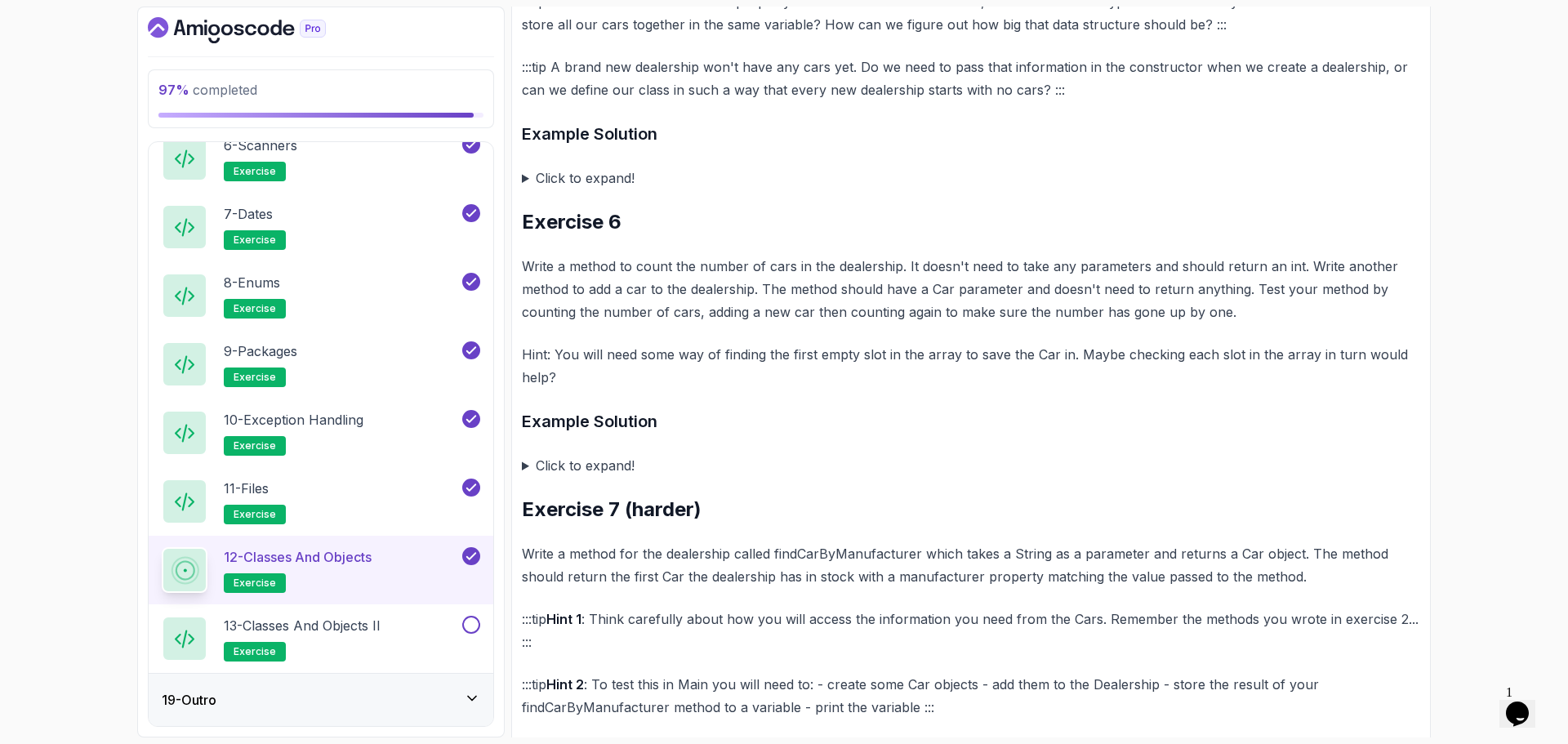
scroll to position [1957, 0]
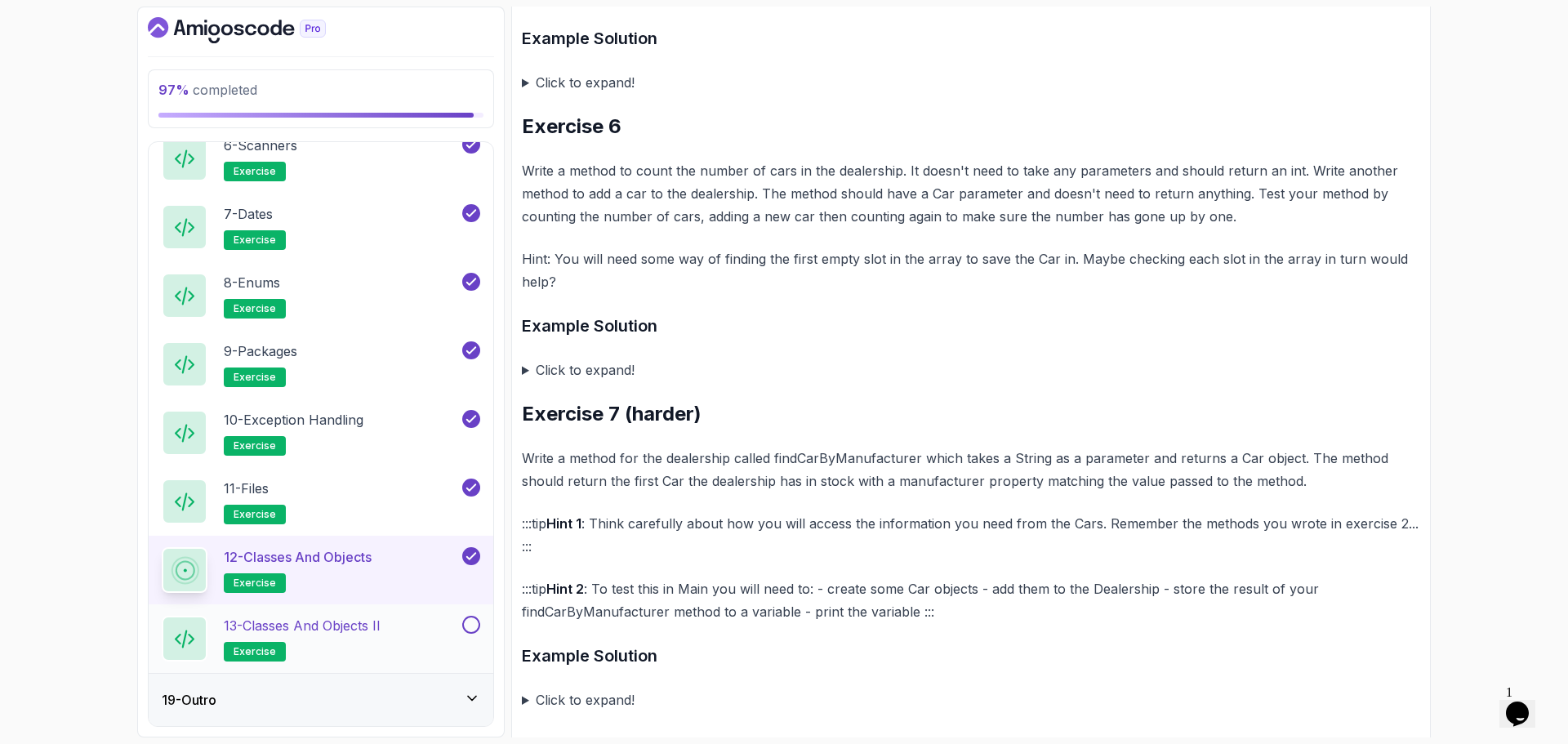
click at [472, 626] on button at bounding box center [471, 625] width 18 height 18
click at [372, 626] on p "13 - Classes and Objects II" at bounding box center [302, 626] width 156 height 20
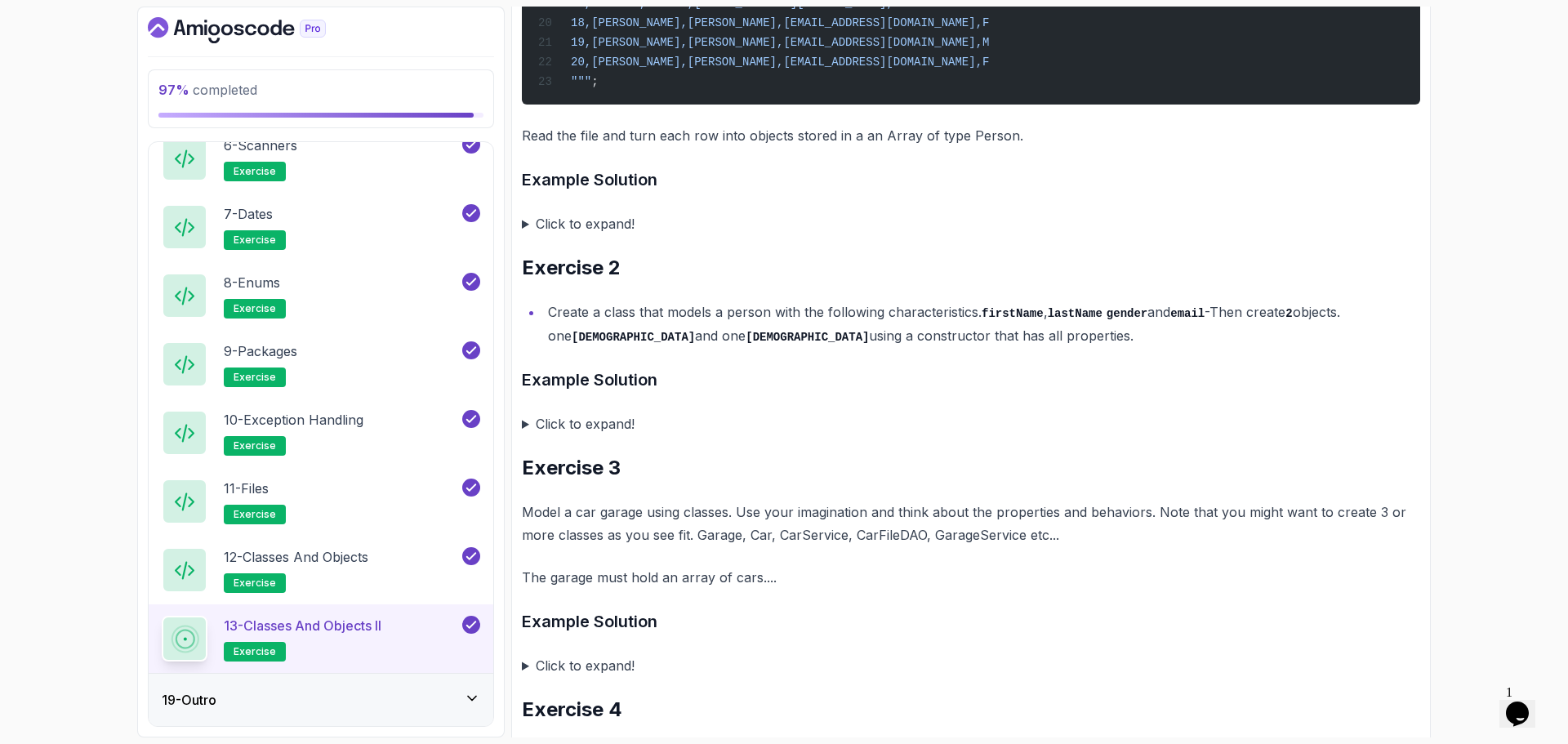
scroll to position [1050, 0]
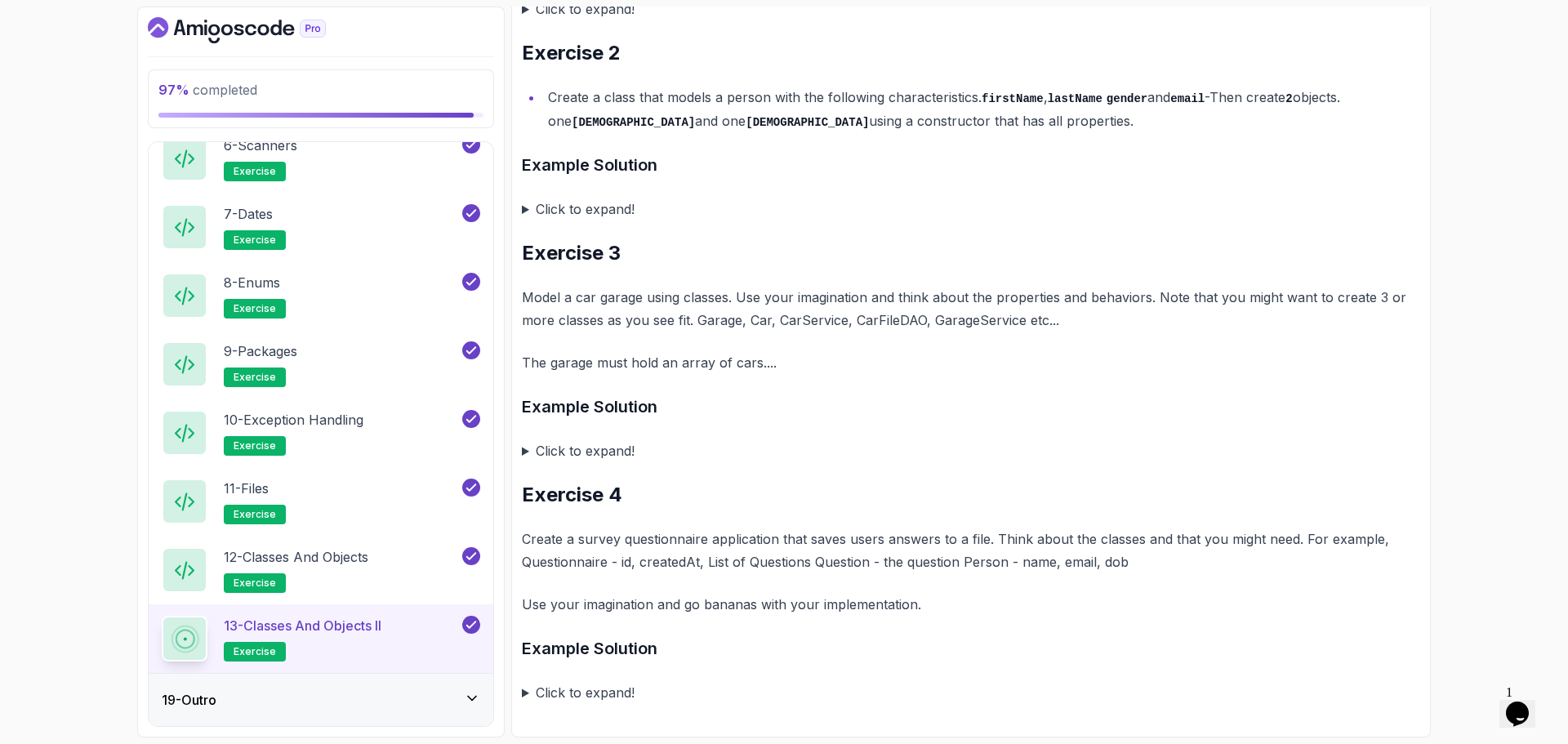
click at [448, 698] on div "19 - Outro" at bounding box center [321, 700] width 319 height 20
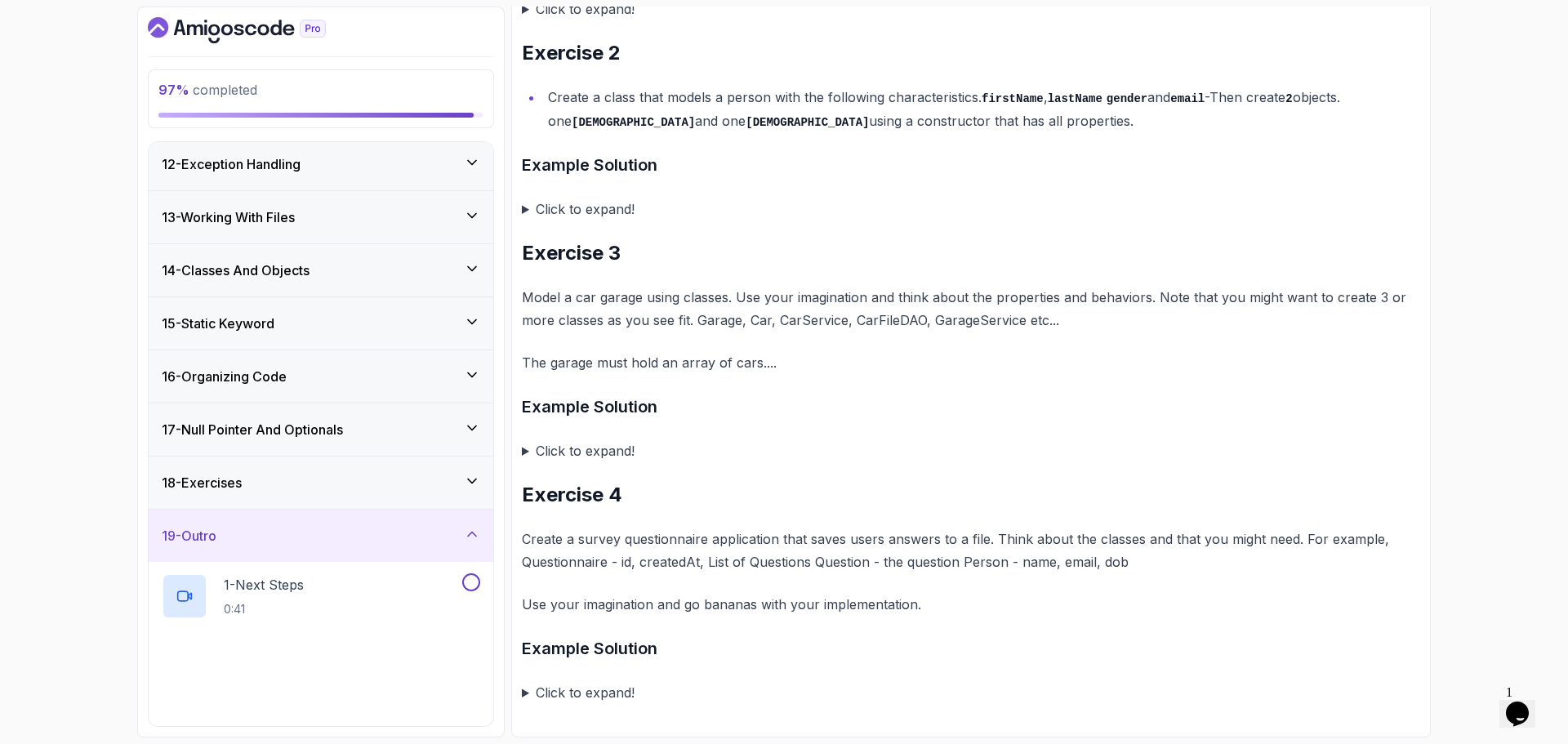
scroll to position [630, 0]
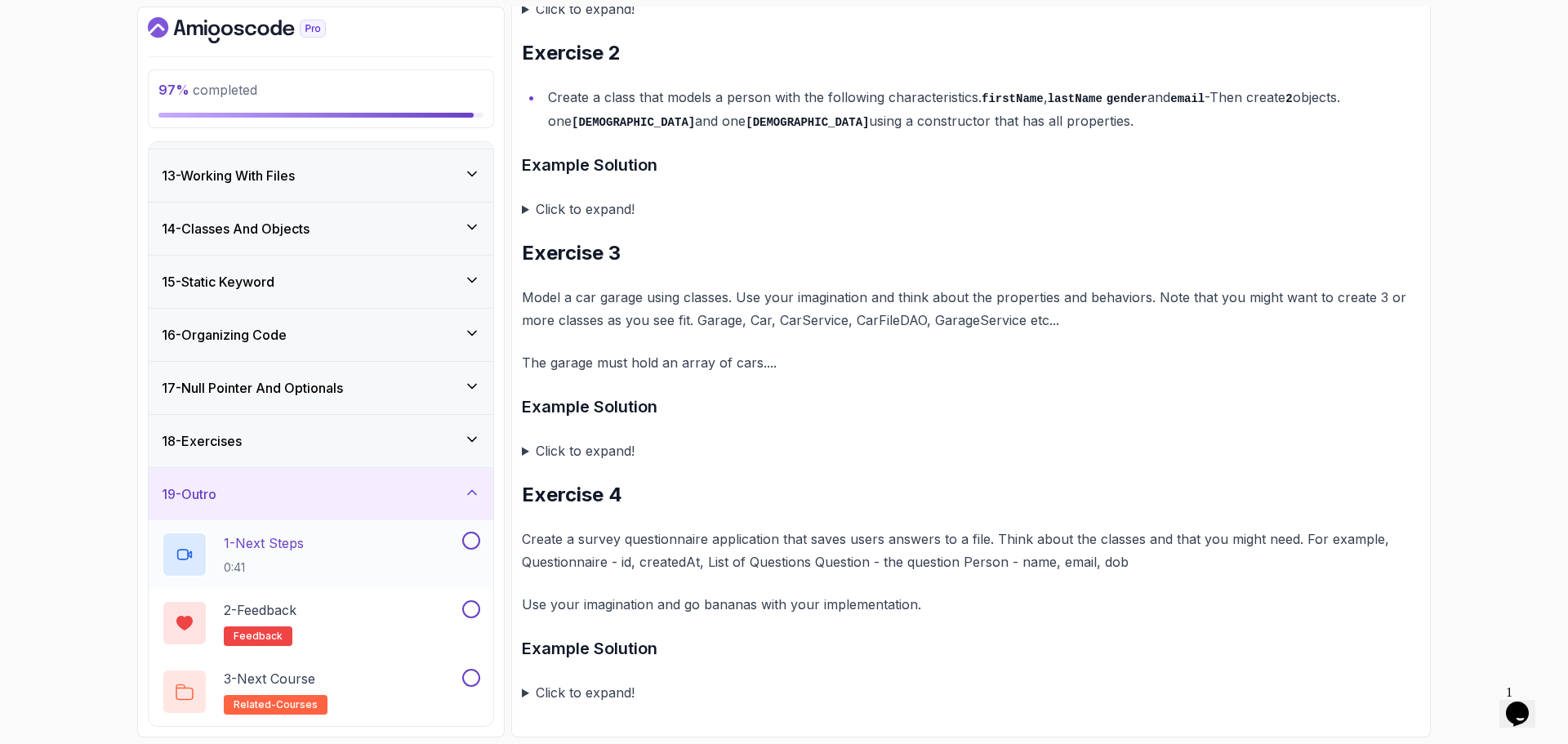
click at [374, 545] on div "1 - Next Steps 0:41" at bounding box center [310, 554] width 297 height 46
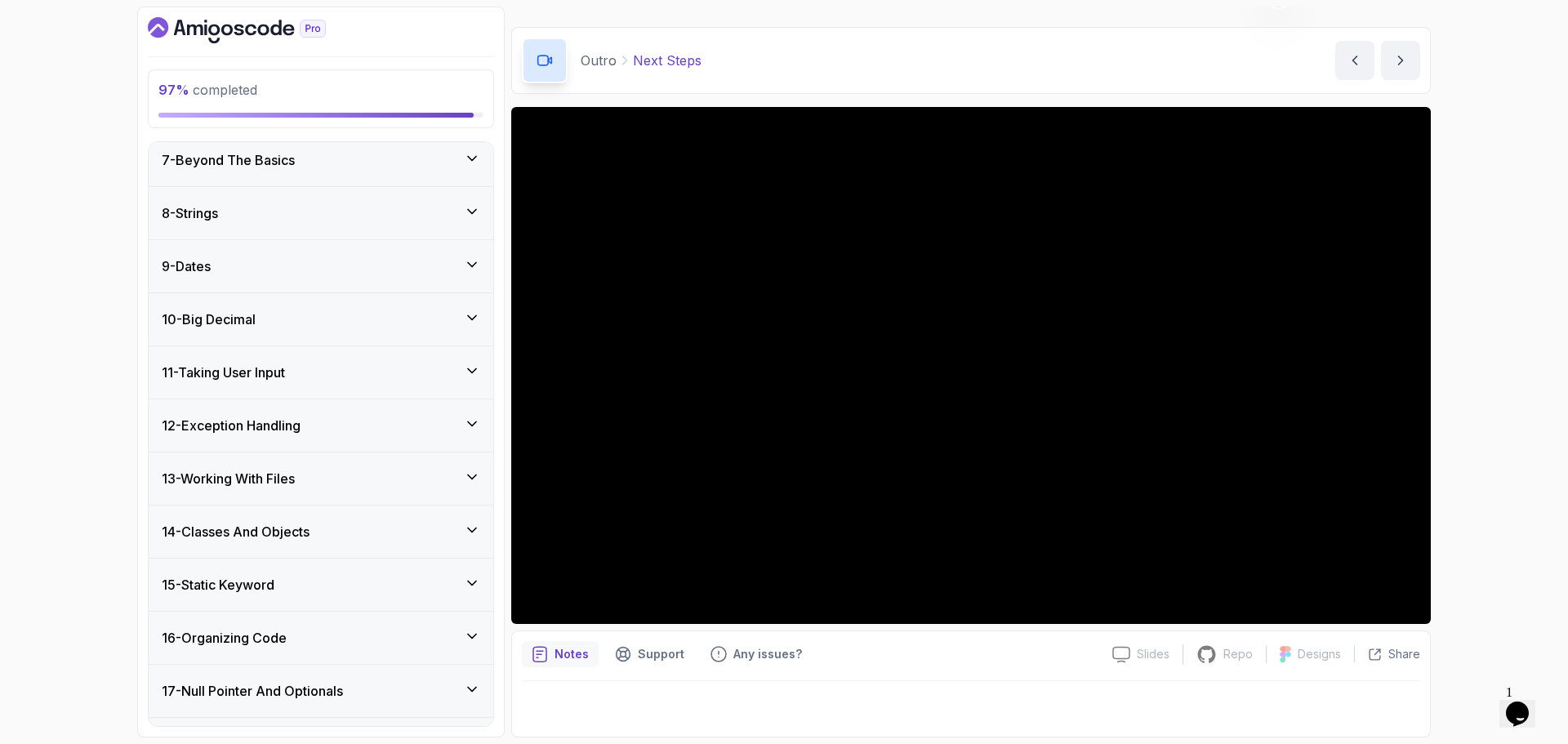
scroll to position [630, 0]
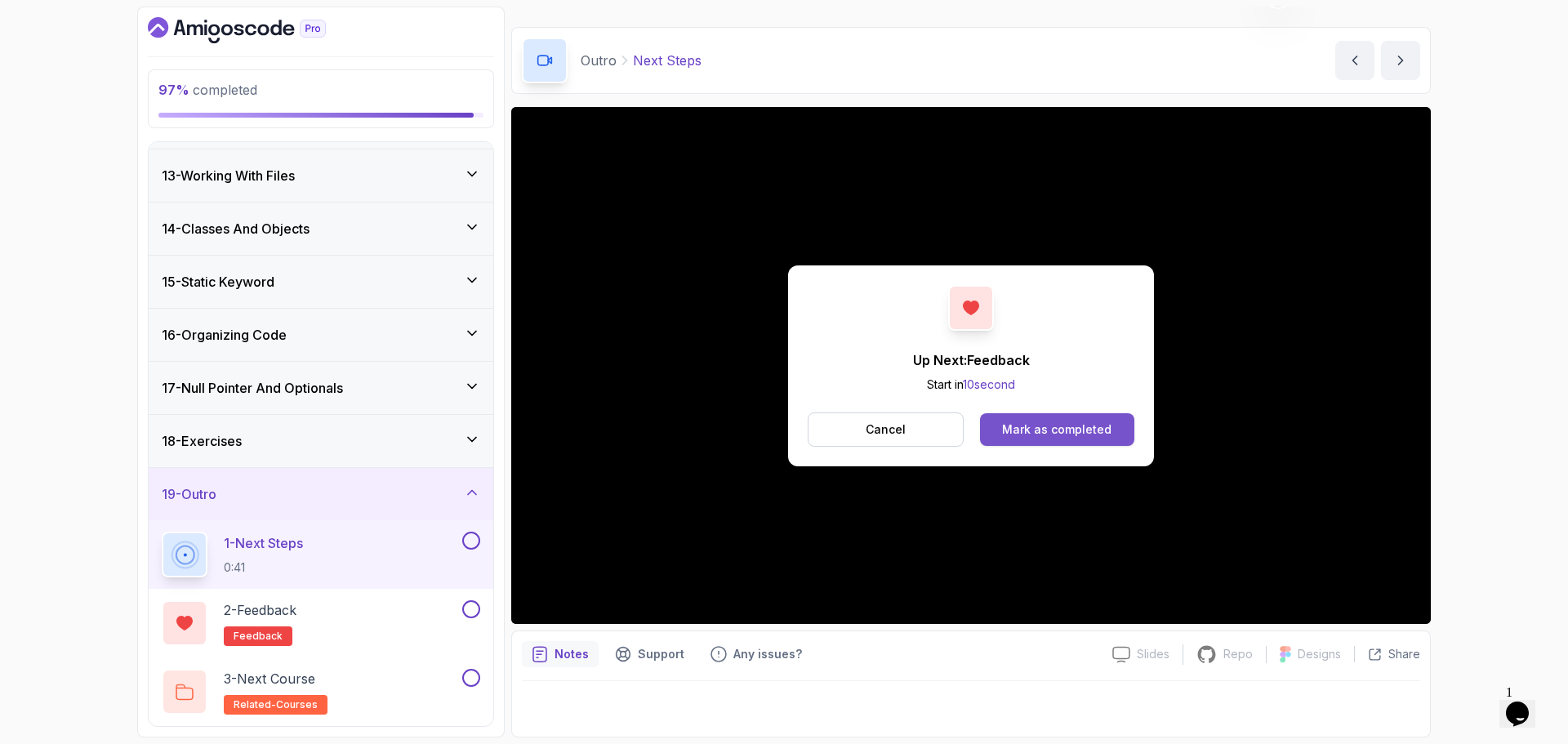
click at [1080, 433] on div "Mark as completed" at bounding box center [1057, 429] width 110 height 16
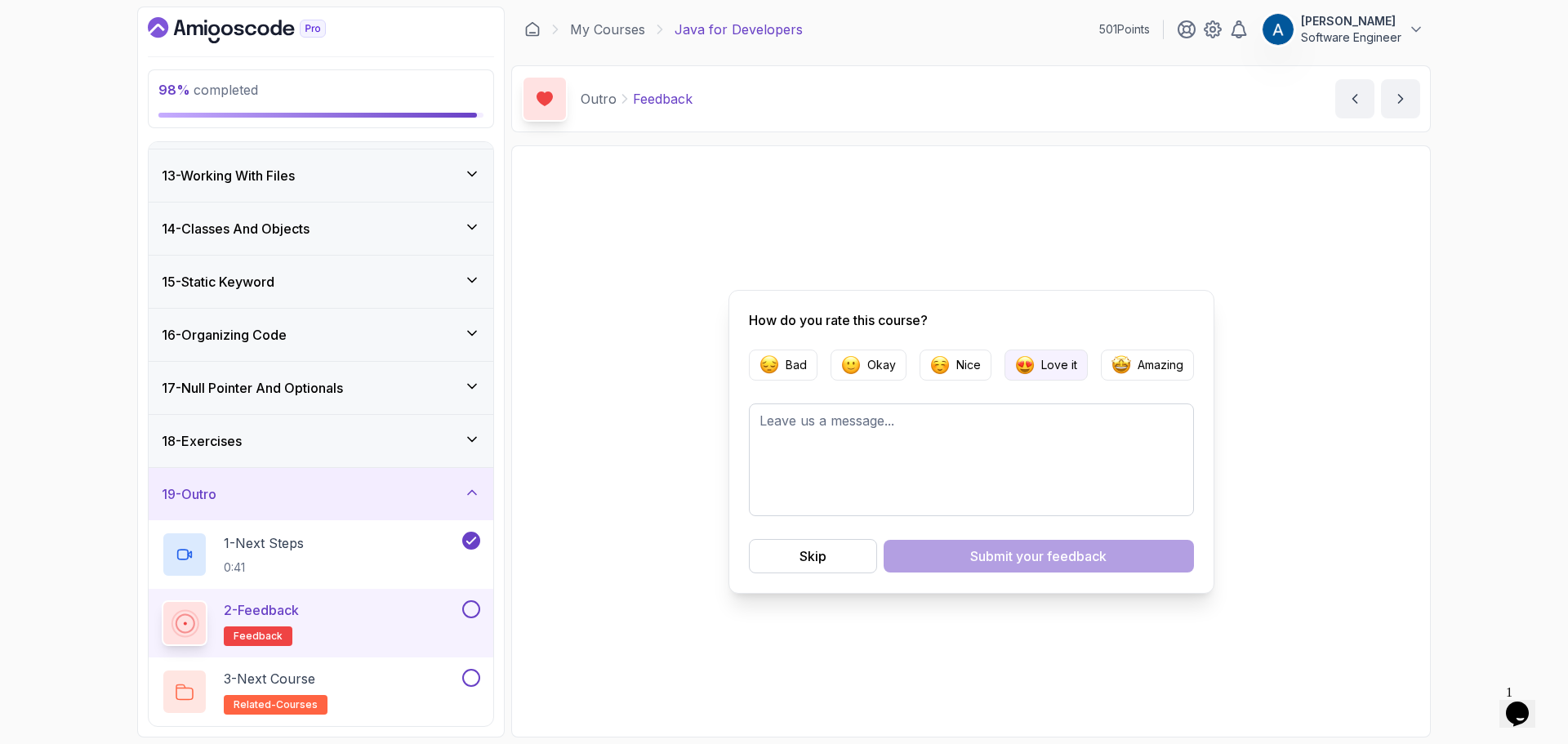
click at [1057, 371] on p "Love it" at bounding box center [1060, 365] width 36 height 16
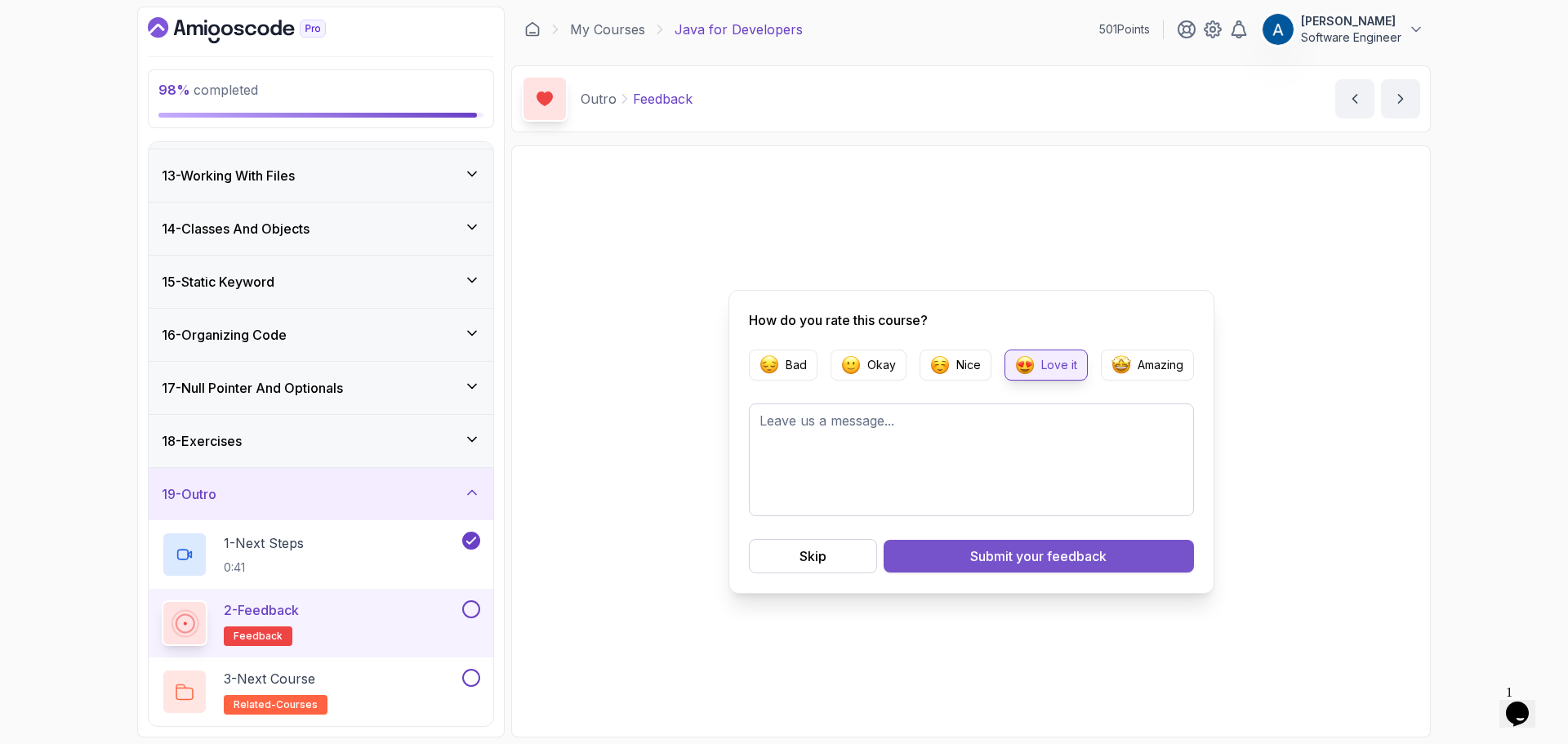
click at [991, 569] on button "Submit your feedback" at bounding box center [1039, 556] width 310 height 33
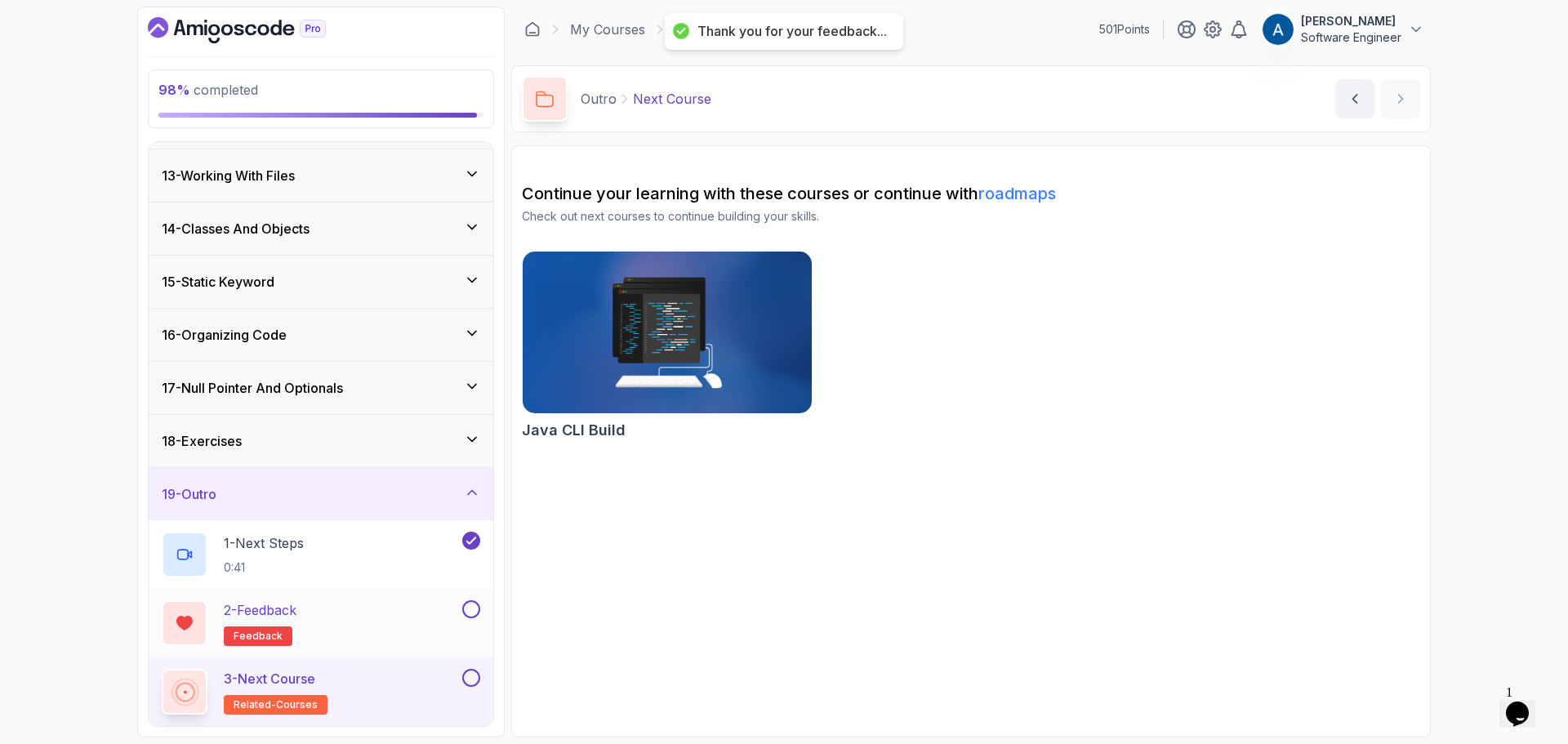
click at [468, 622] on button "2 - Feedback feedback" at bounding box center [321, 623] width 319 height 46
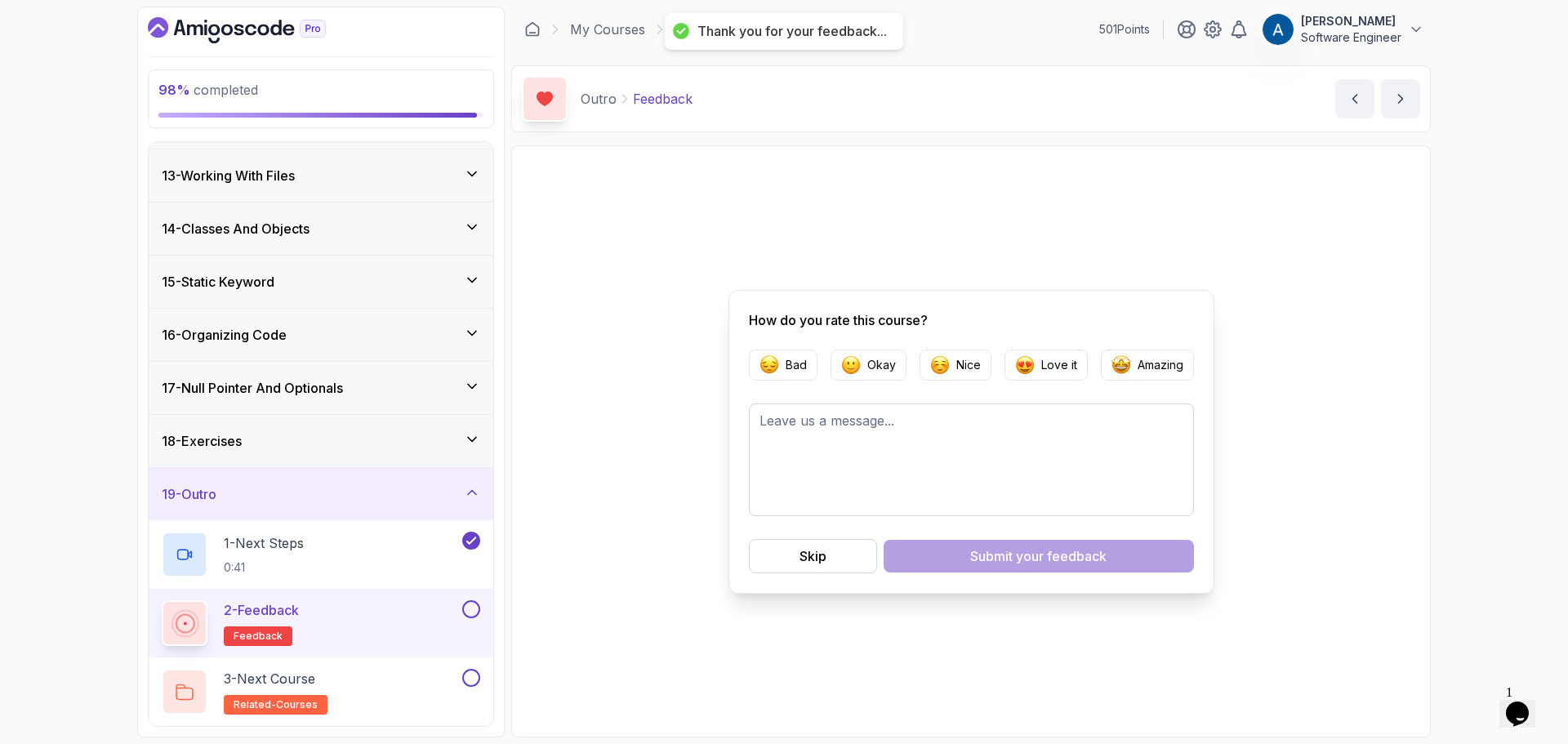
click at [475, 614] on button at bounding box center [471, 609] width 18 height 18
click at [396, 678] on div "3 - Next Course related-courses" at bounding box center [310, 691] width 297 height 46
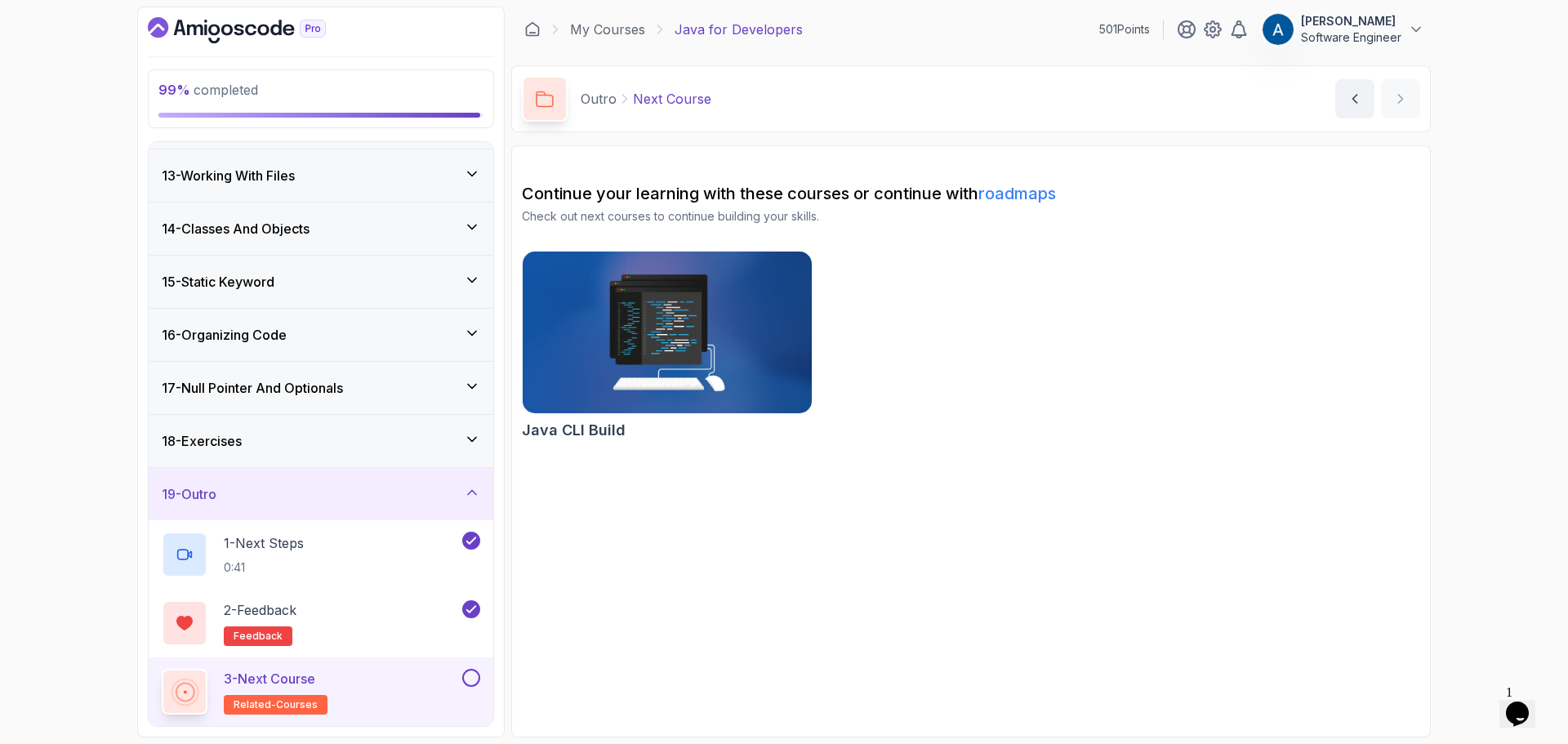
click at [698, 372] on img at bounding box center [667, 332] width 304 height 170
click at [475, 677] on button at bounding box center [471, 677] width 18 height 18
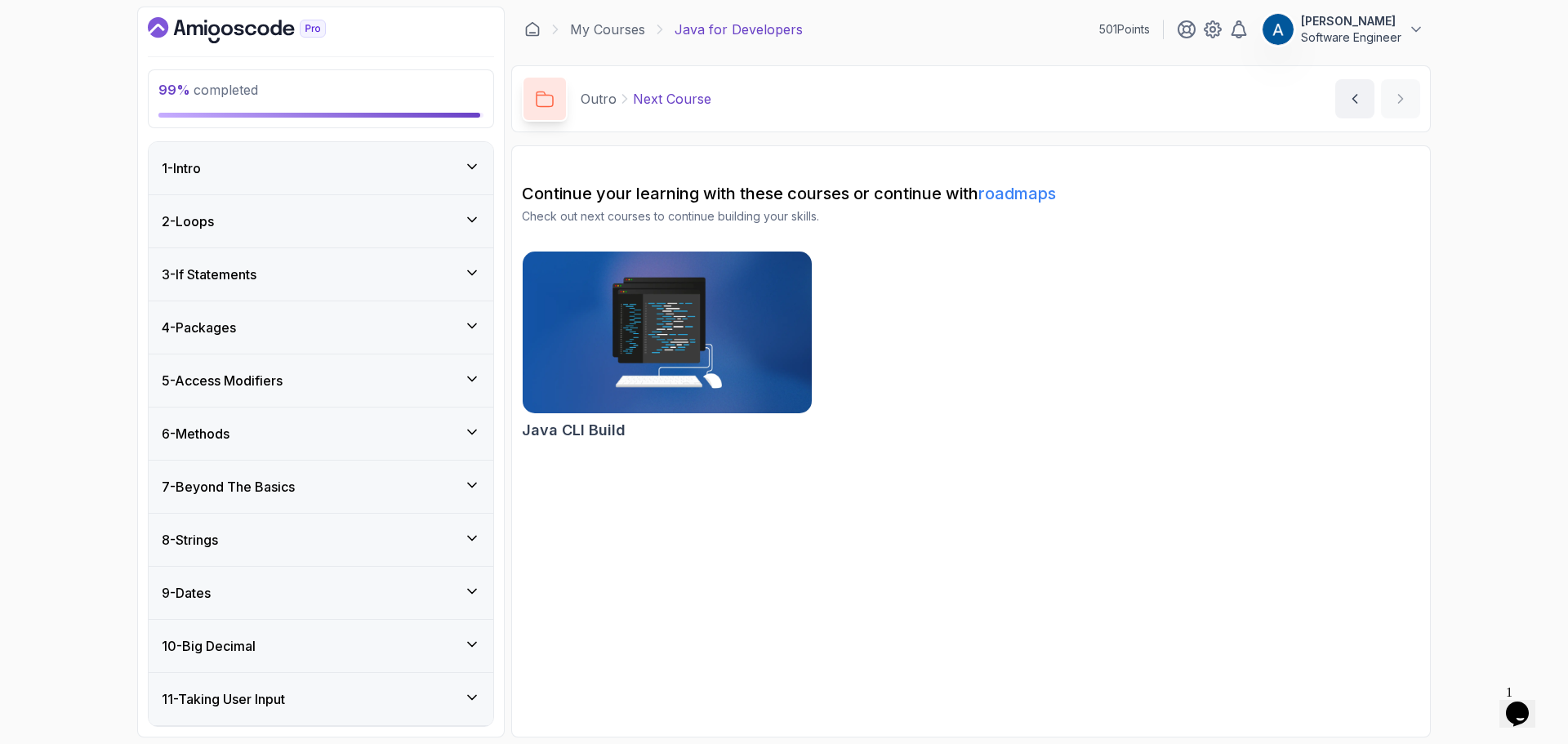
click at [459, 171] on div "1 - Intro" at bounding box center [321, 168] width 319 height 20
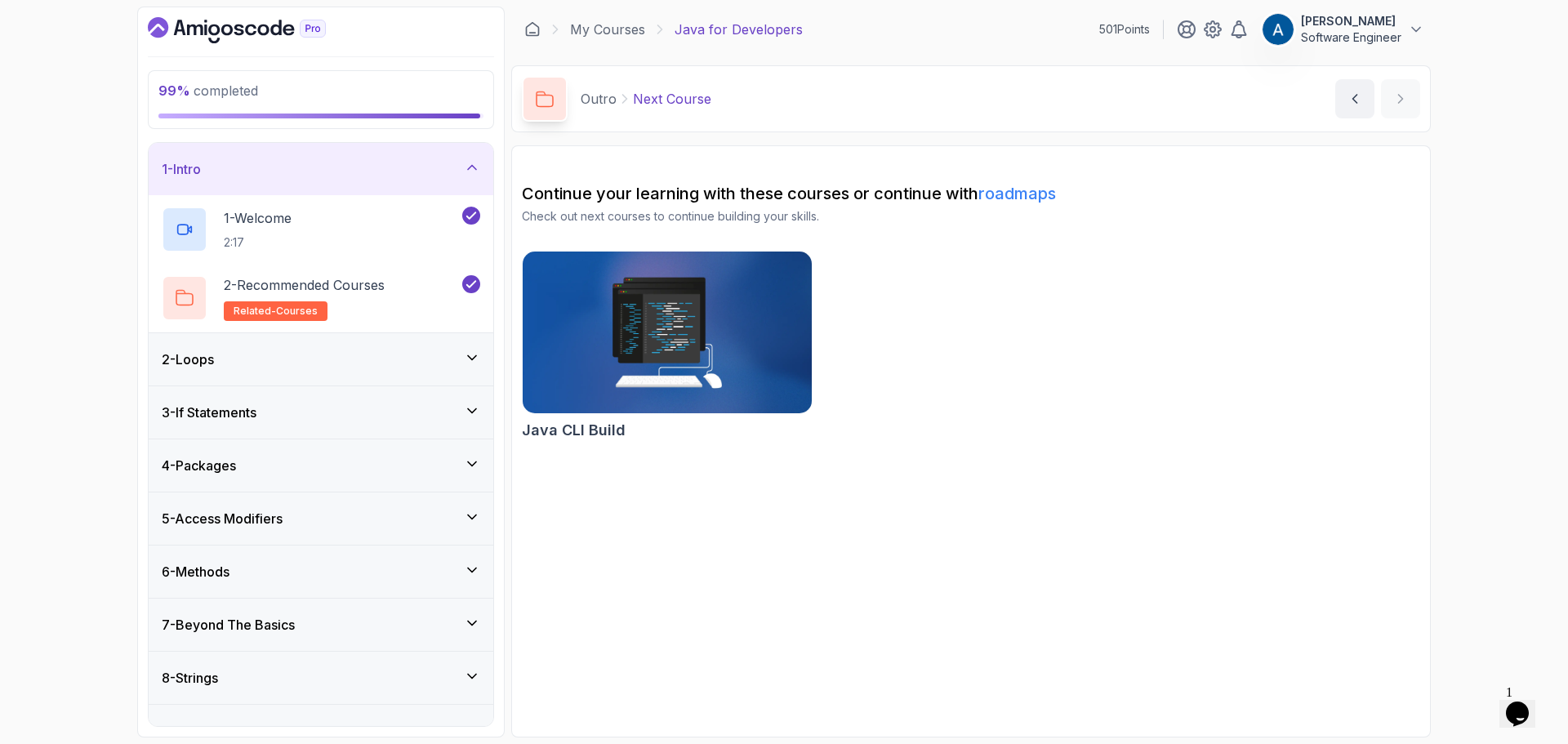
click at [430, 359] on div "2 - Loops" at bounding box center [321, 359] width 319 height 20
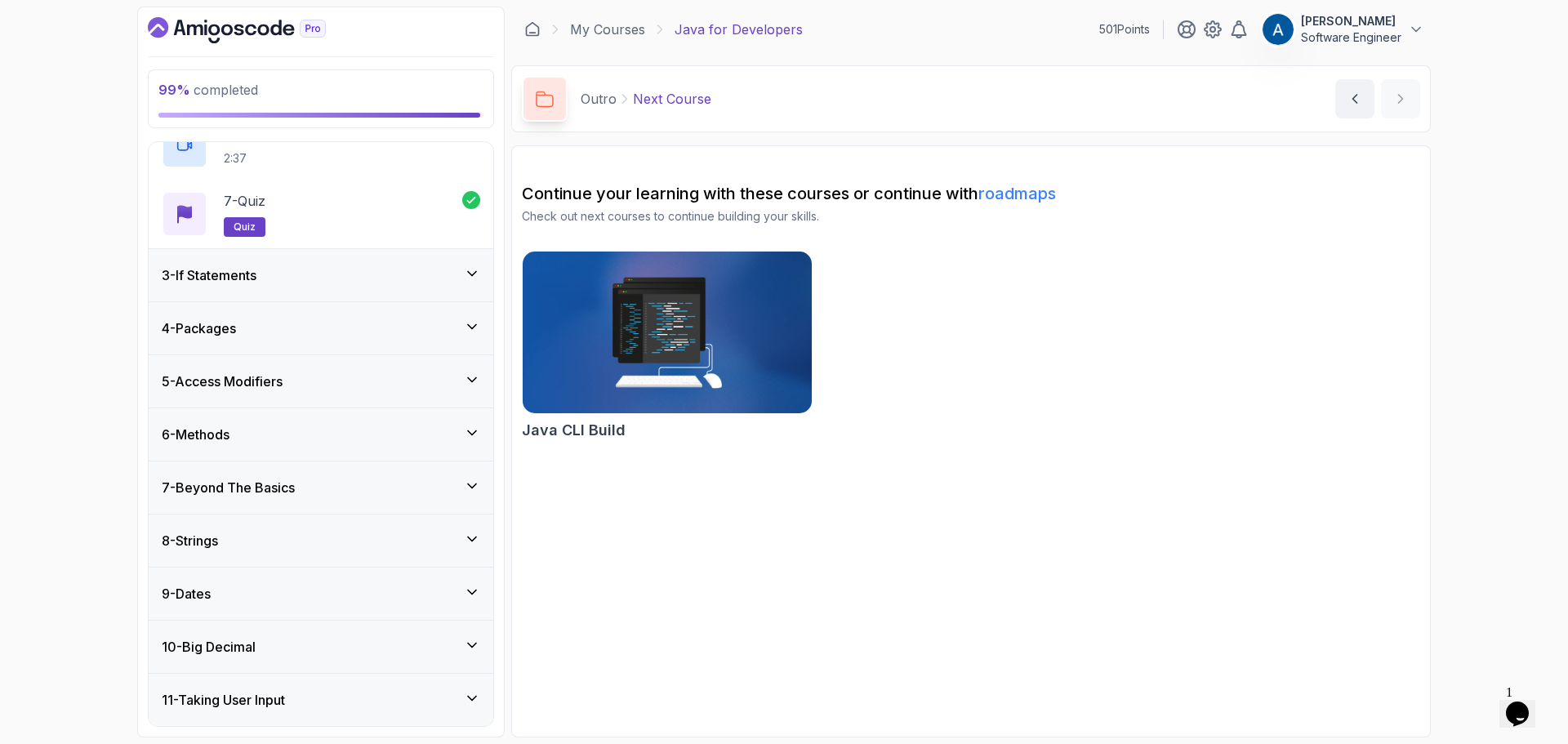
click at [436, 267] on div "3 - If Statements" at bounding box center [321, 275] width 319 height 20
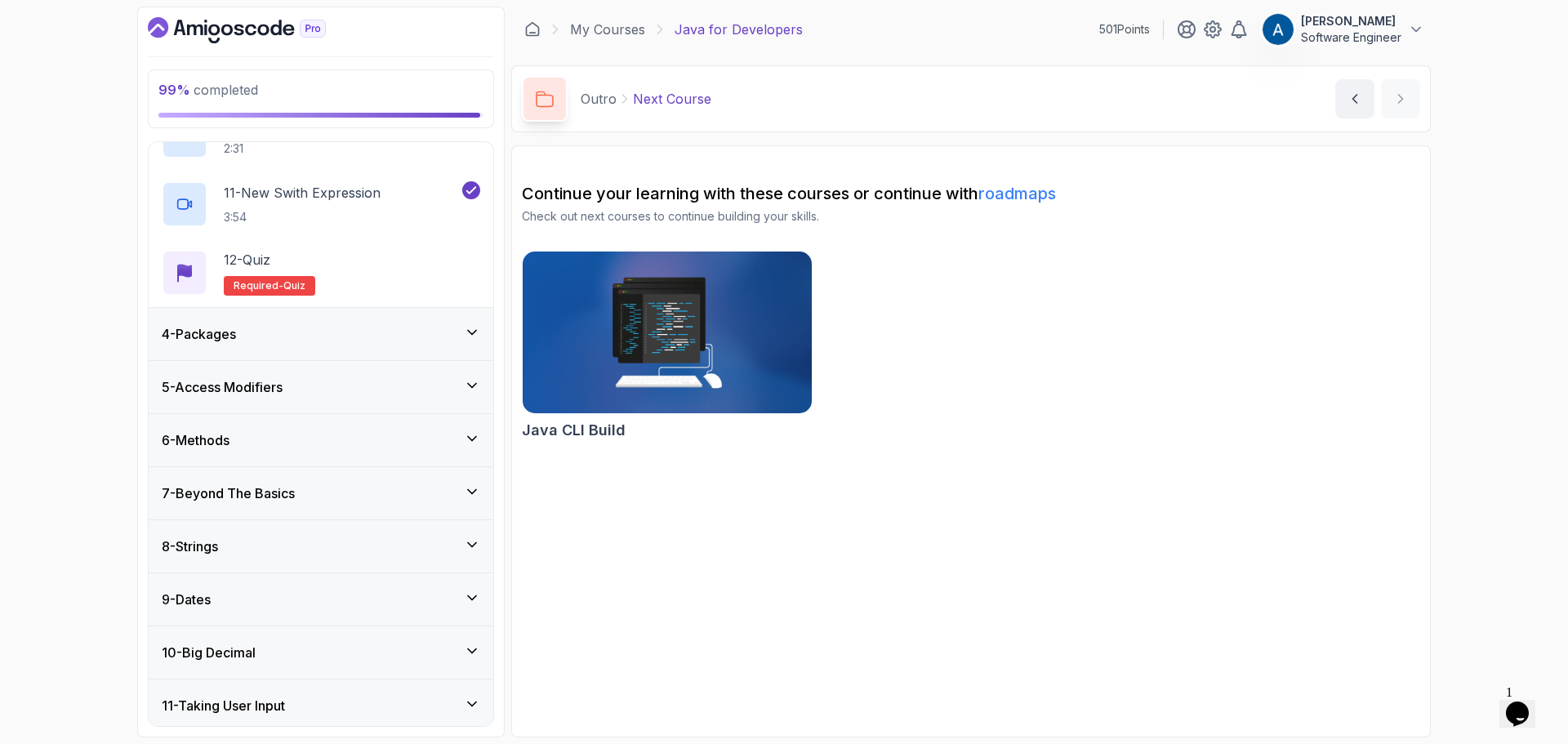
click at [431, 338] on div "4 - Packages" at bounding box center [321, 334] width 319 height 20
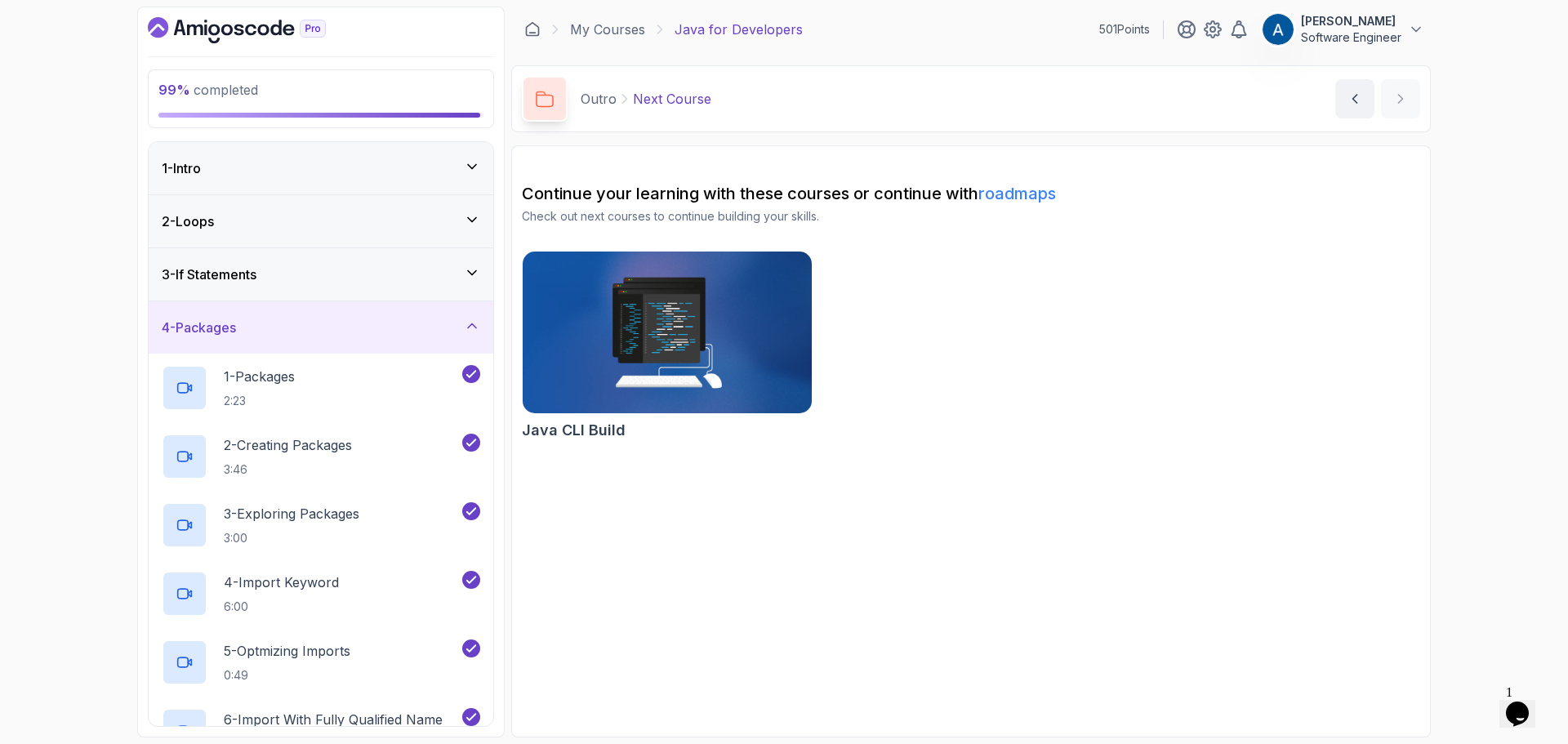
click at [394, 288] on div "3 - If Statements" at bounding box center [321, 274] width 345 height 52
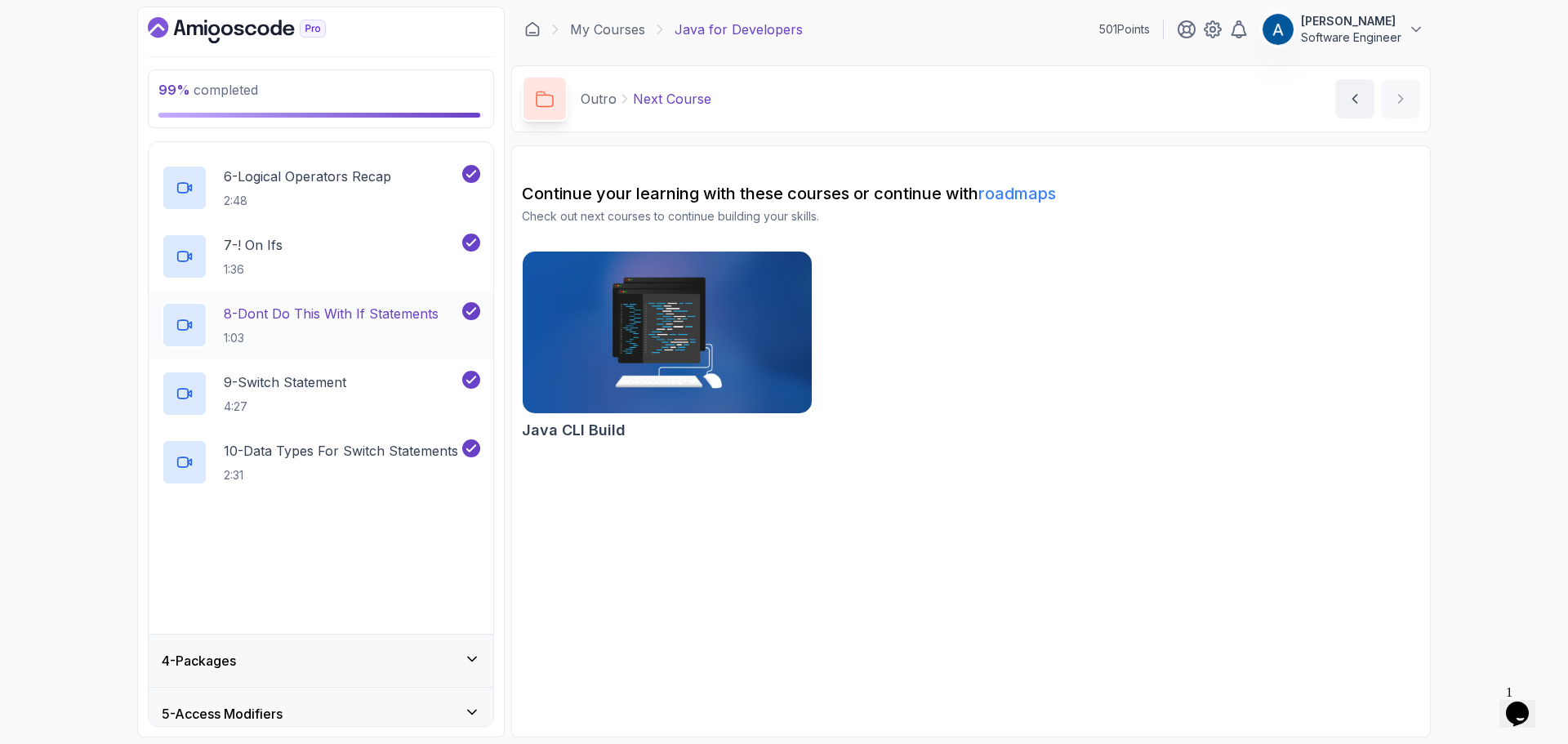
scroll to position [653, 0]
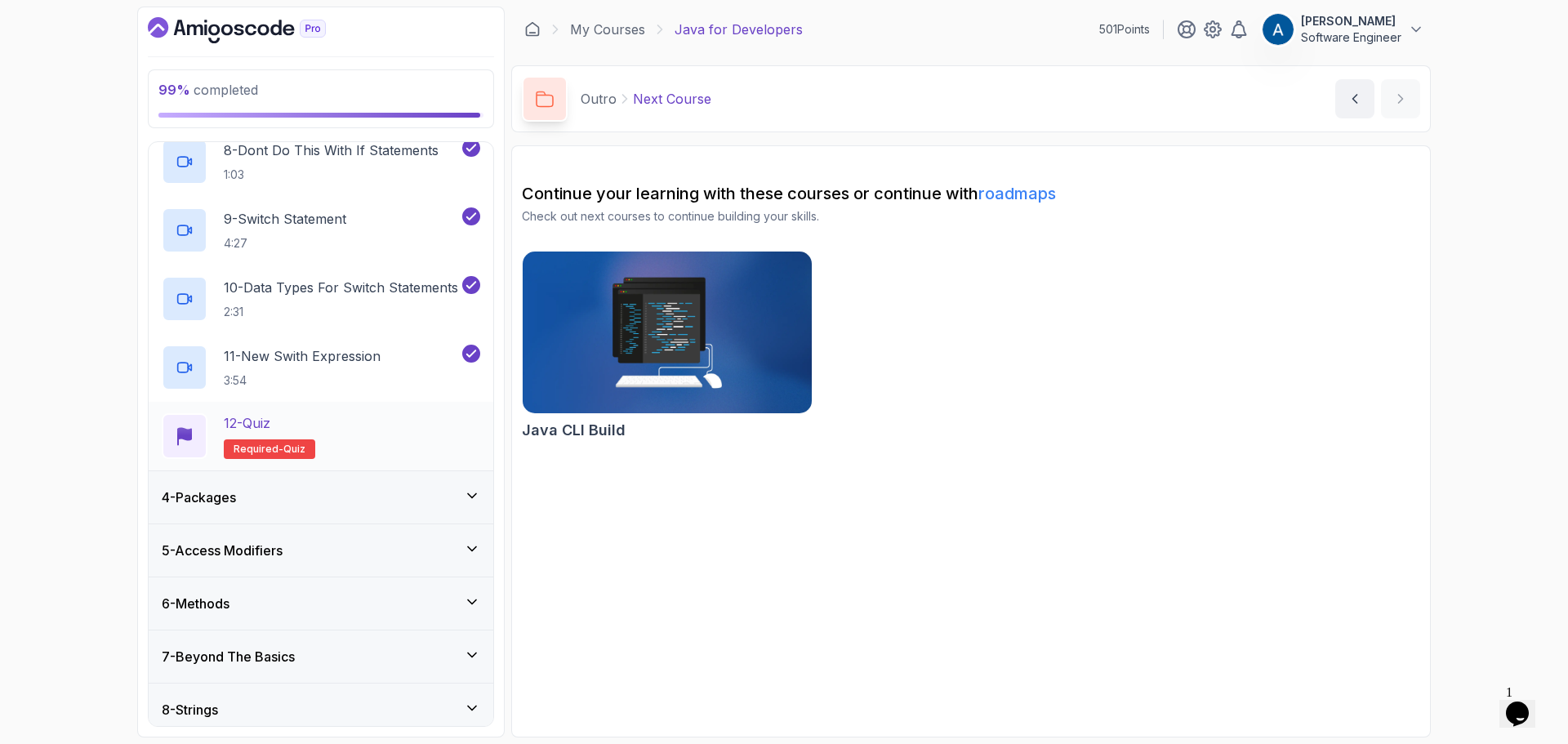
click at [371, 435] on div "12 - Quiz Required- quiz" at bounding box center [321, 436] width 319 height 46
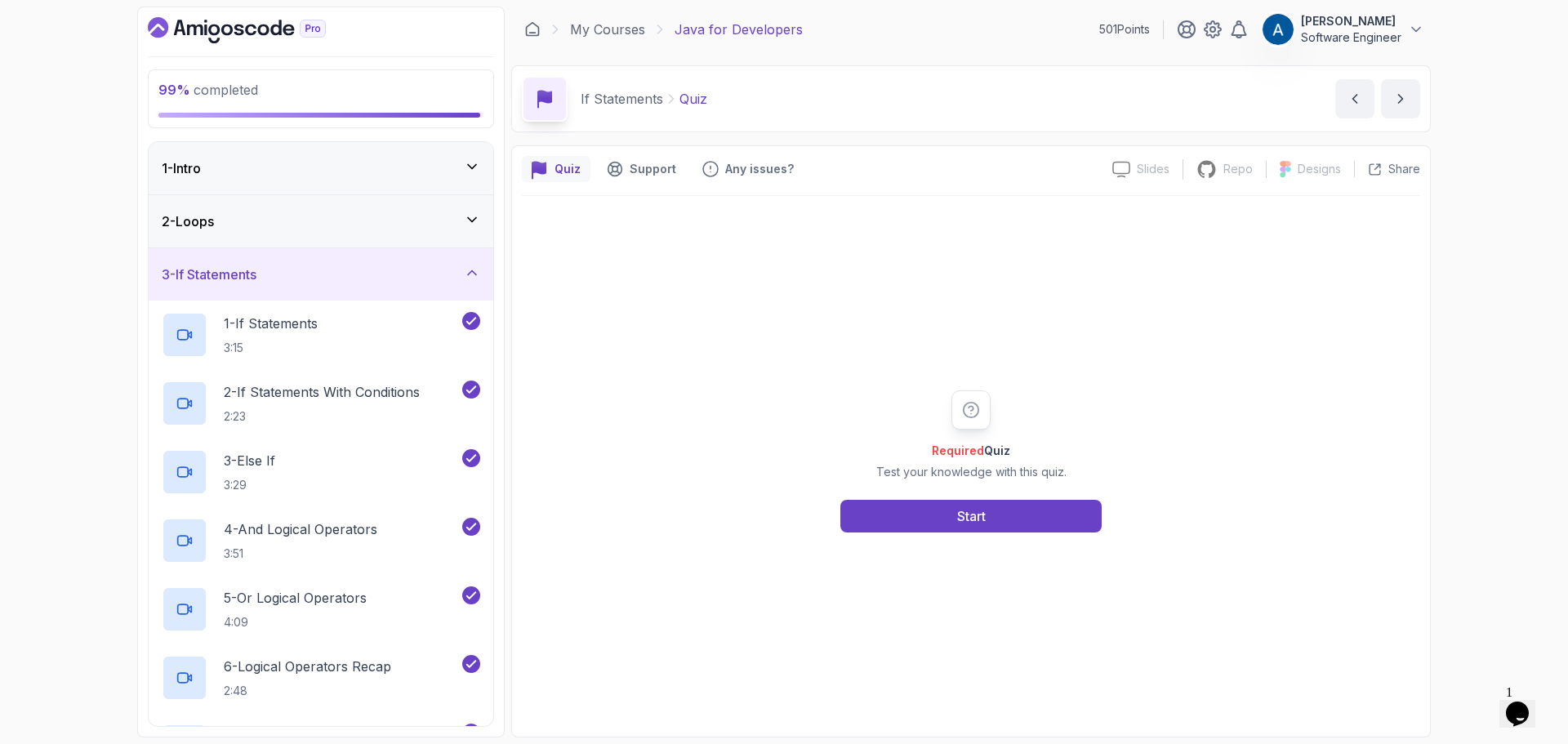
click at [450, 280] on div "3 - If Statements" at bounding box center [321, 274] width 319 height 20
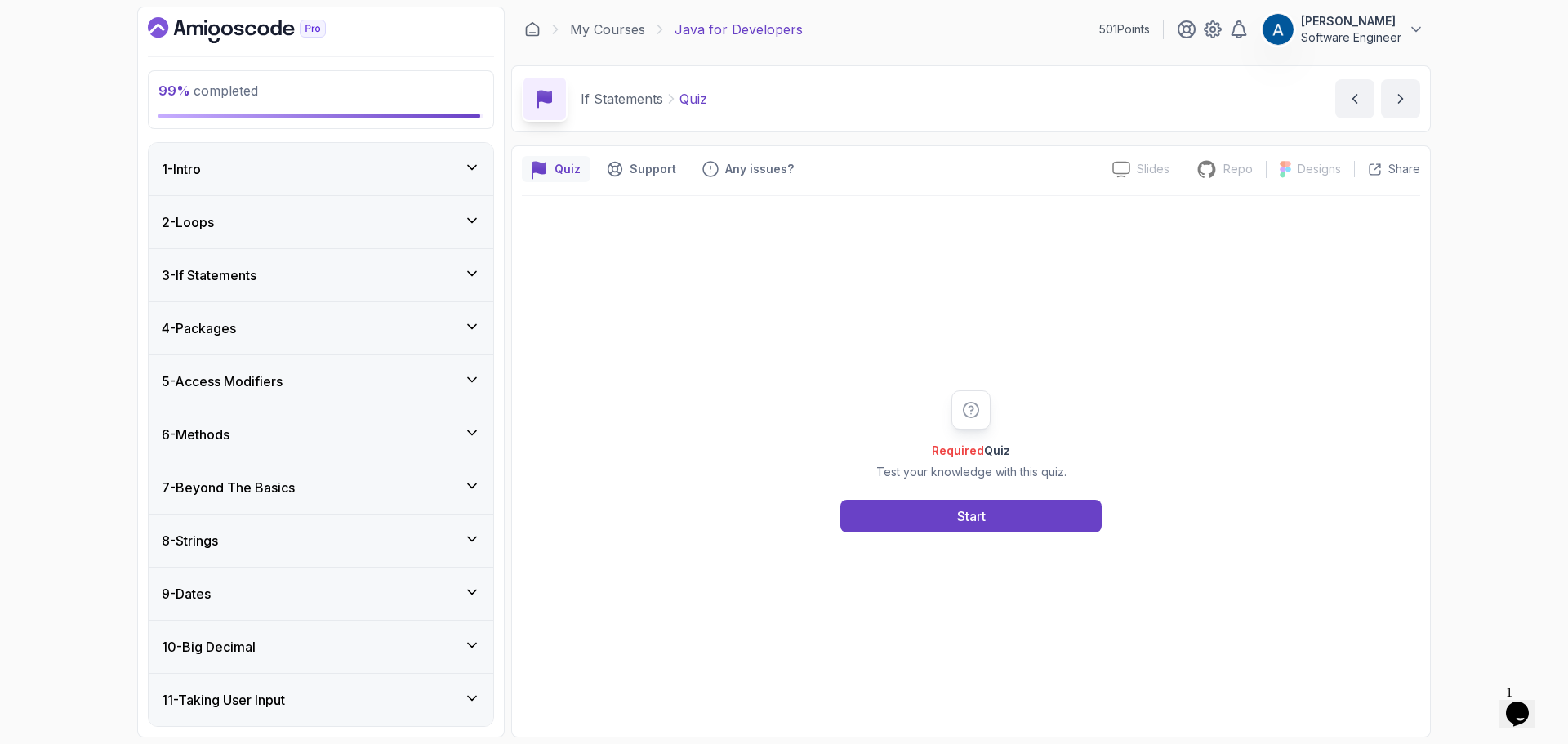
click at [461, 292] on div "3 - If Statements" at bounding box center [321, 275] width 345 height 52
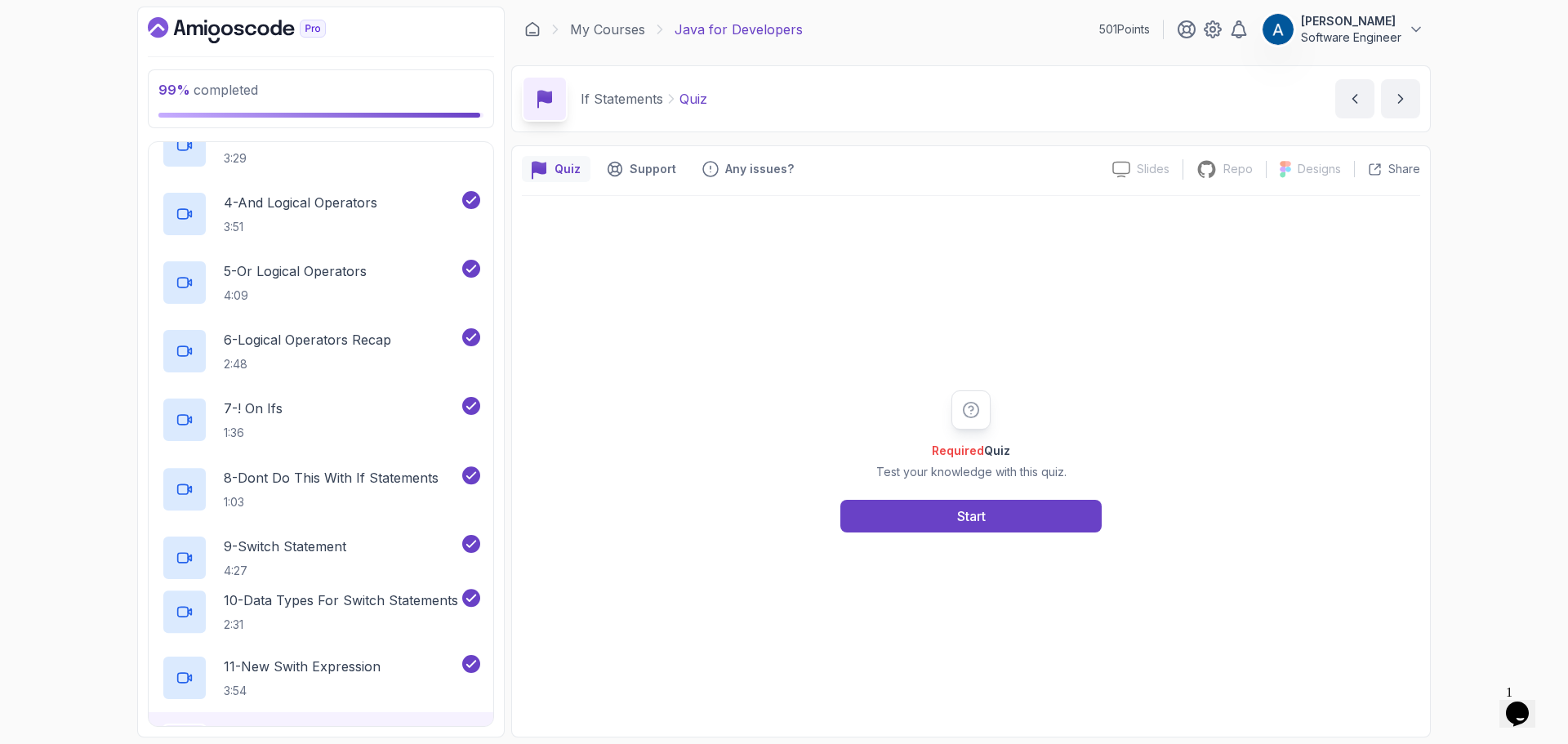
scroll to position [409, 0]
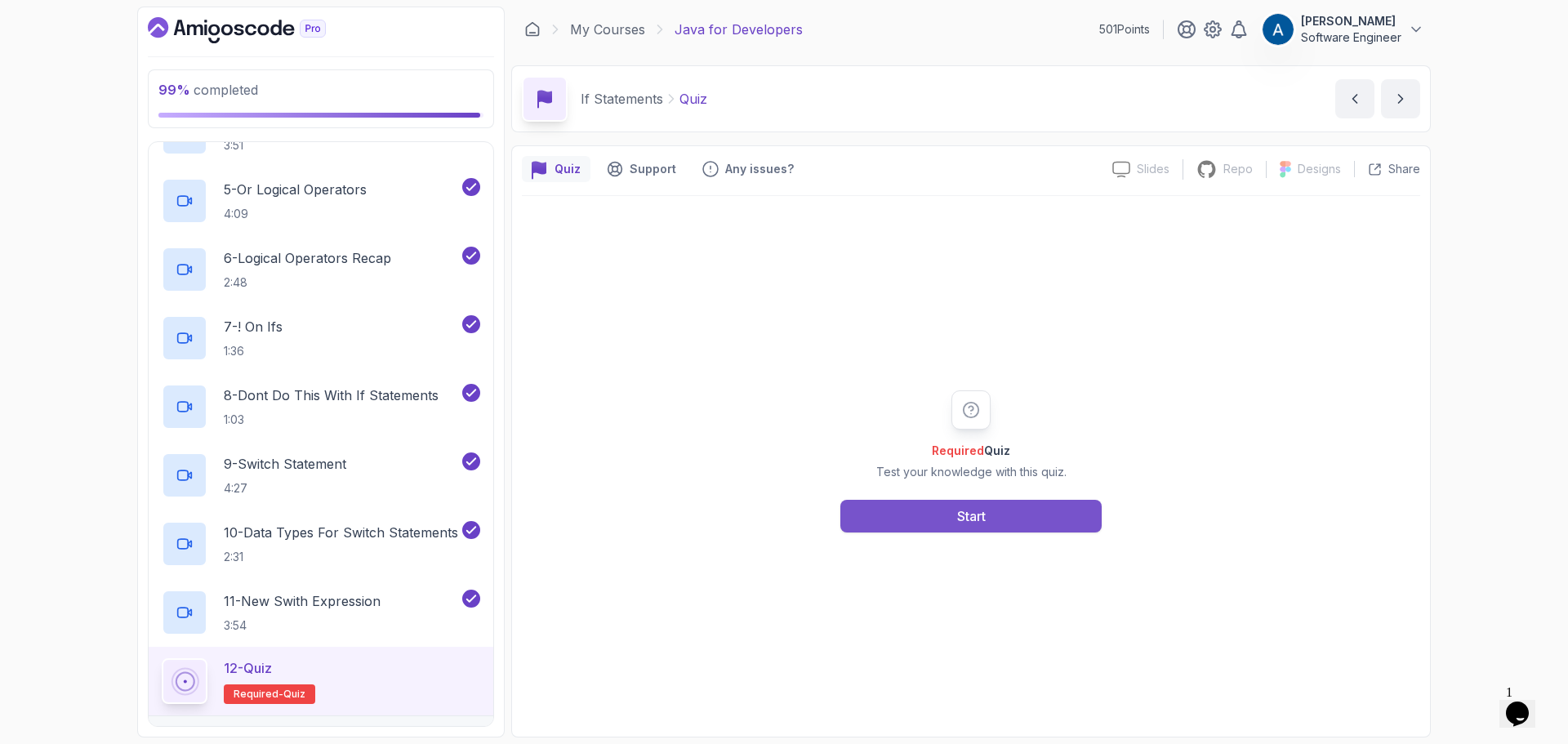
click at [990, 518] on button "Start" at bounding box center [971, 516] width 261 height 33
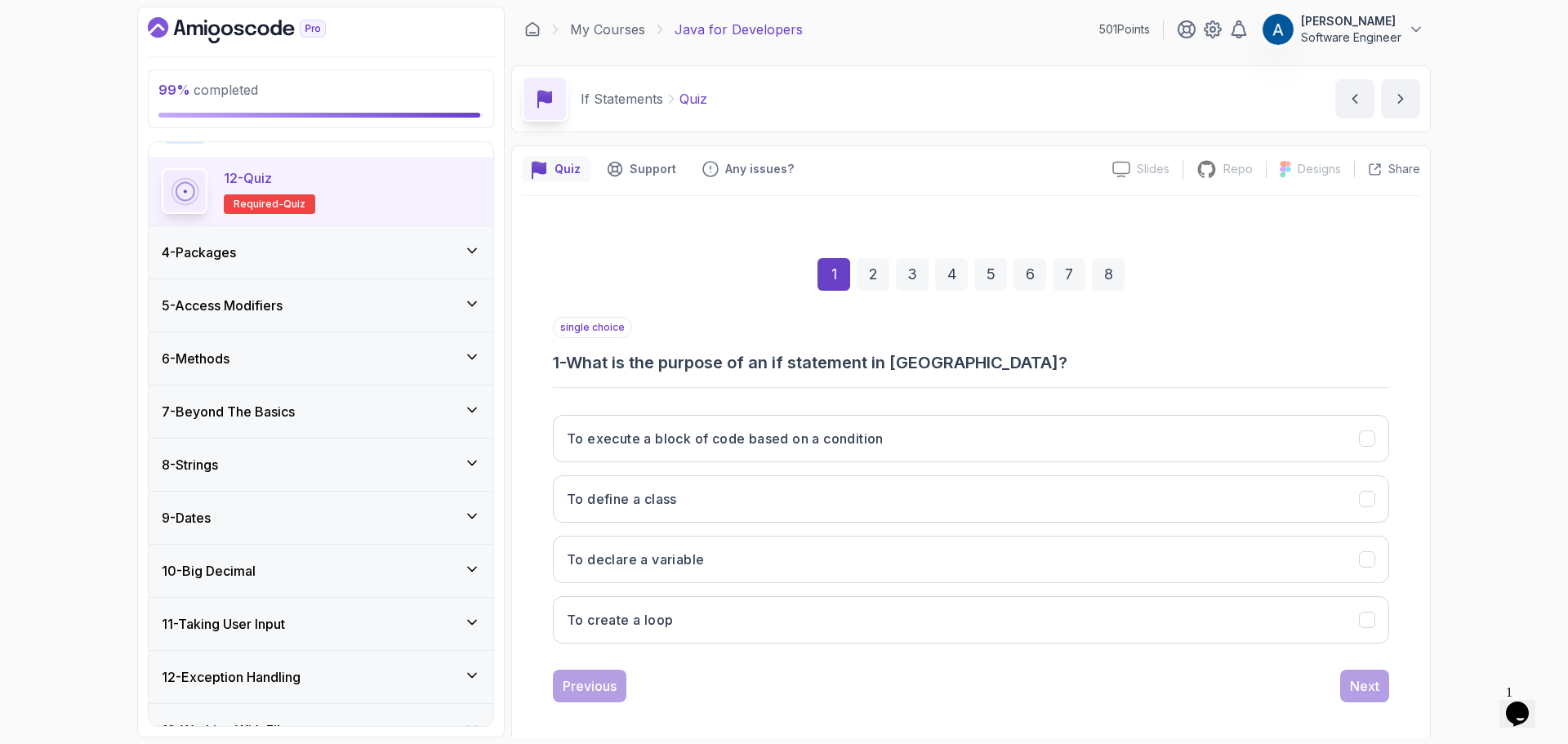
click at [423, 274] on div "4 - Packages" at bounding box center [321, 252] width 345 height 52
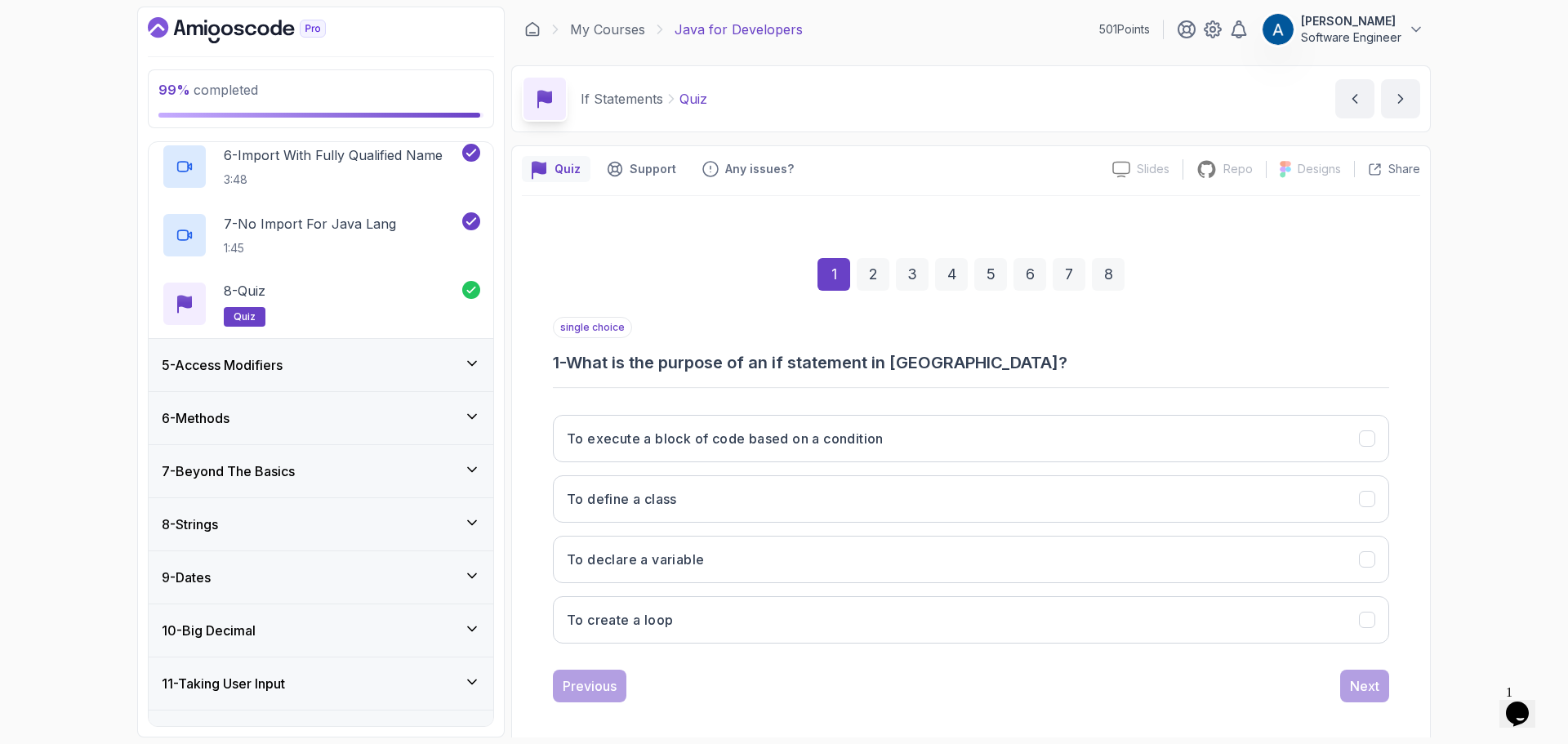
scroll to position [320, 0]
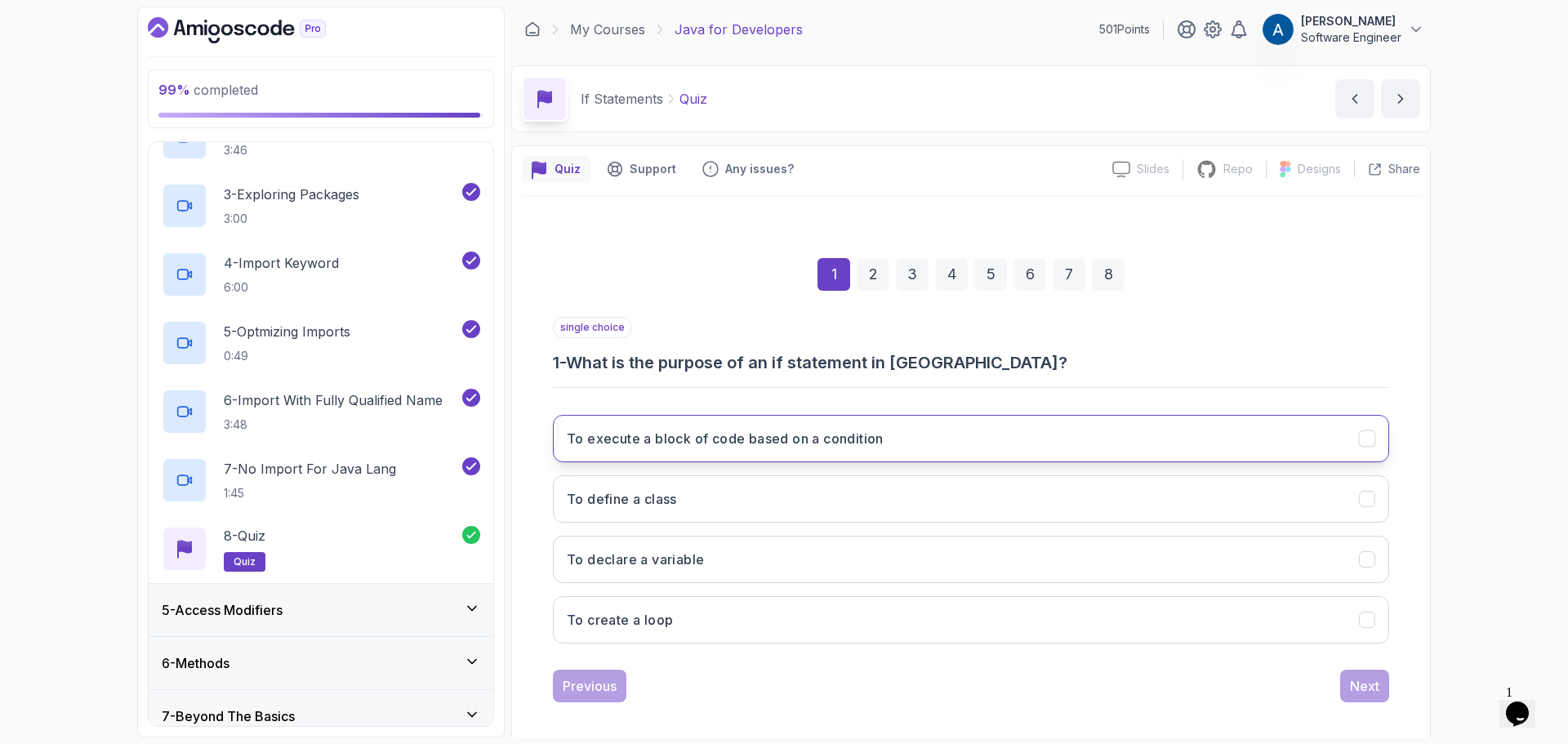
click at [809, 447] on h3 "To execute a block of code based on a condition" at bounding box center [725, 438] width 317 height 20
click at [1365, 684] on div "Next" at bounding box center [1365, 685] width 29 height 20
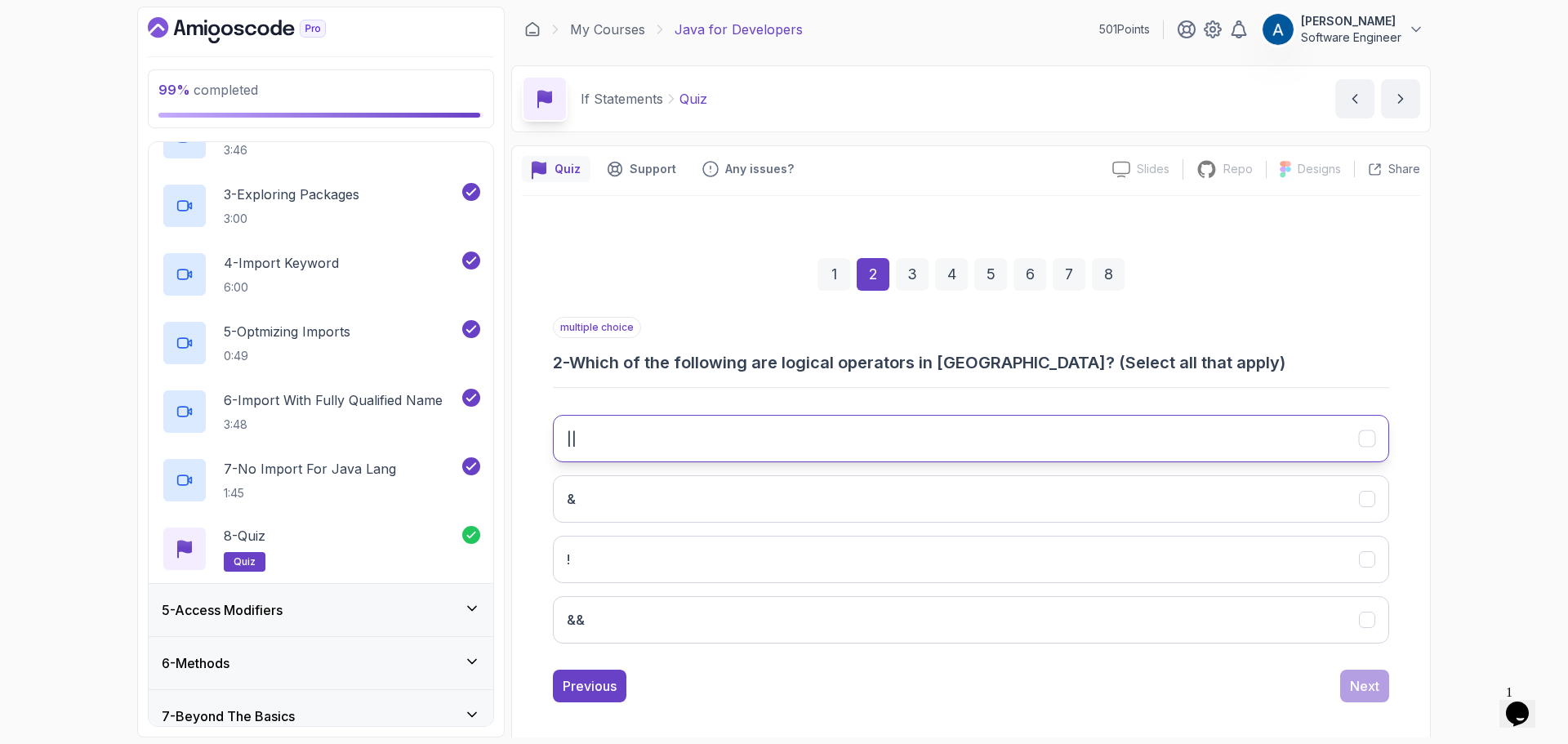
click at [679, 450] on button "||" at bounding box center [972, 438] width 837 height 48
click at [660, 616] on button "&&" at bounding box center [972, 620] width 837 height 48
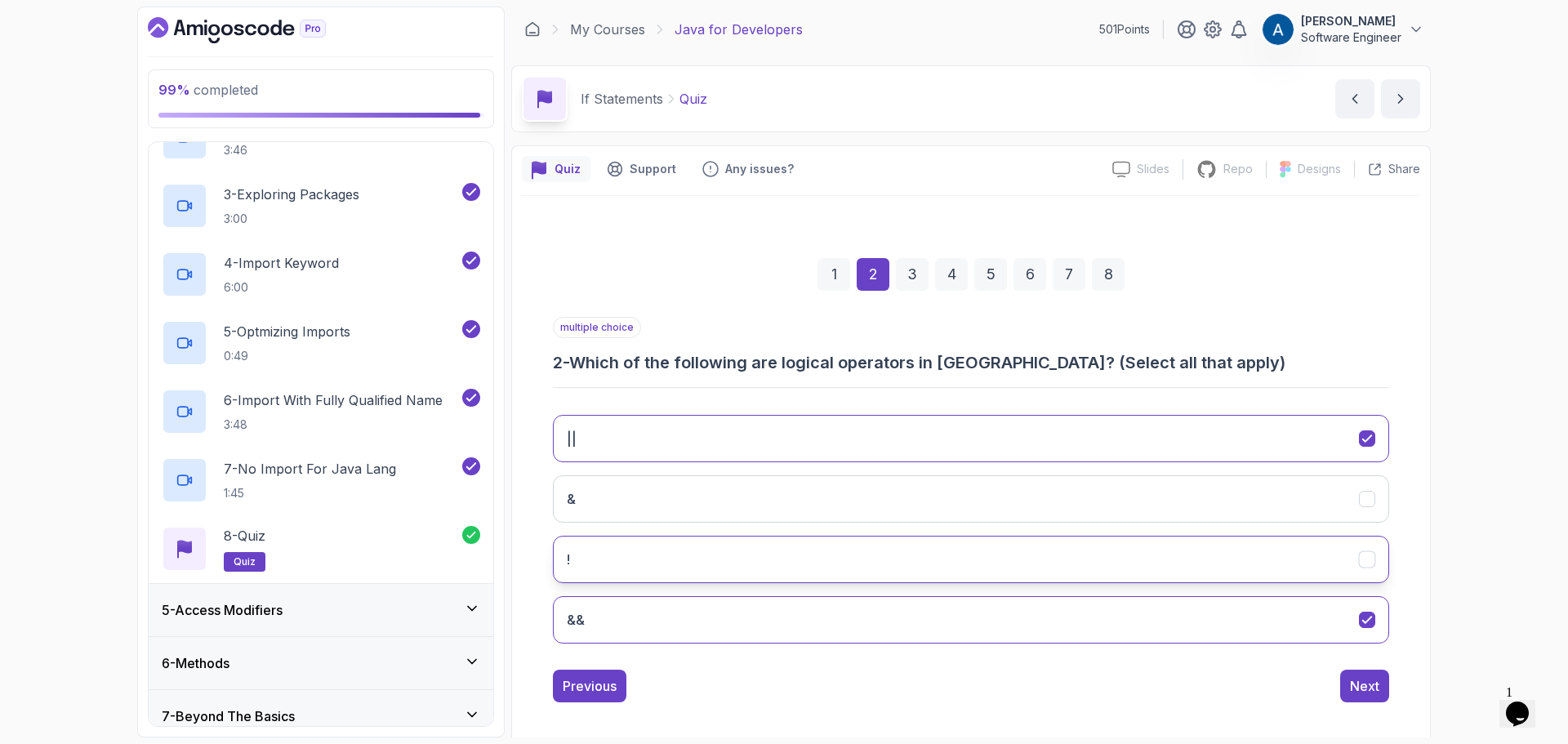
click at [1098, 552] on button "!" at bounding box center [972, 559] width 837 height 48
click at [1360, 683] on div "Next" at bounding box center [1365, 685] width 29 height 20
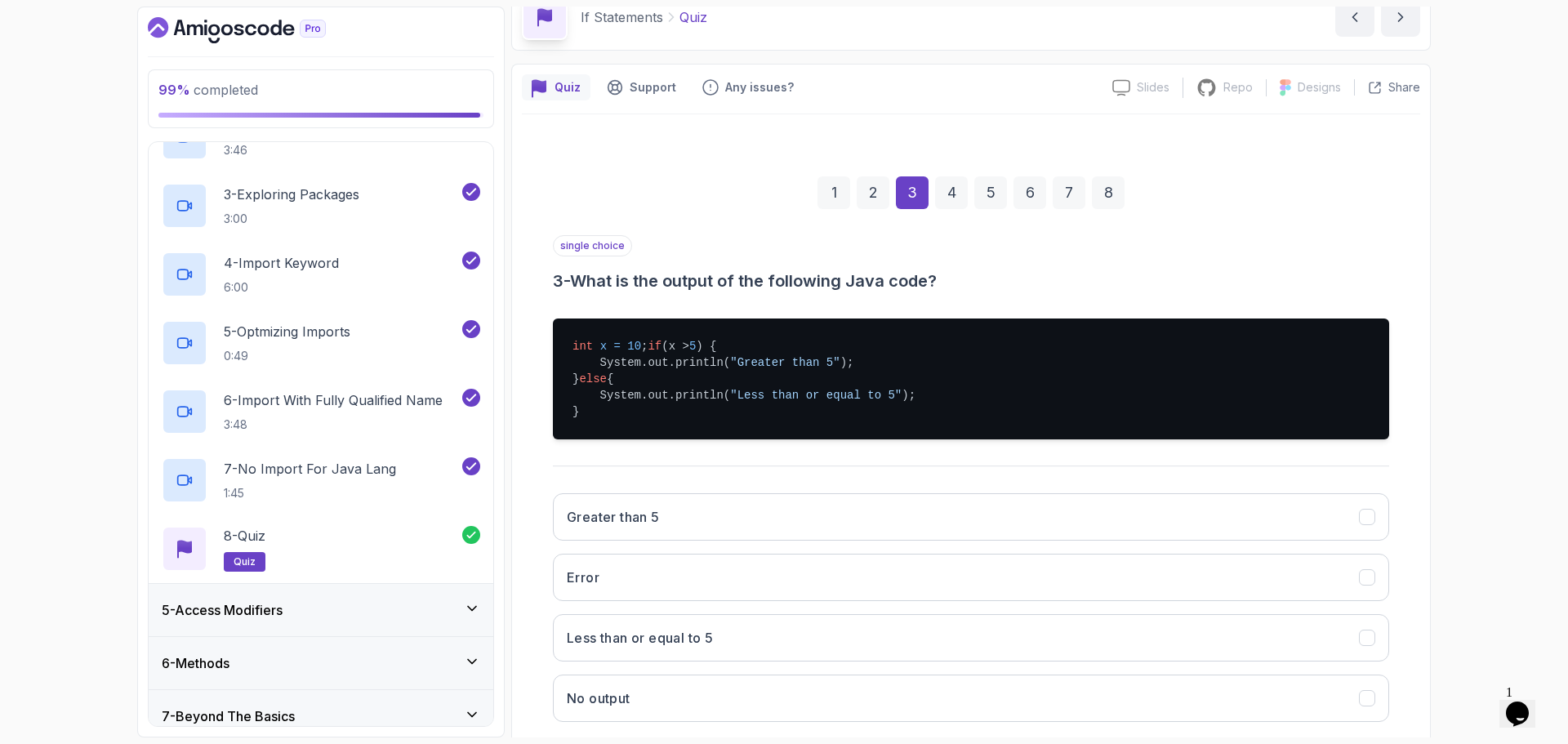
scroll to position [188, 0]
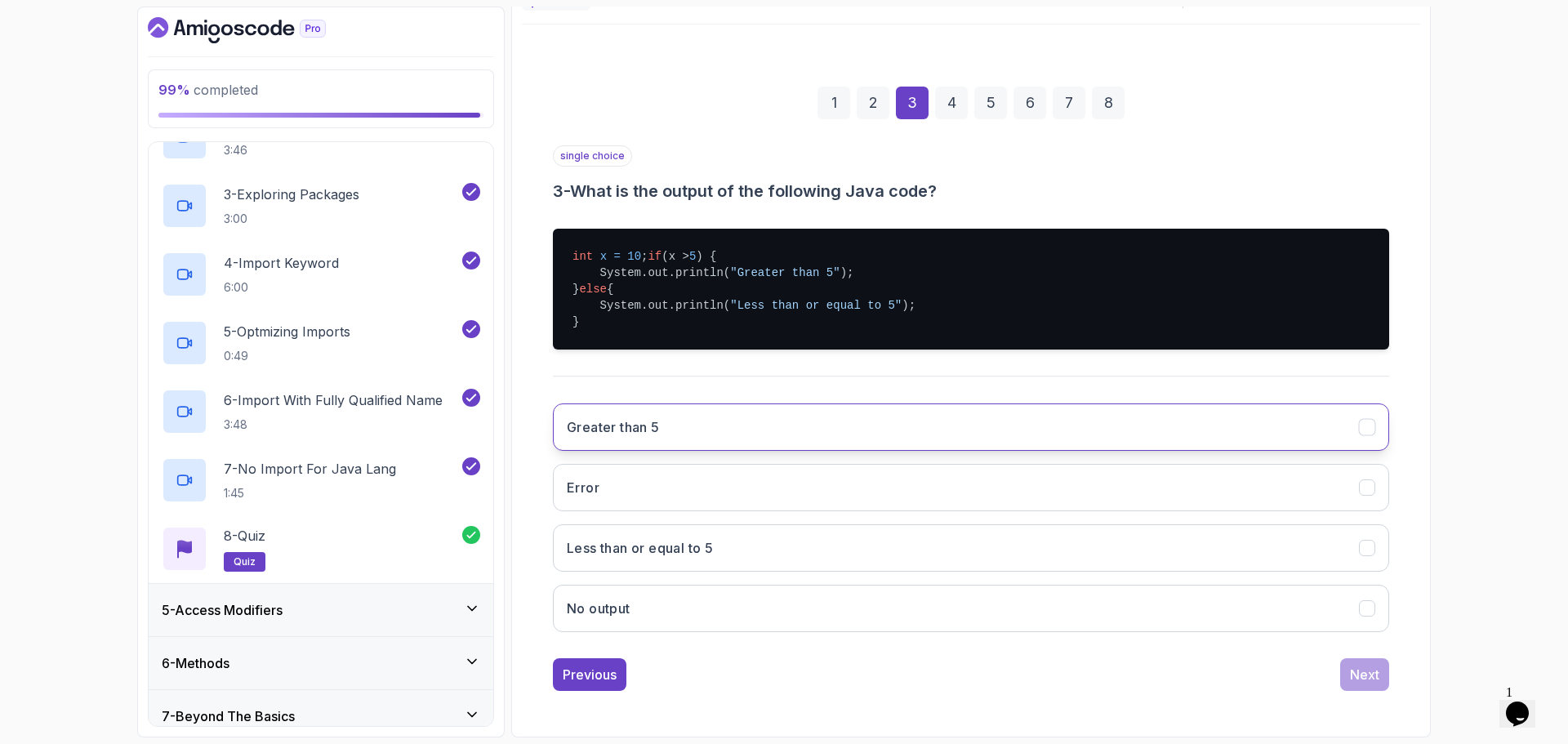
click at [622, 416] on button "Greater than 5" at bounding box center [972, 427] width 837 height 48
click at [1372, 683] on div "Next" at bounding box center [1365, 674] width 29 height 20
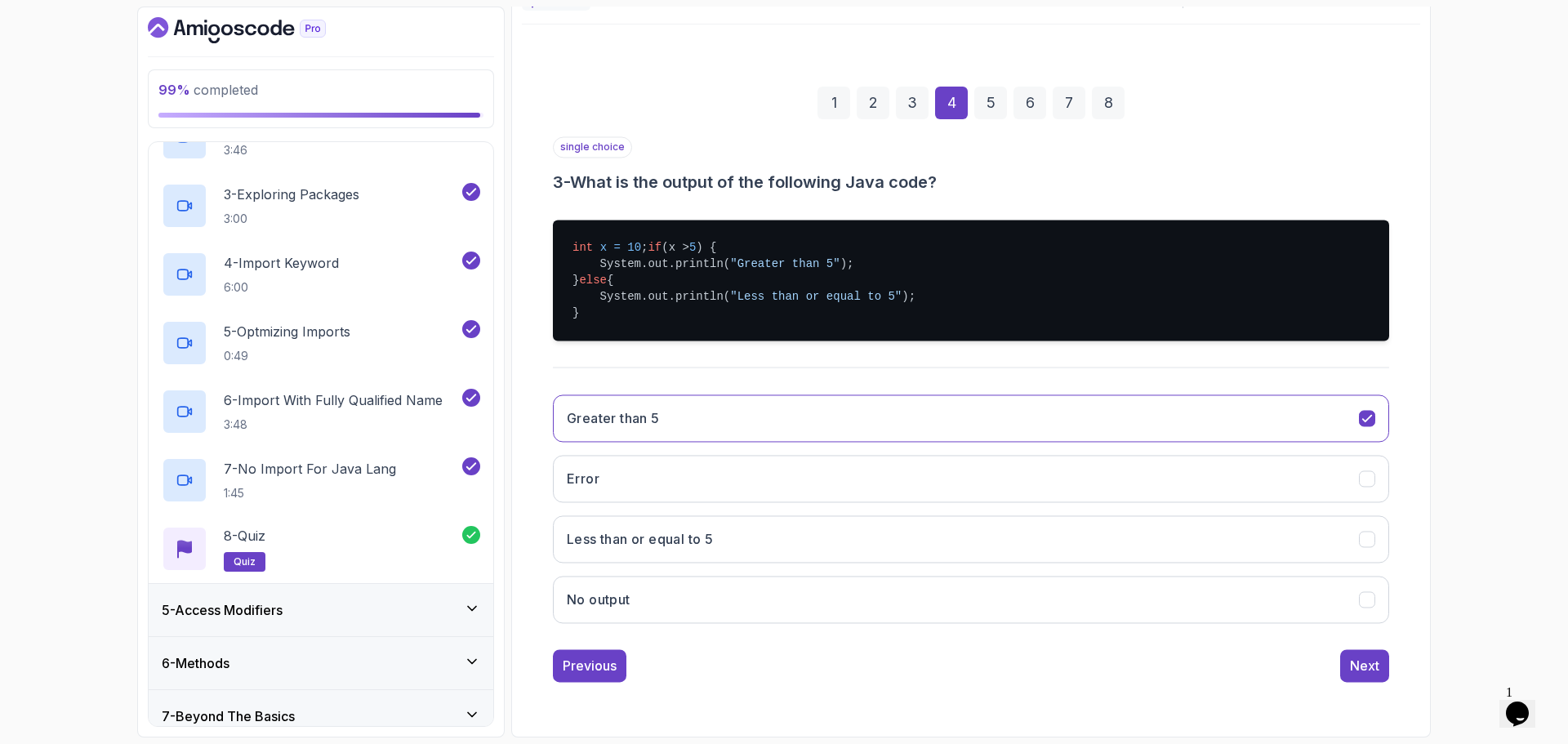
scroll to position [11, 0]
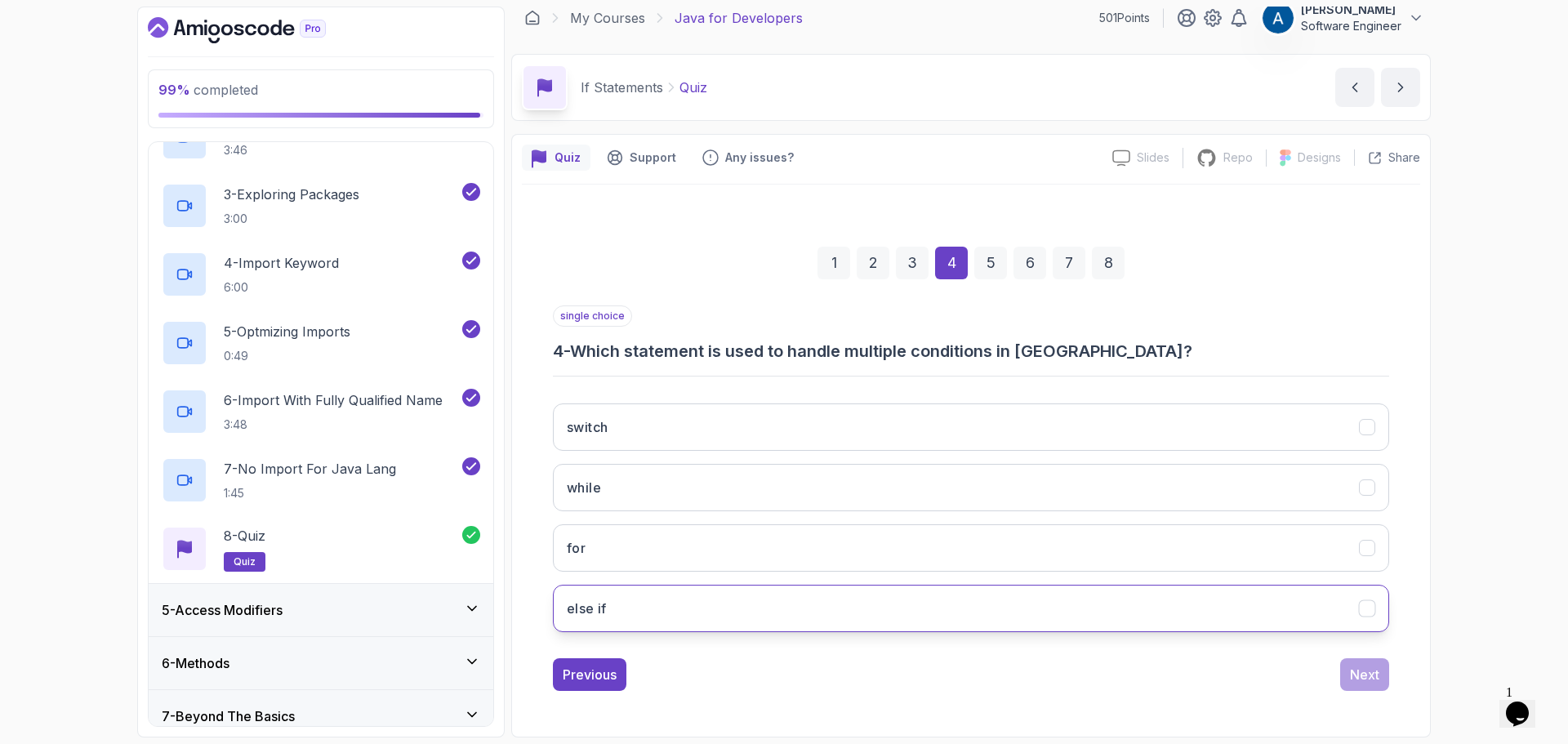
click at [730, 603] on button "else if" at bounding box center [972, 608] width 837 height 48
click at [1366, 678] on div "Next" at bounding box center [1365, 674] width 29 height 20
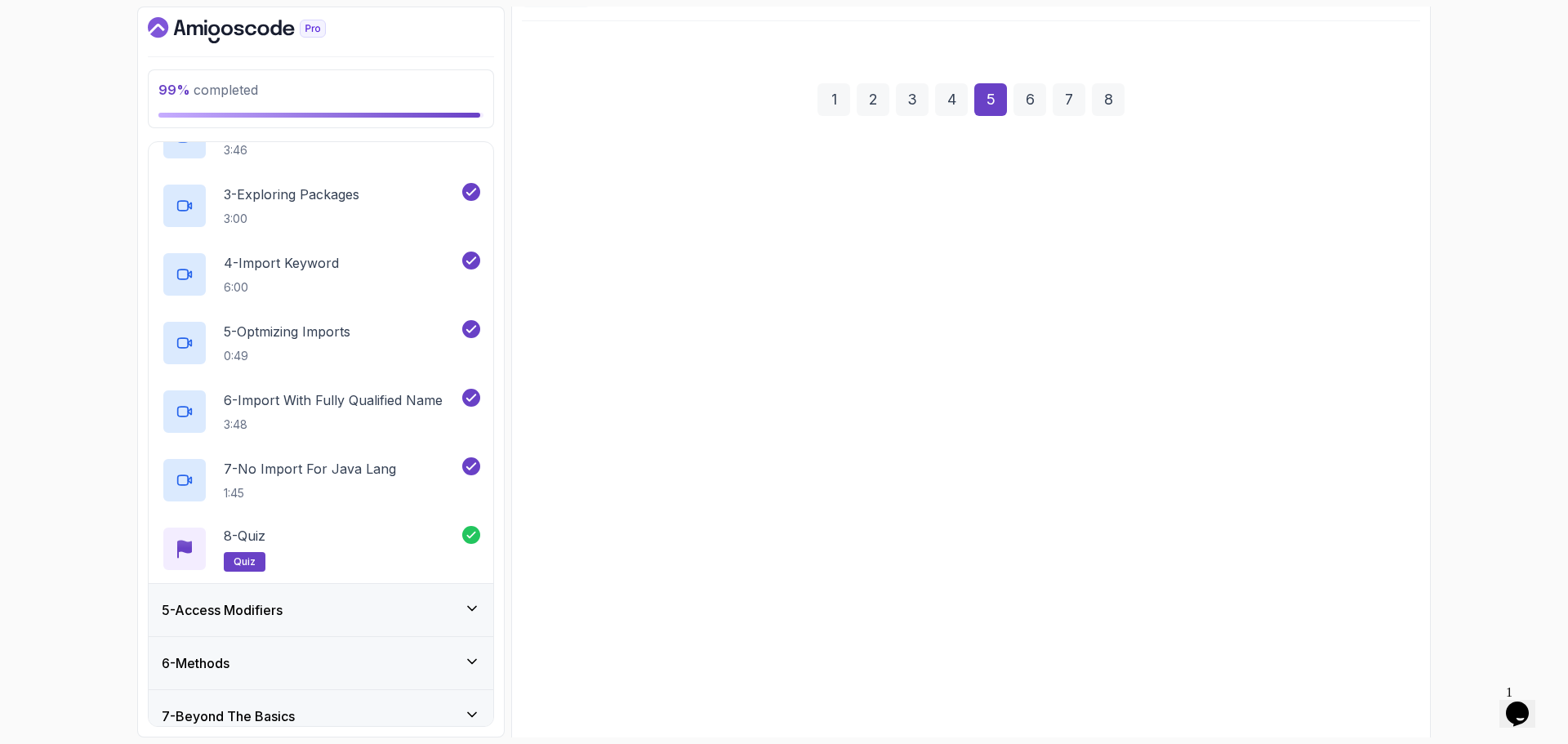
scroll to position [220, 0]
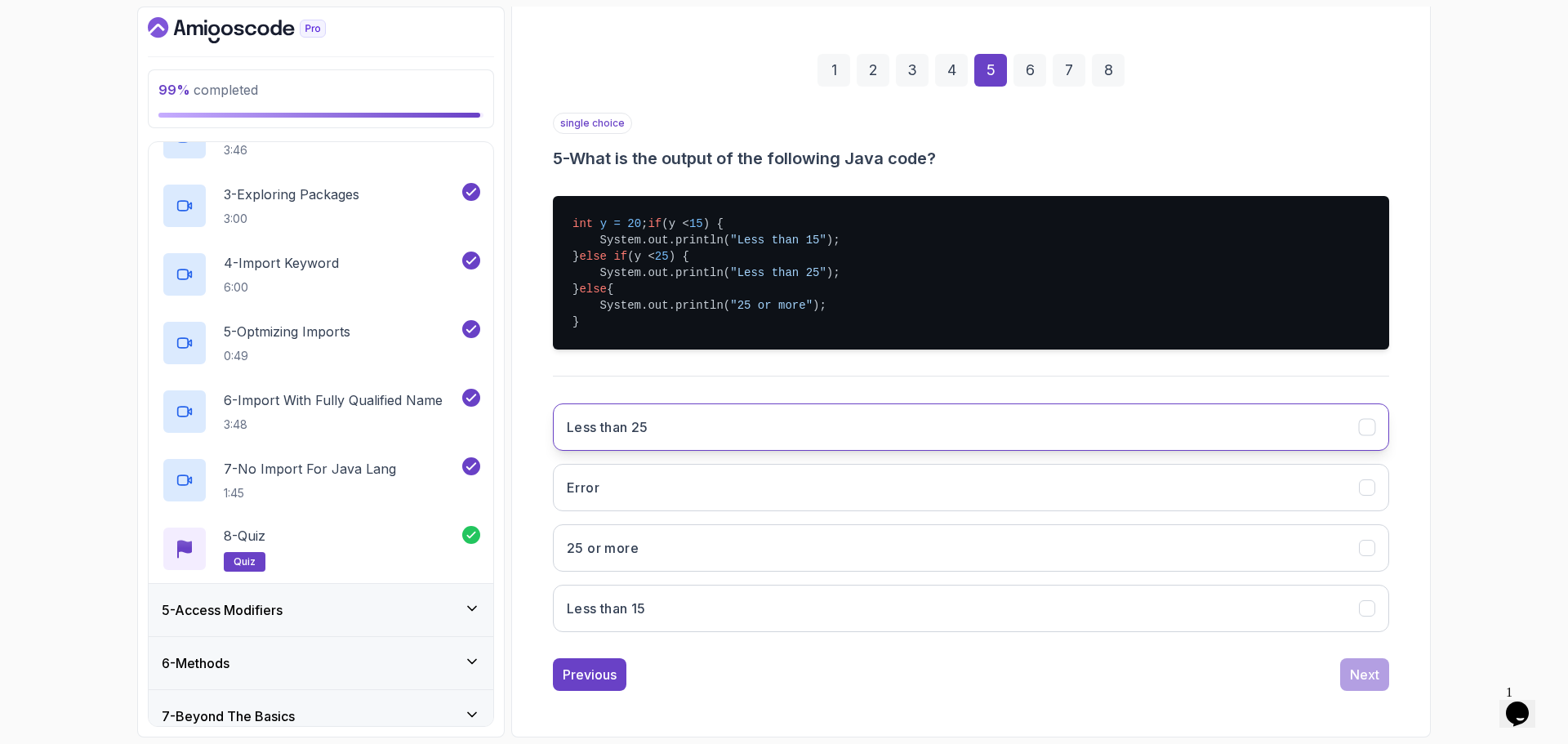
click at [696, 434] on button "Less than 25" at bounding box center [972, 427] width 837 height 48
click at [1379, 677] on button "Next" at bounding box center [1365, 675] width 49 height 33
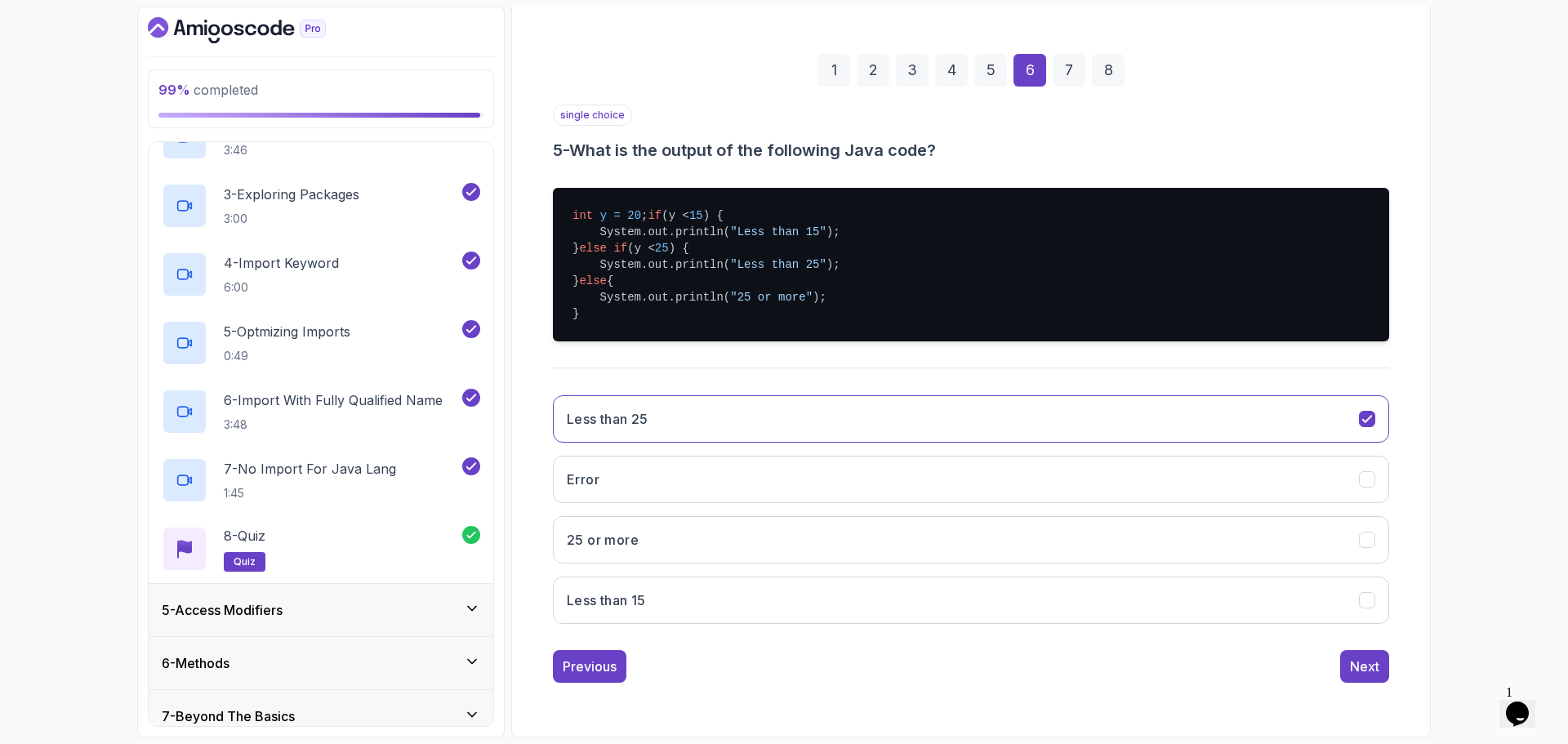
scroll to position [11, 0]
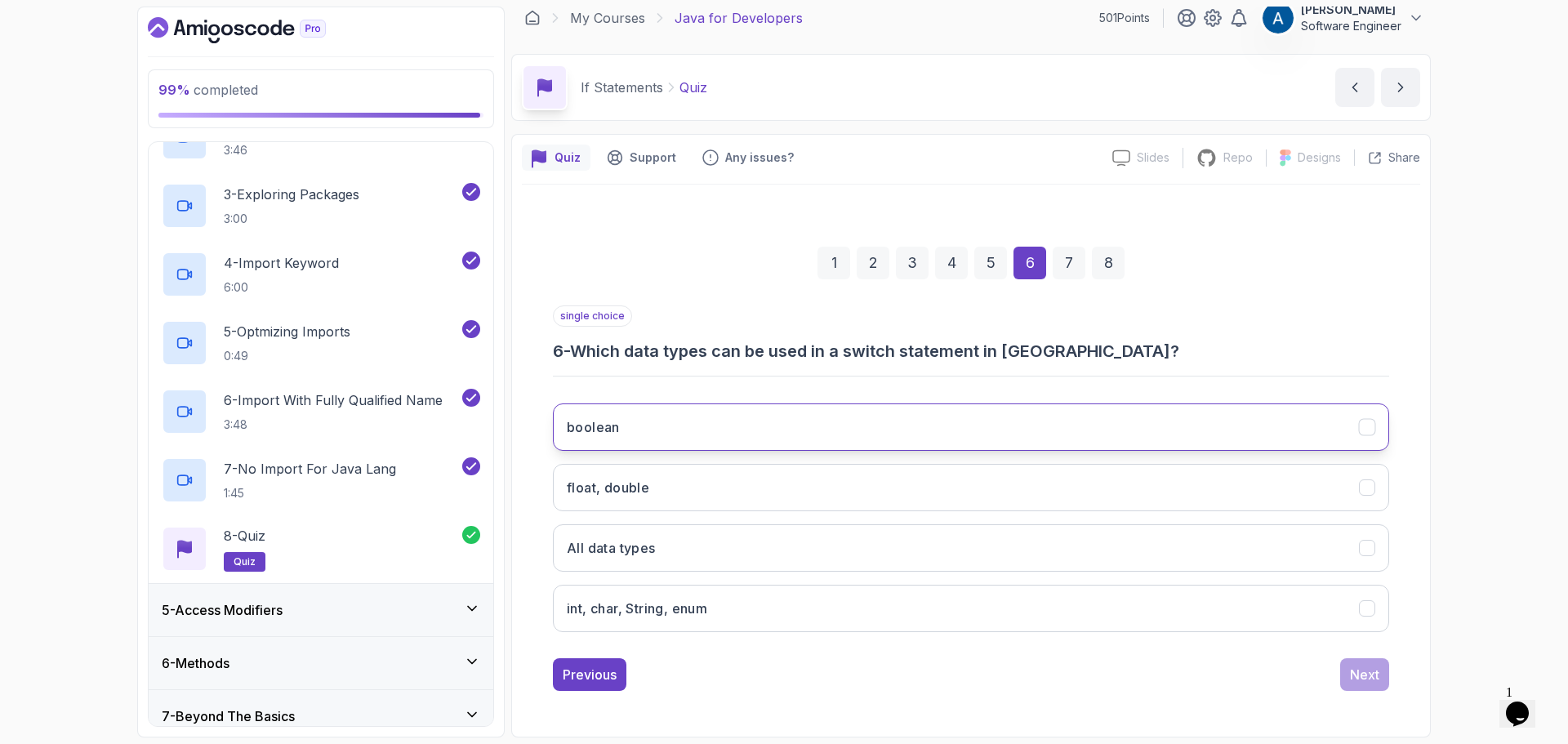
click at [711, 438] on button "boolean" at bounding box center [972, 427] width 837 height 48
click at [1375, 682] on div "Next" at bounding box center [1365, 674] width 29 height 20
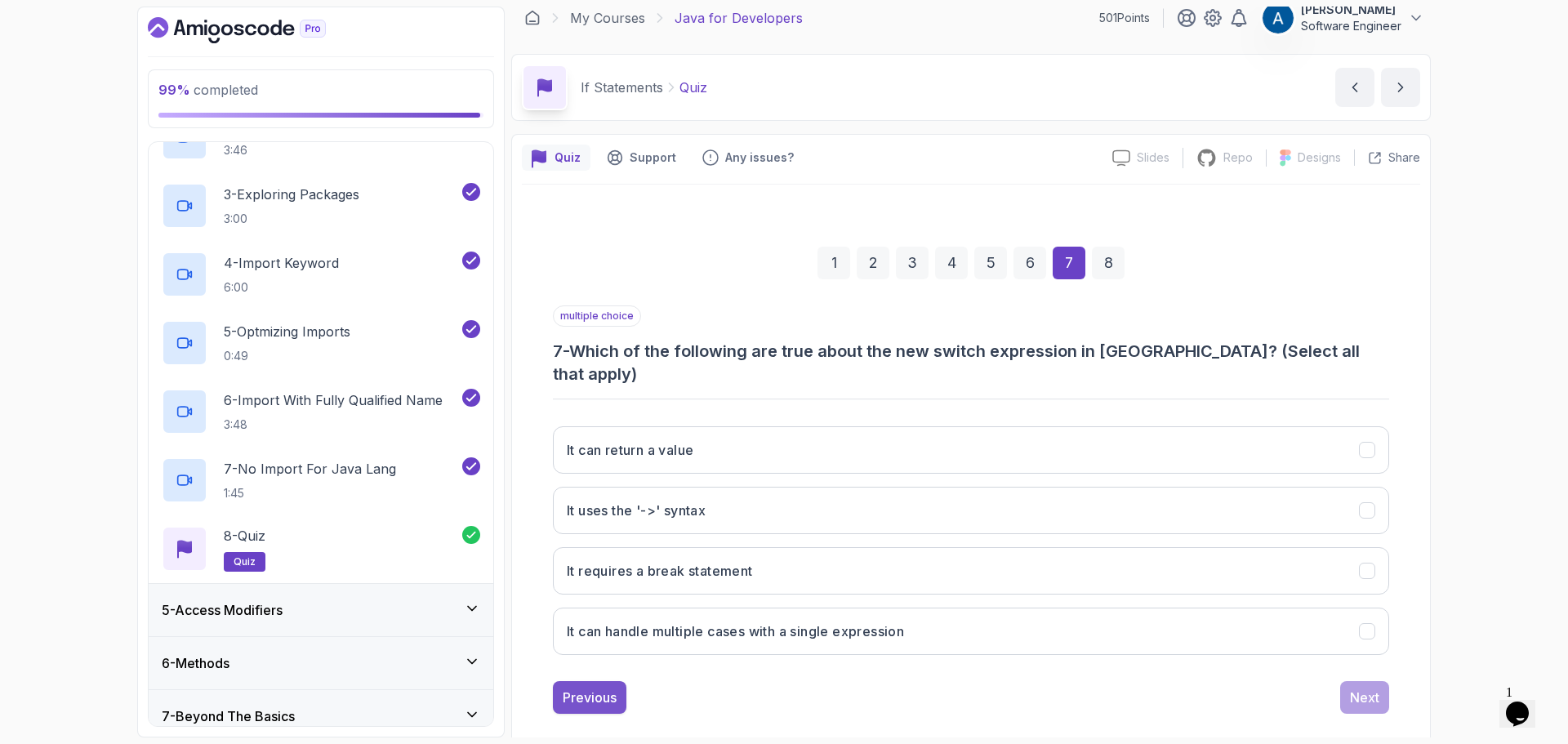
drag, startPoint x: 587, startPoint y: 677, endPoint x: 593, endPoint y: 669, distance: 10.0
click at [594, 688] on div "Previous" at bounding box center [590, 697] width 54 height 20
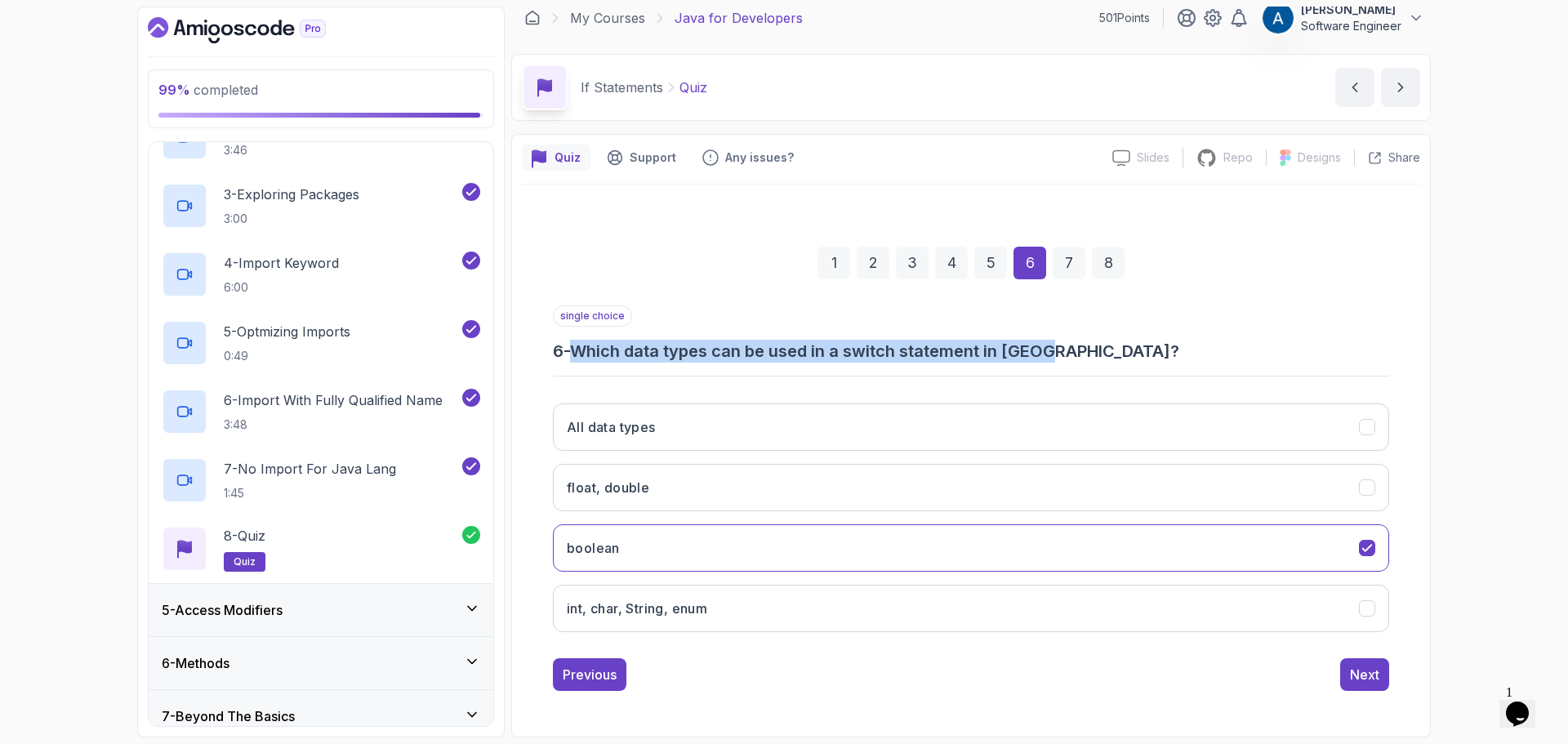
drag, startPoint x: 1073, startPoint y: 354, endPoint x: 579, endPoint y: 356, distance: 494.0
click at [579, 356] on h3 "6 - Which data types can be used in a switch statement in [GEOGRAPHIC_DATA]?" at bounding box center [972, 351] width 837 height 22
copy h3 "Which data types can be used in a switch statement in [GEOGRAPHIC_DATA]?"
click at [922, 587] on button "int, char, String, enum" at bounding box center [972, 608] width 837 height 48
drag, startPoint x: 1373, startPoint y: 675, endPoint x: 1342, endPoint y: 653, distance: 38.0
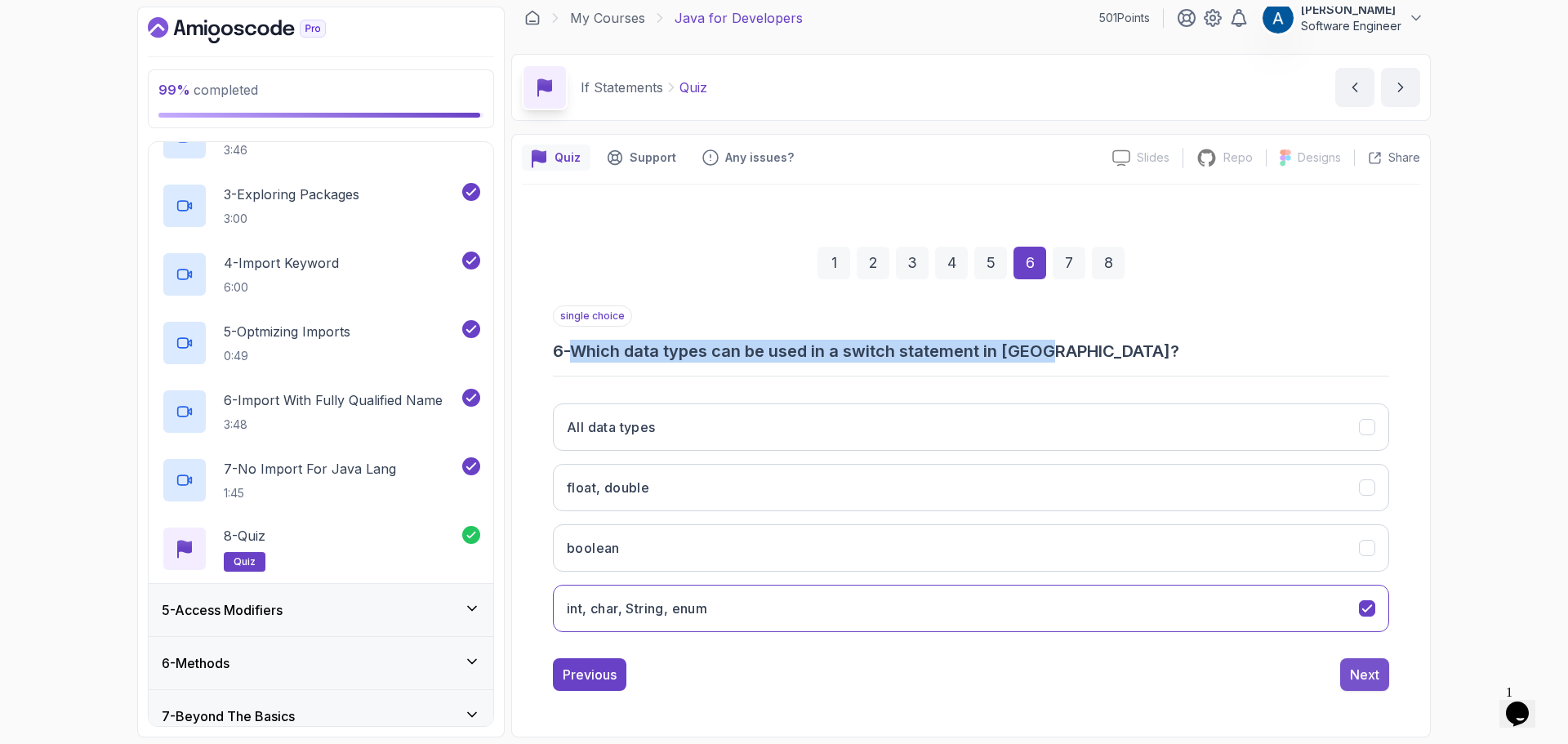
click at [1372, 675] on div "Next" at bounding box center [1365, 674] width 29 height 20
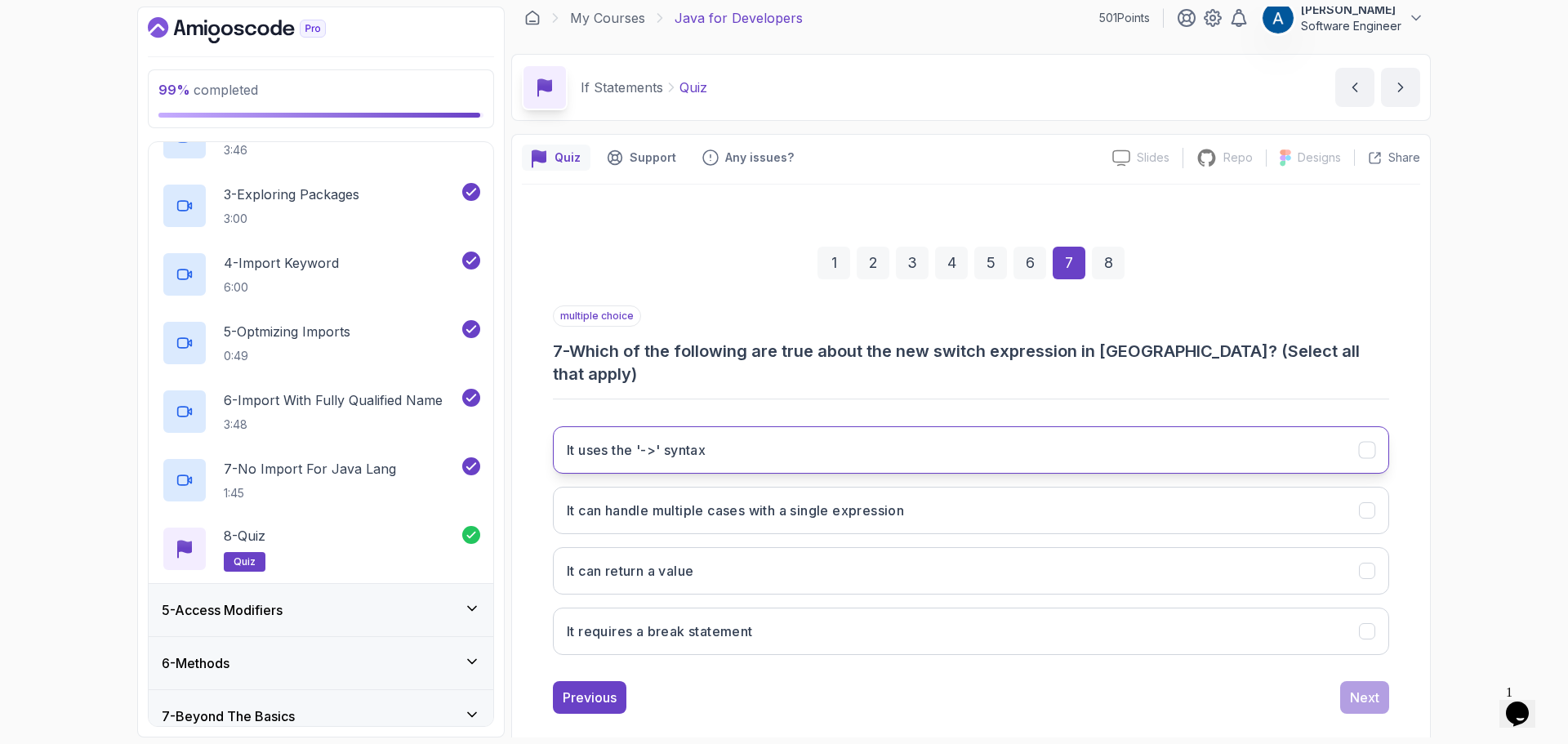
click at [801, 428] on button "It uses the '->' syntax" at bounding box center [972, 449] width 837 height 48
click at [1247, 486] on button "It can handle multiple cases with a single expression" at bounding box center [972, 510] width 837 height 48
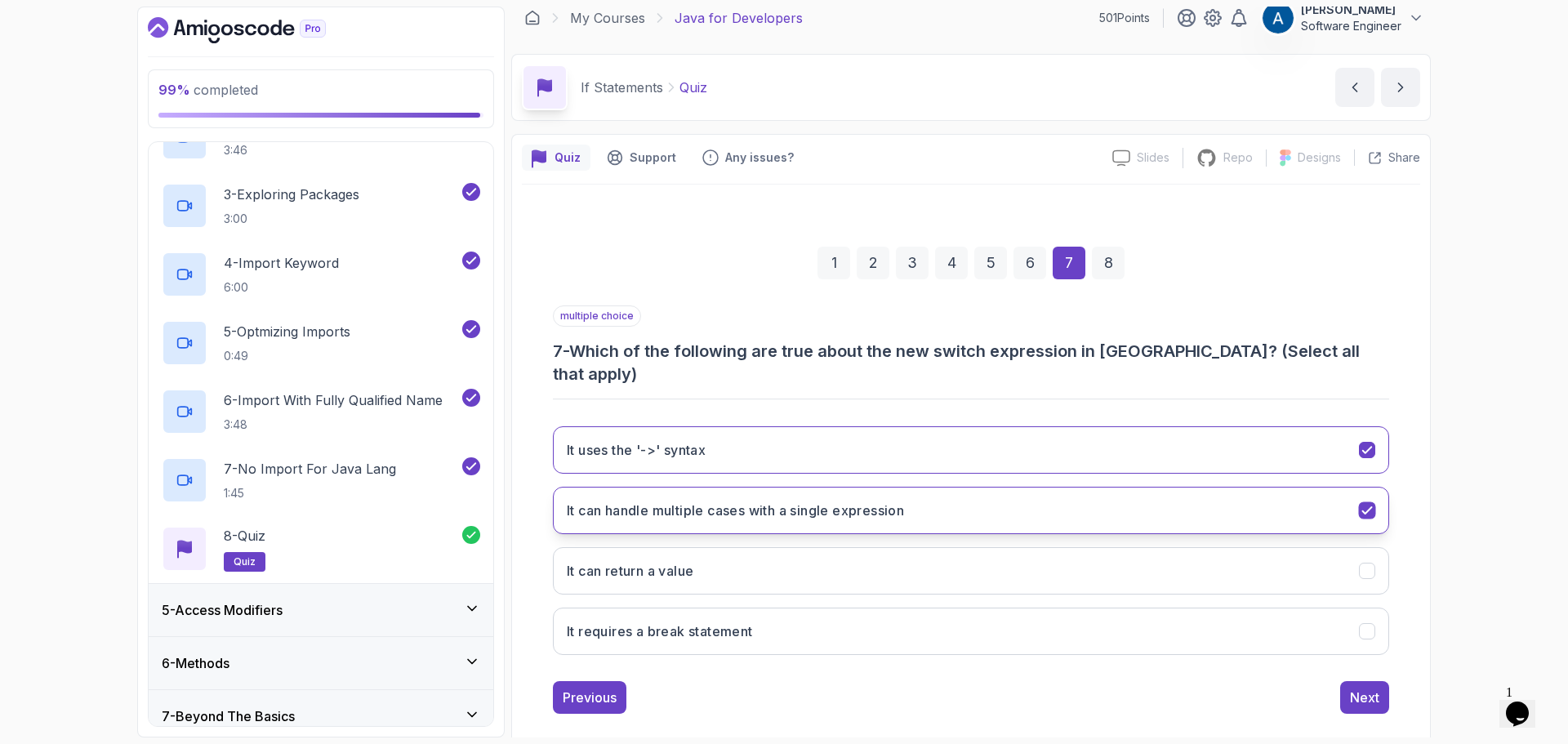
click at [1023, 486] on button "It can handle multiple cases with a single expression" at bounding box center [972, 510] width 837 height 48
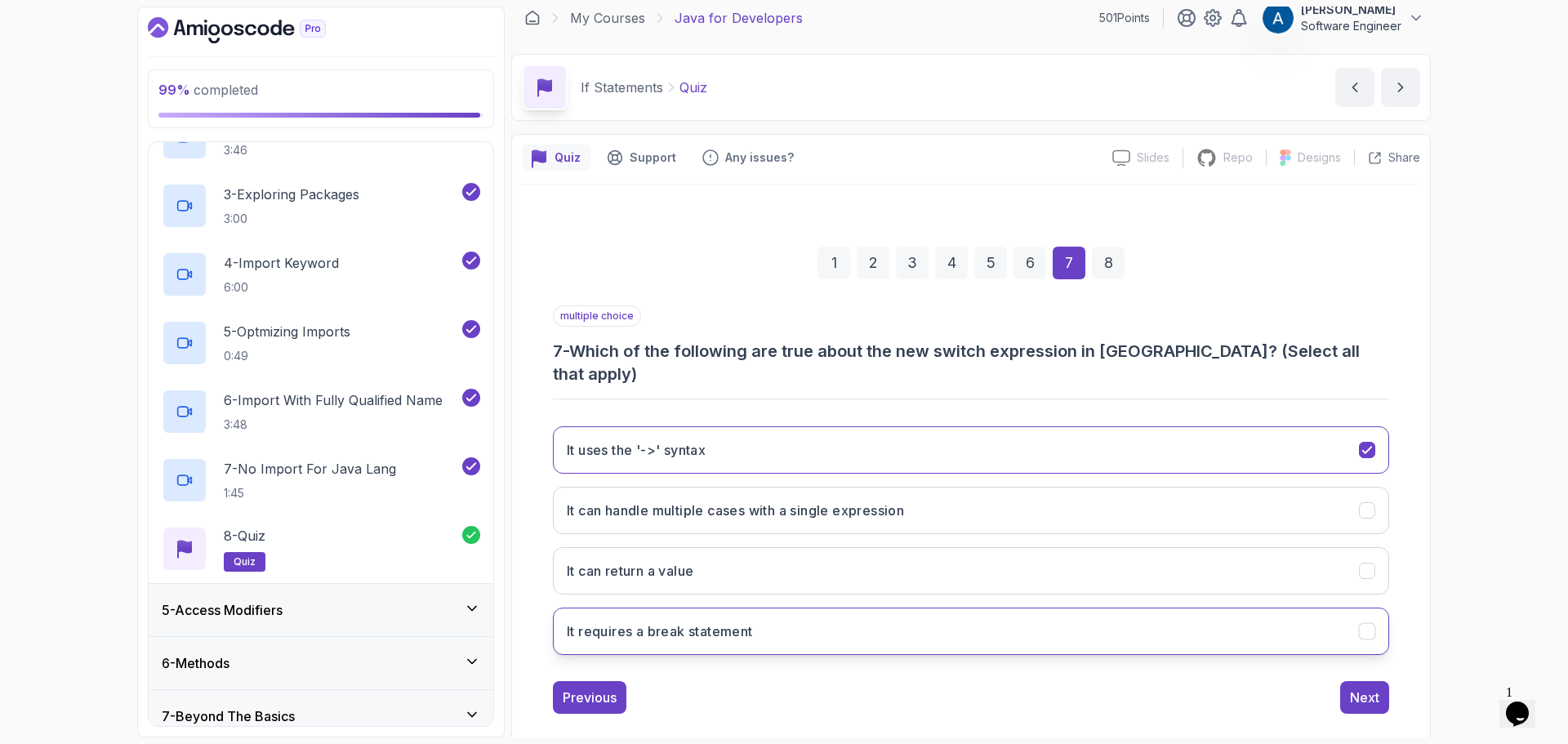
click at [729, 621] on h3 "It requires a break statement" at bounding box center [660, 631] width 186 height 20
click at [916, 547] on button "It can return a value" at bounding box center [972, 570] width 837 height 48
click at [1377, 688] on div "Next" at bounding box center [1365, 697] width 29 height 20
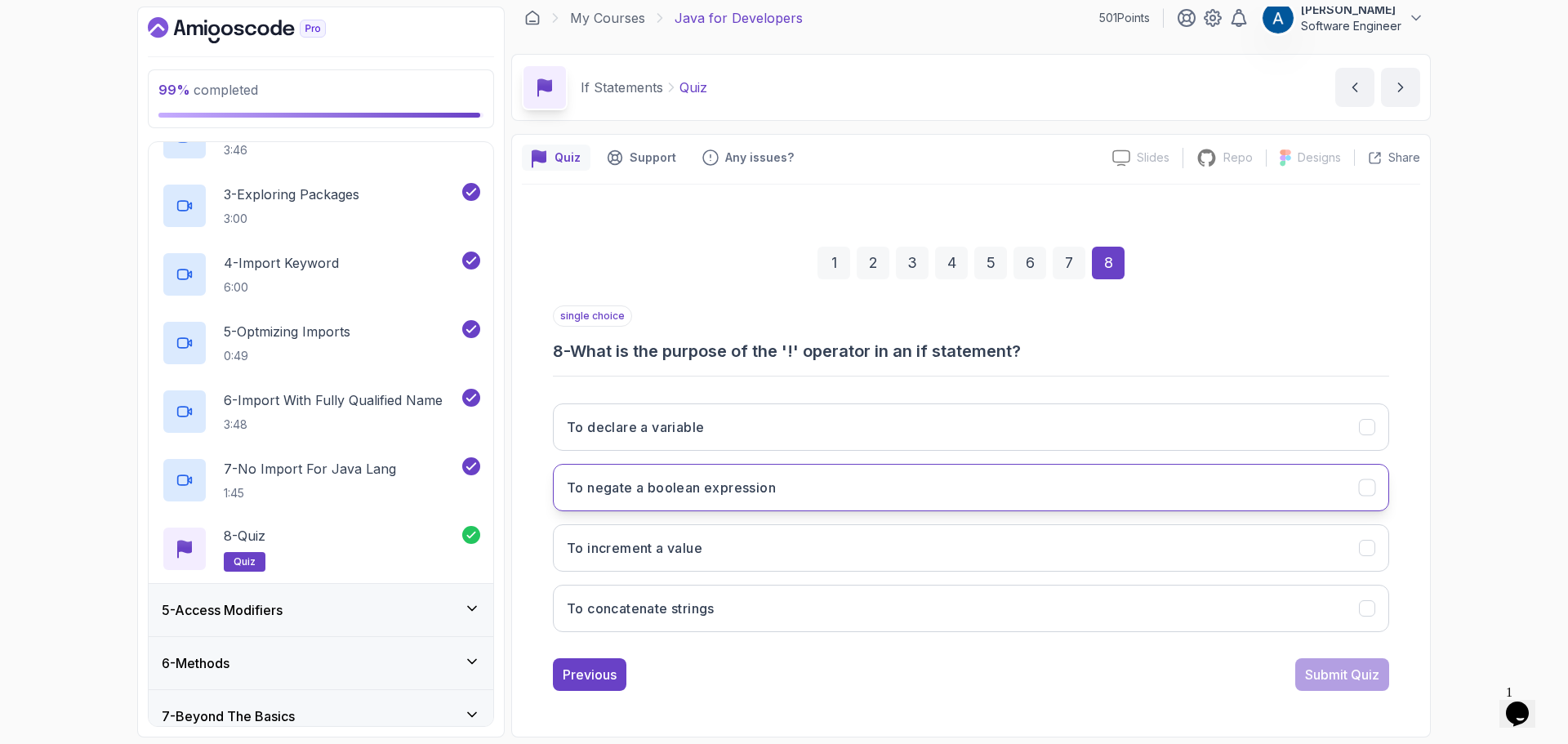
click at [698, 496] on h3 "To negate a boolean expression" at bounding box center [672, 487] width 209 height 20
click at [1331, 664] on button "Submit Quiz" at bounding box center [1342, 675] width 94 height 33
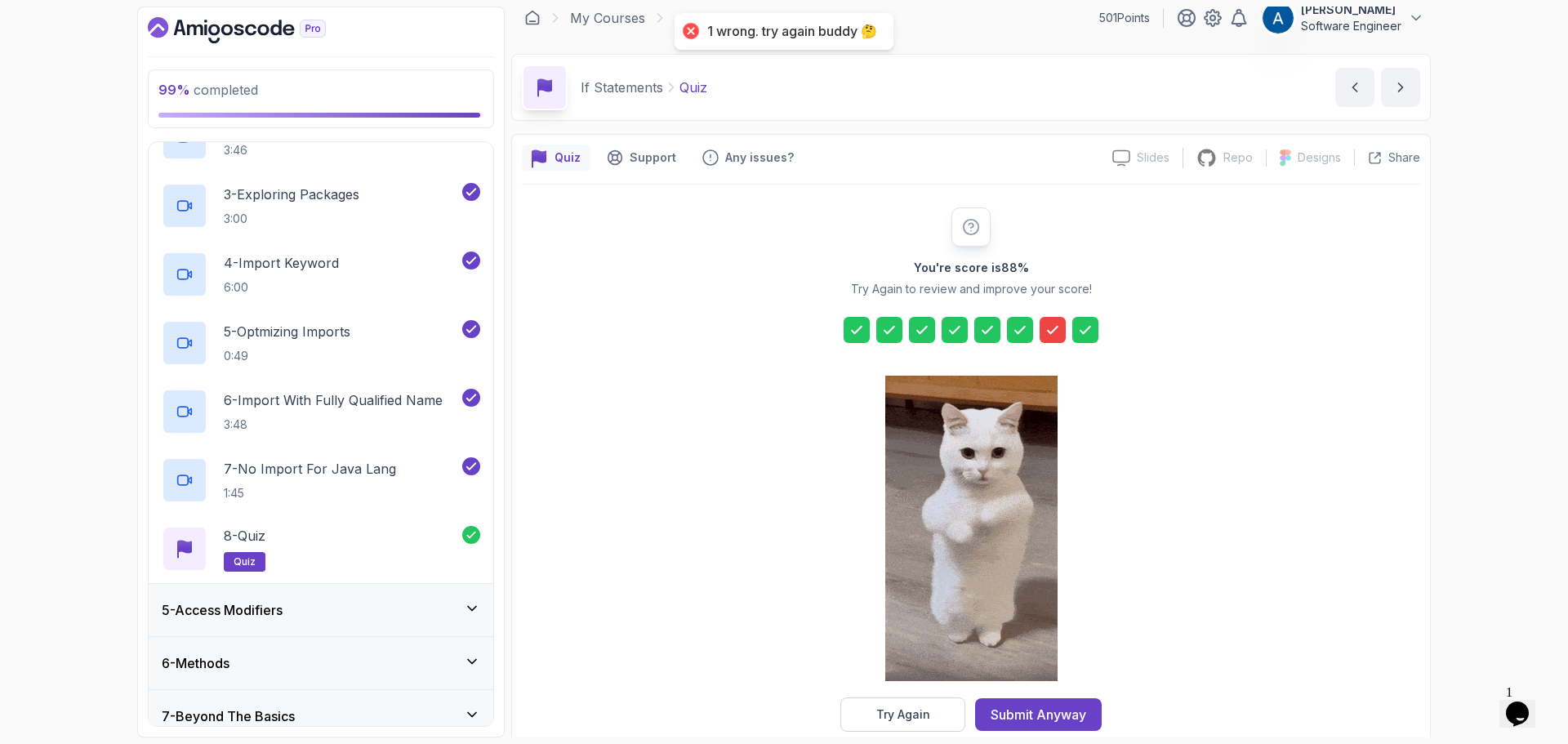
click at [914, 722] on button "Try Again" at bounding box center [902, 715] width 125 height 35
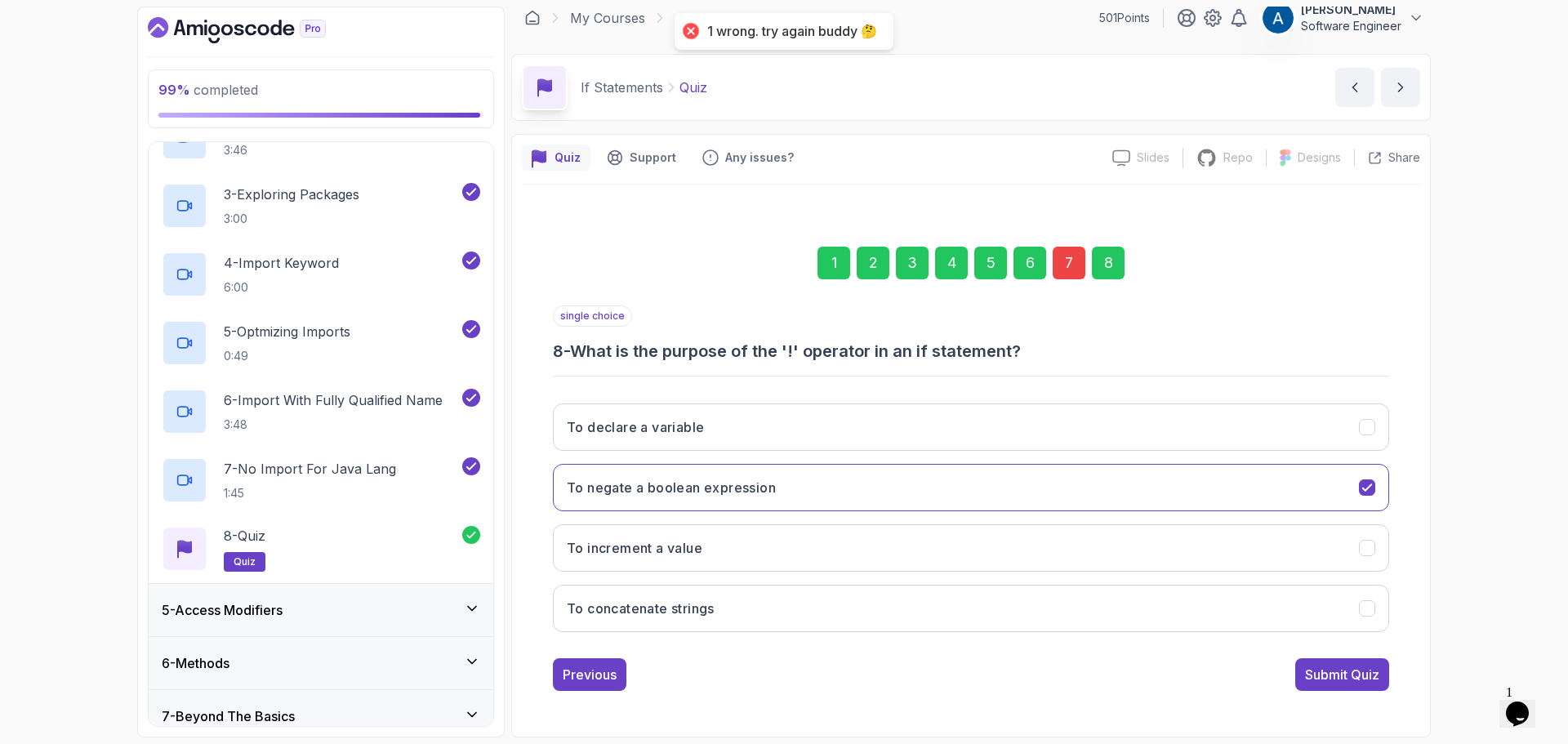
click at [1079, 266] on div "7" at bounding box center [1069, 263] width 33 height 33
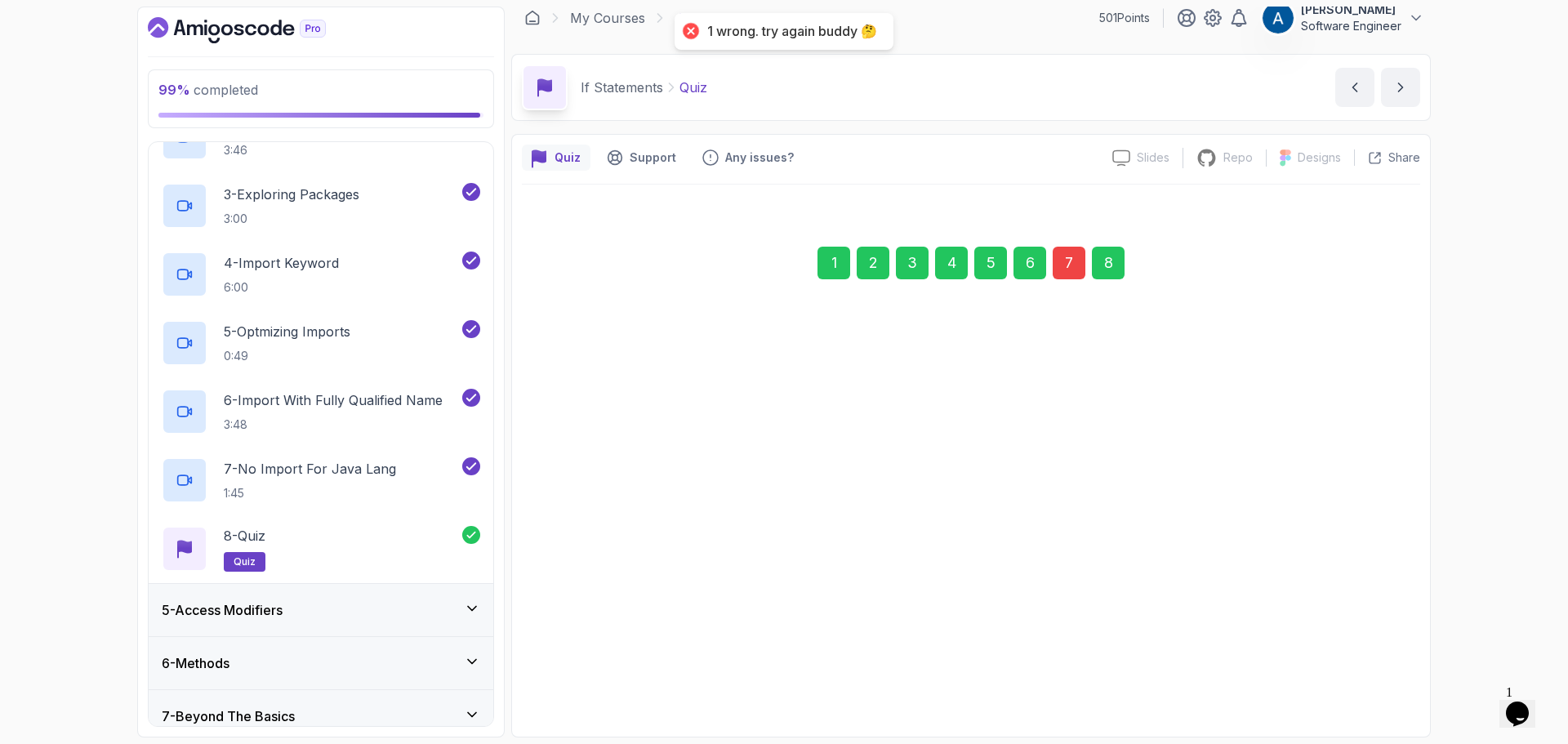
click at [1079, 266] on div "7" at bounding box center [1069, 263] width 33 height 33
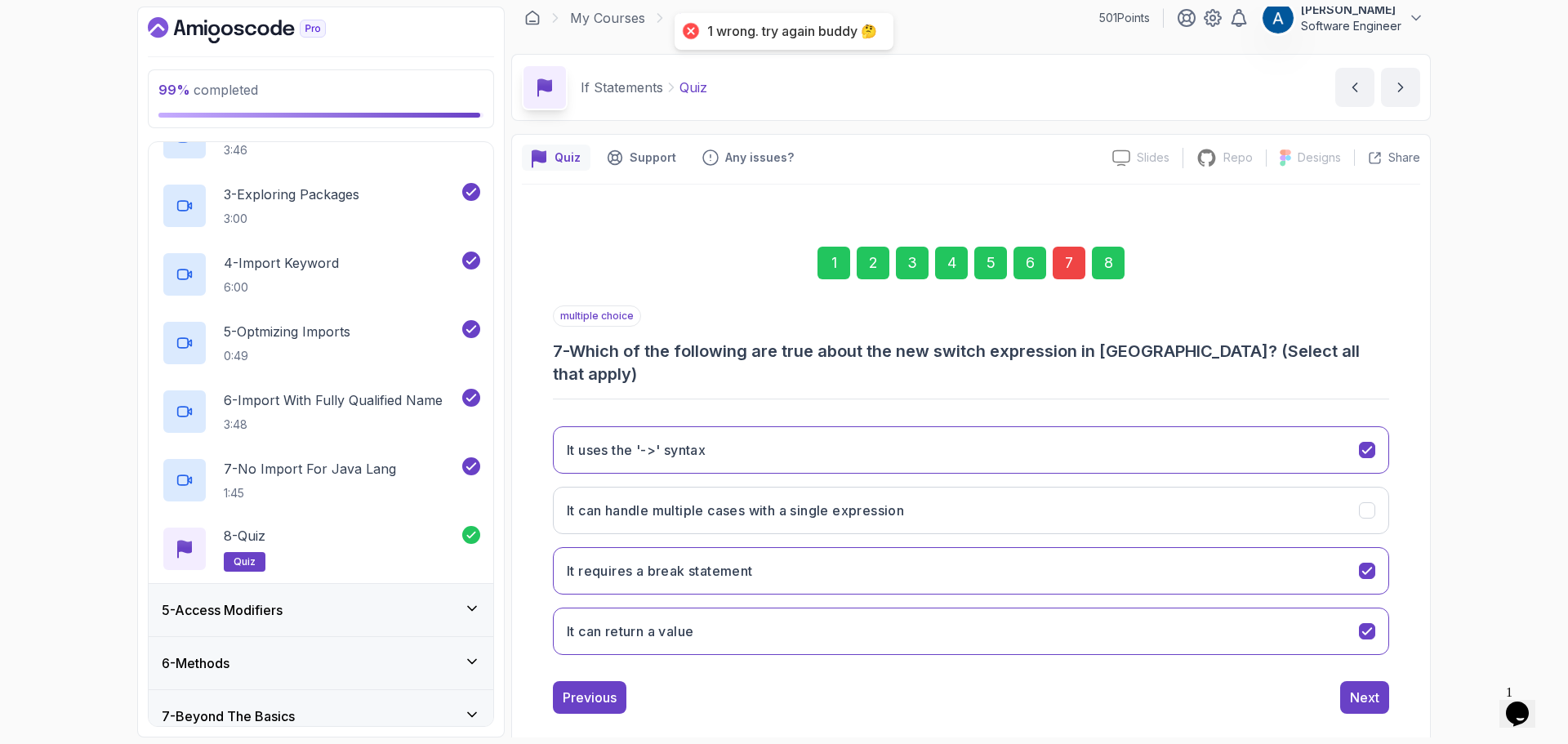
click at [1079, 266] on div "7" at bounding box center [1069, 263] width 33 height 33
click at [1224, 547] on button "It requires a break statement" at bounding box center [972, 570] width 837 height 48
click at [915, 495] on button "It can handle multiple cases with a single expression" at bounding box center [972, 510] width 837 height 48
click at [1363, 685] on button "Next" at bounding box center [1365, 697] width 49 height 33
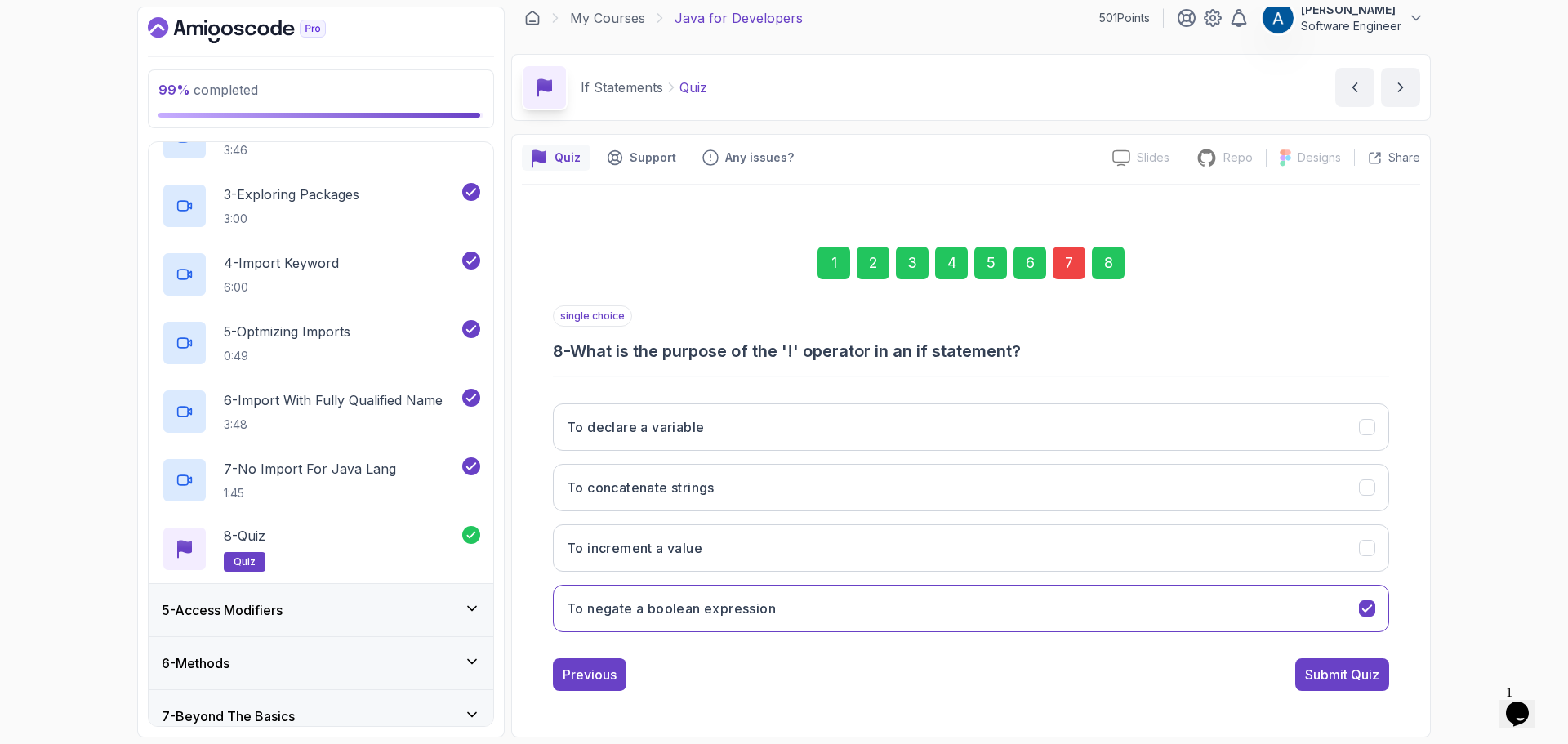
click at [1108, 264] on div "8" at bounding box center [1109, 263] width 33 height 33
click at [1346, 676] on div "Submit Quiz" at bounding box center [1342, 674] width 74 height 20
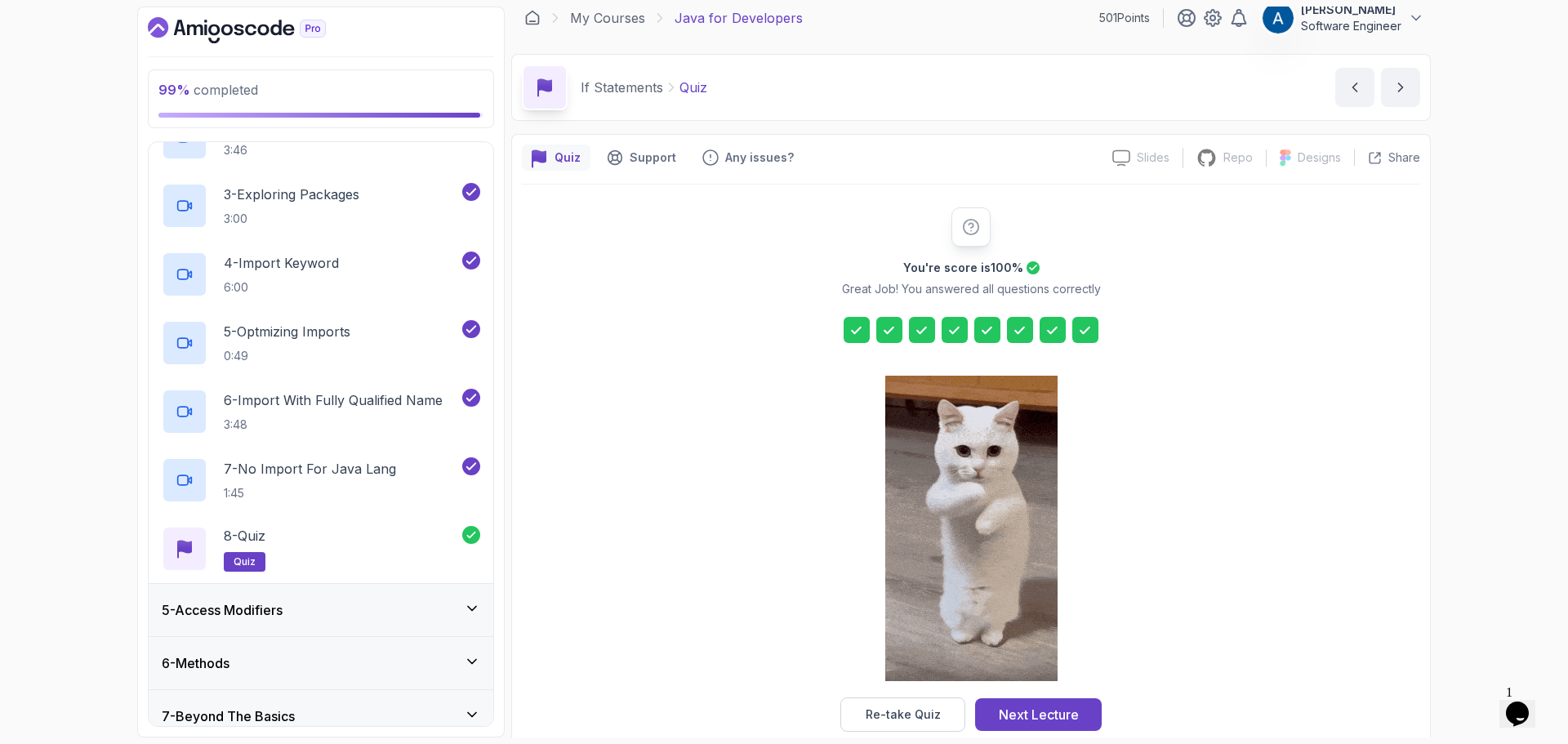
scroll to position [39, 0]
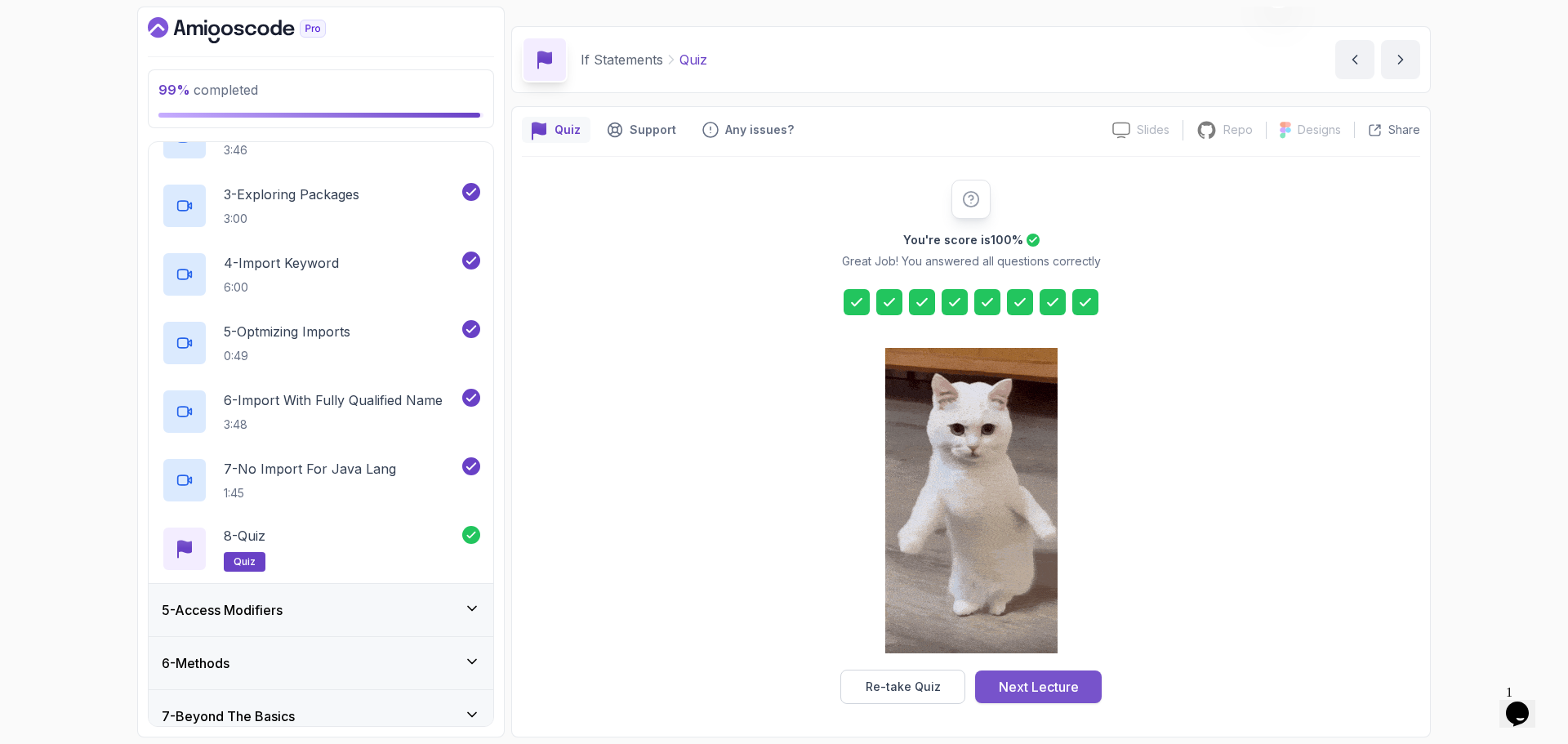
click at [1049, 690] on div "Next Lecture" at bounding box center [1039, 686] width 80 height 20
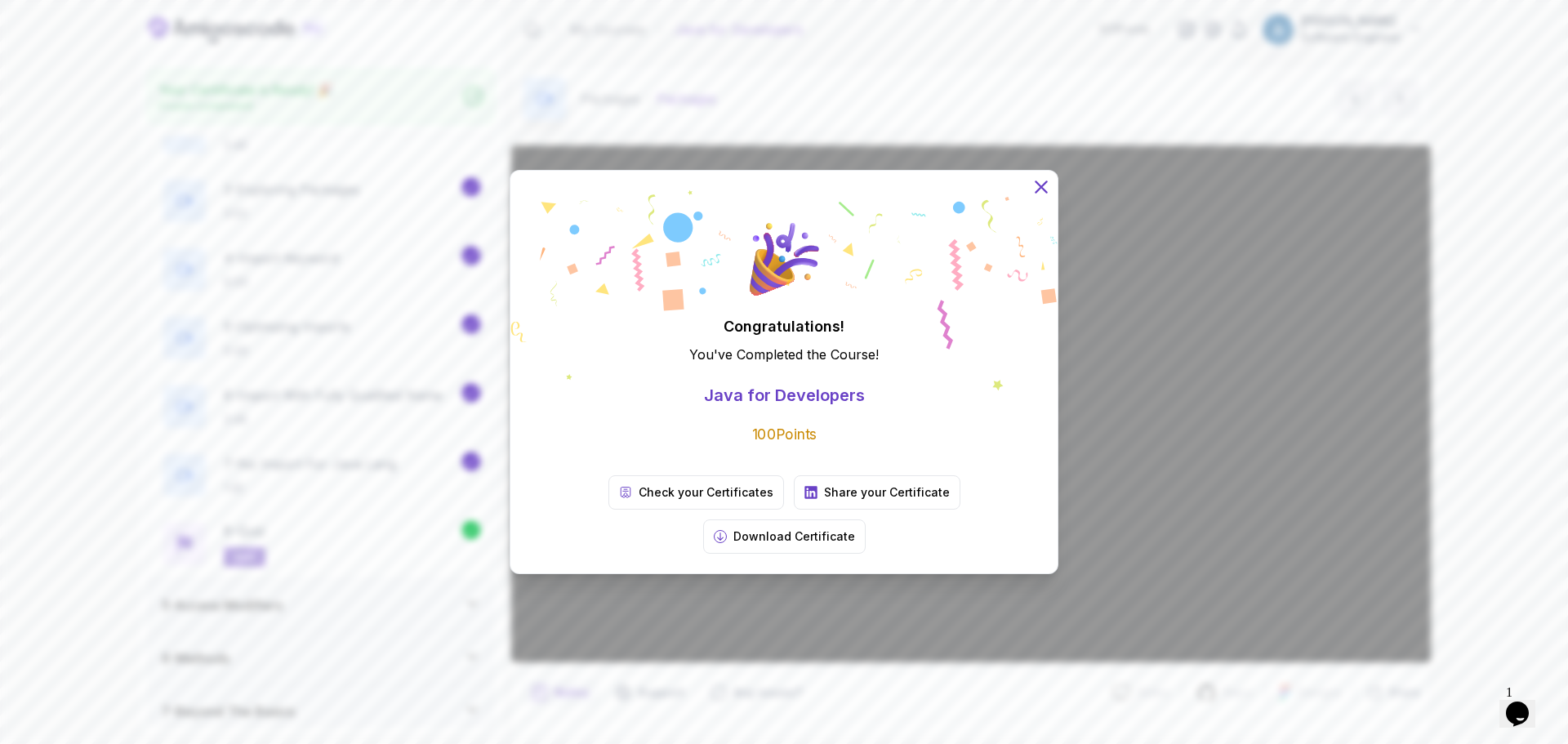
click at [1046, 198] on icon at bounding box center [1042, 187] width 22 height 22
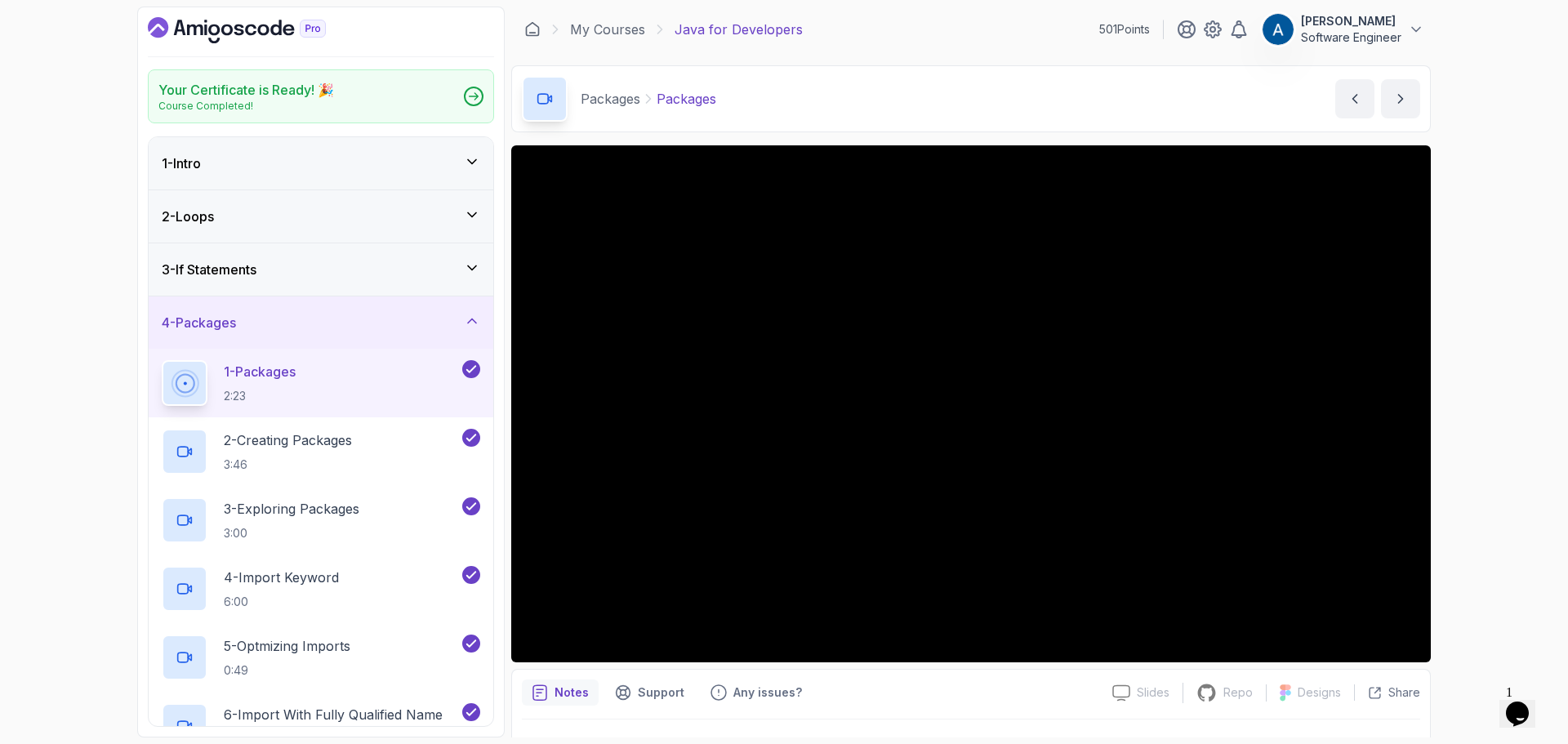
drag, startPoint x: 484, startPoint y: 318, endPoint x: 483, endPoint y: 302, distance: 16.0
click at [483, 318] on div "4 - Packages" at bounding box center [321, 322] width 345 height 52
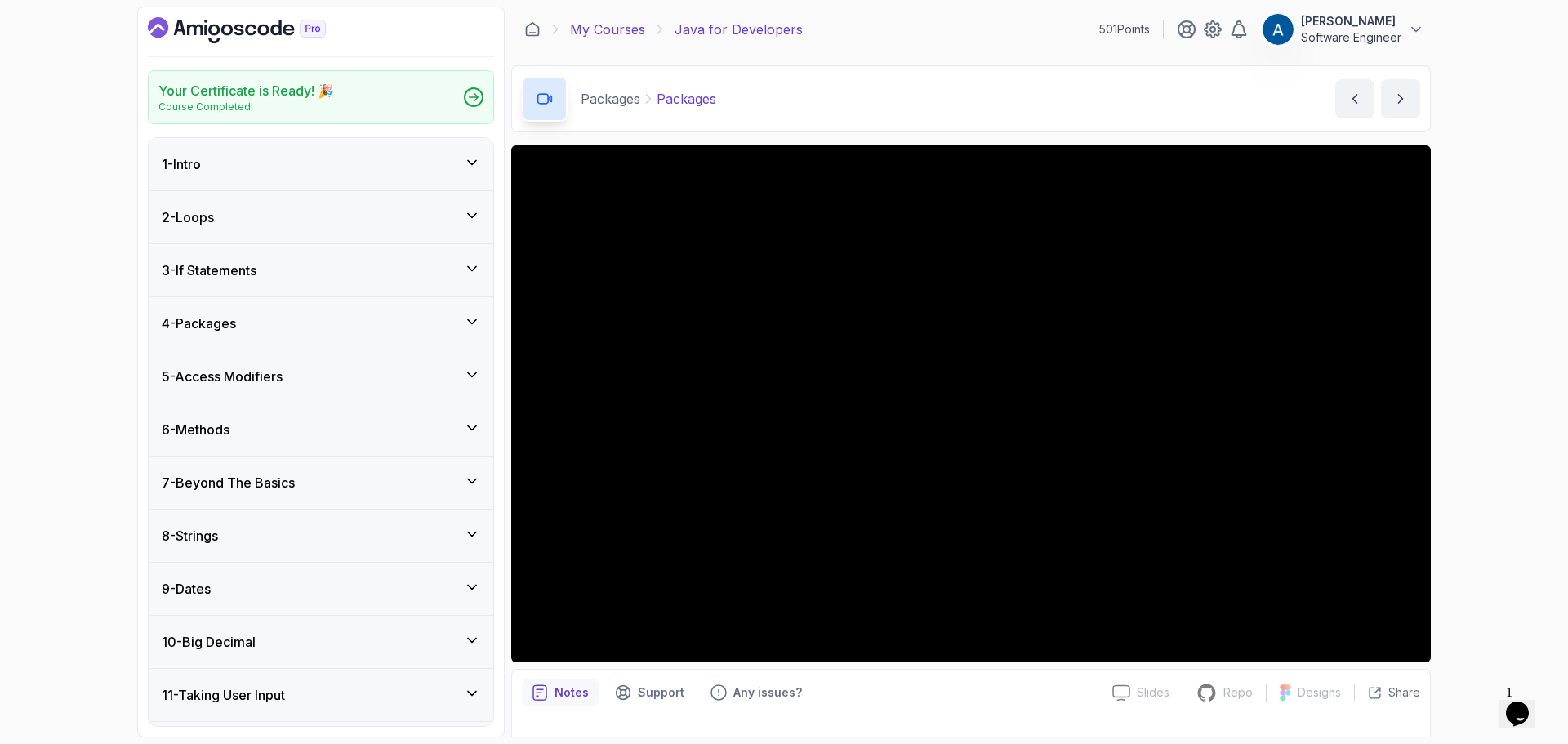
click at [616, 31] on link "My Courses" at bounding box center [608, 29] width 75 height 20
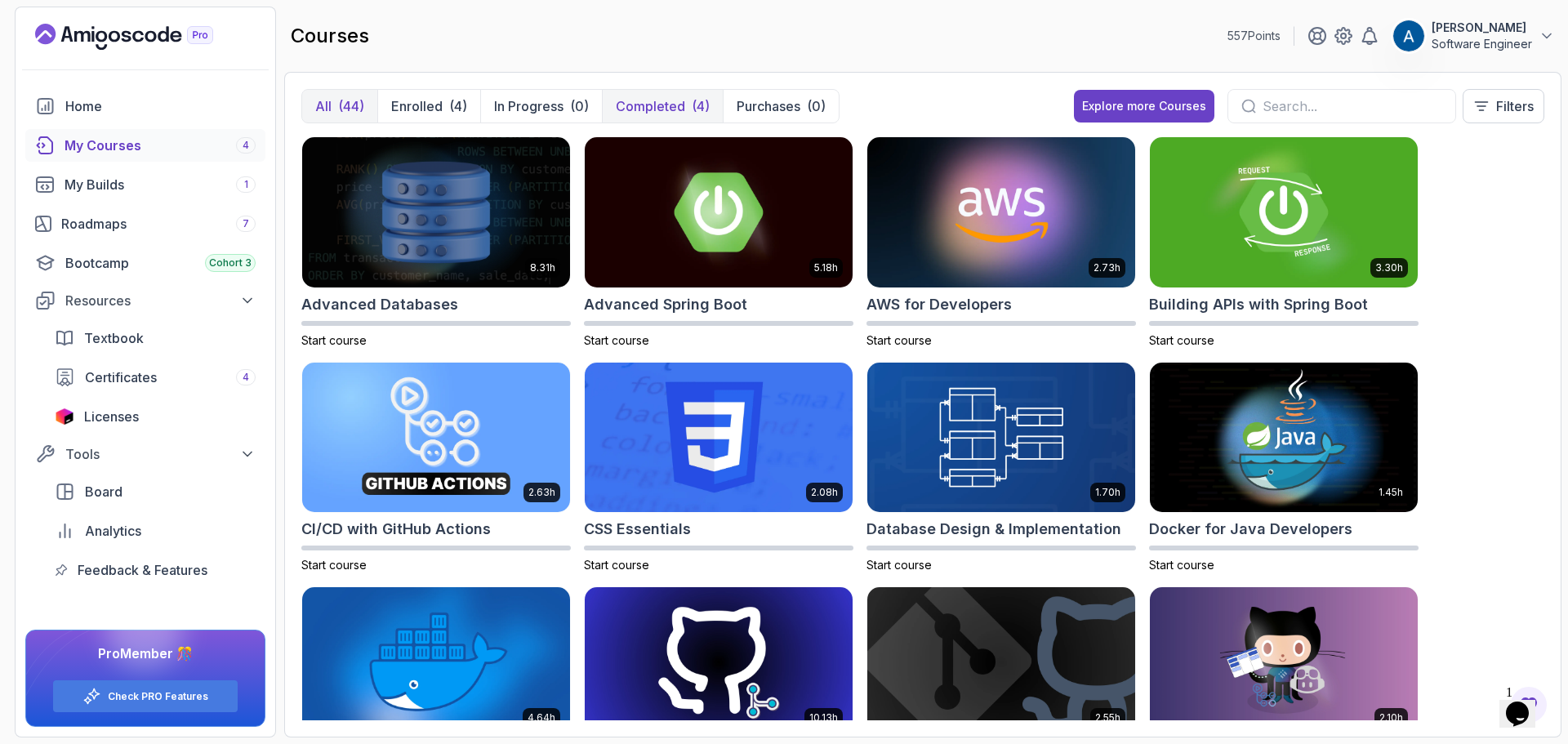
click at [621, 106] on p "Completed" at bounding box center [651, 106] width 69 height 20
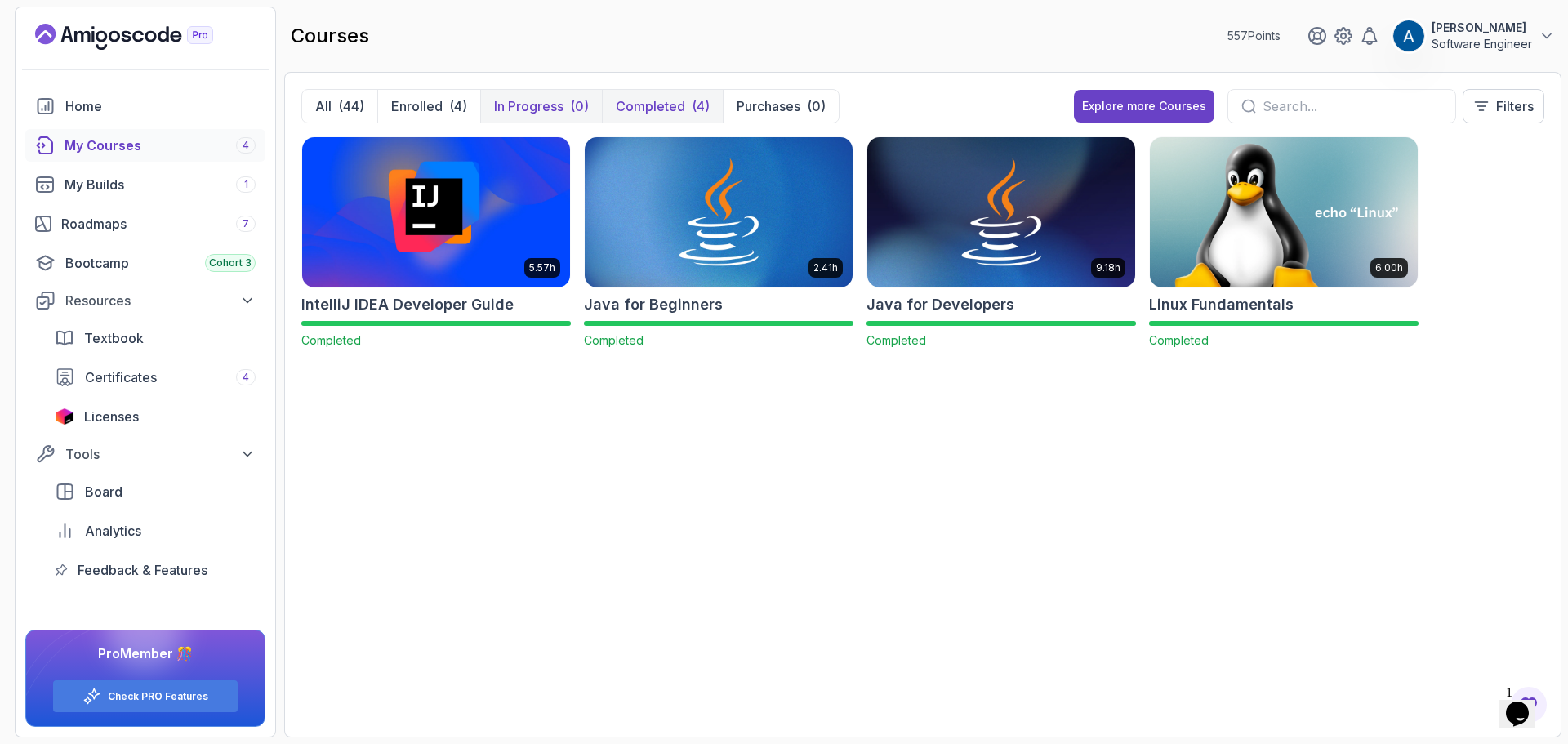
click at [526, 110] on p "In Progress" at bounding box center [529, 106] width 69 height 20
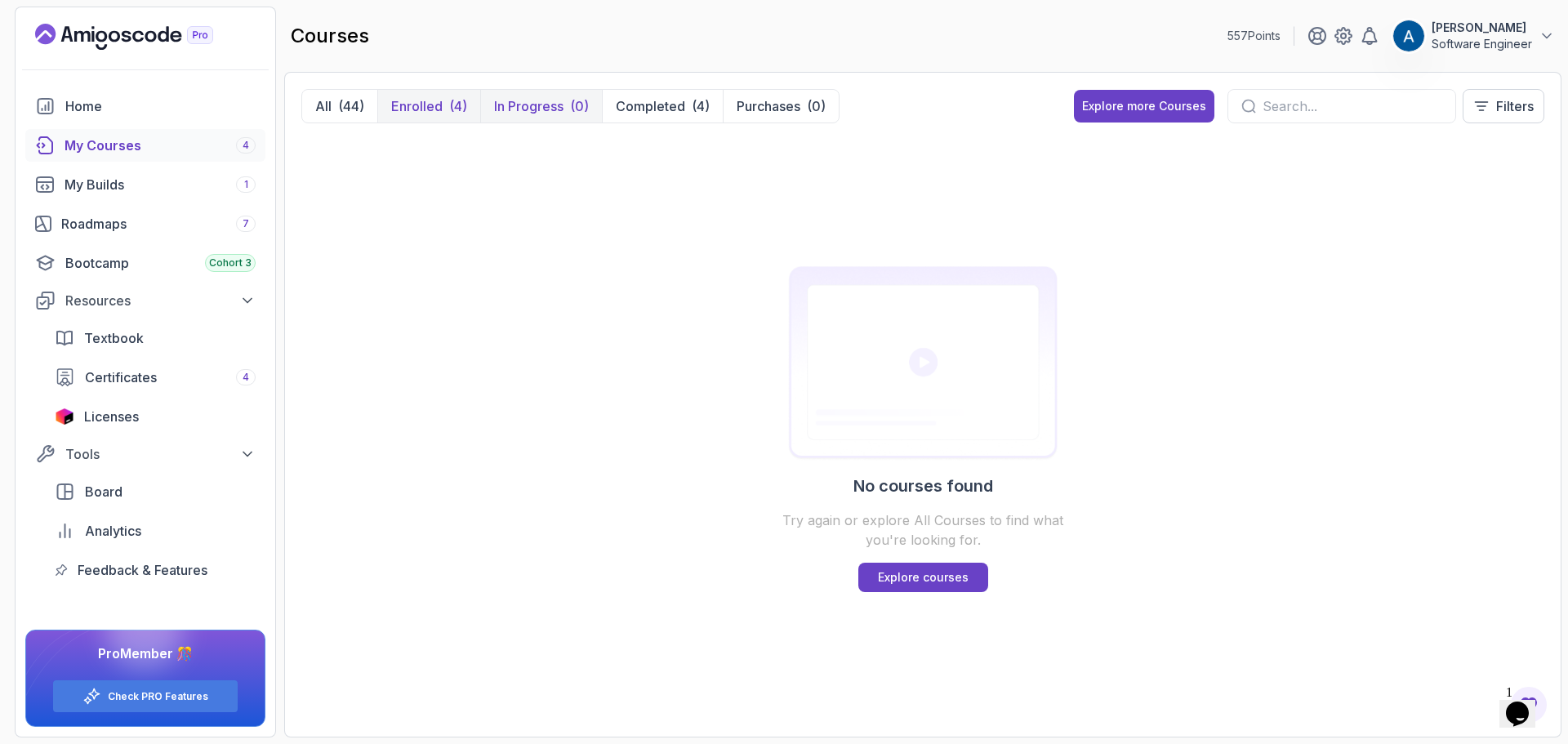
click at [474, 106] on button "Enrolled (4)" at bounding box center [429, 106] width 103 height 33
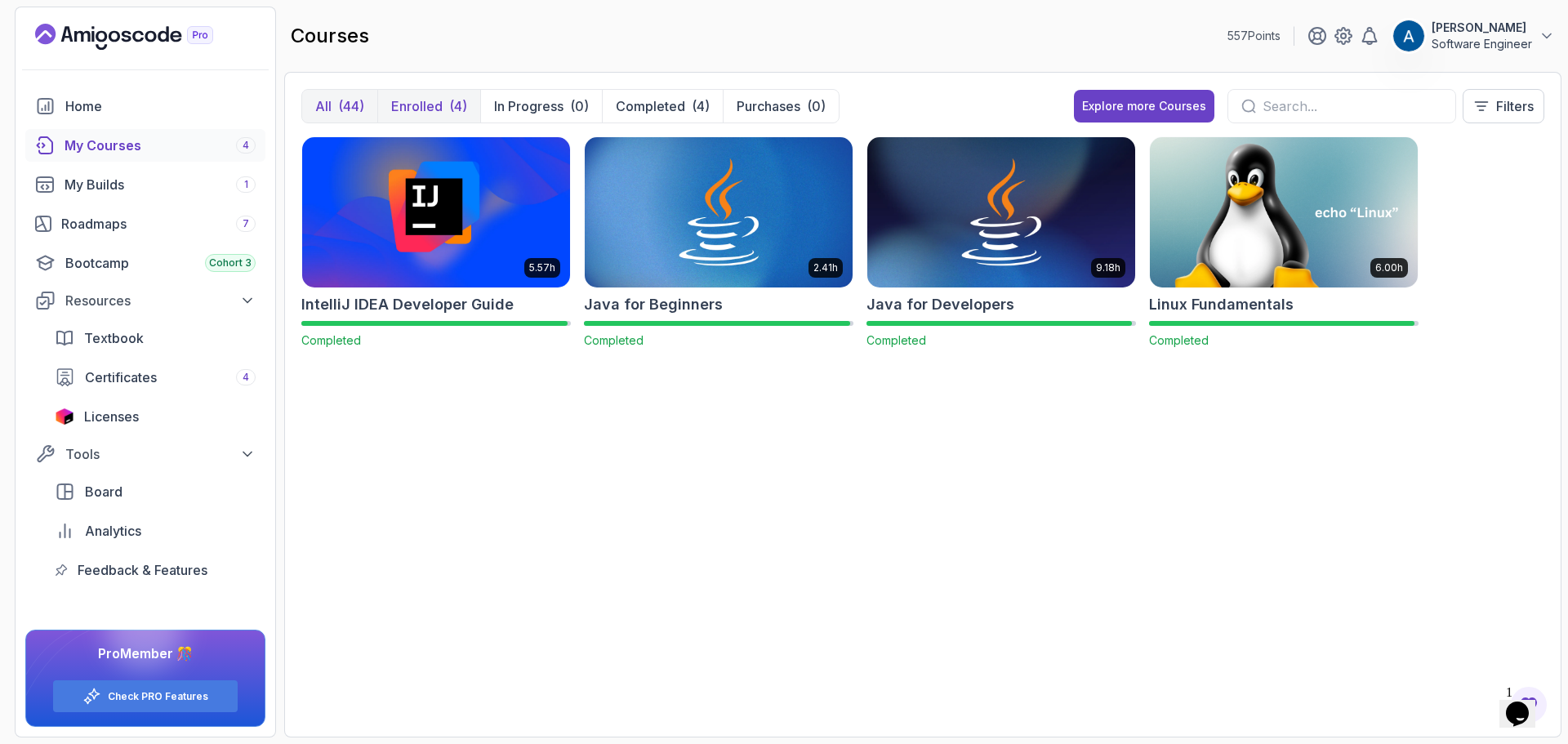
click at [322, 108] on p "All" at bounding box center [323, 106] width 16 height 20
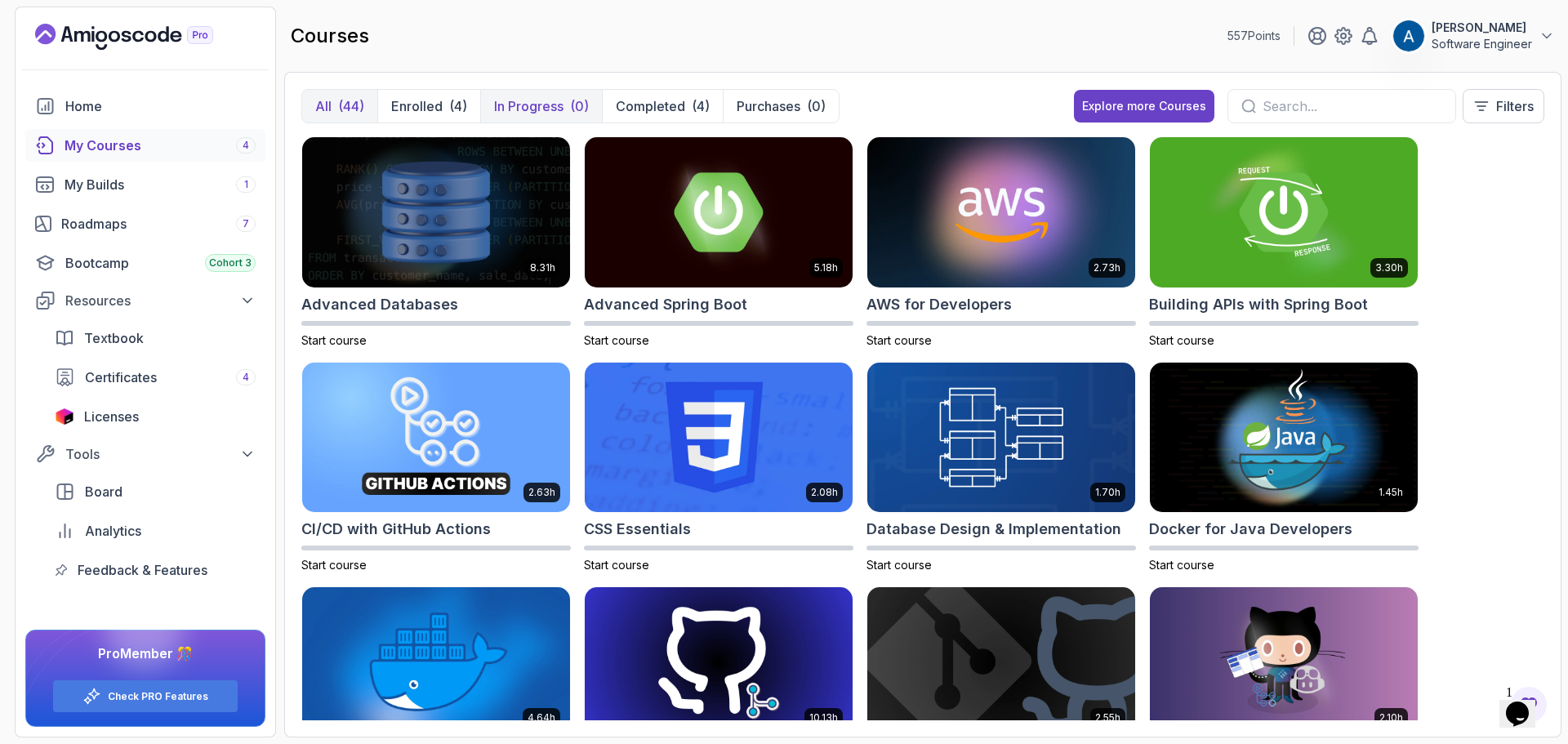
click at [492, 97] on button "In Progress (0)" at bounding box center [541, 106] width 122 height 33
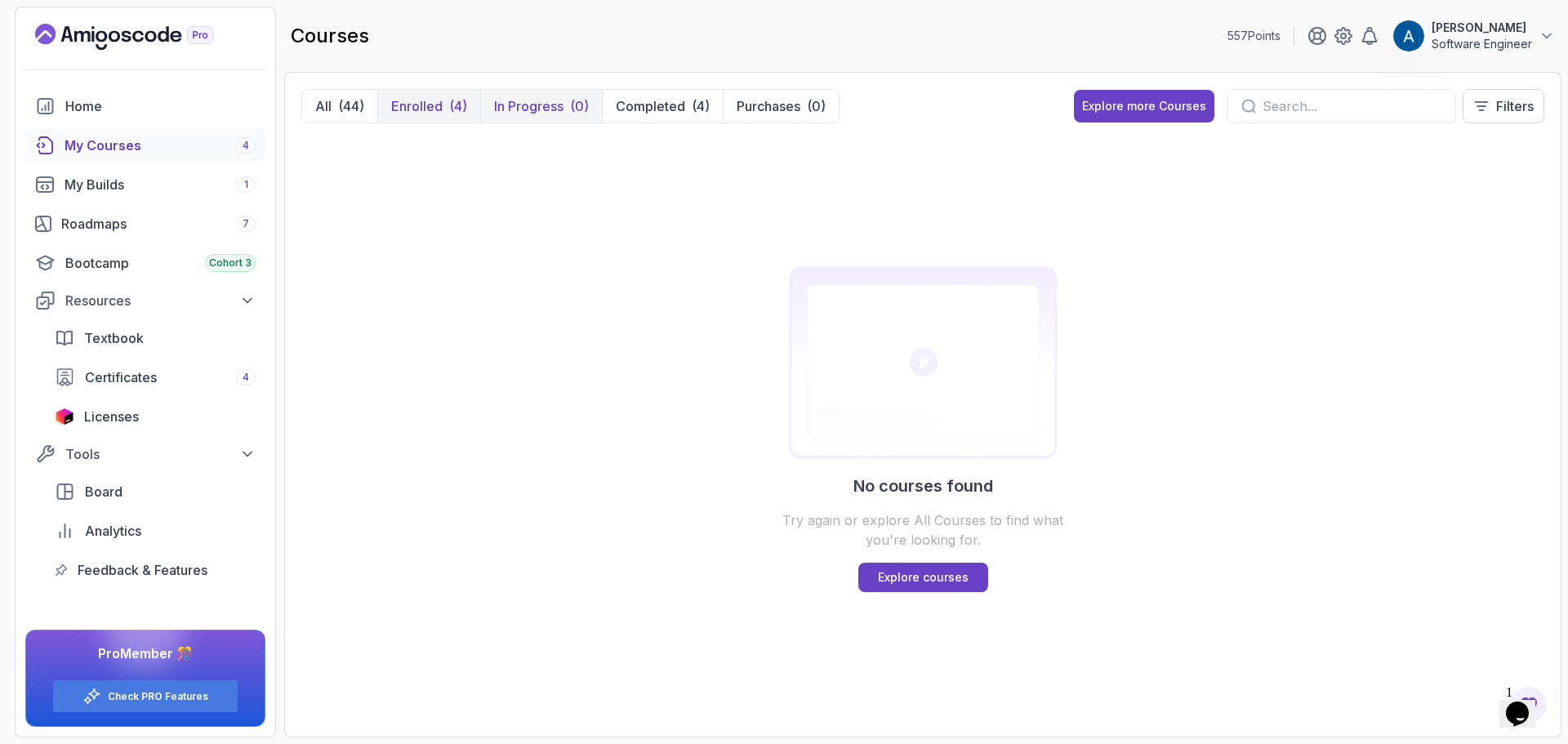
click at [452, 101] on div "(4)" at bounding box center [458, 106] width 18 height 20
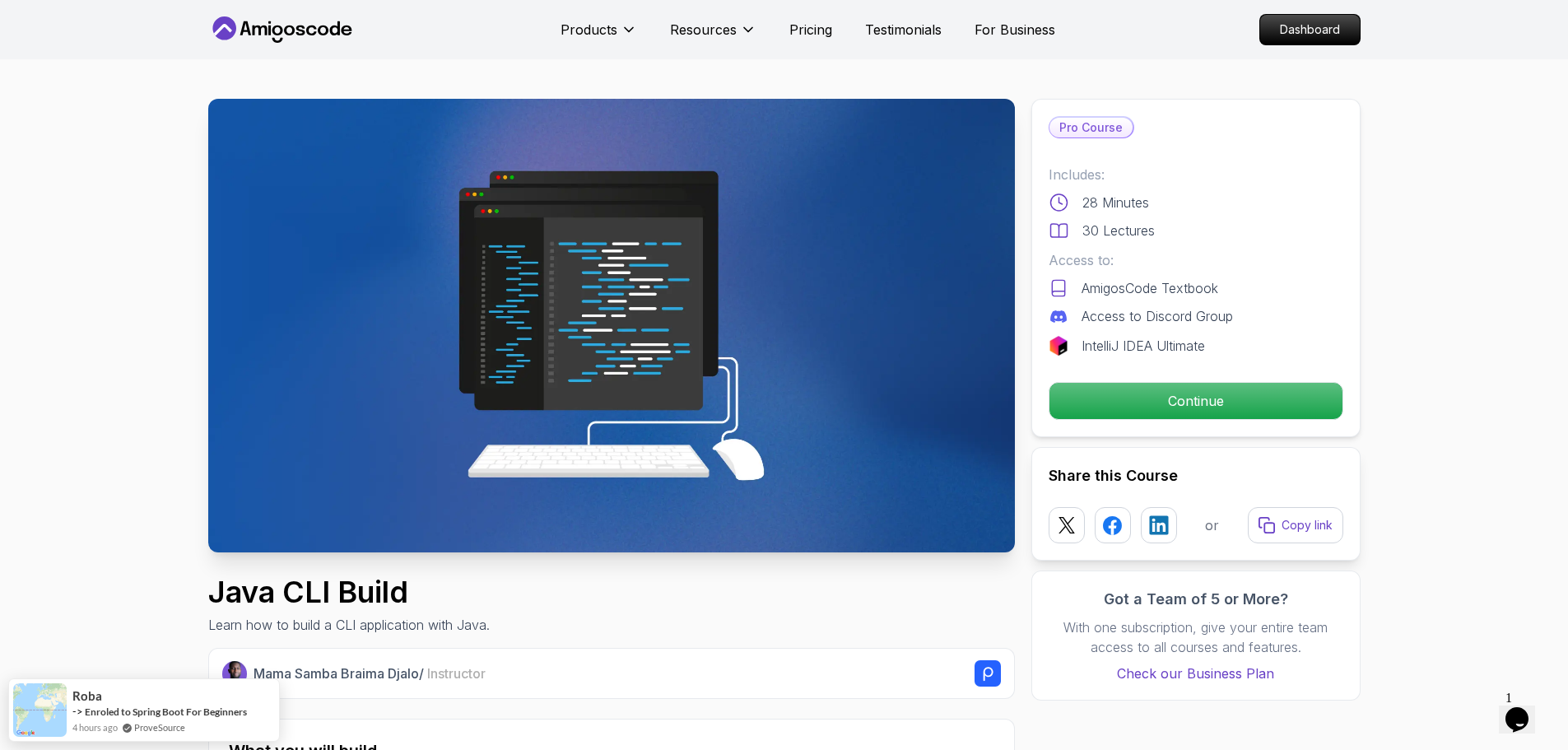
click at [1209, 397] on p "Continue" at bounding box center [1194, 401] width 278 height 35
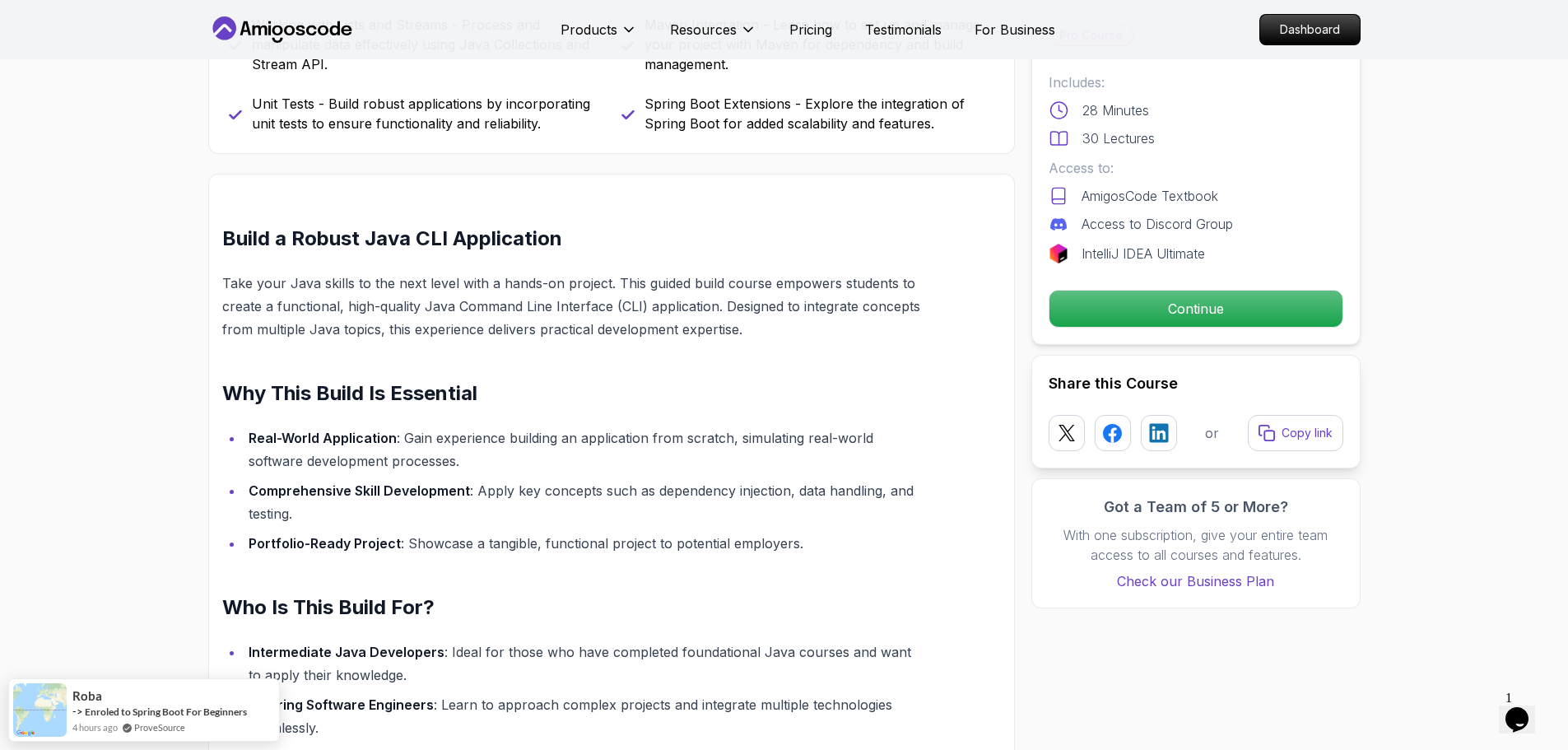
scroll to position [988, 0]
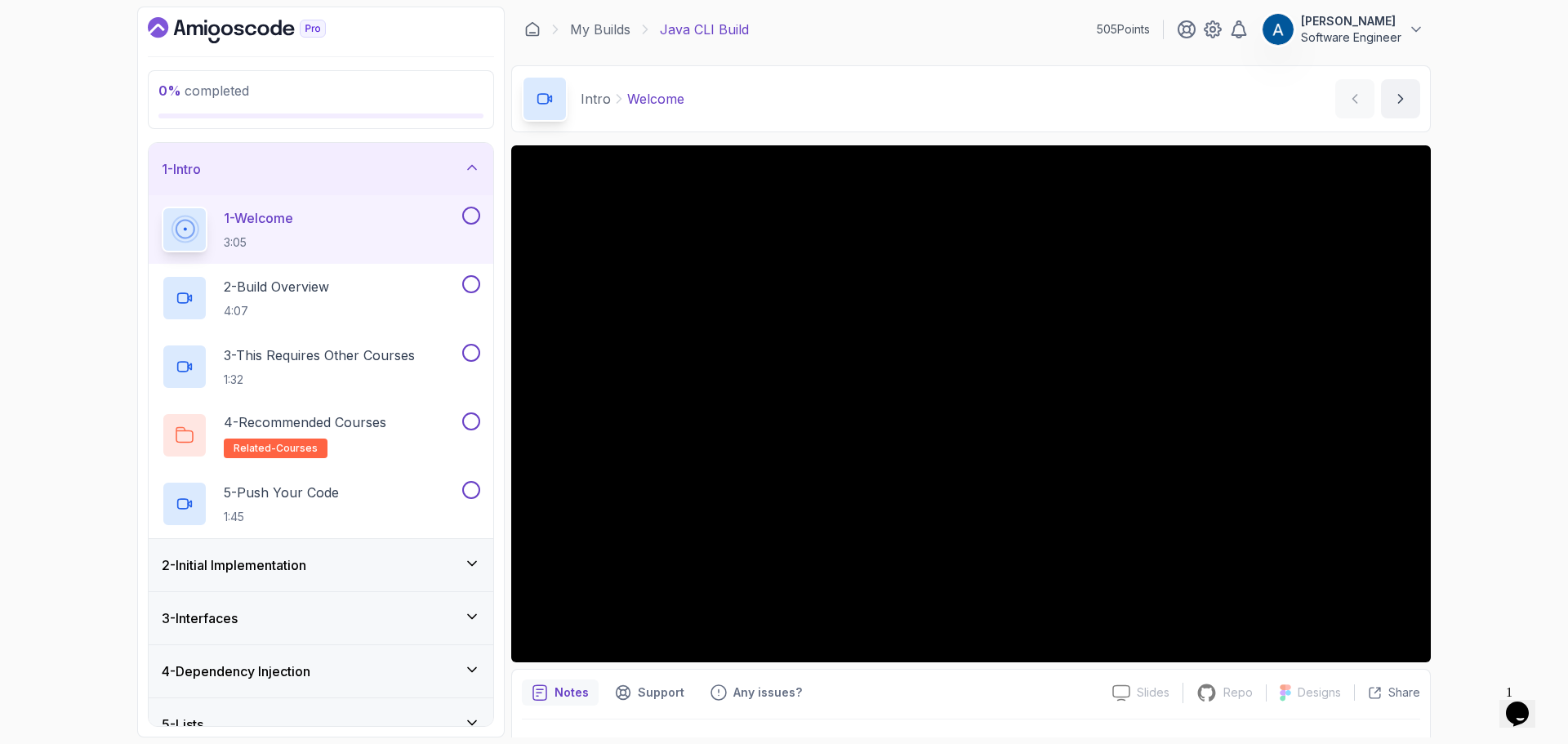
click at [468, 220] on button at bounding box center [471, 215] width 18 height 18
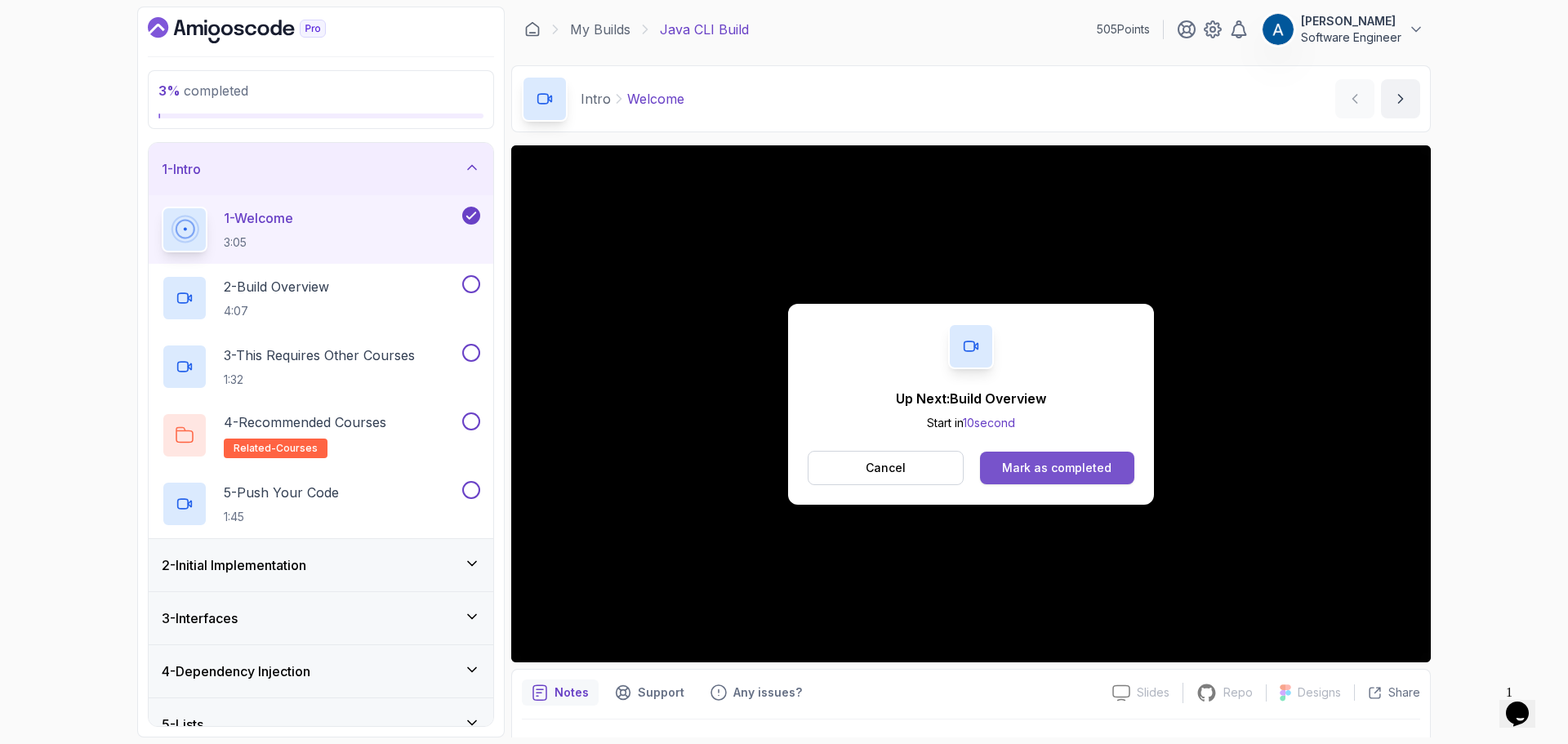
click at [1114, 473] on button "Mark as completed" at bounding box center [1057, 468] width 155 height 33
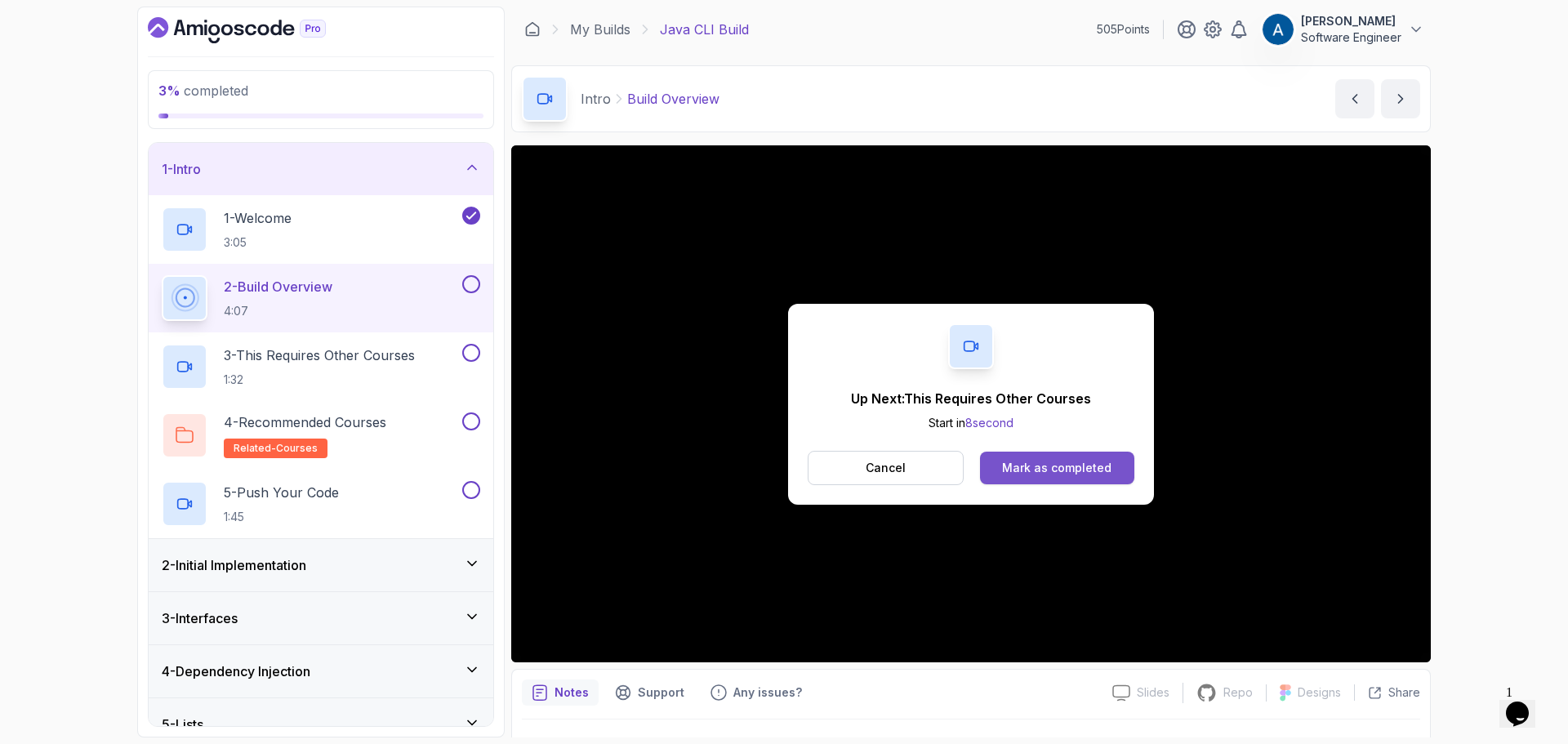
click at [1060, 475] on div "Mark as completed" at bounding box center [1057, 467] width 110 height 16
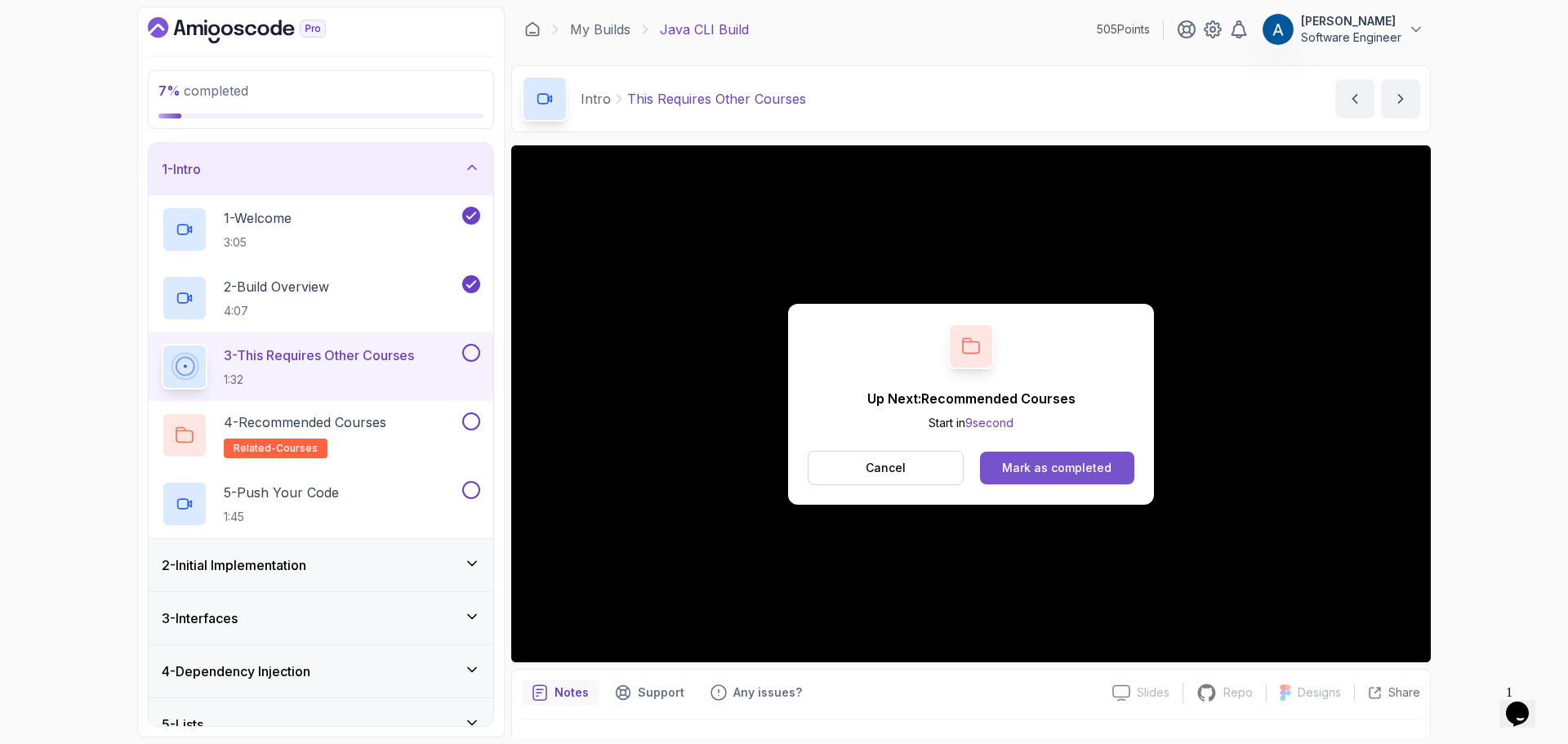
click at [1102, 472] on div "Mark as completed" at bounding box center [1057, 467] width 110 height 16
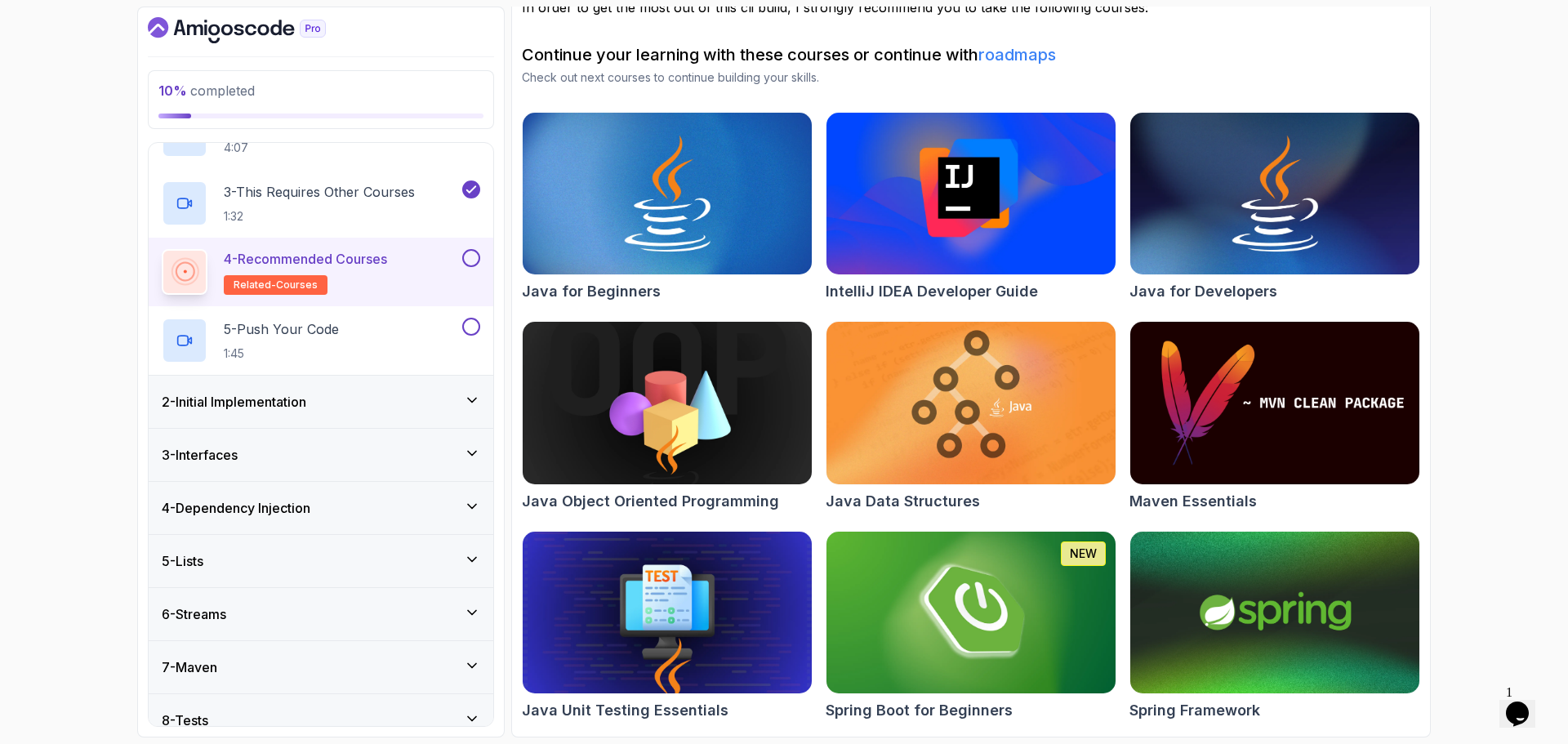
scroll to position [289, 0]
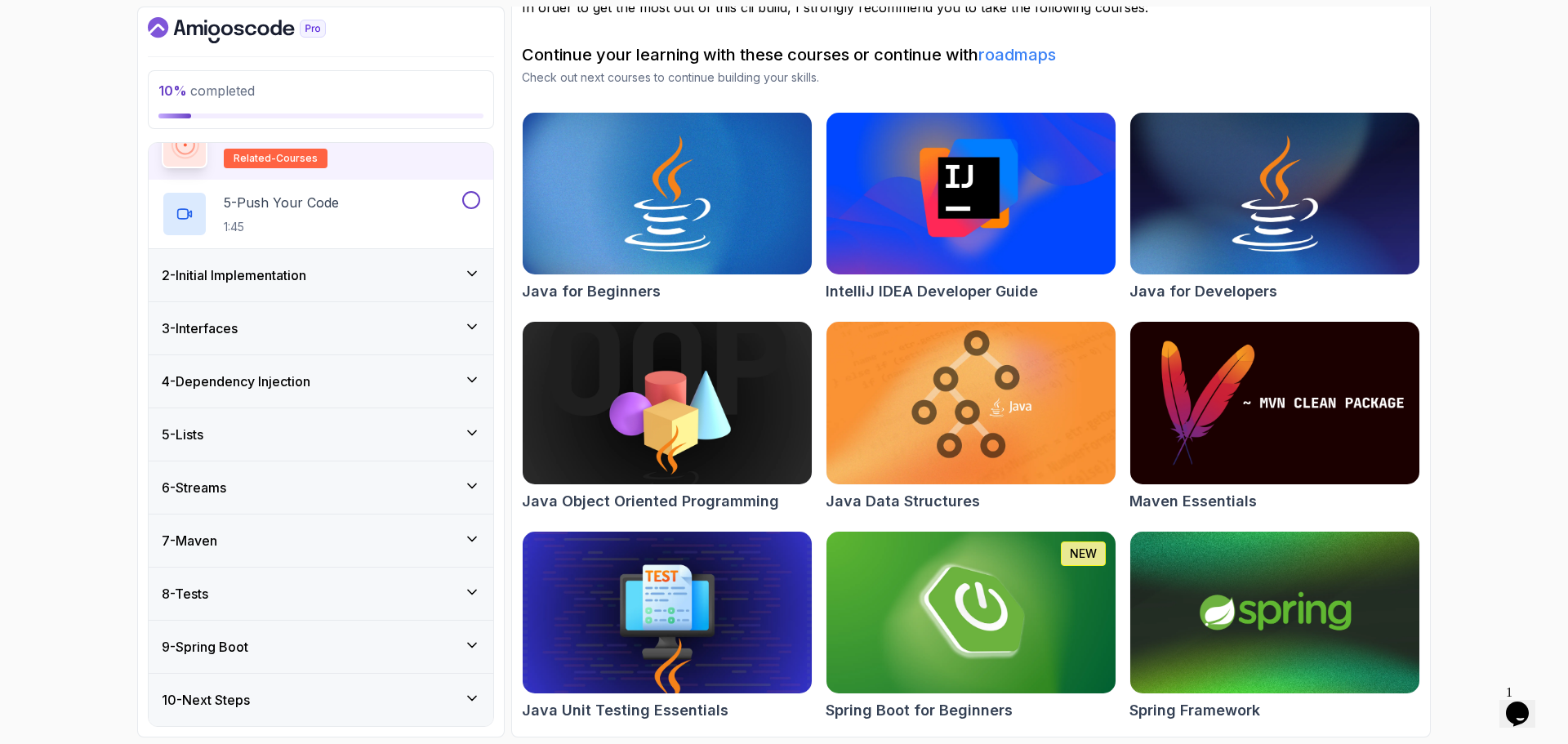
click at [367, 648] on div "9 - Spring Boot" at bounding box center [321, 646] width 319 height 20
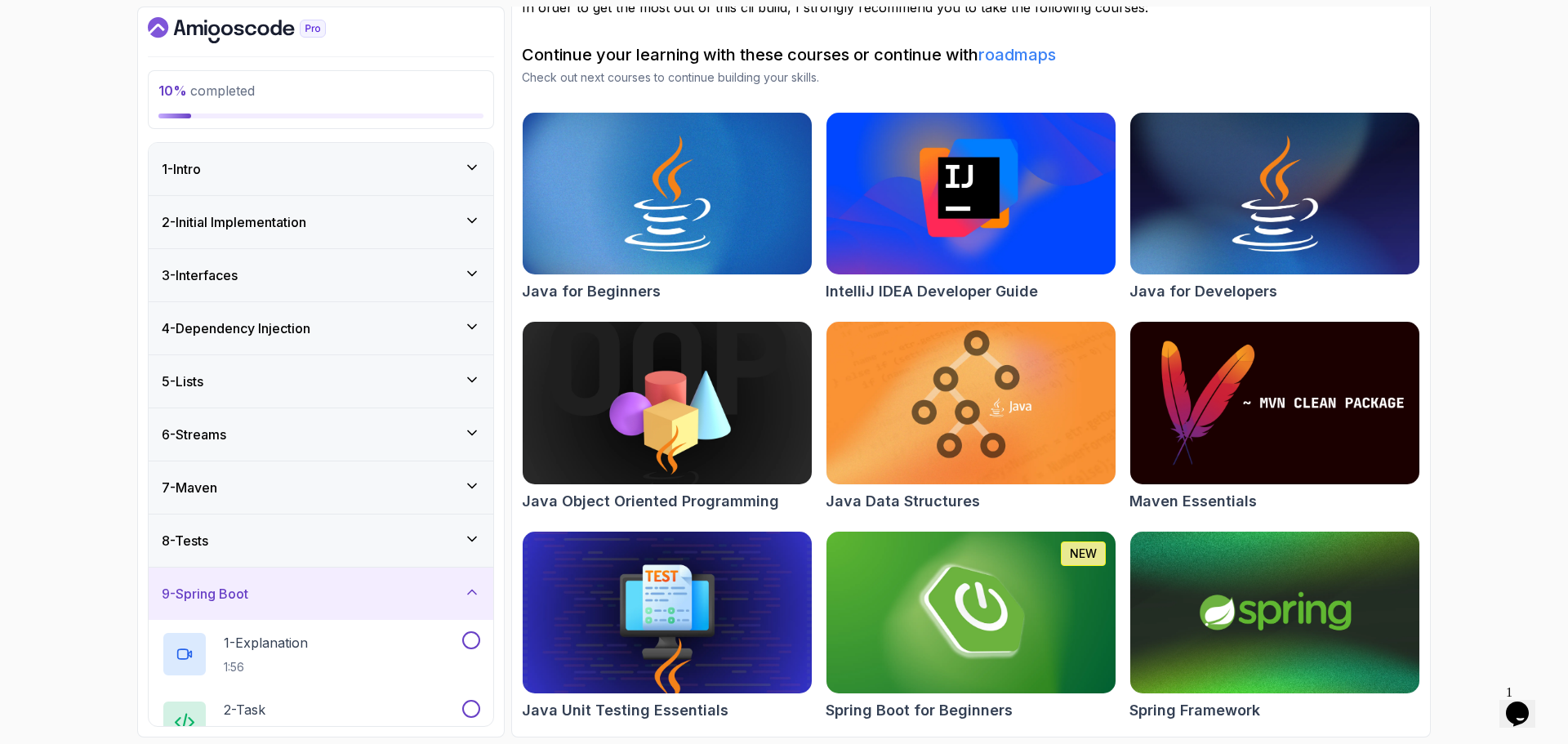
scroll to position [84, 0]
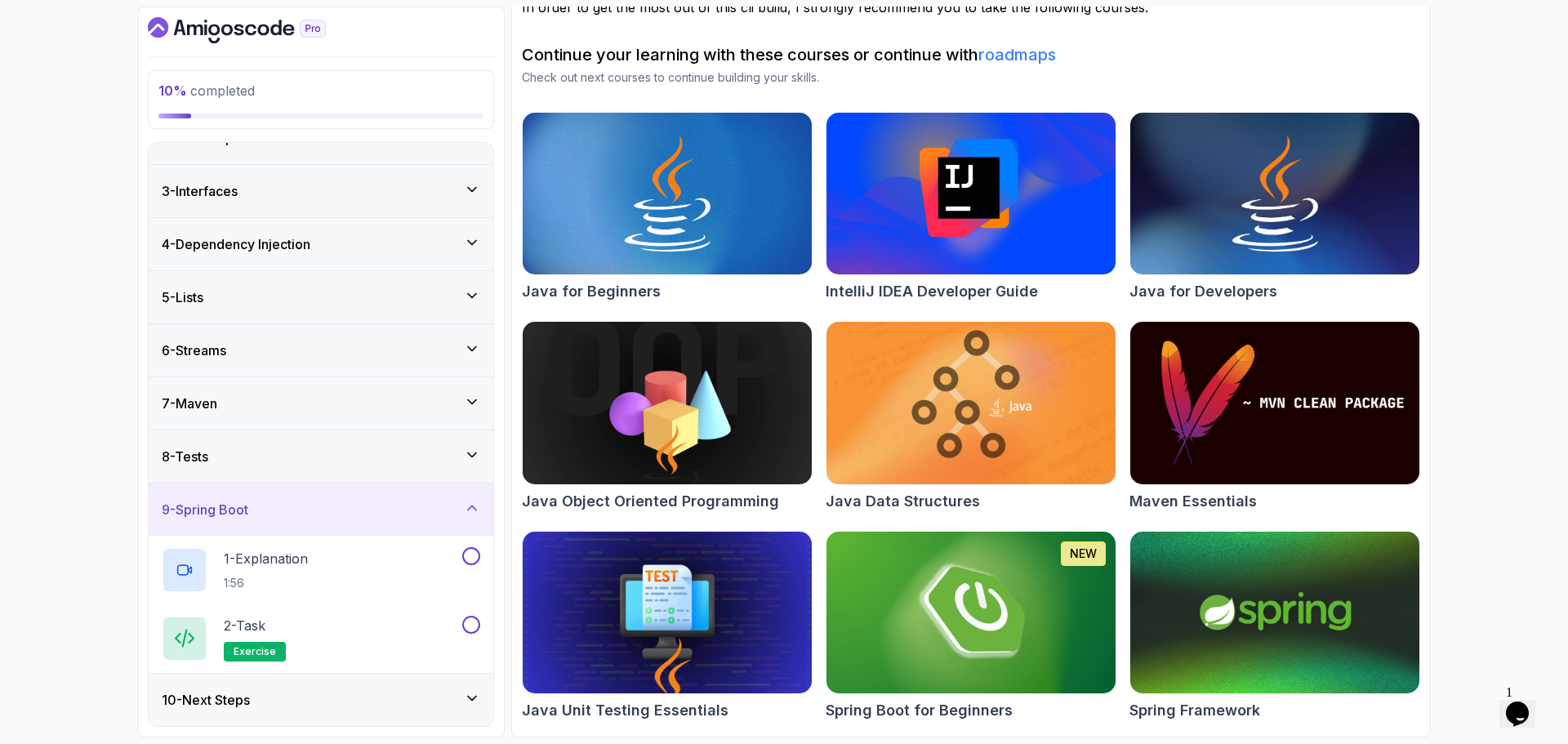
click at [464, 508] on icon at bounding box center [472, 507] width 16 height 16
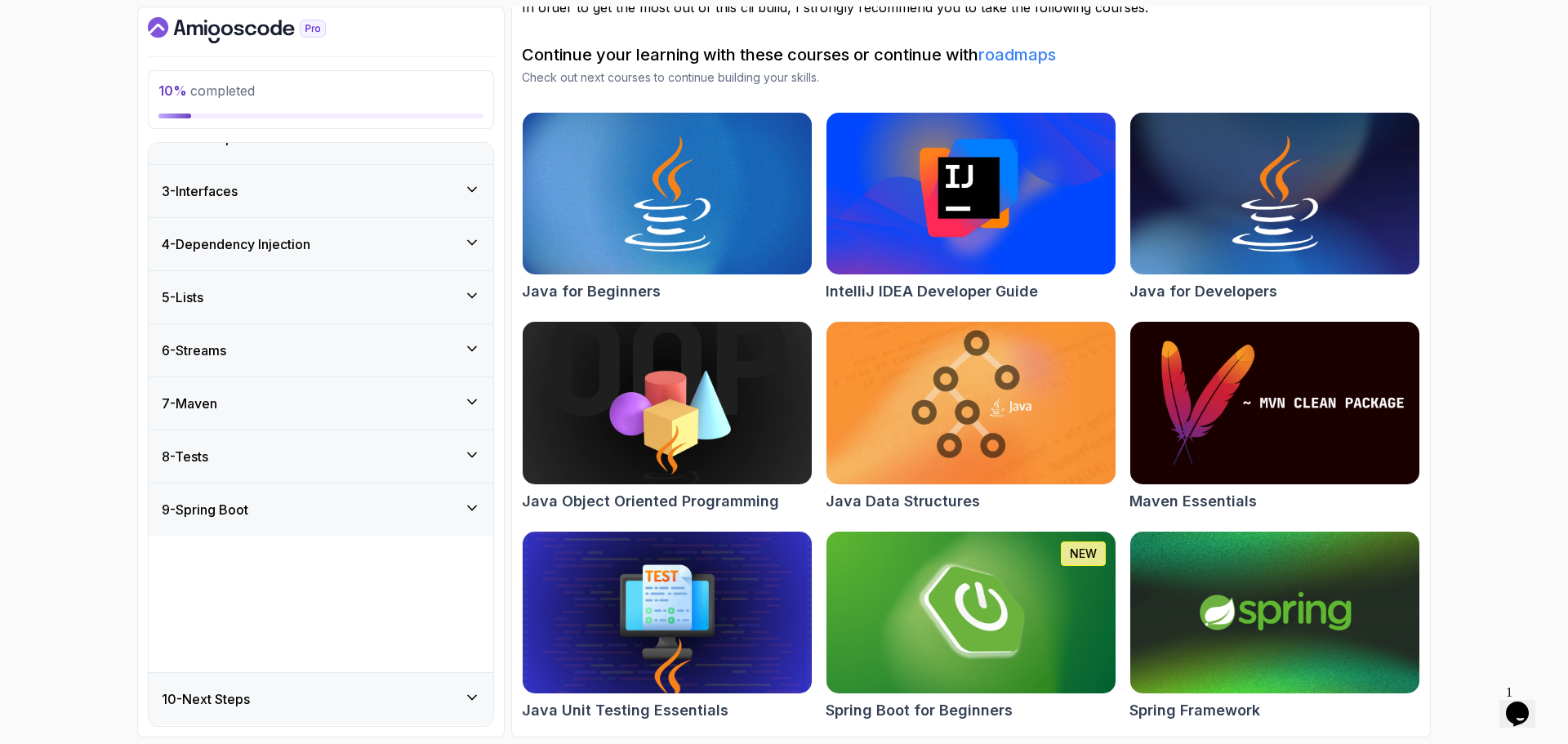
scroll to position [0, 0]
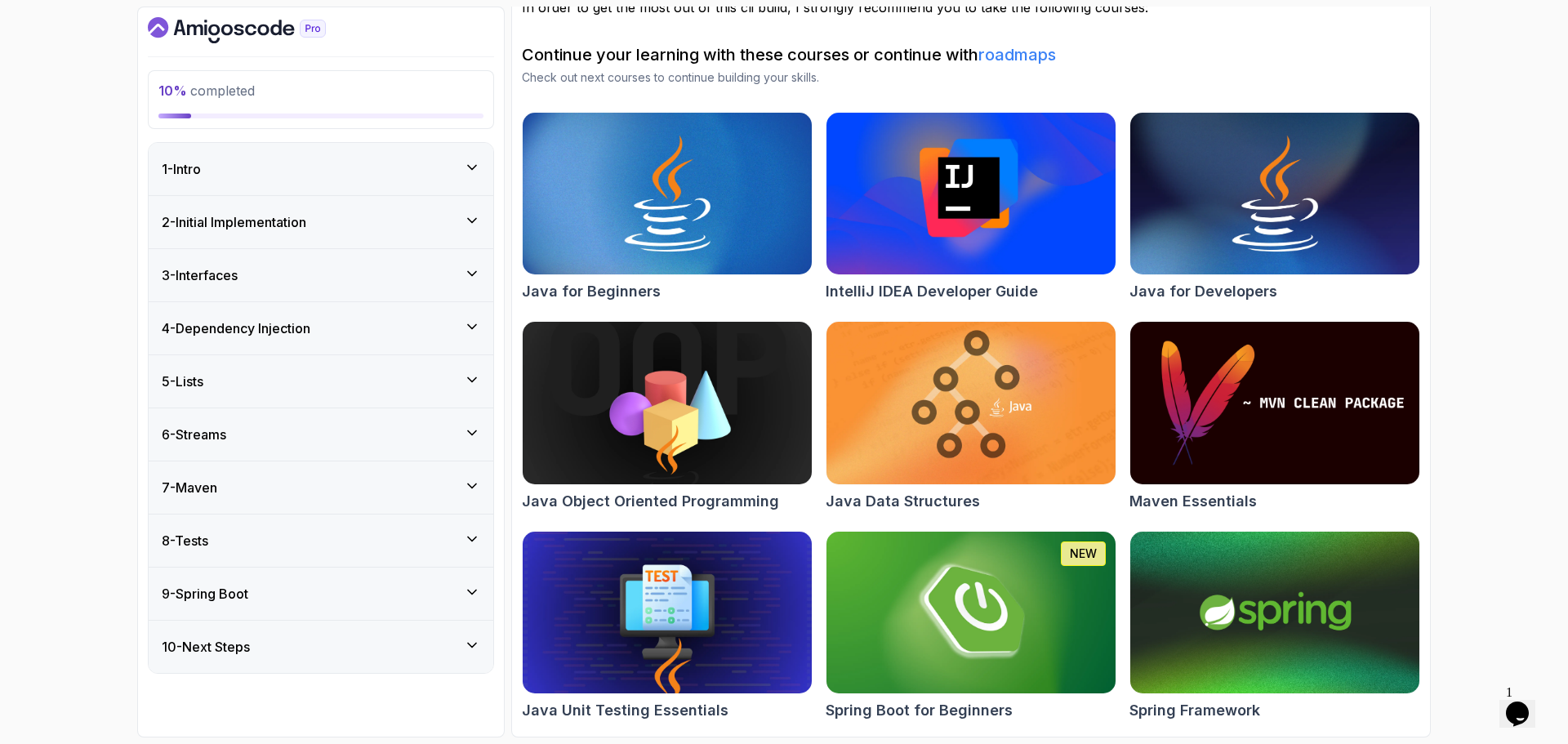
click at [467, 560] on div "8 - Tests" at bounding box center [321, 540] width 345 height 52
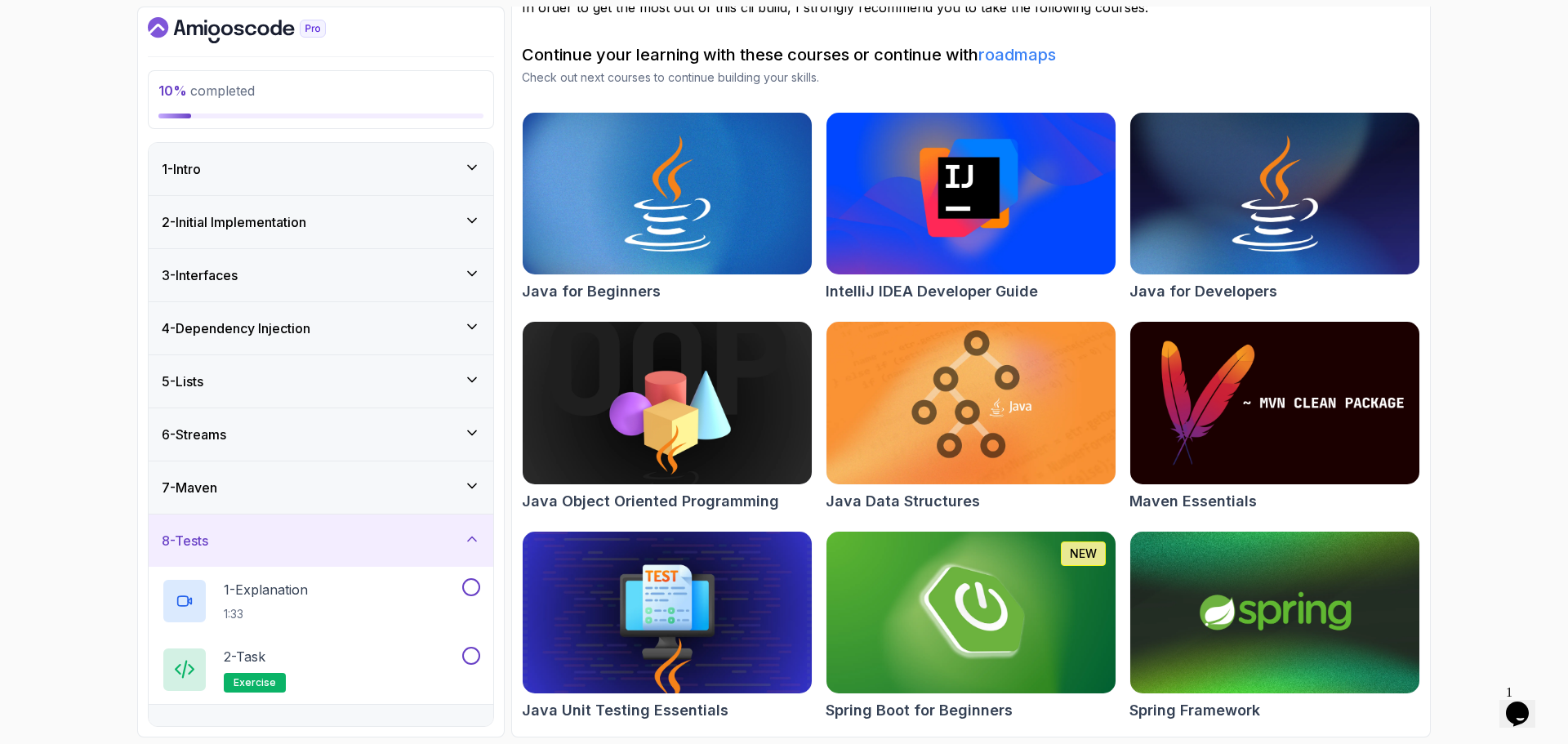
click at [468, 536] on icon at bounding box center [472, 538] width 16 height 16
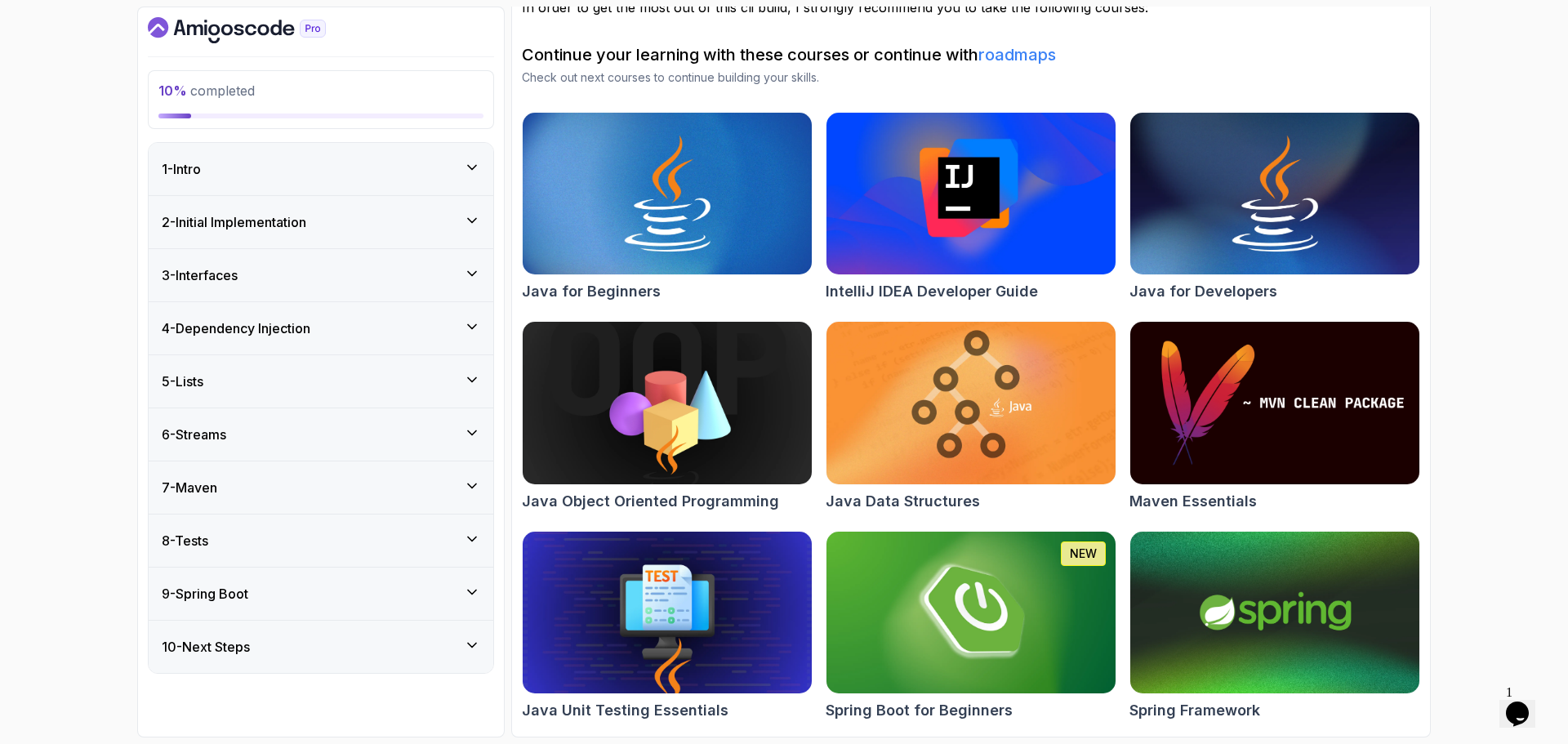
click at [409, 218] on div "2 - Initial Implementation" at bounding box center [321, 222] width 319 height 20
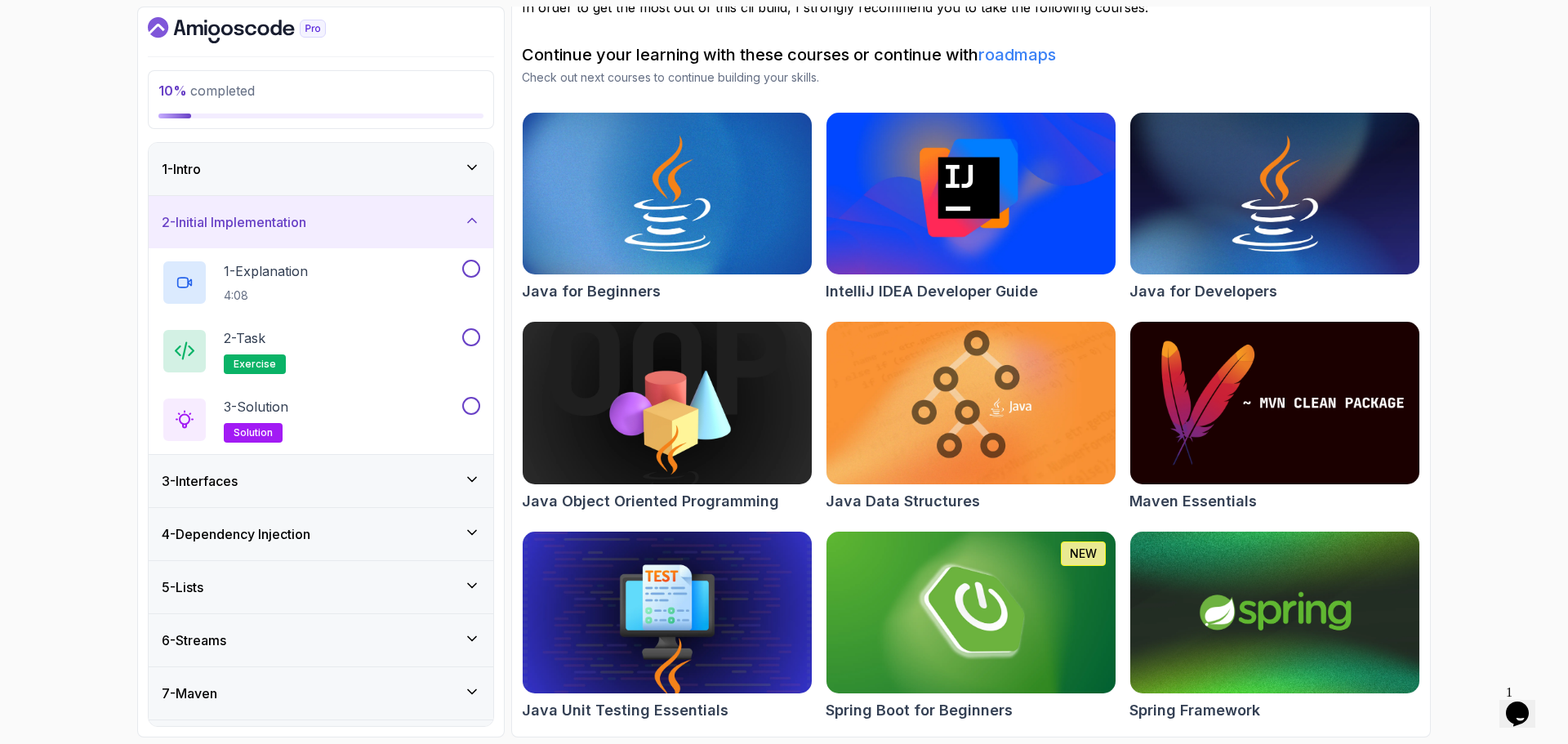
click at [436, 480] on div "3 - Interfaces" at bounding box center [321, 480] width 319 height 20
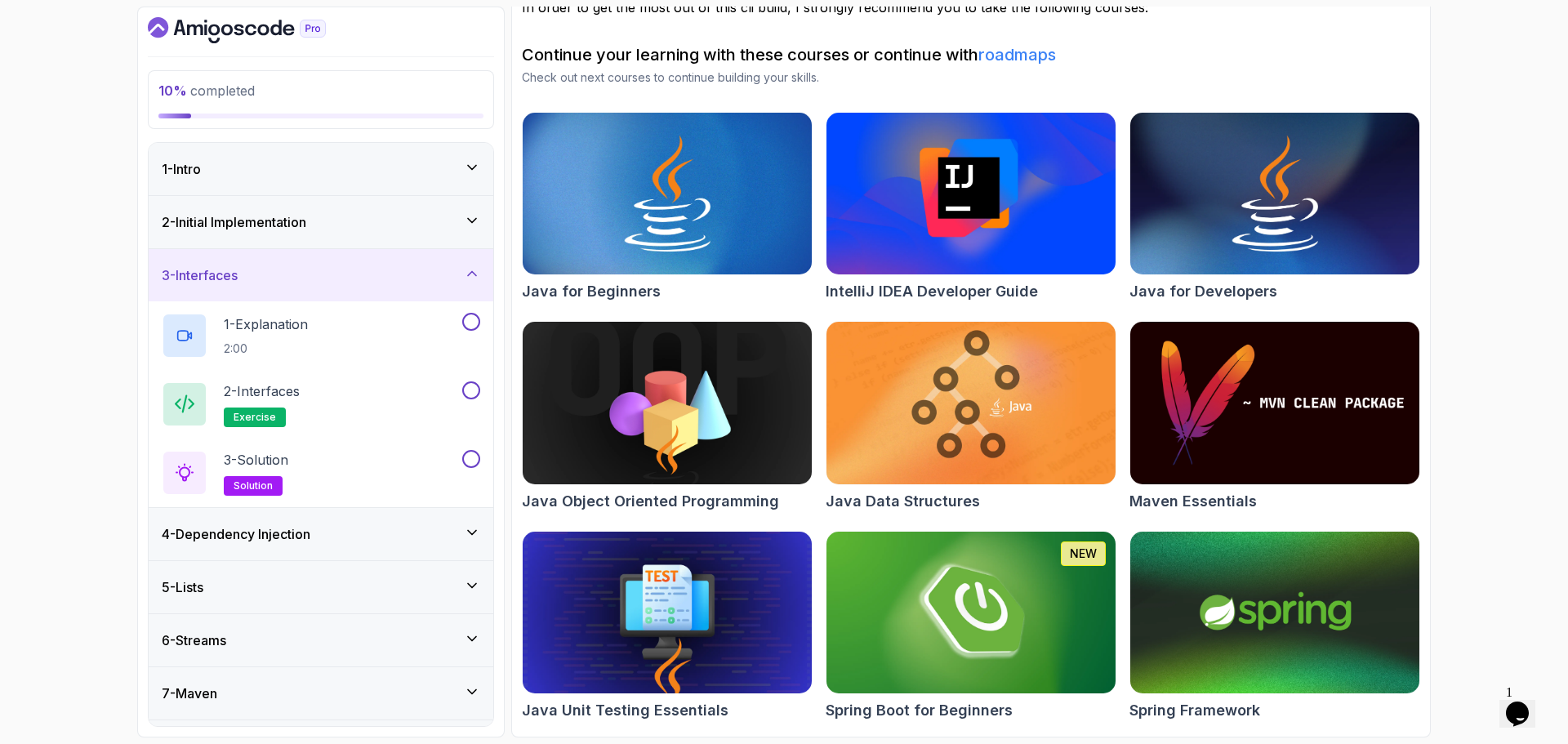
click at [399, 527] on div "4 - Dependency Injection" at bounding box center [321, 534] width 319 height 20
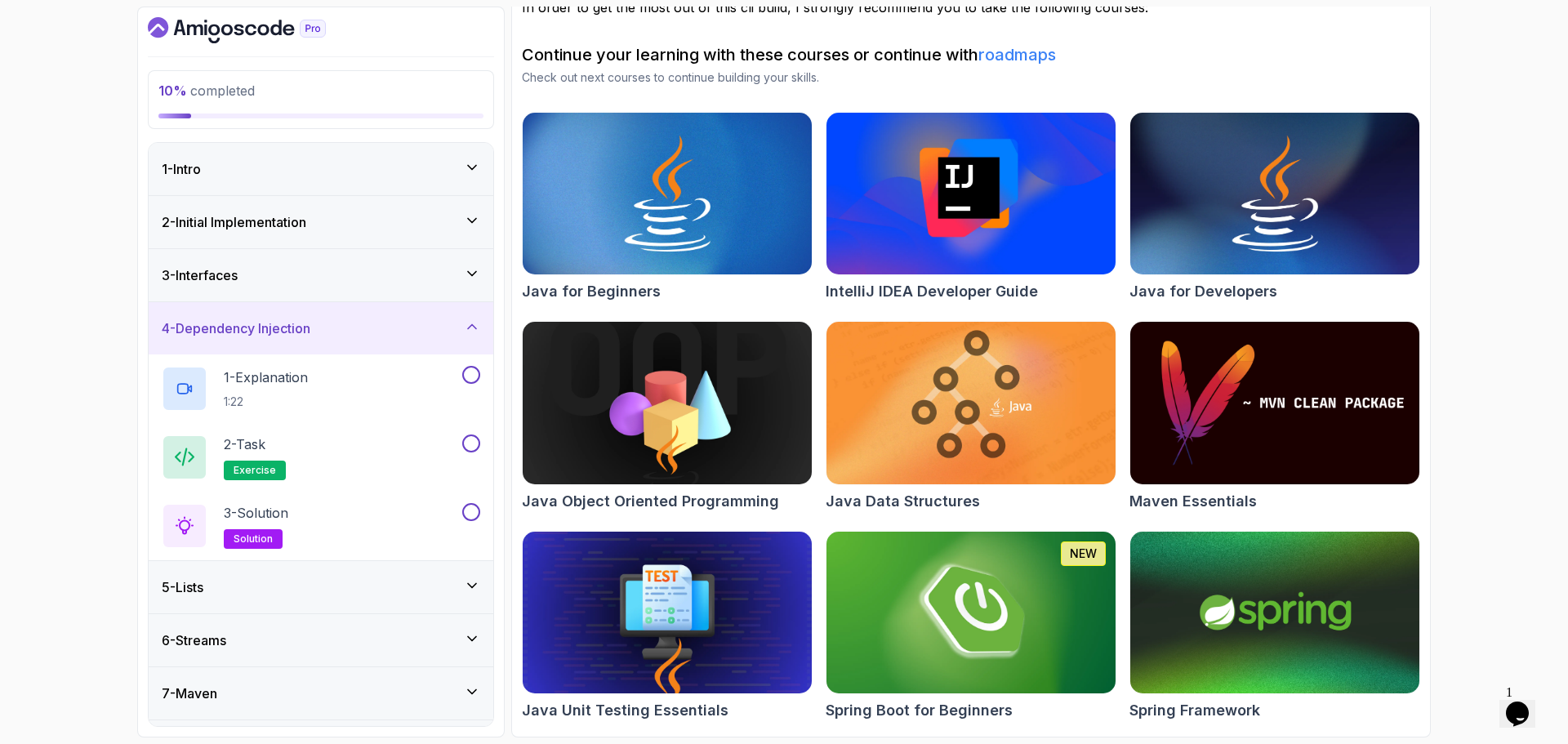
click at [465, 332] on icon at bounding box center [472, 327] width 16 height 16
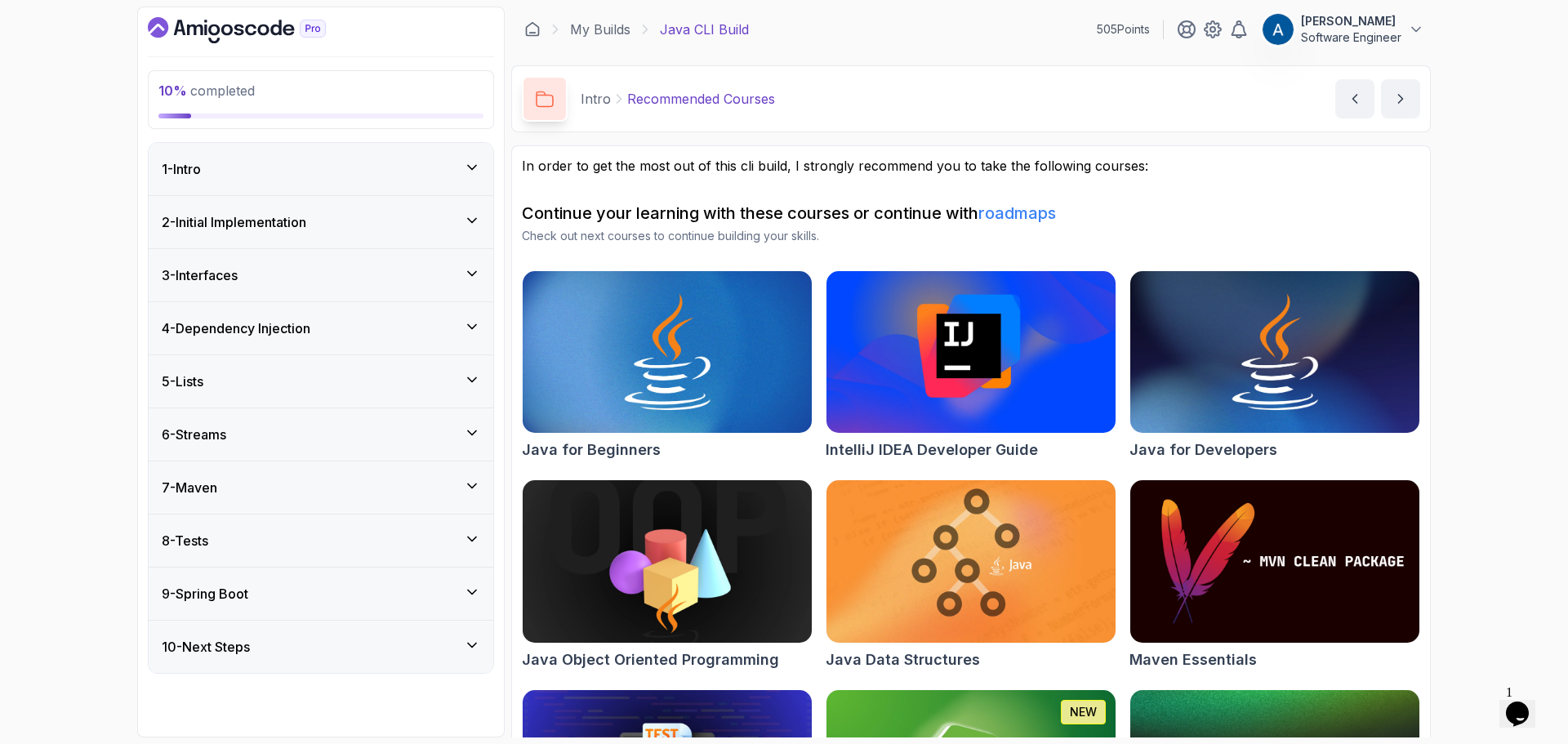
scroll to position [158, 0]
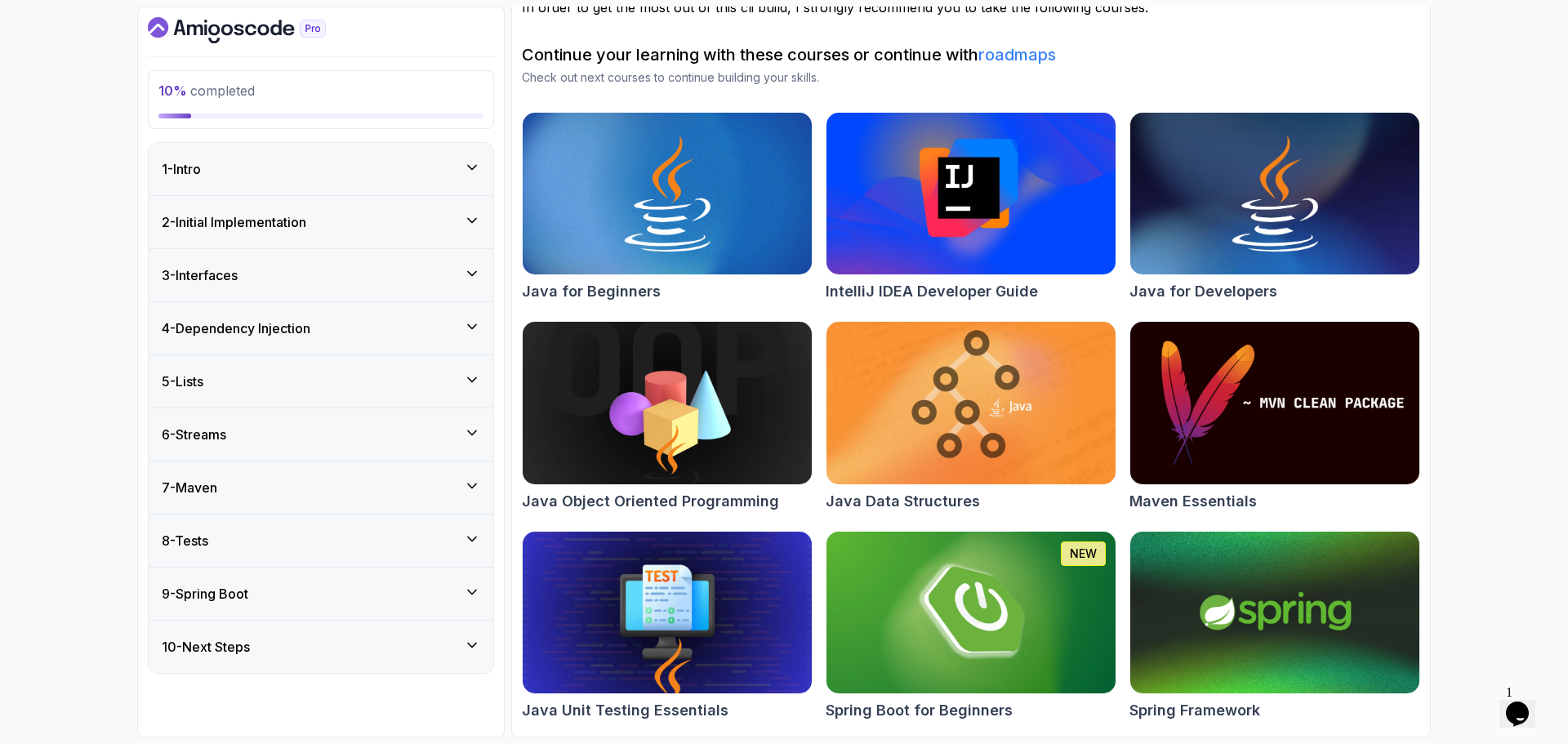
click at [421, 164] on div "1 - Intro" at bounding box center [321, 169] width 319 height 20
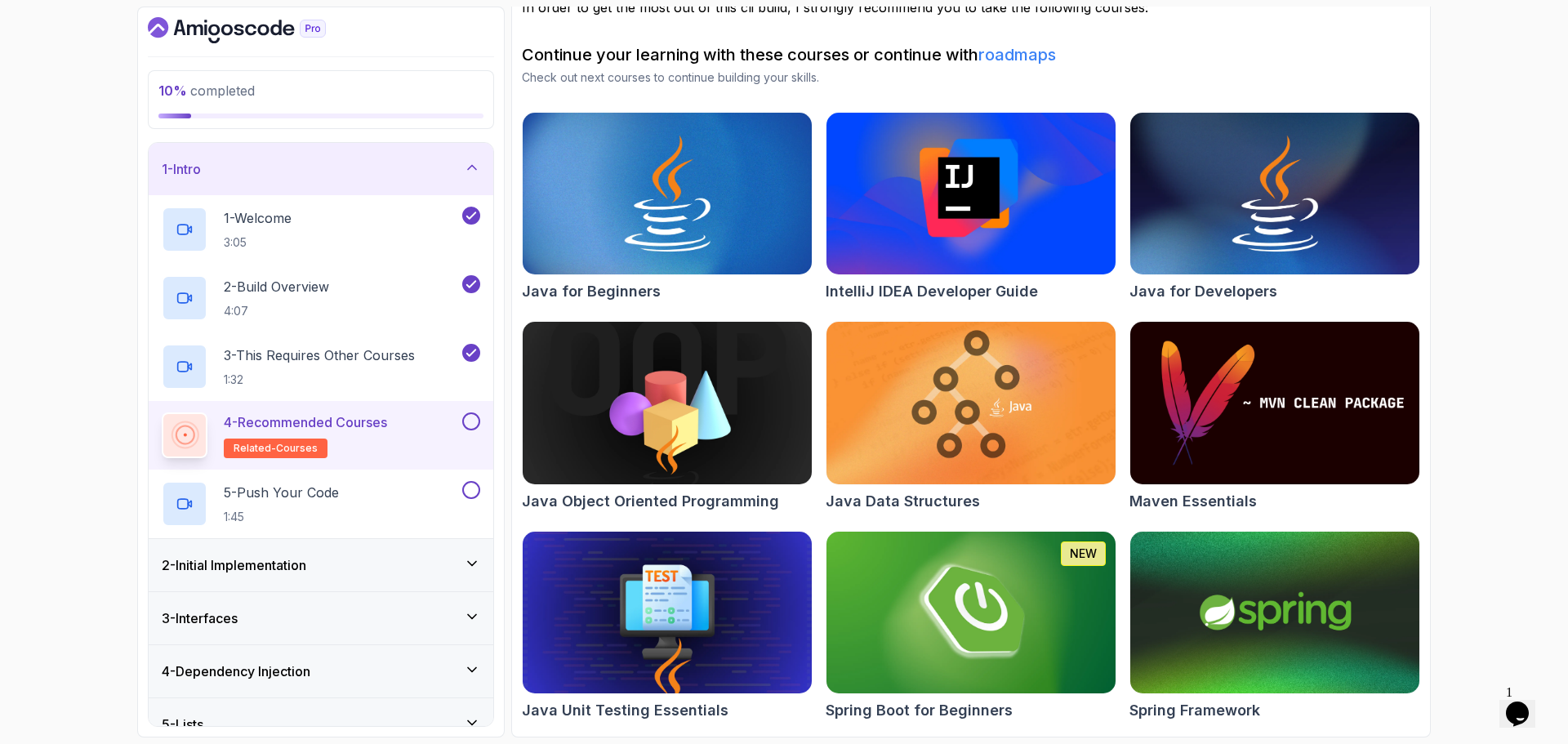
click at [475, 426] on button at bounding box center [471, 421] width 18 height 18
click at [409, 494] on div "5 - Push Your Code 1:45" at bounding box center [310, 504] width 297 height 46
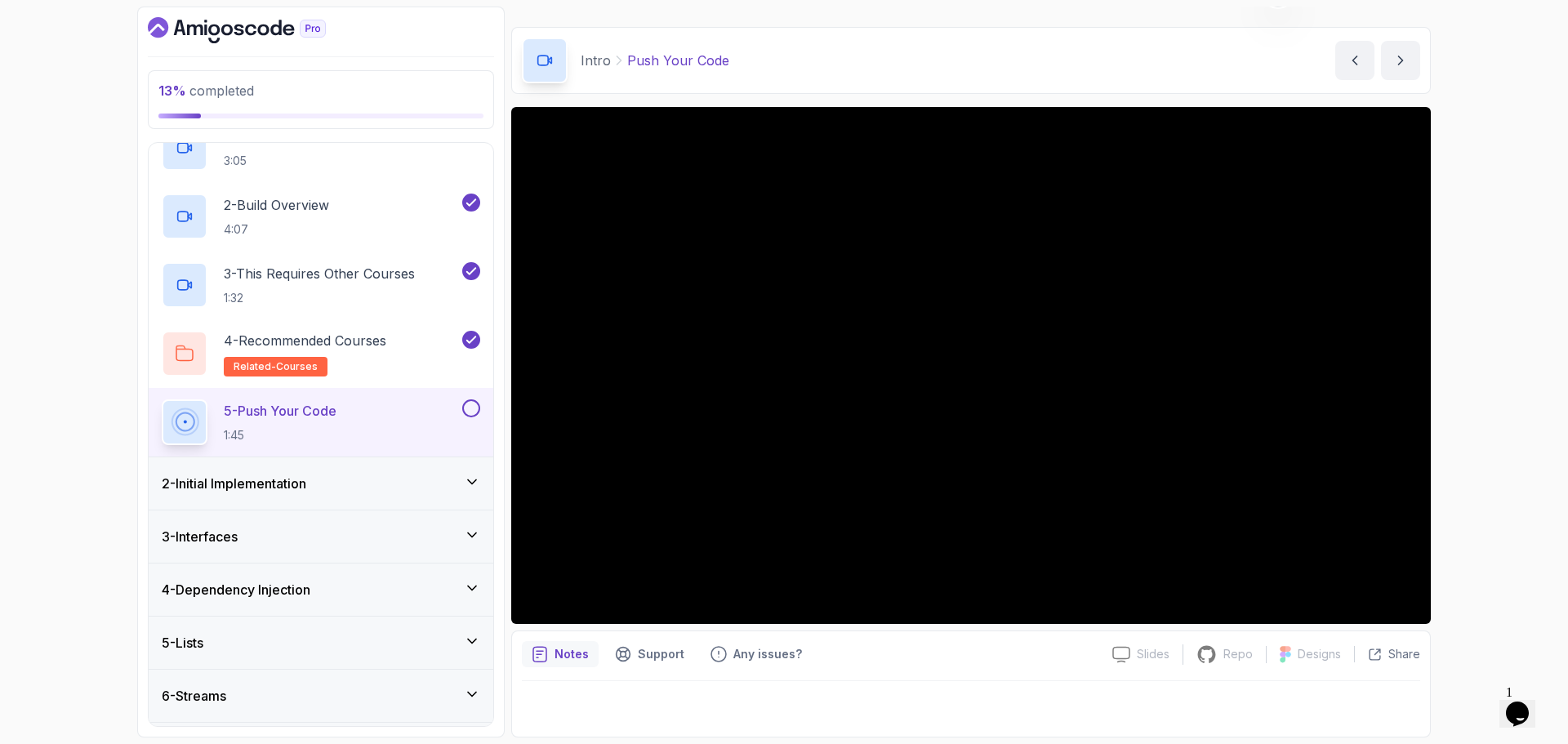
scroll to position [163, 0]
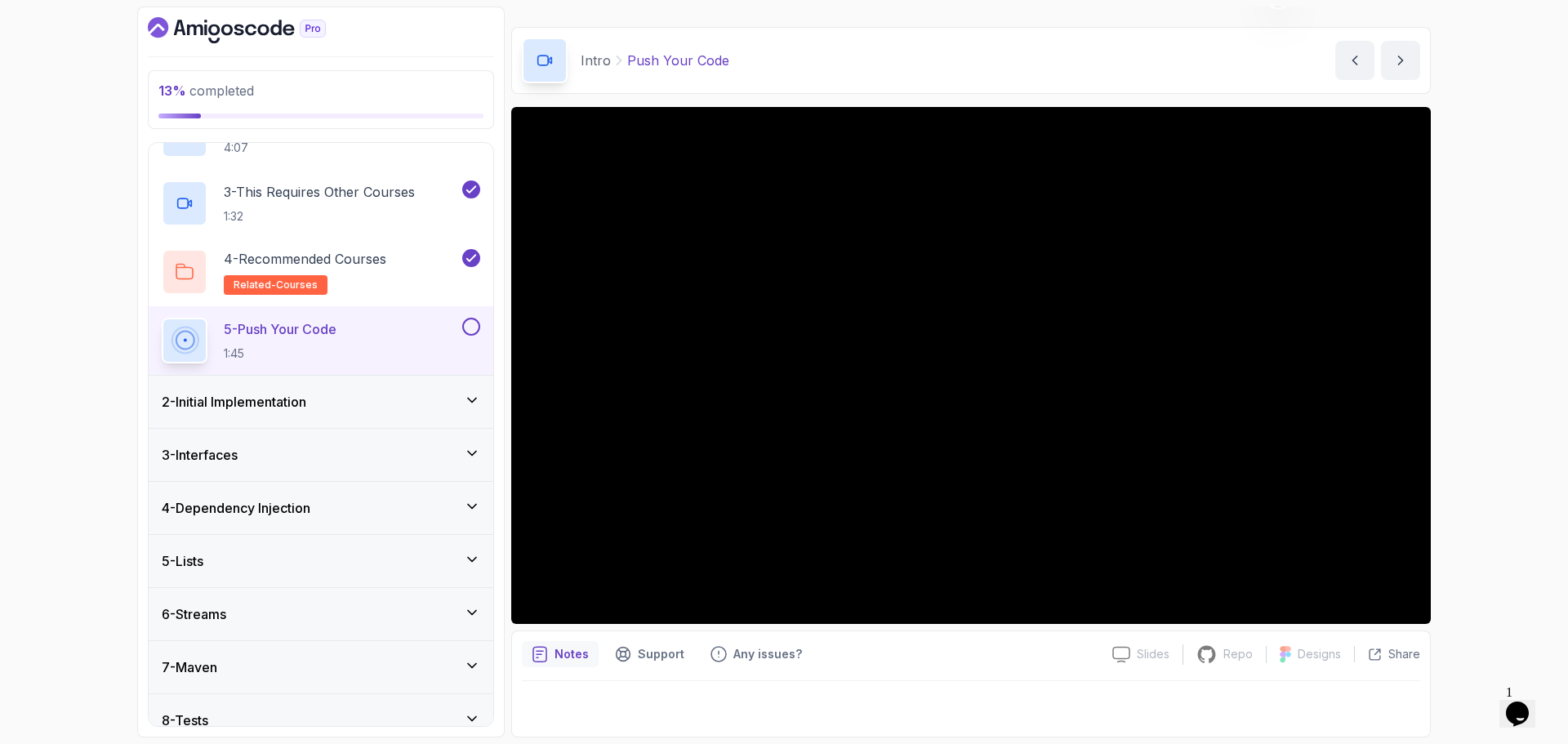
click at [469, 480] on div "3 - Interfaces" at bounding box center [321, 455] width 345 height 52
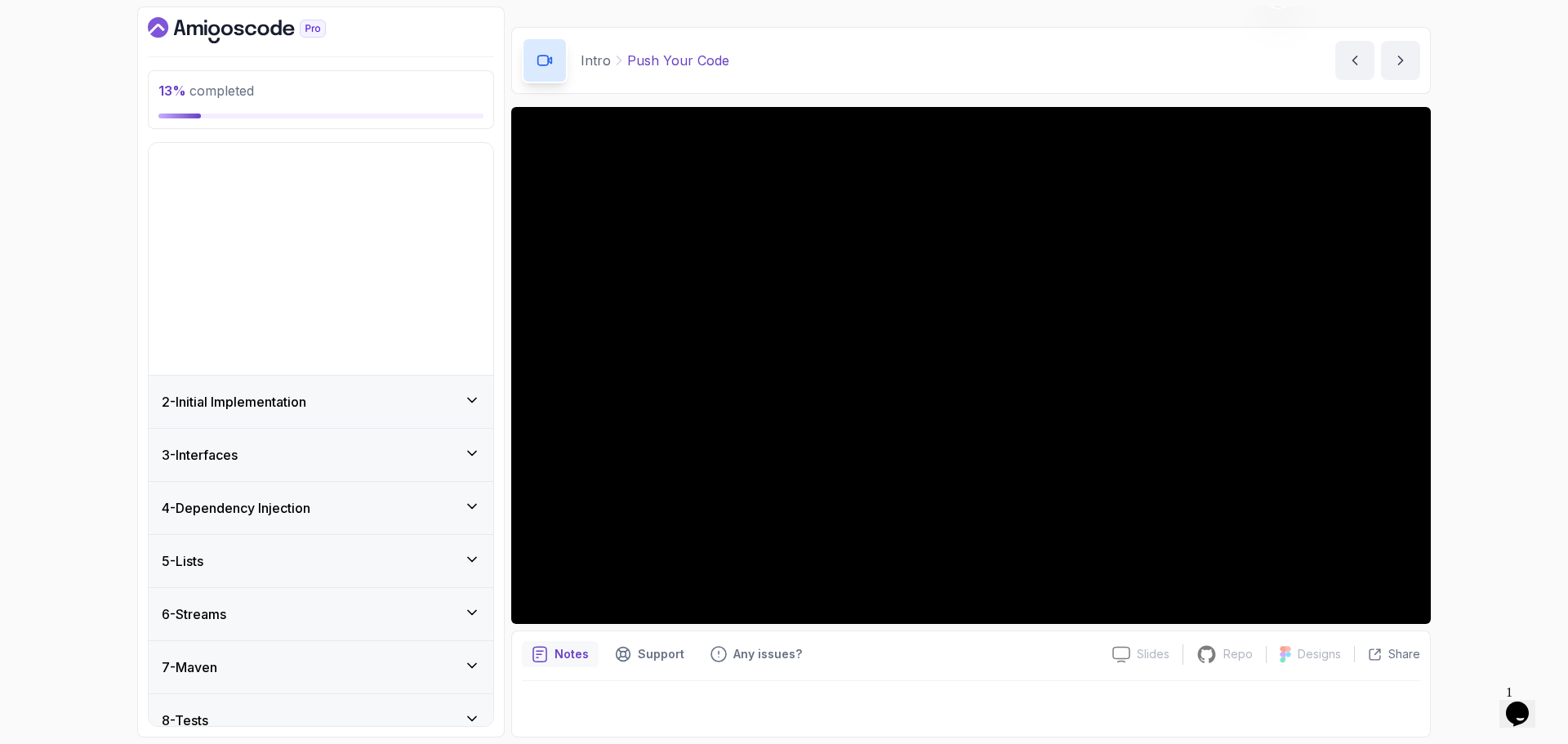
scroll to position [0, 0]
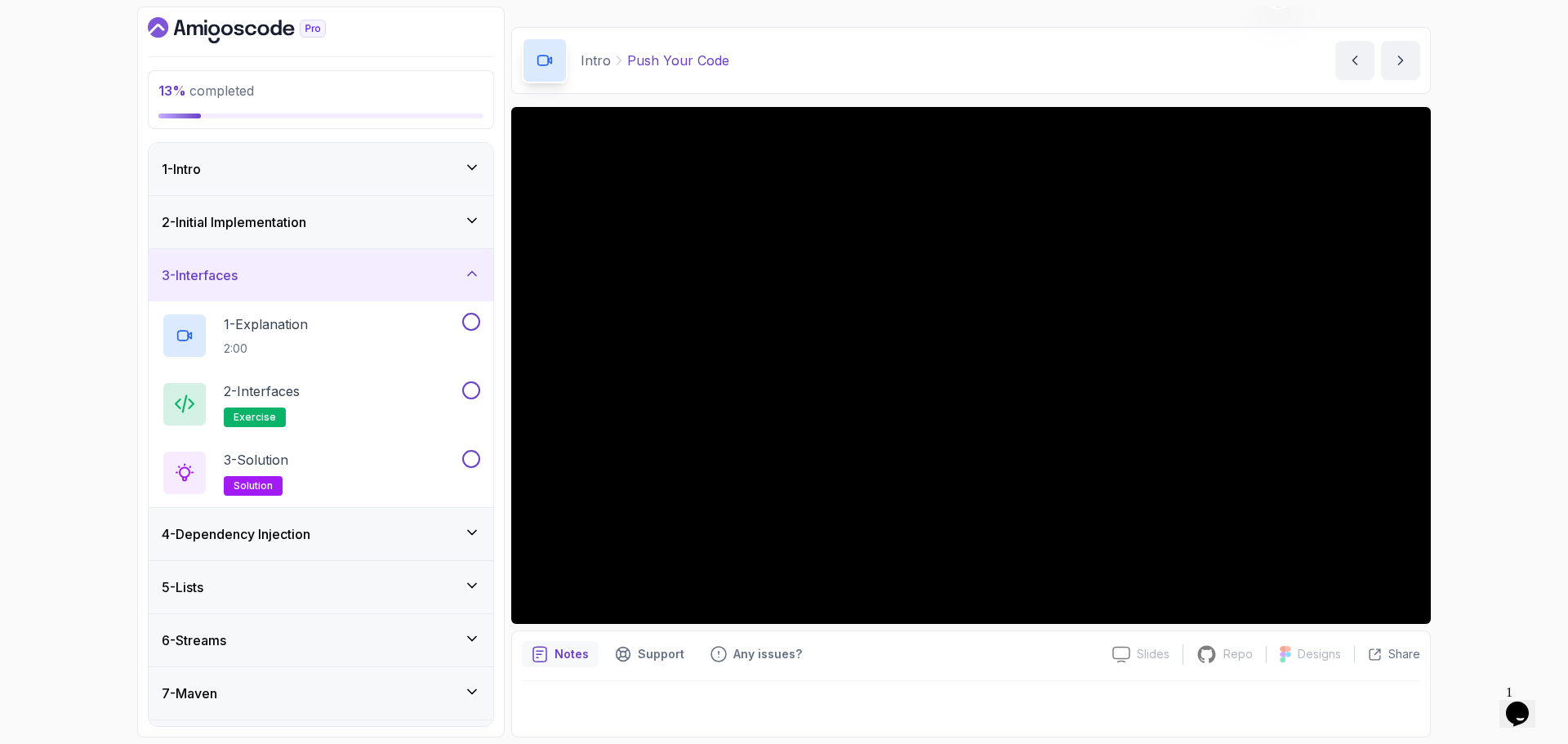
click at [464, 267] on icon at bounding box center [472, 273] width 16 height 16
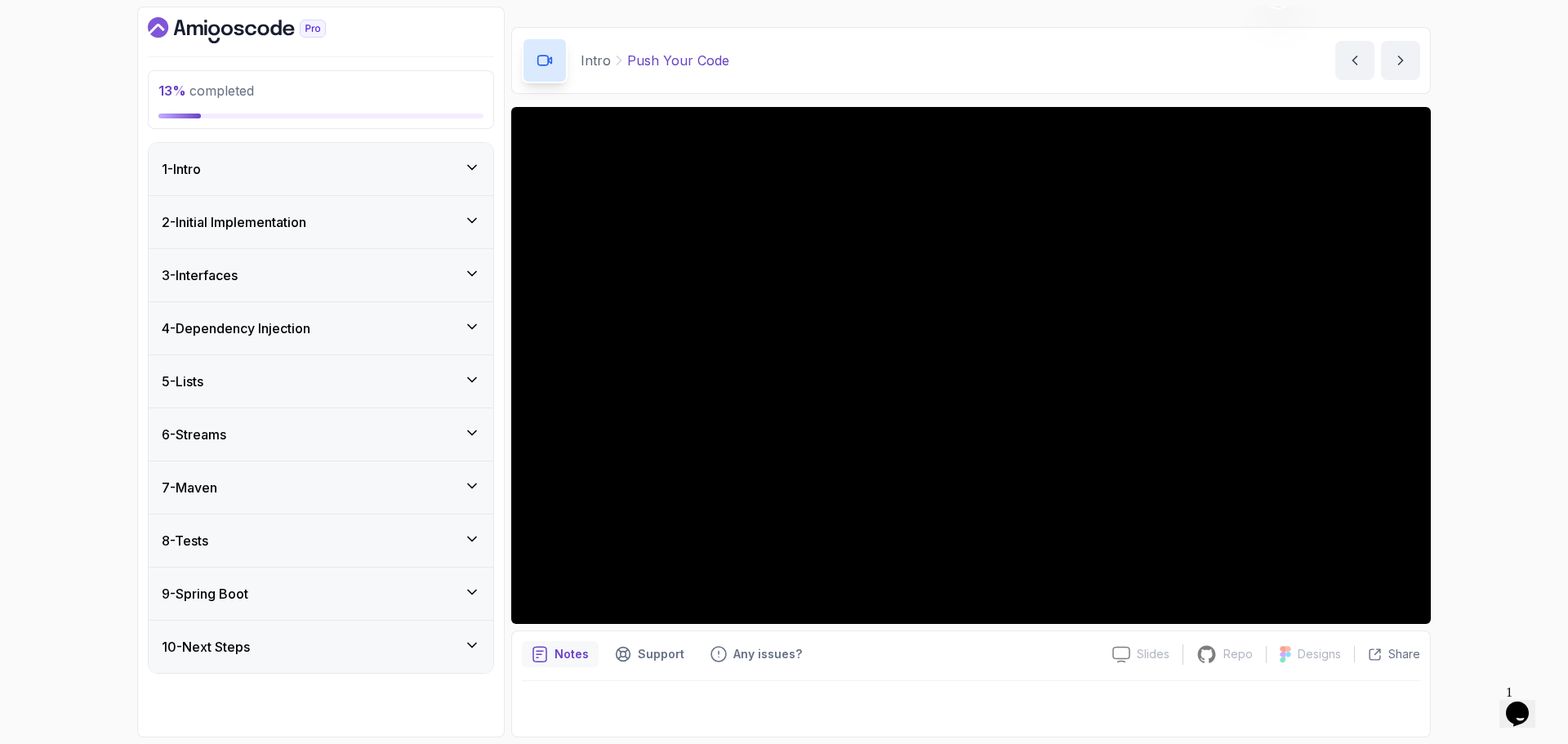
click at [470, 249] on div "1 - Intro 2 - Initial Implementation 3 - Interfaces 4 - Dependency Injection 5 …" at bounding box center [321, 407] width 345 height 530
click at [469, 226] on icon at bounding box center [472, 220] width 16 height 16
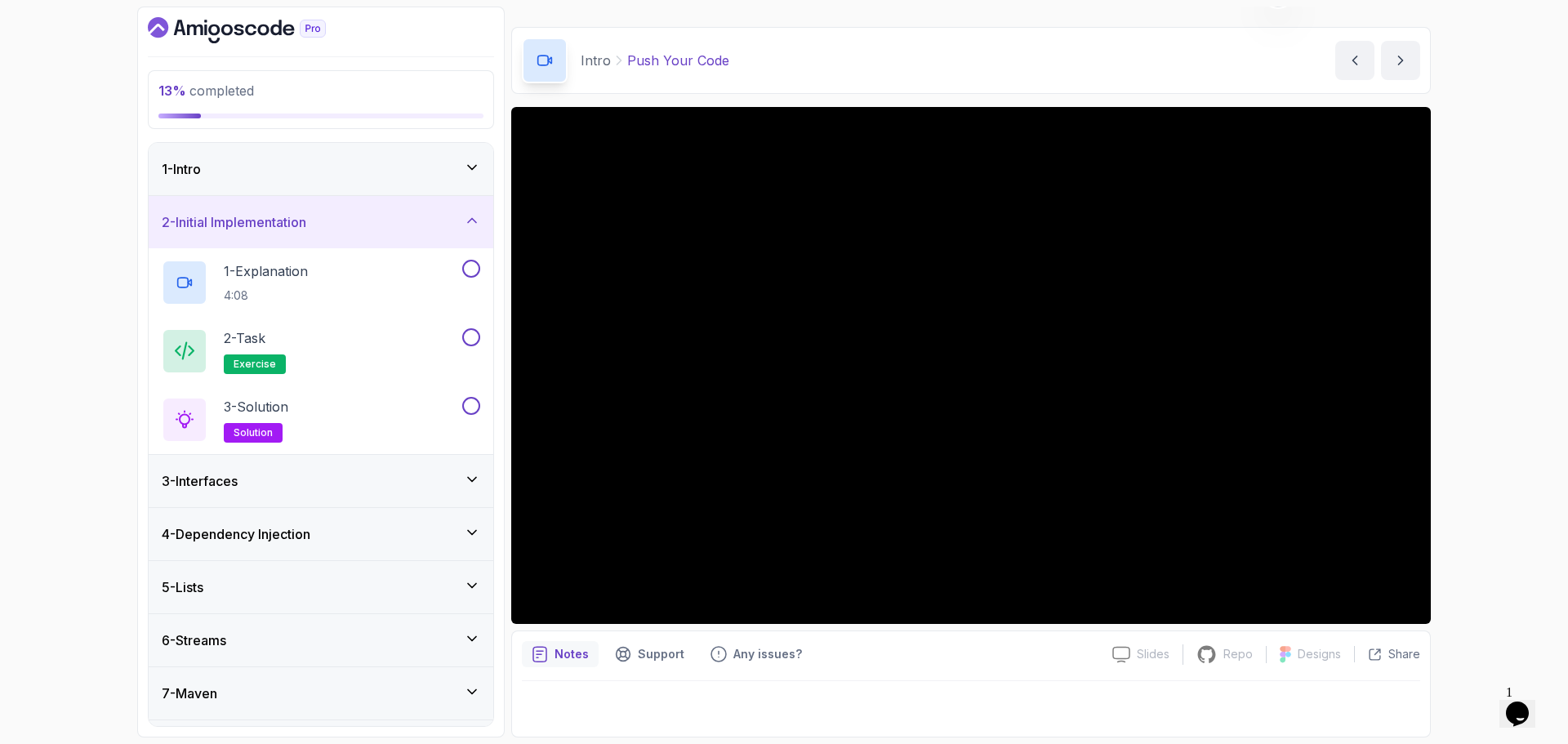
click at [470, 219] on icon at bounding box center [472, 219] width 8 height 4
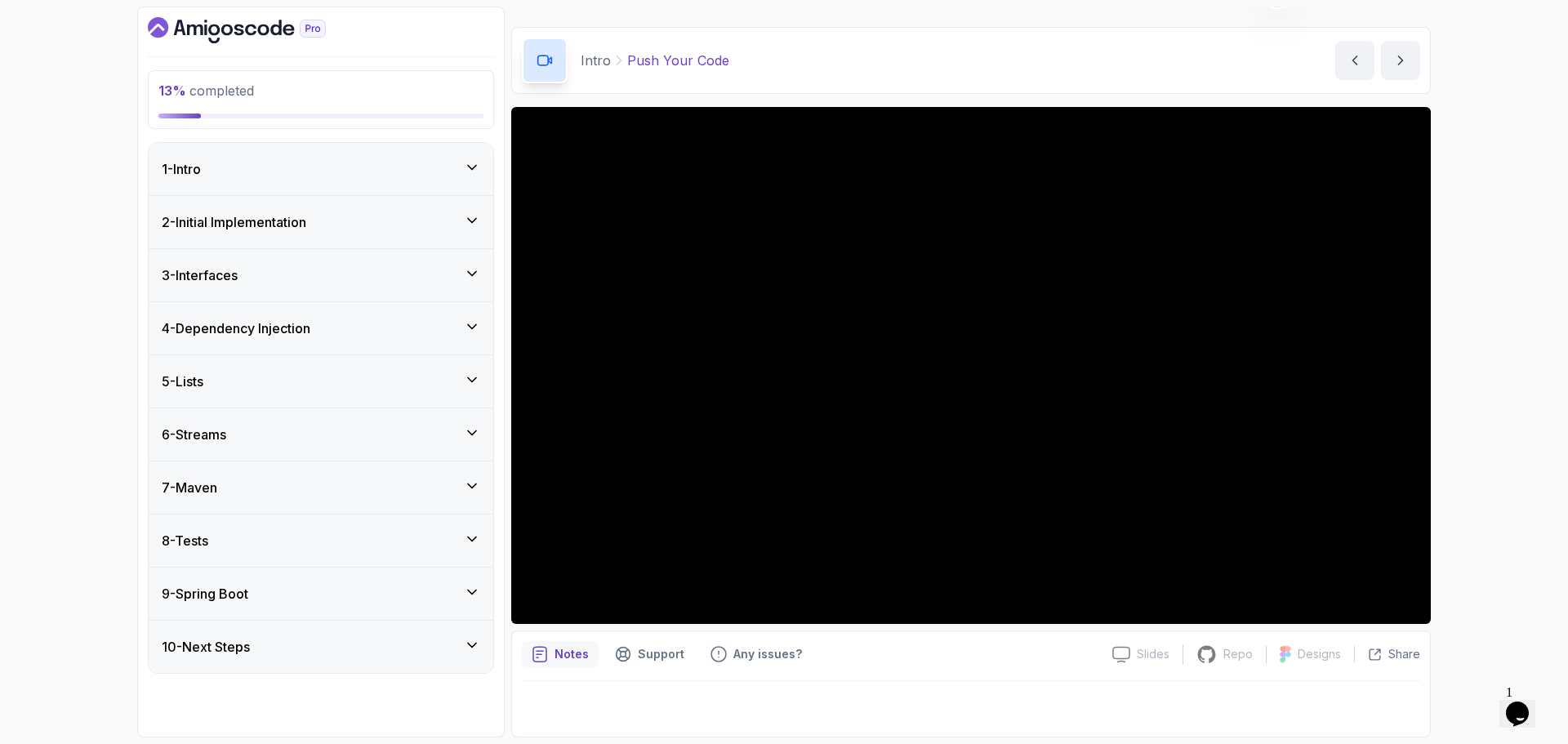
click at [382, 186] on div "1 - Intro" at bounding box center [321, 169] width 345 height 52
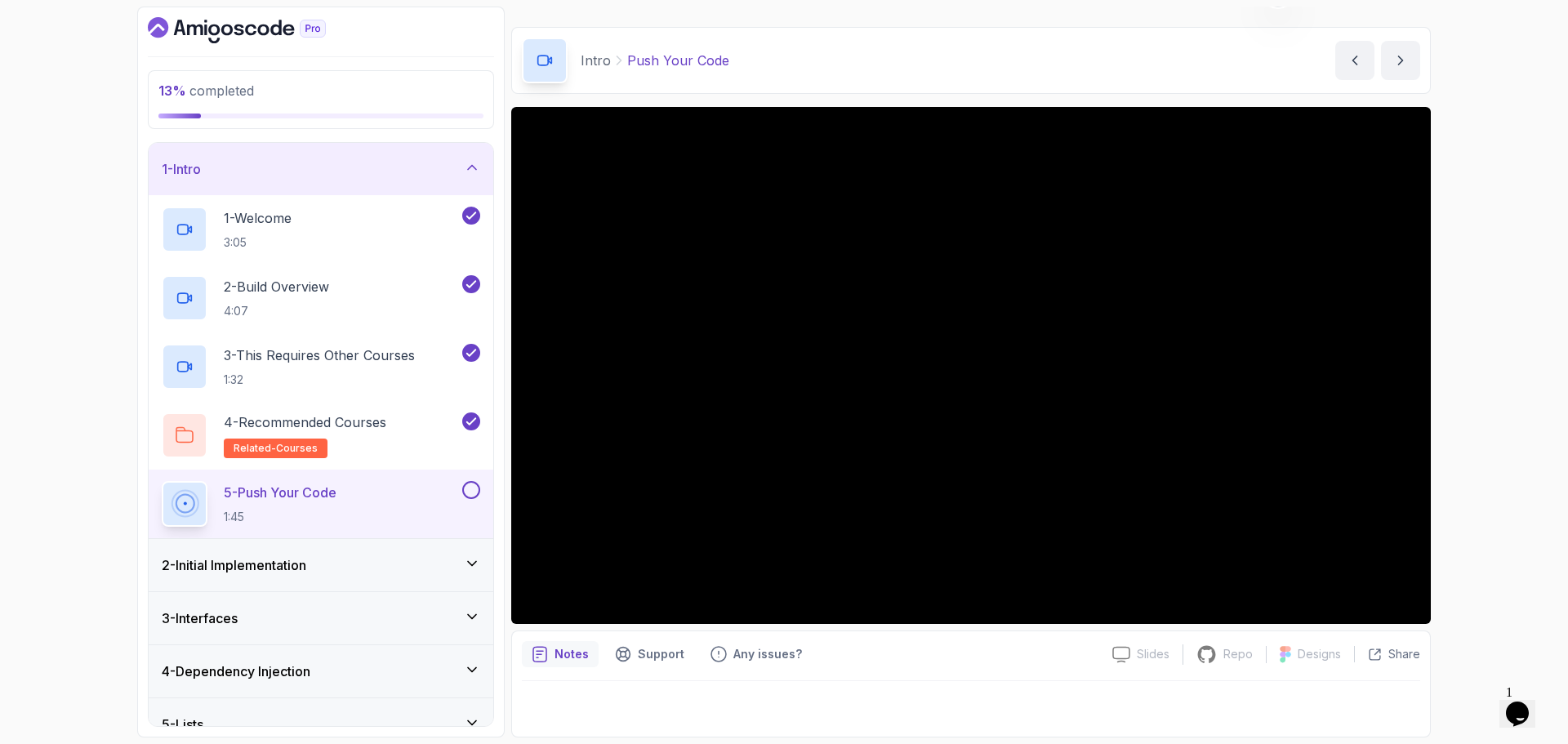
click at [382, 185] on div "1 - Intro" at bounding box center [321, 169] width 345 height 52
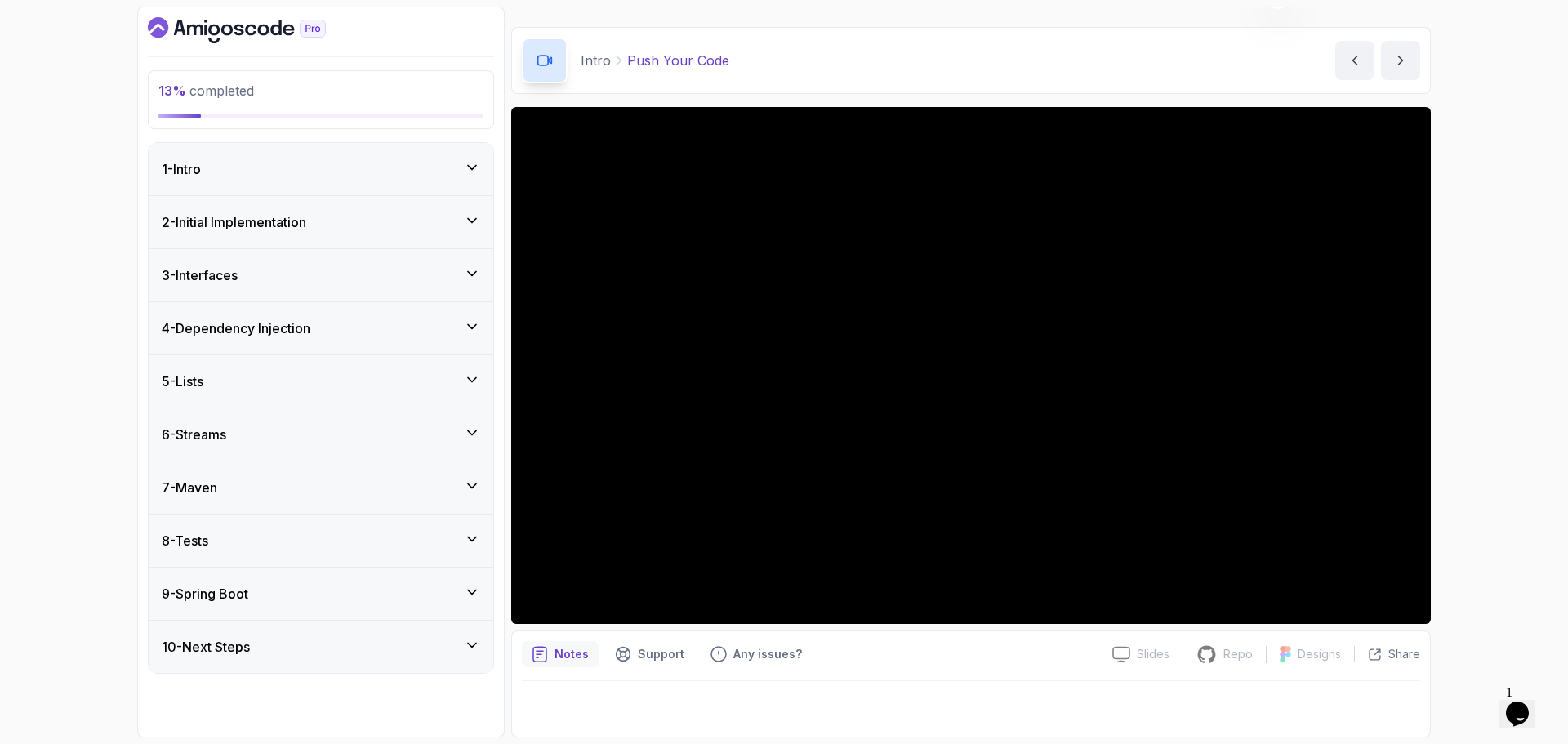
click at [382, 185] on div "1 - Intro" at bounding box center [321, 169] width 345 height 52
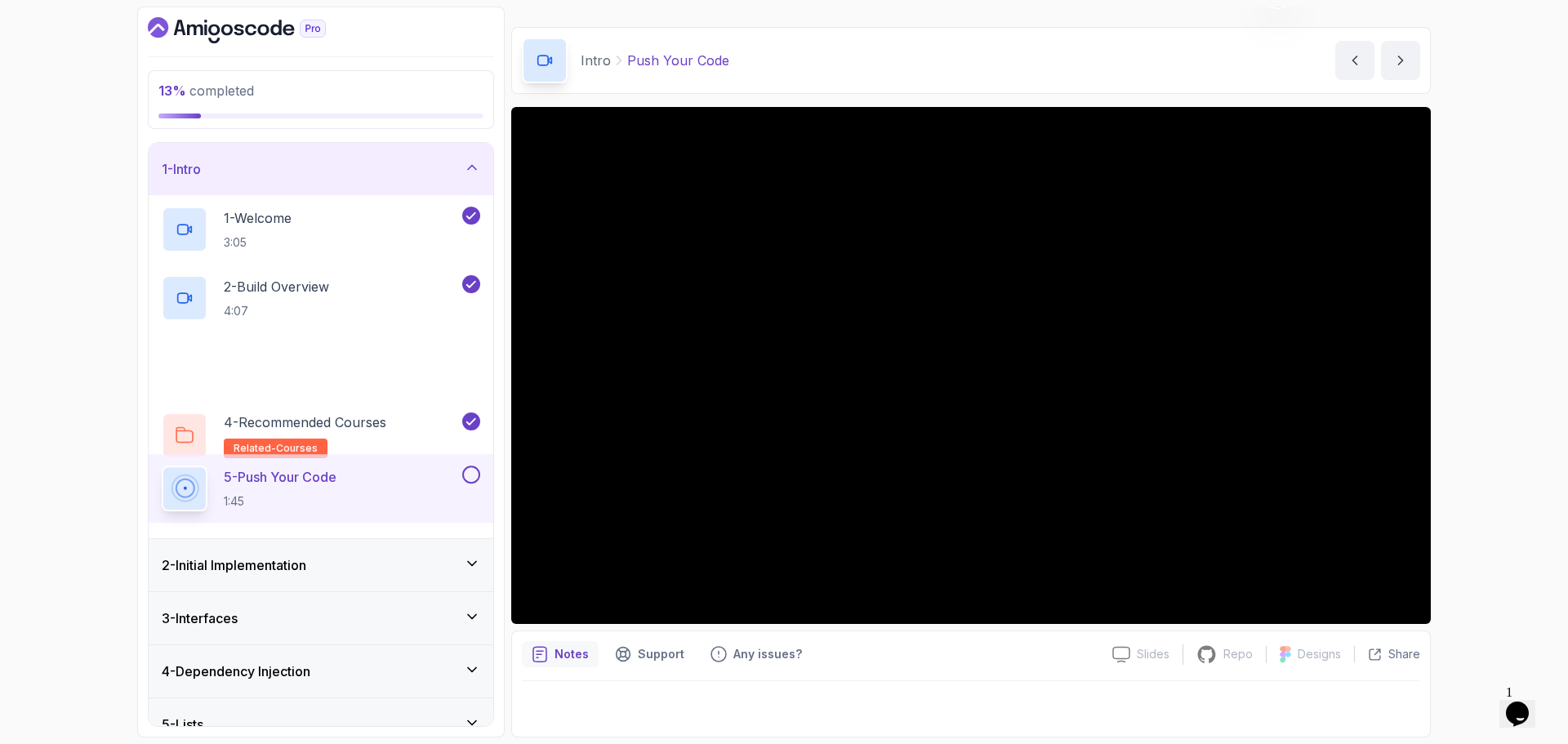
click at [382, 185] on div "1 - Intro" at bounding box center [321, 169] width 345 height 52
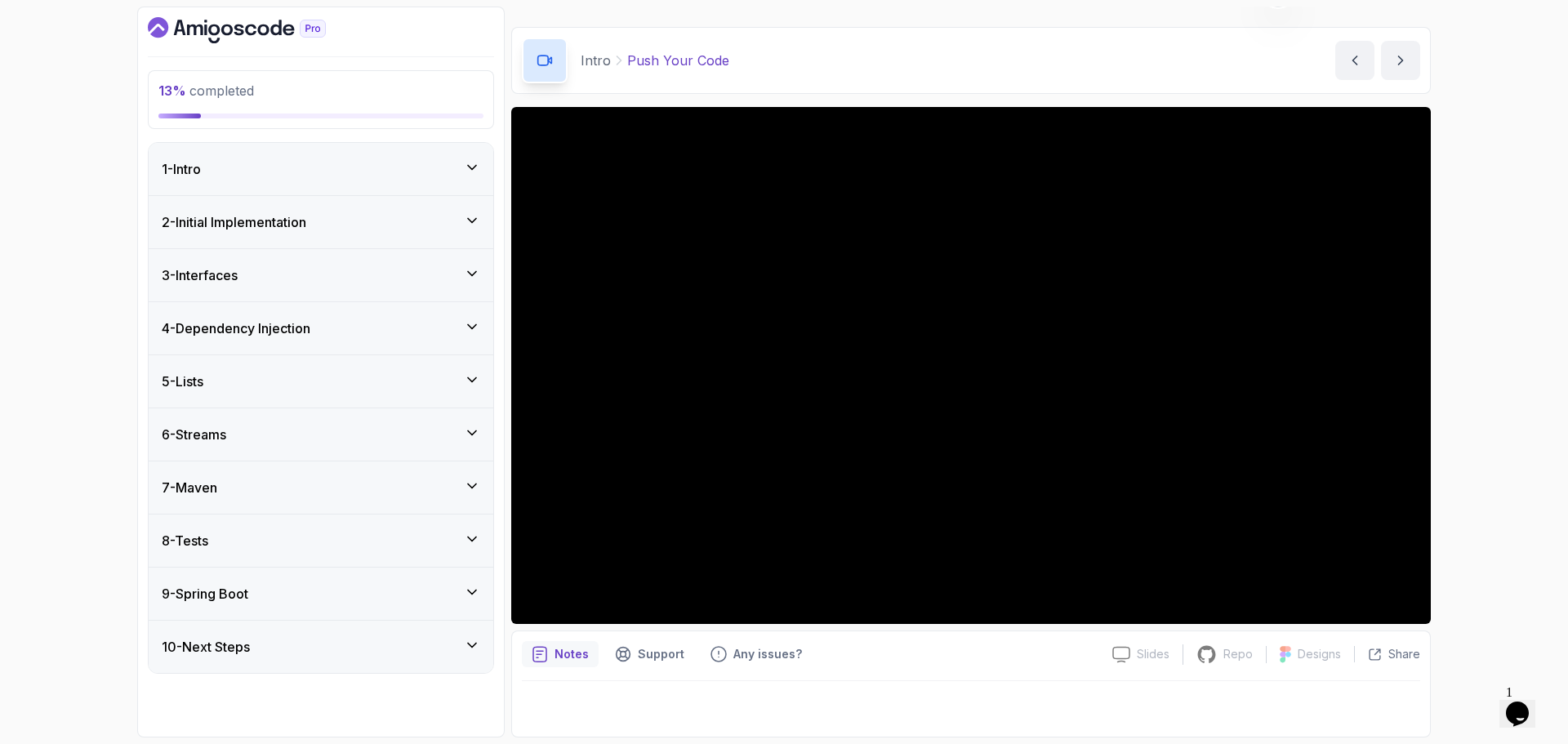
click at [390, 186] on div "1 - Intro" at bounding box center [321, 169] width 345 height 52
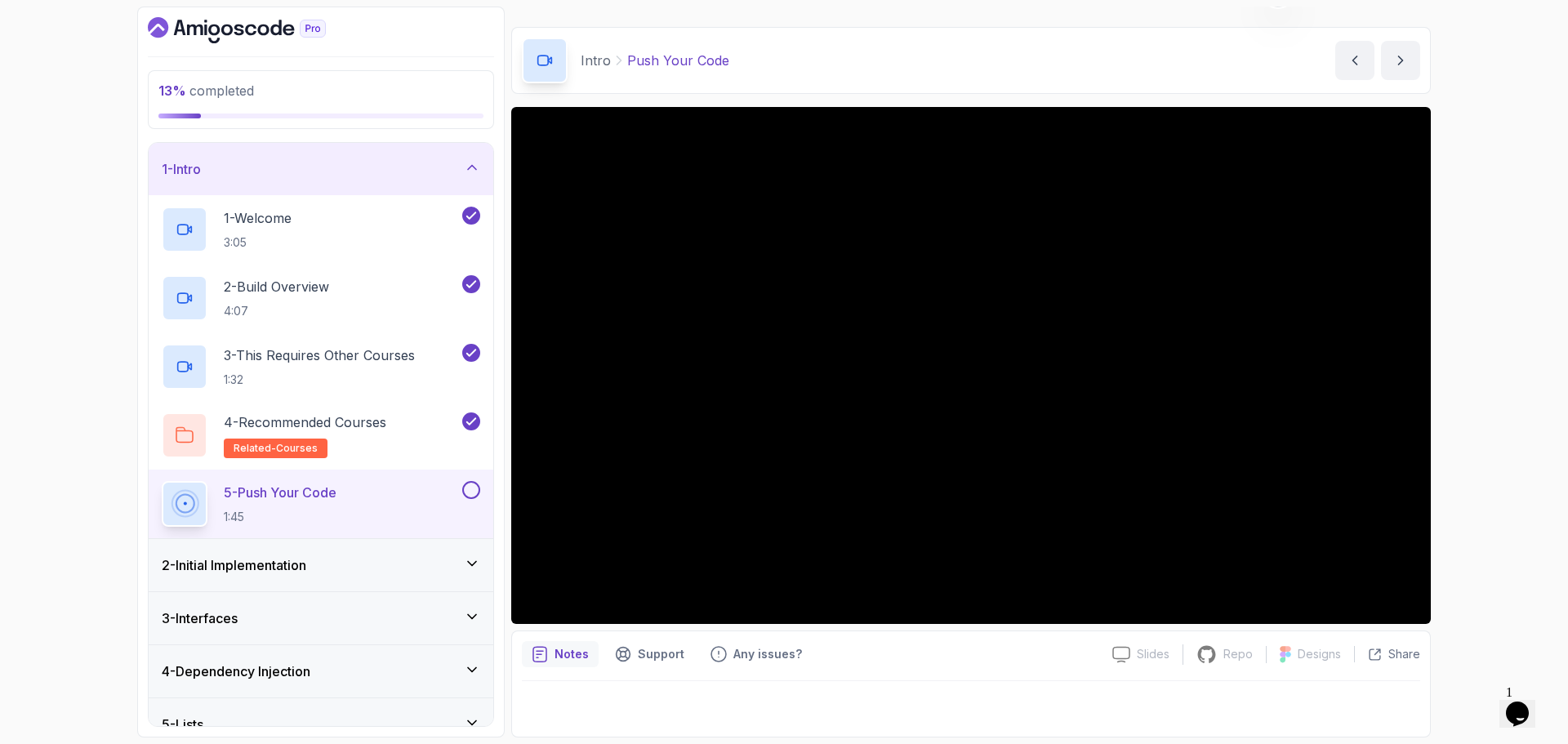
click at [392, 185] on div "1 - Intro" at bounding box center [321, 169] width 345 height 52
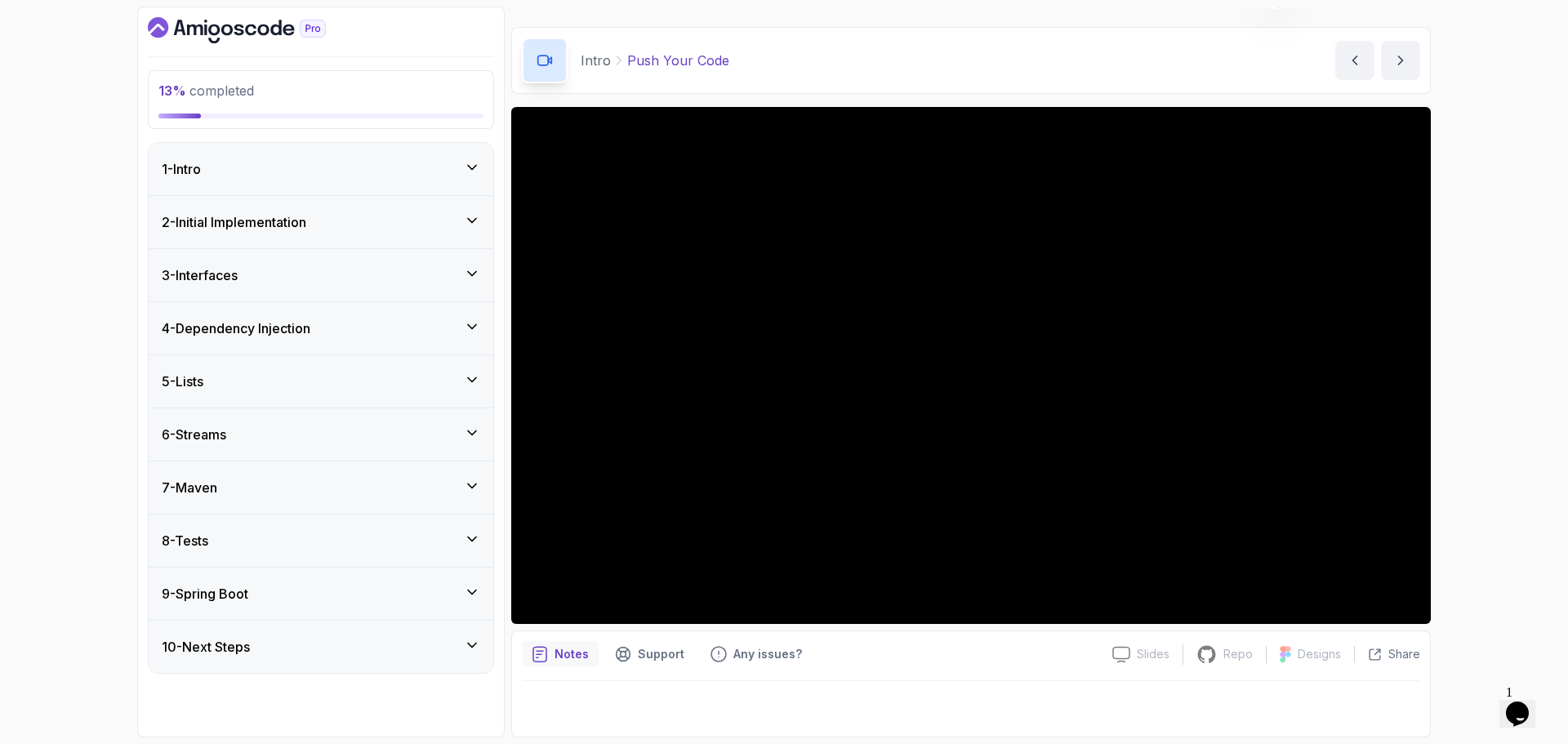
click at [399, 188] on div "1 - Intro" at bounding box center [321, 169] width 345 height 52
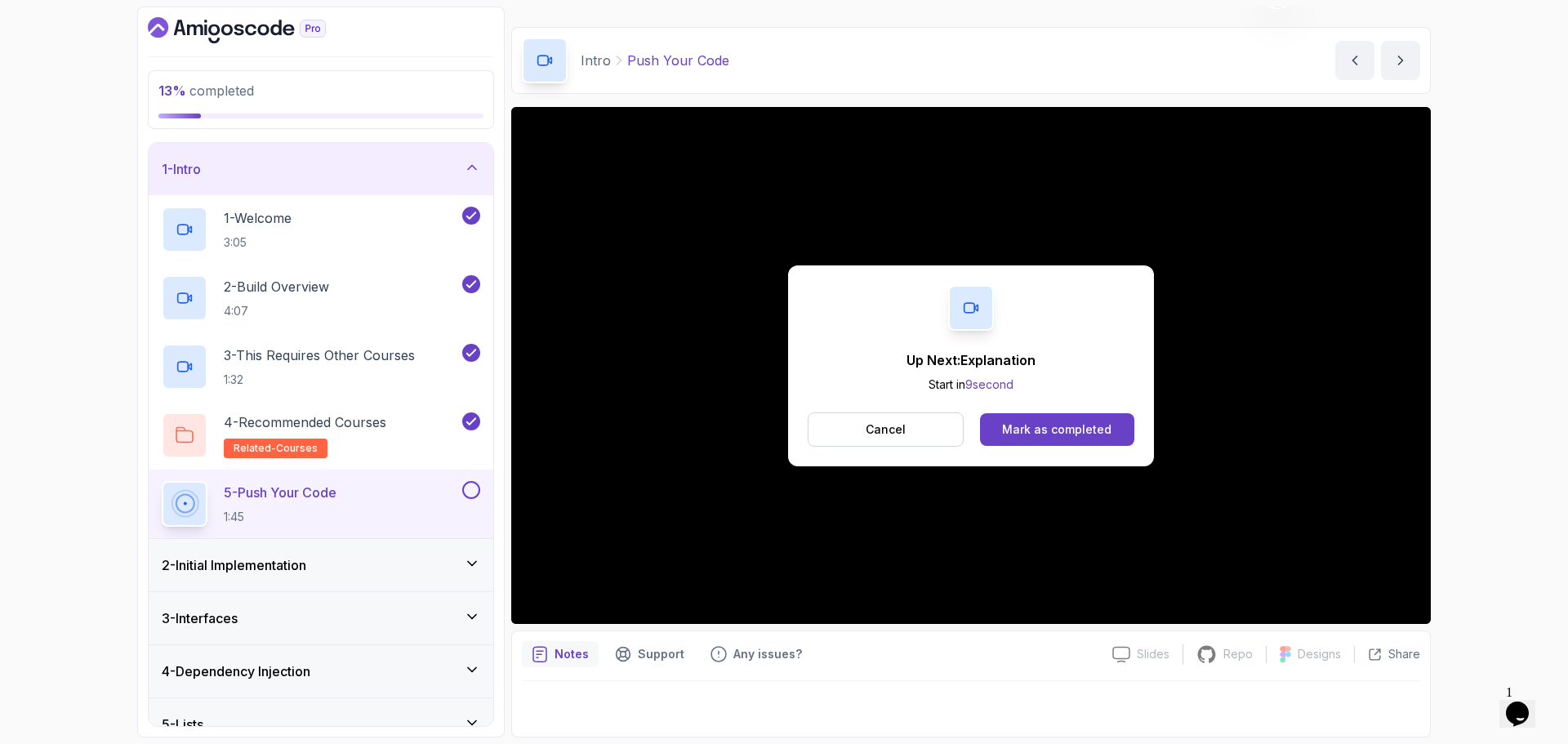
click at [1051, 409] on div "Up Next: Explanation Start in 9 second Cancel Mark as completed" at bounding box center [971, 366] width 366 height 200
click at [1068, 428] on button "Mark as completed" at bounding box center [1057, 429] width 155 height 33
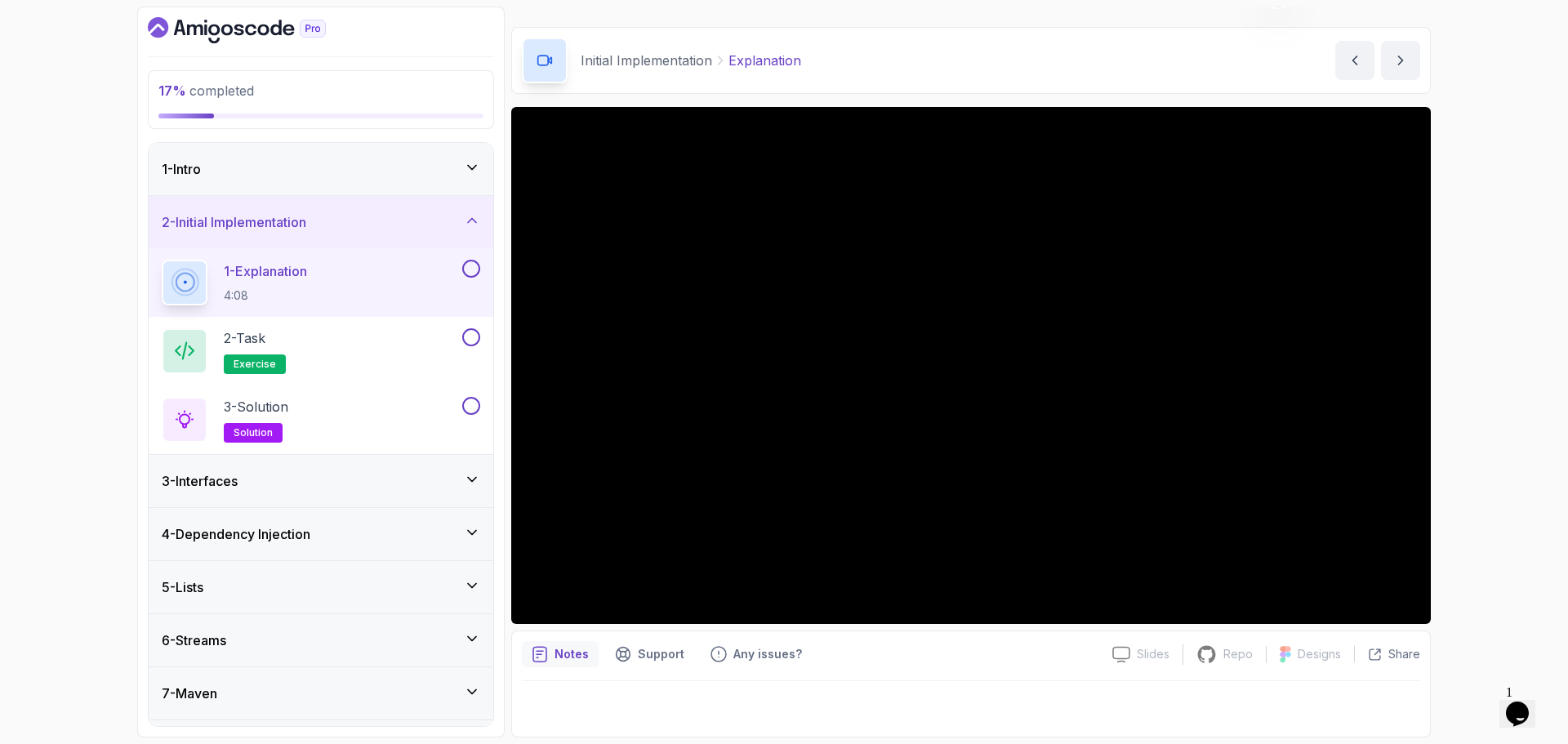
click at [432, 163] on div "1 - Intro" at bounding box center [321, 169] width 319 height 20
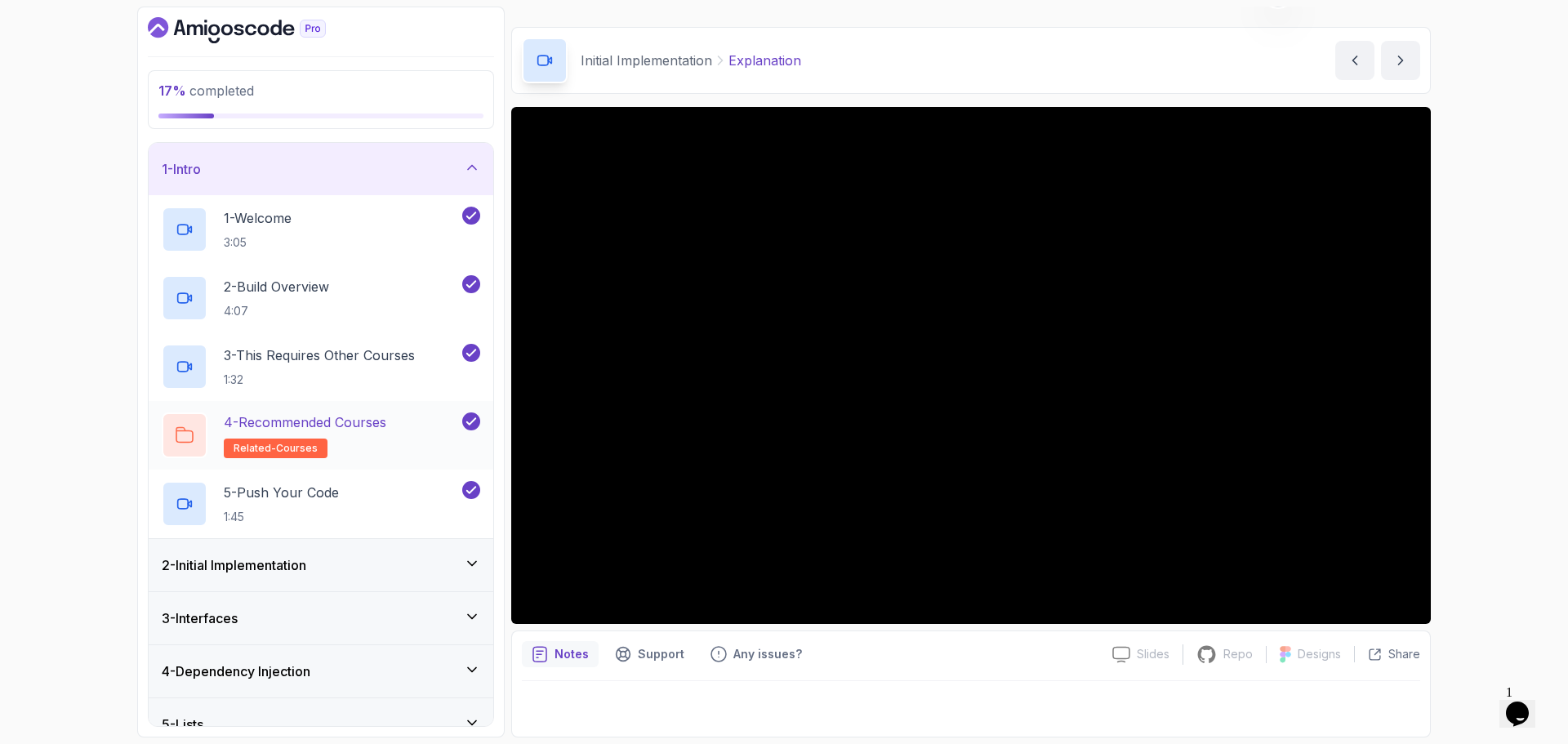
click at [359, 417] on p "4 - Recommended Courses" at bounding box center [305, 422] width 163 height 20
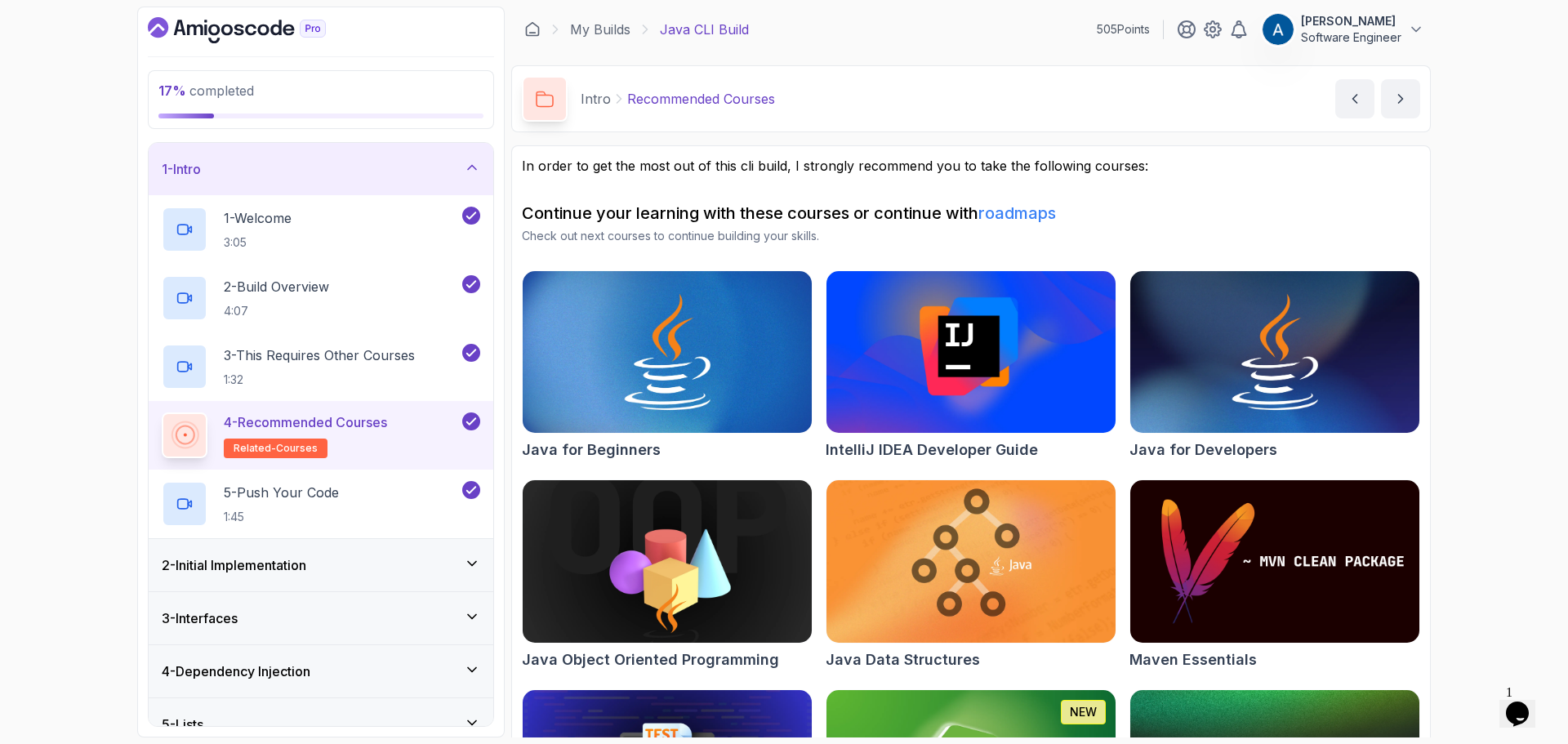
click at [1050, 214] on link "roadmaps" at bounding box center [1017, 213] width 78 height 20
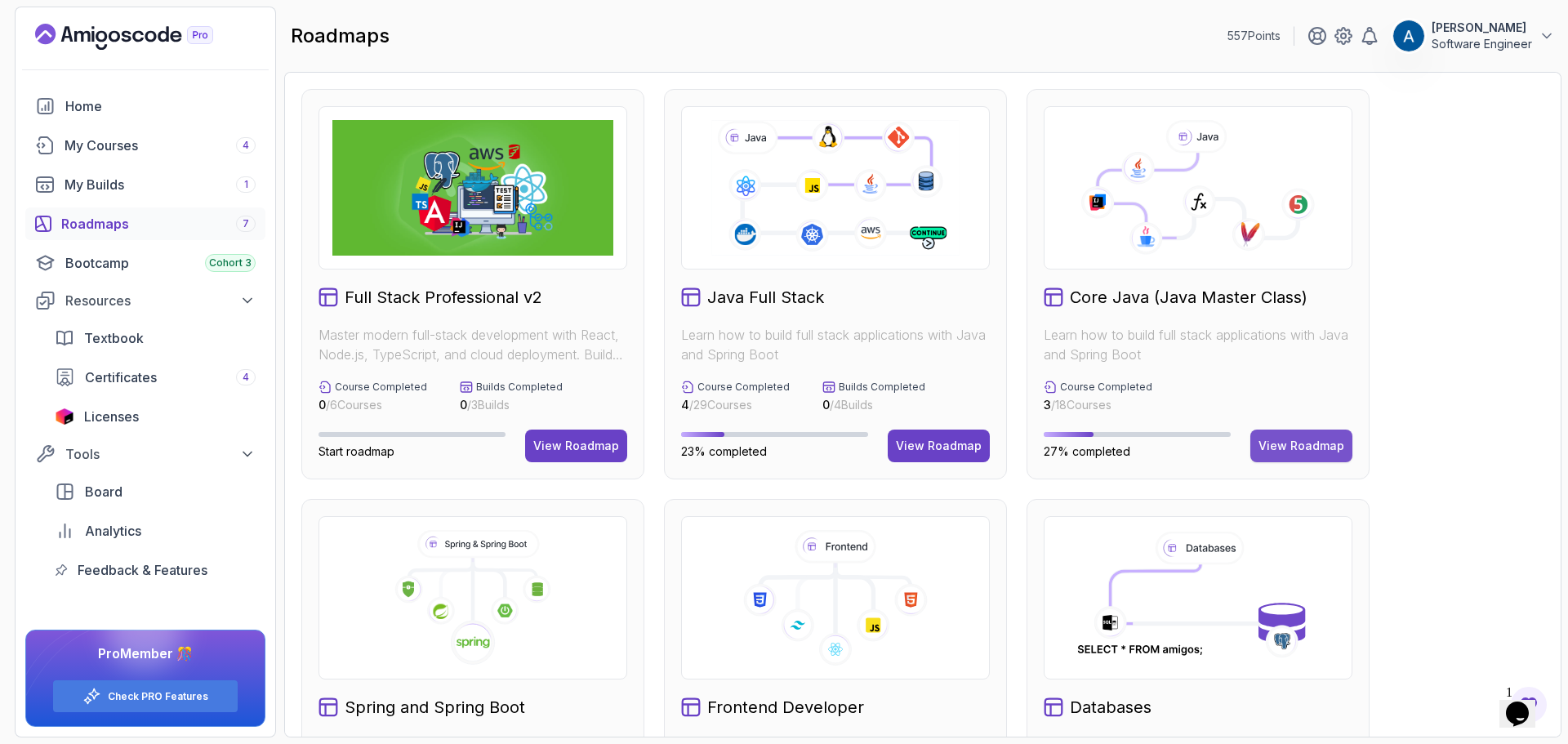
click at [1302, 442] on div "View Roadmap" at bounding box center [1301, 446] width 86 height 16
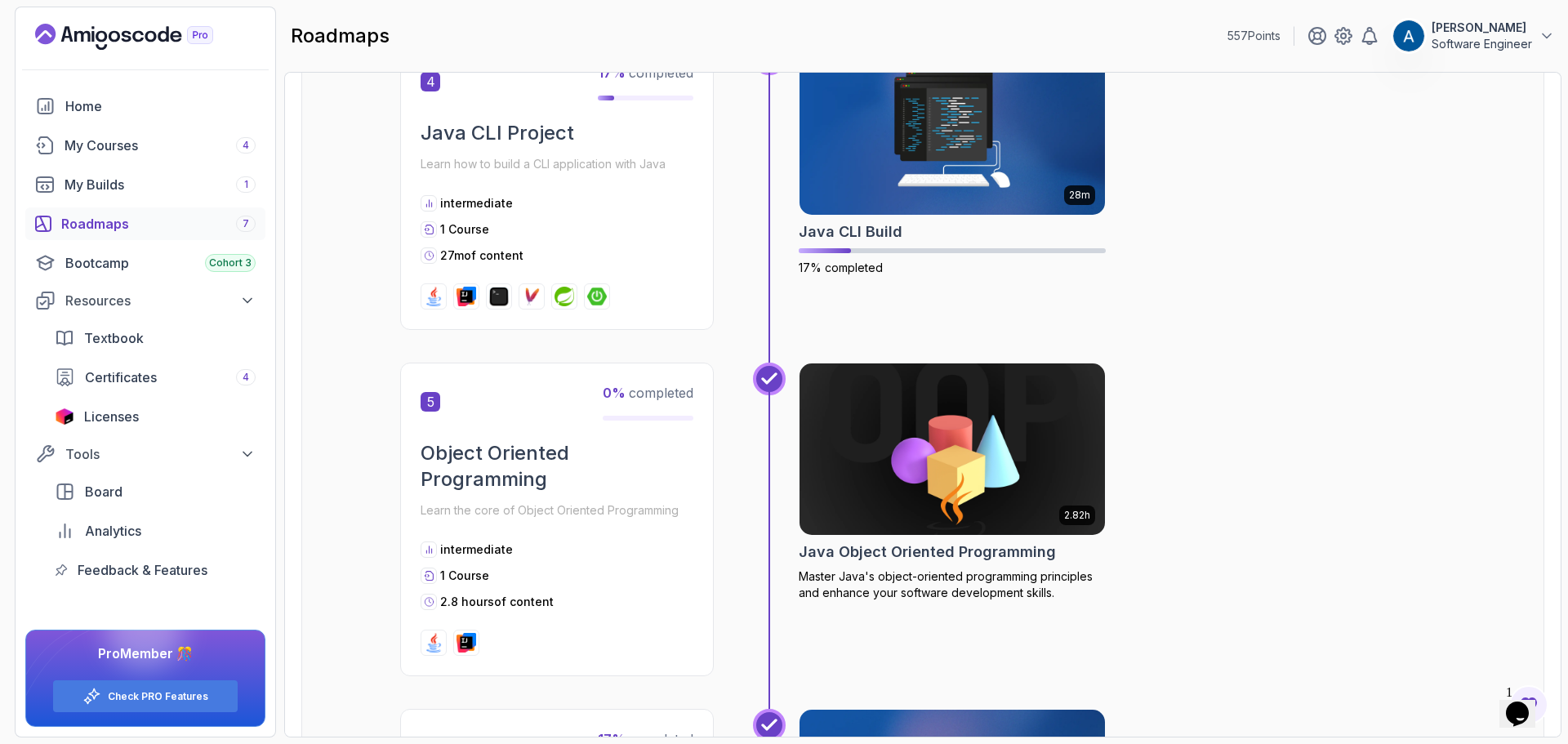
scroll to position [1470, 0]
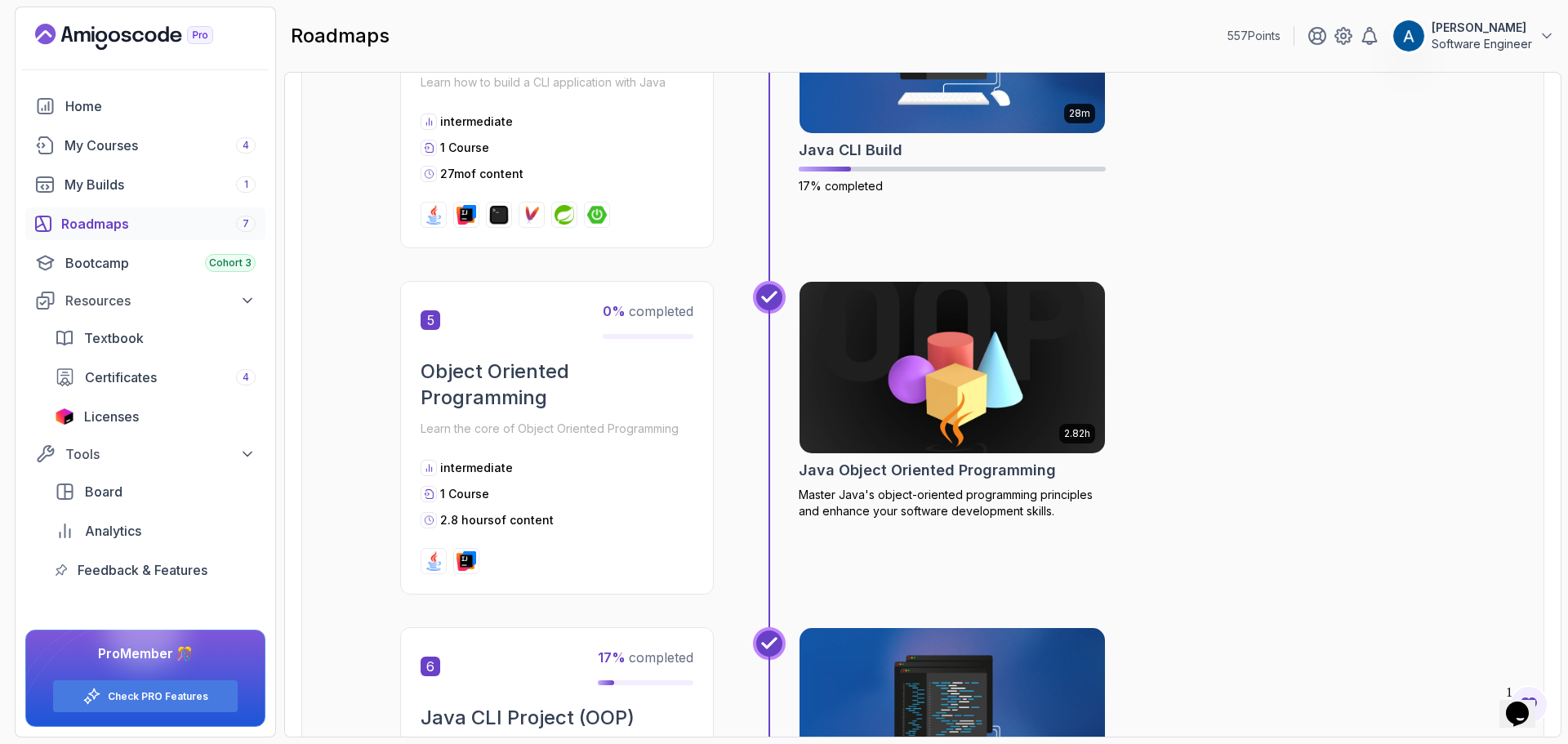
click at [969, 367] on img at bounding box center [953, 367] width 321 height 180
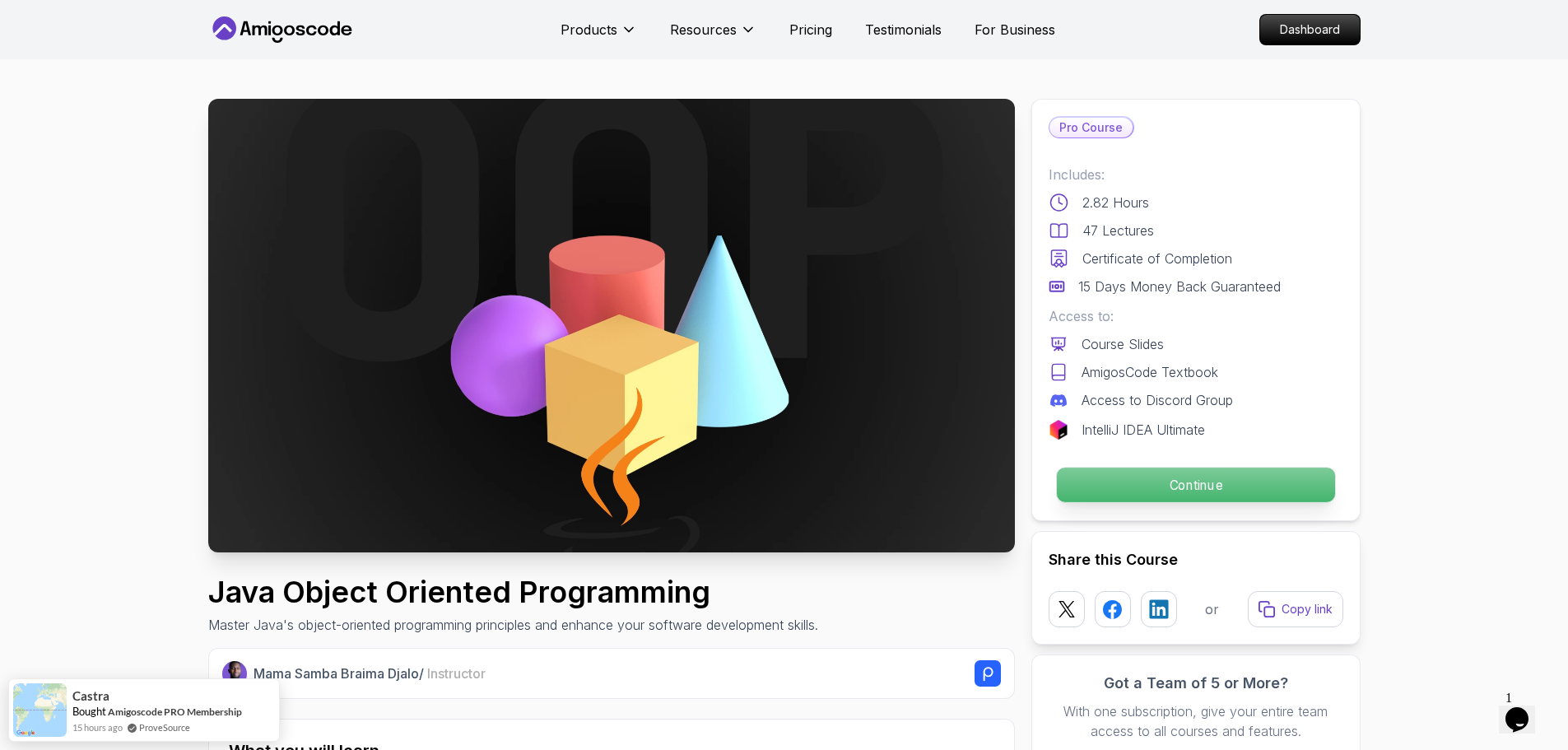
click at [1167, 480] on p "Continue" at bounding box center [1194, 485] width 278 height 35
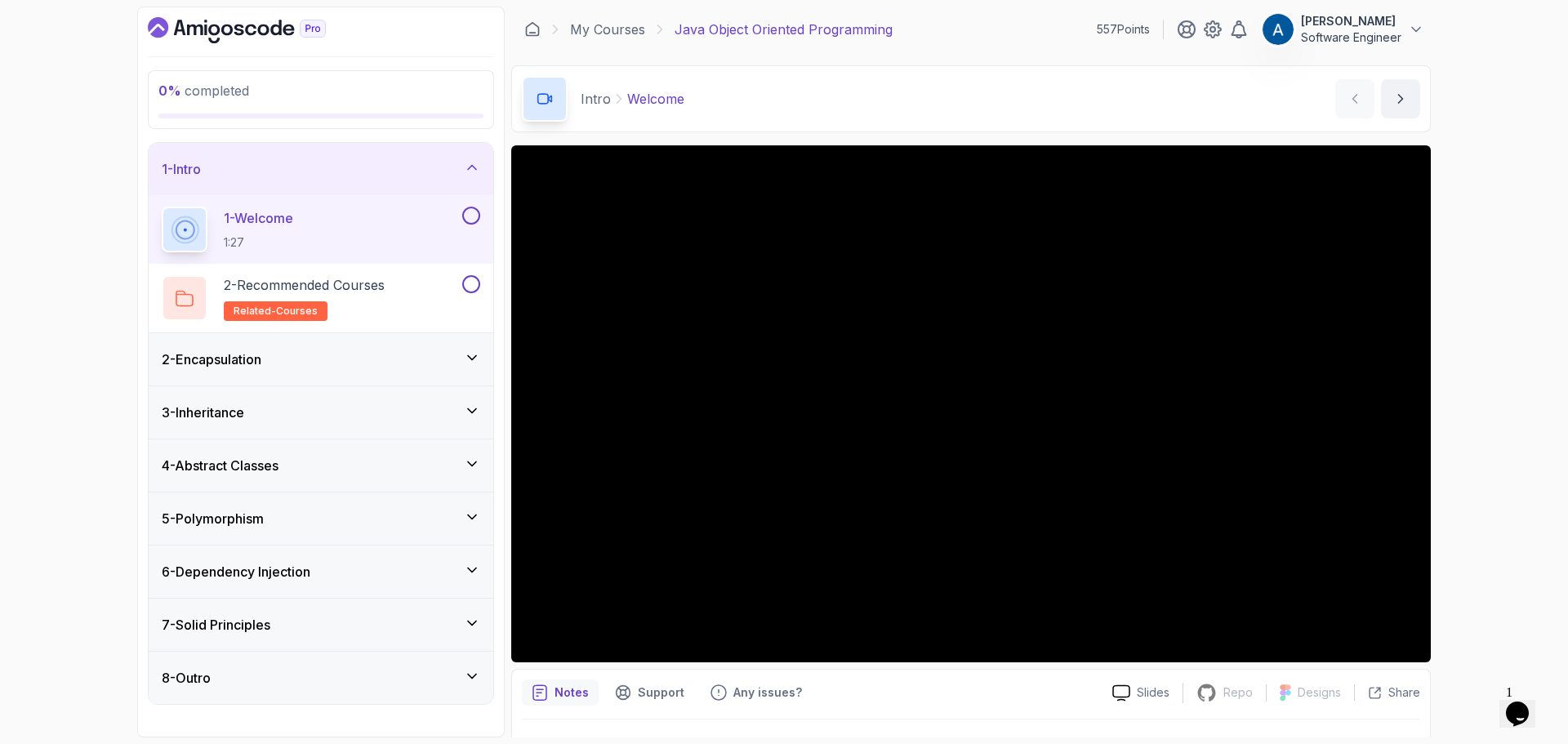
click at [386, 364] on div "2 - Encapsulation" at bounding box center [321, 359] width 319 height 20
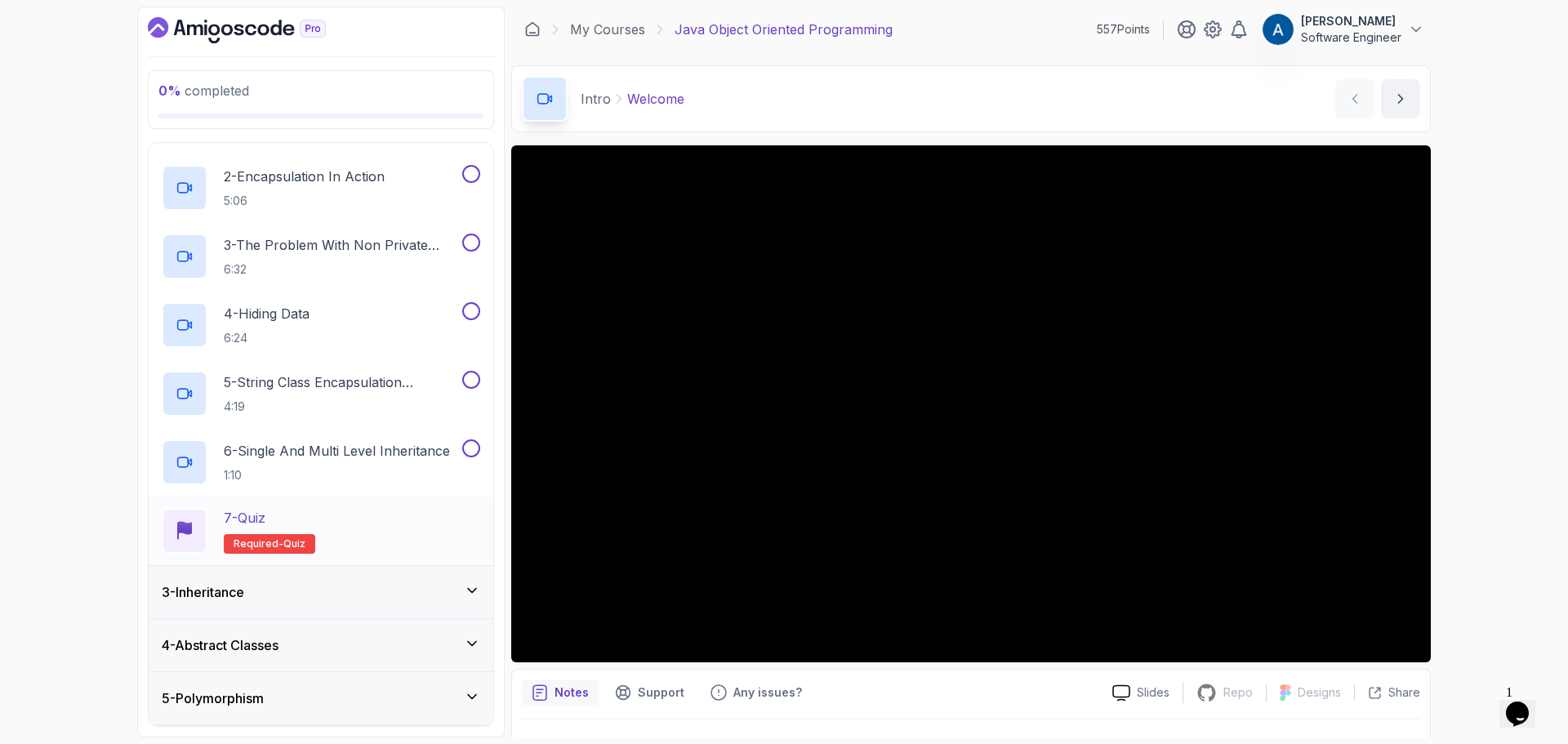
scroll to position [321, 0]
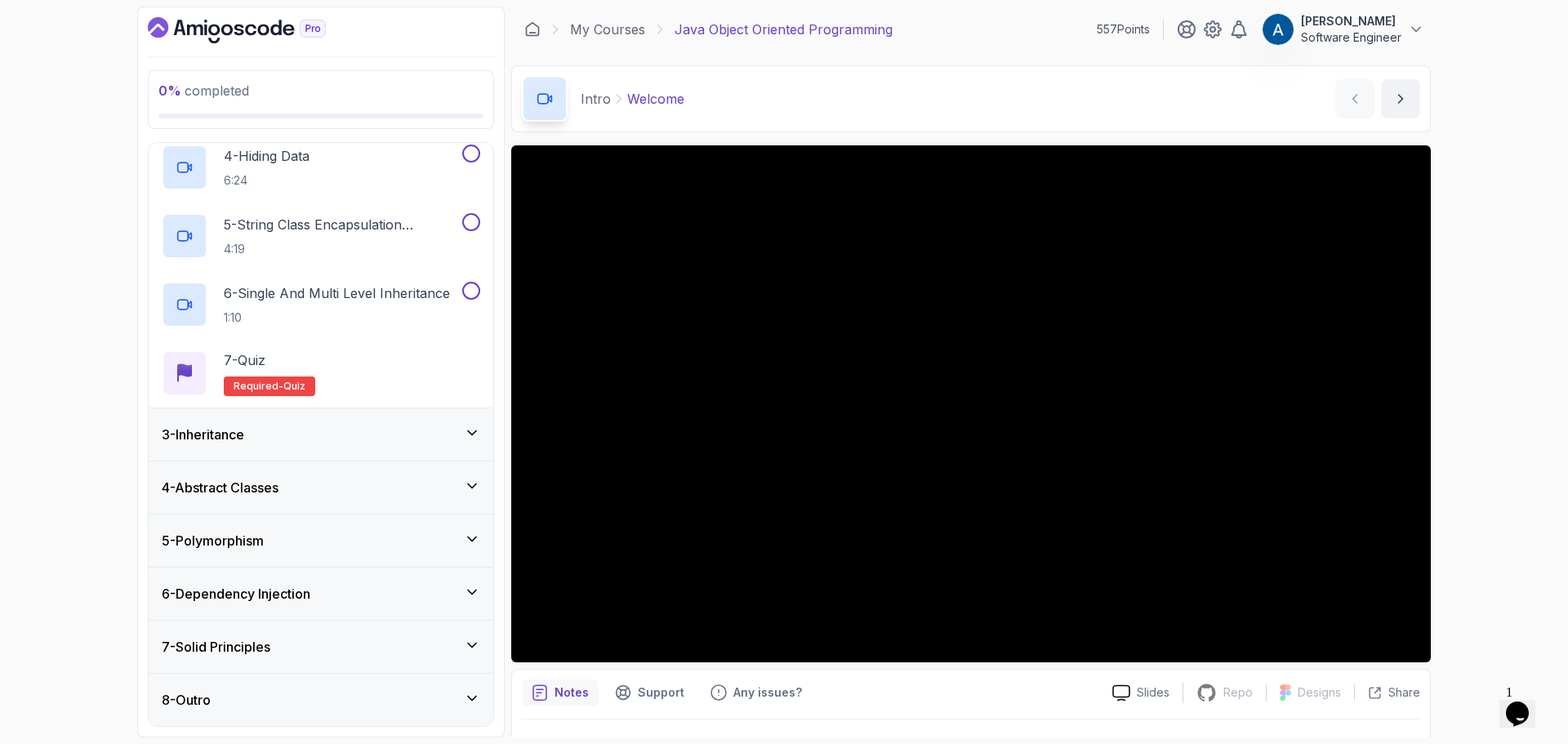
click at [405, 658] on div "7 - Solid Principles" at bounding box center [321, 646] width 345 height 52
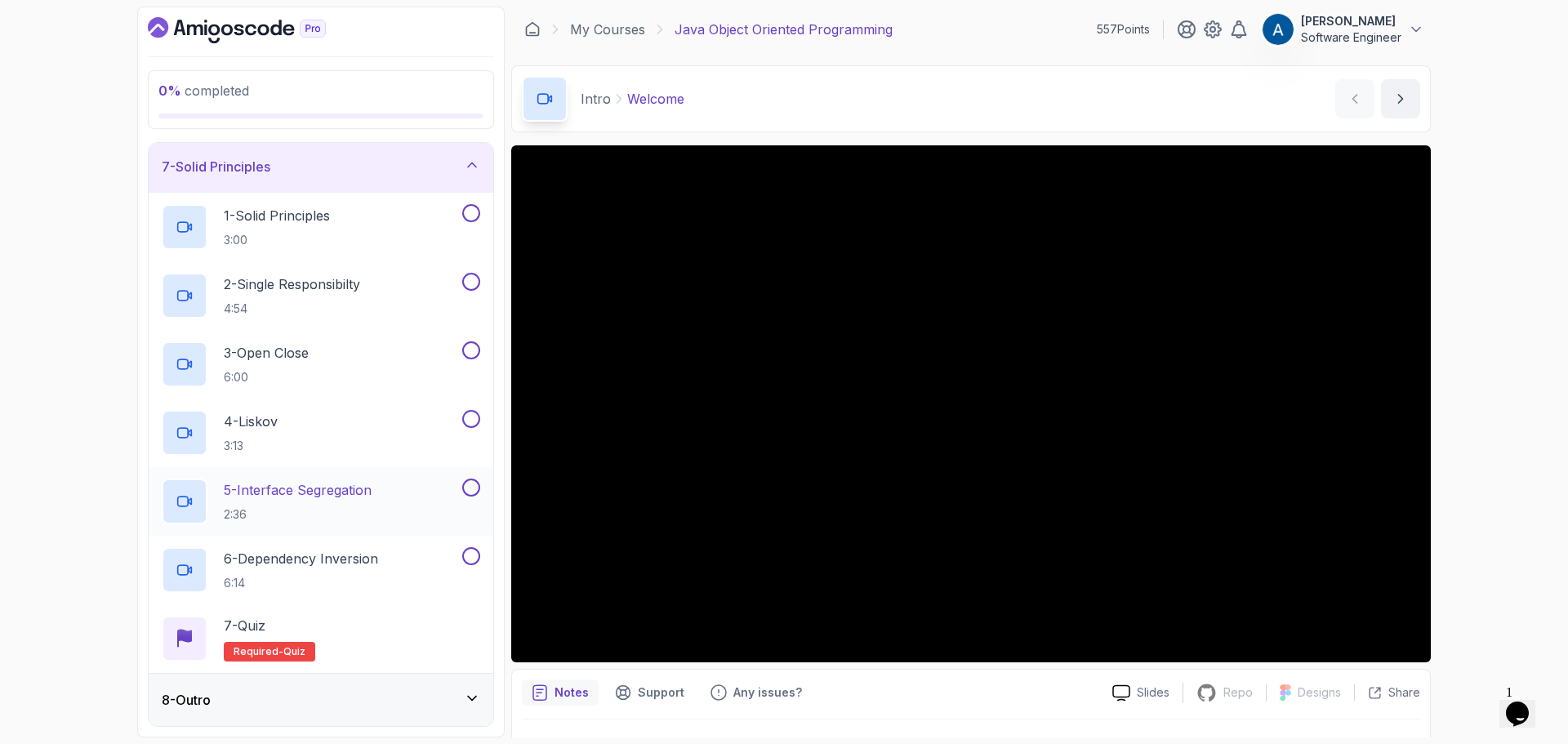
scroll to position [157, 0]
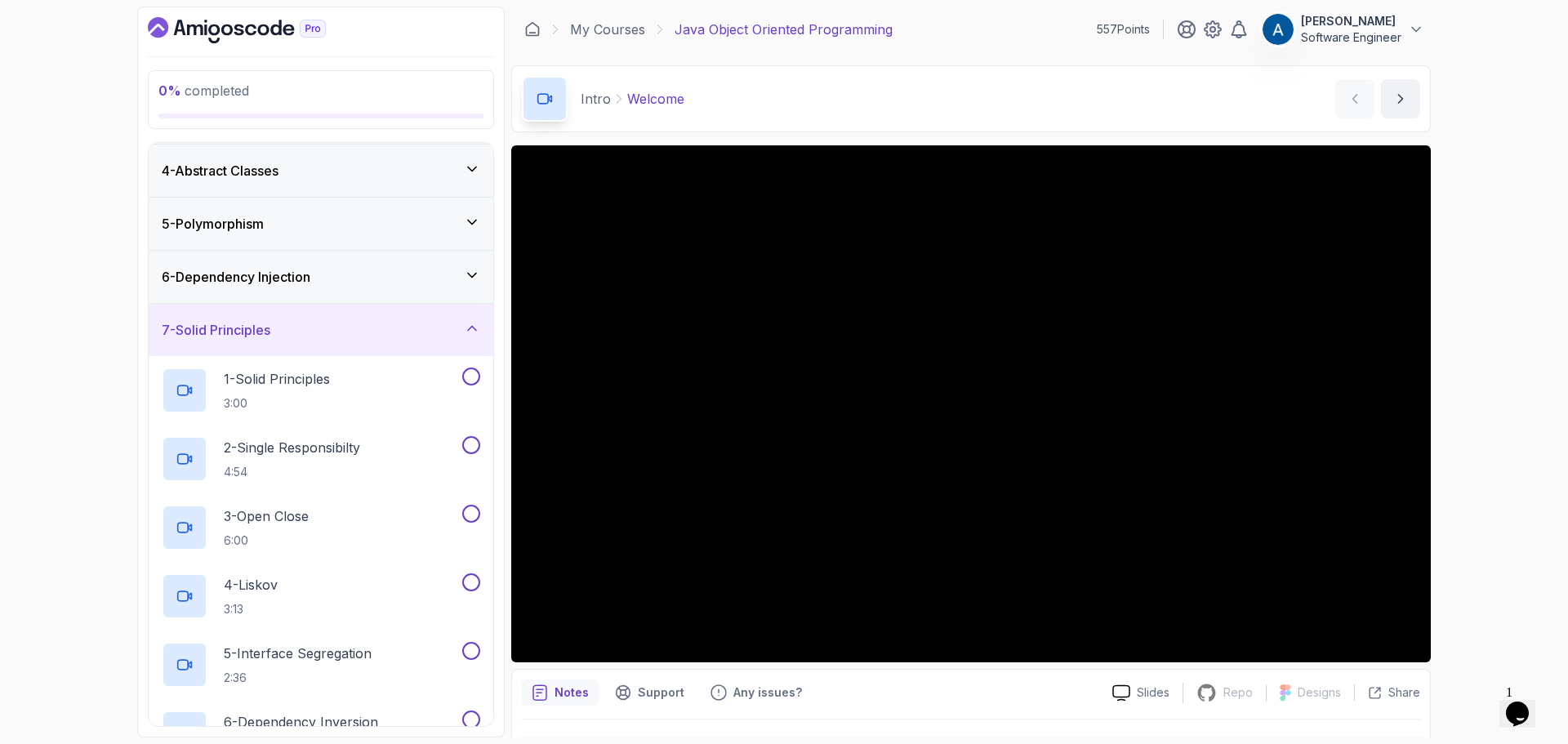
click at [466, 327] on icon at bounding box center [472, 327] width 16 height 16
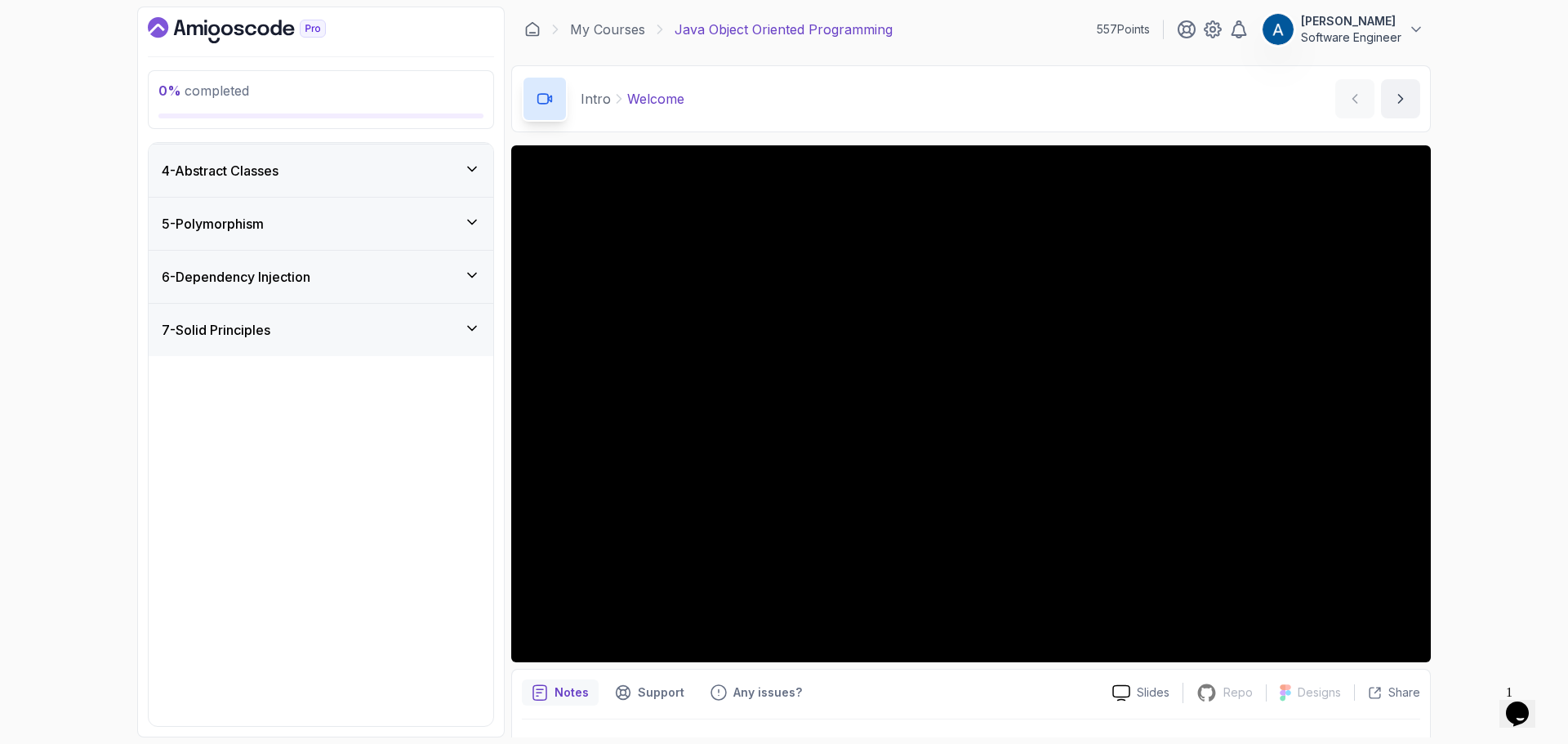
scroll to position [0, 0]
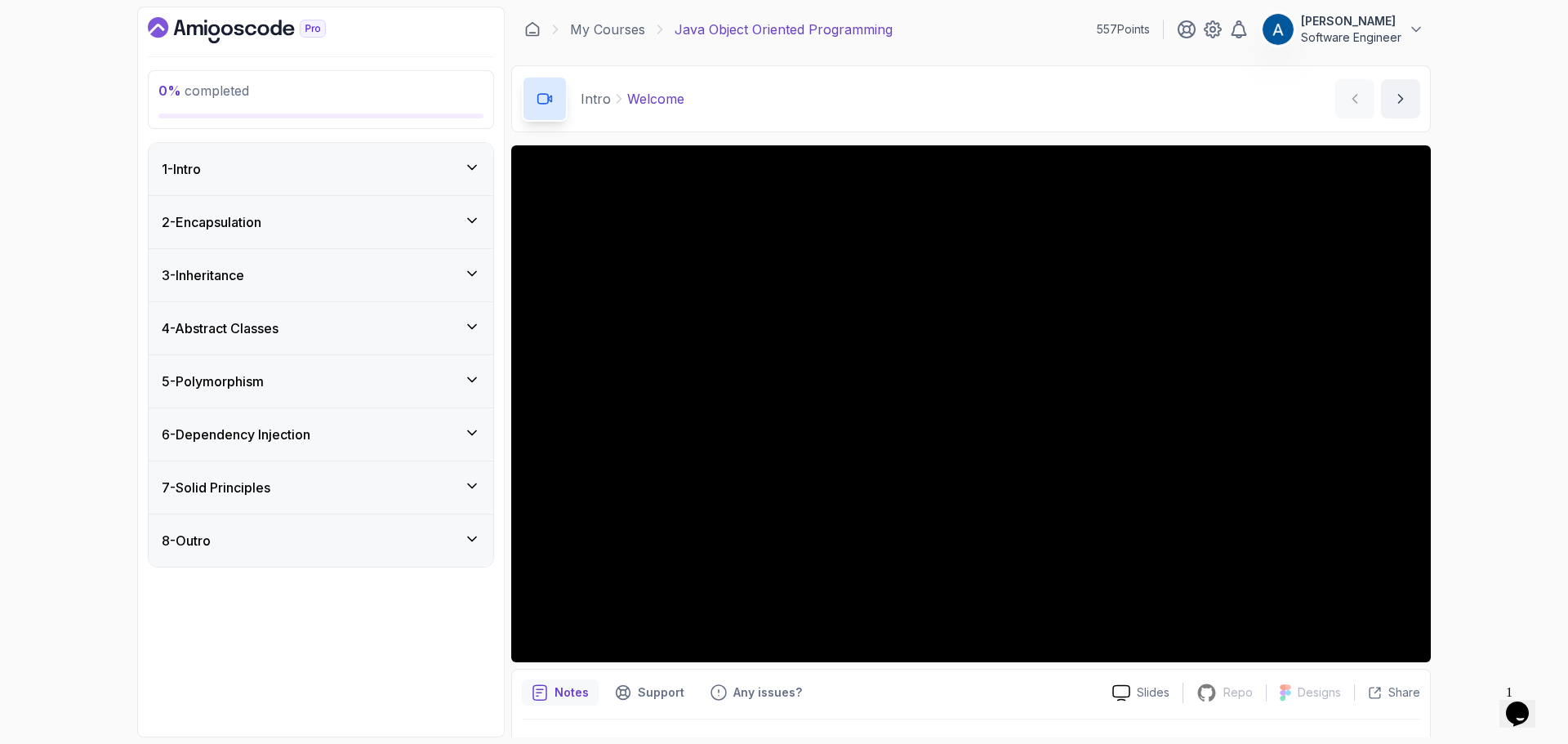
click at [403, 532] on div "8 - Outro" at bounding box center [321, 540] width 319 height 20
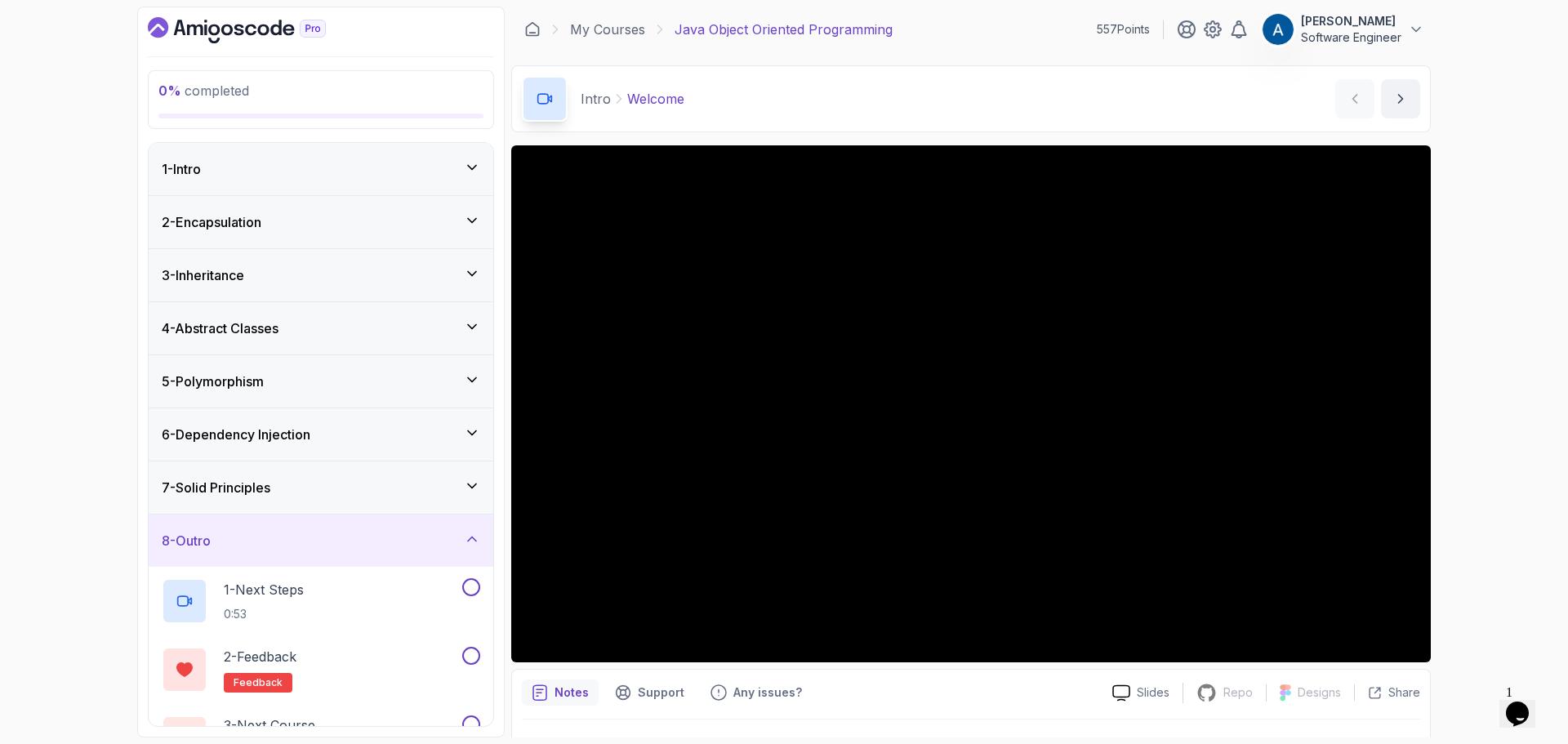
click at [476, 531] on icon at bounding box center [472, 538] width 16 height 16
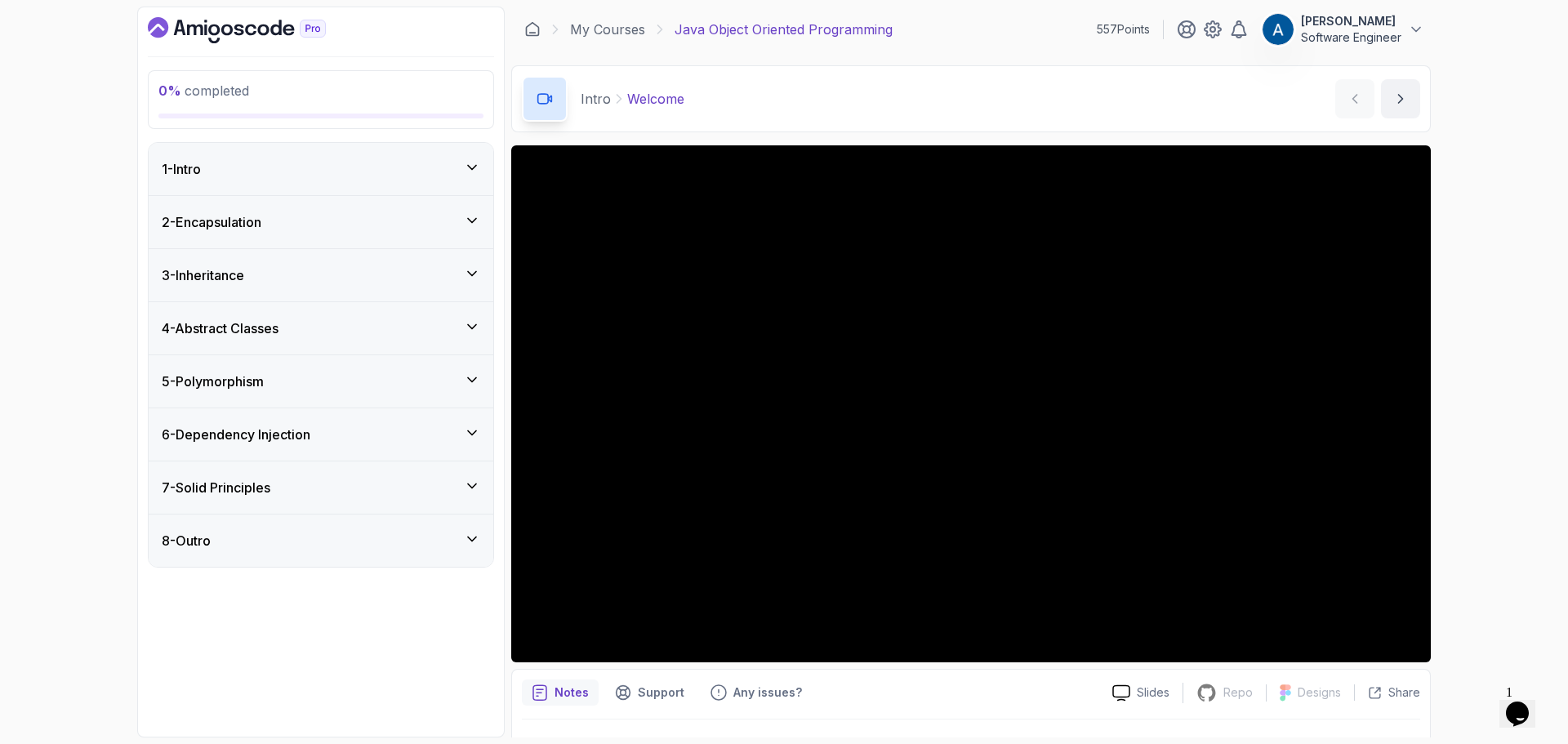
click at [361, 420] on div "6 - Dependency Injection" at bounding box center [321, 435] width 345 height 52
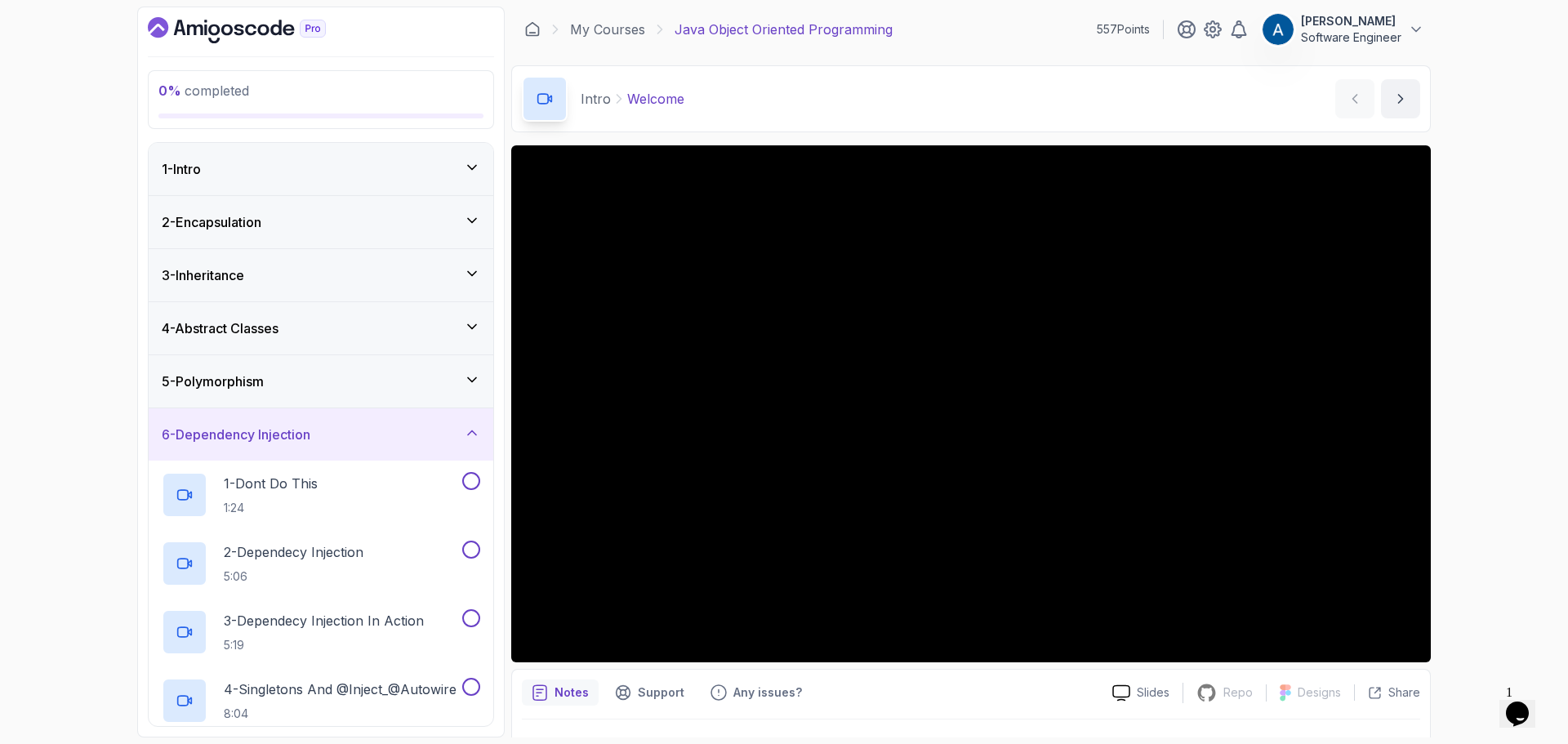
click at [477, 376] on icon at bounding box center [472, 379] width 16 height 16
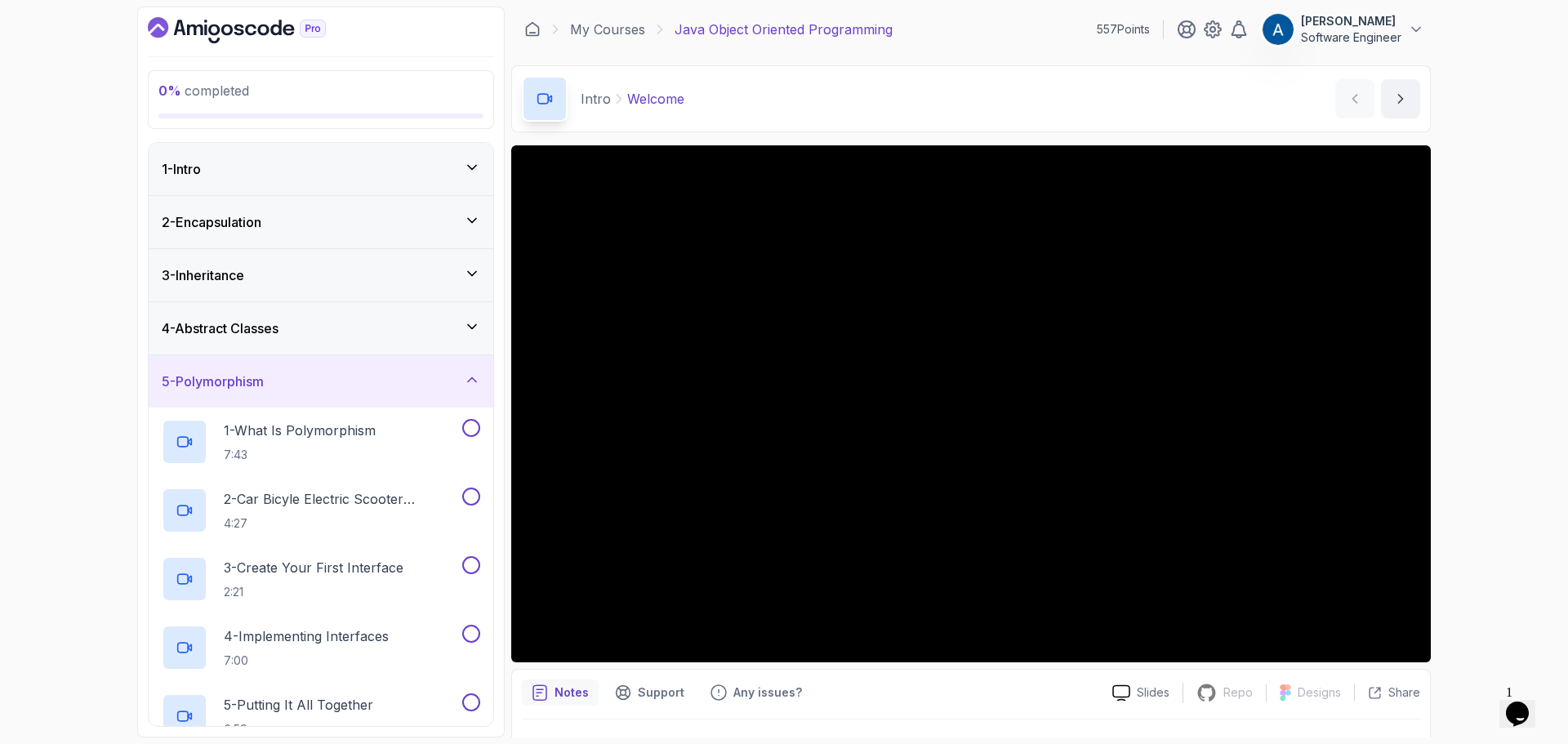
click at [370, 175] on div "1 - Intro" at bounding box center [321, 169] width 319 height 20
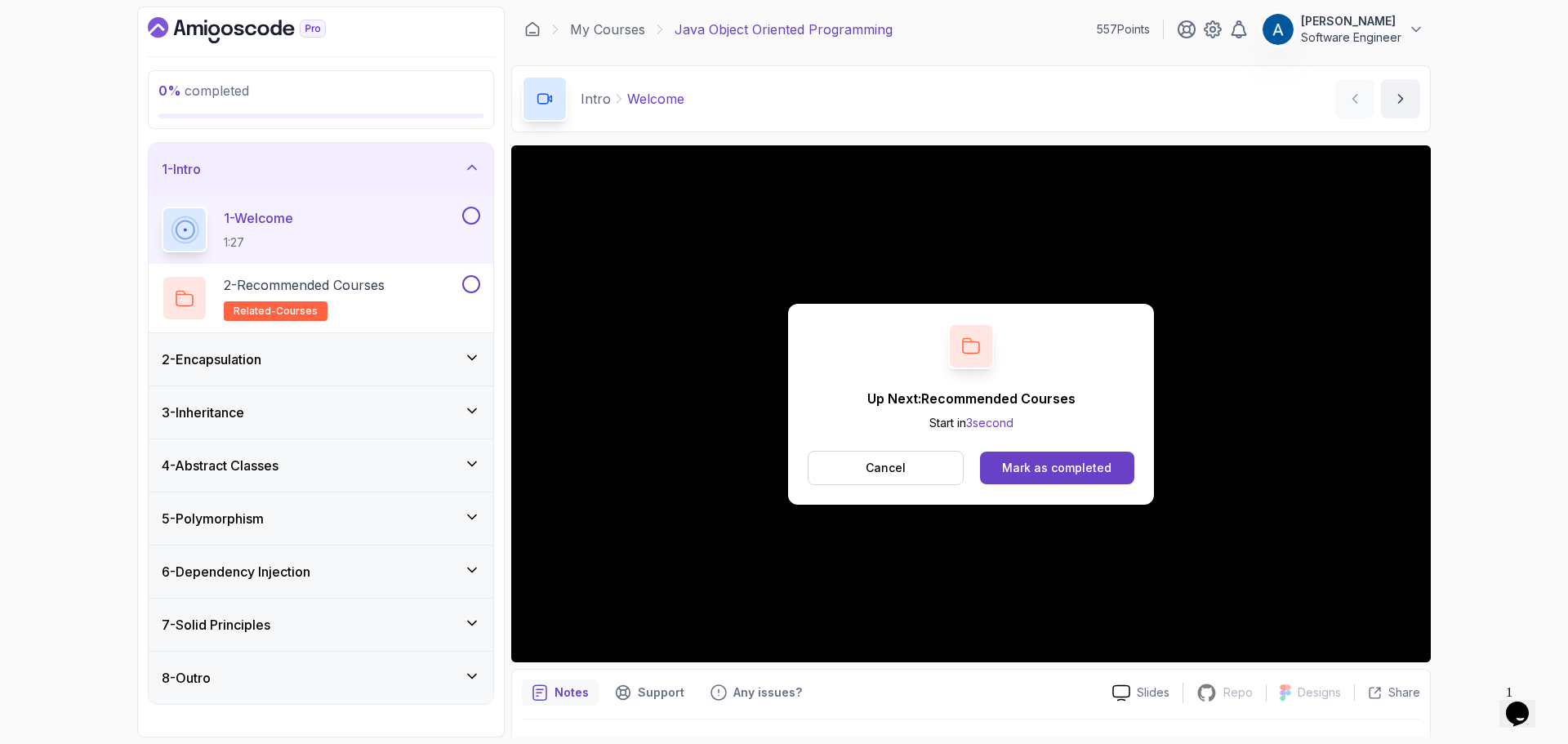
click at [1070, 471] on div "Mark as completed" at bounding box center [1057, 467] width 110 height 16
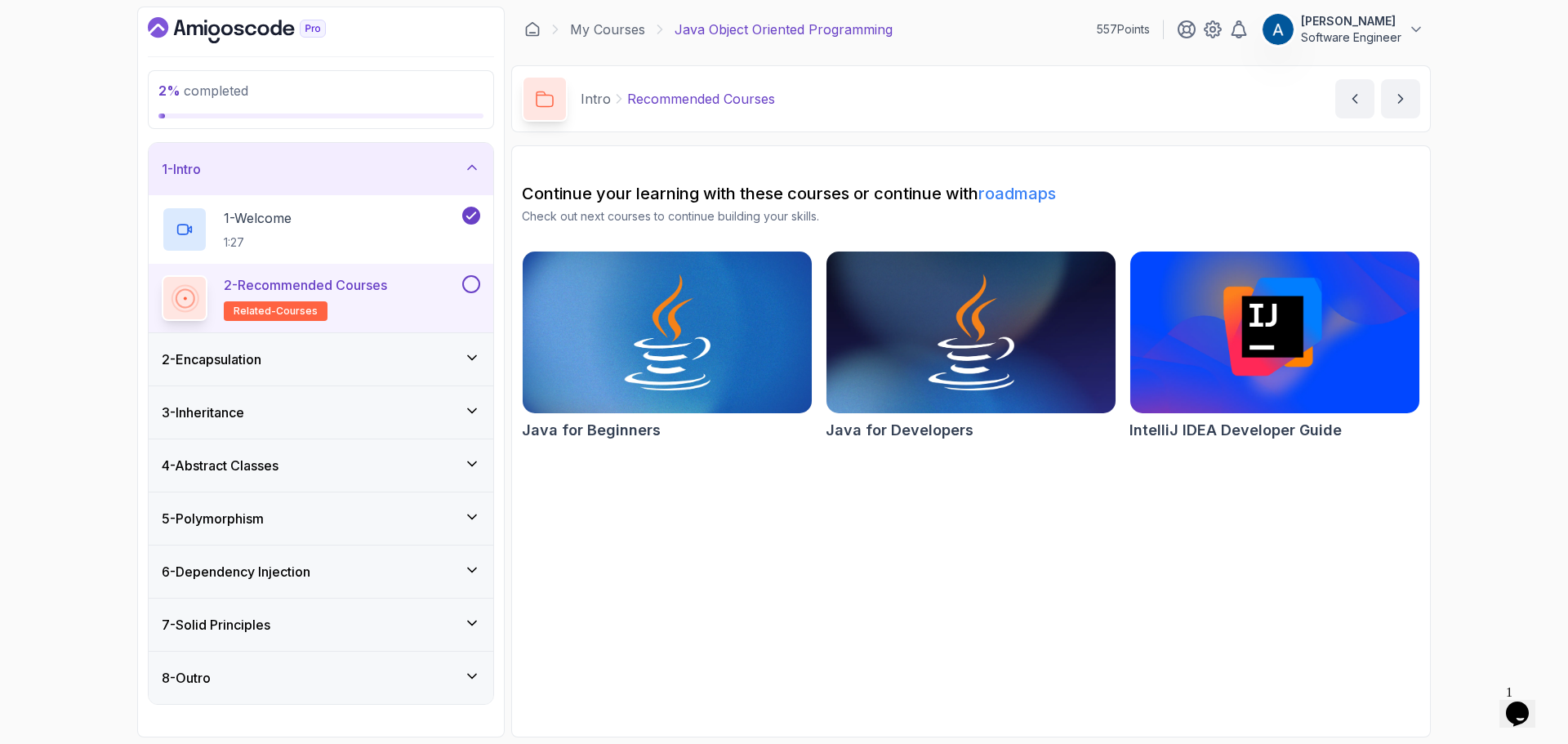
click at [473, 288] on button at bounding box center [471, 283] width 18 height 18
click at [385, 349] on div "2 - Encapsulation" at bounding box center [321, 359] width 345 height 52
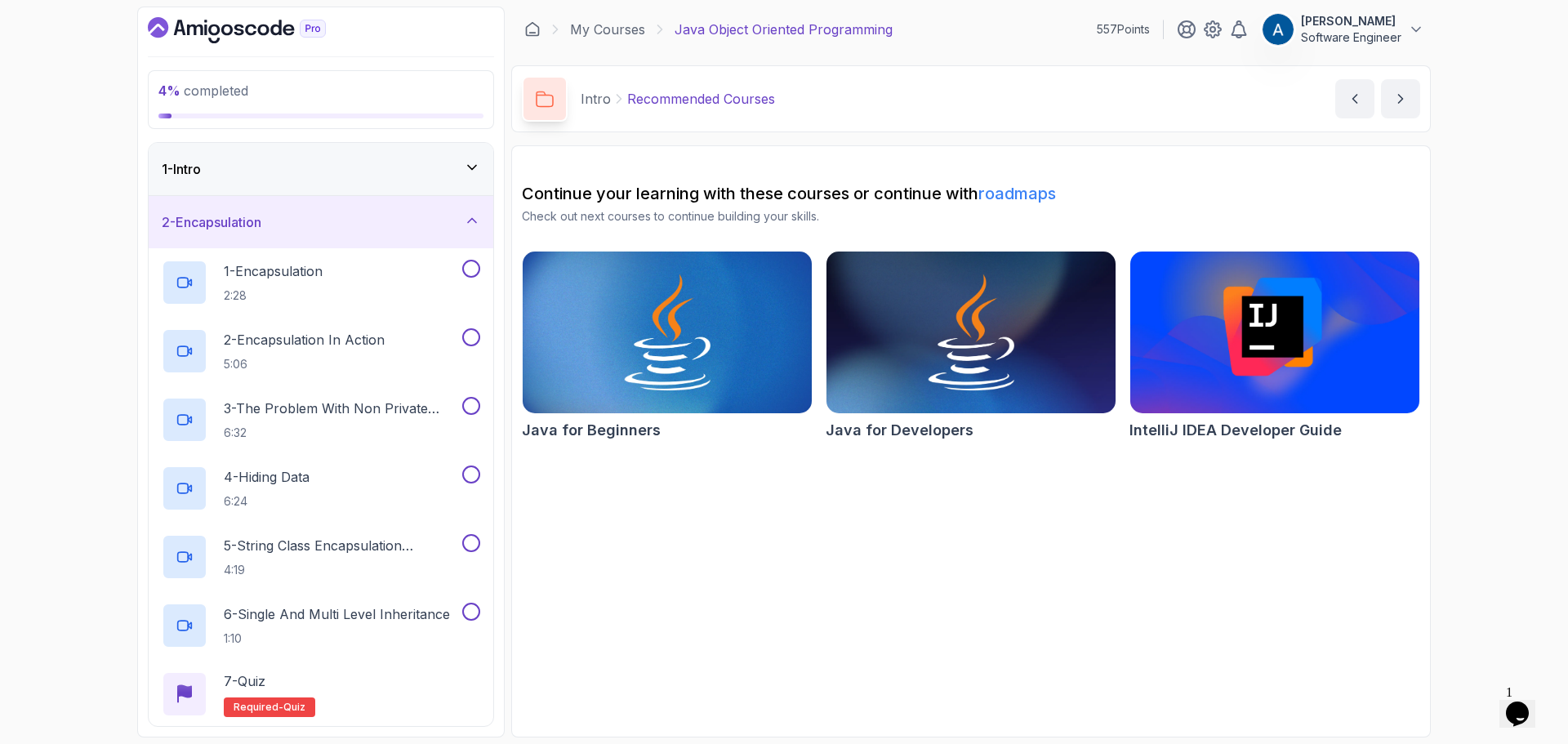
click at [265, 39] on icon "Dashboard" at bounding box center [237, 30] width 178 height 26
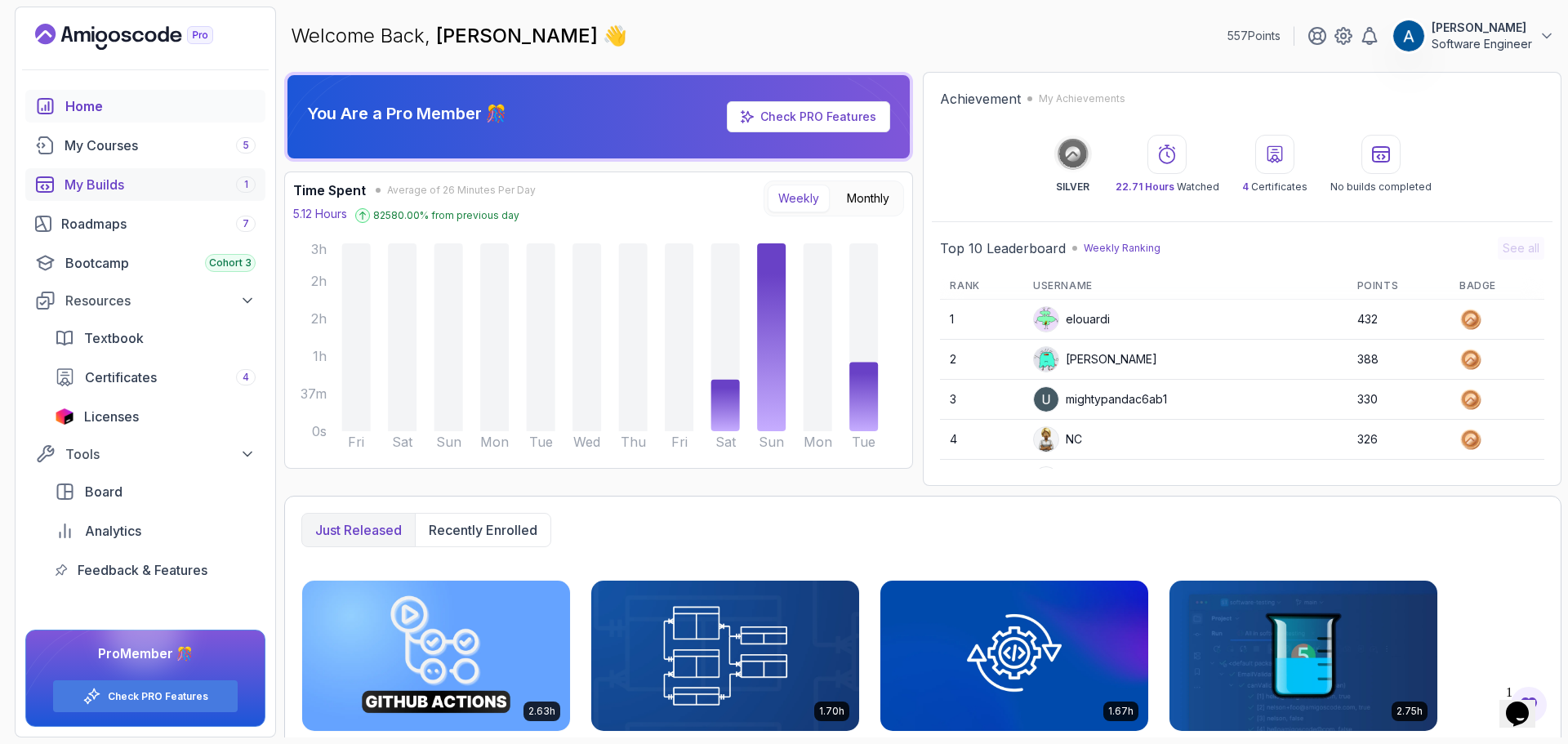
click at [128, 173] on link "My Builds 1" at bounding box center [145, 185] width 240 height 33
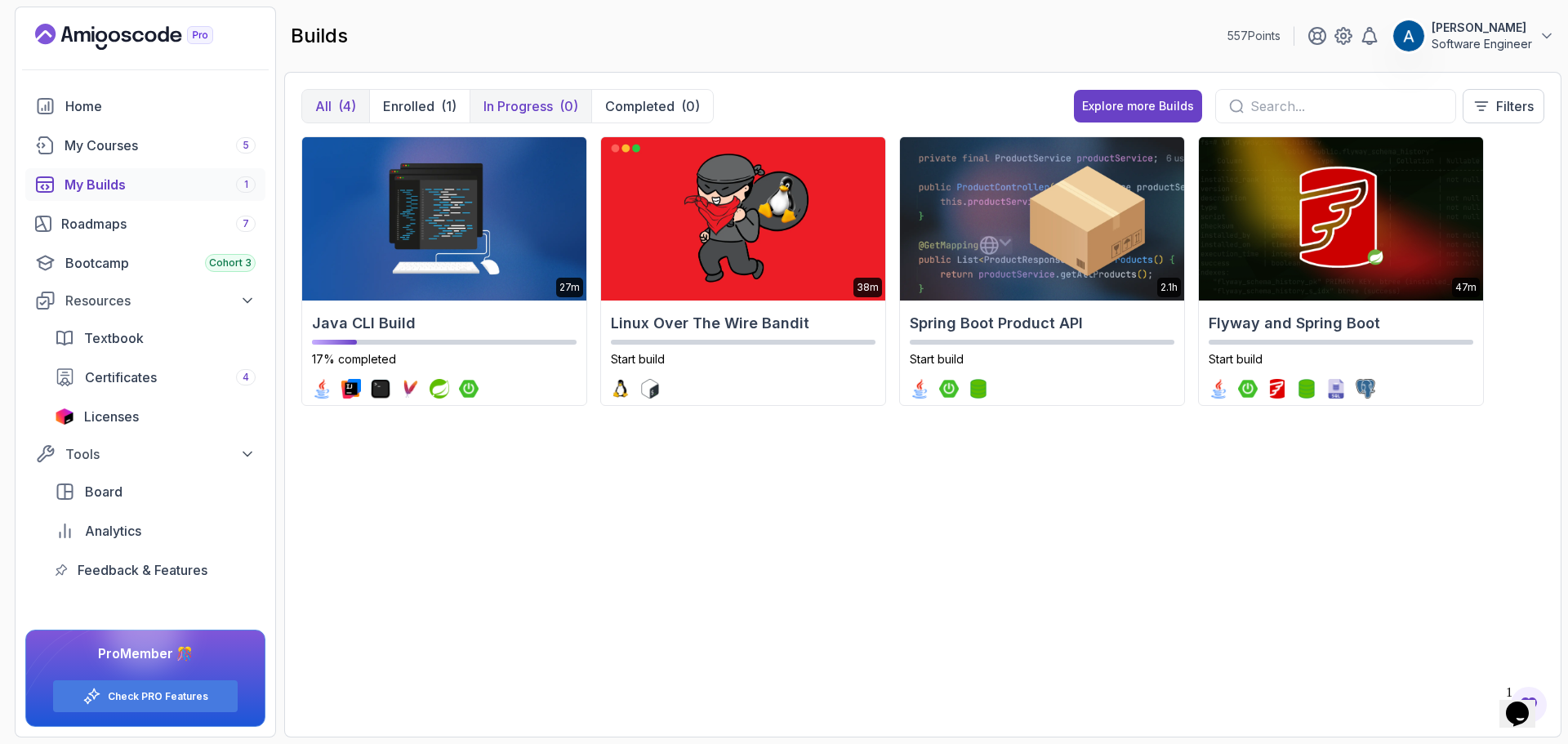
click at [532, 111] on p "In Progress" at bounding box center [518, 106] width 69 height 20
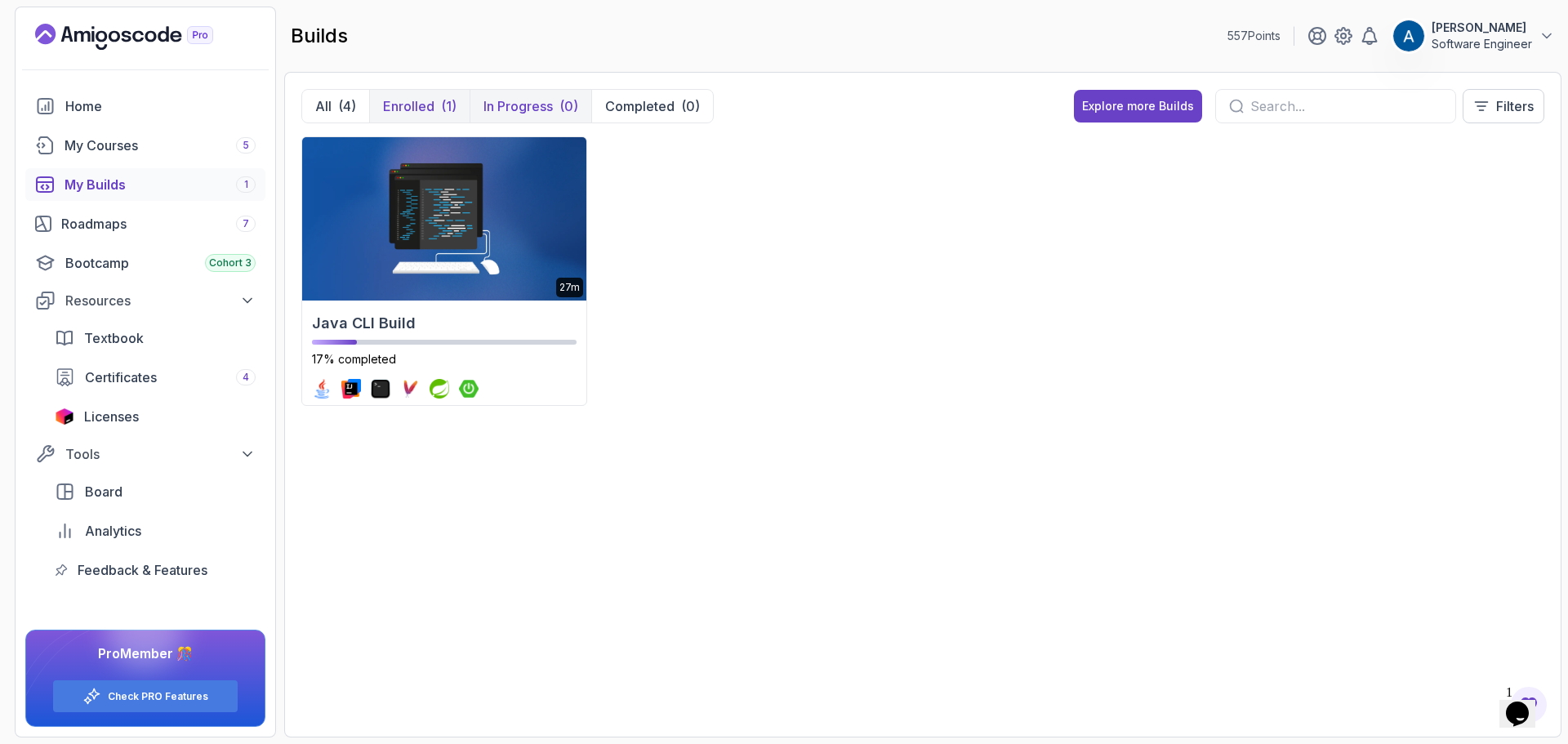
click at [421, 115] on p "Enrolled" at bounding box center [409, 106] width 52 height 20
click at [335, 111] on button "All (4)" at bounding box center [335, 106] width 67 height 33
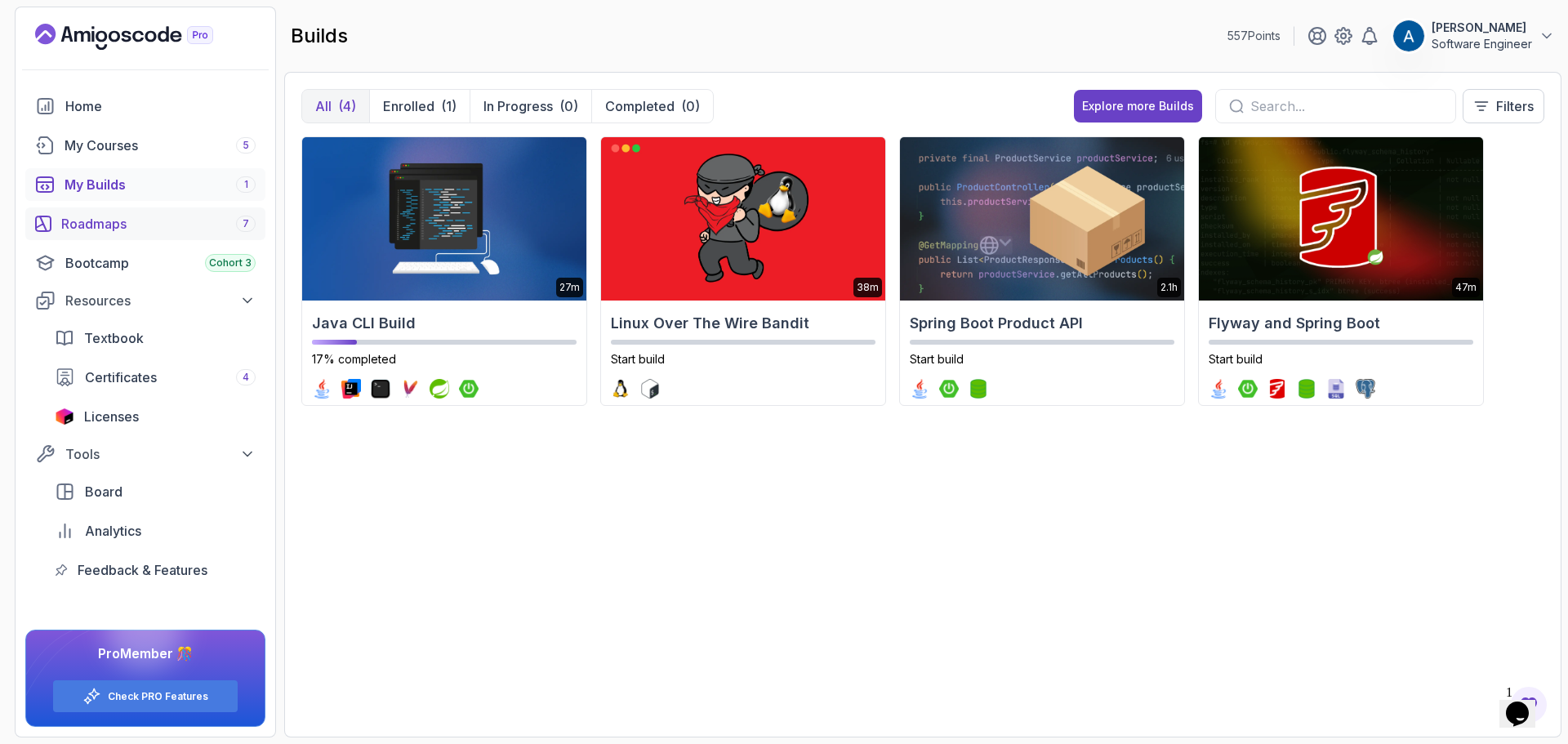
click at [152, 214] on div "Roadmaps 7" at bounding box center [158, 224] width 194 height 20
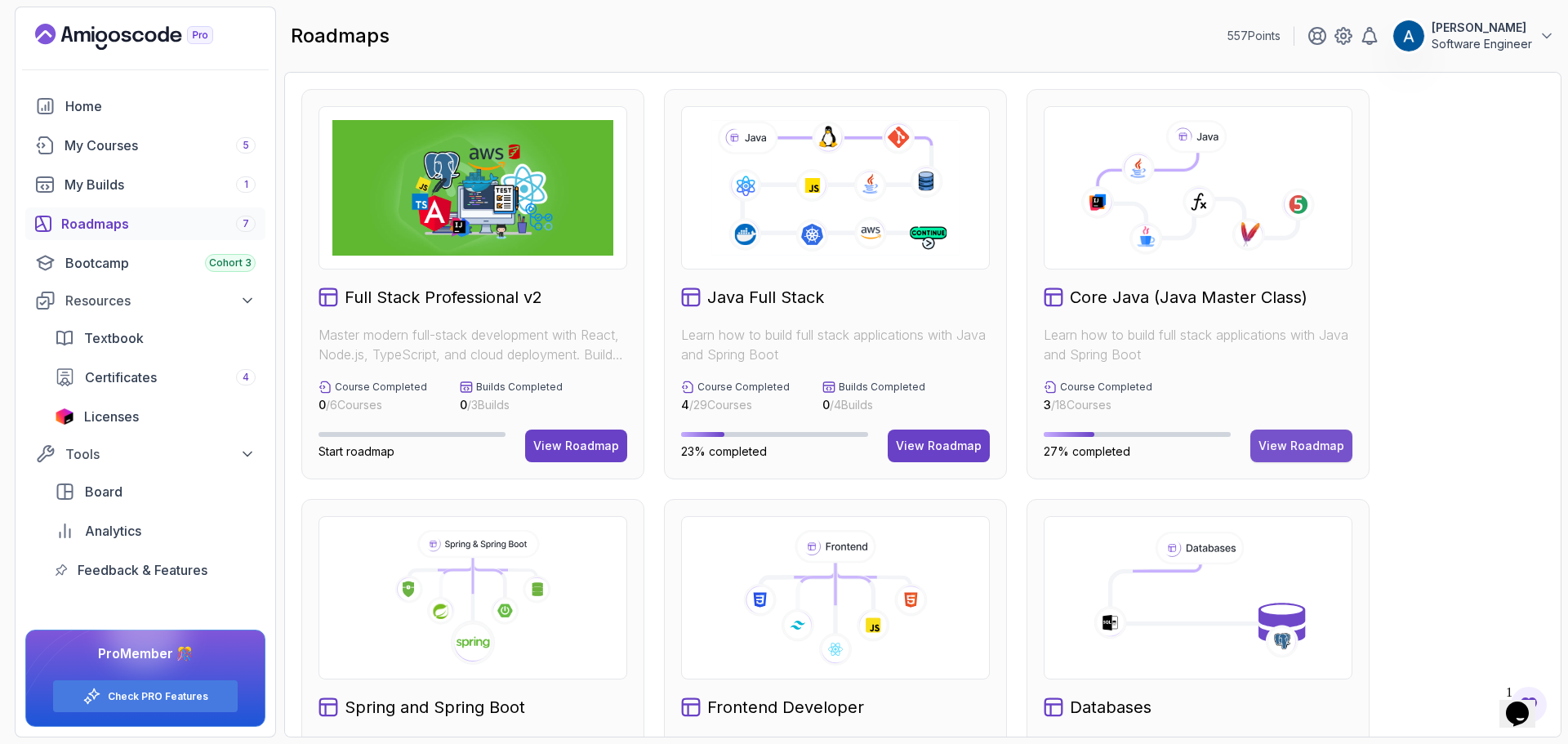
click at [1285, 442] on div "View Roadmap" at bounding box center [1301, 446] width 86 height 16
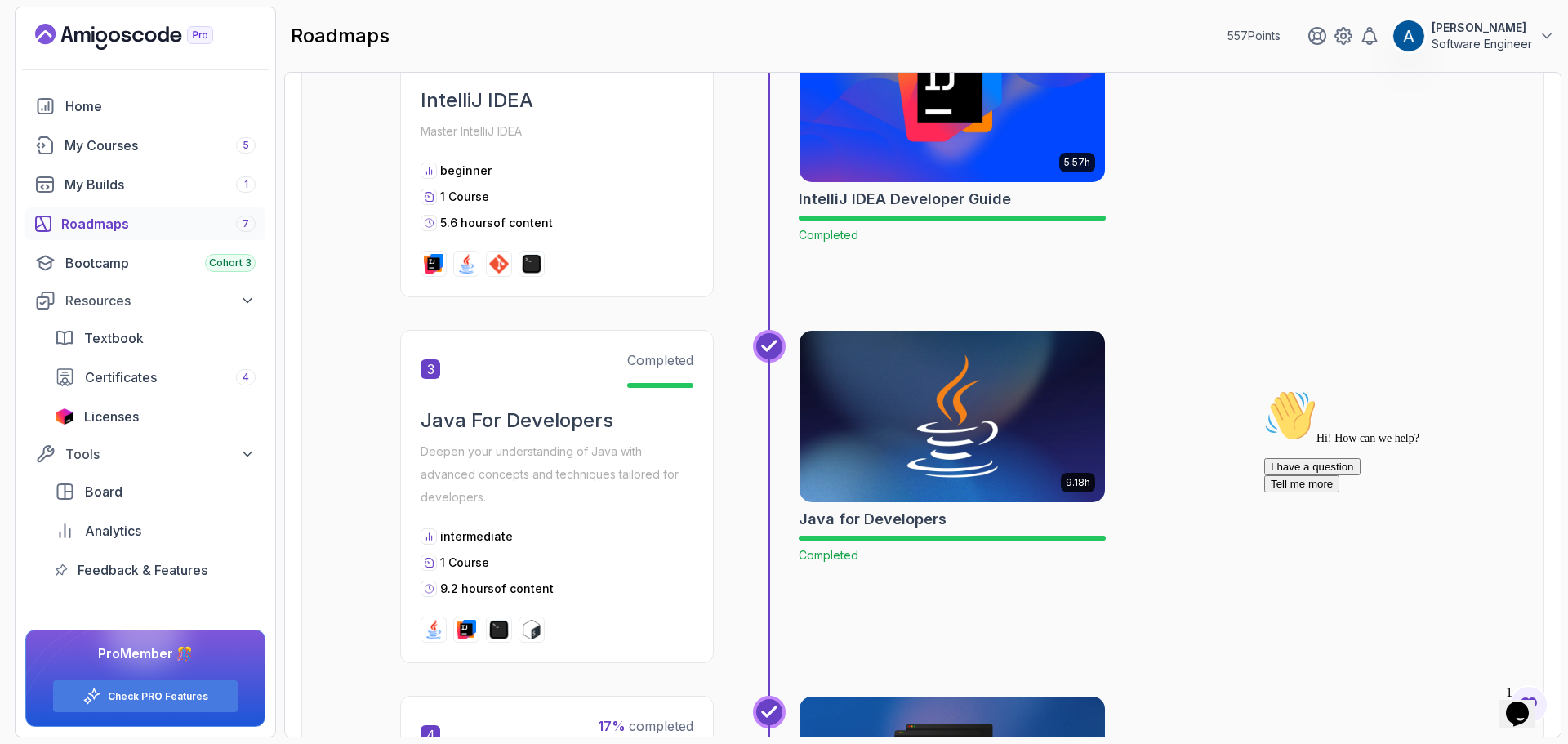
scroll to position [1225, 0]
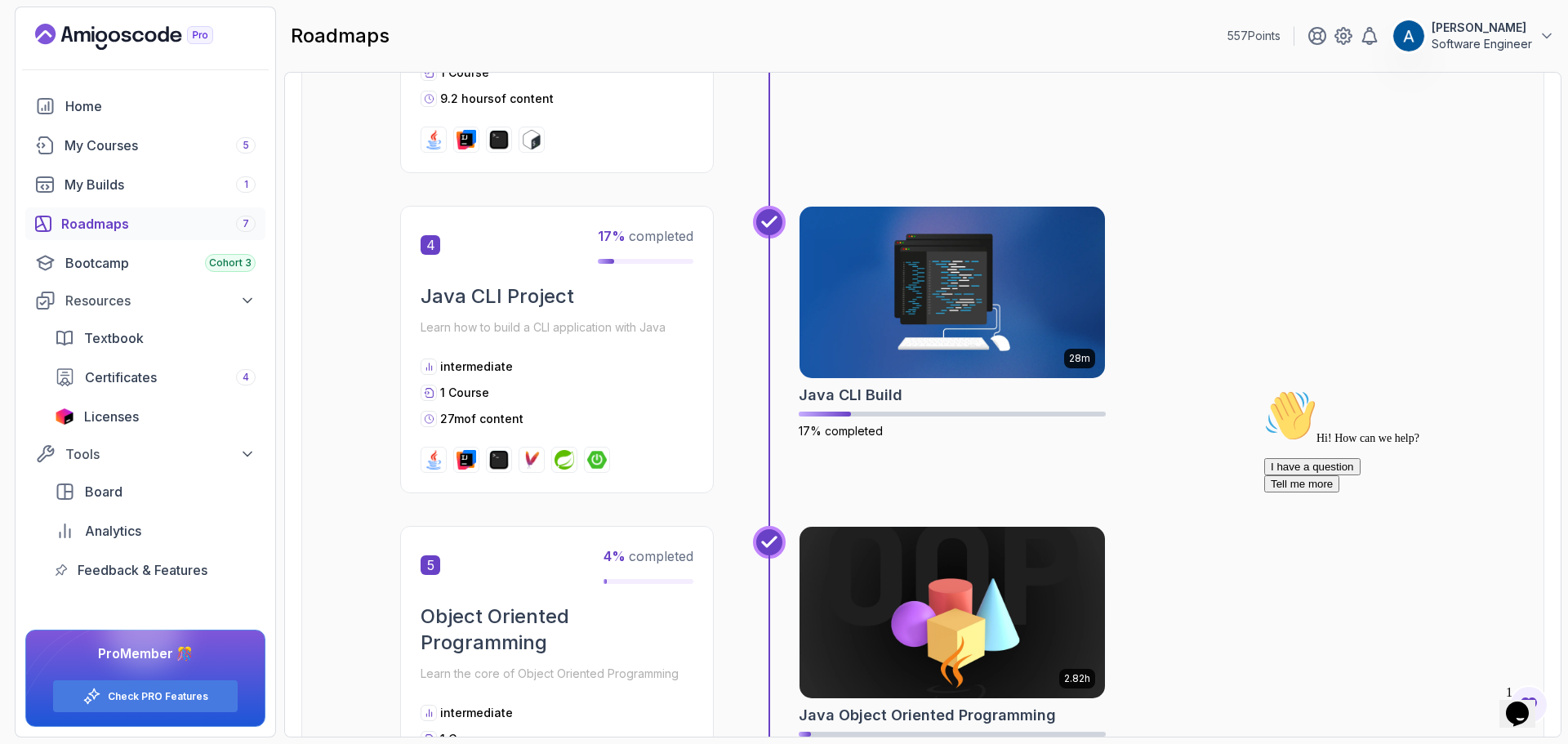
click at [1265, 390] on icon "Chat attention grabber" at bounding box center [1265, 390] width 0 height 0
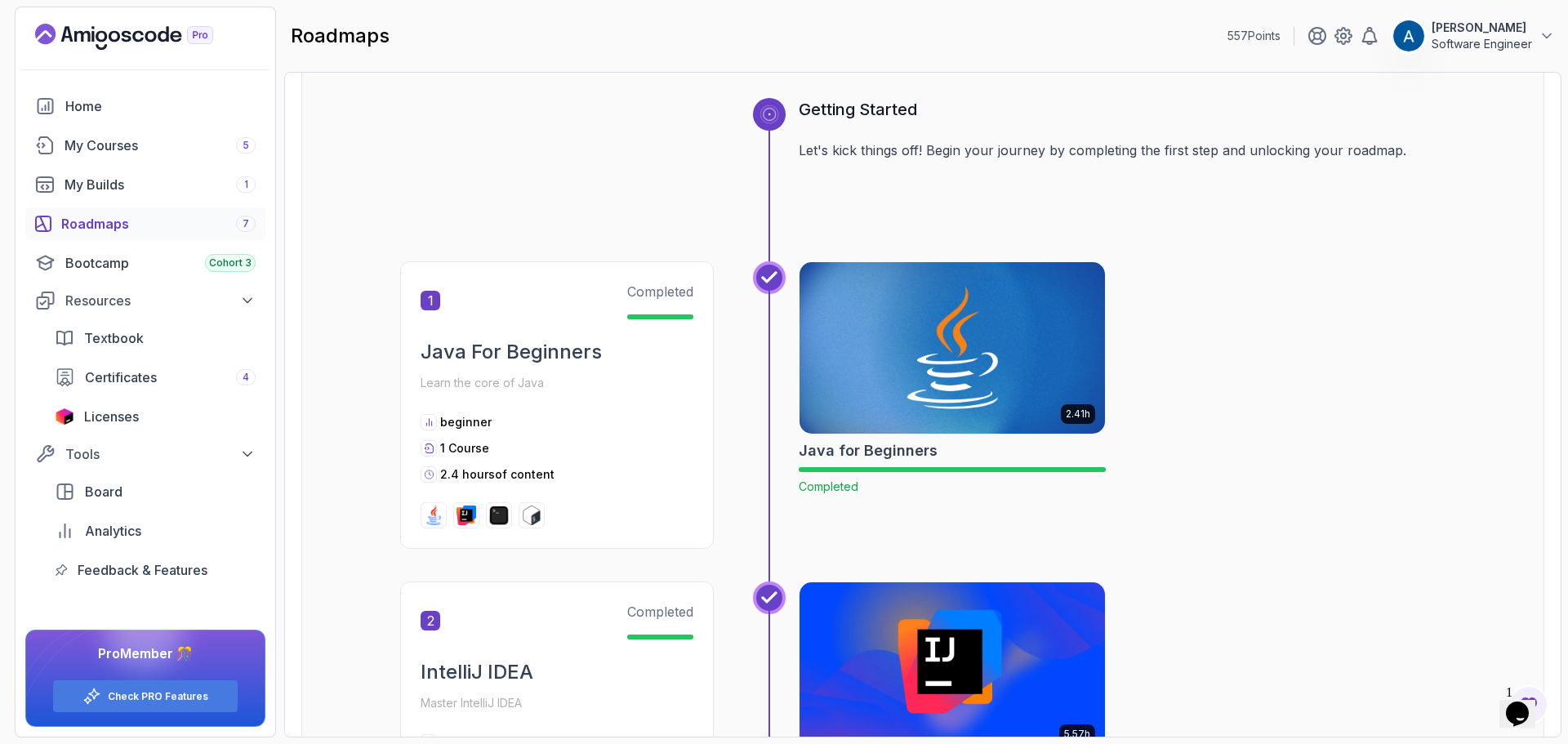
scroll to position [0, 0]
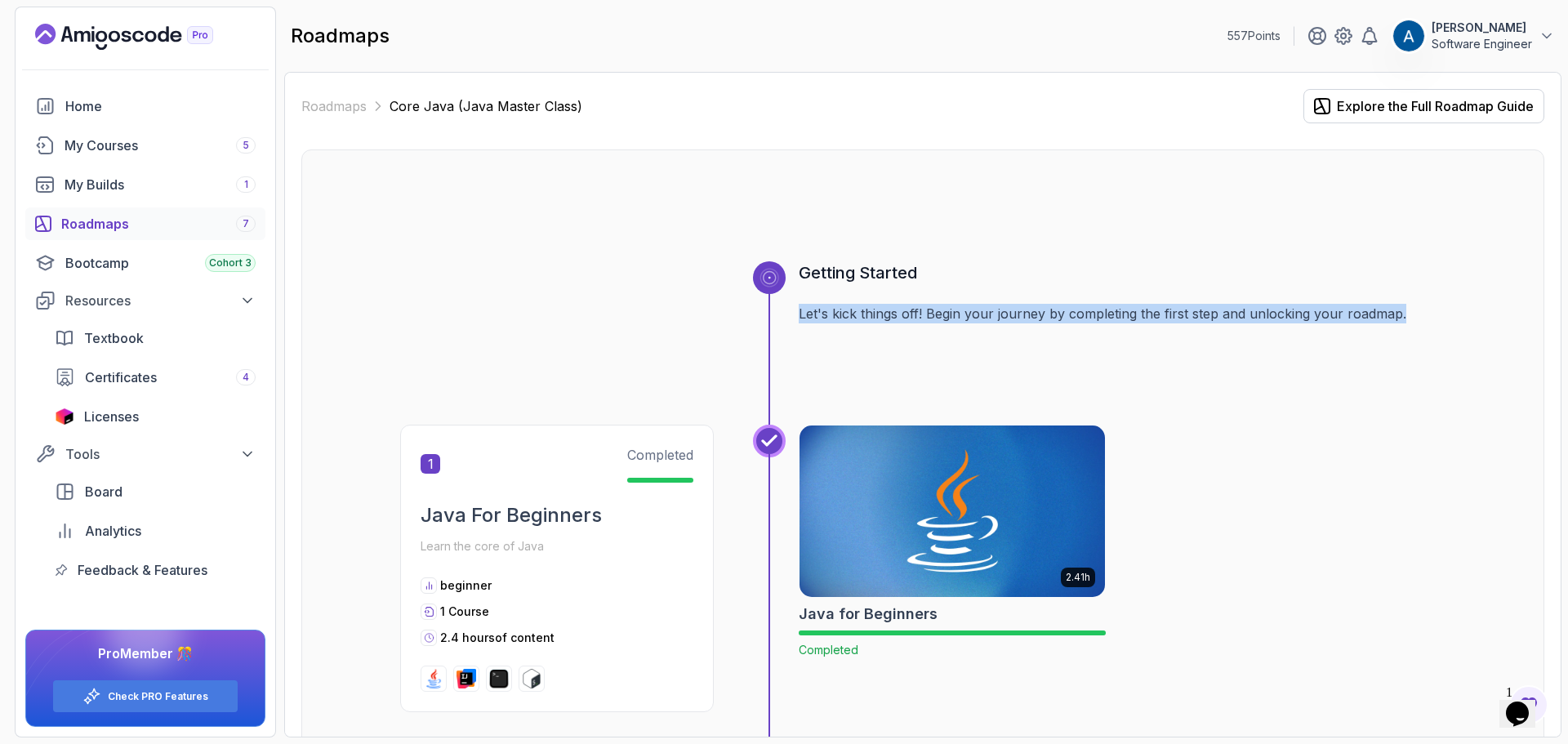
drag, startPoint x: 798, startPoint y: 315, endPoint x: 1425, endPoint y: 325, distance: 627.1
click at [1425, 325] on div "Getting Started Let's kick things off! Begin your journey by completing the fir…" at bounding box center [1099, 342] width 692 height 163
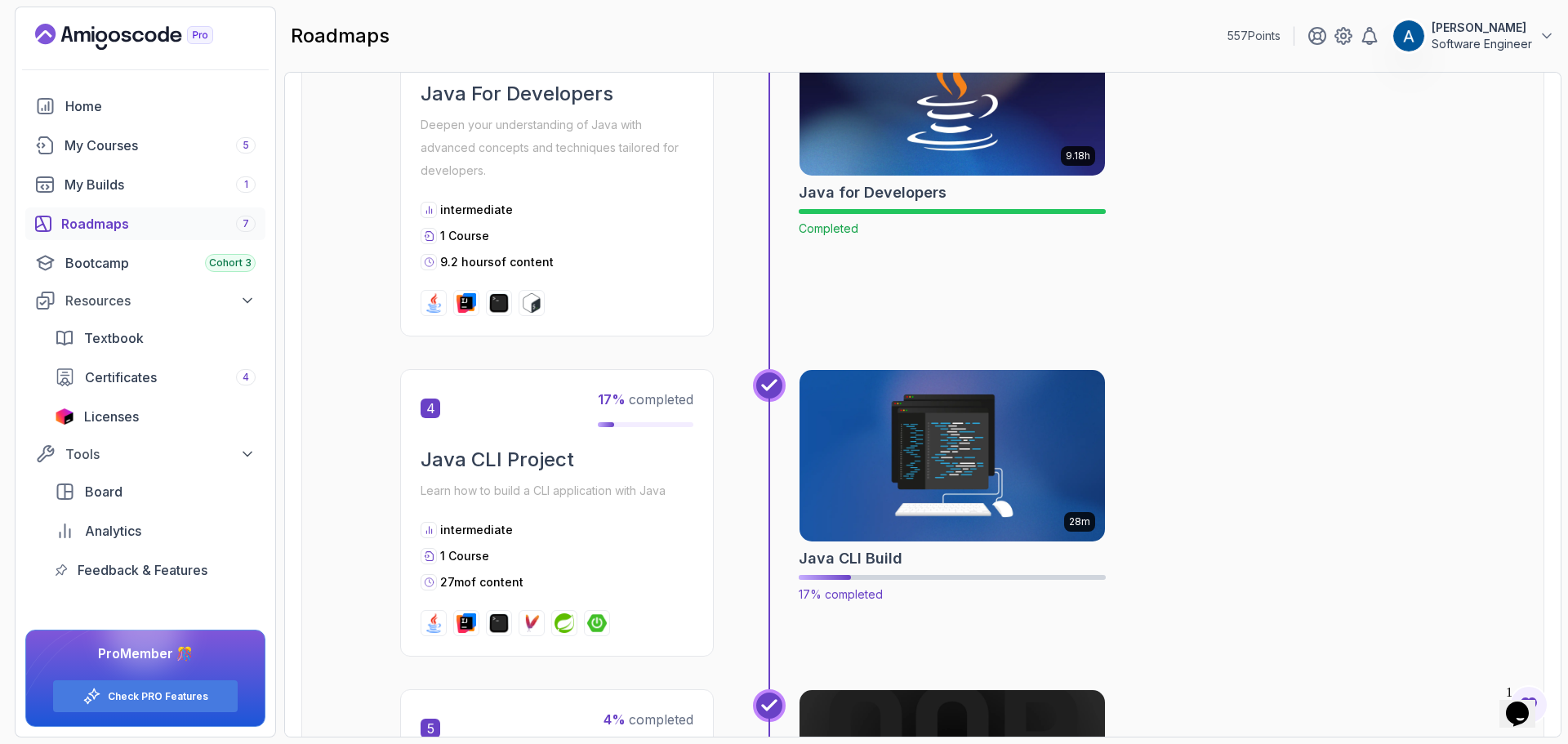
scroll to position [1307, 0]
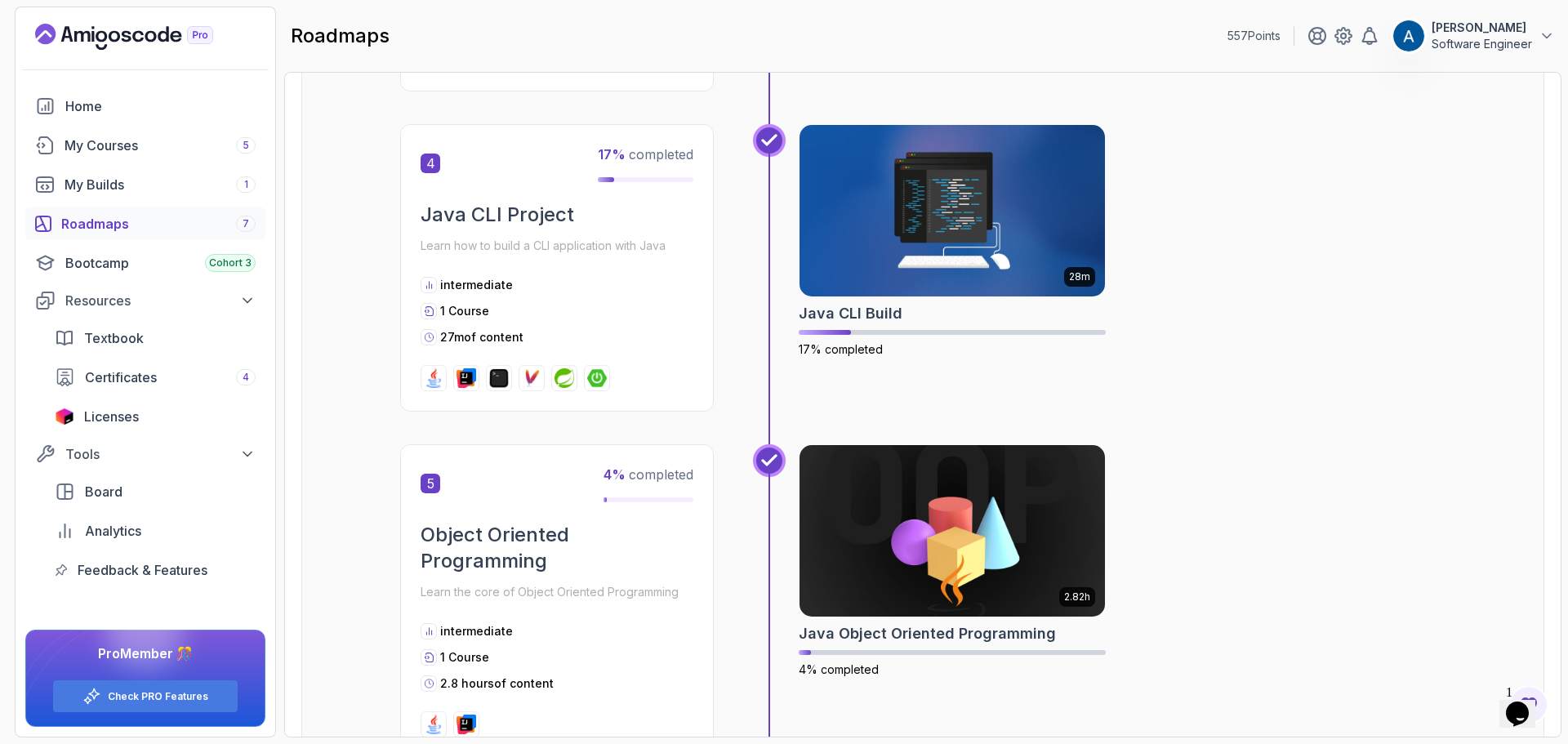
click at [1413, 363] on div "28m Java CLI Build 17% completed" at bounding box center [1122, 268] width 647 height 288
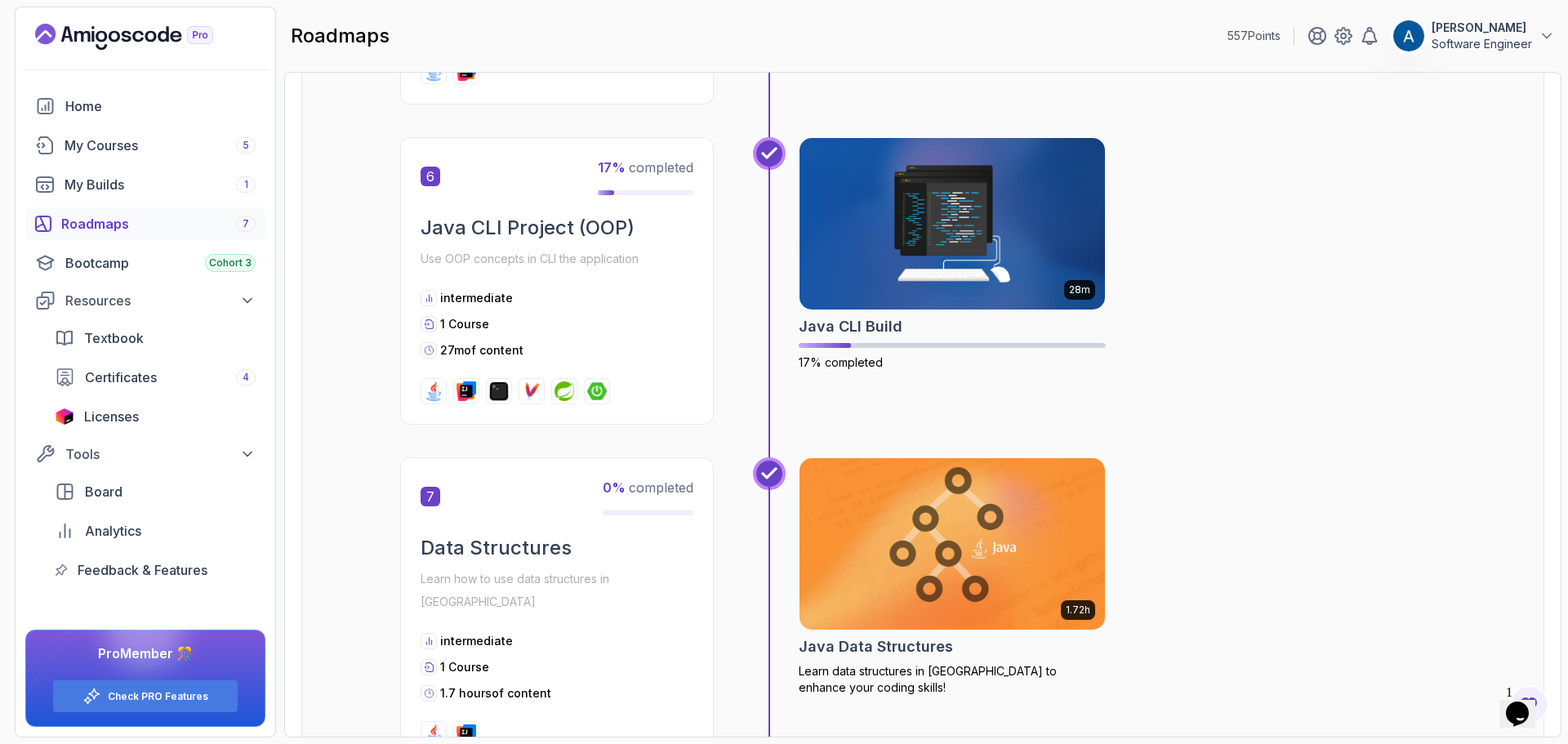
scroll to position [1879, 0]
